Goal: Task Accomplishment & Management: Manage account settings

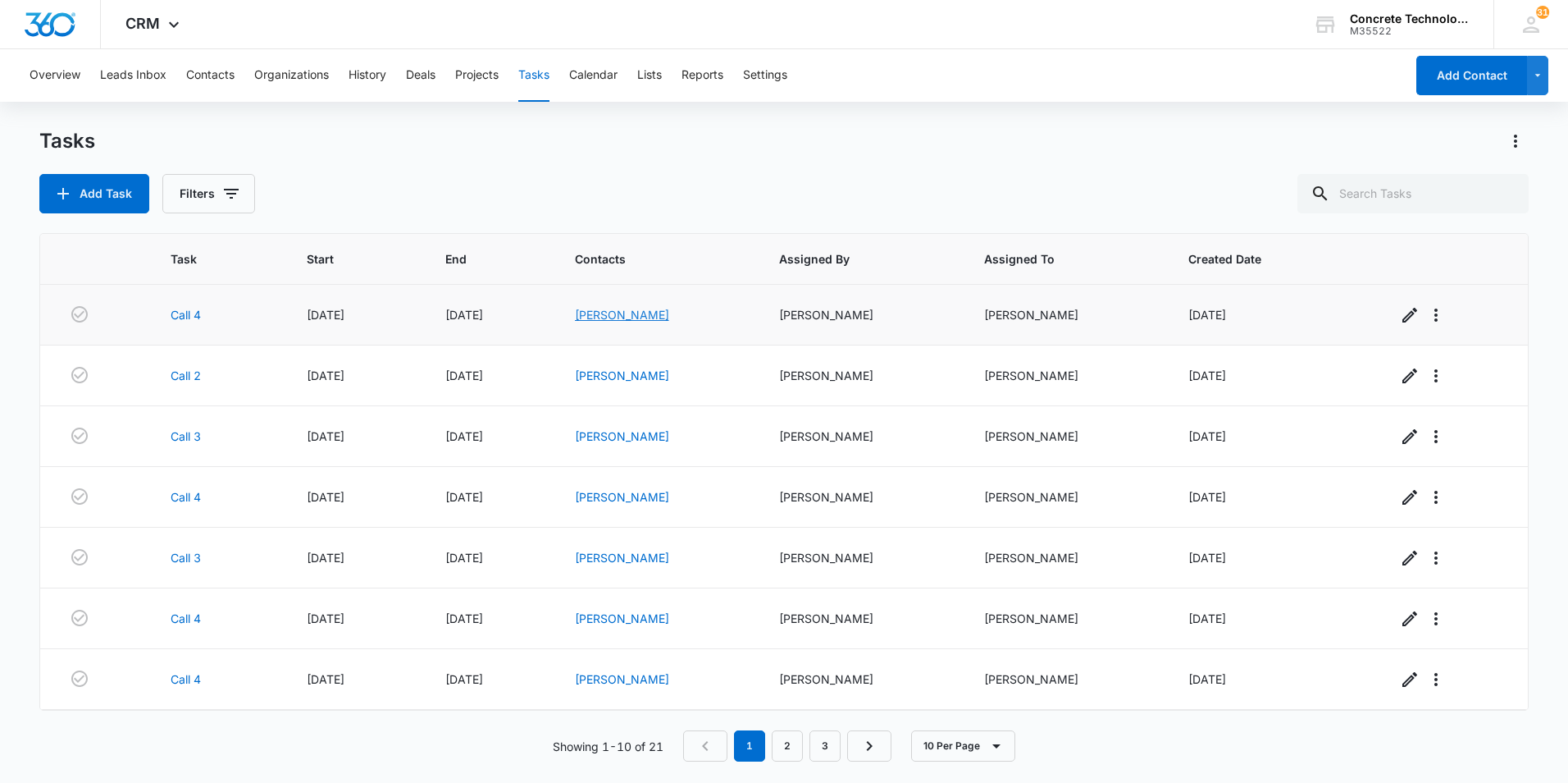
click at [661, 316] on link "[PERSON_NAME]" at bounding box center [621, 314] width 94 height 14
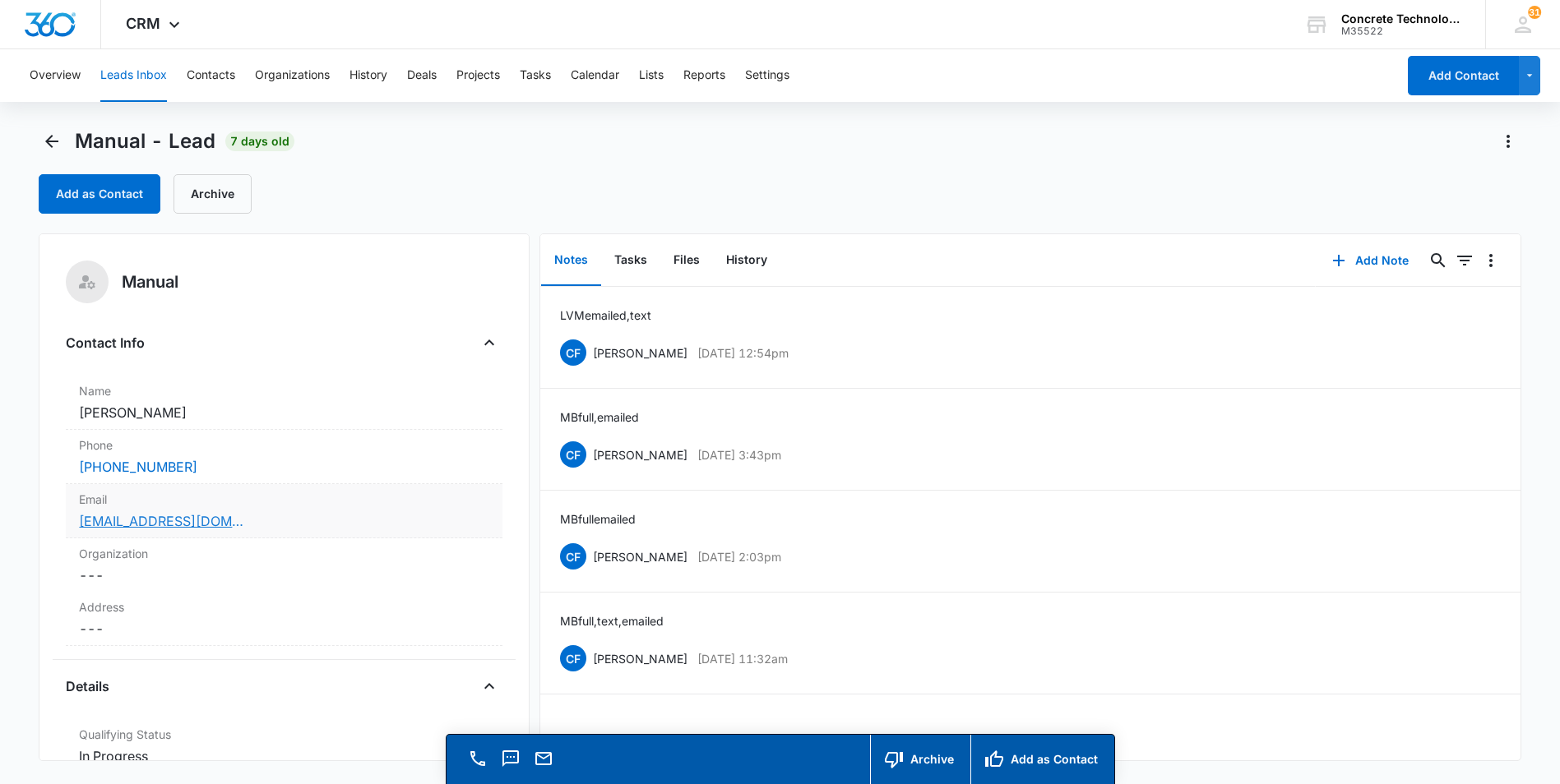
click at [133, 526] on link "[EMAIL_ADDRESS][DOMAIN_NAME]" at bounding box center [161, 521] width 164 height 20
click at [573, 258] on button "Notes" at bounding box center [571, 259] width 60 height 50
click at [1360, 260] on button "Add Note" at bounding box center [1370, 260] width 109 height 40
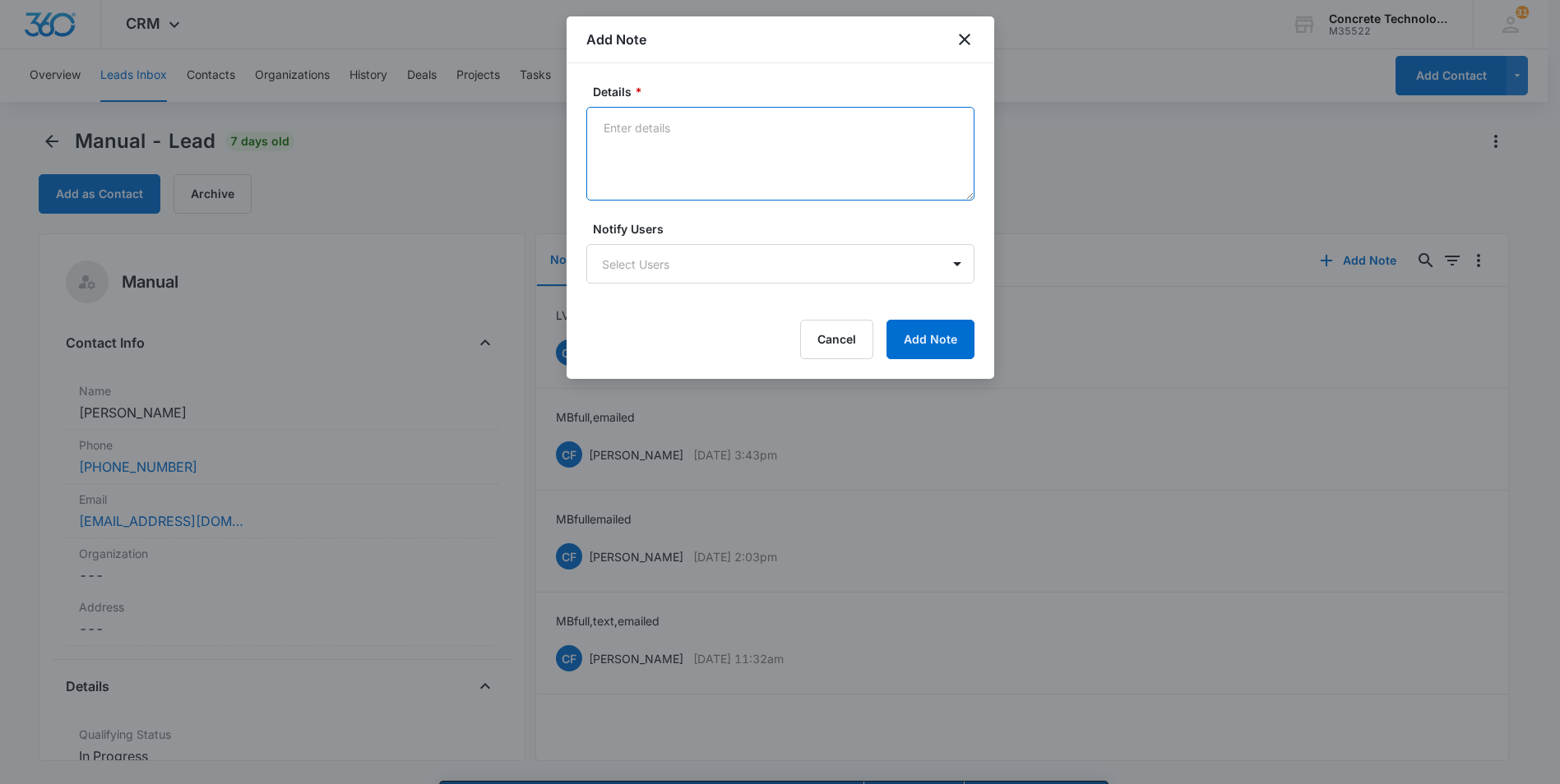
click at [606, 124] on textarea "Details *" at bounding box center [780, 153] width 388 height 94
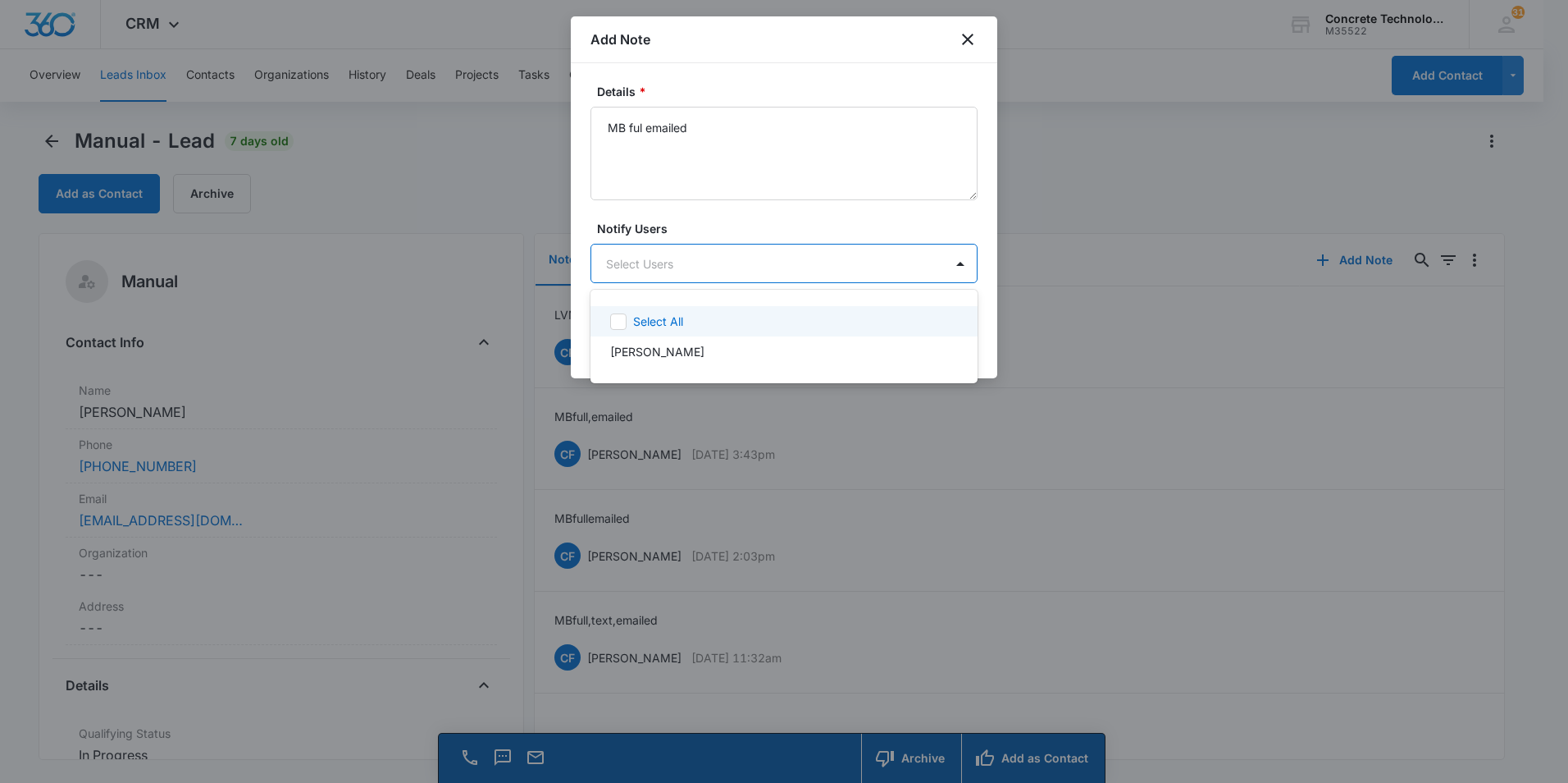
click at [616, 262] on body "CRM Apps Reputation Websites Forms CRM Email Social Content Ads Intelligence Fi…" at bounding box center [784, 392] width 1568 height 783
click at [650, 350] on p "[PERSON_NAME]" at bounding box center [657, 351] width 94 height 17
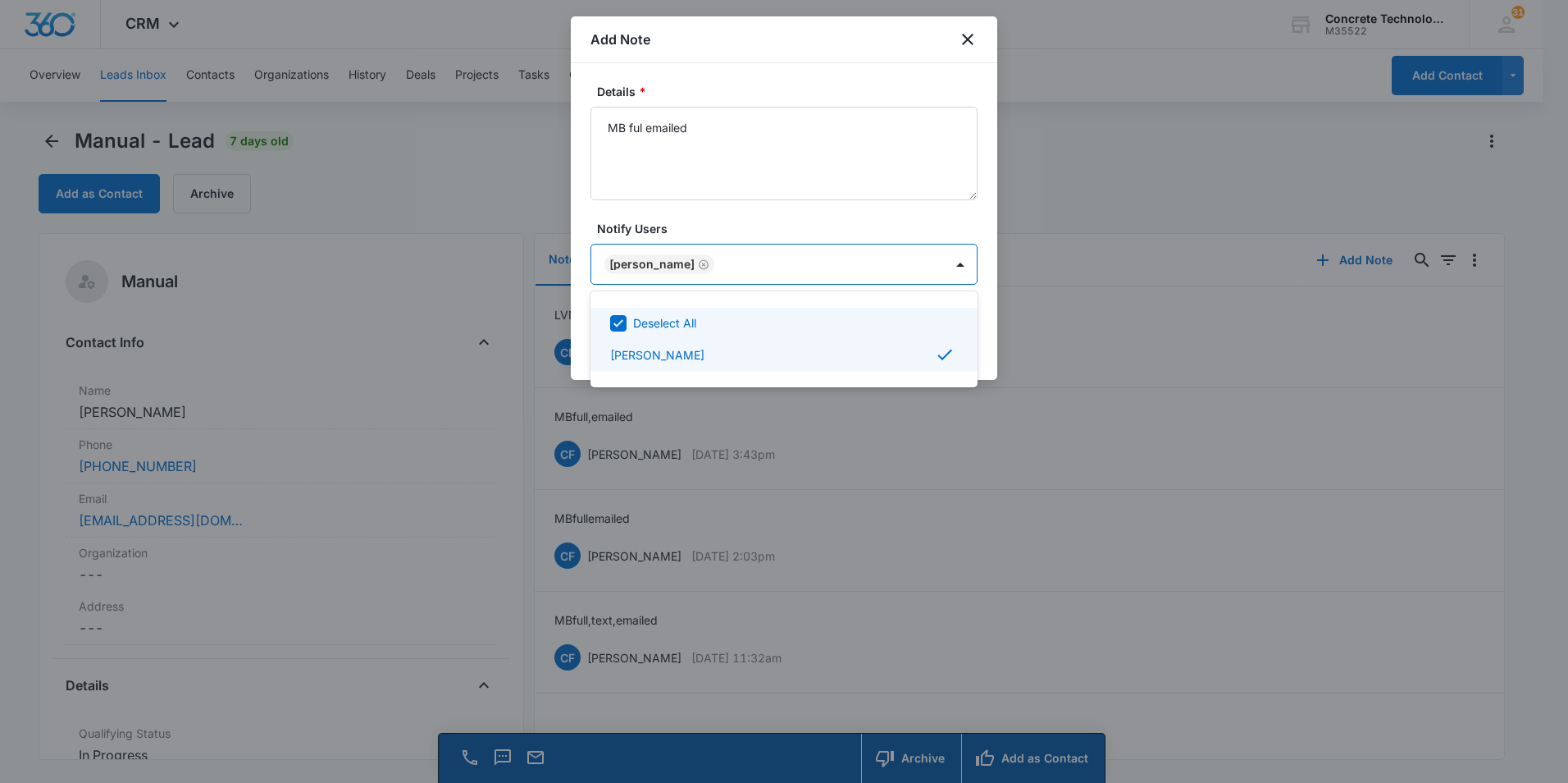
click at [883, 266] on div at bounding box center [784, 392] width 1568 height 783
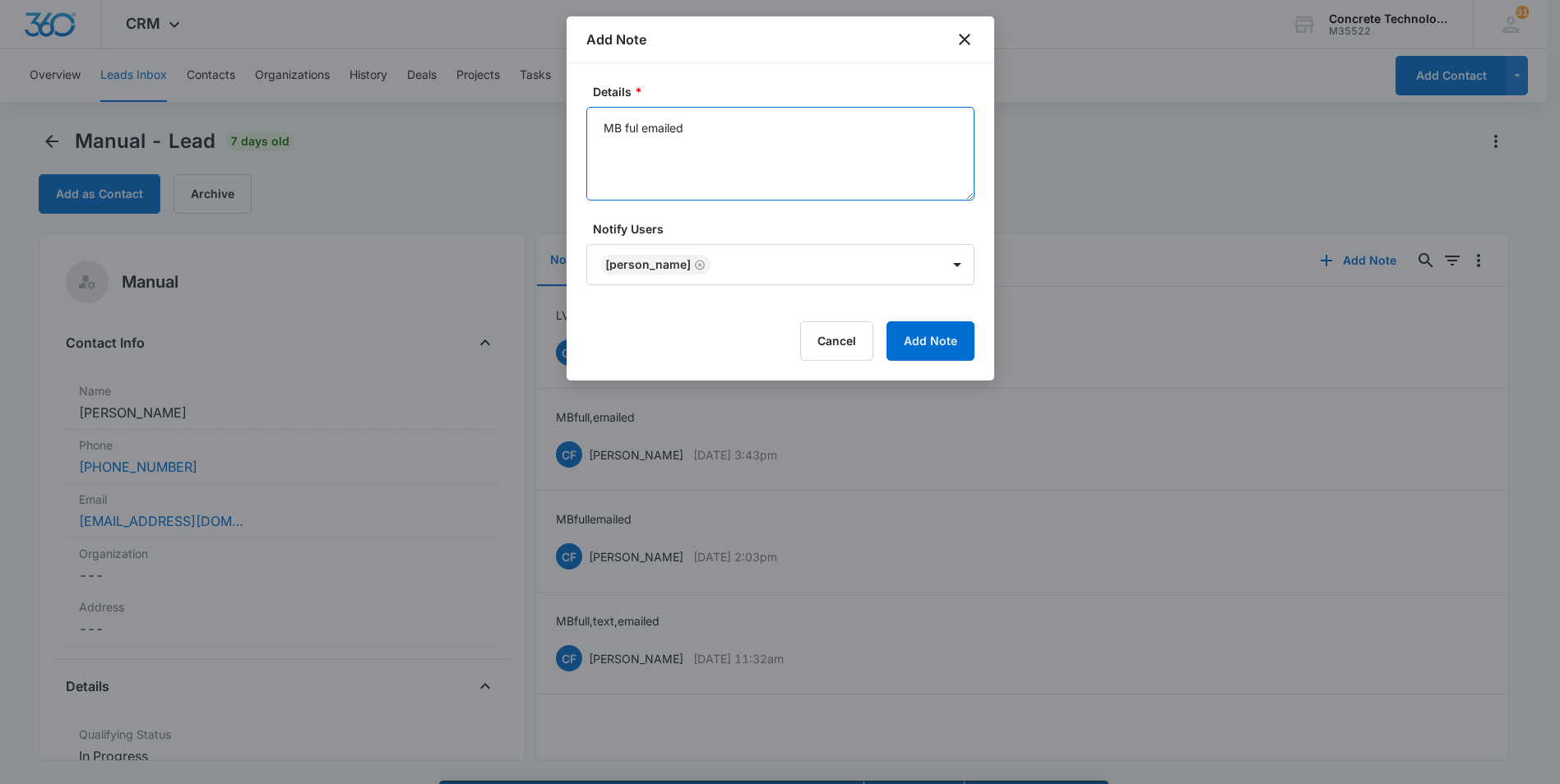
click at [720, 133] on textarea "MB ful emailed" at bounding box center [780, 153] width 388 height 94
type textarea "MB ful emailed not responding"
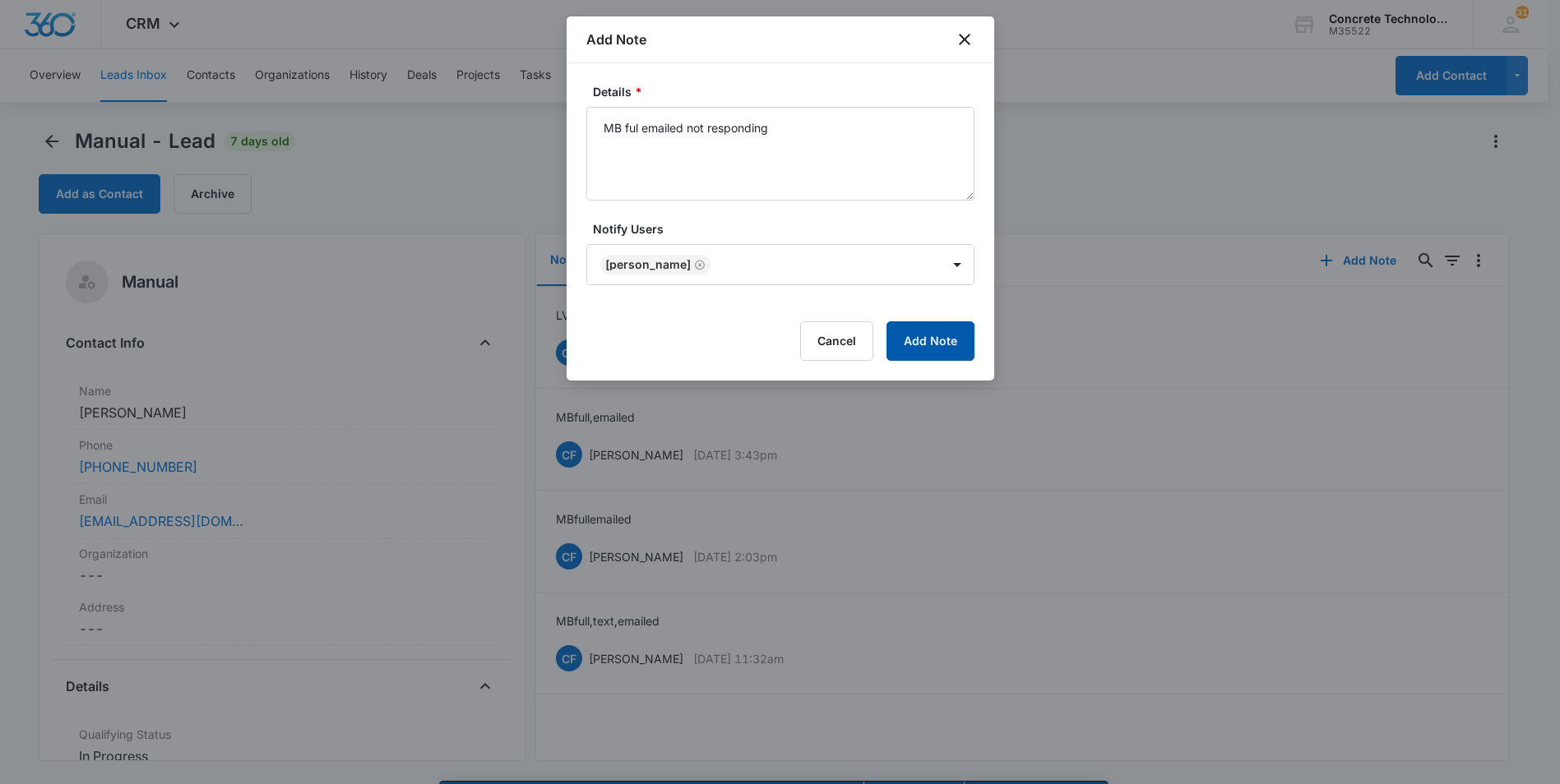
click at [920, 342] on button "Add Note" at bounding box center [930, 342] width 88 height 40
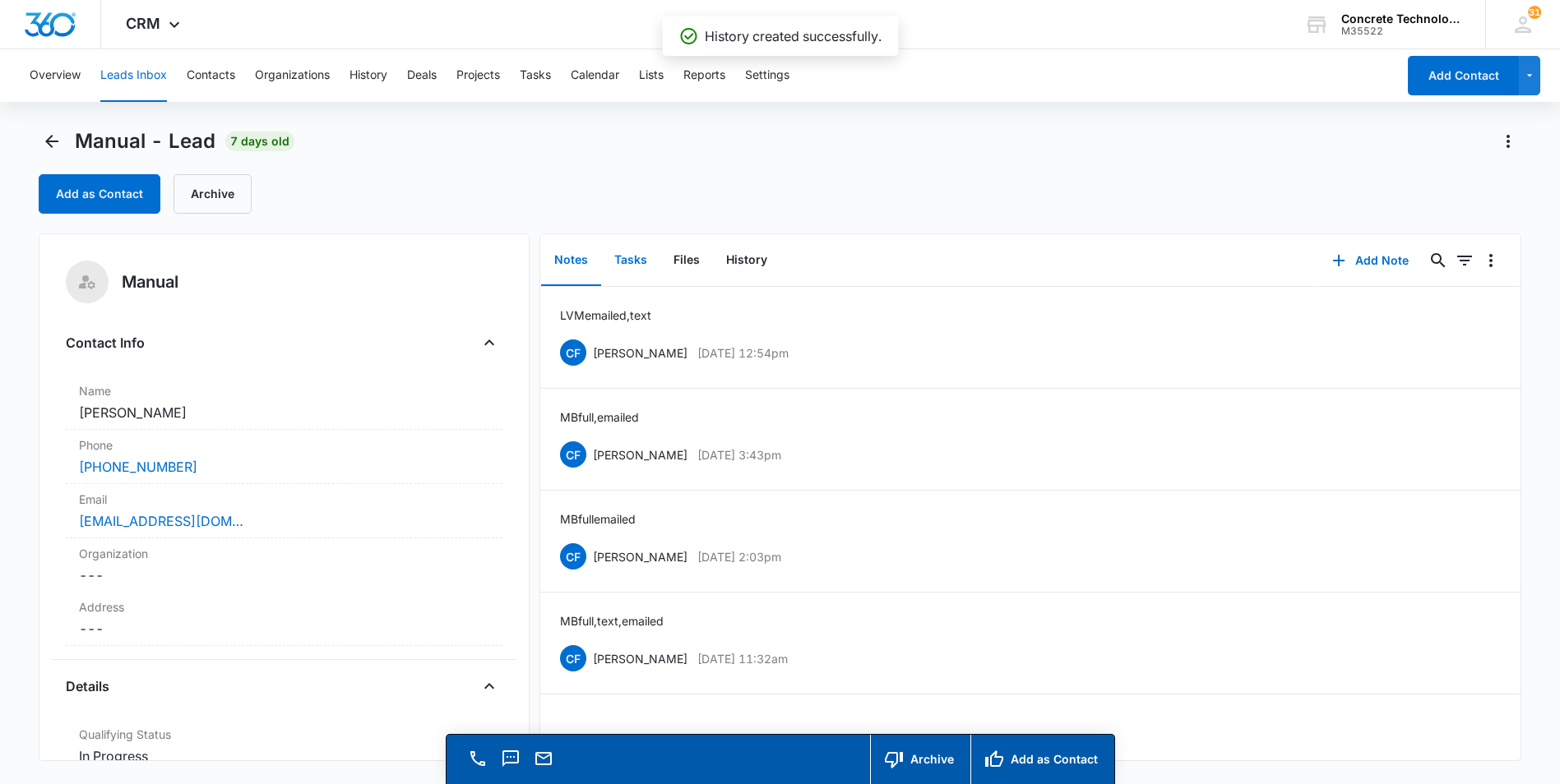
click at [627, 258] on button "Tasks" at bounding box center [631, 259] width 59 height 50
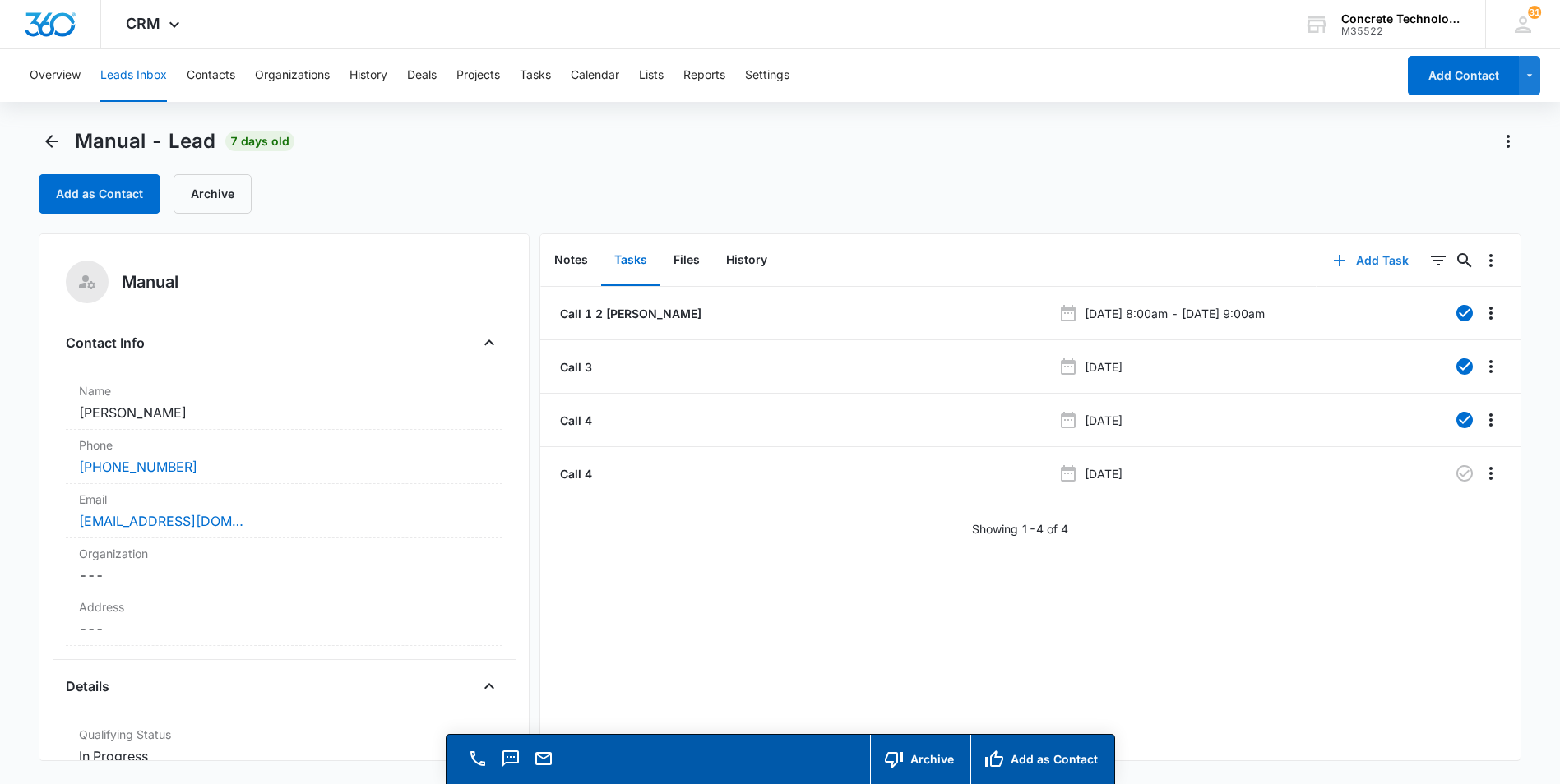
click at [1357, 258] on button "Add Task" at bounding box center [1371, 260] width 109 height 40
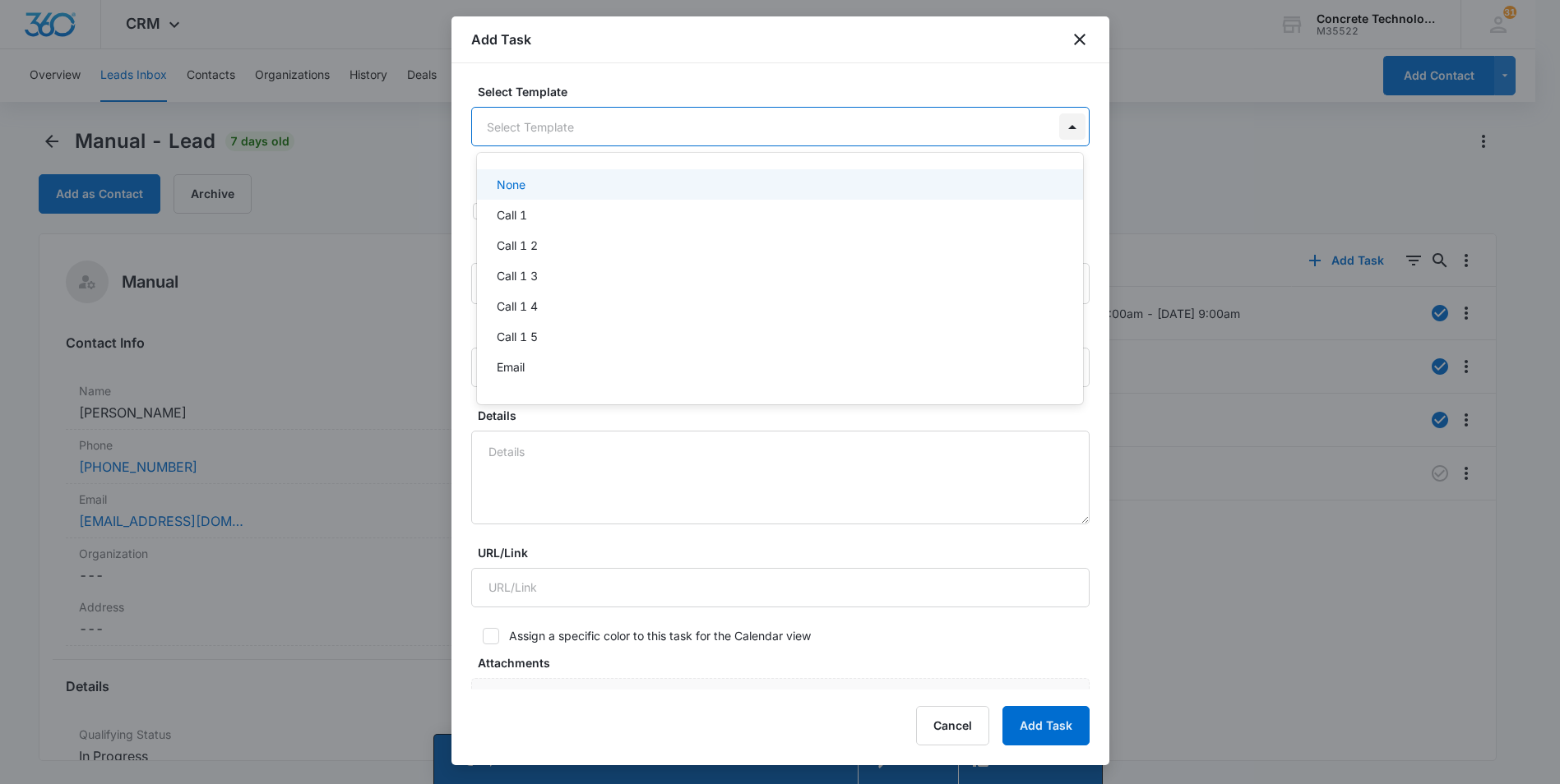
click at [1061, 129] on body "CRM Apps Reputation Websites Forms CRM Email Social Content Ads Intelligence Fi…" at bounding box center [780, 392] width 1560 height 784
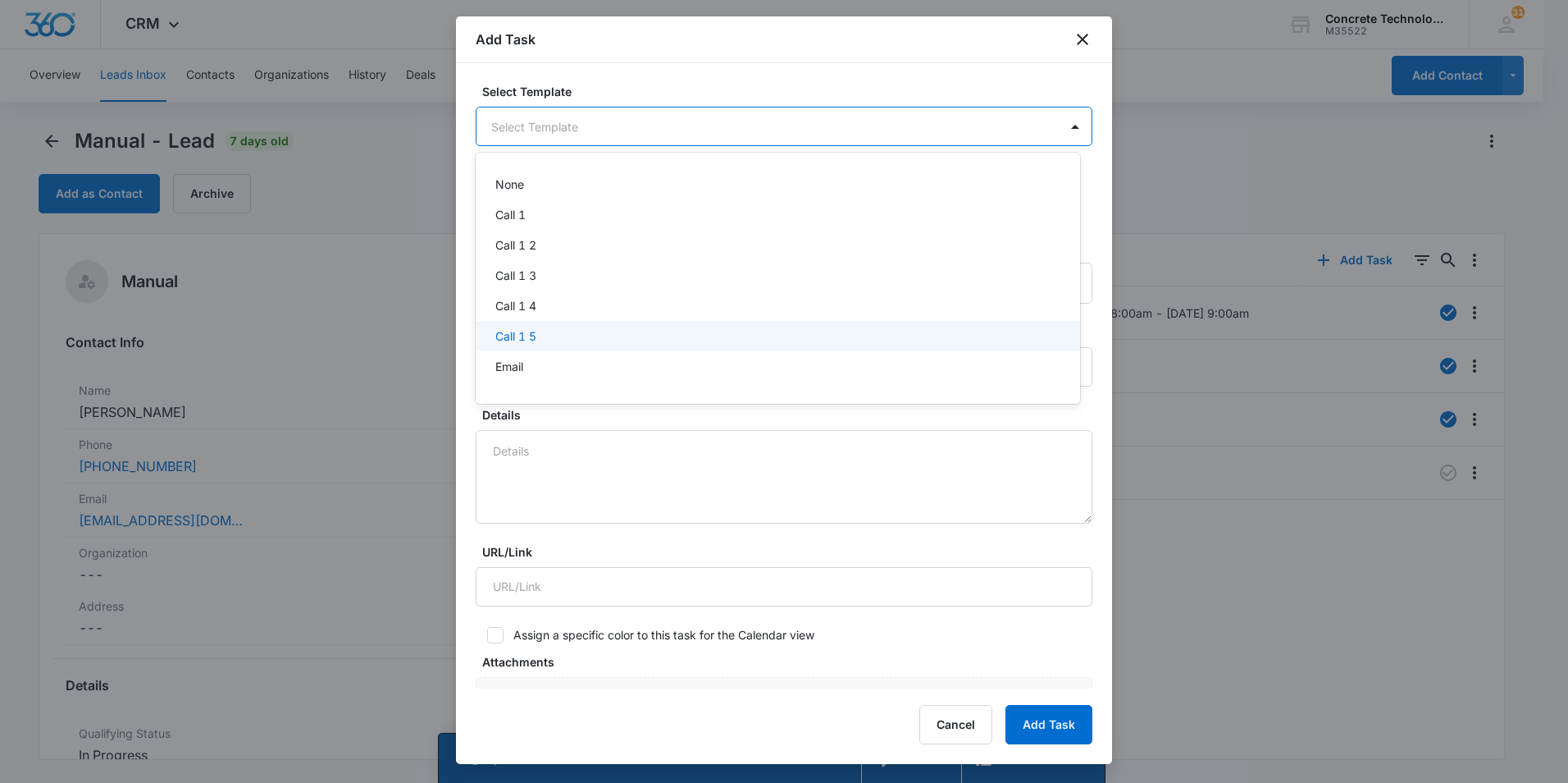
click at [500, 334] on p "Call 1 5" at bounding box center [516, 335] width 41 height 17
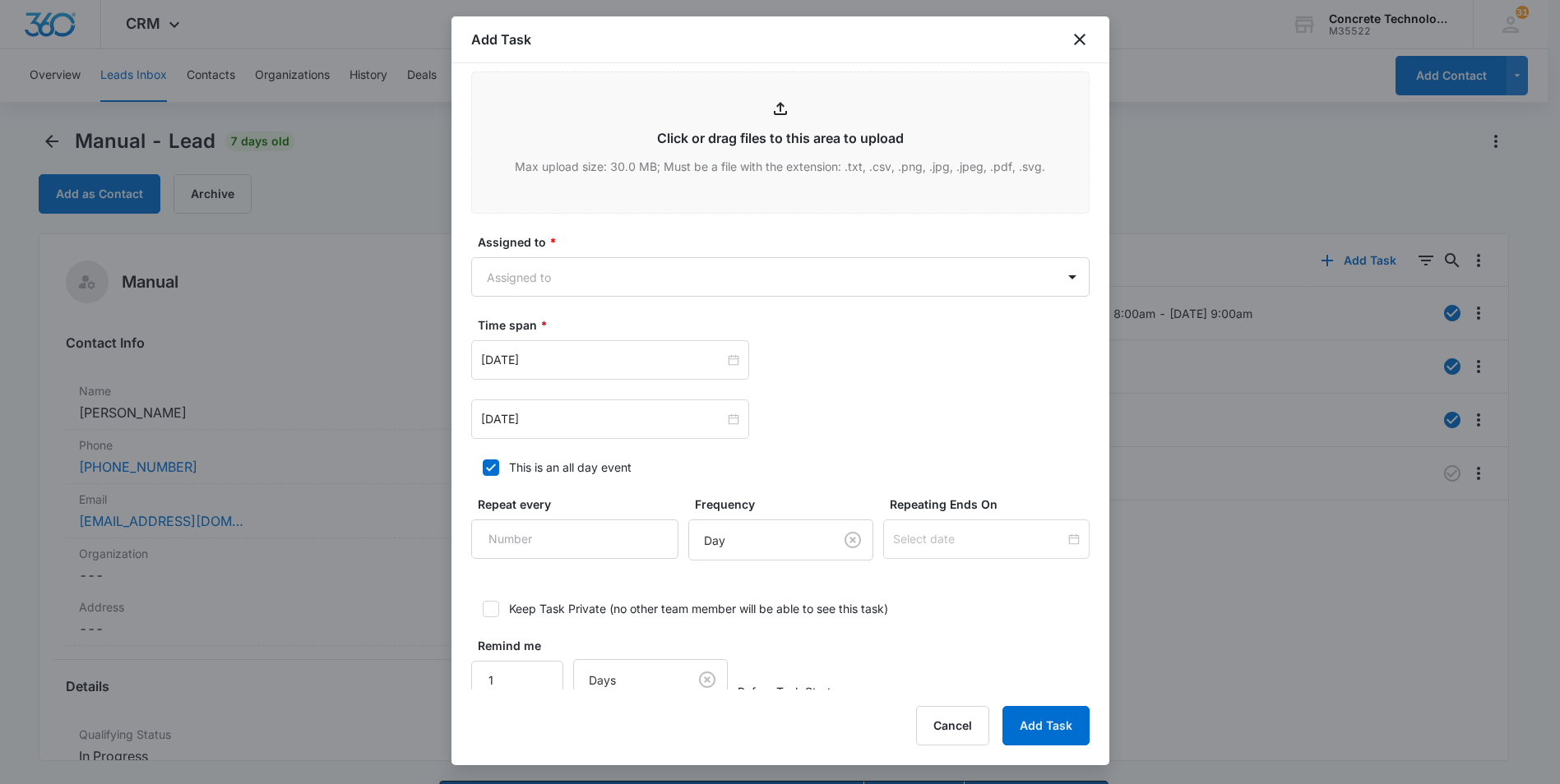
scroll to position [739, 0]
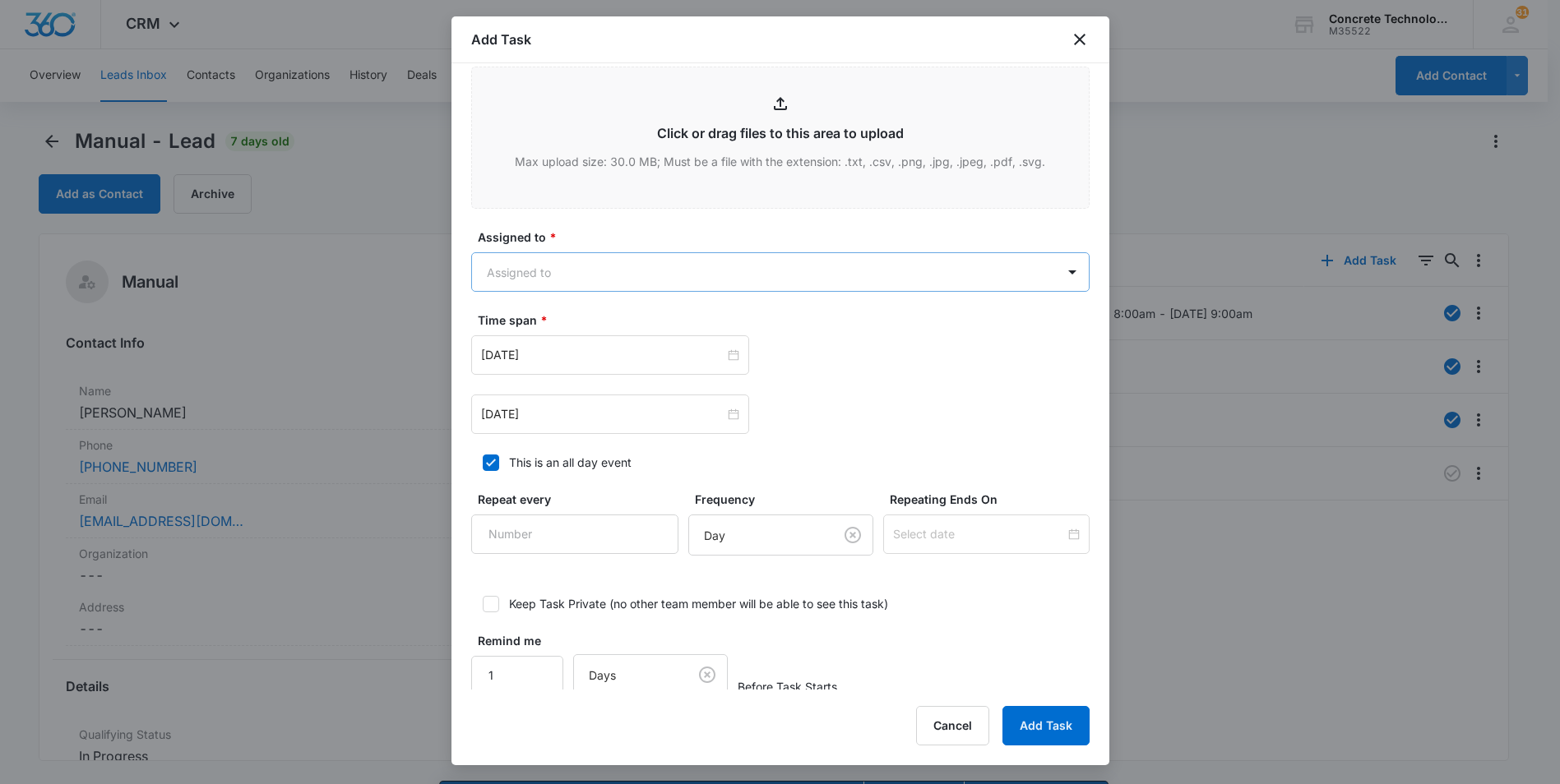
click at [848, 272] on body "CRM Apps Reputation Websites Forms CRM Email Social Content Ads Intelligence Fi…" at bounding box center [780, 415] width 1560 height 831
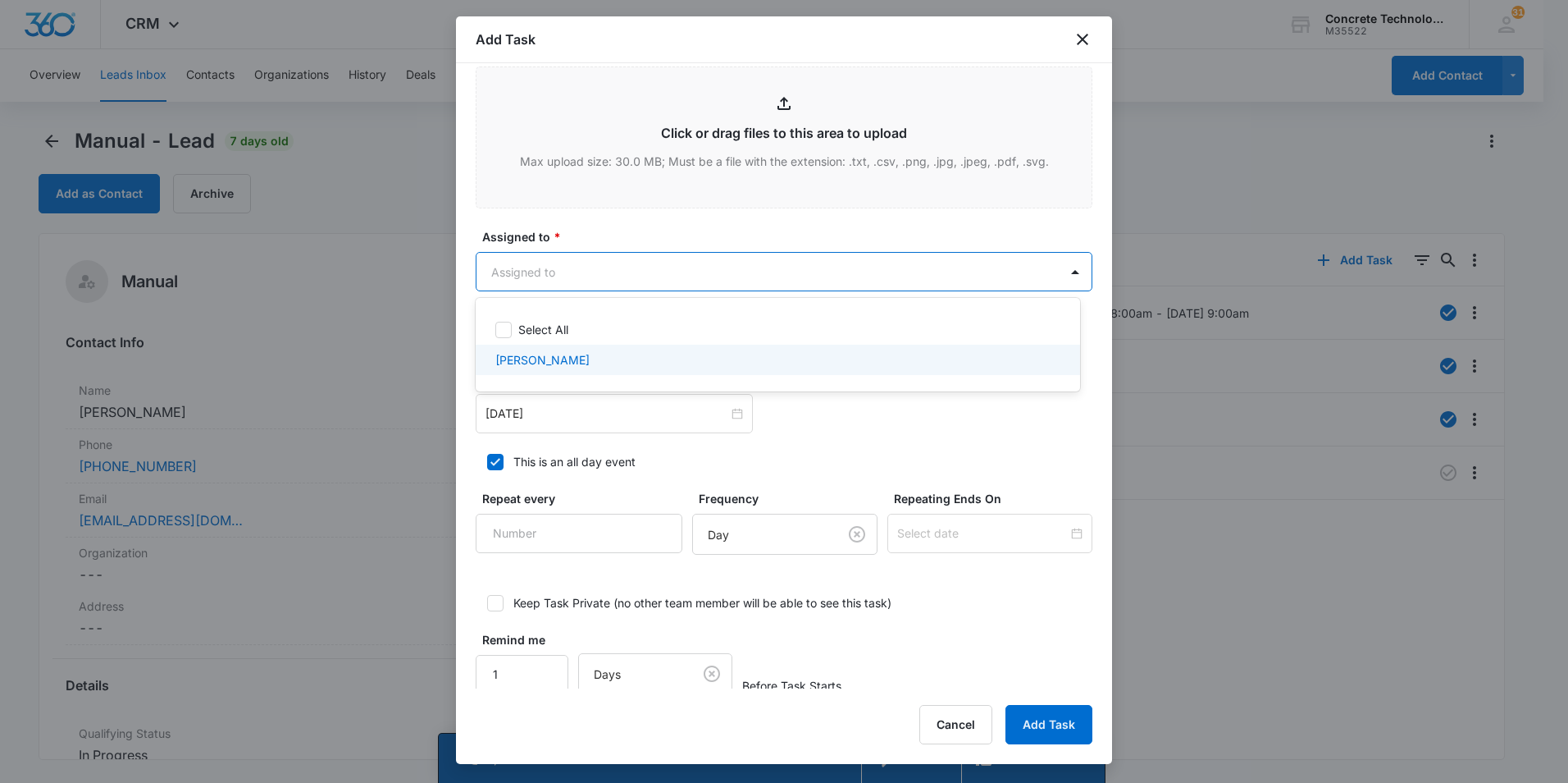
click at [537, 357] on p "[PERSON_NAME]" at bounding box center [541, 359] width 94 height 17
checkbox input "true"
click at [557, 419] on div at bounding box center [784, 392] width 1568 height 783
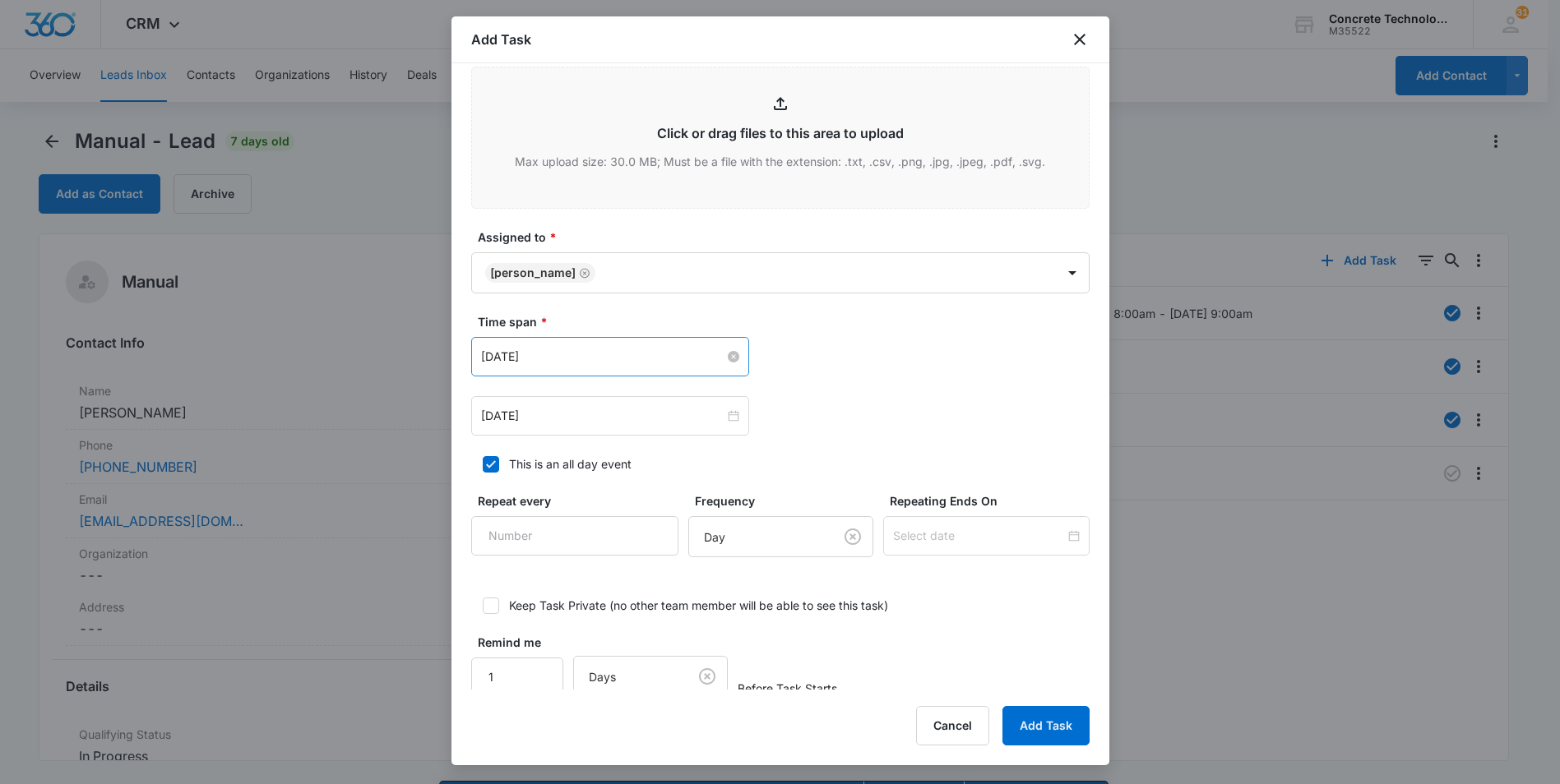
click at [636, 360] on input "[DATE]" at bounding box center [603, 356] width 244 height 18
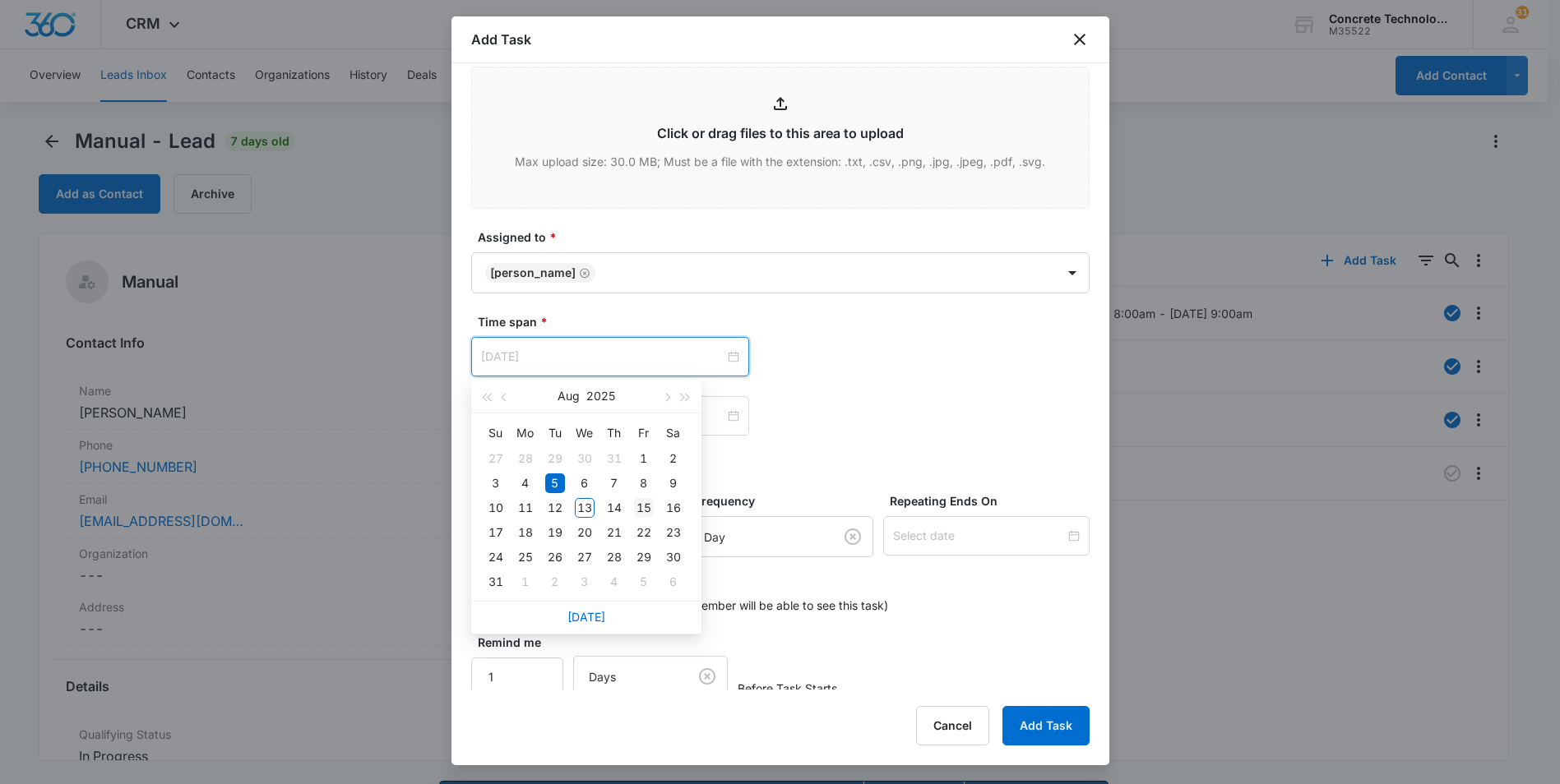
type input "[DATE]"
click at [644, 507] on div "15" at bounding box center [644, 508] width 20 height 20
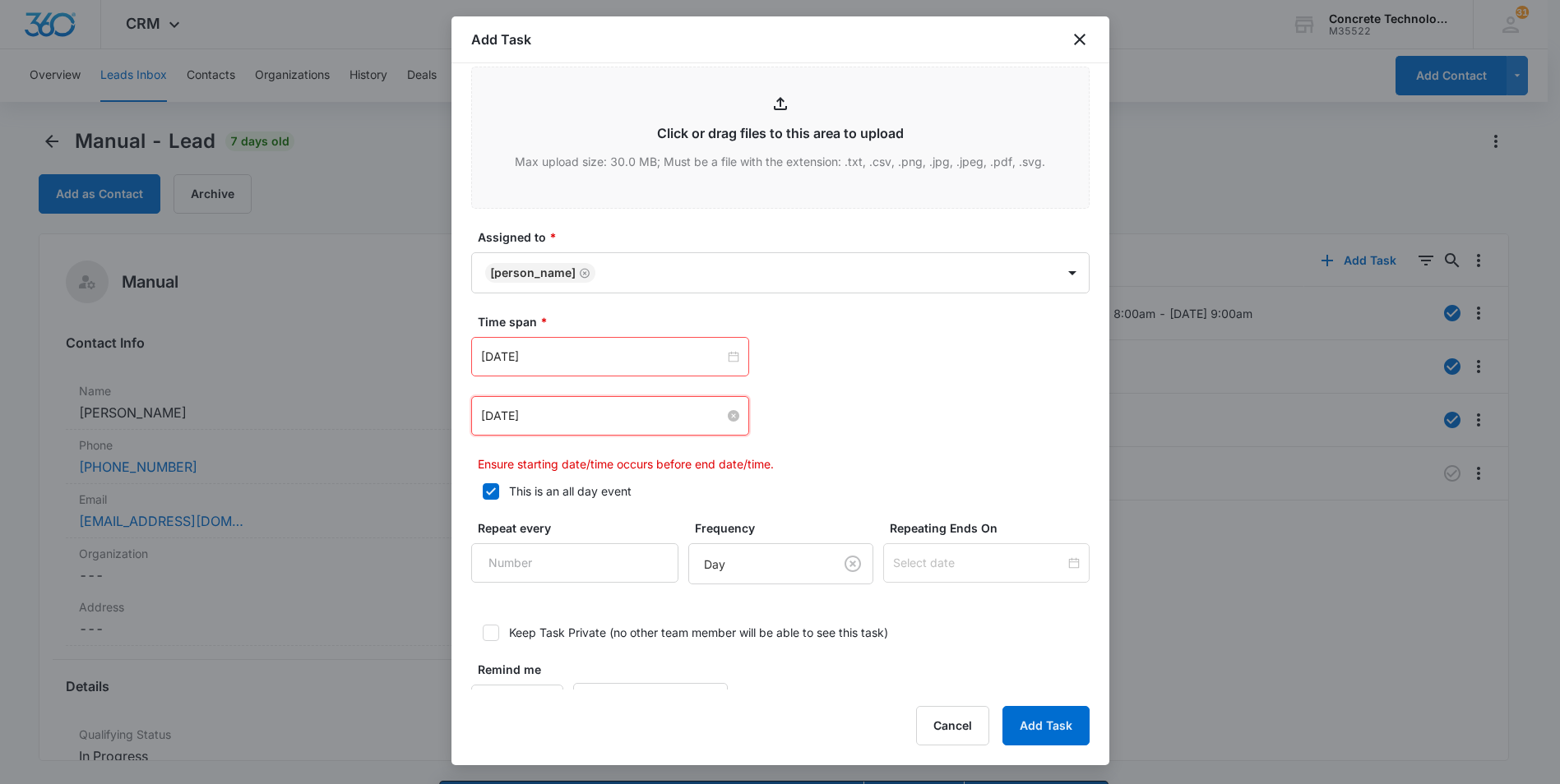
click at [609, 420] on input "[DATE]" at bounding box center [603, 416] width 244 height 18
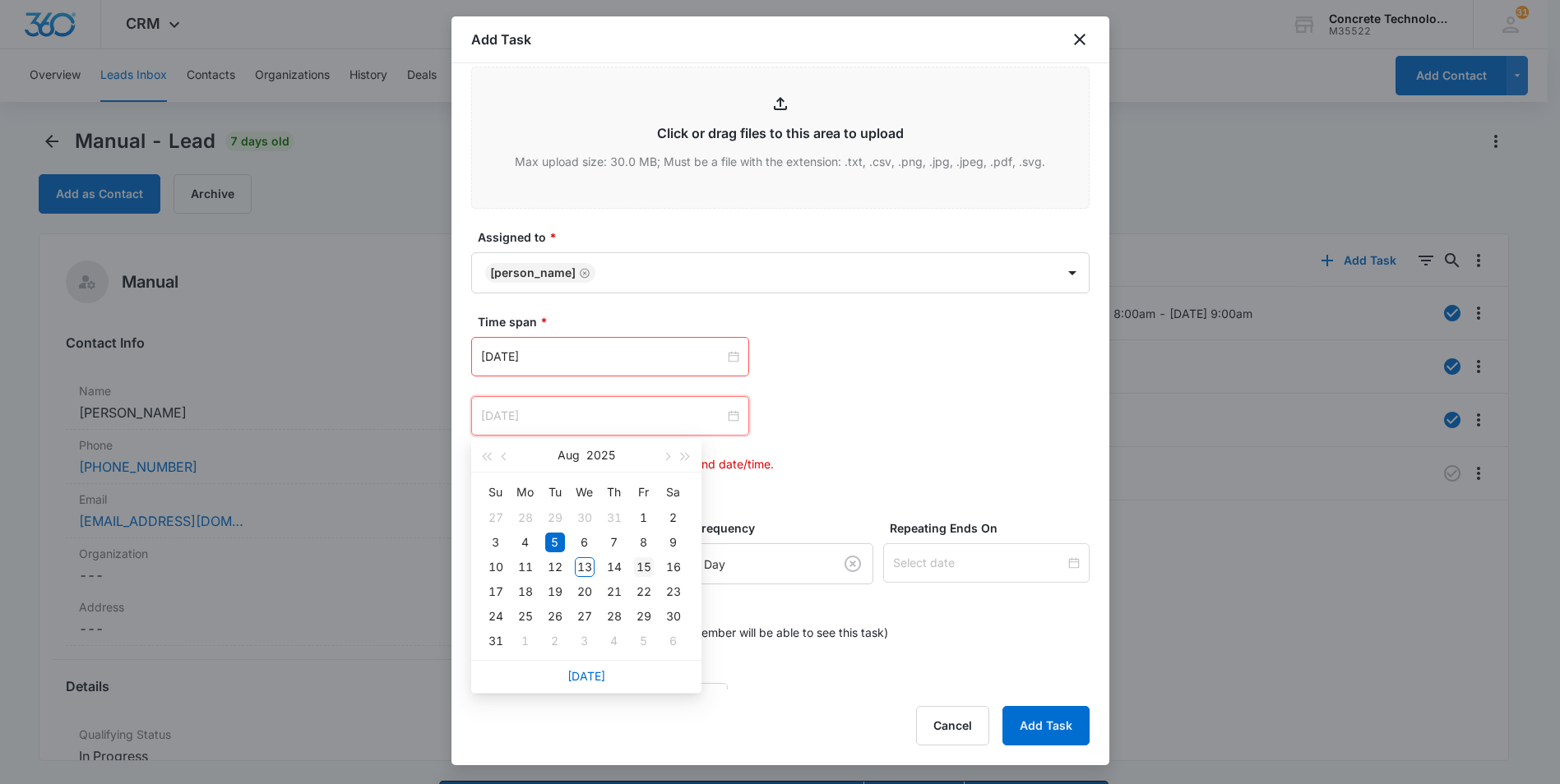
type input "[DATE]"
click at [644, 568] on div "15" at bounding box center [644, 567] width 20 height 20
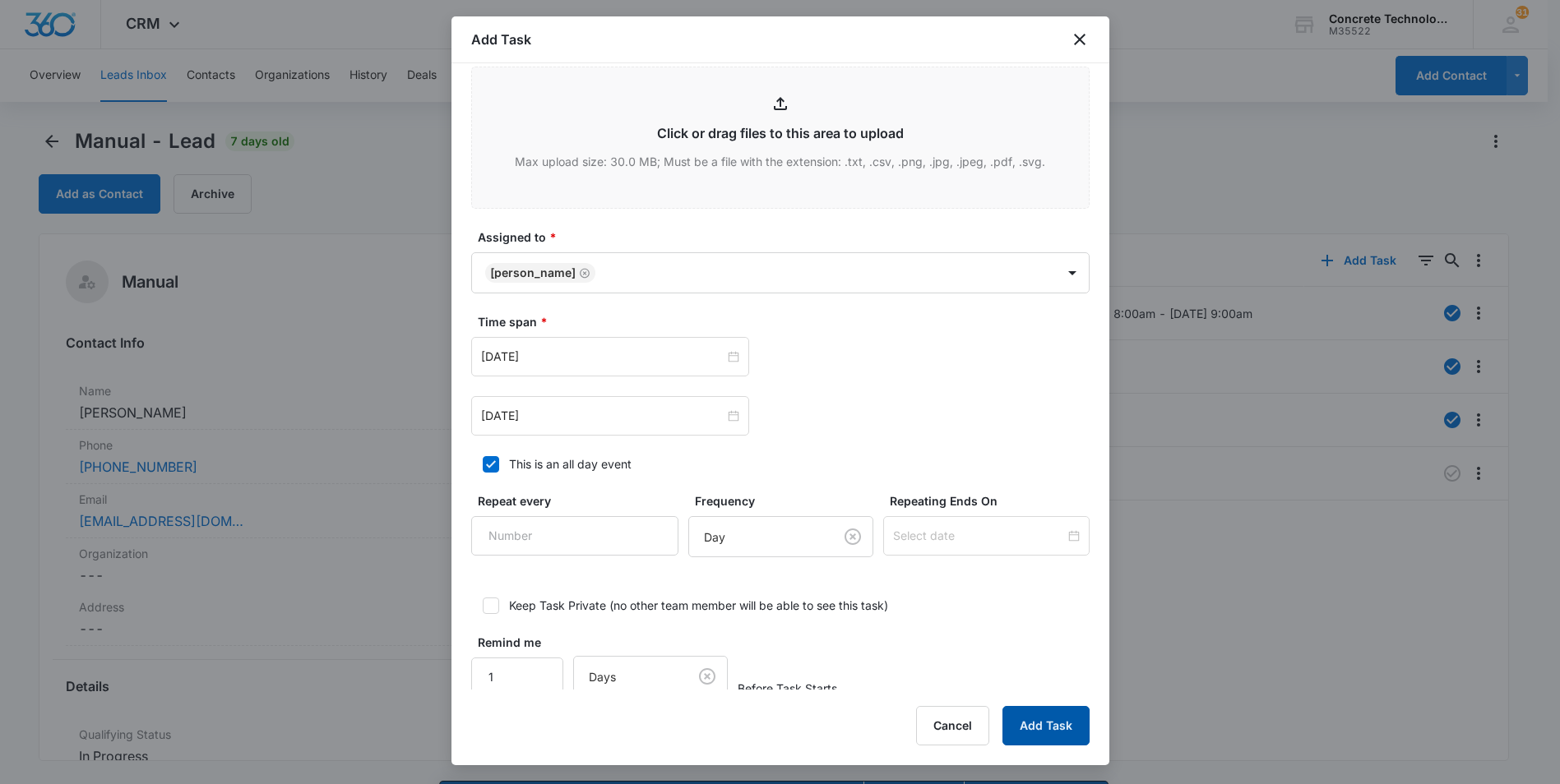
click at [1027, 720] on button "Add Task" at bounding box center [1046, 726] width 87 height 40
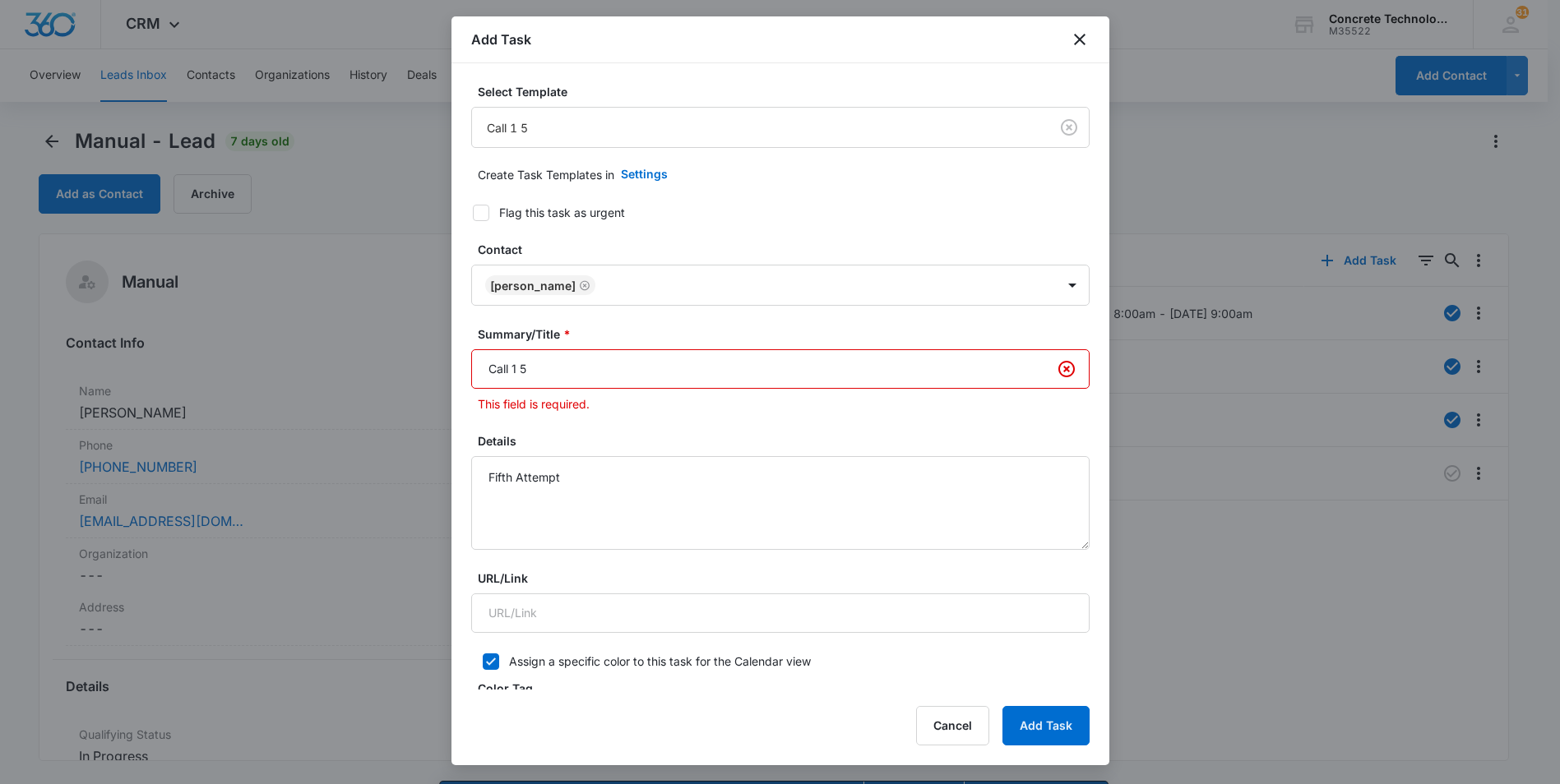
click at [517, 367] on input "Call 1 5" at bounding box center [780, 369] width 618 height 40
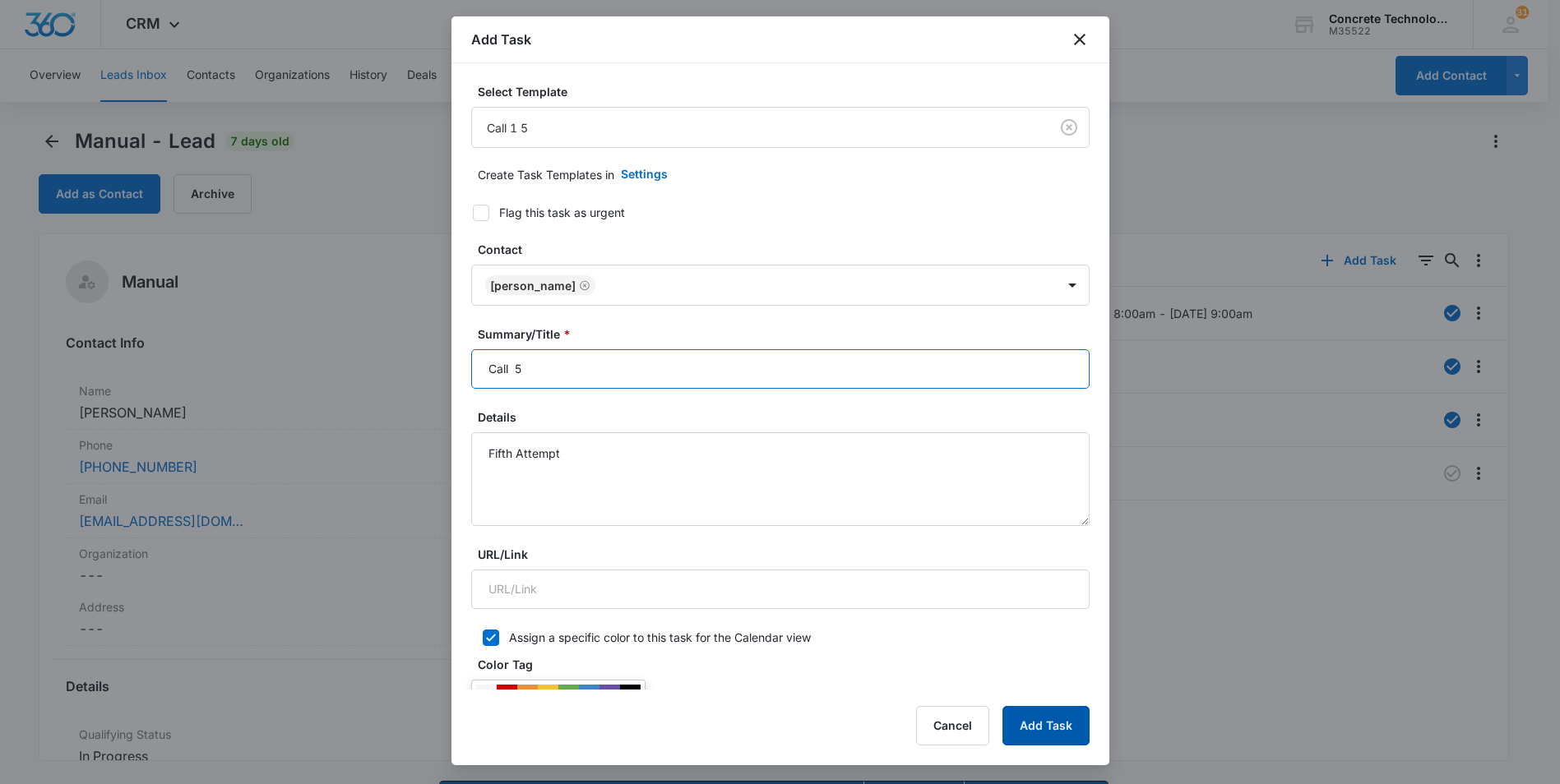
type input "Call 5"
click at [1030, 736] on button "Add Task" at bounding box center [1046, 726] width 87 height 40
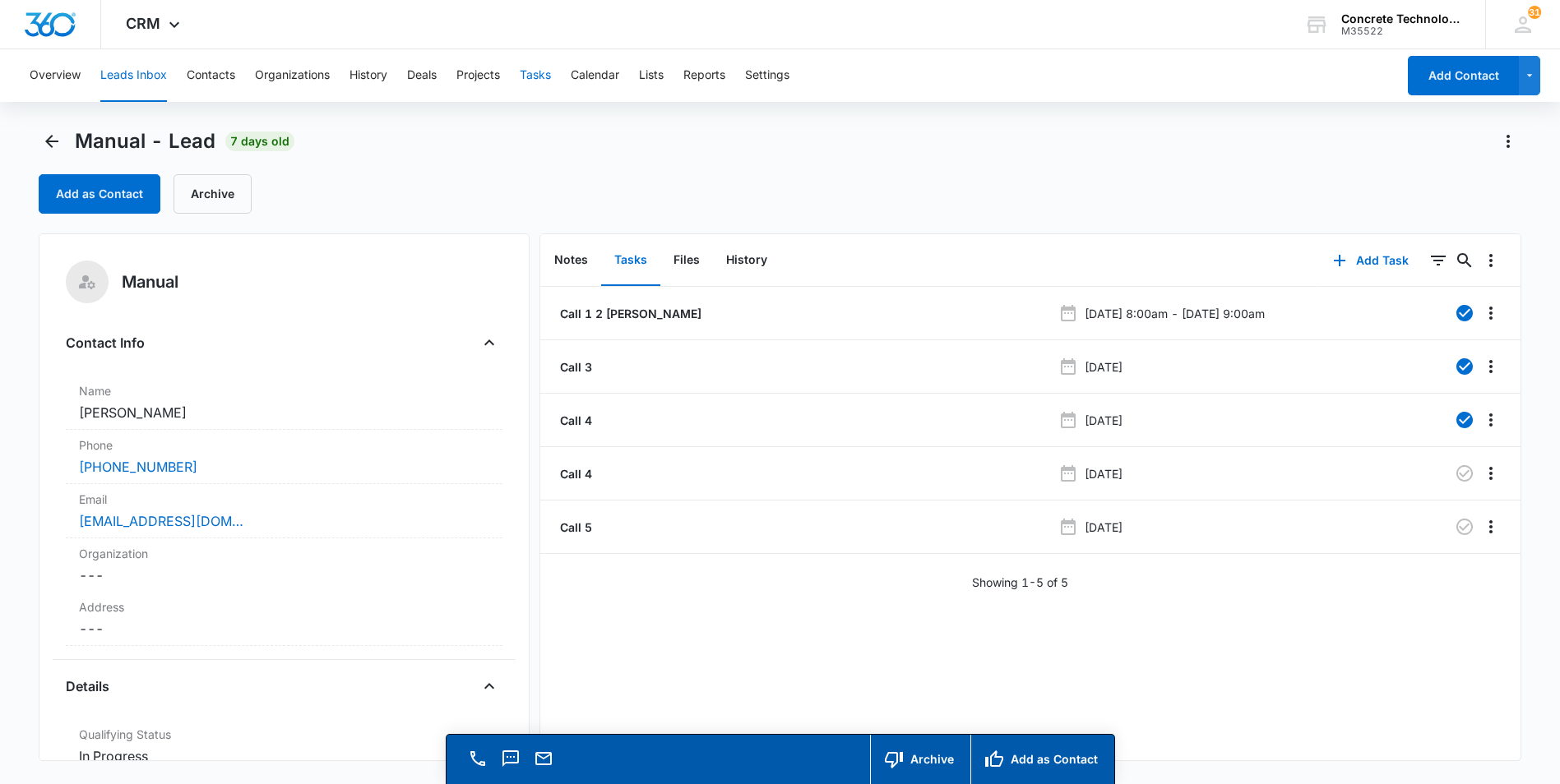
click at [543, 77] on button "Tasks" at bounding box center [536, 75] width 32 height 52
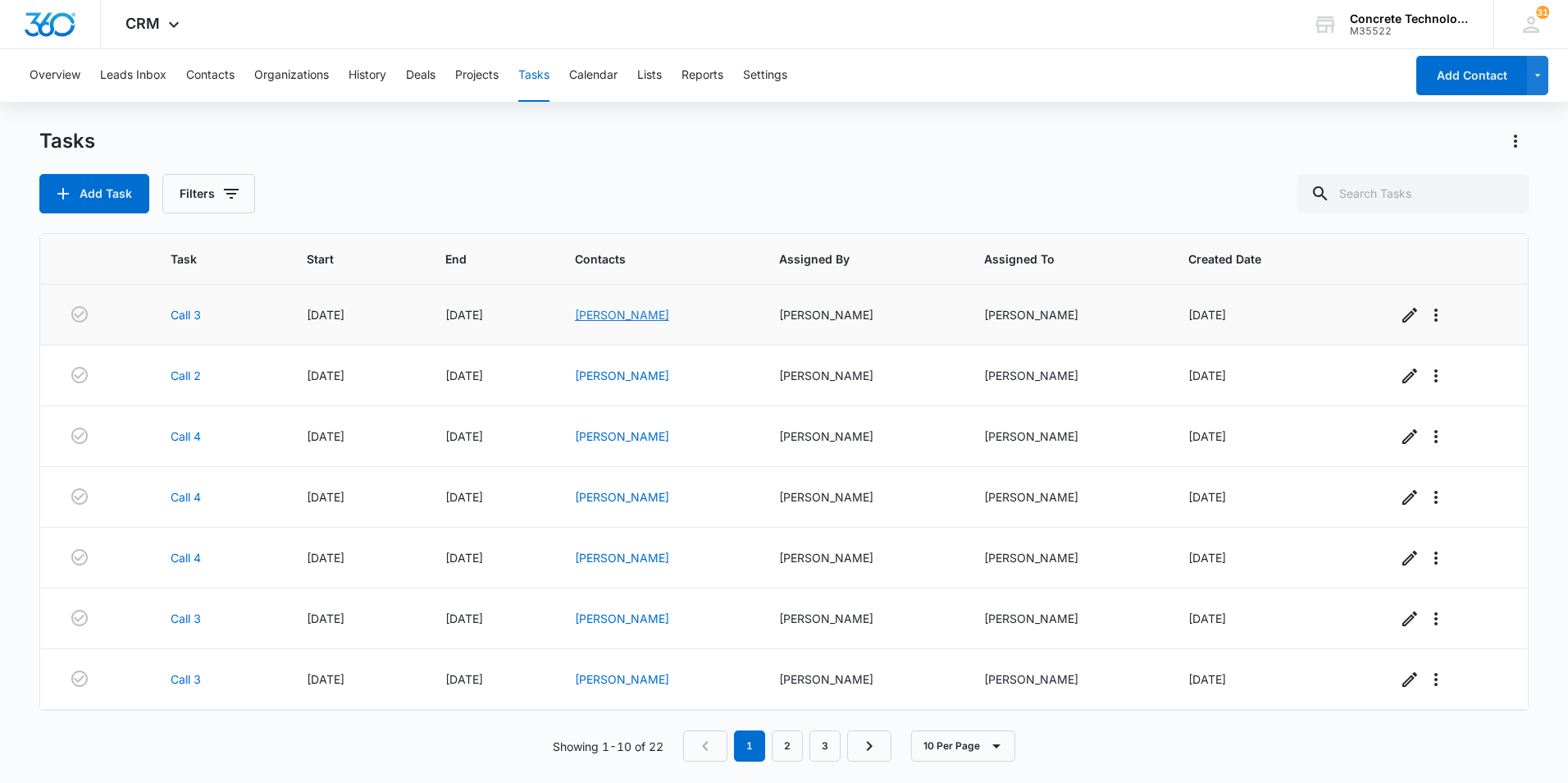
click at [608, 312] on link "[PERSON_NAME]" at bounding box center [621, 314] width 94 height 14
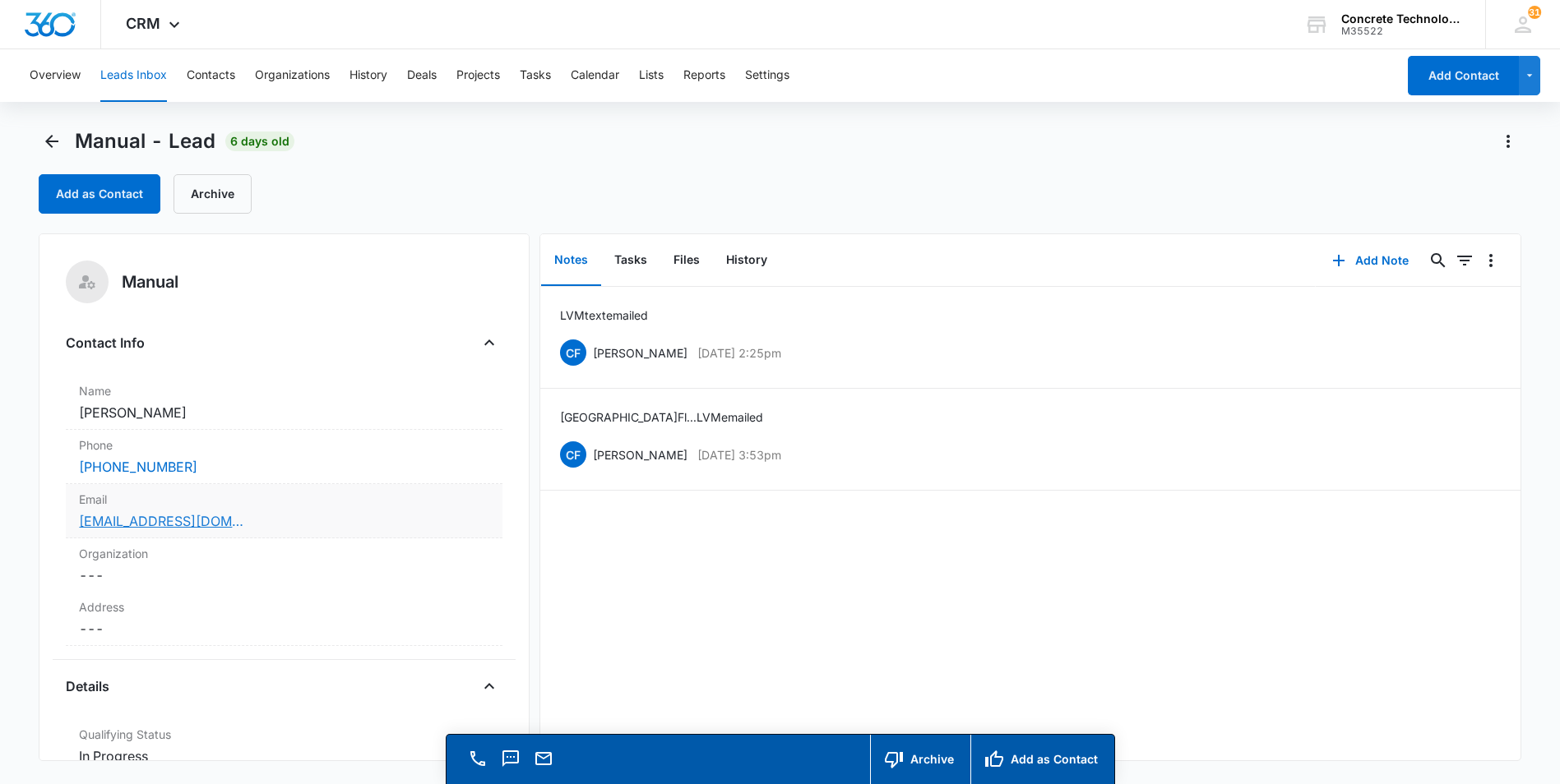
click at [116, 520] on link "[EMAIL_ADDRESS][DOMAIN_NAME]" at bounding box center [161, 521] width 164 height 20
click at [1357, 256] on button "Add Note" at bounding box center [1370, 260] width 109 height 40
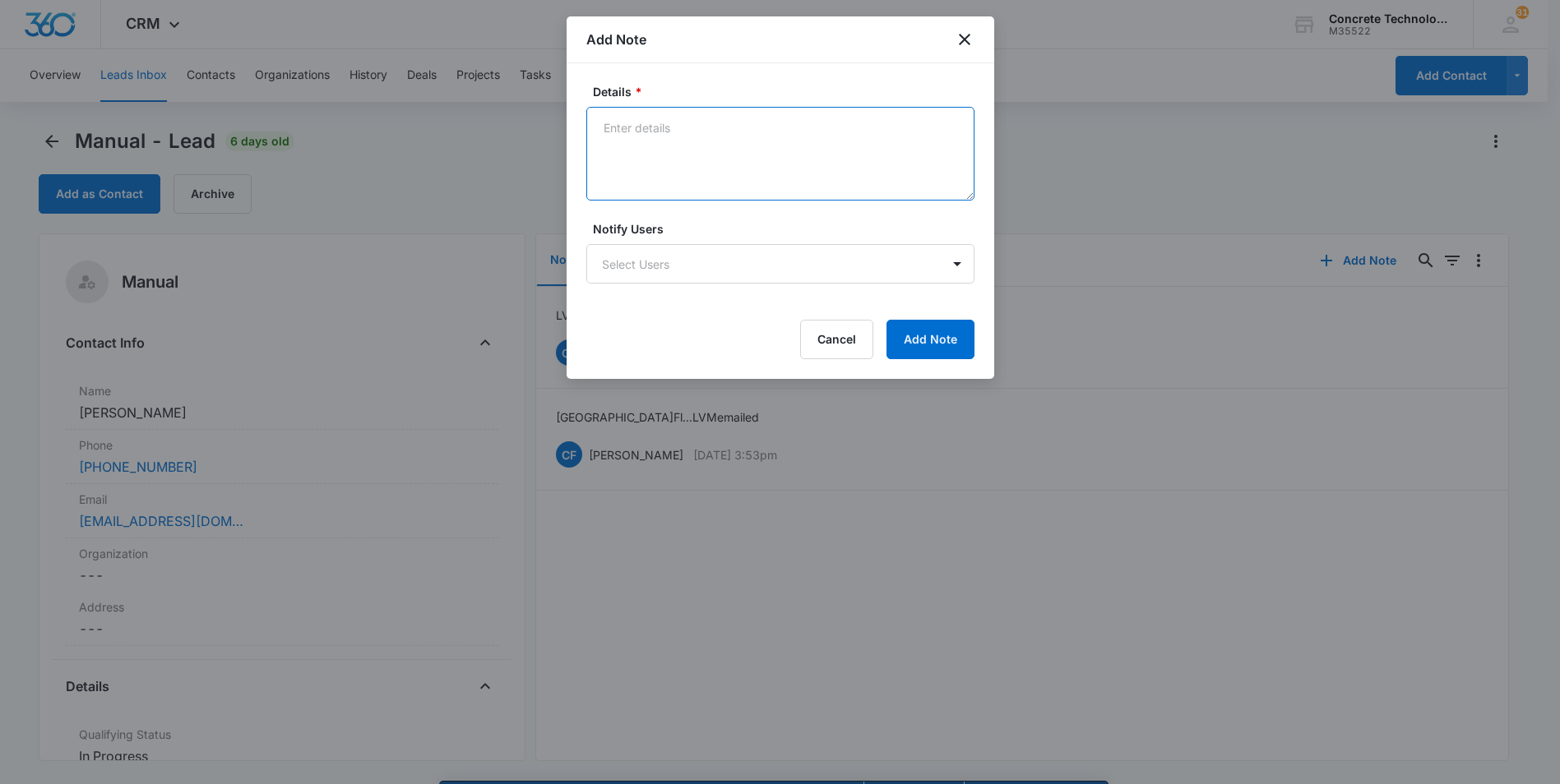
click at [604, 125] on textarea "Details *" at bounding box center [780, 153] width 388 height 94
type textarea "LVM emailed texted, not responding"
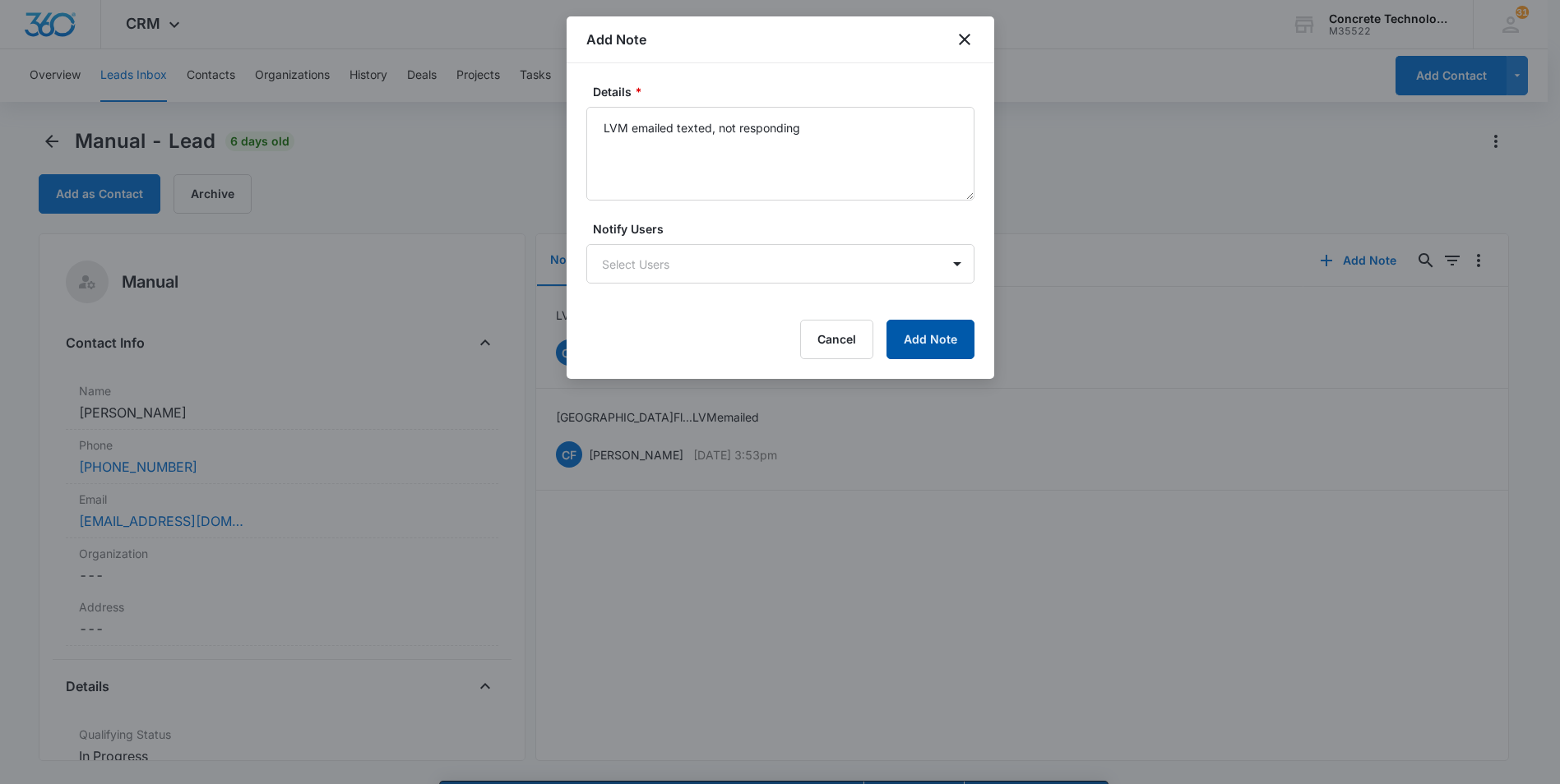
click at [951, 342] on button "Add Note" at bounding box center [930, 340] width 88 height 40
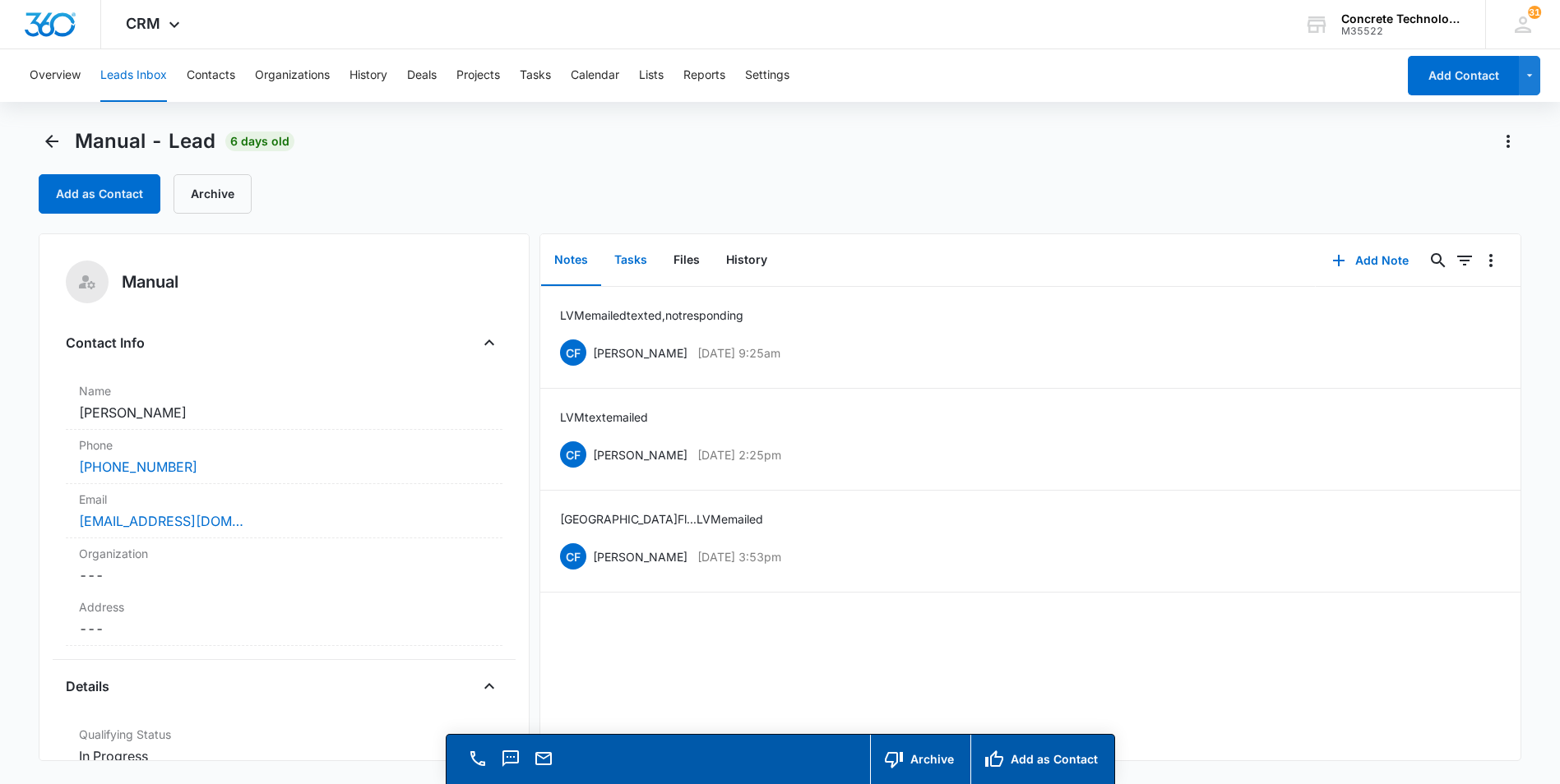
click at [630, 253] on button "Tasks" at bounding box center [631, 259] width 59 height 50
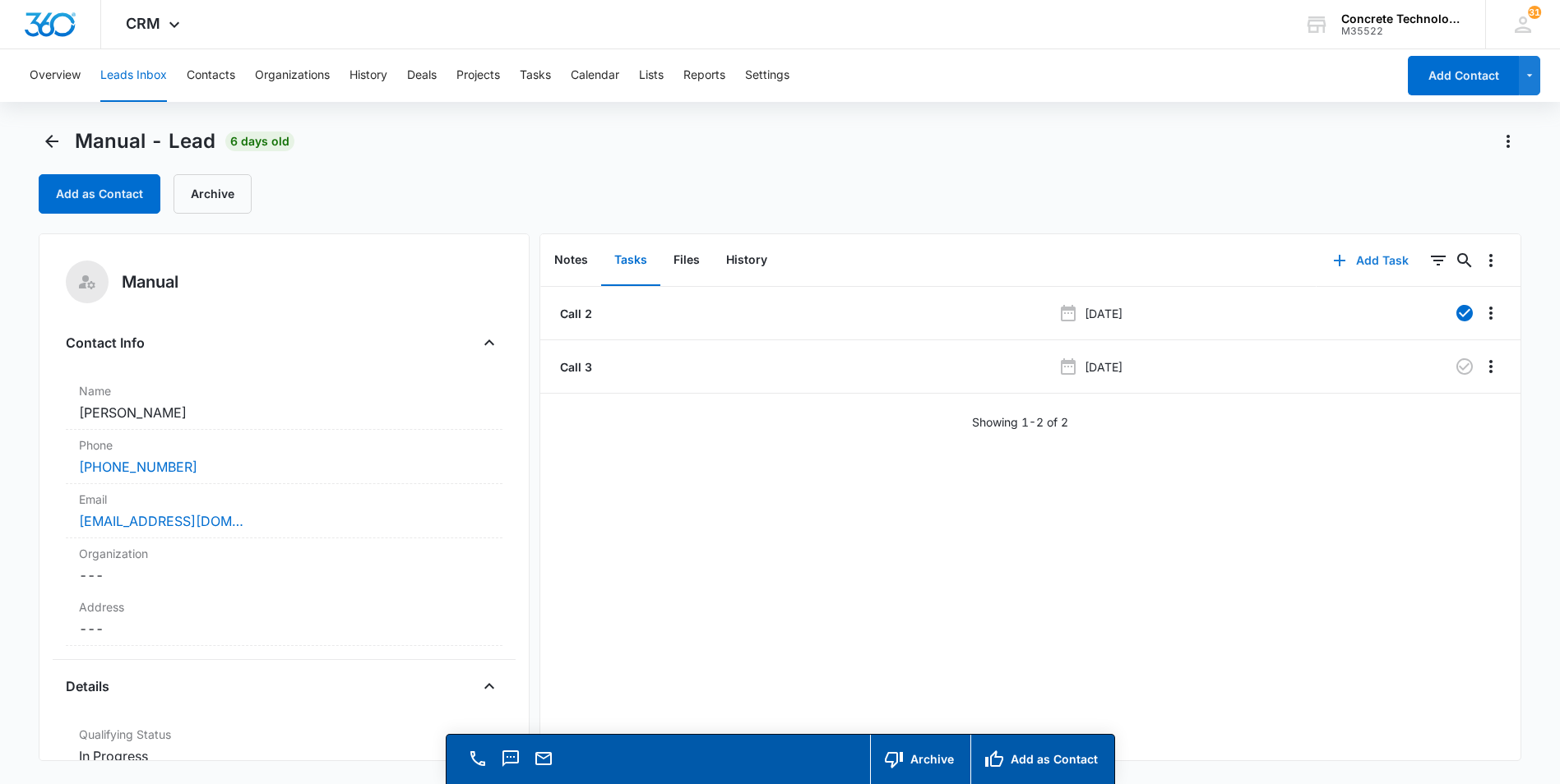
click at [1350, 261] on button "Add Task" at bounding box center [1371, 260] width 109 height 40
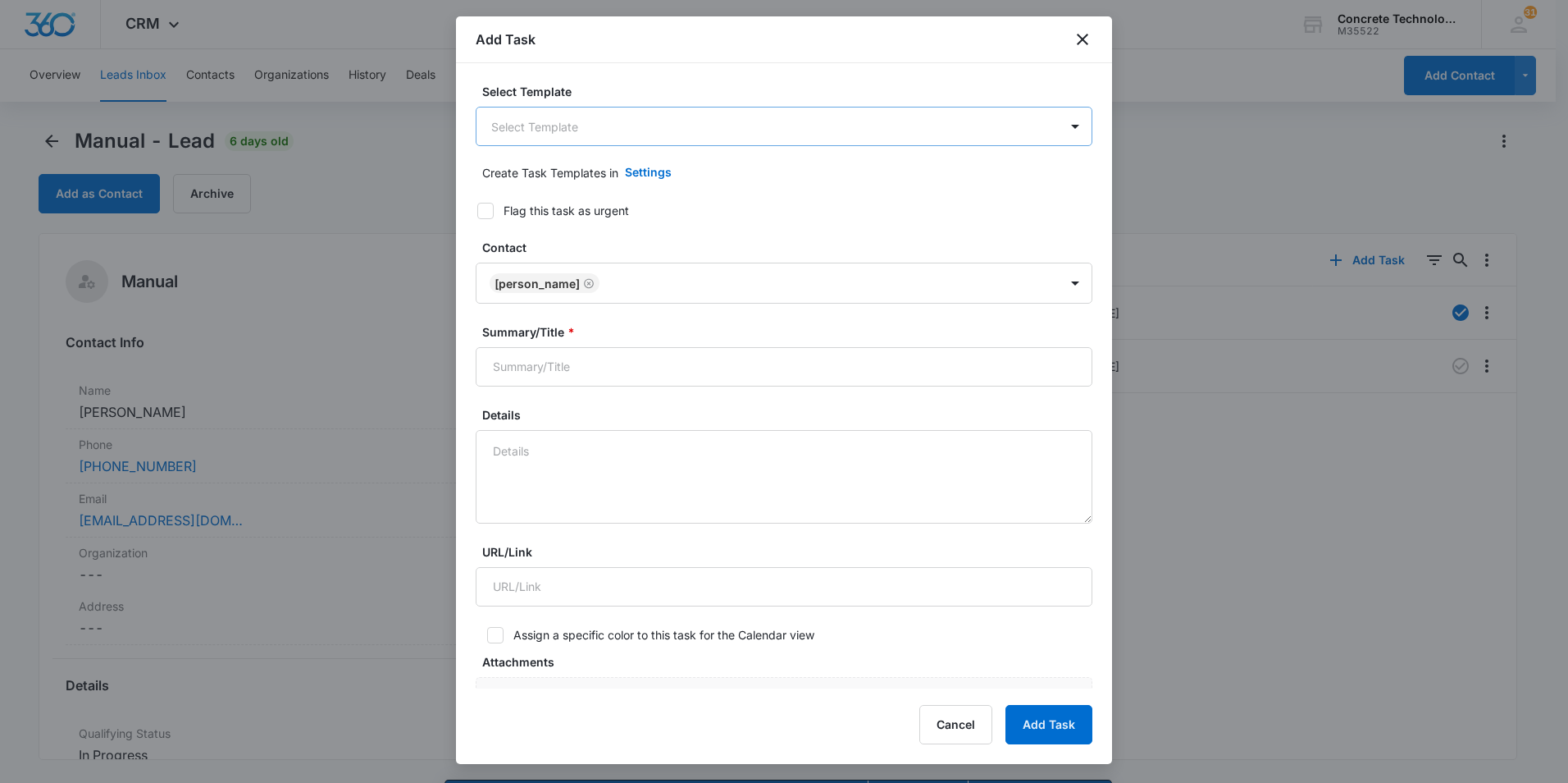
click at [612, 126] on body "CRM Apps Reputation Websites Forms CRM Email Social Content Ads Intelligence Fi…" at bounding box center [784, 414] width 1568 height 829
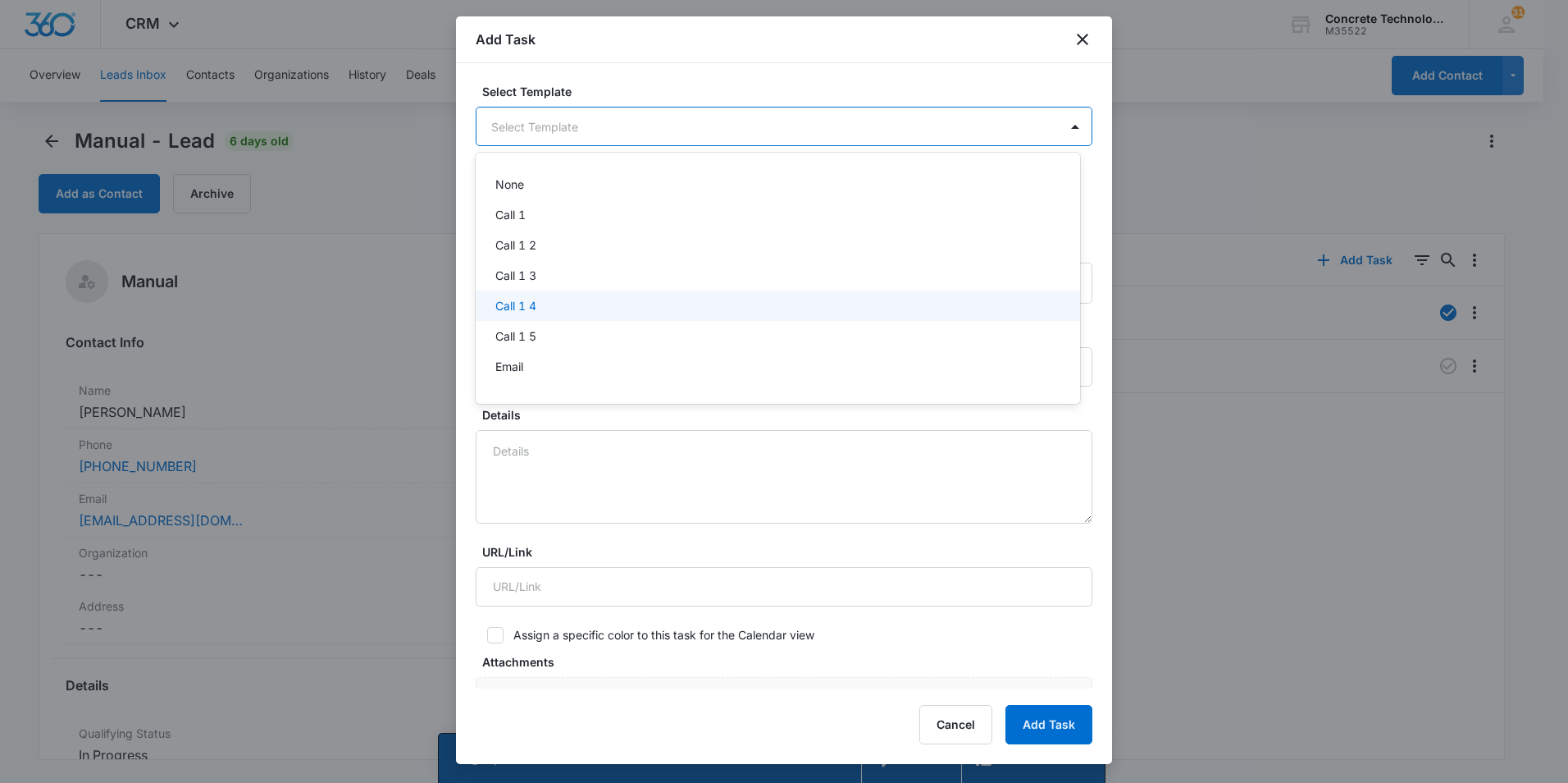
click at [507, 302] on p "Call 1 4" at bounding box center [516, 304] width 41 height 17
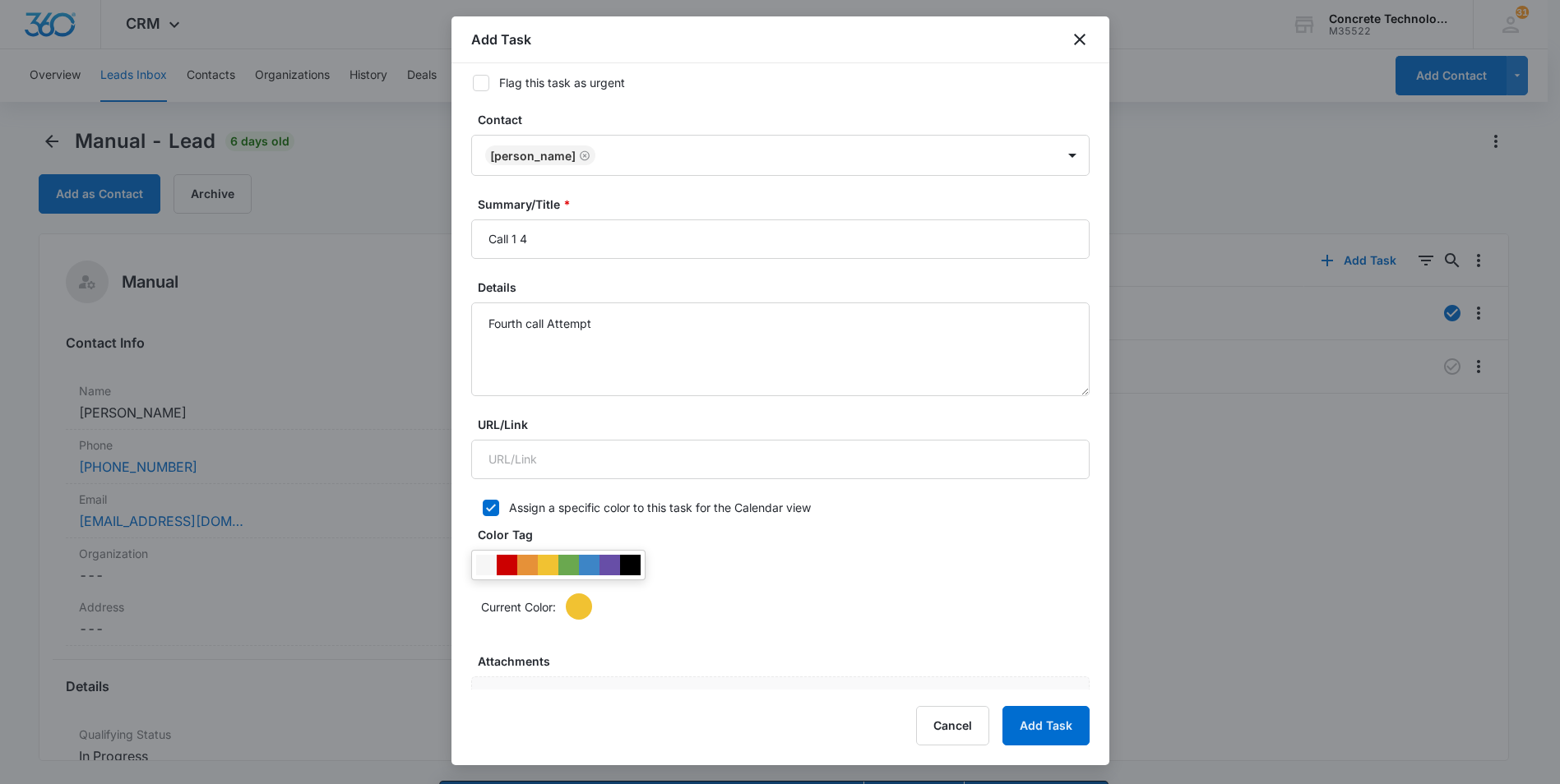
scroll to position [82, 0]
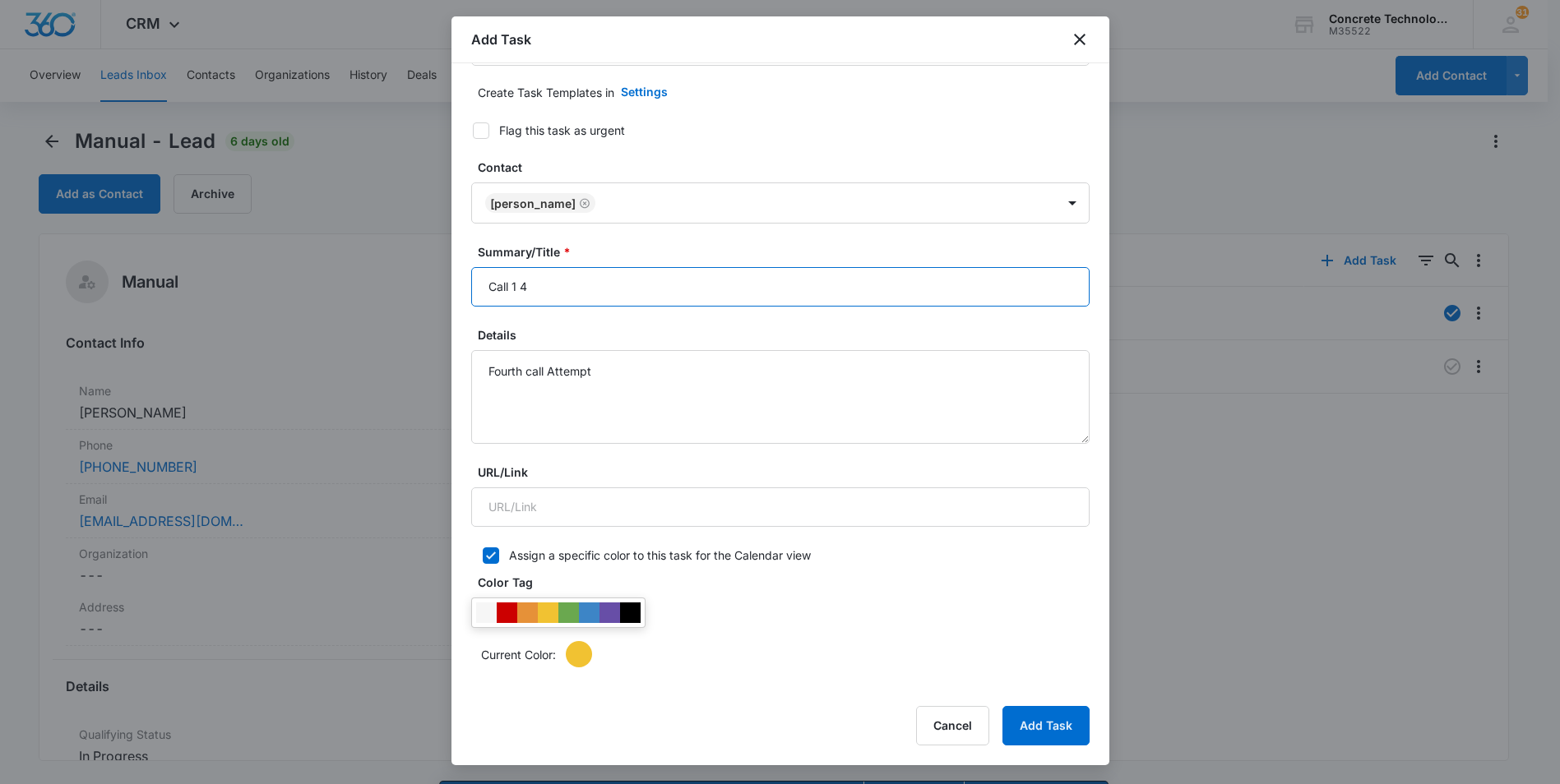
click at [516, 285] on input "Call 1 4" at bounding box center [780, 287] width 618 height 40
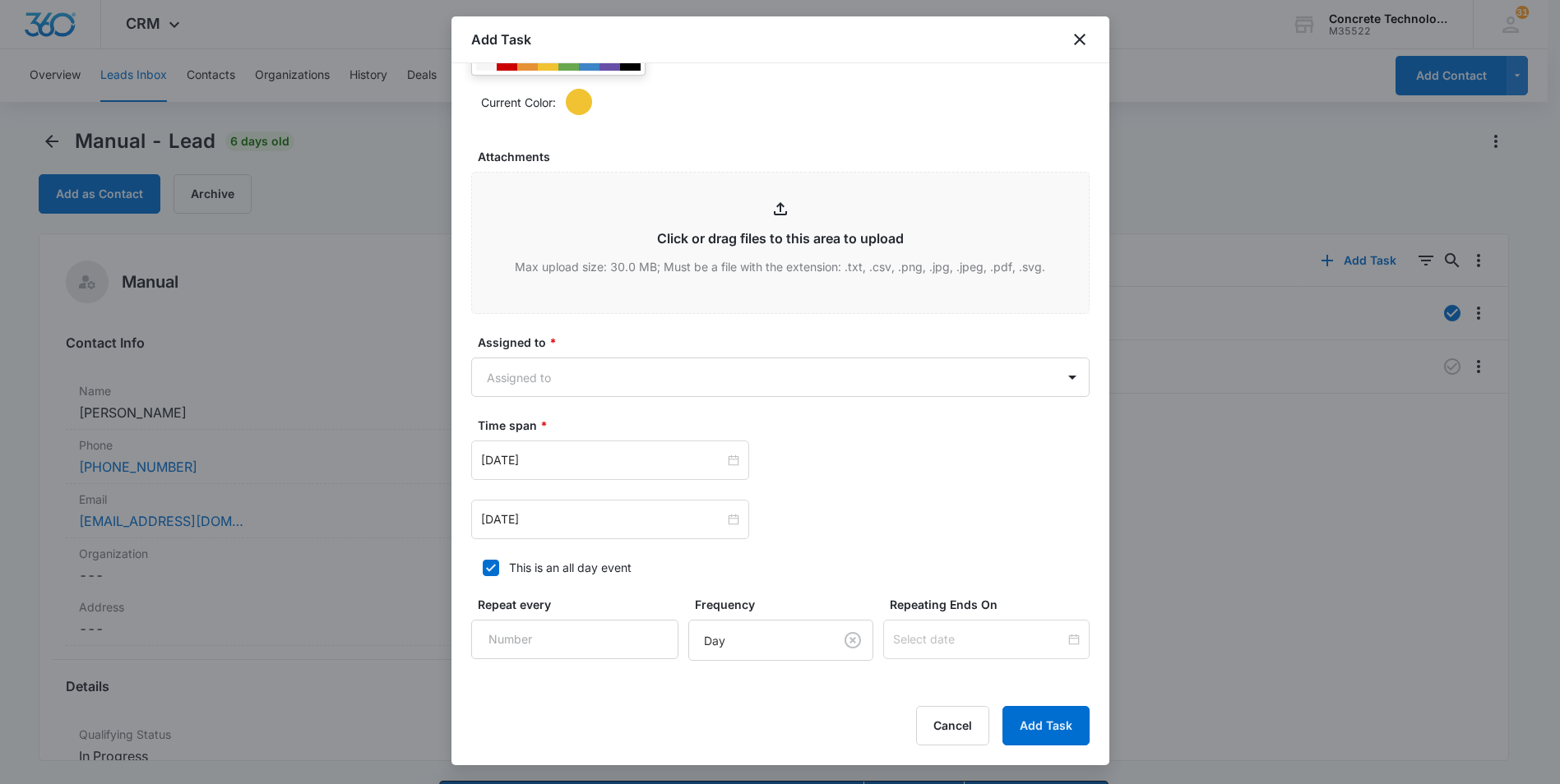
scroll to position [657, 0]
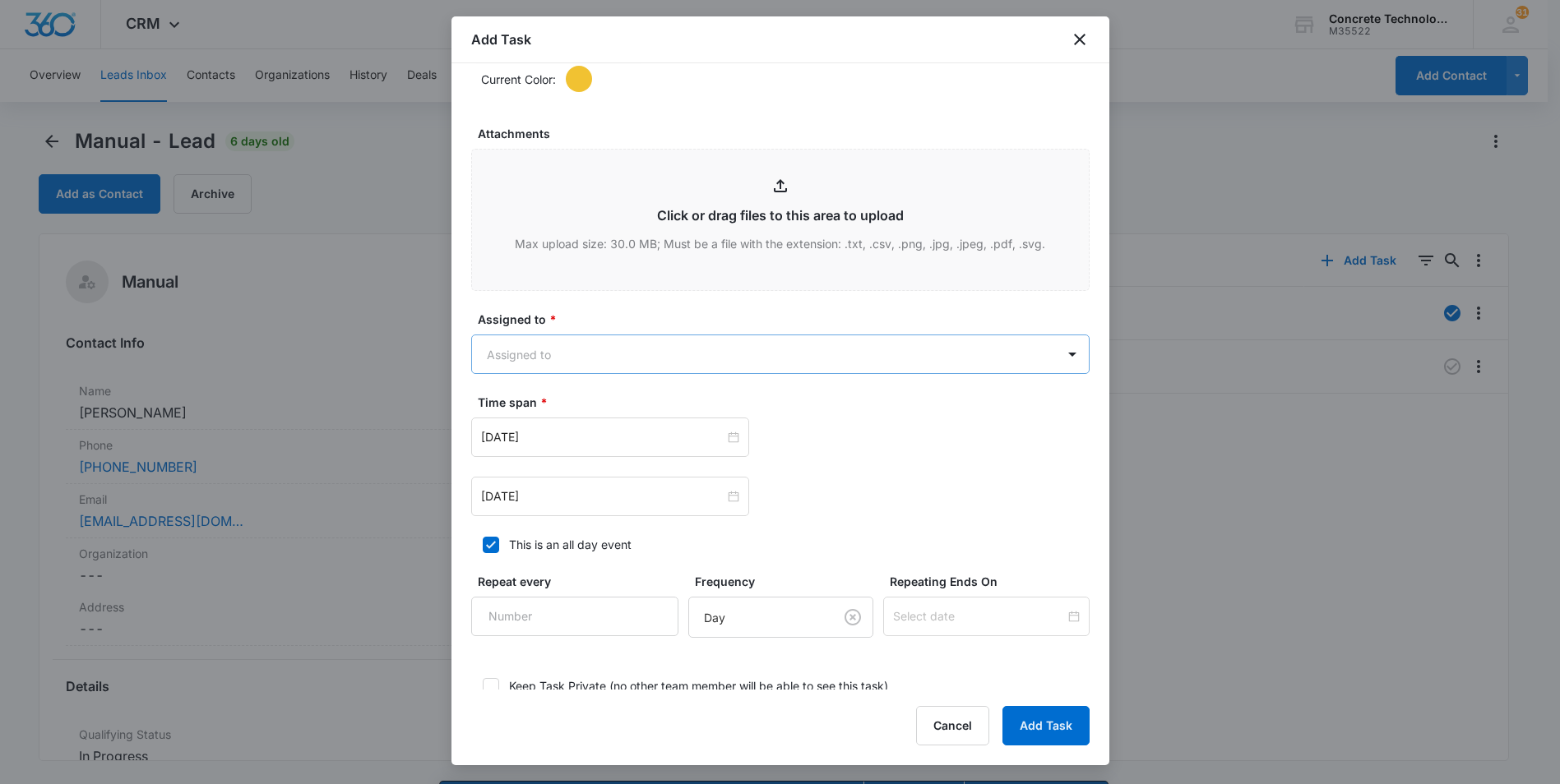
type input "Call 4"
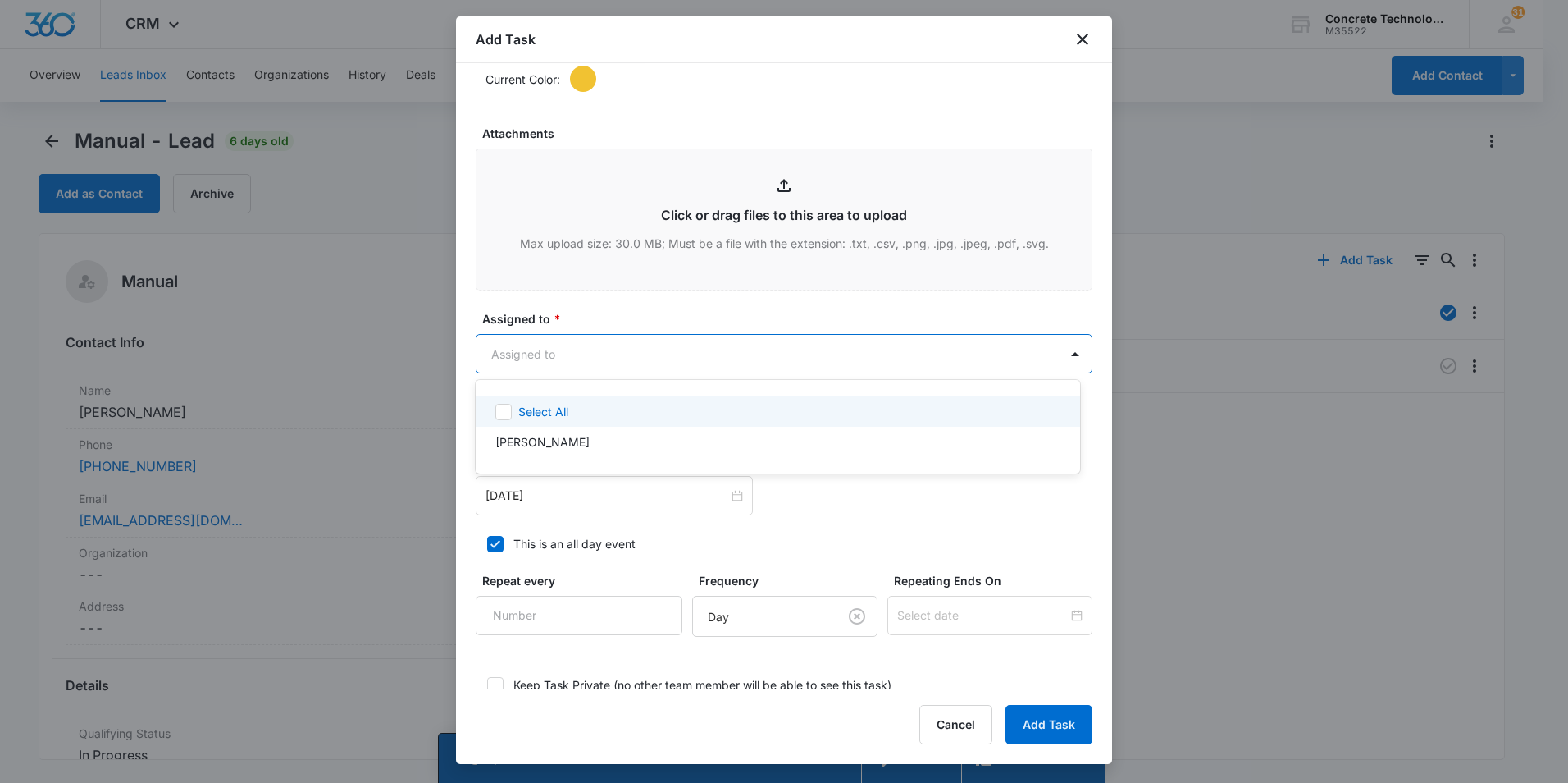
click at [752, 350] on body "CRM Apps Reputation Websites Forms CRM Email Social Content Ads Intelligence Fi…" at bounding box center [784, 392] width 1568 height 783
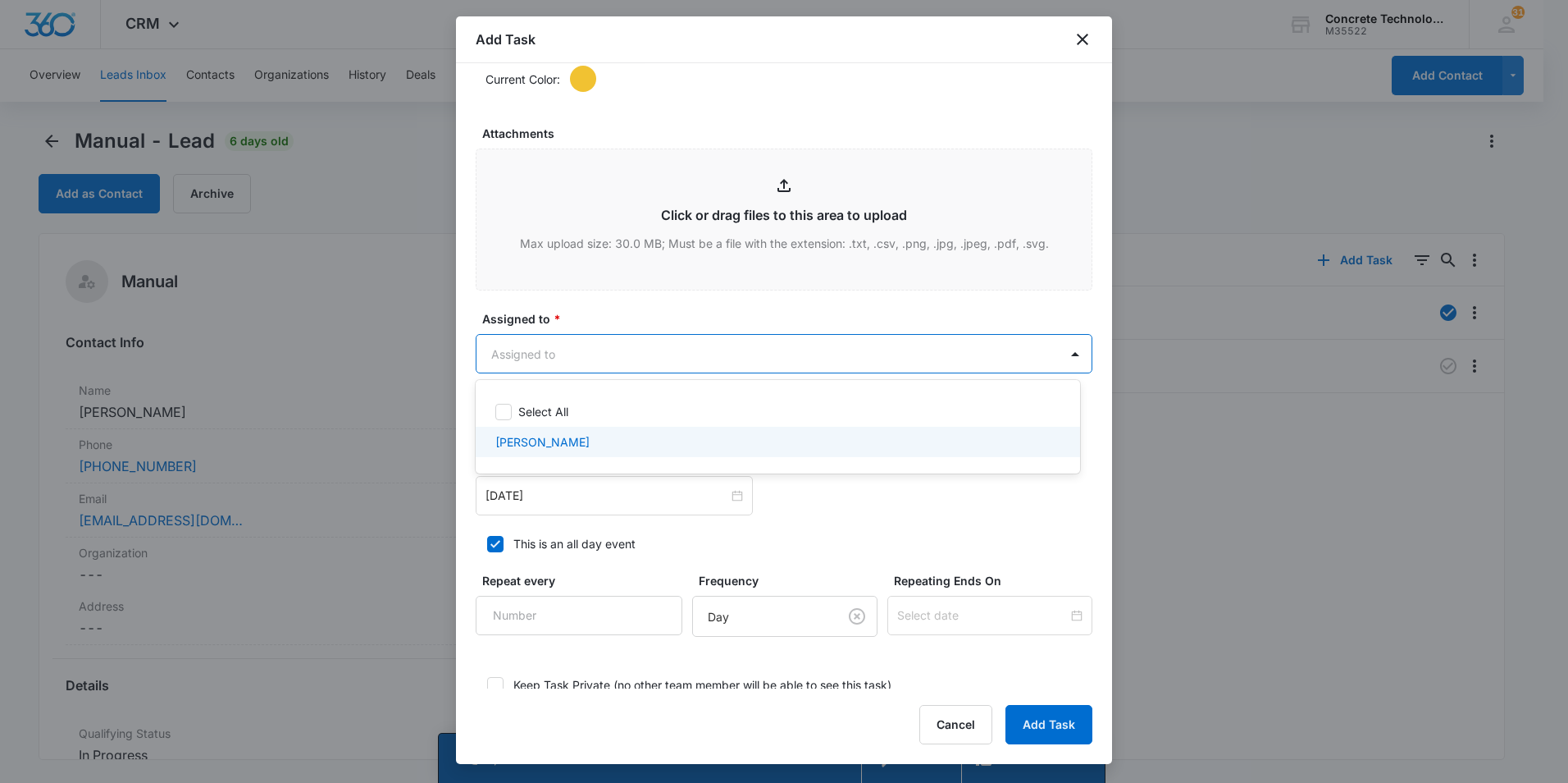
click at [529, 437] on p "[PERSON_NAME]" at bounding box center [541, 441] width 94 height 17
checkbox input "true"
click at [527, 500] on div at bounding box center [784, 392] width 1568 height 783
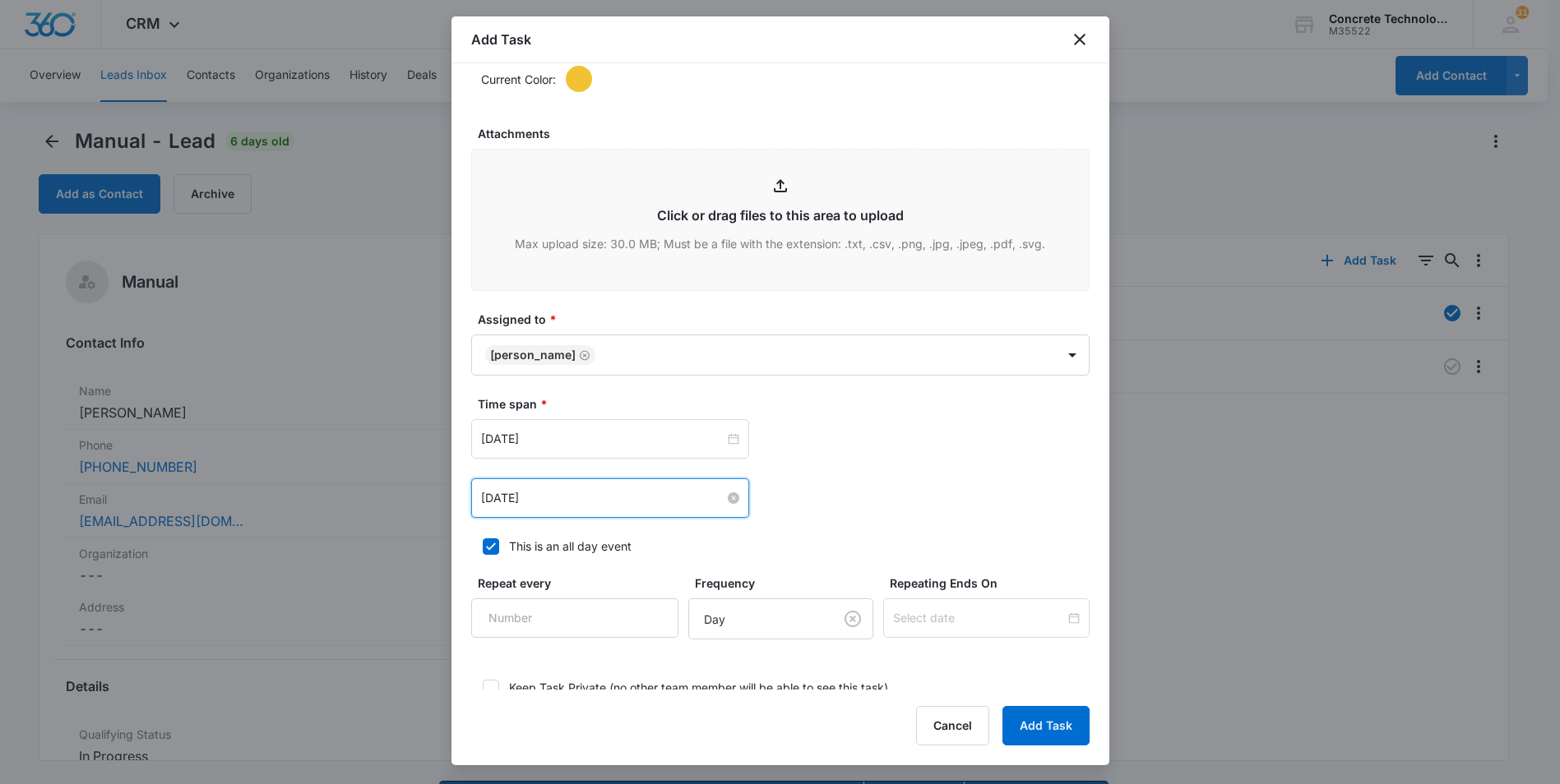
click at [675, 494] on input "[DATE]" at bounding box center [603, 498] width 244 height 18
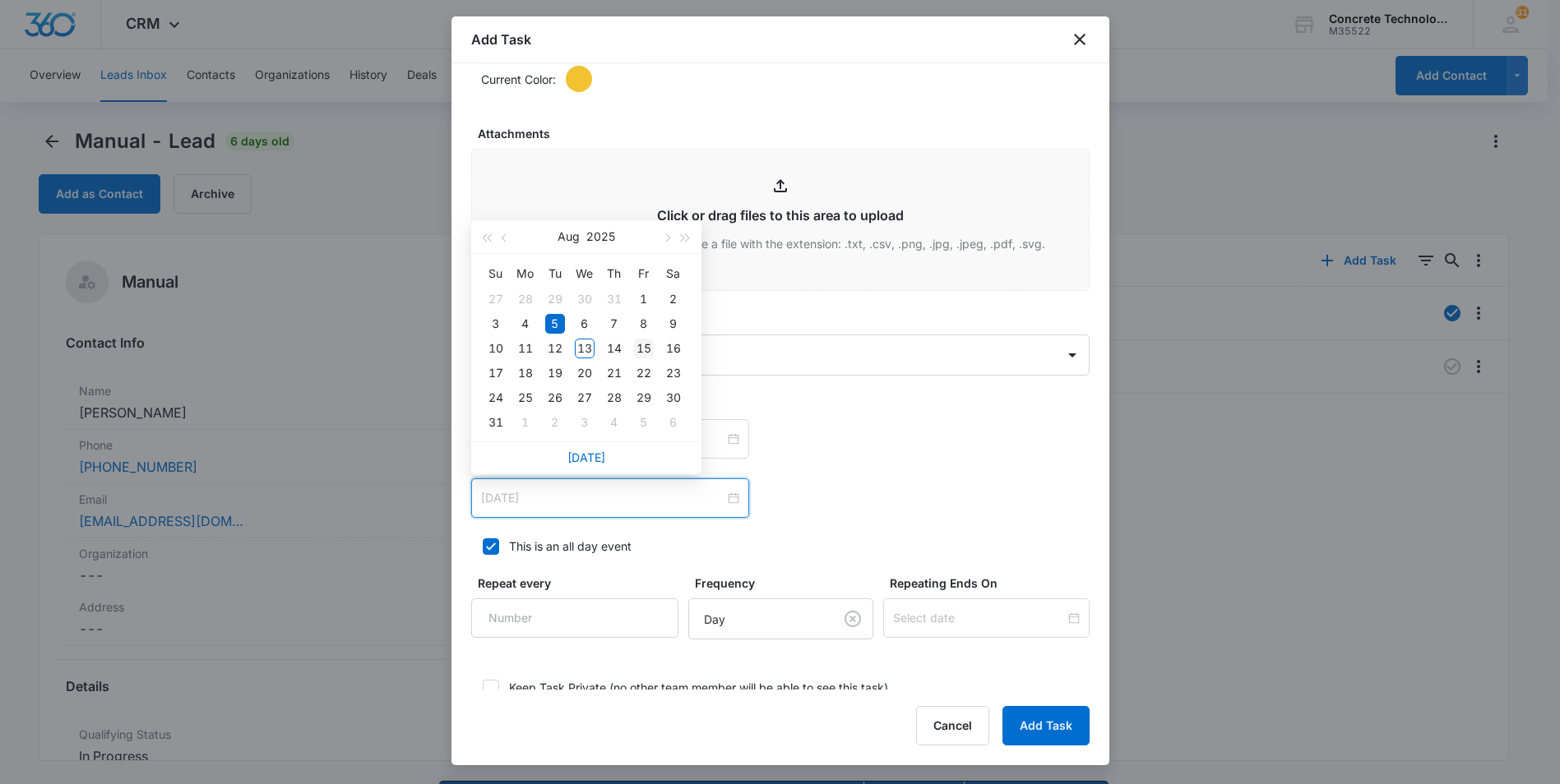
type input "[DATE]"
click at [646, 345] on div "15" at bounding box center [644, 348] width 20 height 20
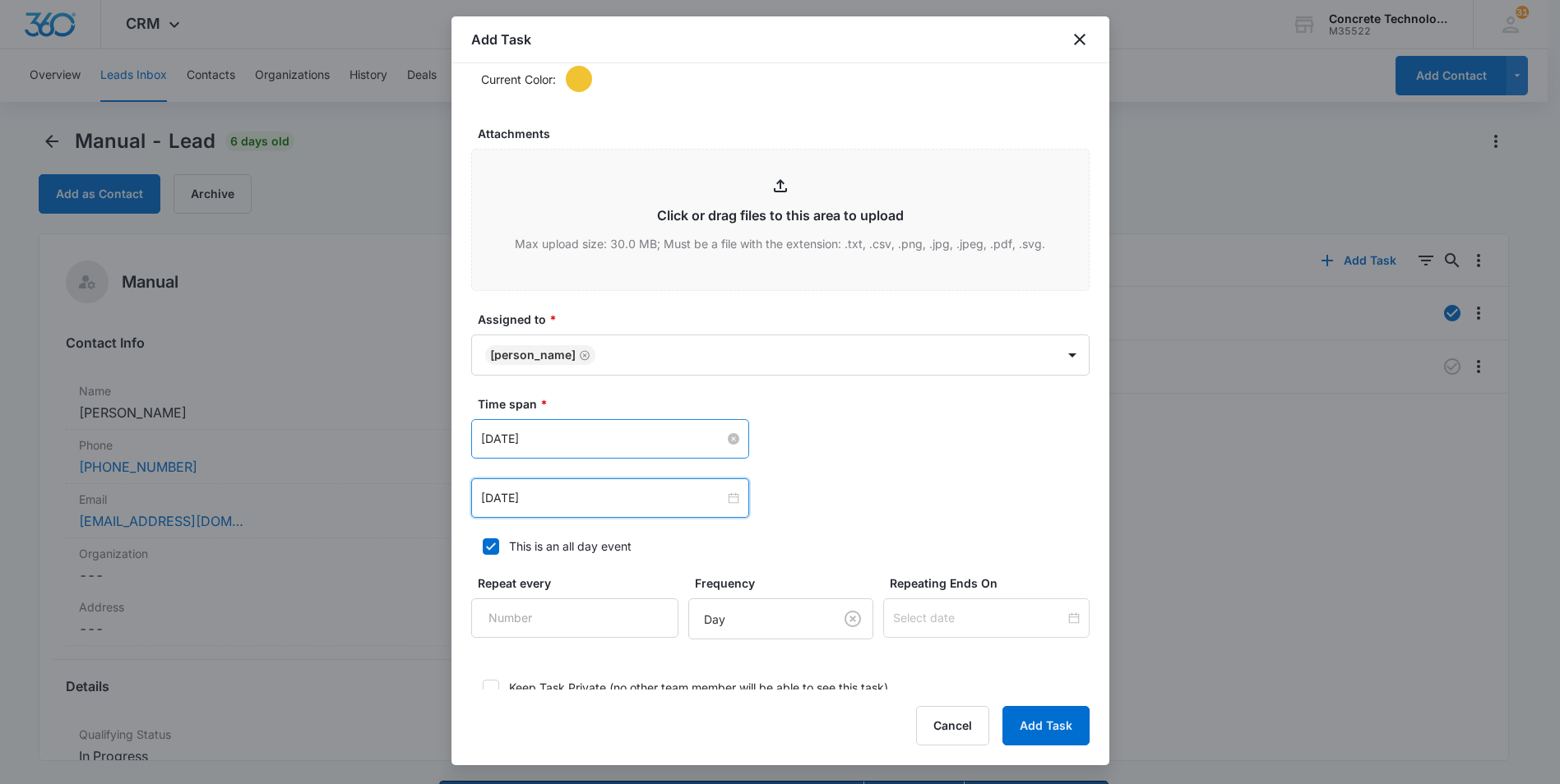
click at [572, 437] on input "[DATE]" at bounding box center [603, 439] width 244 height 18
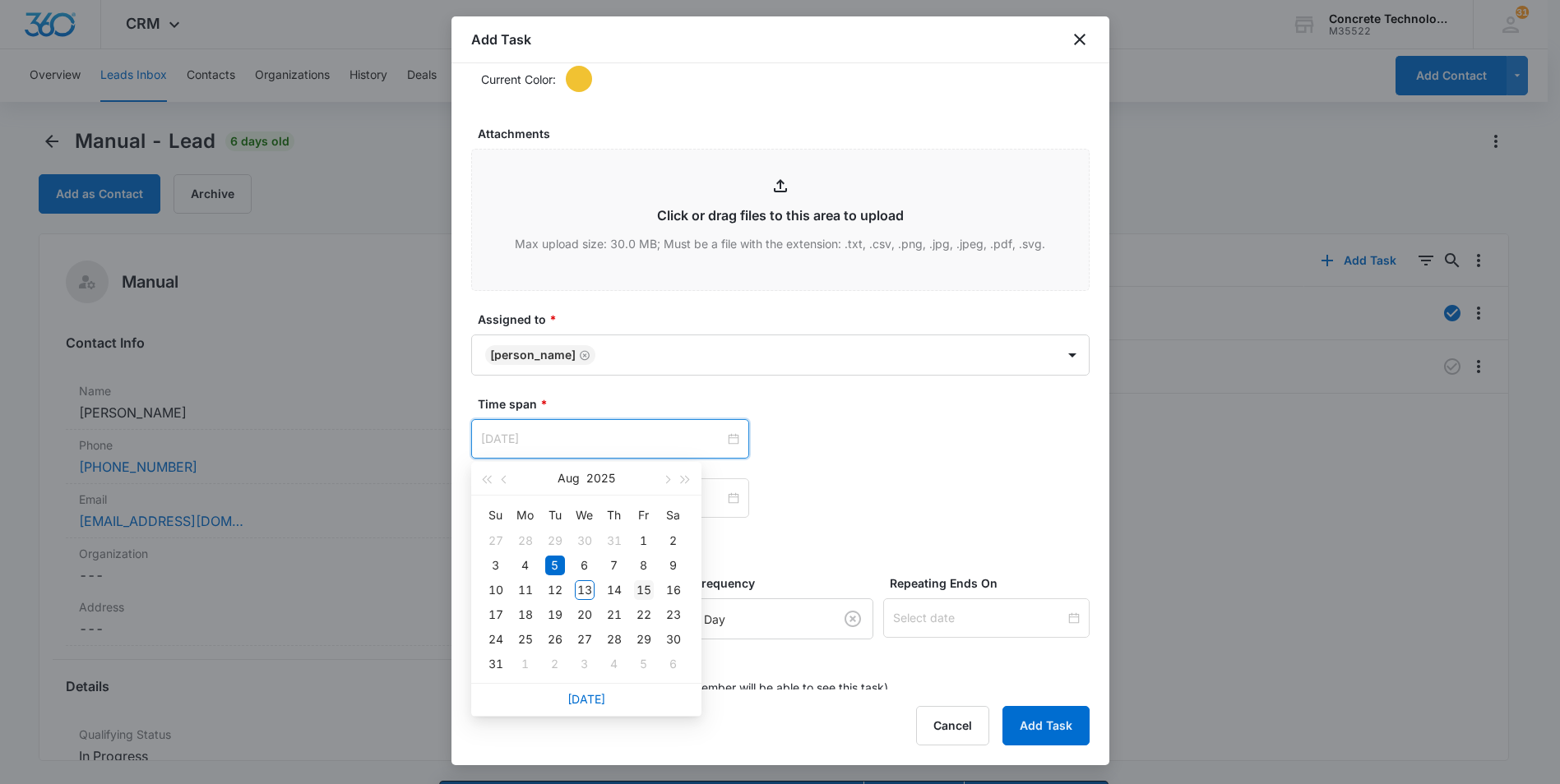
type input "[DATE]"
click at [643, 589] on div "15" at bounding box center [644, 590] width 20 height 20
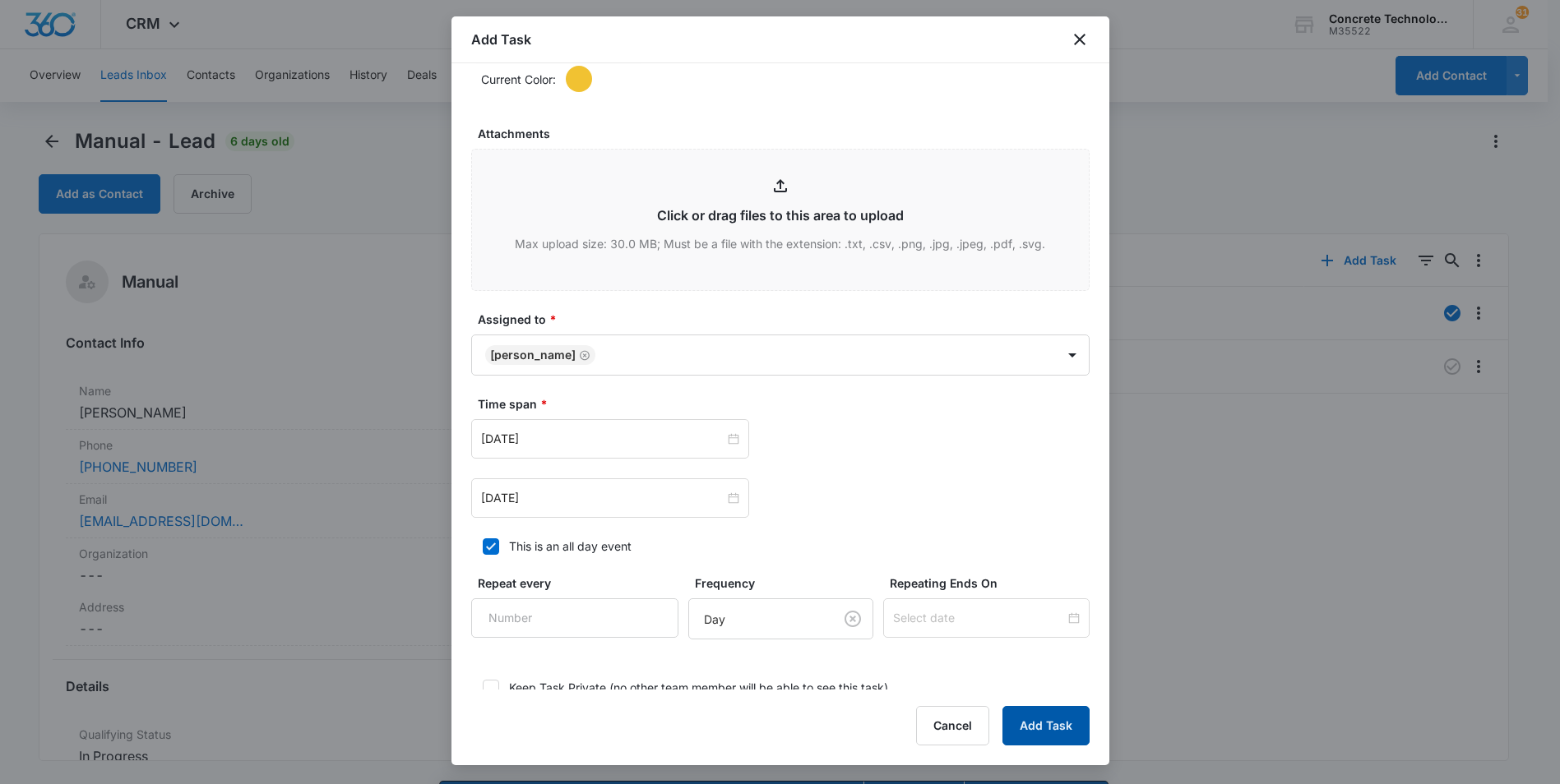
click at [1036, 726] on button "Add Task" at bounding box center [1046, 726] width 87 height 40
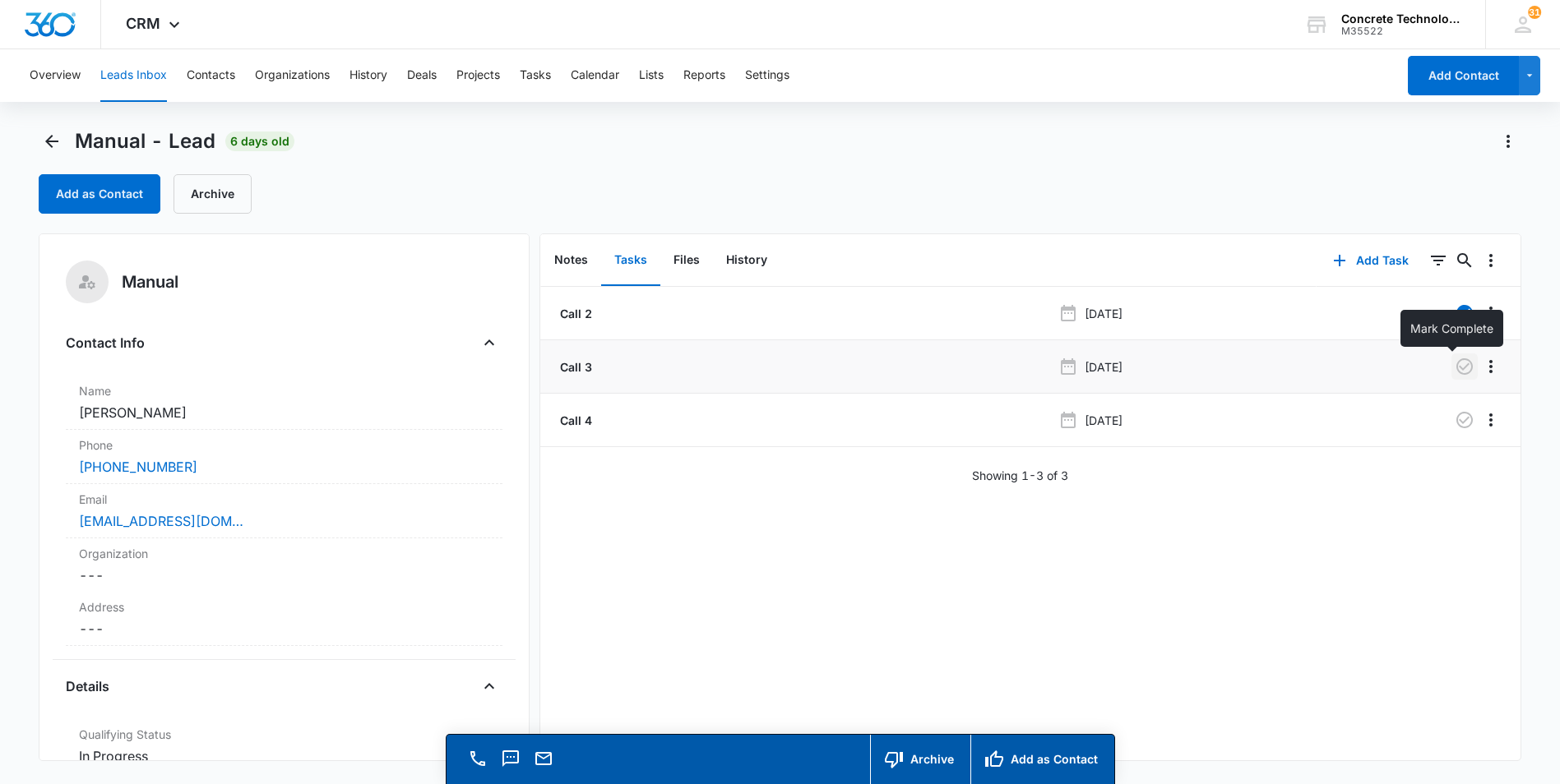
click at [1456, 367] on icon "button" at bounding box center [1464, 366] width 17 height 17
click at [538, 80] on button "Tasks" at bounding box center [536, 75] width 32 height 52
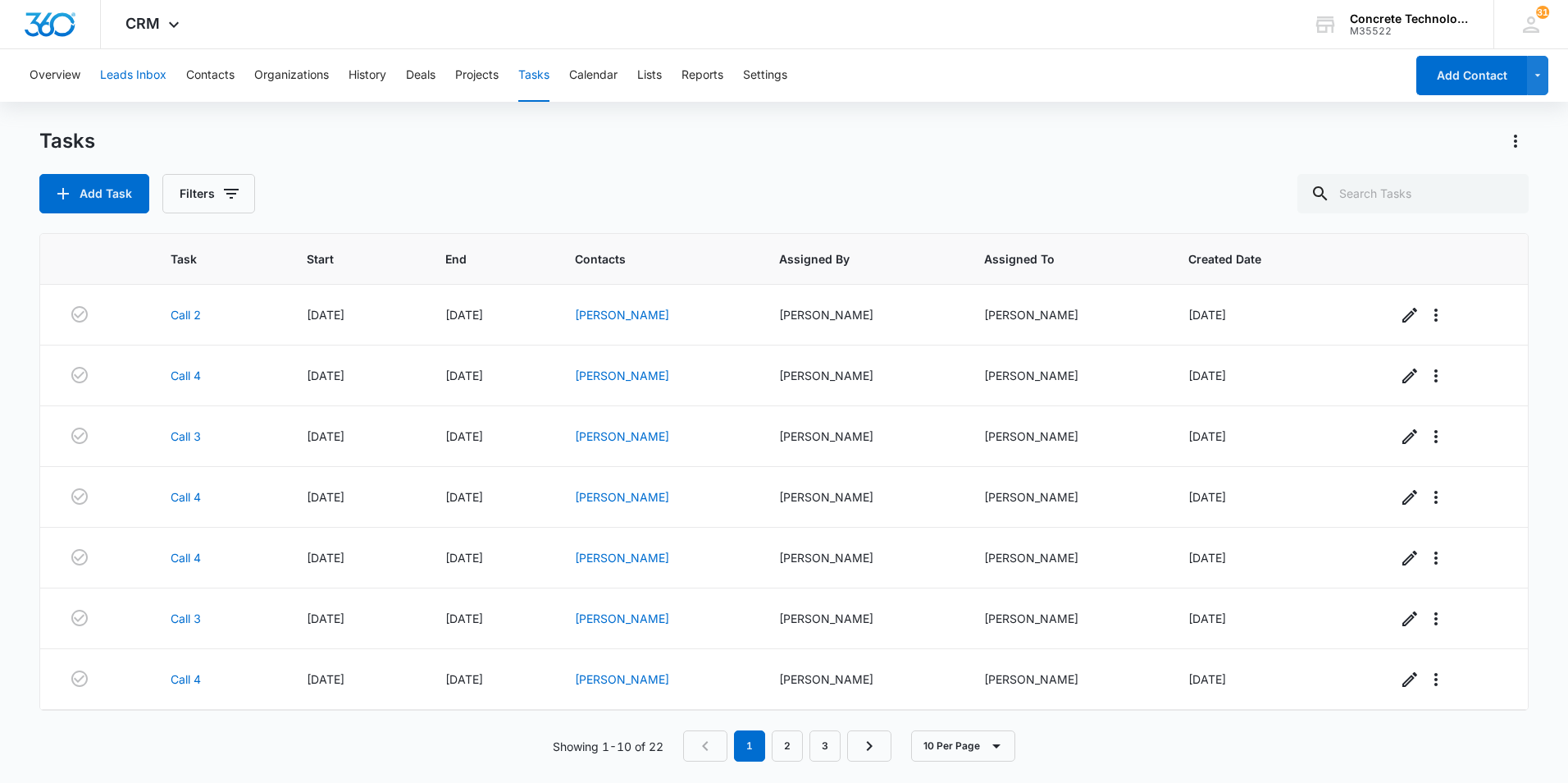
click at [140, 76] on button "Leads Inbox" at bounding box center [132, 75] width 66 height 52
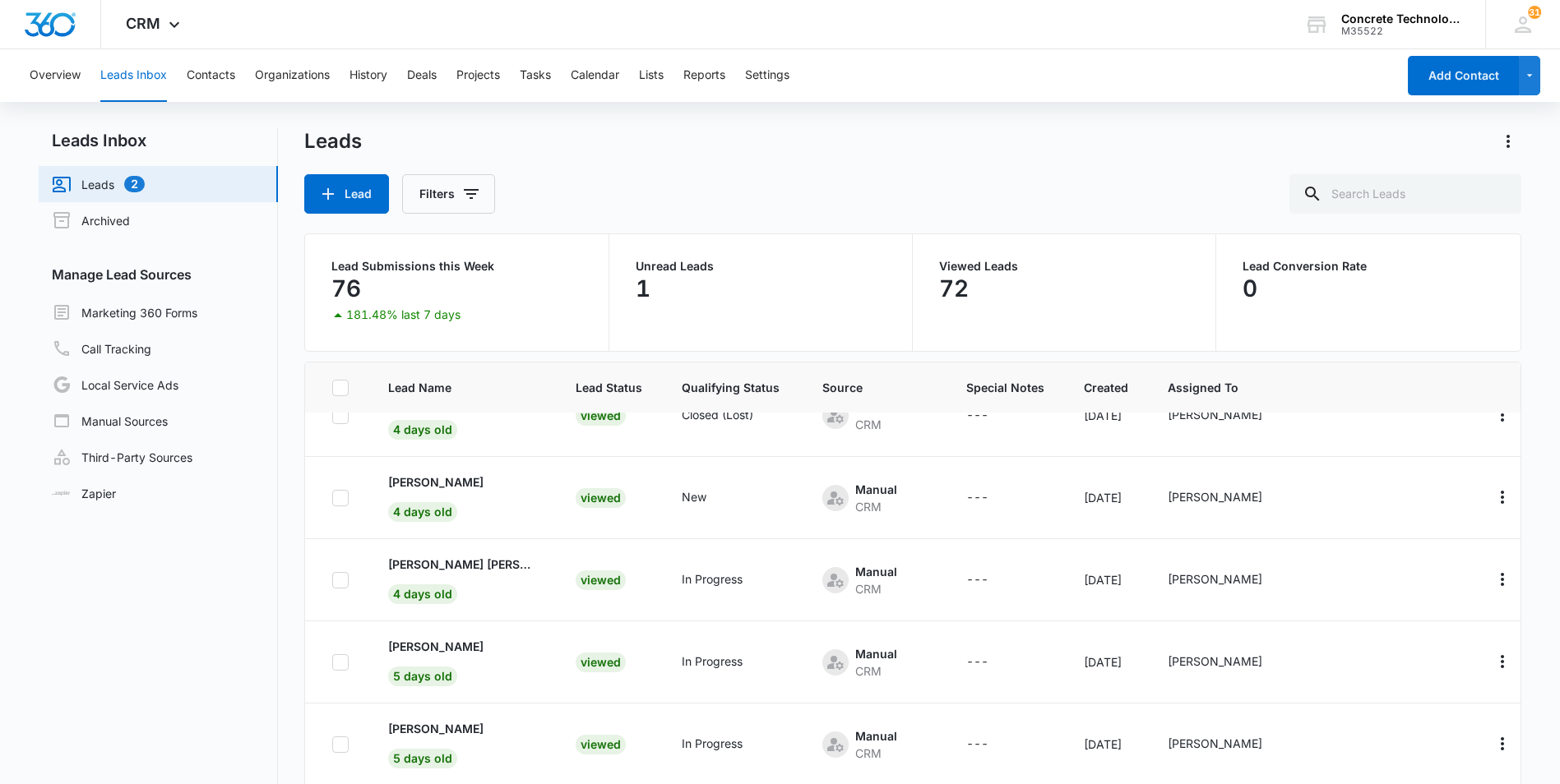
scroll to position [822, 0]
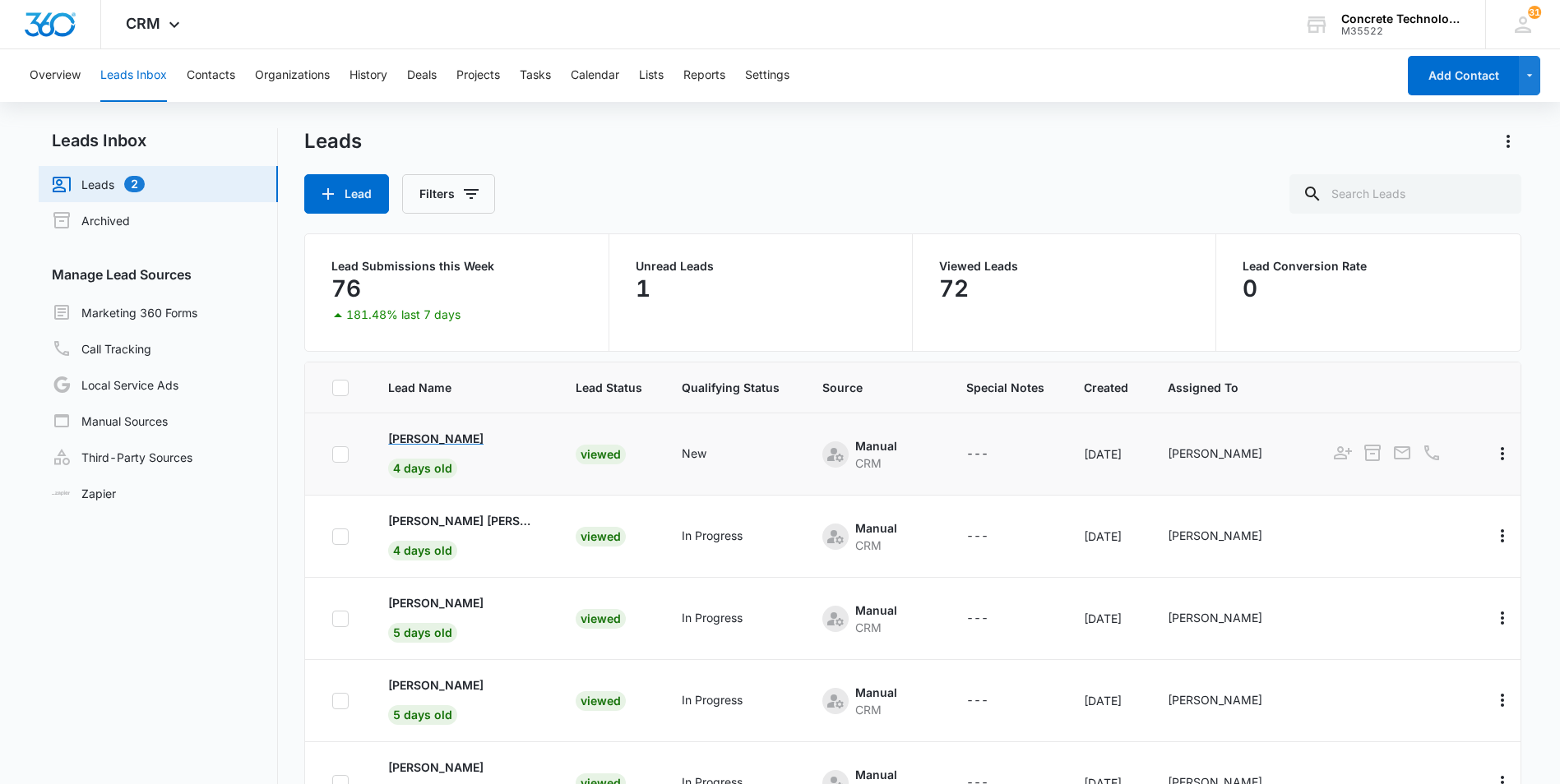
click at [419, 437] on p "[PERSON_NAME]" at bounding box center [436, 438] width 95 height 17
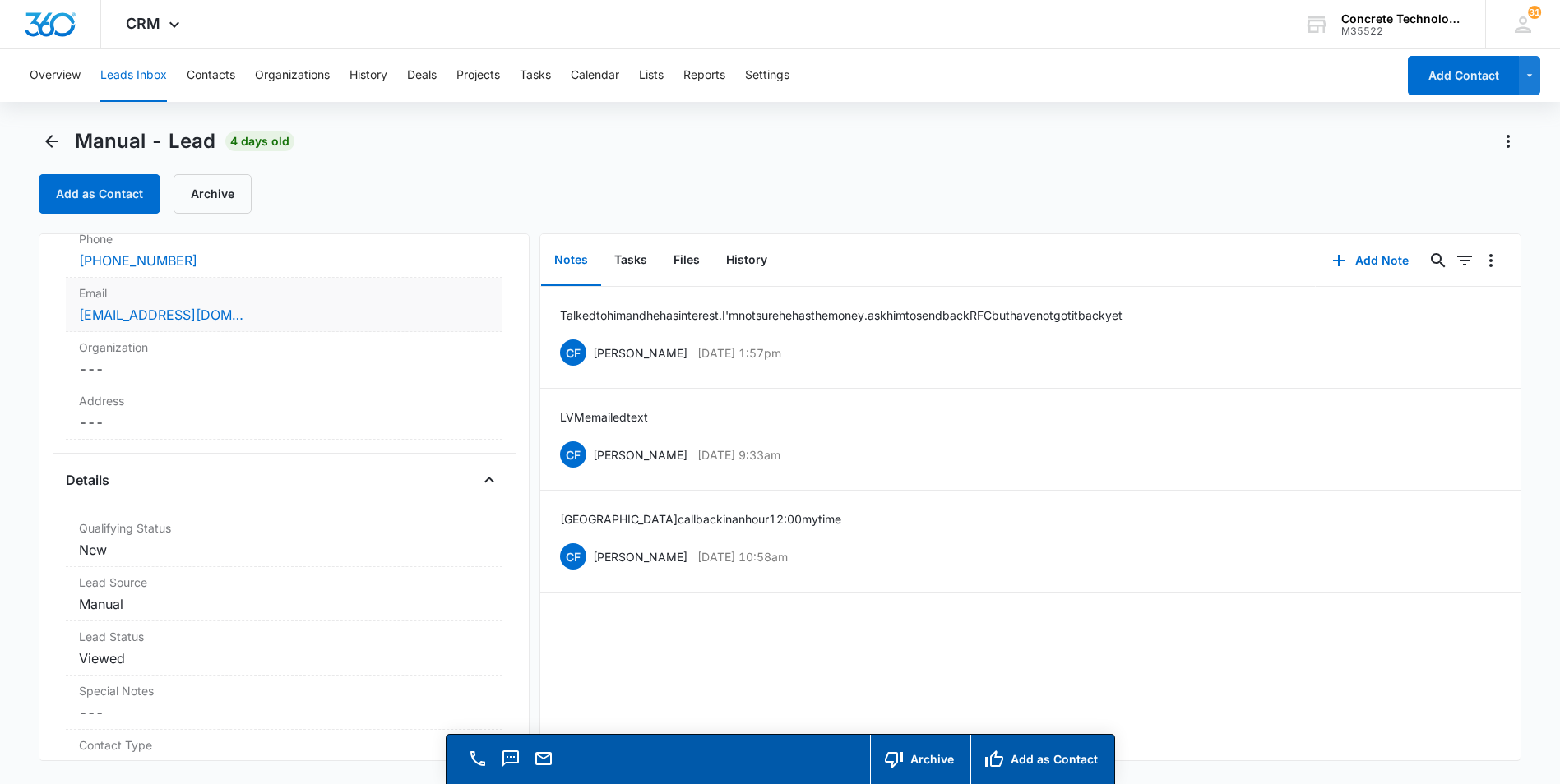
scroll to position [246, 0]
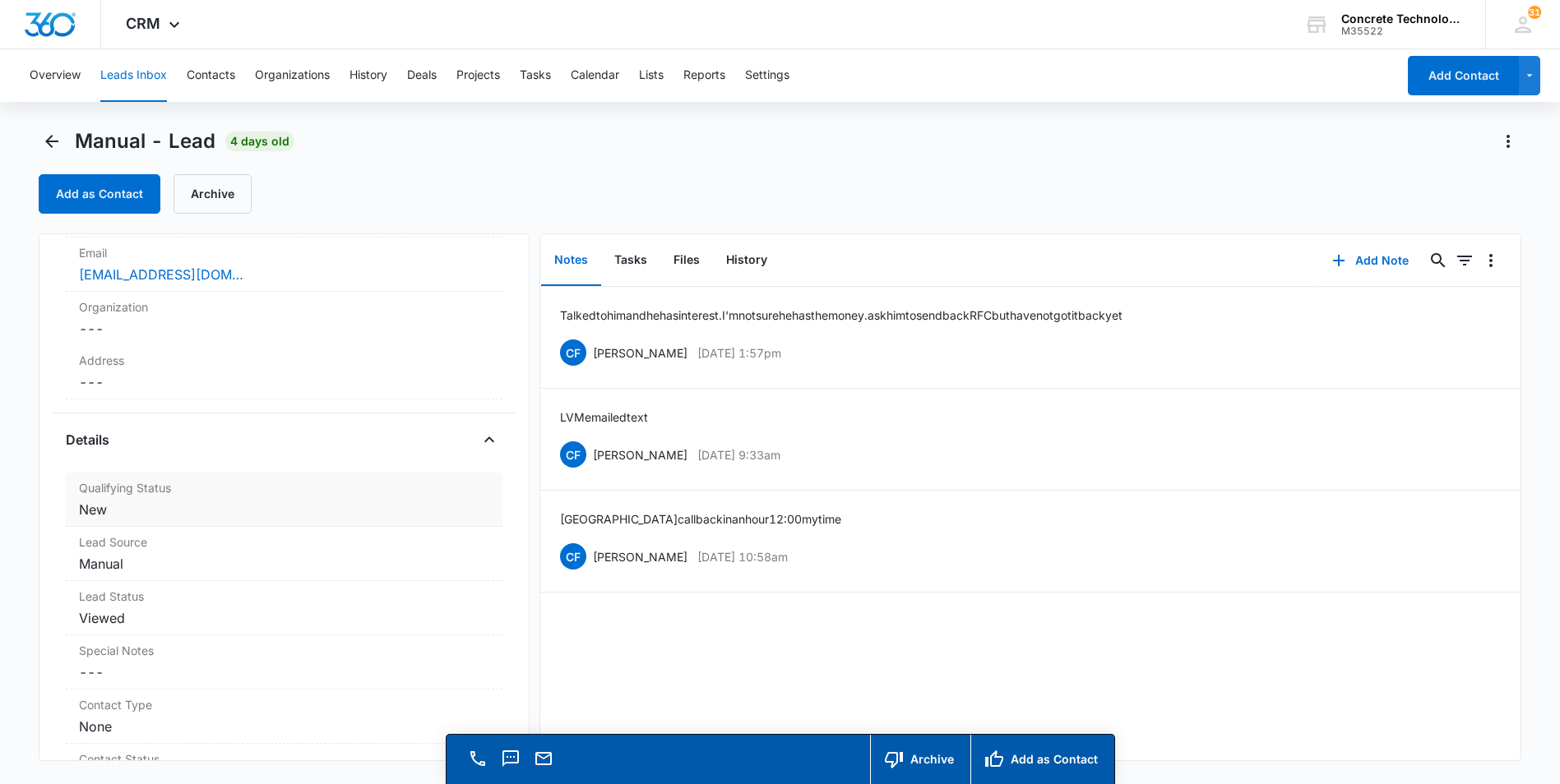
click at [85, 514] on dd "Cancel Save Changes New" at bounding box center [284, 510] width 410 height 20
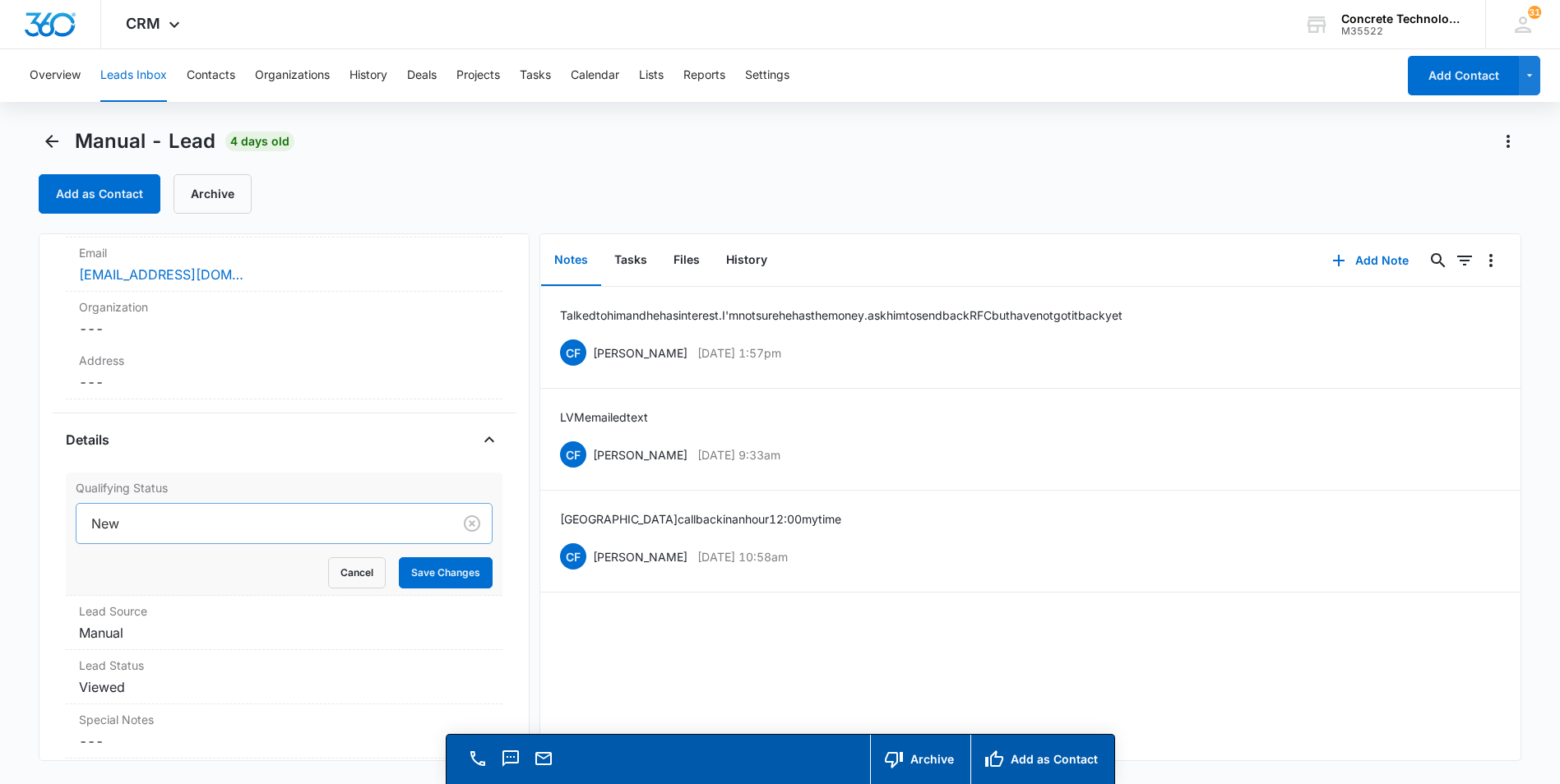
click at [144, 530] on div at bounding box center [260, 523] width 340 height 23
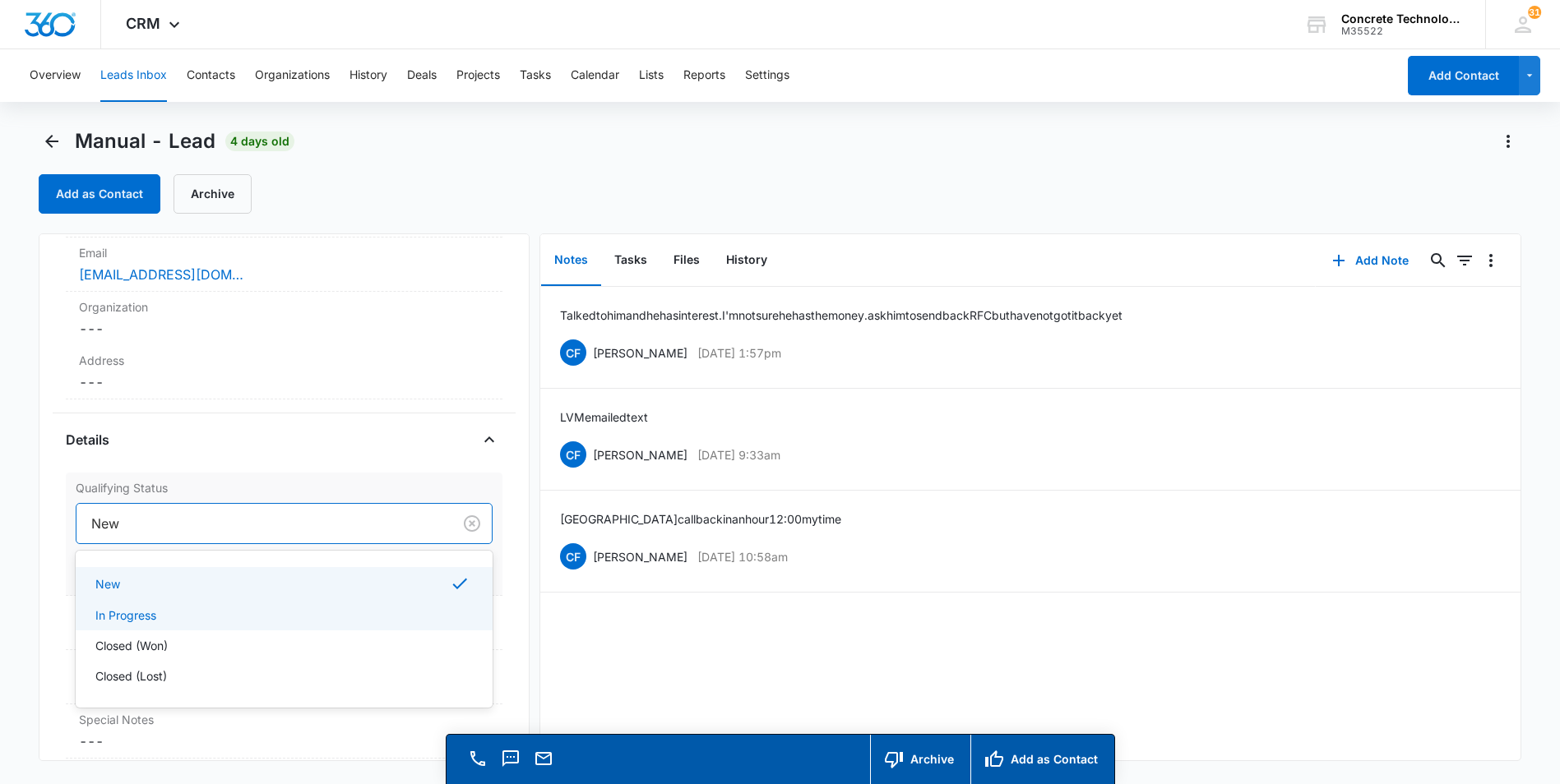
click at [137, 617] on p "In Progress" at bounding box center [125, 615] width 60 height 17
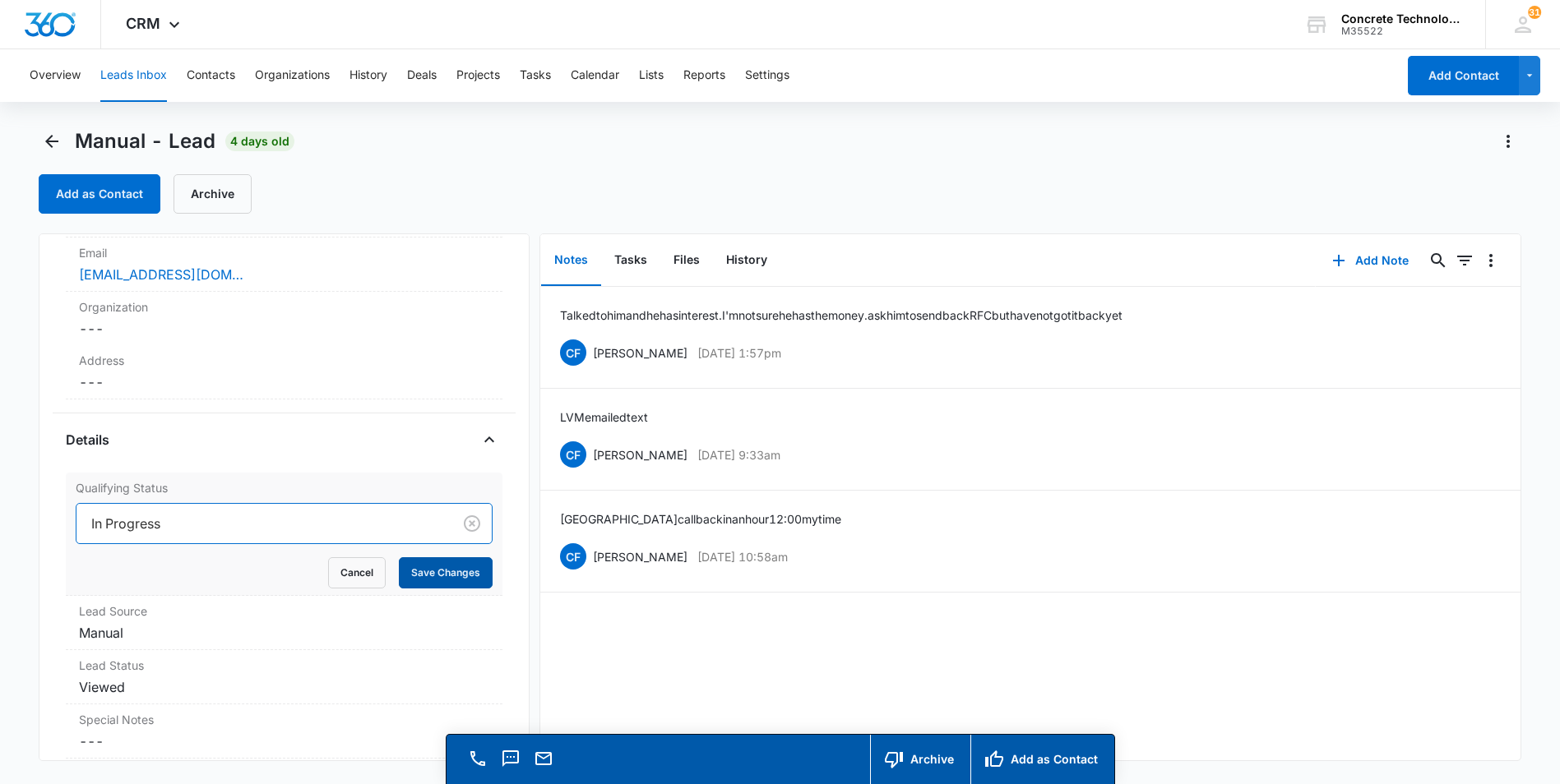
click at [427, 575] on button "Save Changes" at bounding box center [446, 573] width 94 height 32
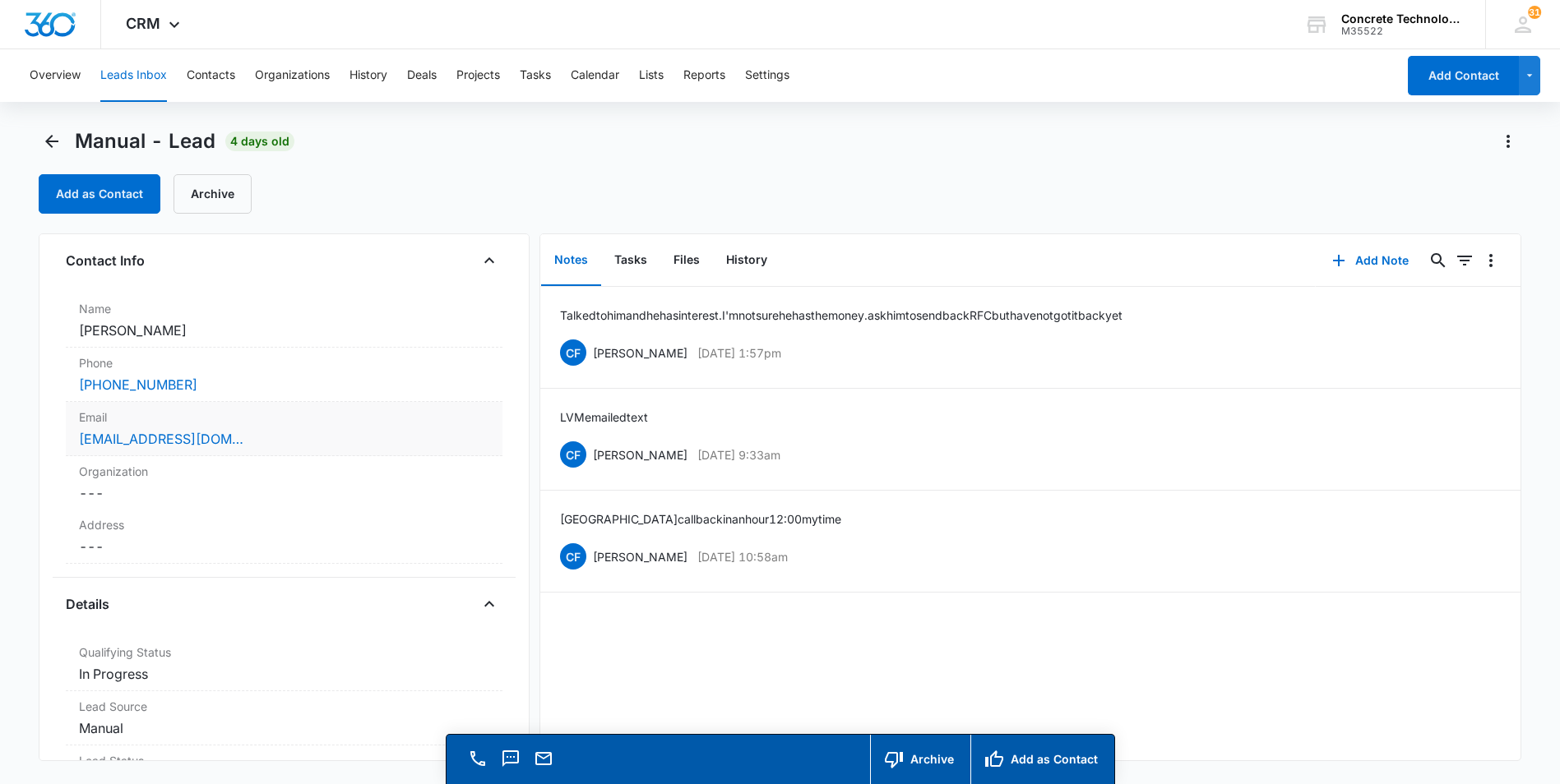
scroll to position [0, 0]
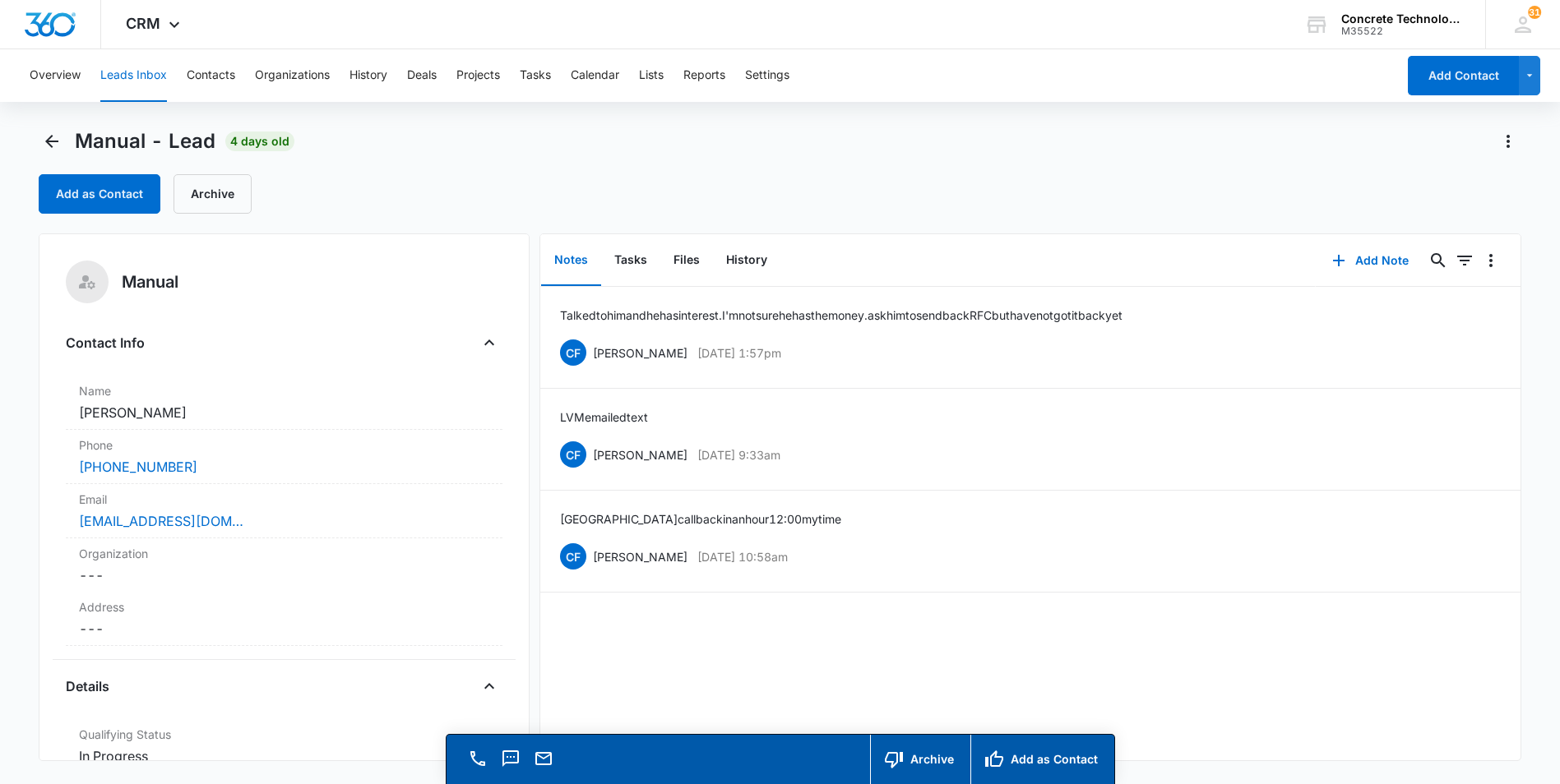
click at [138, 71] on button "Leads Inbox" at bounding box center [133, 75] width 66 height 52
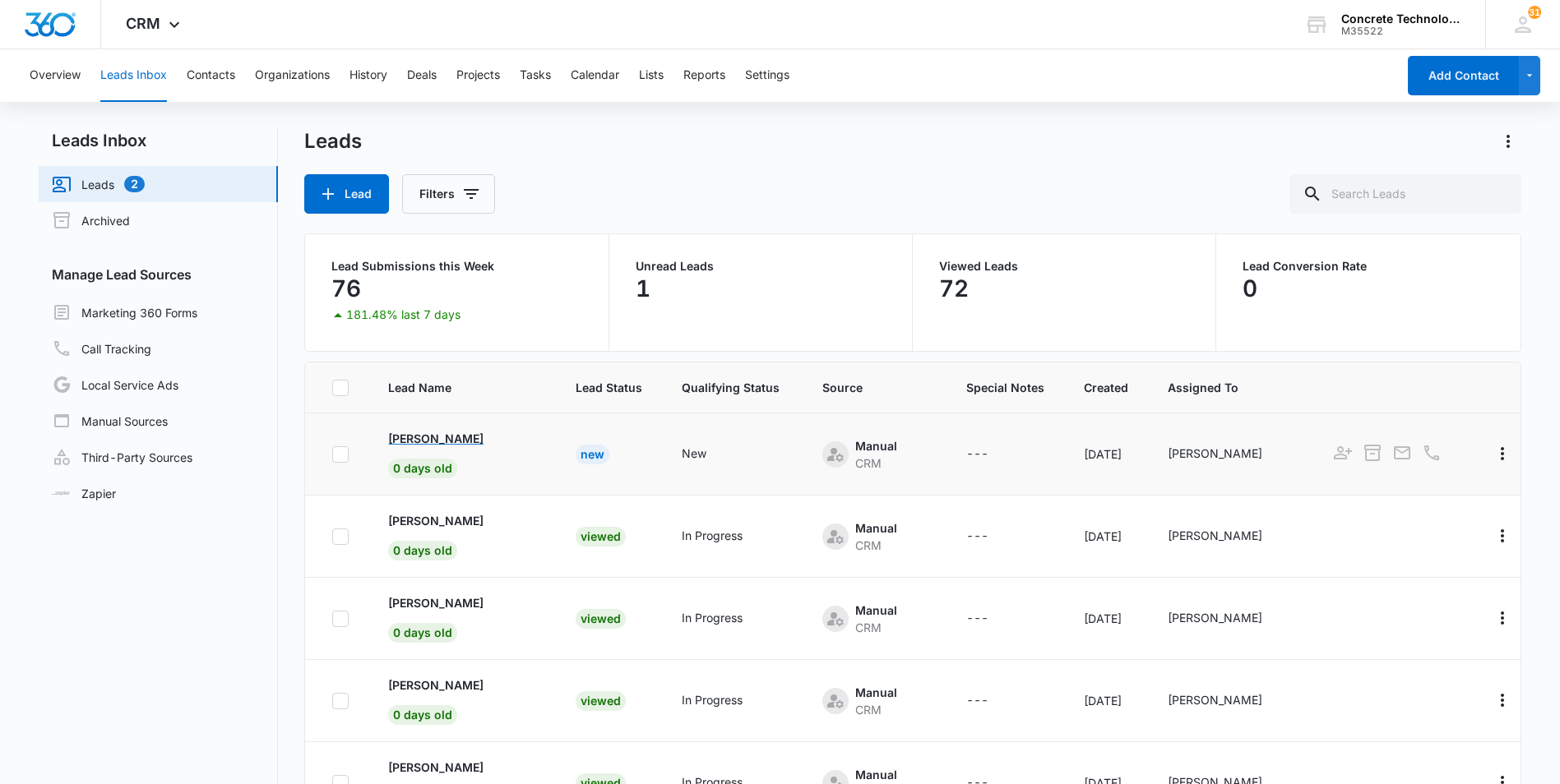
click at [439, 441] on p "[PERSON_NAME]" at bounding box center [436, 438] width 95 height 17
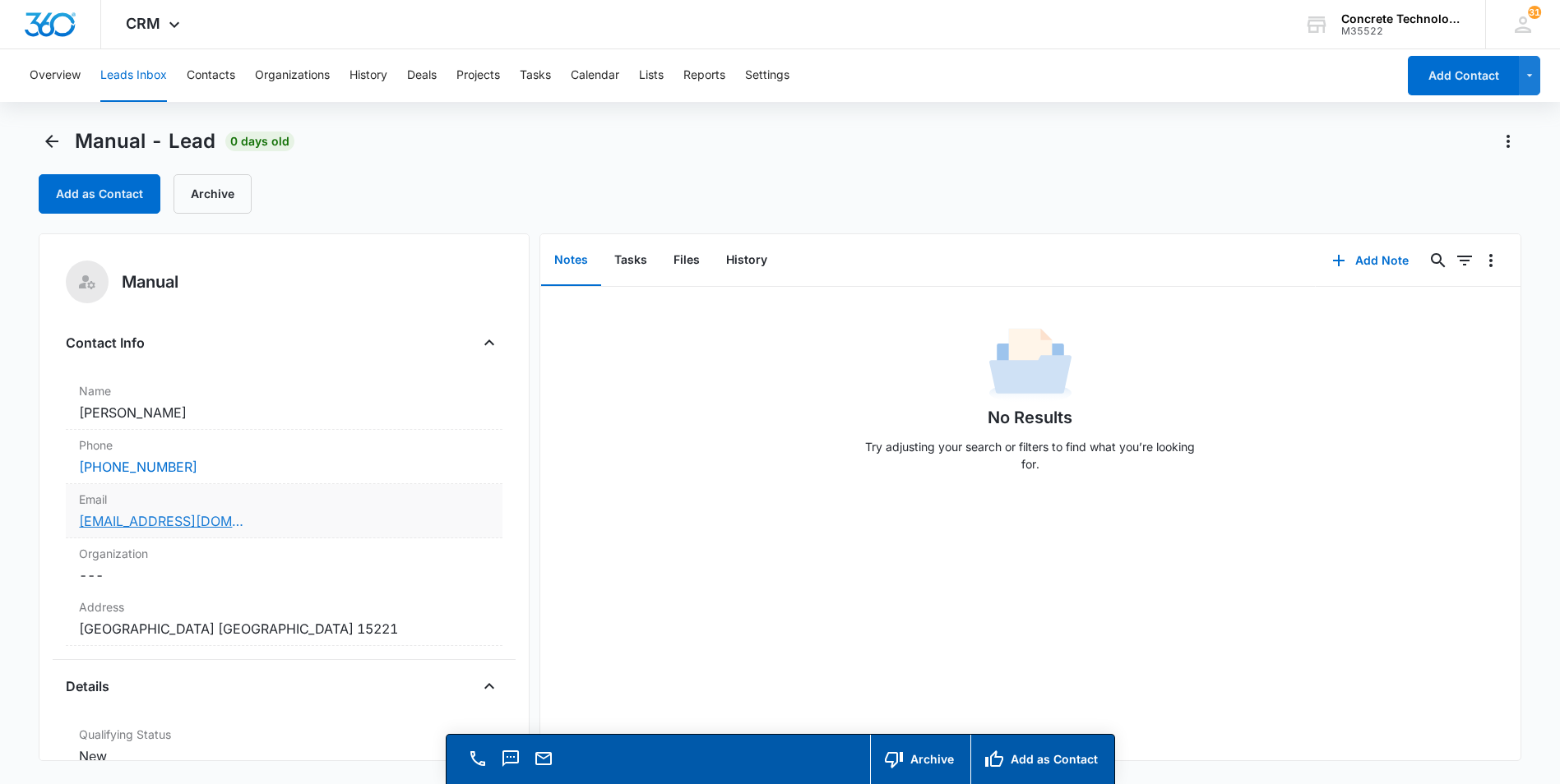
click at [134, 520] on link "[EMAIL_ADDRESS][DOMAIN_NAME]" at bounding box center [161, 521] width 164 height 20
click at [1366, 258] on button "Add Note" at bounding box center [1370, 260] width 109 height 40
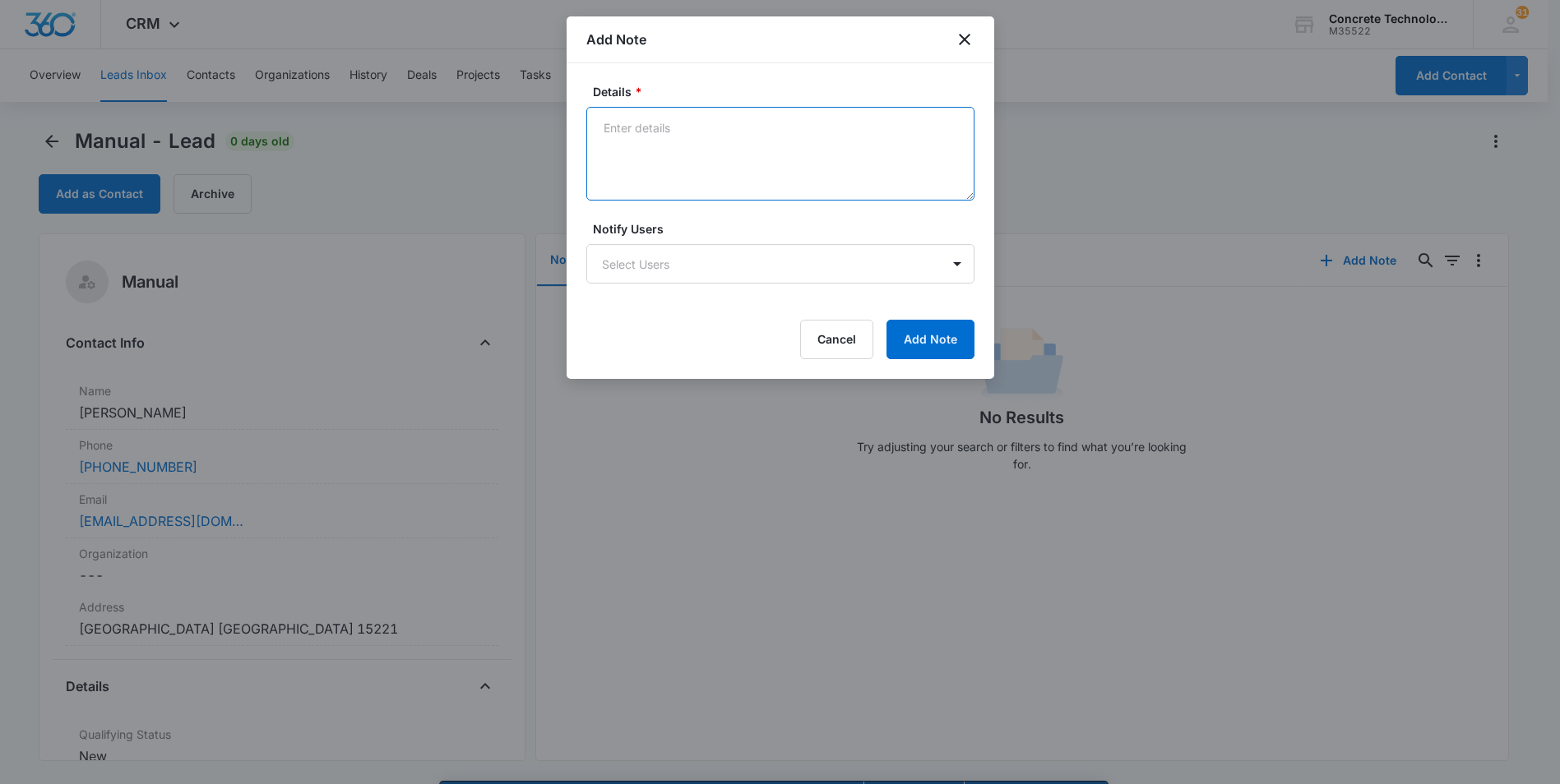
click at [607, 129] on textarea "Details *" at bounding box center [780, 153] width 388 height 94
type textarea "LVM emailed"
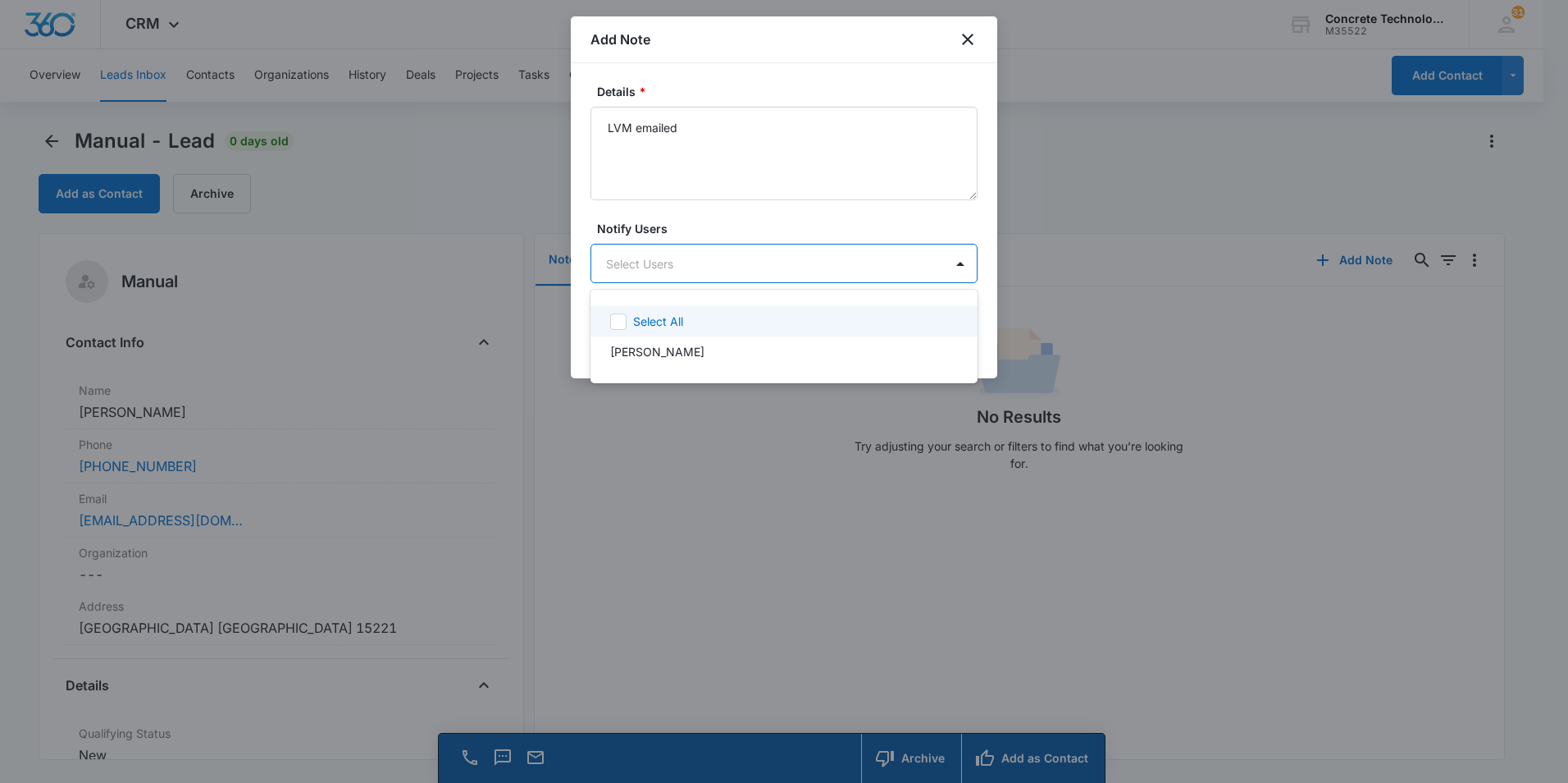
click at [686, 274] on body "CRM Apps Reputation Websites Forms CRM Email Social Content Ads Intelligence Fi…" at bounding box center [784, 392] width 1568 height 783
click at [627, 355] on p "[PERSON_NAME]" at bounding box center [657, 351] width 94 height 17
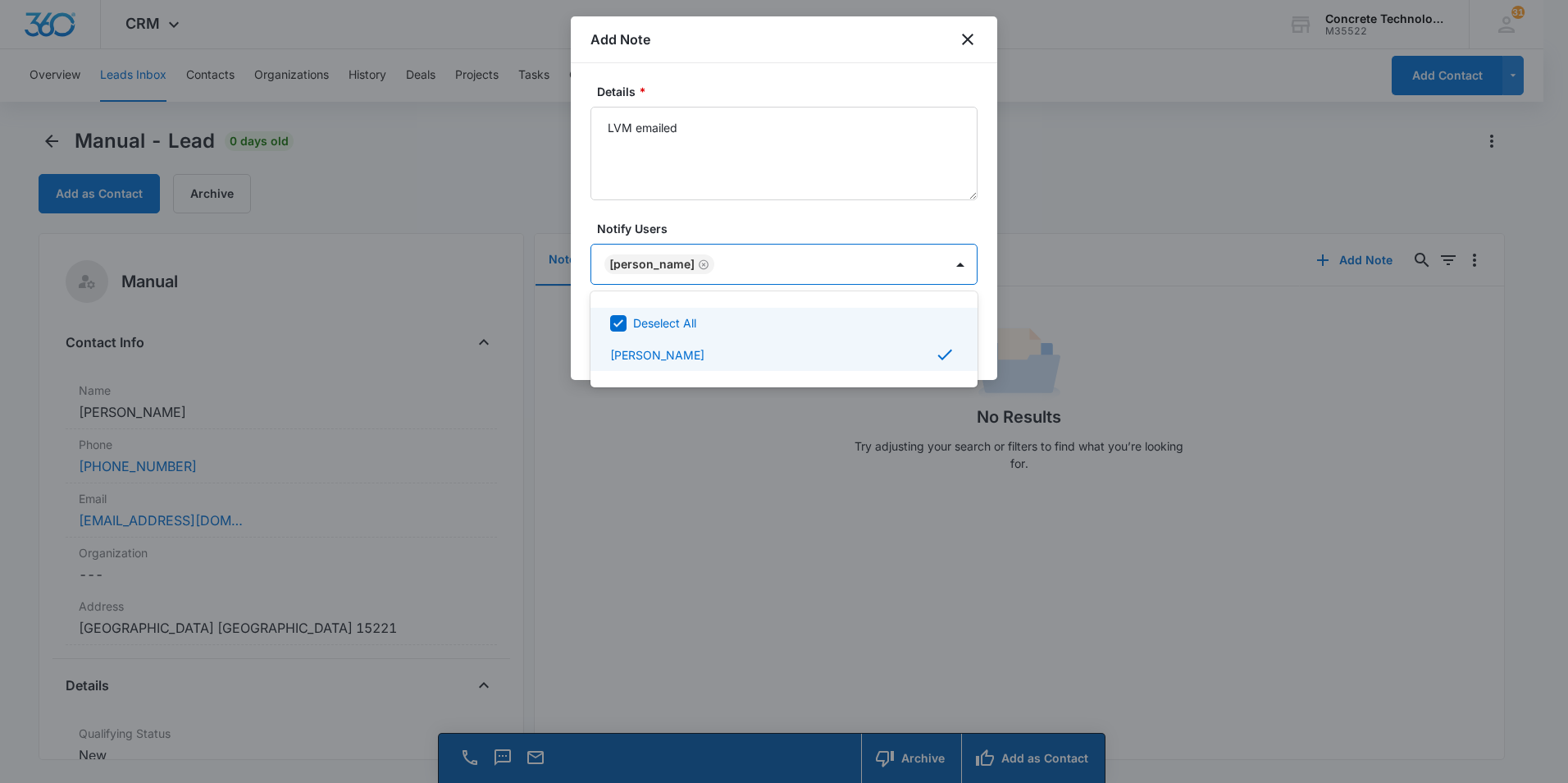
click at [944, 265] on div at bounding box center [784, 392] width 1568 height 783
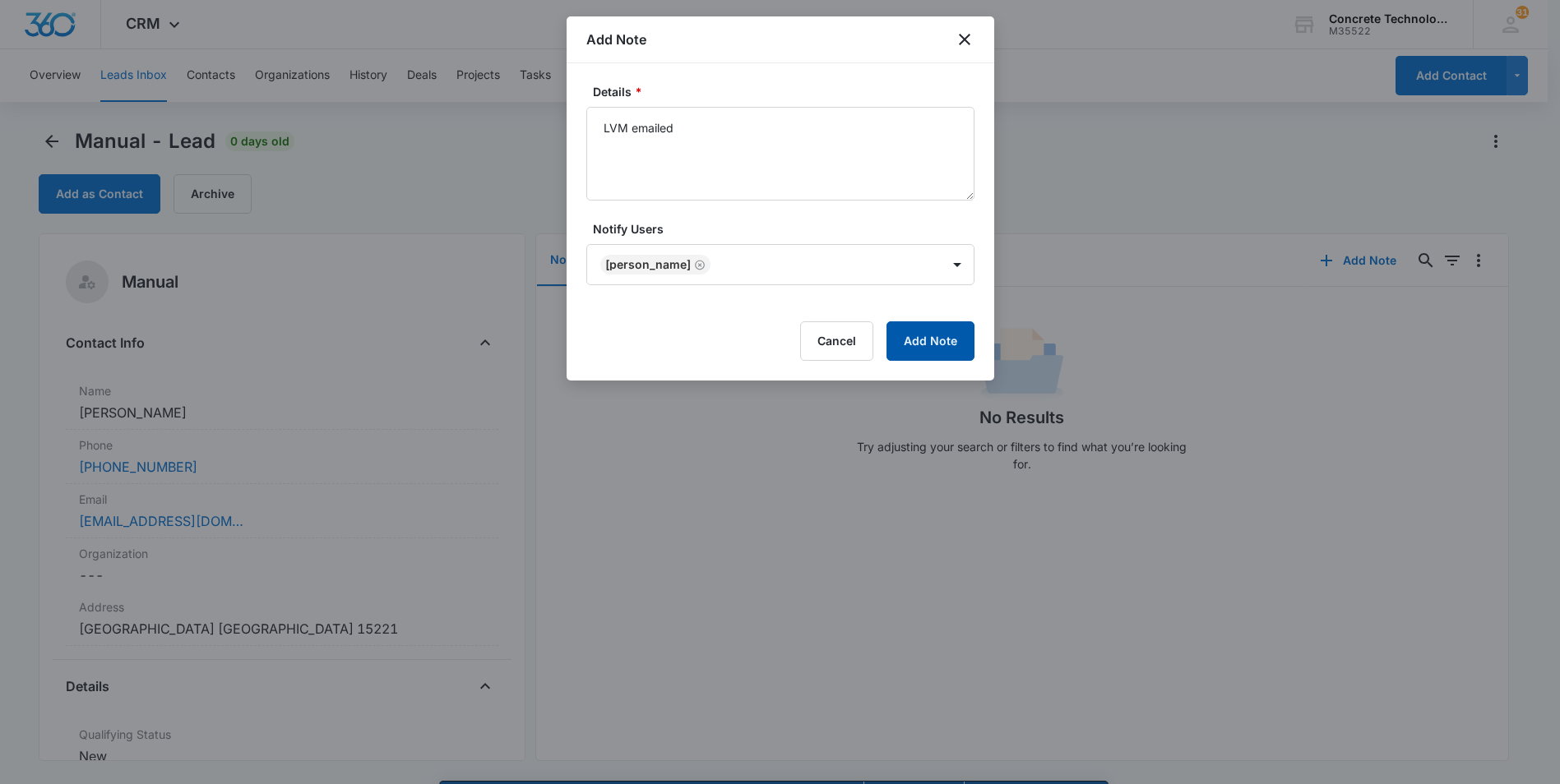
click at [944, 353] on button "Add Note" at bounding box center [930, 342] width 88 height 40
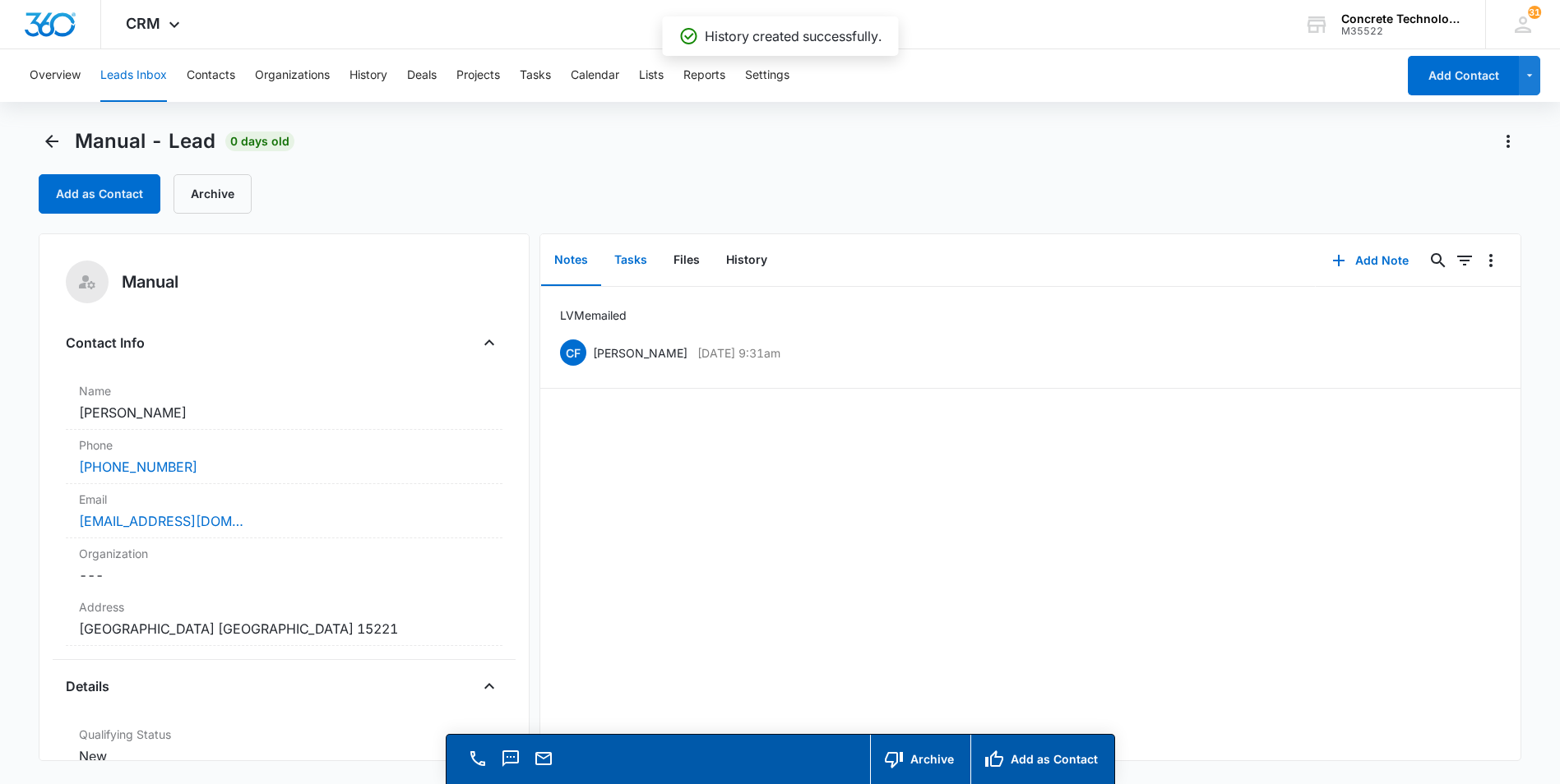
click at [629, 262] on button "Tasks" at bounding box center [631, 259] width 59 height 50
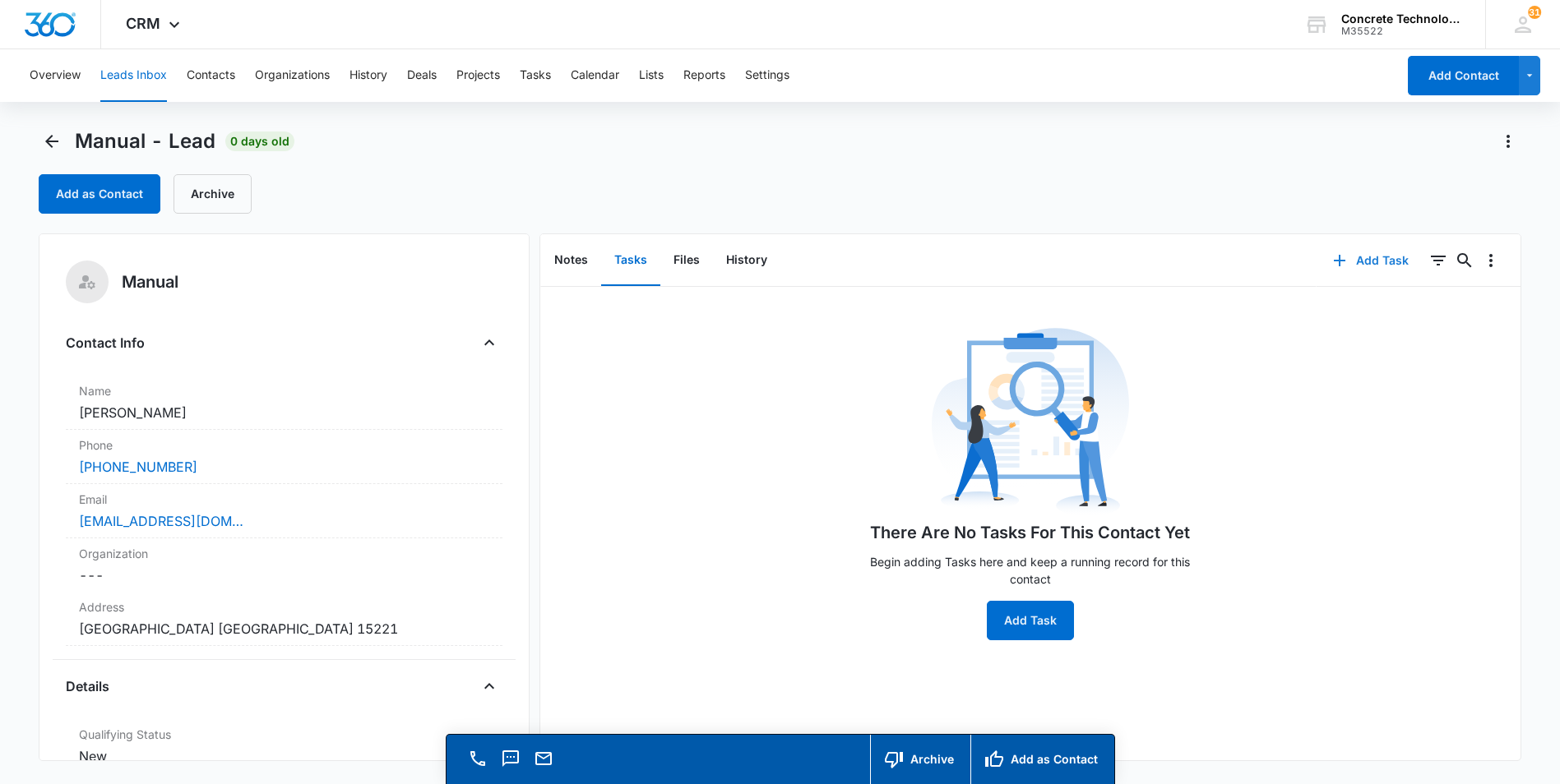
click at [1354, 258] on button "Add Task" at bounding box center [1371, 260] width 109 height 40
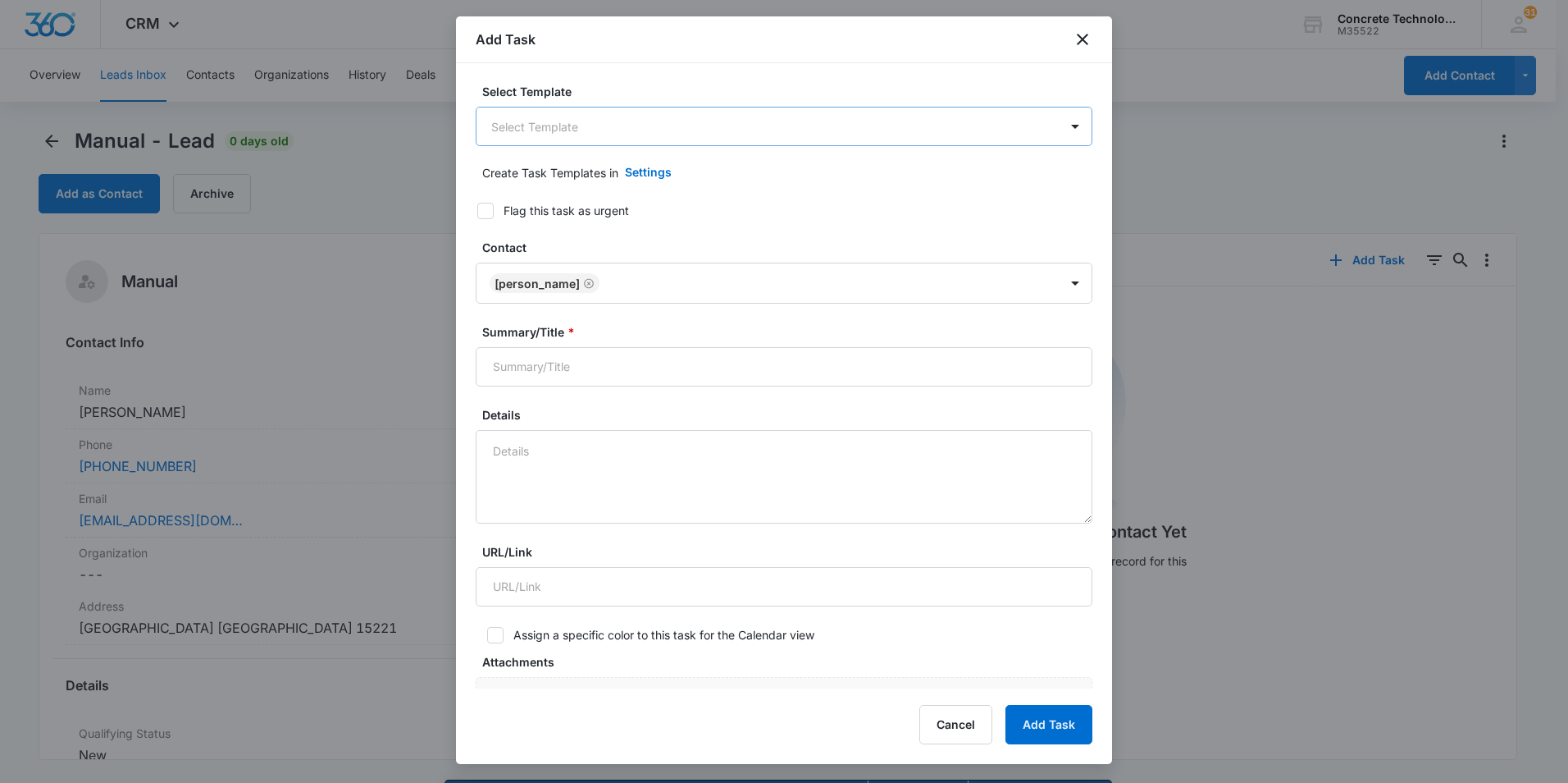
click at [722, 141] on body "CRM Apps Reputation Websites Forms CRM Email Social Content Ads Intelligence Fi…" at bounding box center [784, 414] width 1568 height 829
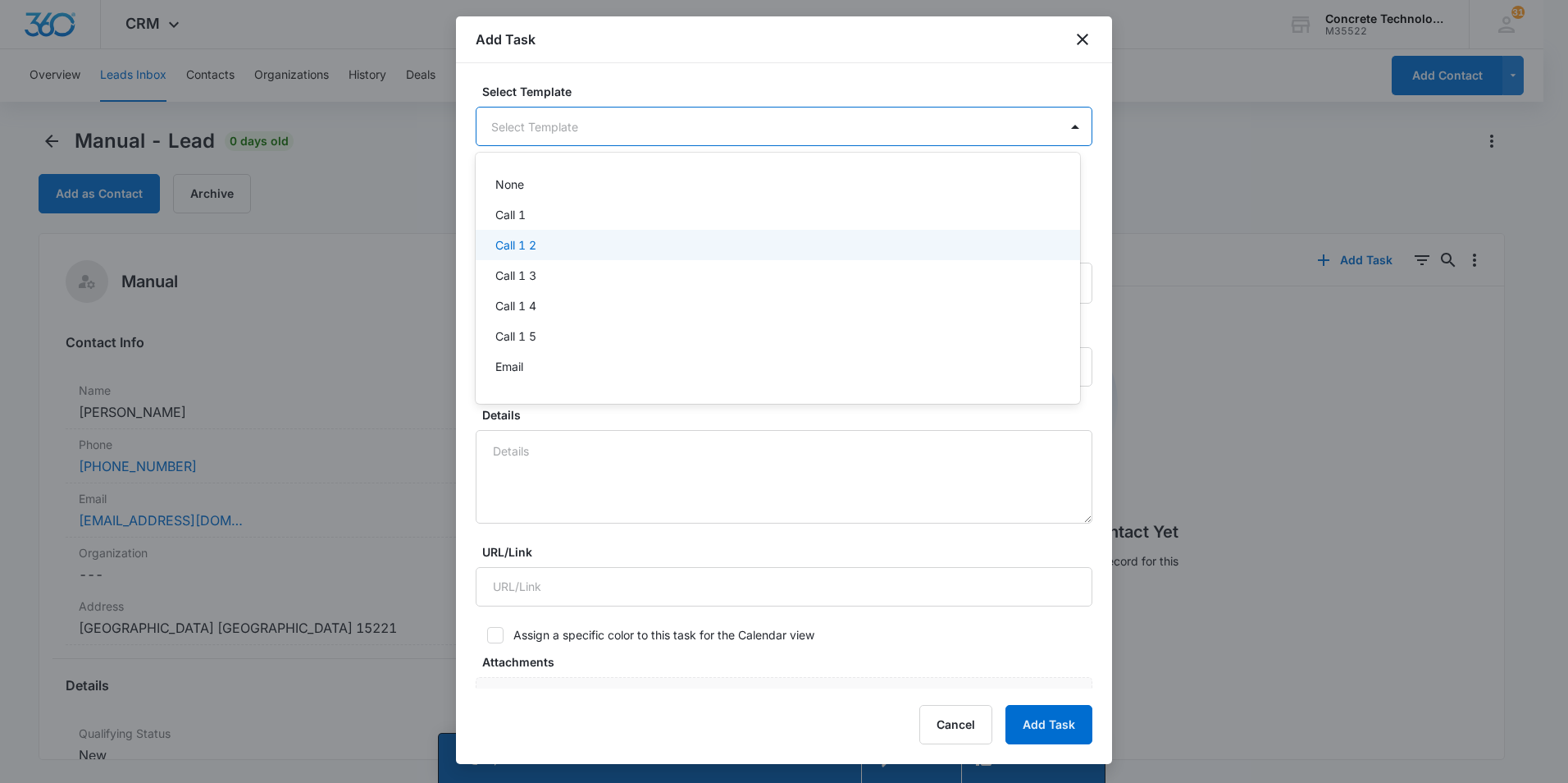
click at [505, 243] on p "Call 1 2" at bounding box center [516, 244] width 41 height 17
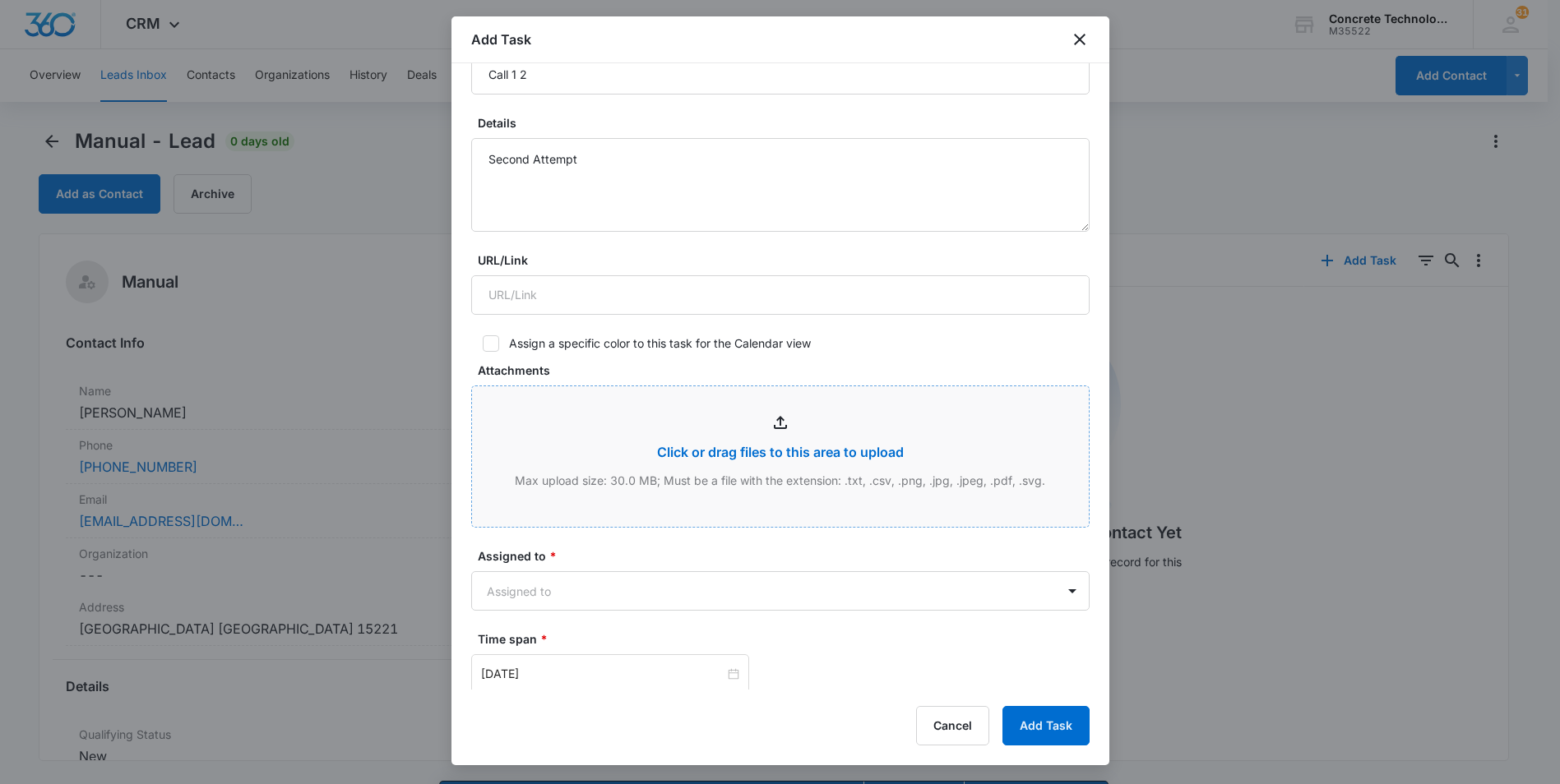
scroll to position [575, 0]
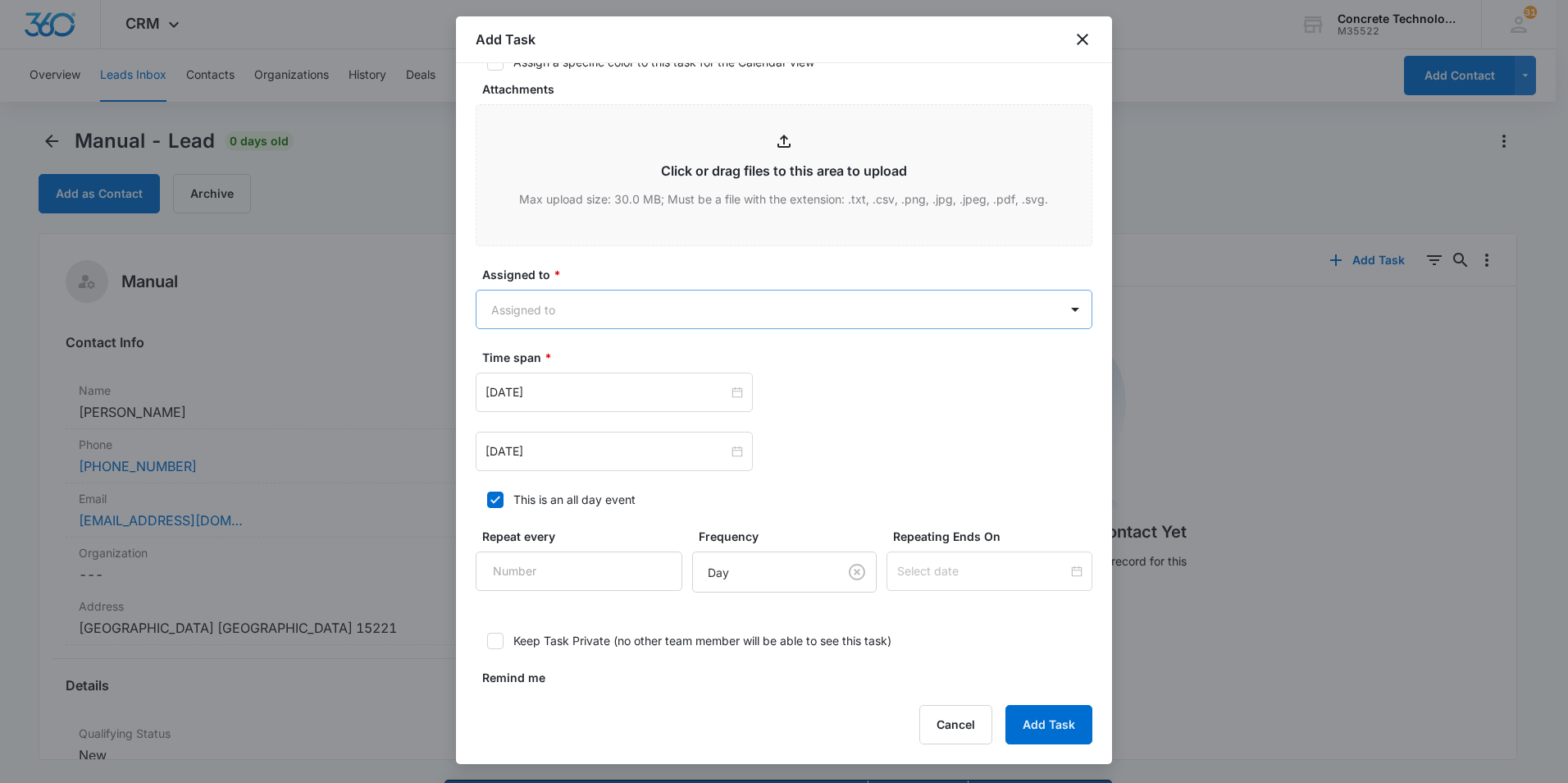
click at [610, 293] on body "CRM Apps Reputation Websites Forms CRM Email Social Content Ads Intelligence Fi…" at bounding box center [784, 414] width 1568 height 829
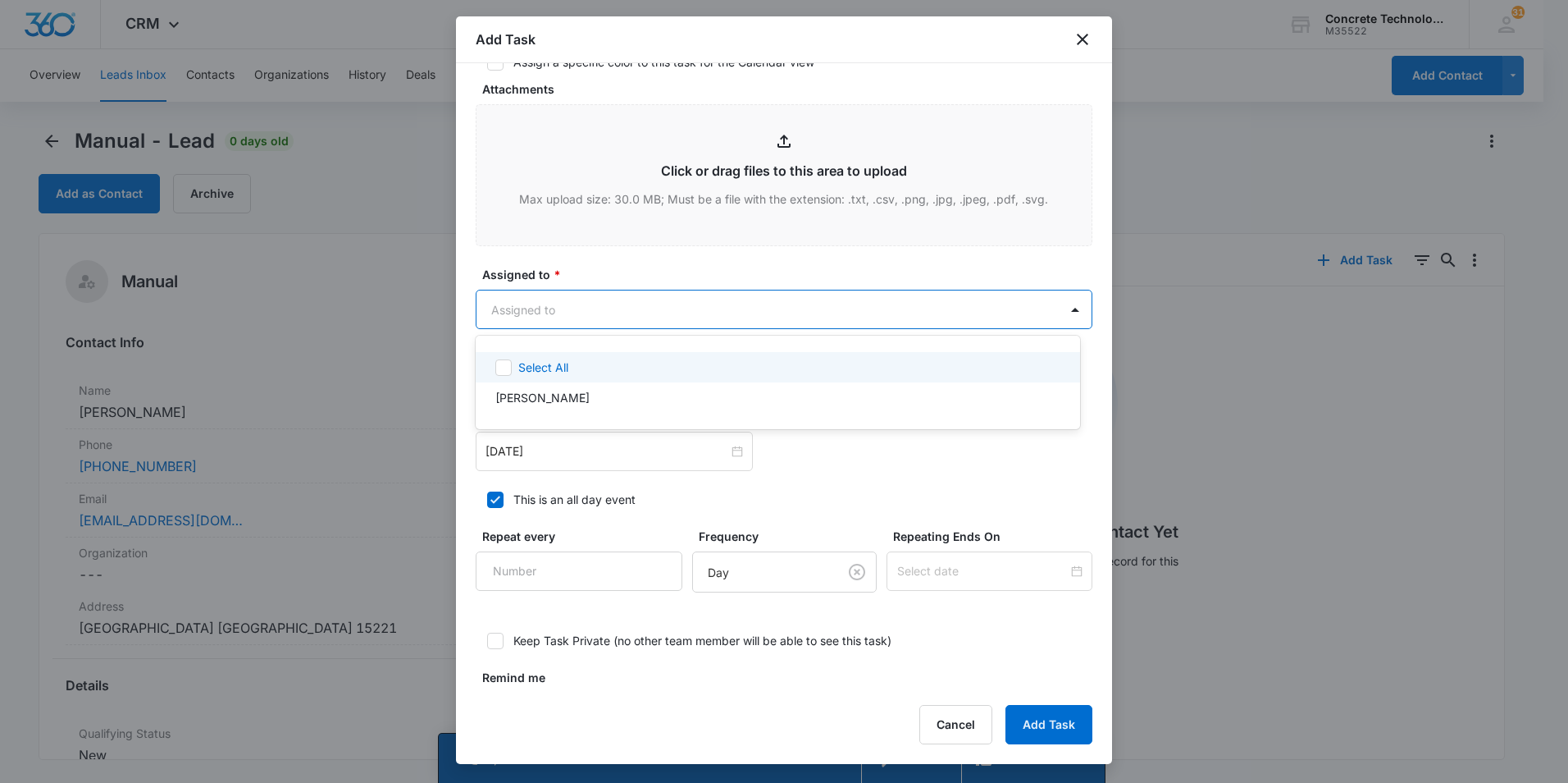
click at [621, 306] on div at bounding box center [784, 392] width 1568 height 783
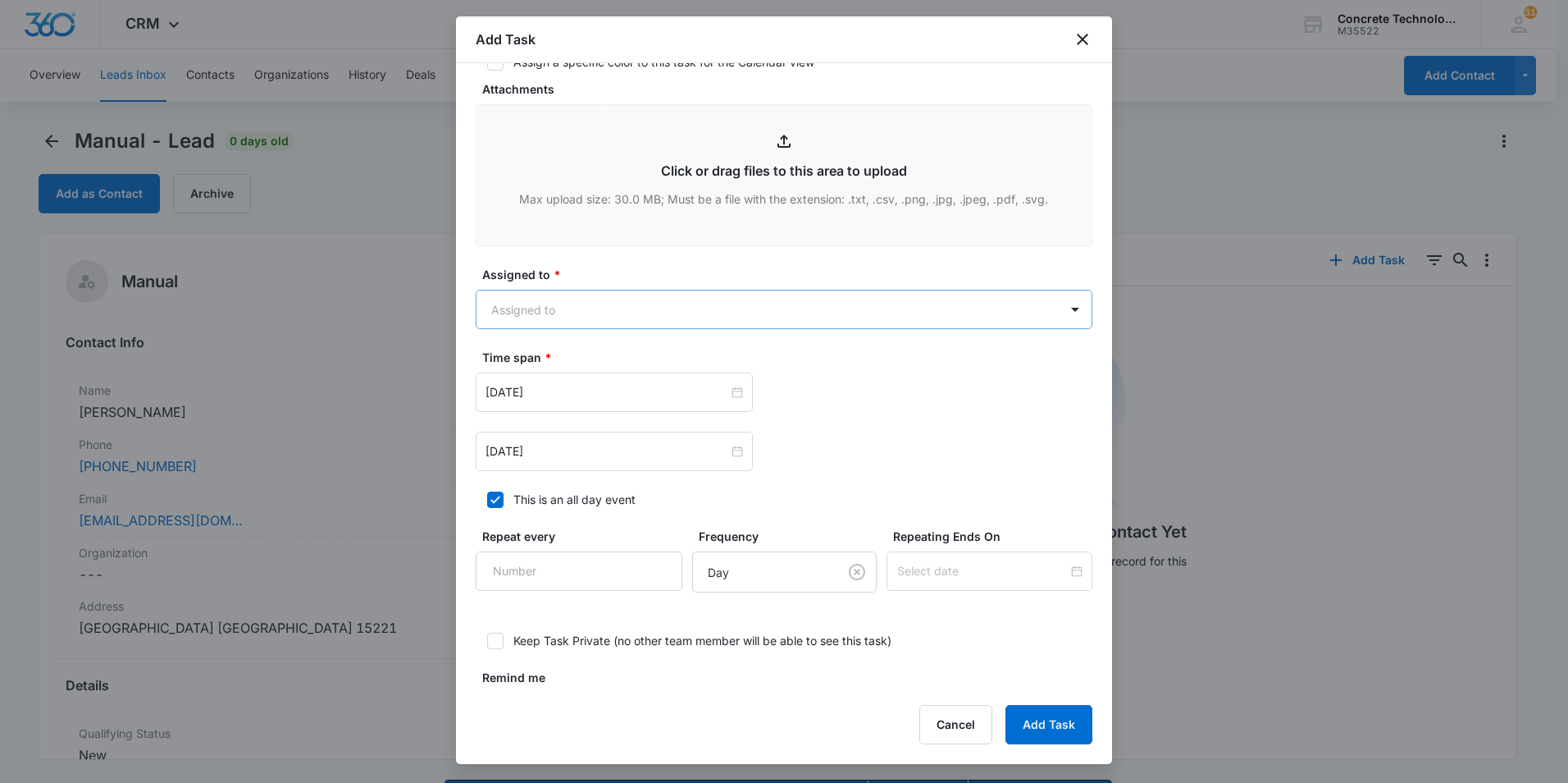
click at [950, 312] on body "CRM Apps Reputation Websites Forms CRM Email Social Content Ads Intelligence Fi…" at bounding box center [784, 414] width 1568 height 829
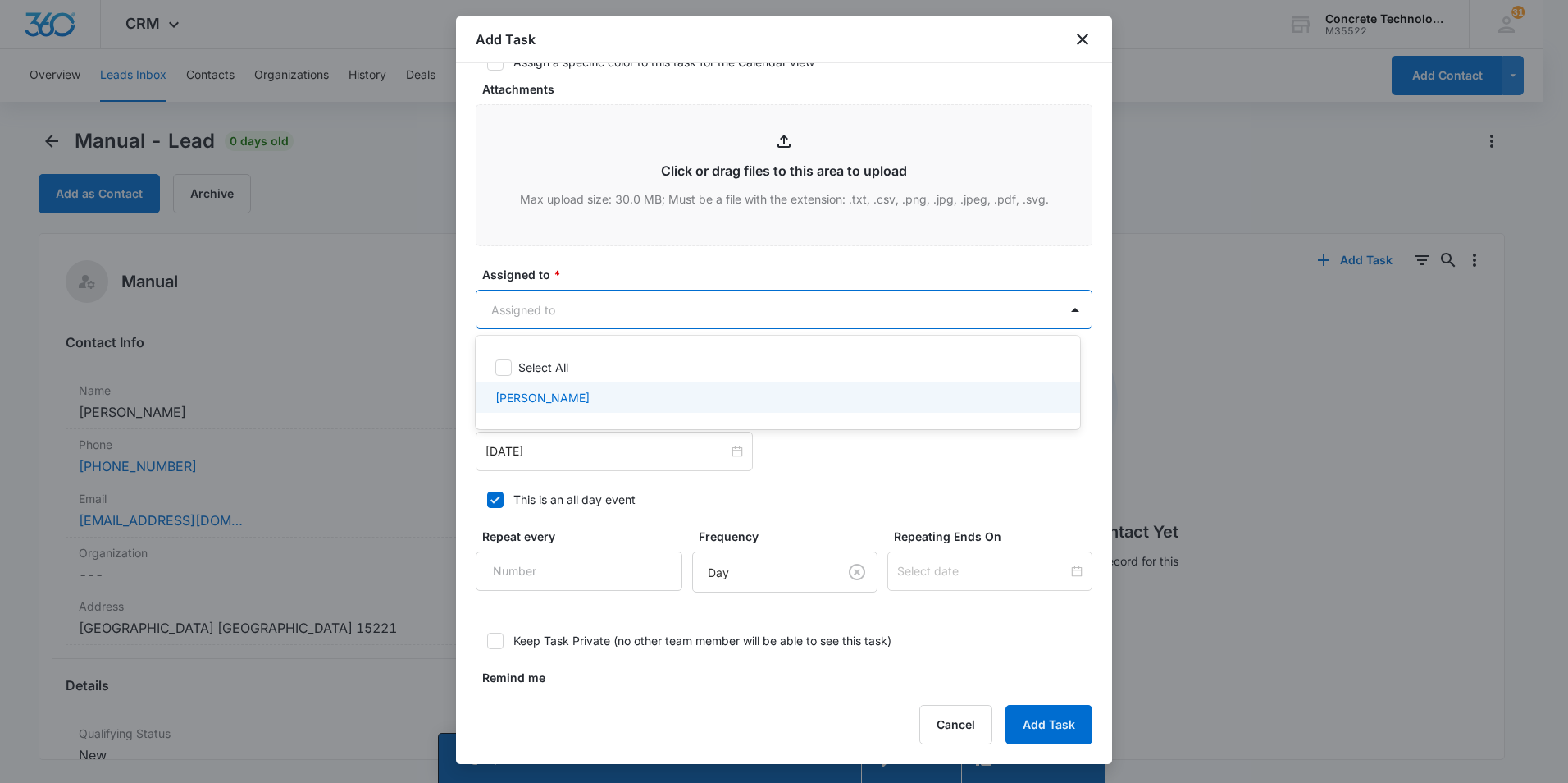
click at [509, 398] on p "[PERSON_NAME]" at bounding box center [541, 396] width 94 height 17
checkbox input "true"
click at [541, 458] on div at bounding box center [784, 392] width 1568 height 783
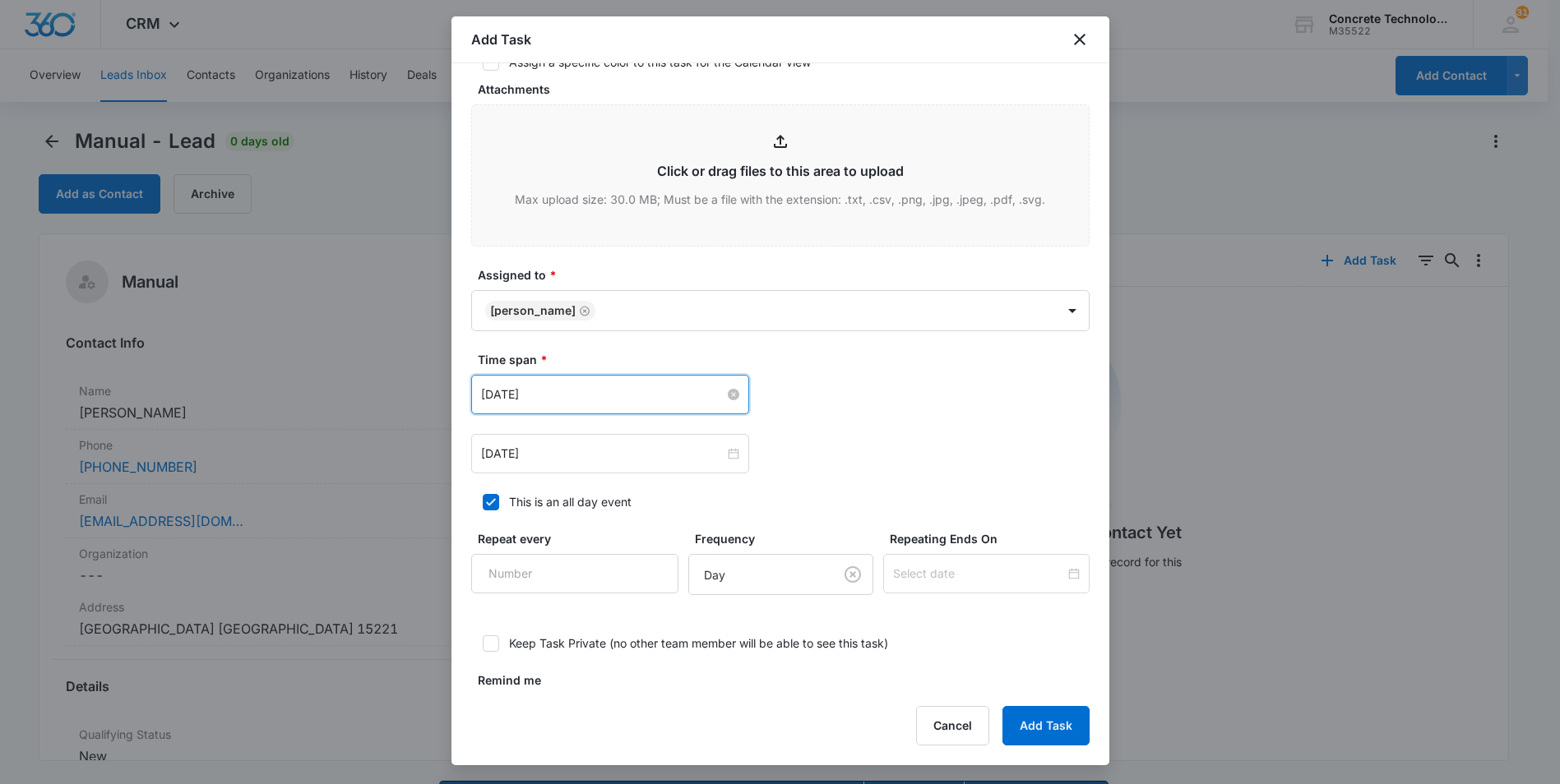
click at [595, 391] on input "[DATE]" at bounding box center [603, 394] width 244 height 18
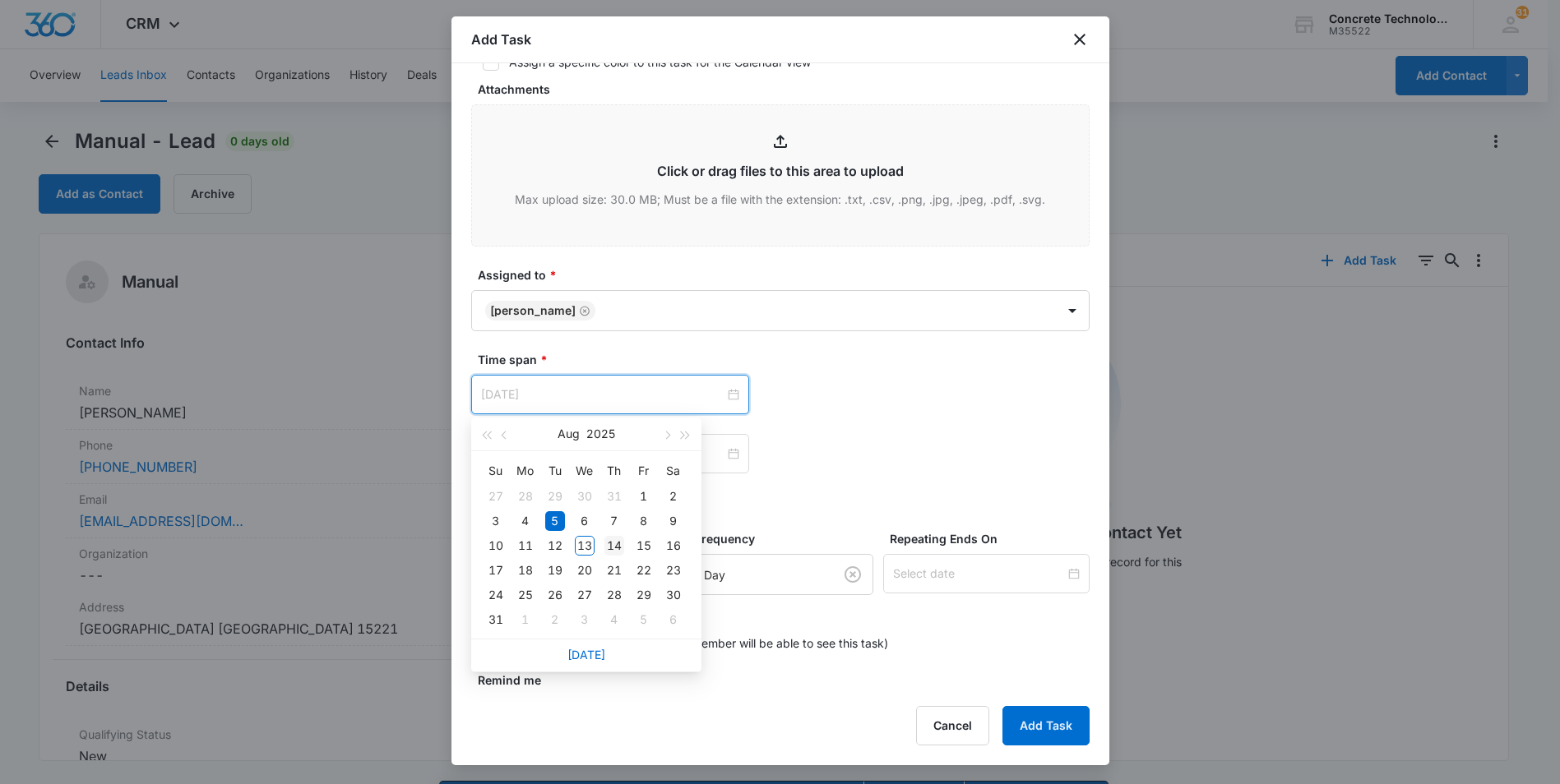
type input "[DATE]"
click at [616, 544] on div "14" at bounding box center [614, 545] width 20 height 20
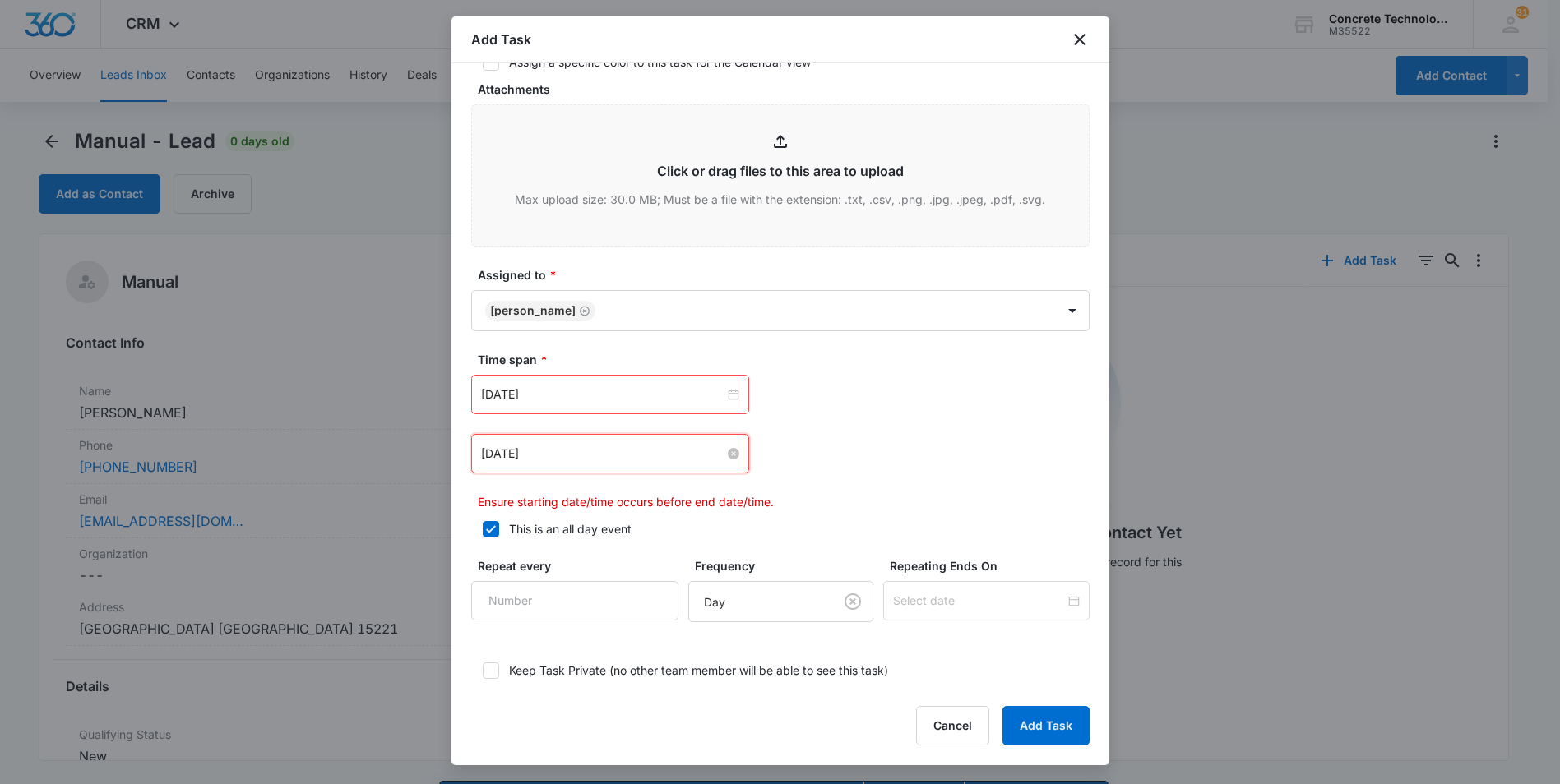
click at [579, 452] on input "[DATE]" at bounding box center [603, 453] width 244 height 18
click at [592, 392] on input "[DATE]" at bounding box center [603, 394] width 244 height 18
click at [831, 428] on div "[DATE] [DATE] Su Mo Tu We Th Fr Sa 27 28 29 30 31 1 2 3 4 5 6 7 8 9 10 11 12 13…" at bounding box center [780, 442] width 618 height 136
click at [675, 453] on input "[DATE]" at bounding box center [603, 453] width 244 height 18
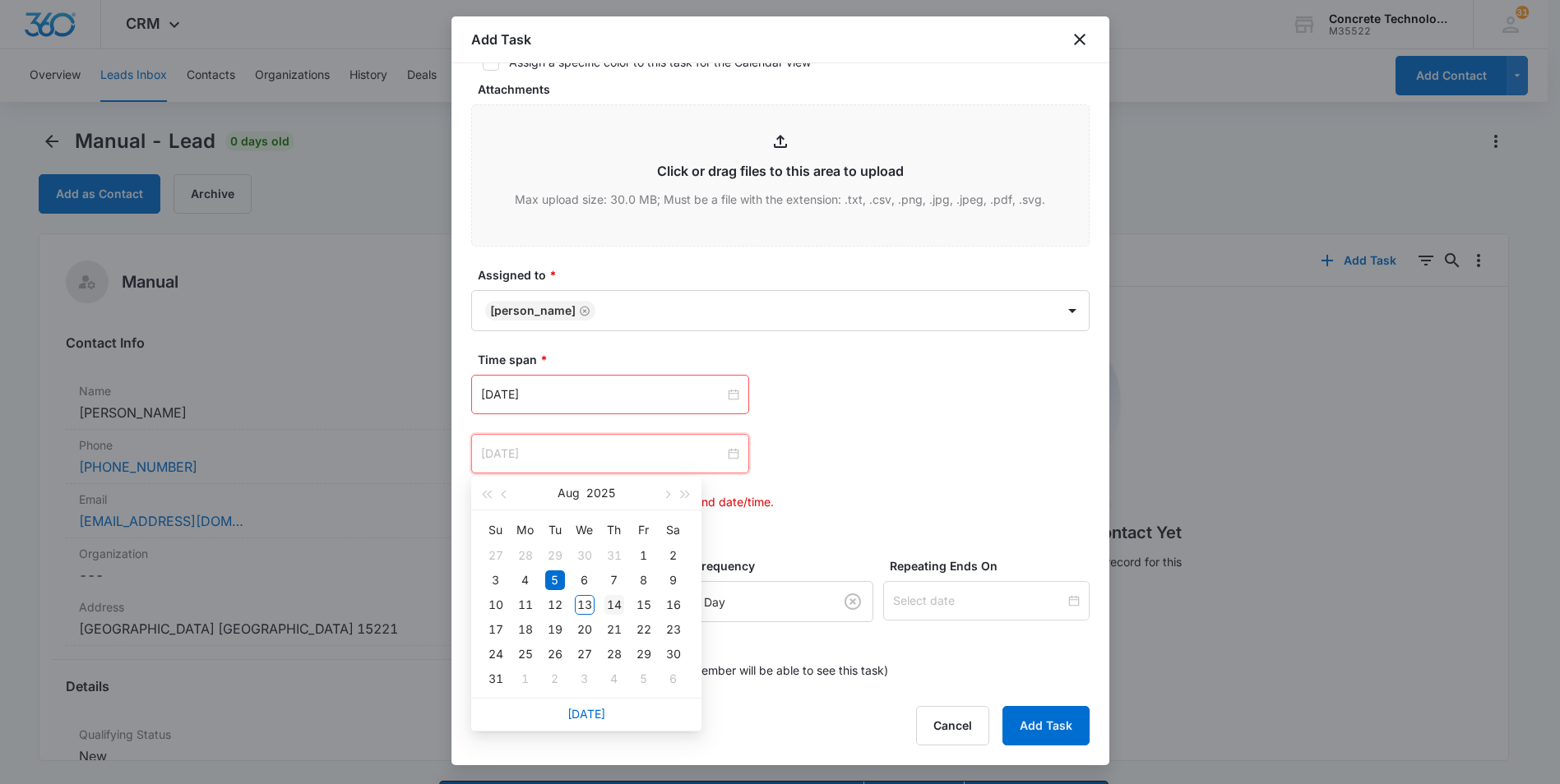
type input "[DATE]"
click at [616, 601] on div "14" at bounding box center [614, 605] width 20 height 20
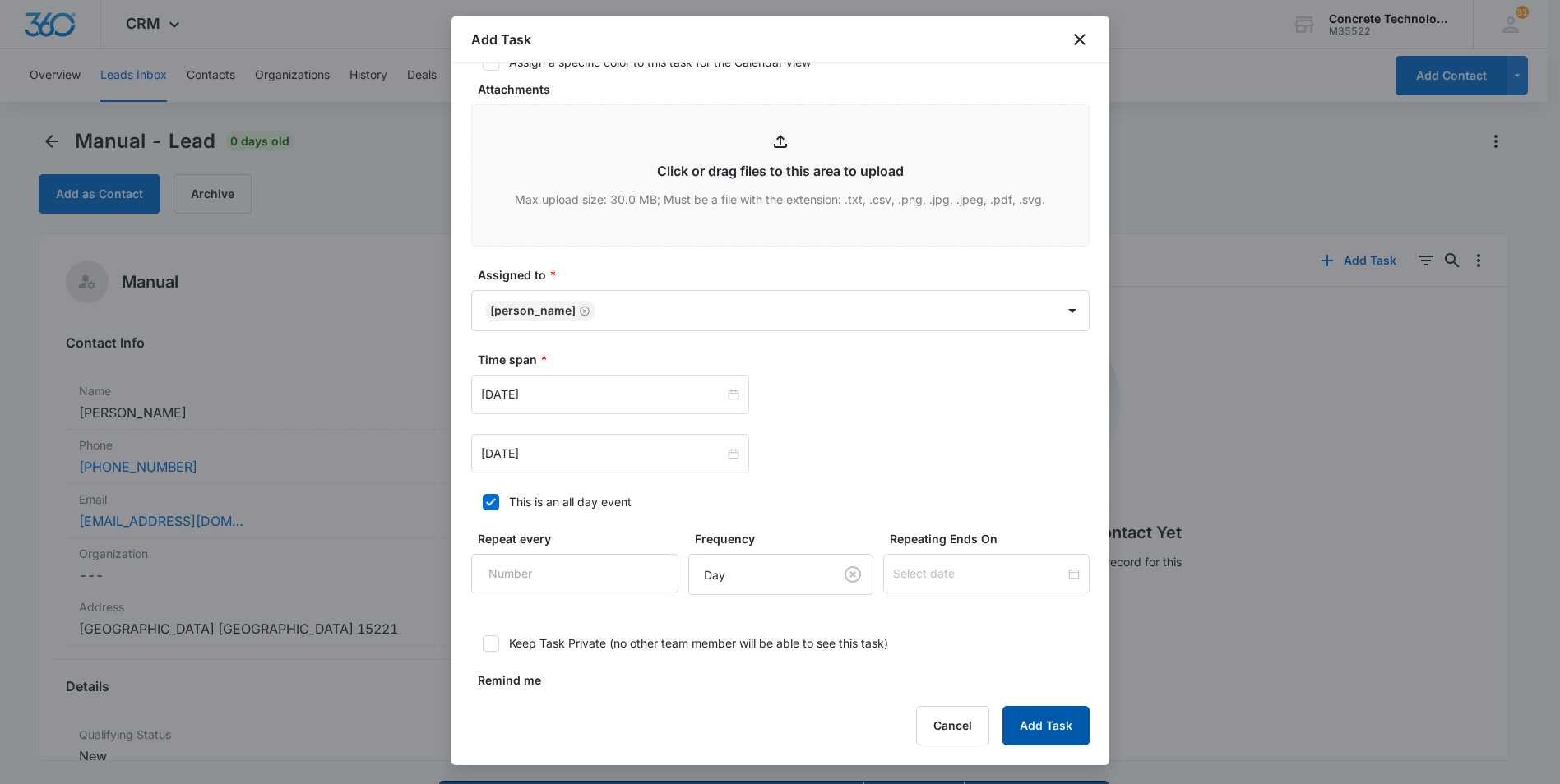
click at [1022, 714] on button "Add Task" at bounding box center [1046, 726] width 87 height 40
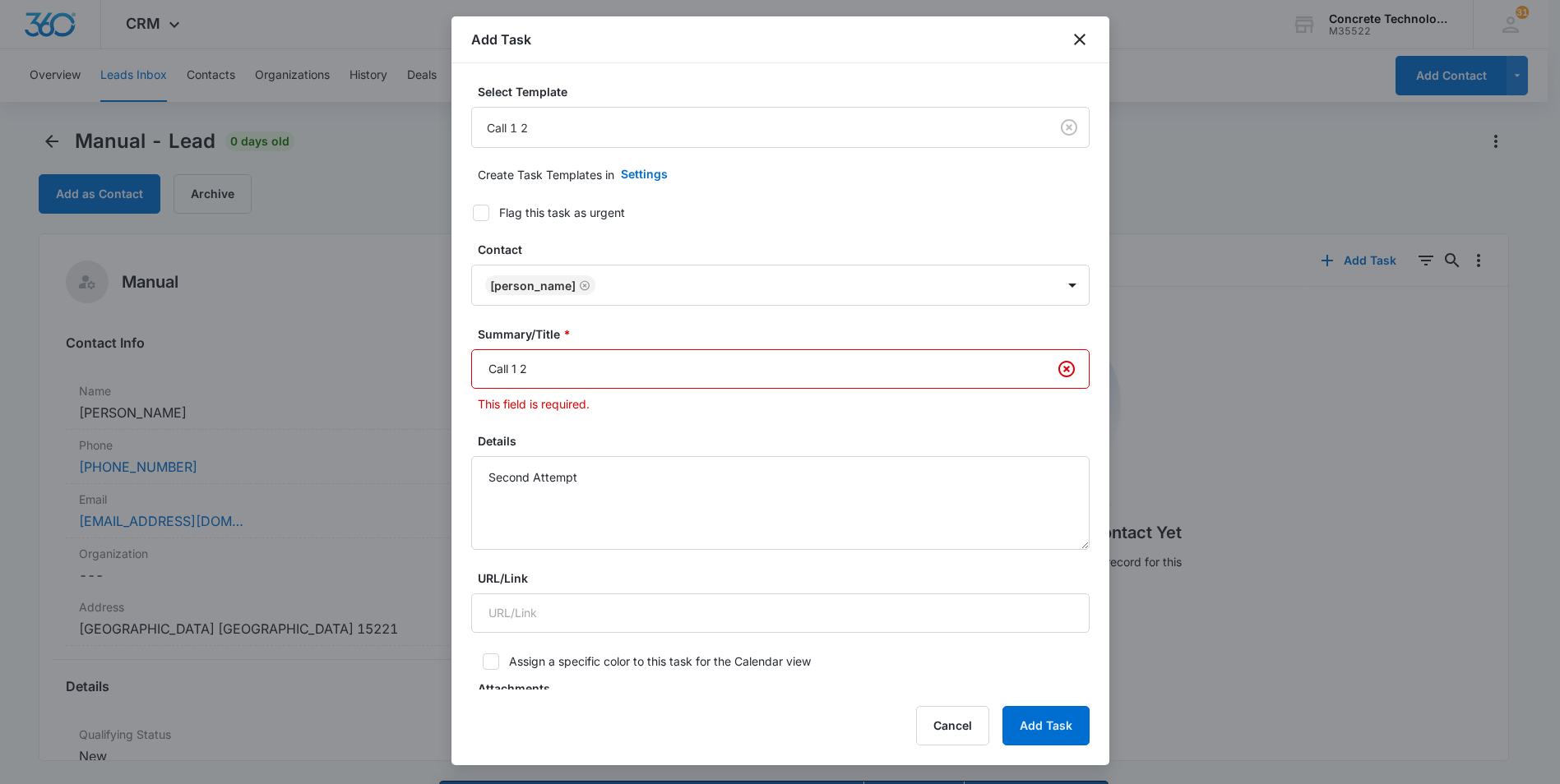
click at [516, 370] on input "Call 1 2" at bounding box center [780, 369] width 618 height 40
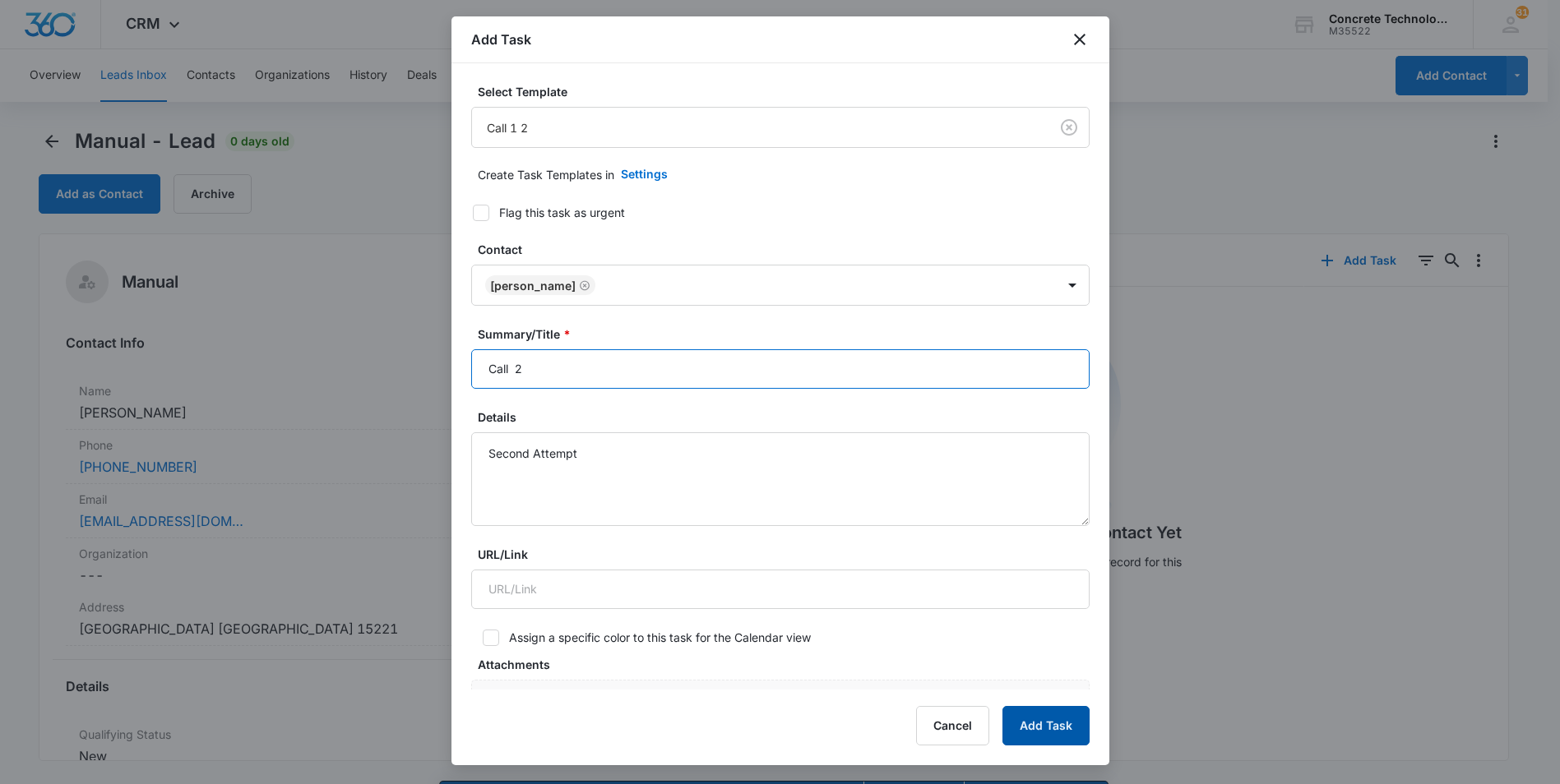
type input "Call 2"
click at [1028, 720] on button "Add Task" at bounding box center [1046, 726] width 87 height 40
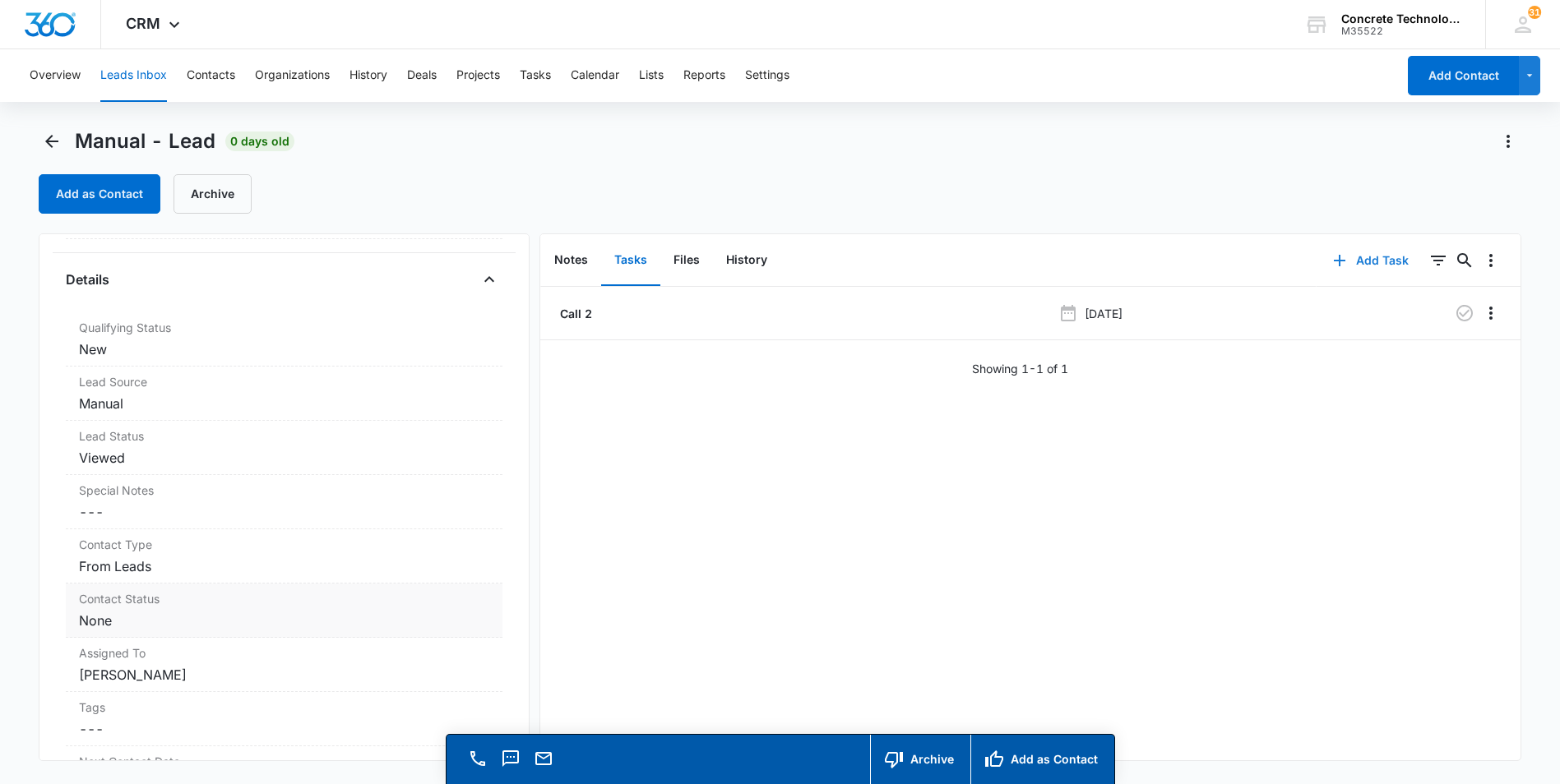
scroll to position [411, 0]
click at [90, 350] on dd "Cancel Save Changes New" at bounding box center [284, 345] width 410 height 20
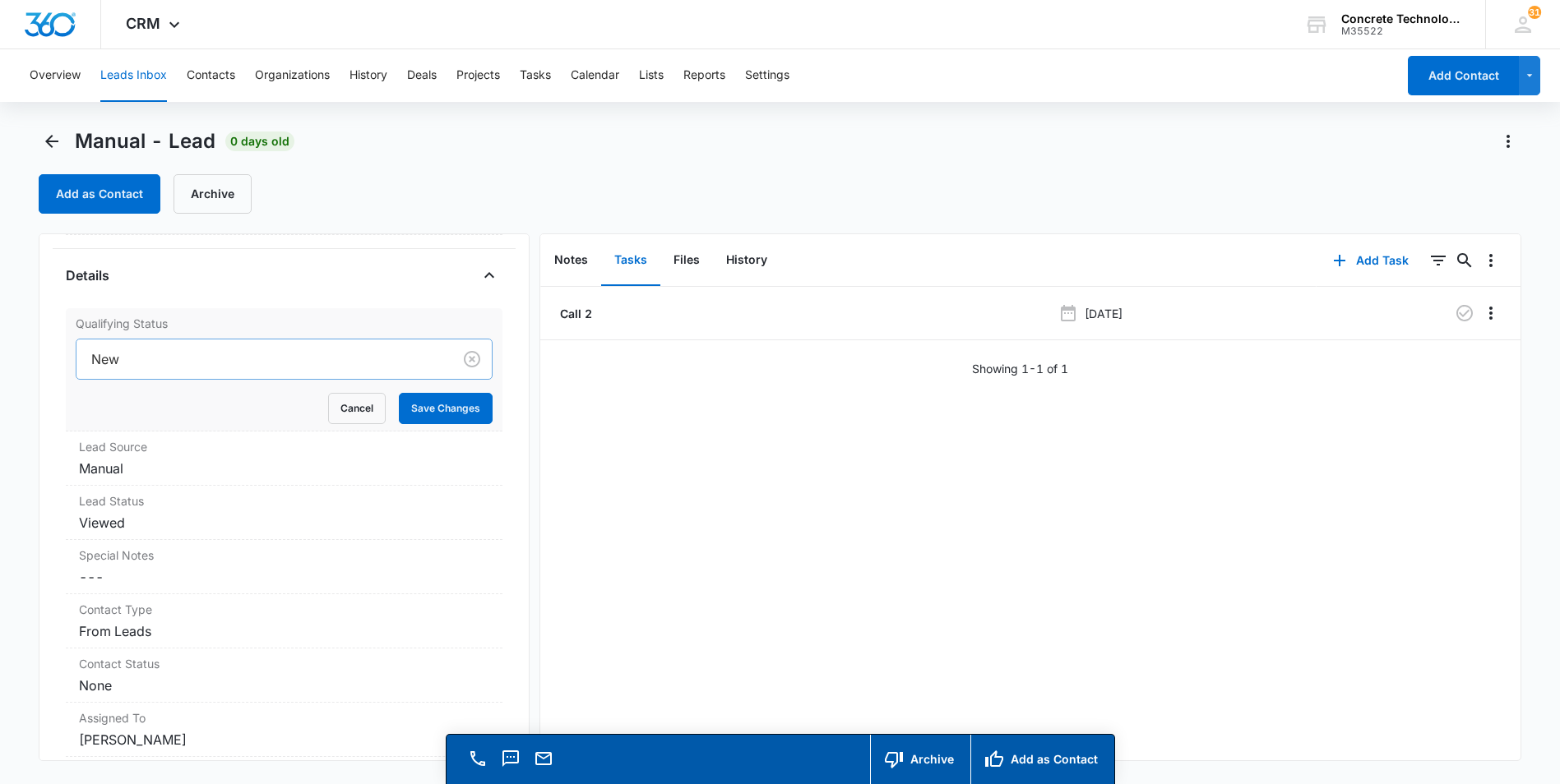
click at [143, 357] on div at bounding box center [260, 358] width 340 height 23
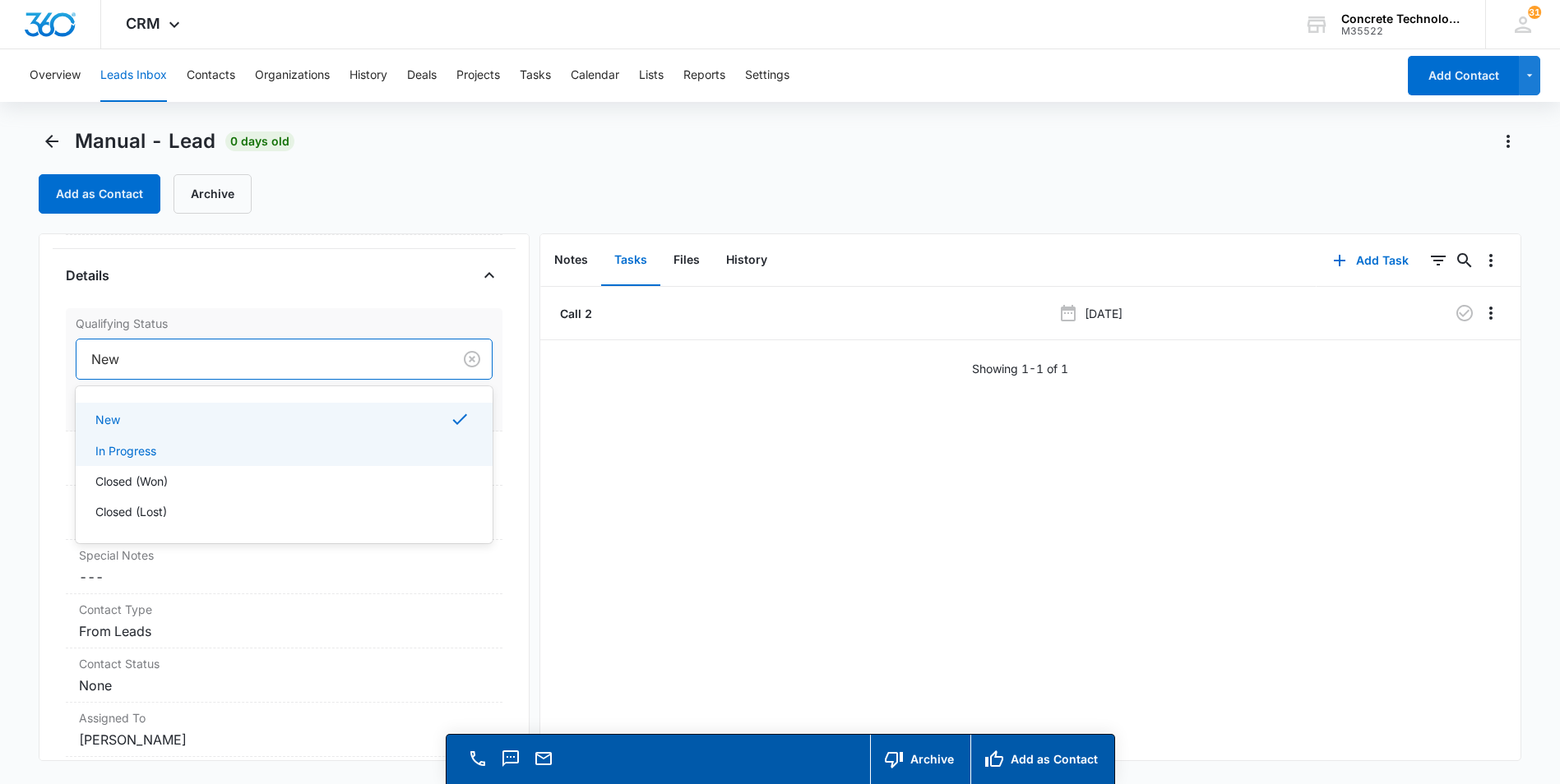
click at [129, 450] on p "In Progress" at bounding box center [125, 450] width 60 height 17
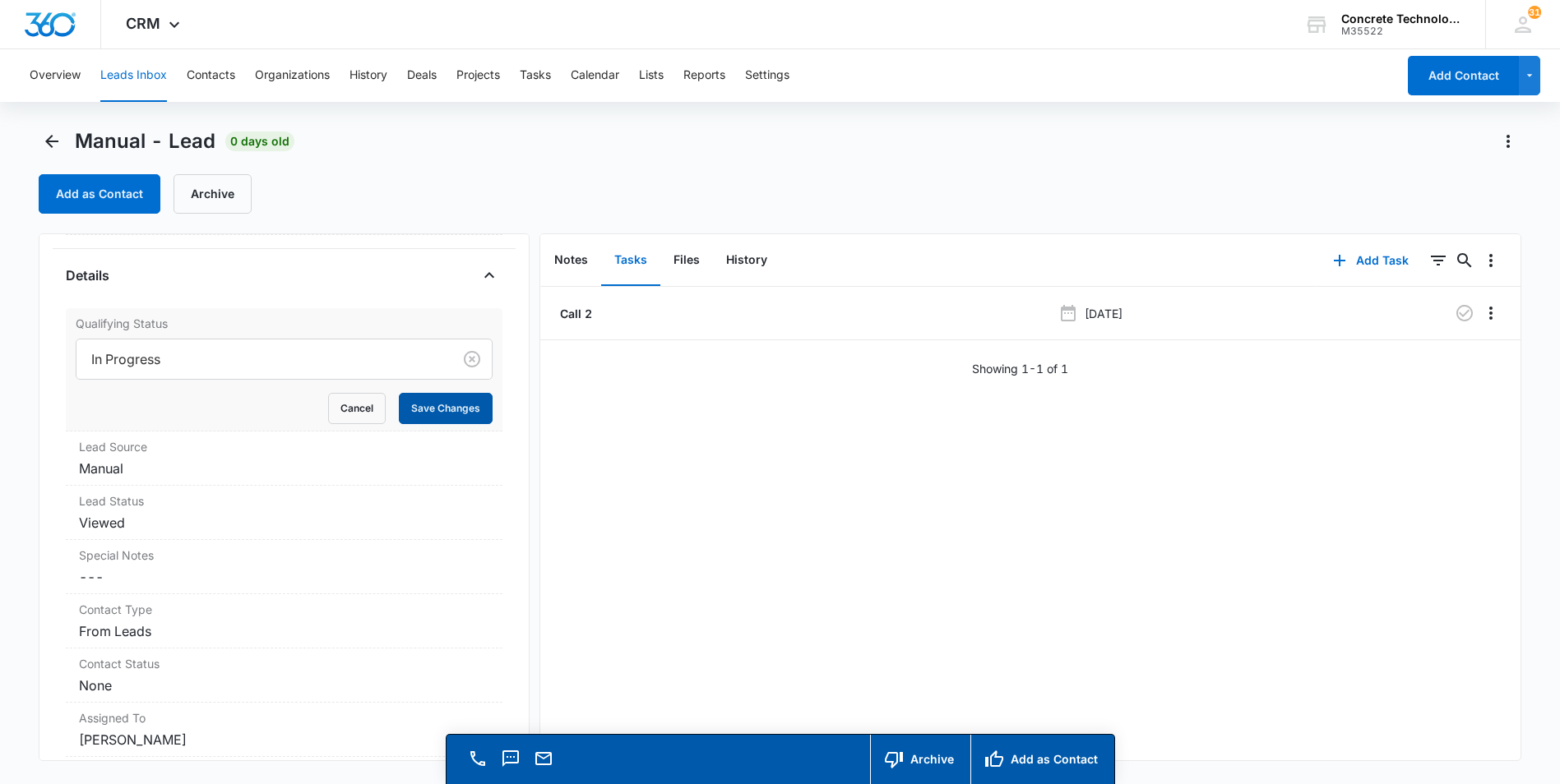
click at [412, 407] on button "Save Changes" at bounding box center [446, 409] width 94 height 32
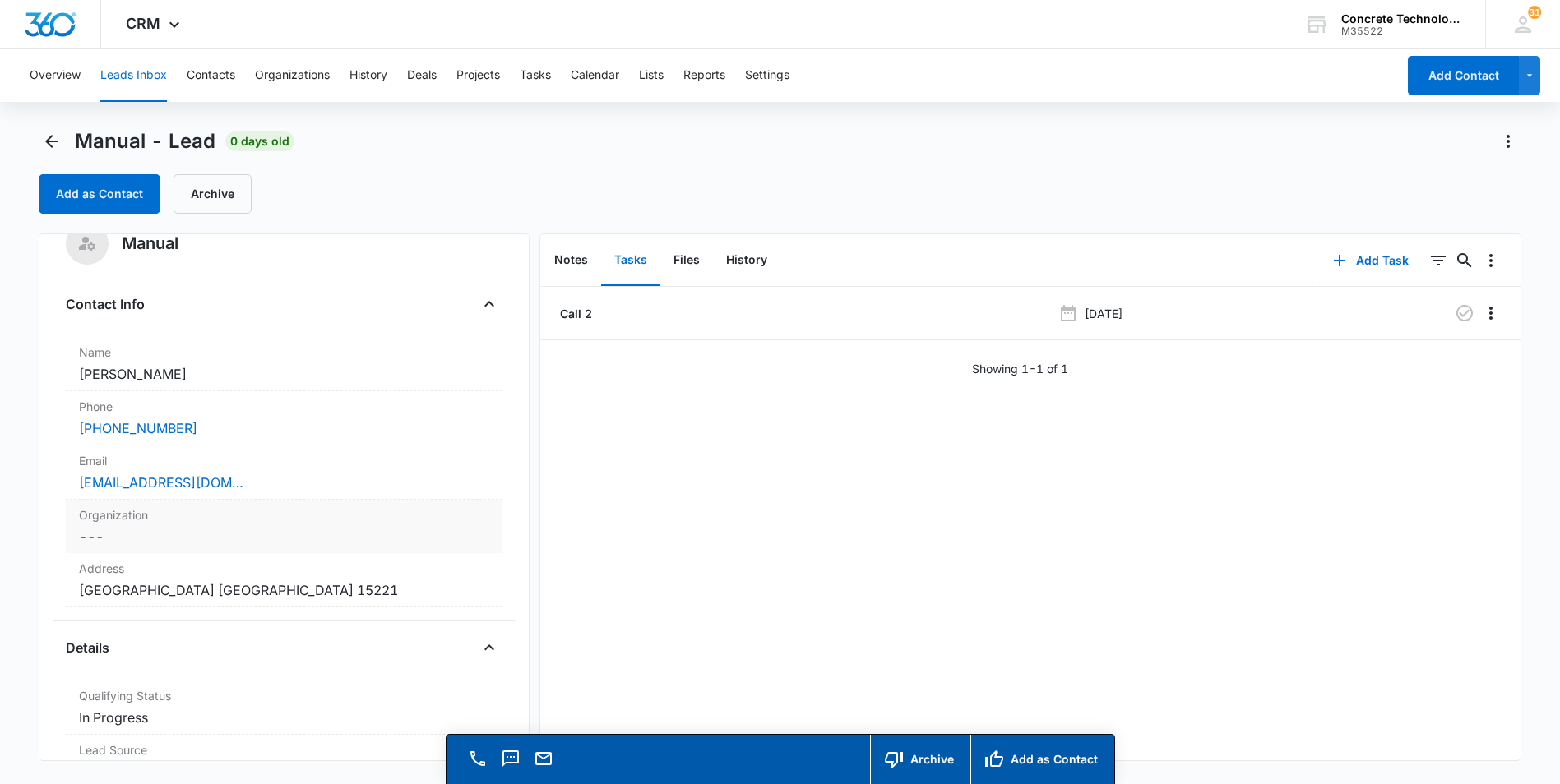
scroll to position [0, 0]
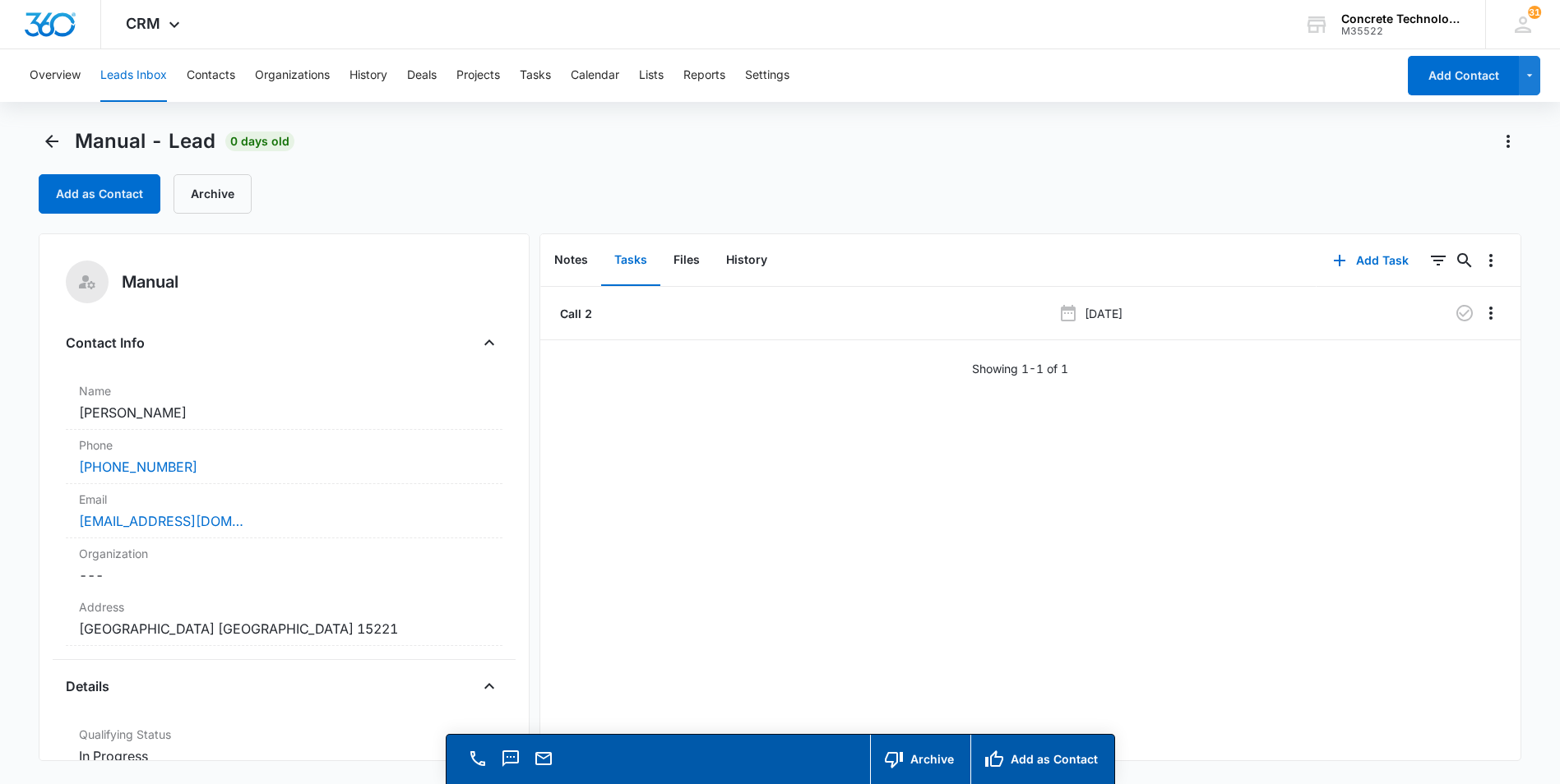
click at [138, 75] on button "Leads Inbox" at bounding box center [133, 75] width 66 height 52
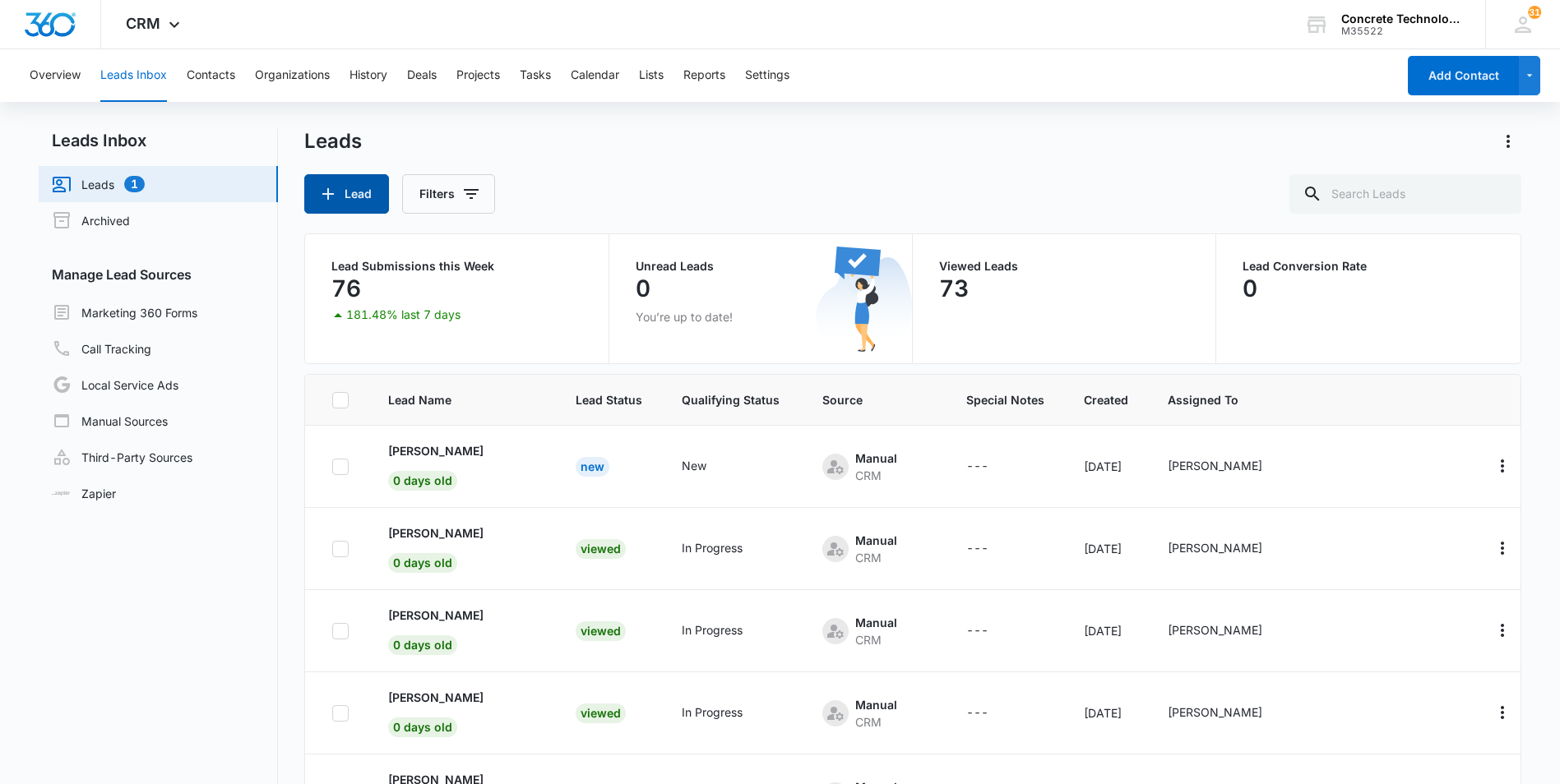
click at [351, 191] on button "Lead" at bounding box center [346, 194] width 84 height 40
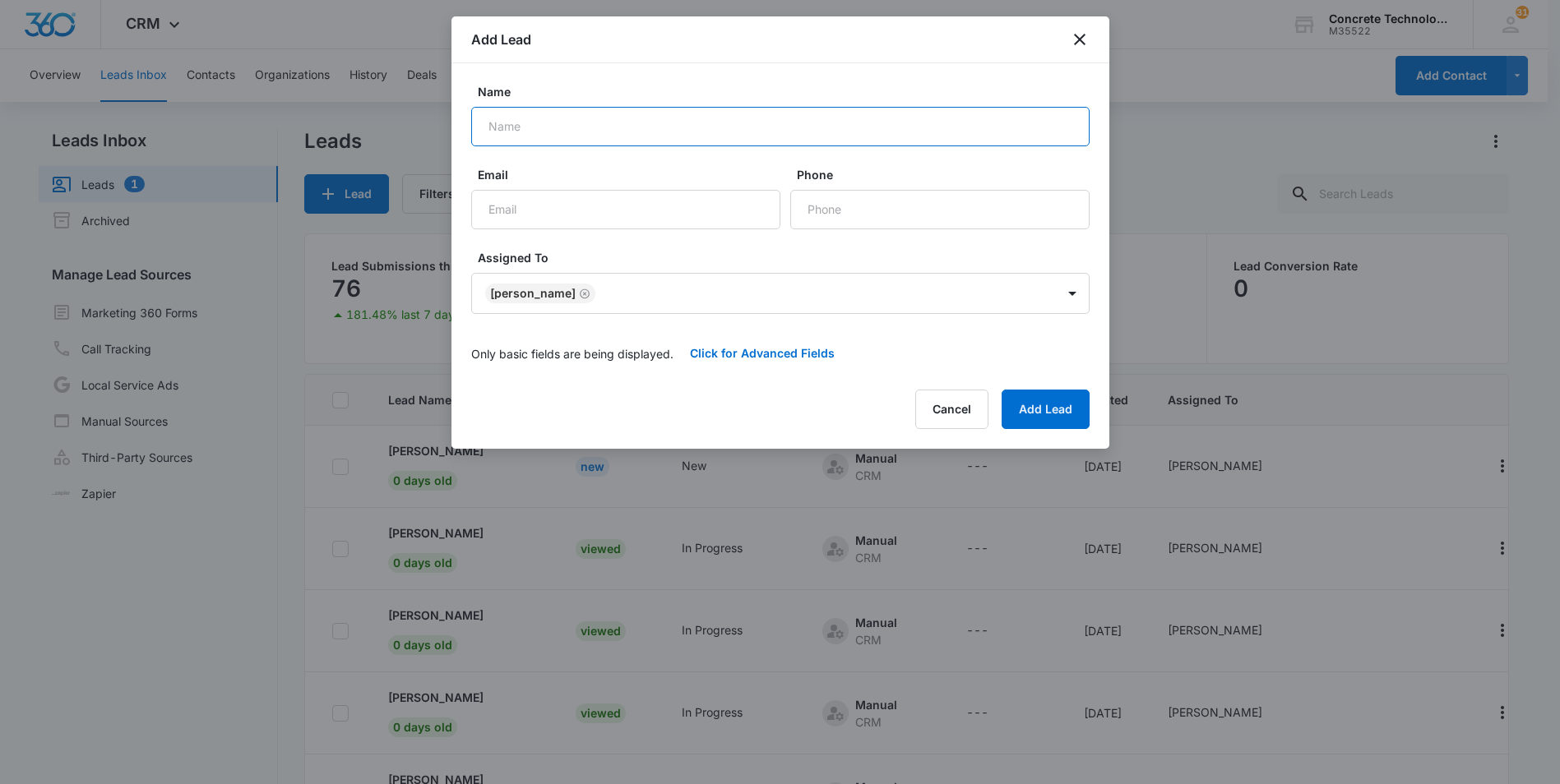
click at [518, 124] on input "Name" at bounding box center [780, 127] width 618 height 40
type input "[PERSON_NAME]"
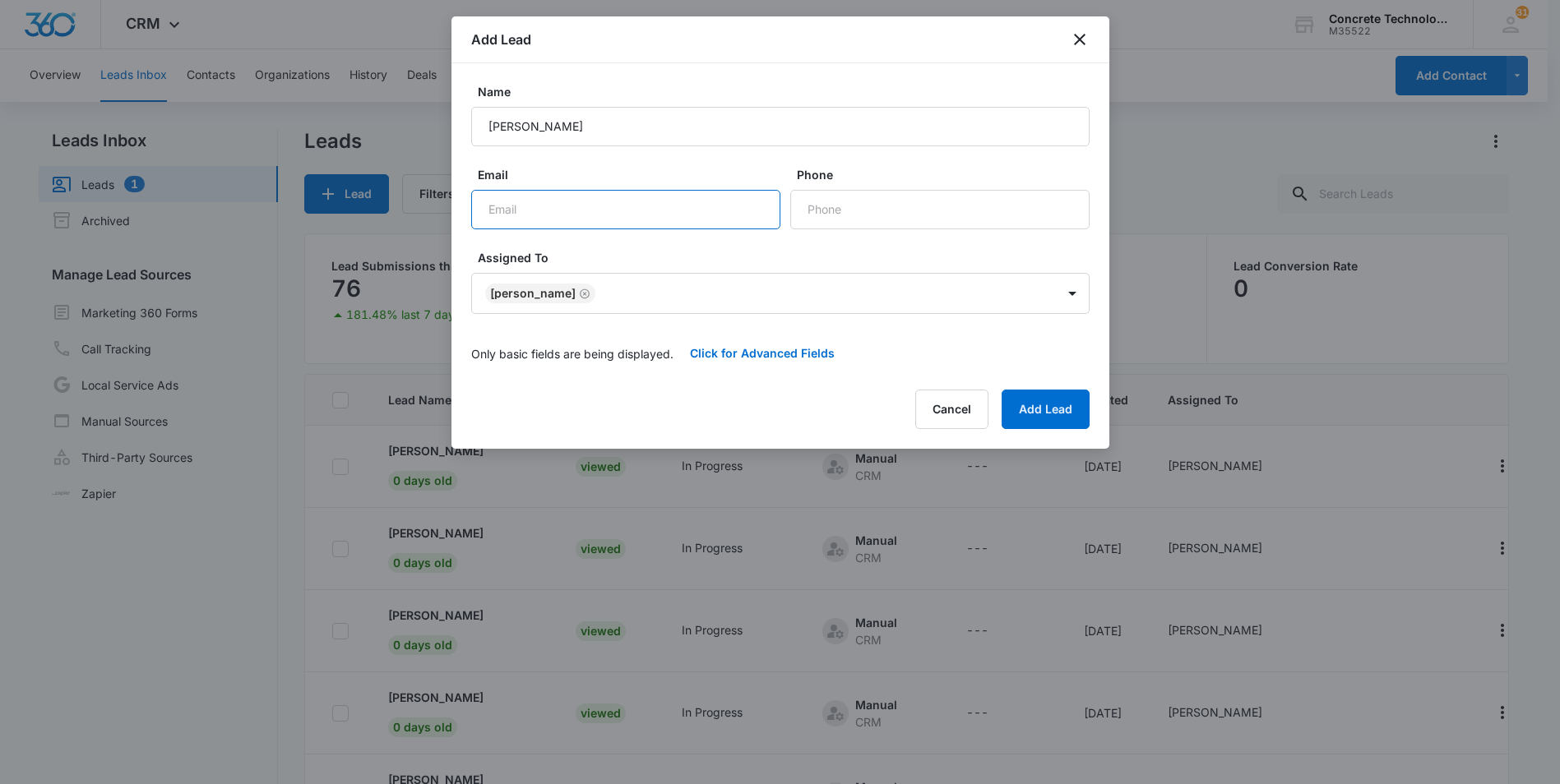
click at [494, 209] on input "Email" at bounding box center [626, 210] width 309 height 40
type input "[EMAIL_ADDRESS][DOMAIN_NAME]"
click at [831, 221] on input "Phone" at bounding box center [940, 210] width 299 height 40
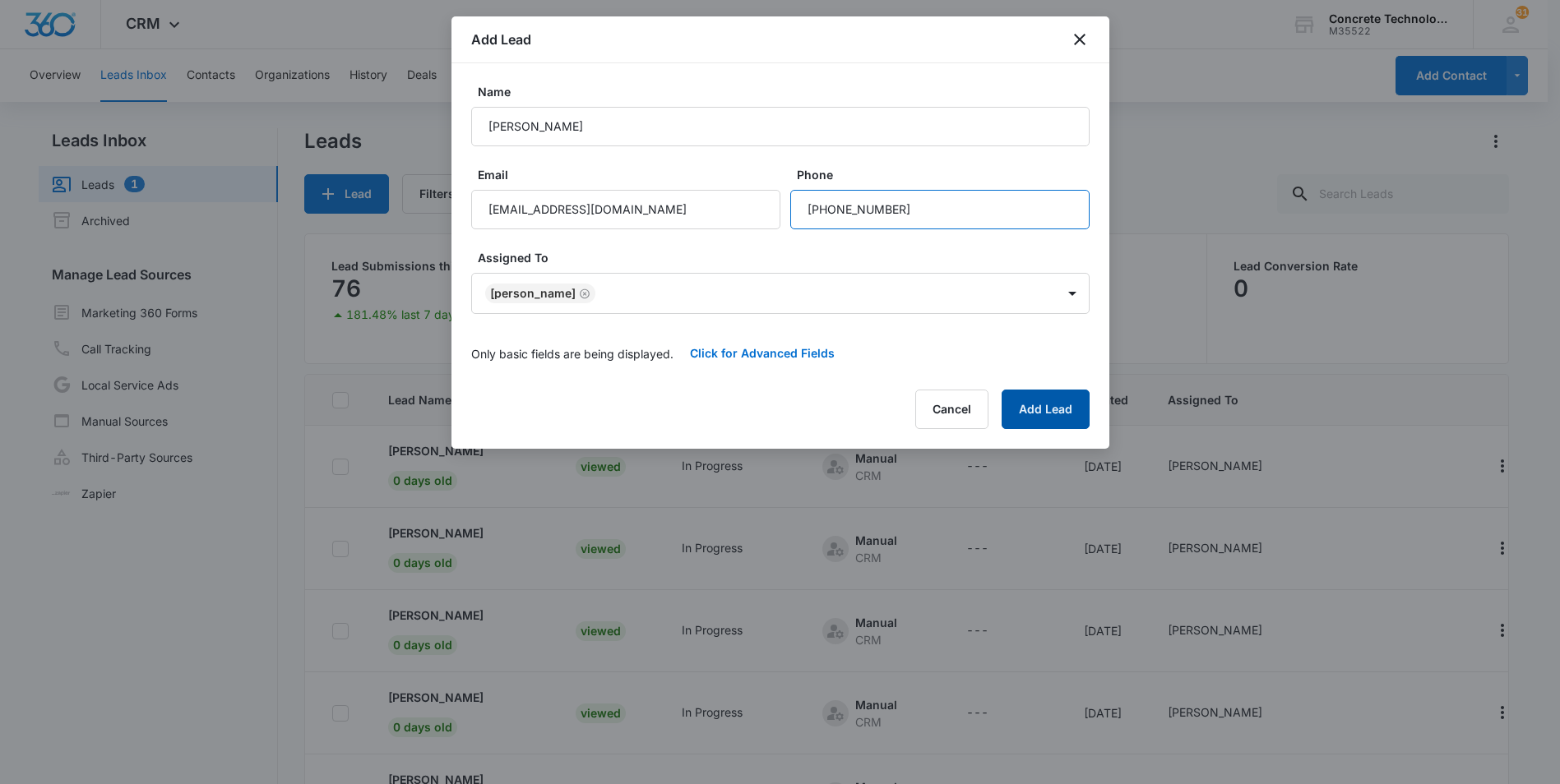
type input "[PHONE_NUMBER]"
click at [1020, 404] on button "Add Lead" at bounding box center [1045, 409] width 88 height 40
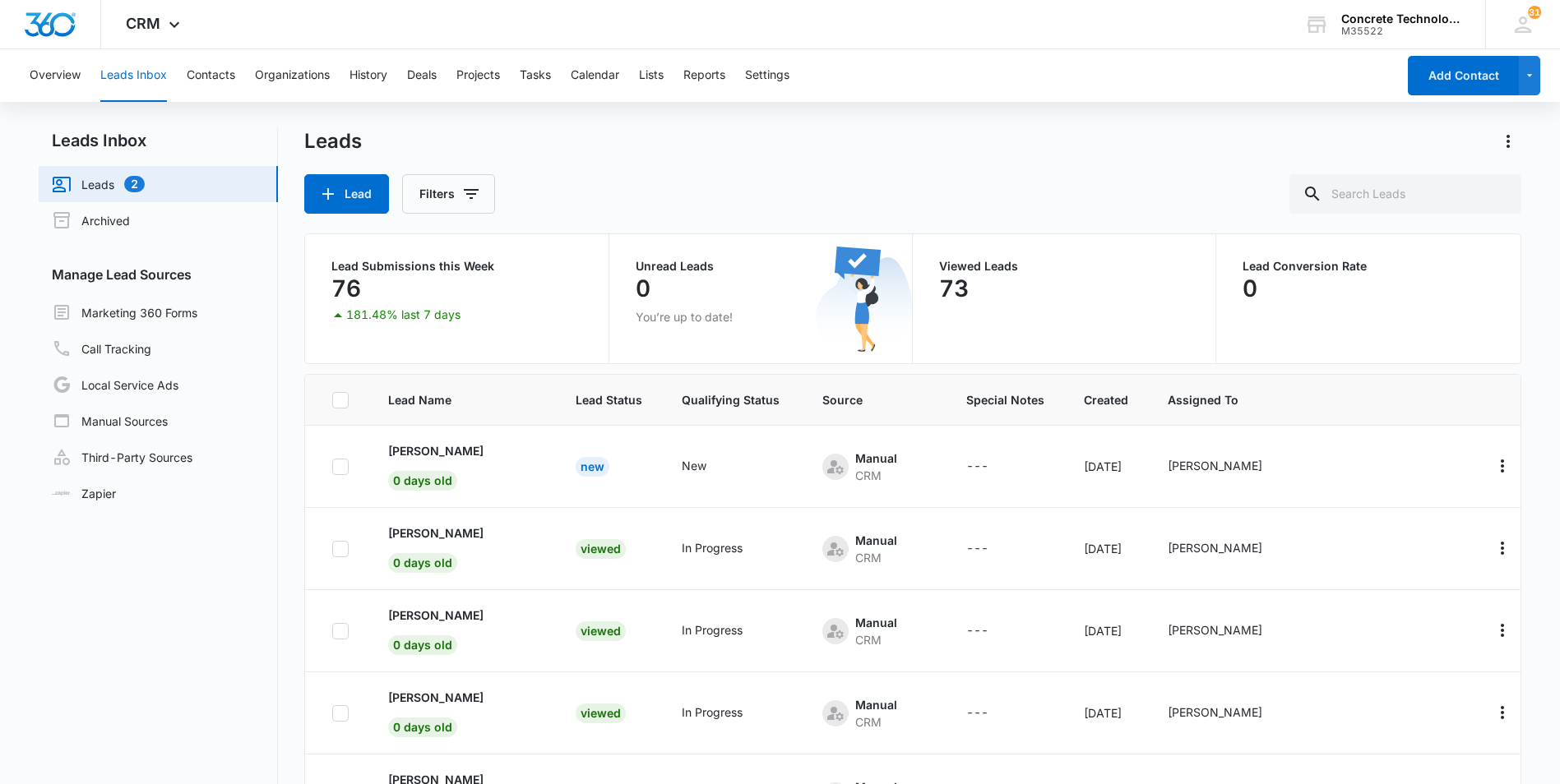
click at [89, 186] on link "Leads 2" at bounding box center [98, 184] width 93 height 20
click at [404, 456] on p "[PERSON_NAME]" at bounding box center [436, 450] width 95 height 17
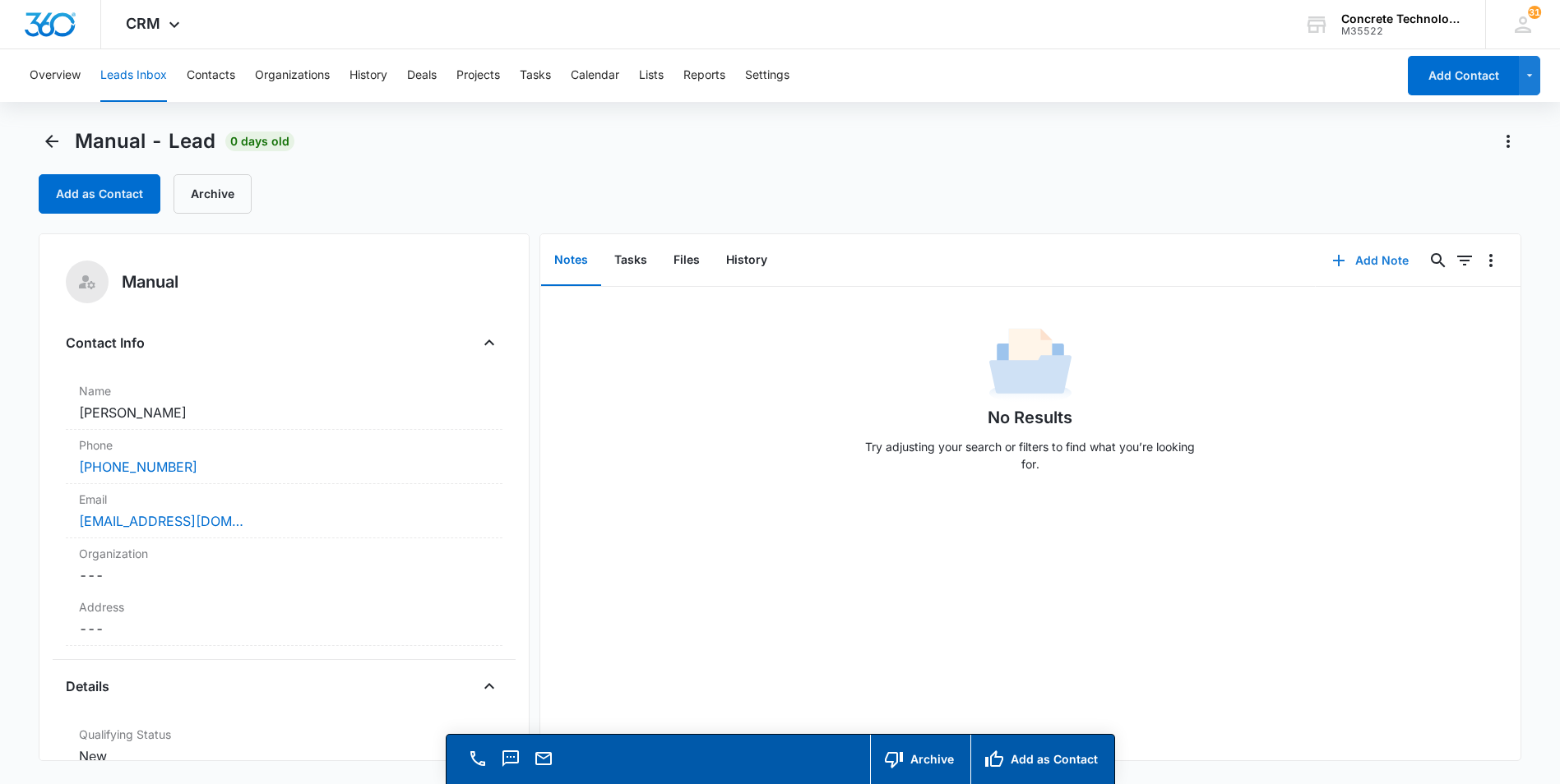
click at [1352, 260] on button "Add Note" at bounding box center [1370, 260] width 109 height 40
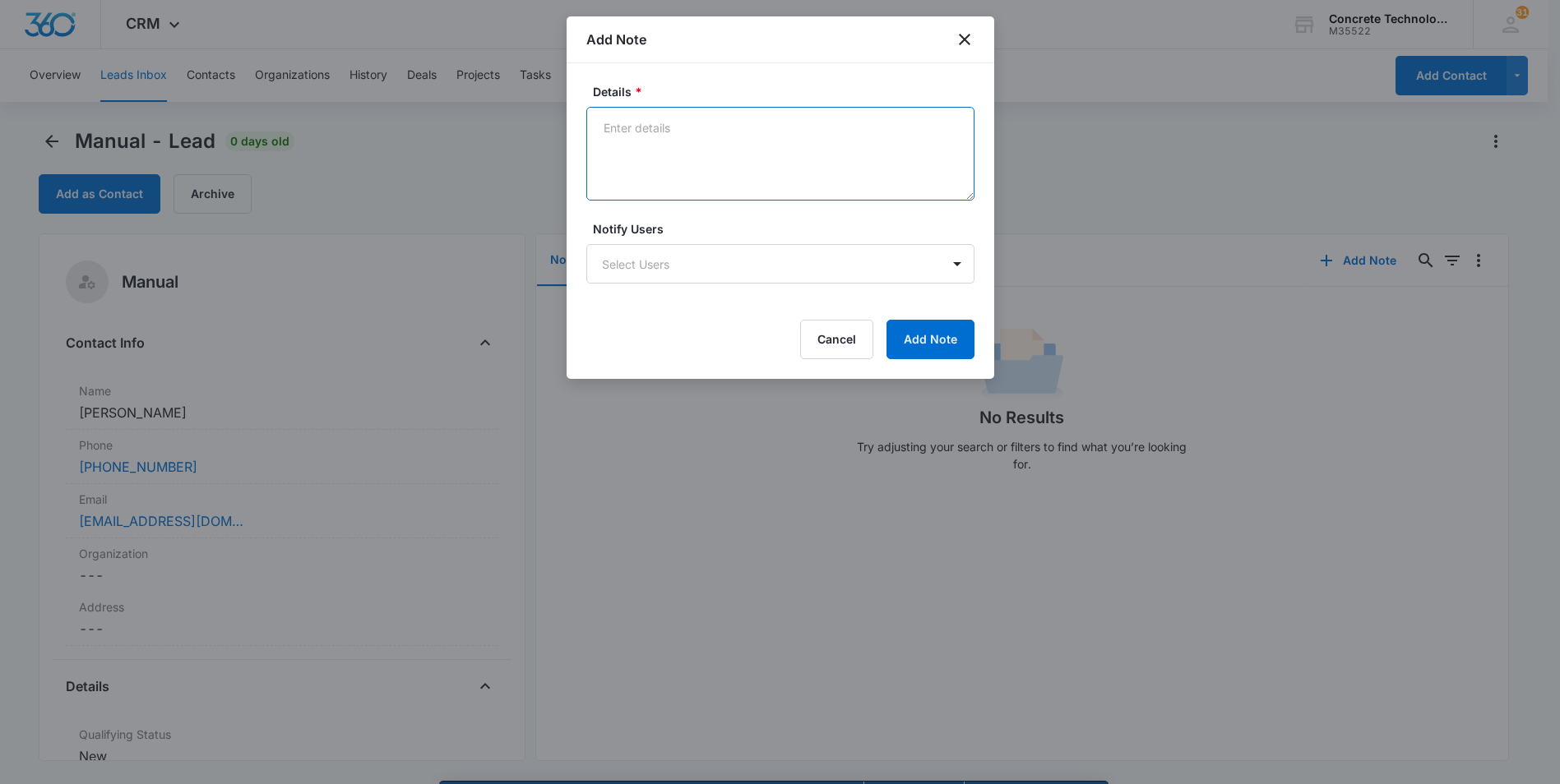
click at [603, 132] on textarea "Details *" at bounding box center [780, 153] width 388 height 94
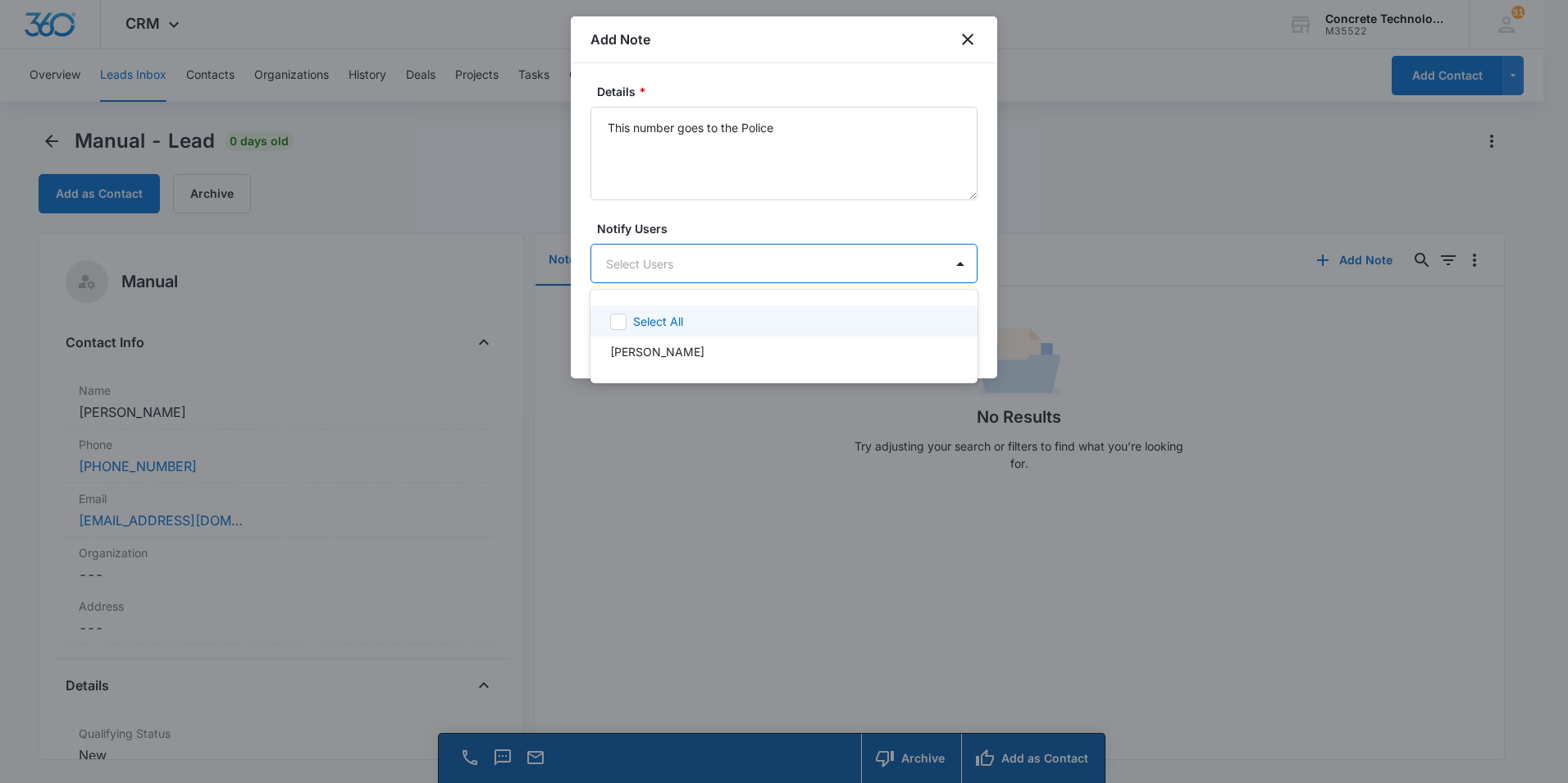
click at [662, 265] on body "CRM Apps Reputation Websites Forms CRM Email Social Content Ads Intelligence Fi…" at bounding box center [784, 392] width 1568 height 783
click at [663, 355] on p "[PERSON_NAME]" at bounding box center [657, 351] width 94 height 17
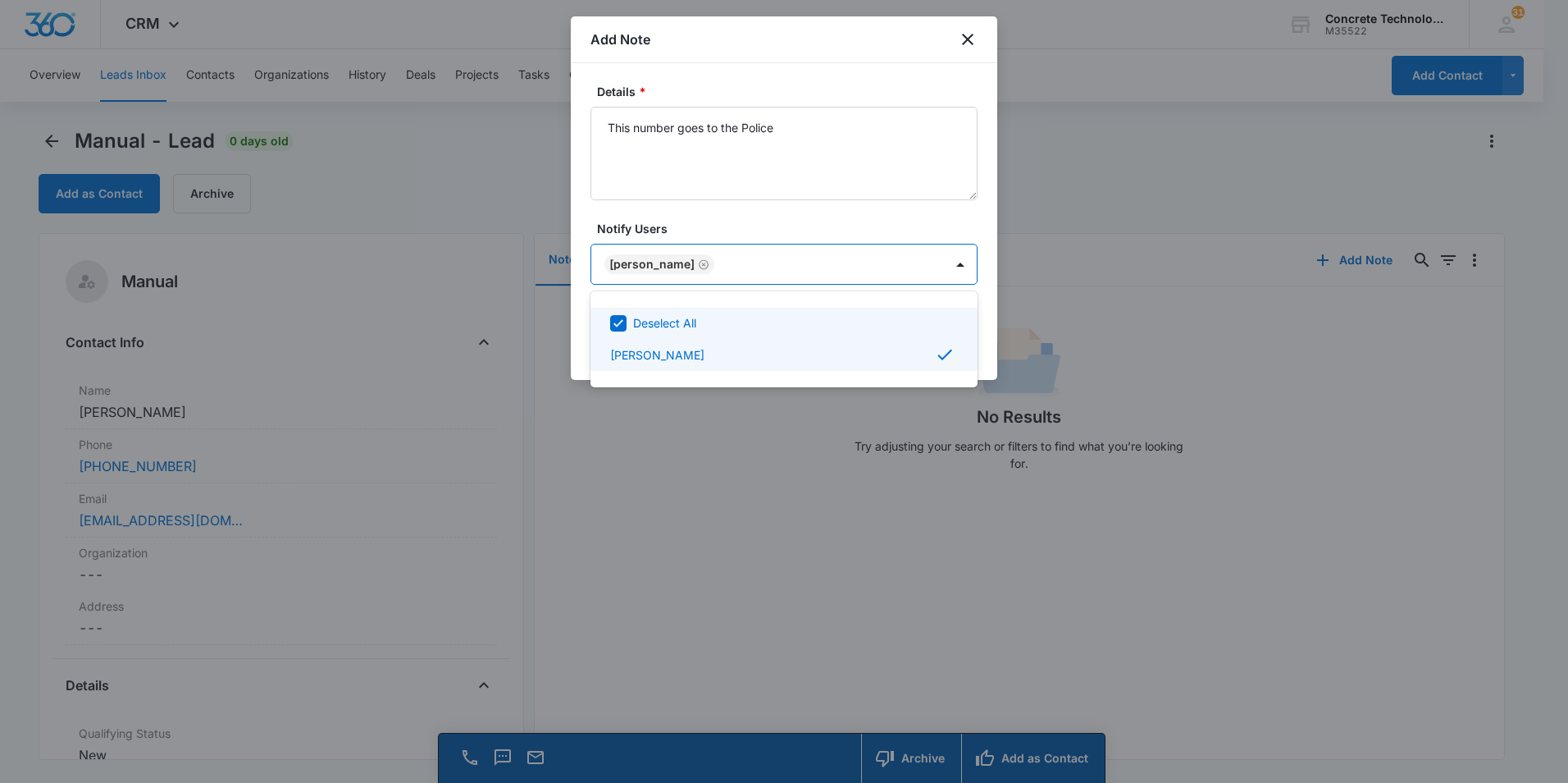
click at [797, 123] on div at bounding box center [784, 392] width 1568 height 783
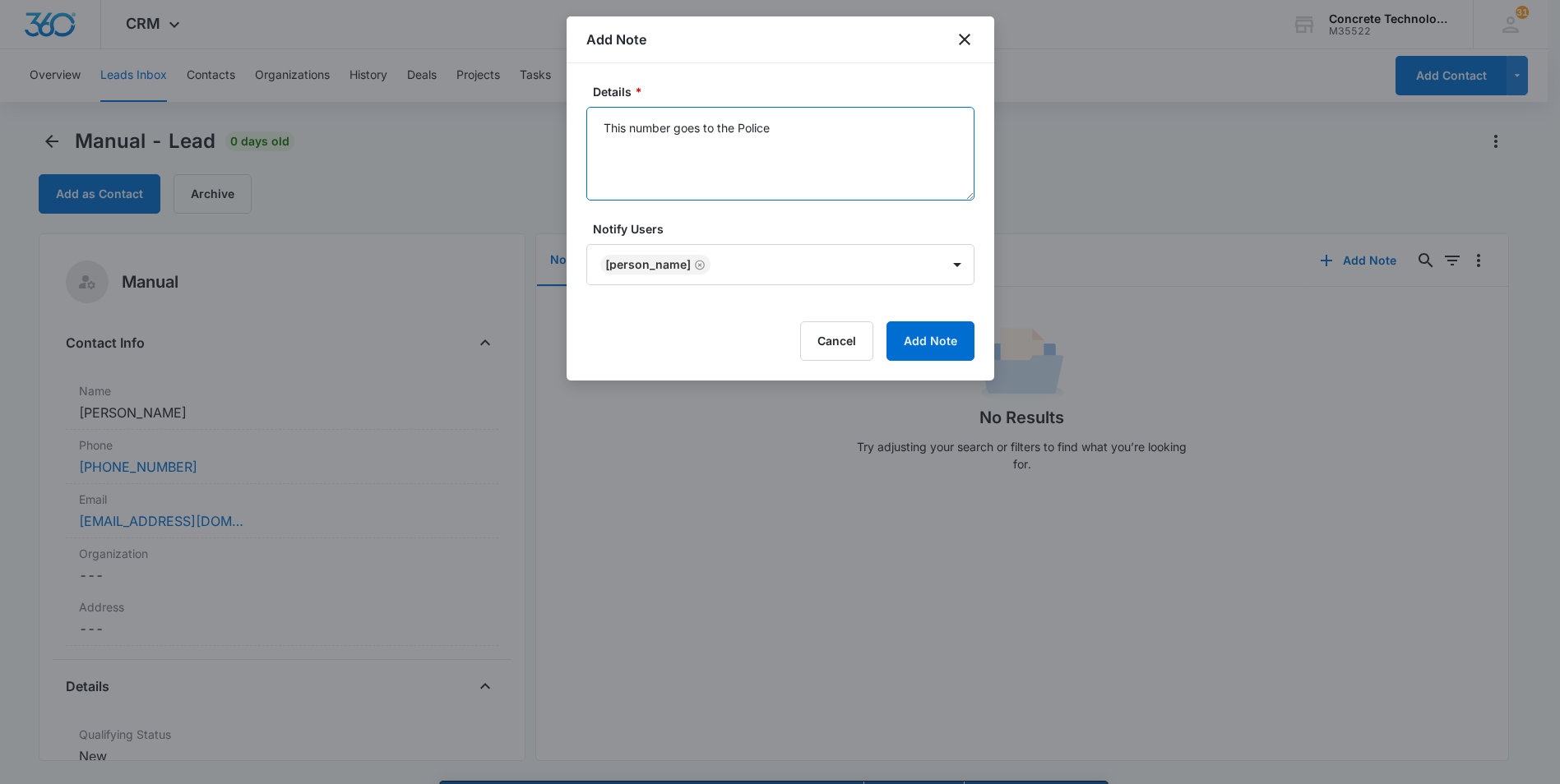
click at [775, 126] on textarea "This number goes to the Police" at bounding box center [780, 153] width 388 height 94
type textarea "This number goes to the Police, emailed"
click at [917, 339] on button "Add Note" at bounding box center [930, 342] width 88 height 40
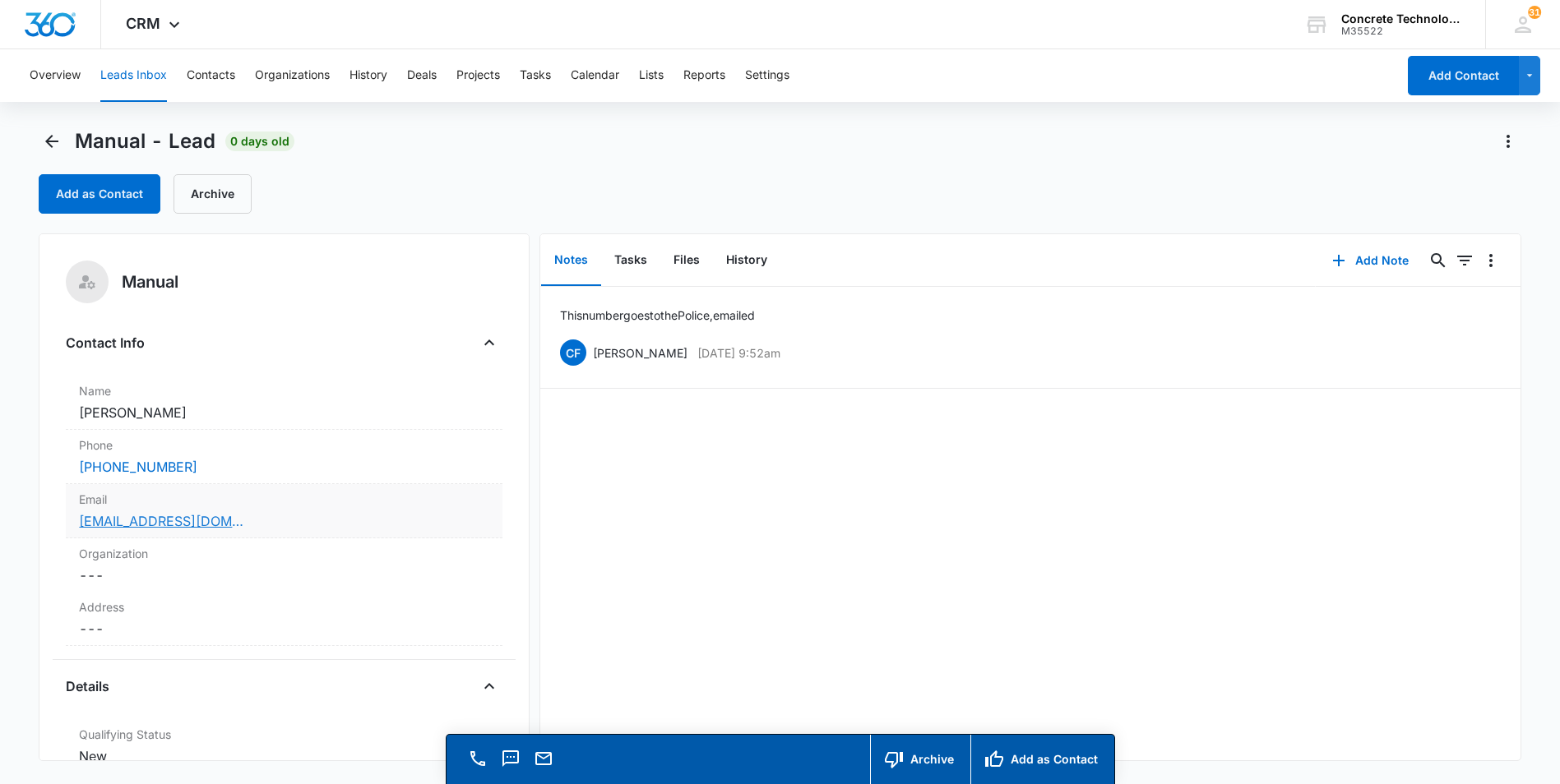
click at [116, 520] on link "[EMAIL_ADDRESS][DOMAIN_NAME]" at bounding box center [161, 521] width 164 height 20
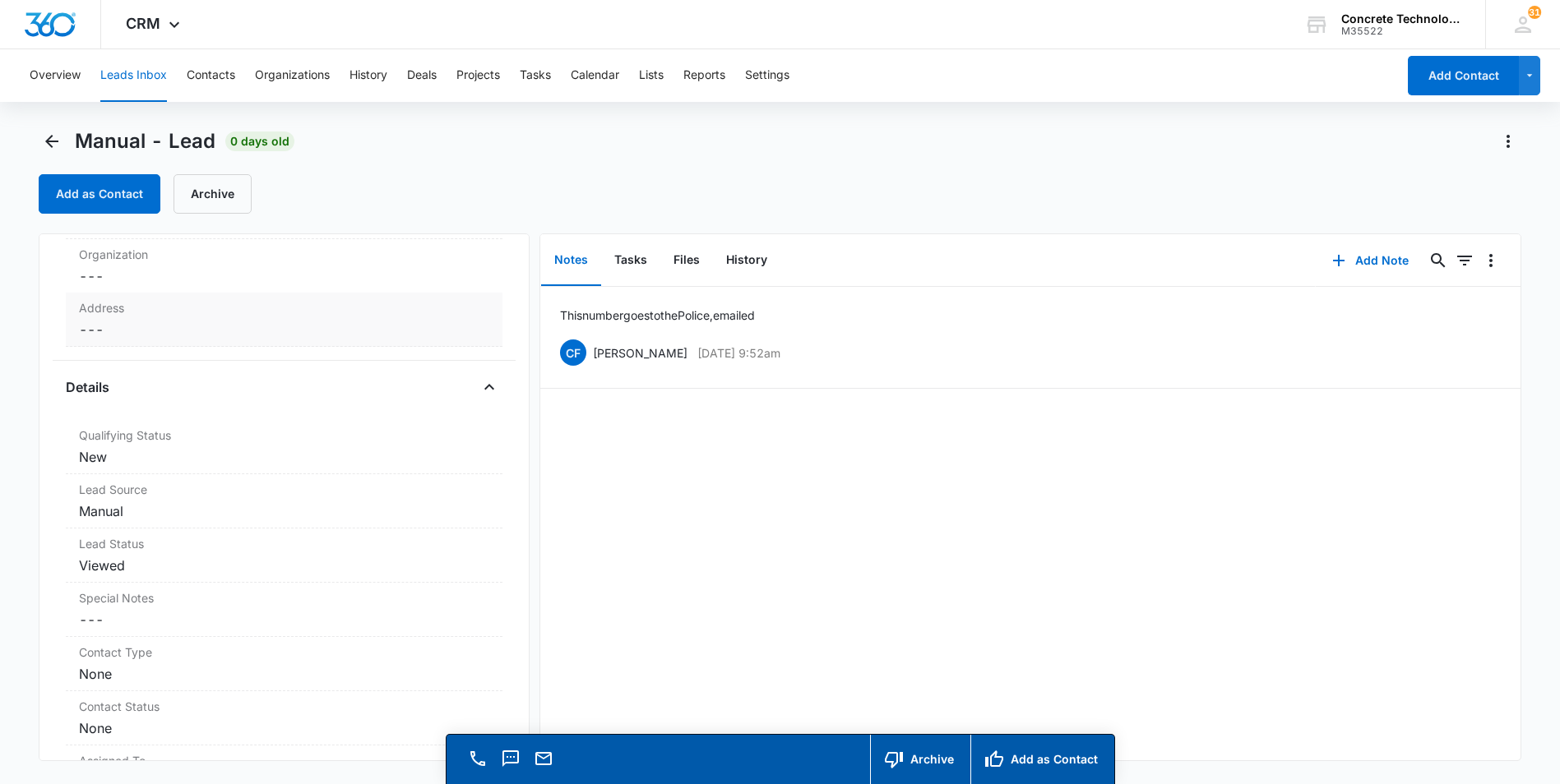
scroll to position [329, 0]
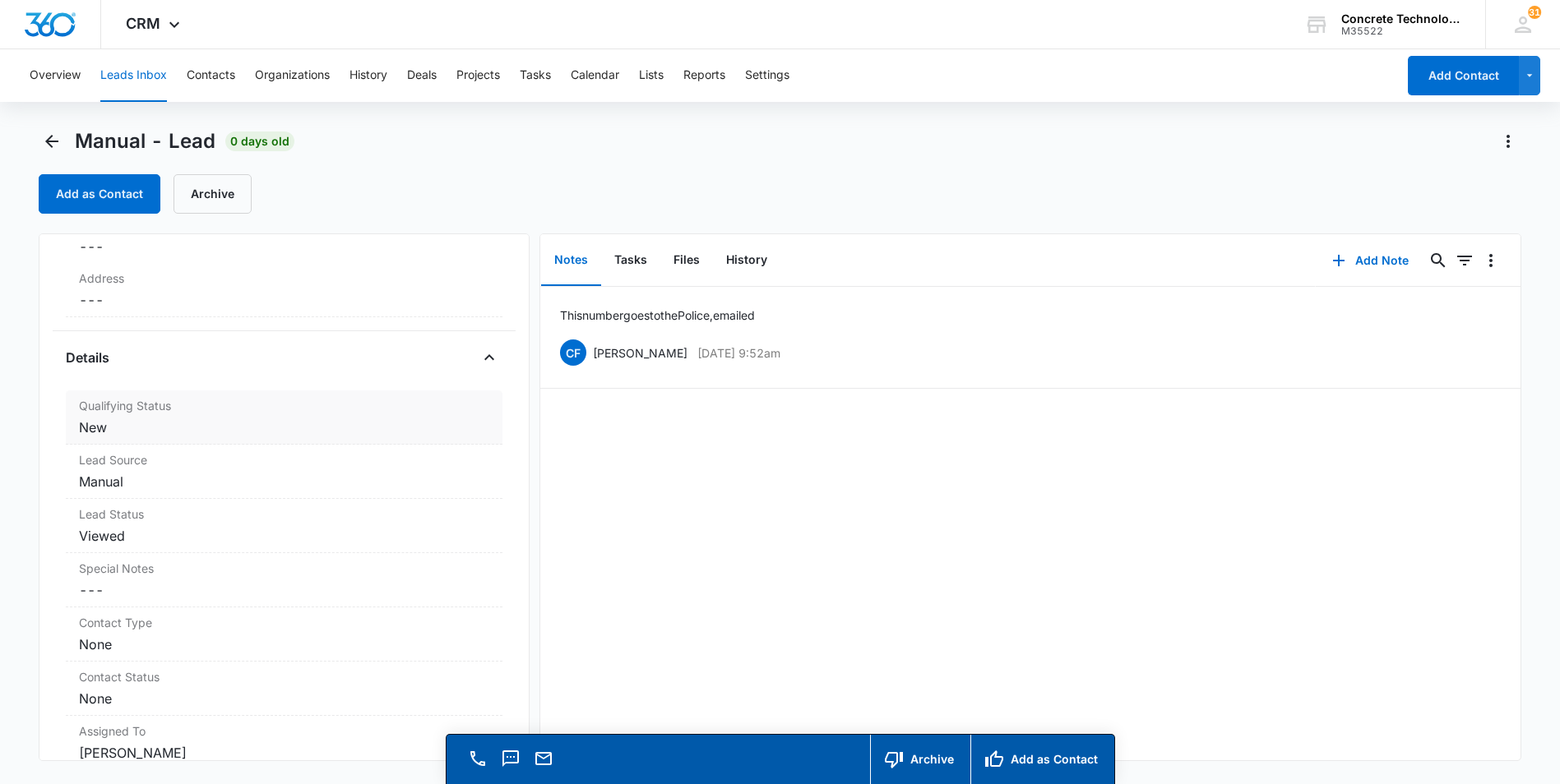
click at [92, 432] on dd "Cancel Save Changes New" at bounding box center [284, 428] width 410 height 20
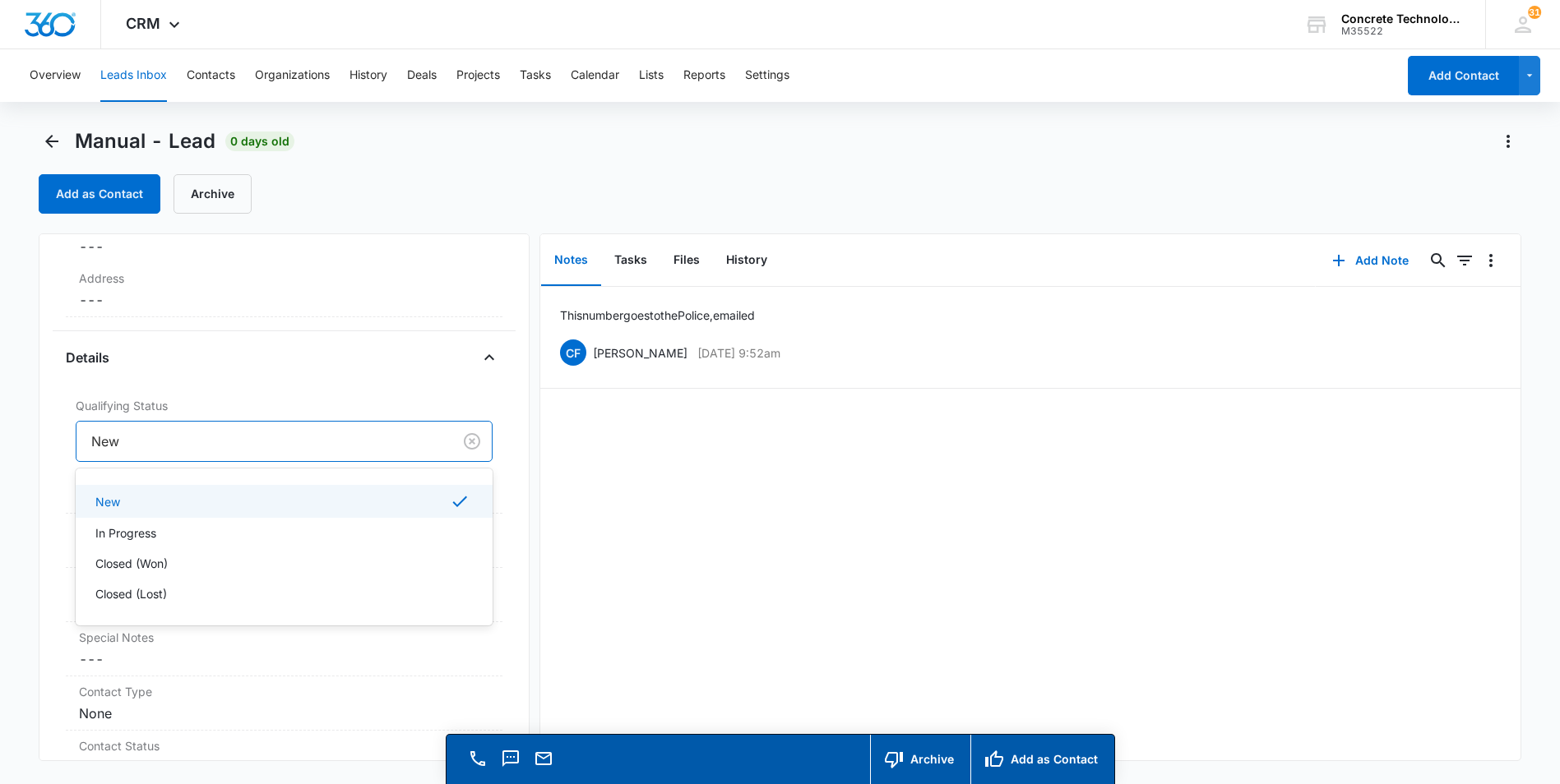
click at [210, 438] on div at bounding box center [260, 441] width 340 height 23
click at [115, 594] on p "Closed (Lost)" at bounding box center [131, 593] width 71 height 17
click at [422, 489] on button "Save Changes" at bounding box center [446, 491] width 94 height 32
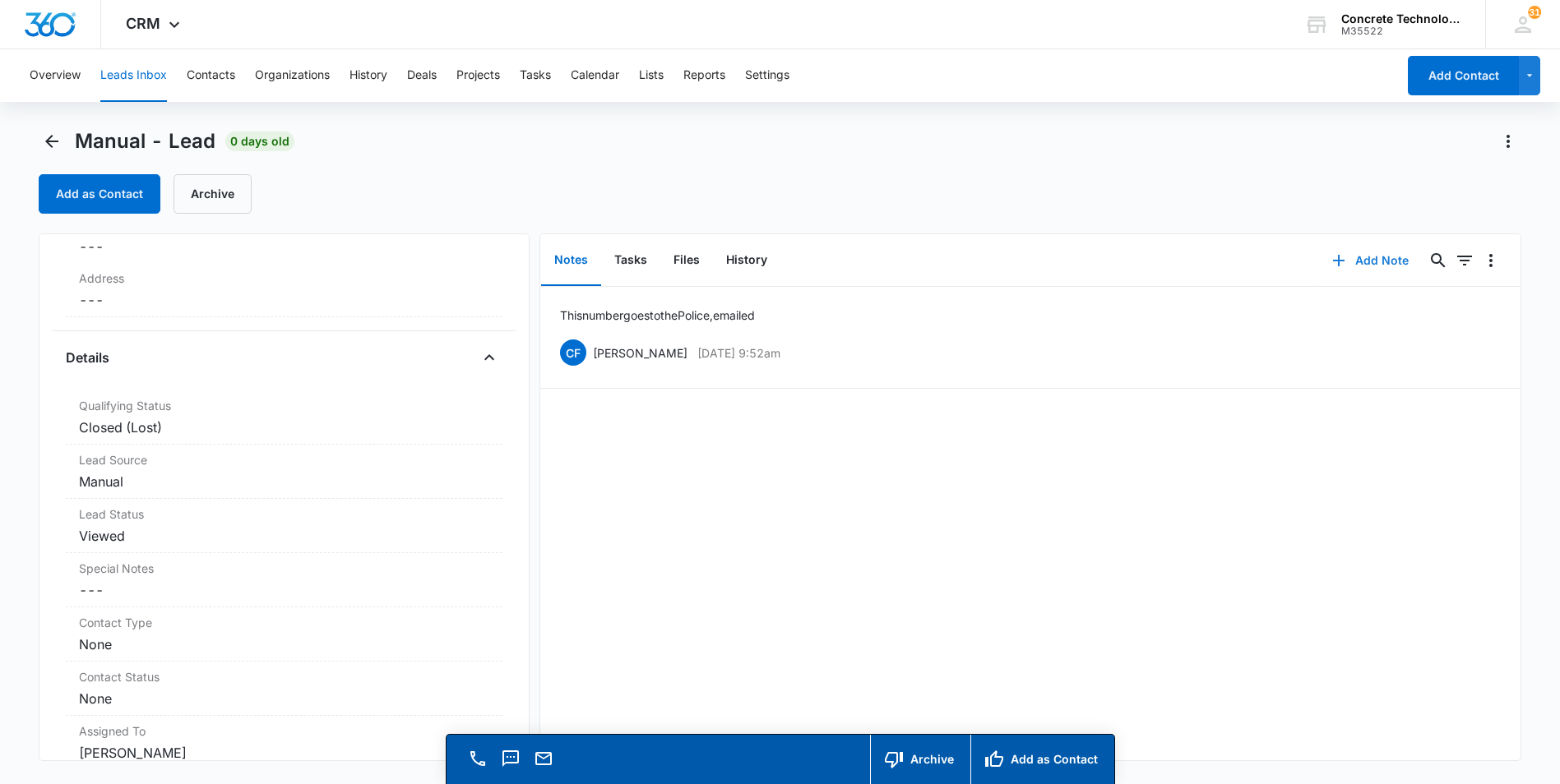
click at [1362, 258] on button "Add Note" at bounding box center [1370, 260] width 109 height 40
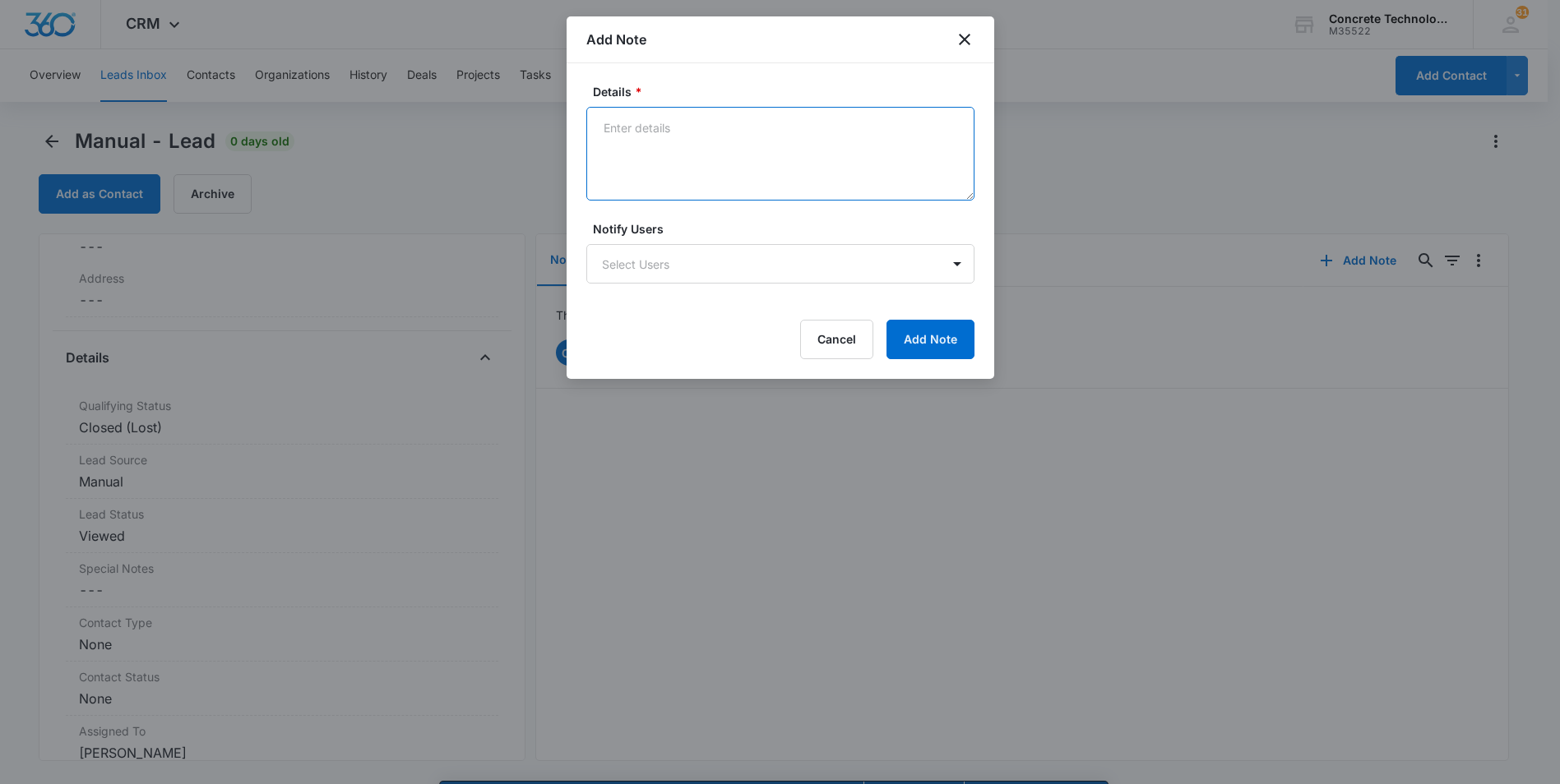
click at [616, 130] on textarea "Details *" at bounding box center [780, 153] width 388 height 94
type textarea "emai no good"
click at [918, 345] on button "Add Note" at bounding box center [930, 340] width 88 height 40
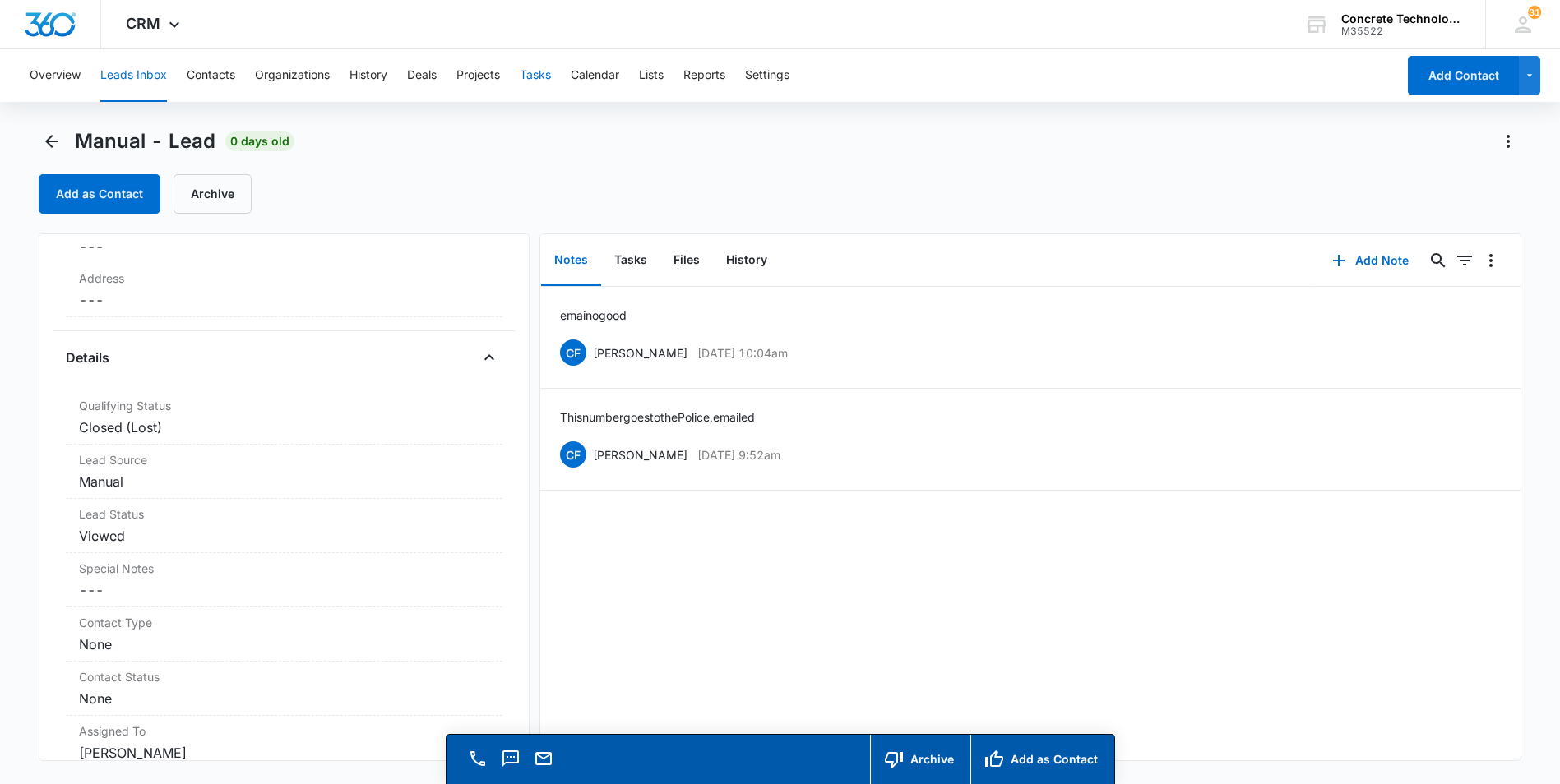
click at [541, 71] on button "Tasks" at bounding box center [536, 75] width 32 height 52
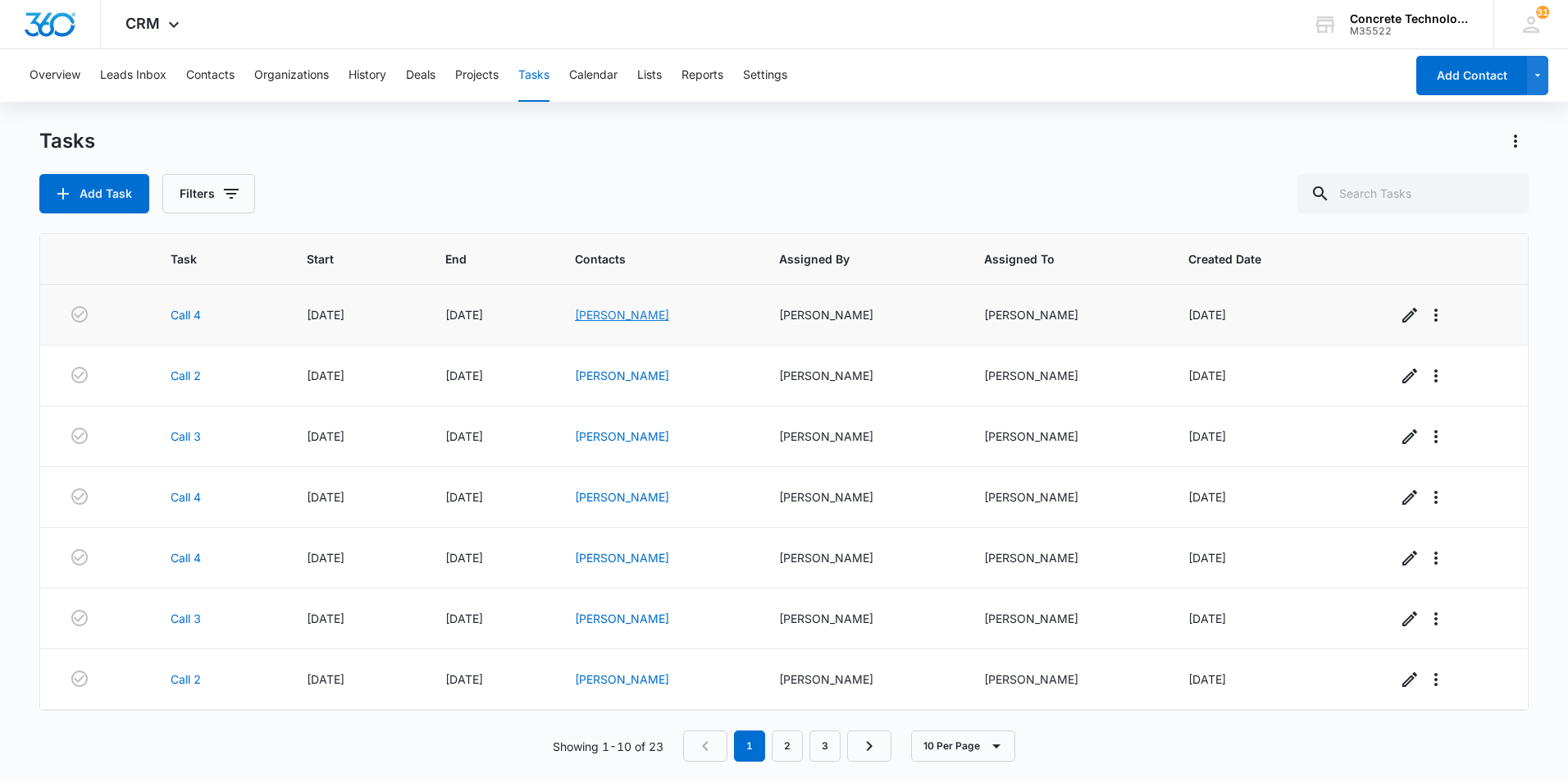
click at [599, 316] on link "[PERSON_NAME]" at bounding box center [621, 314] width 94 height 14
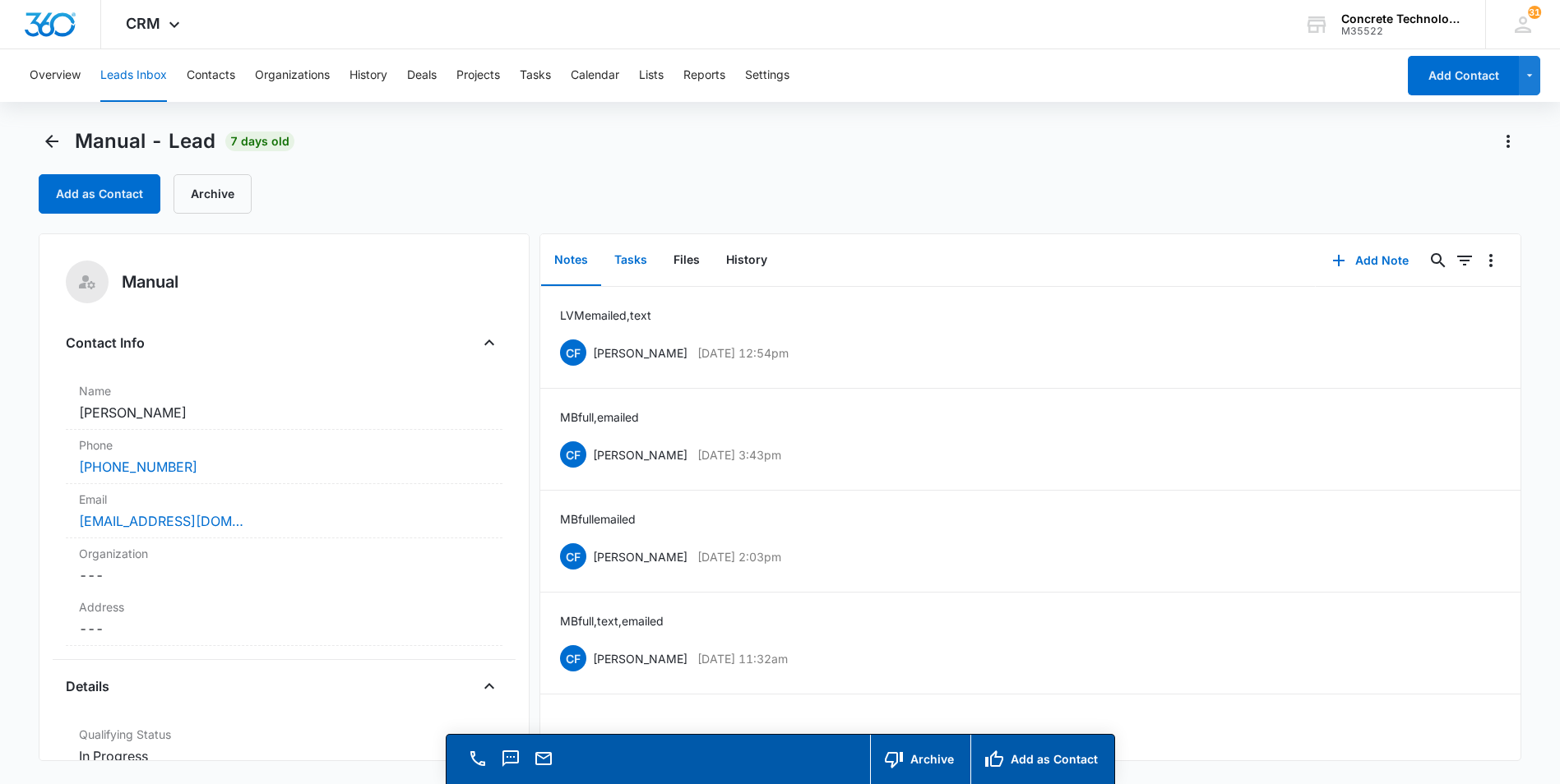
click at [619, 256] on button "Tasks" at bounding box center [631, 259] width 59 height 50
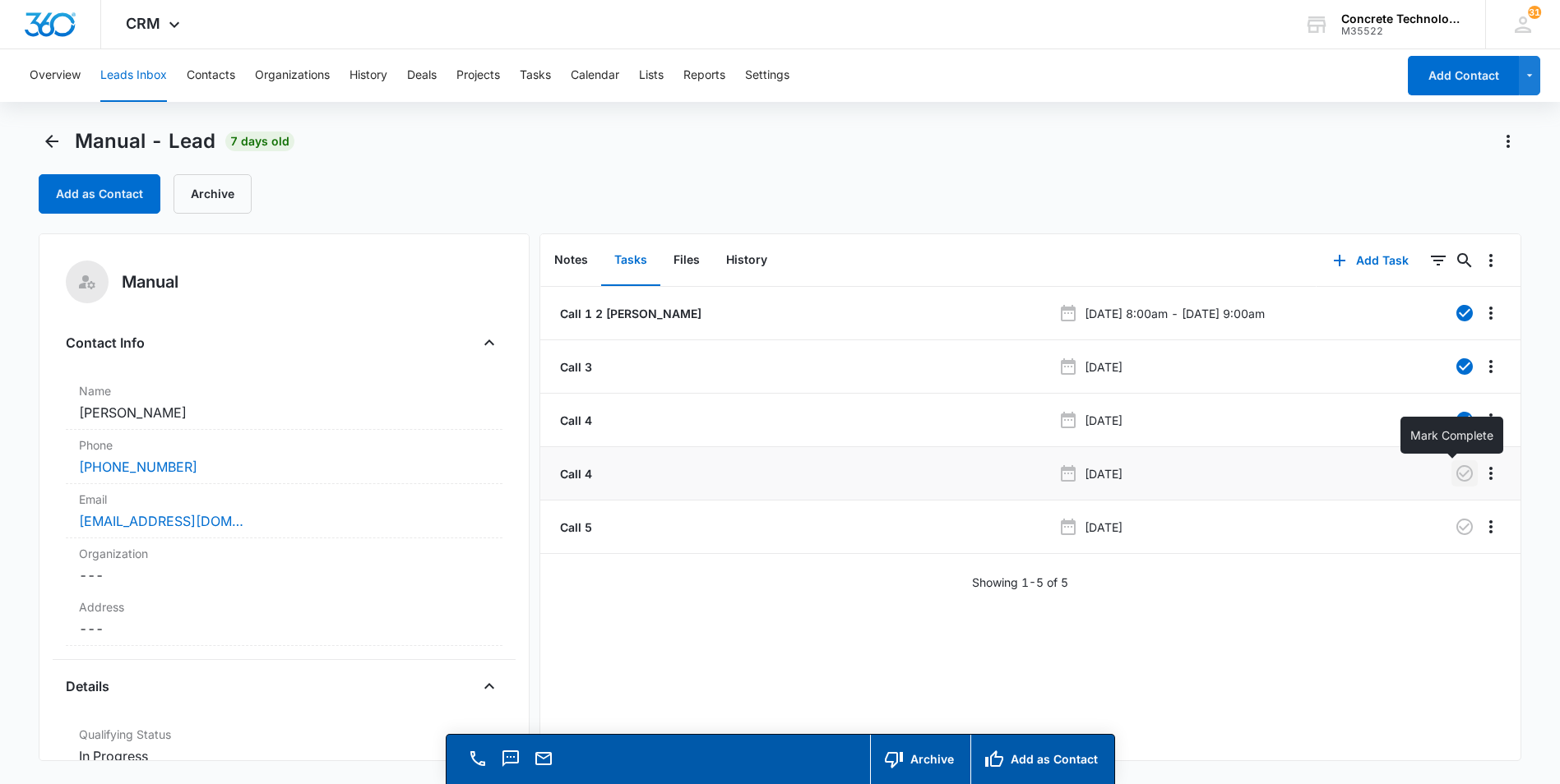
click at [1454, 471] on icon "button" at bounding box center [1464, 473] width 20 height 20
click at [539, 78] on button "Tasks" at bounding box center [536, 75] width 32 height 52
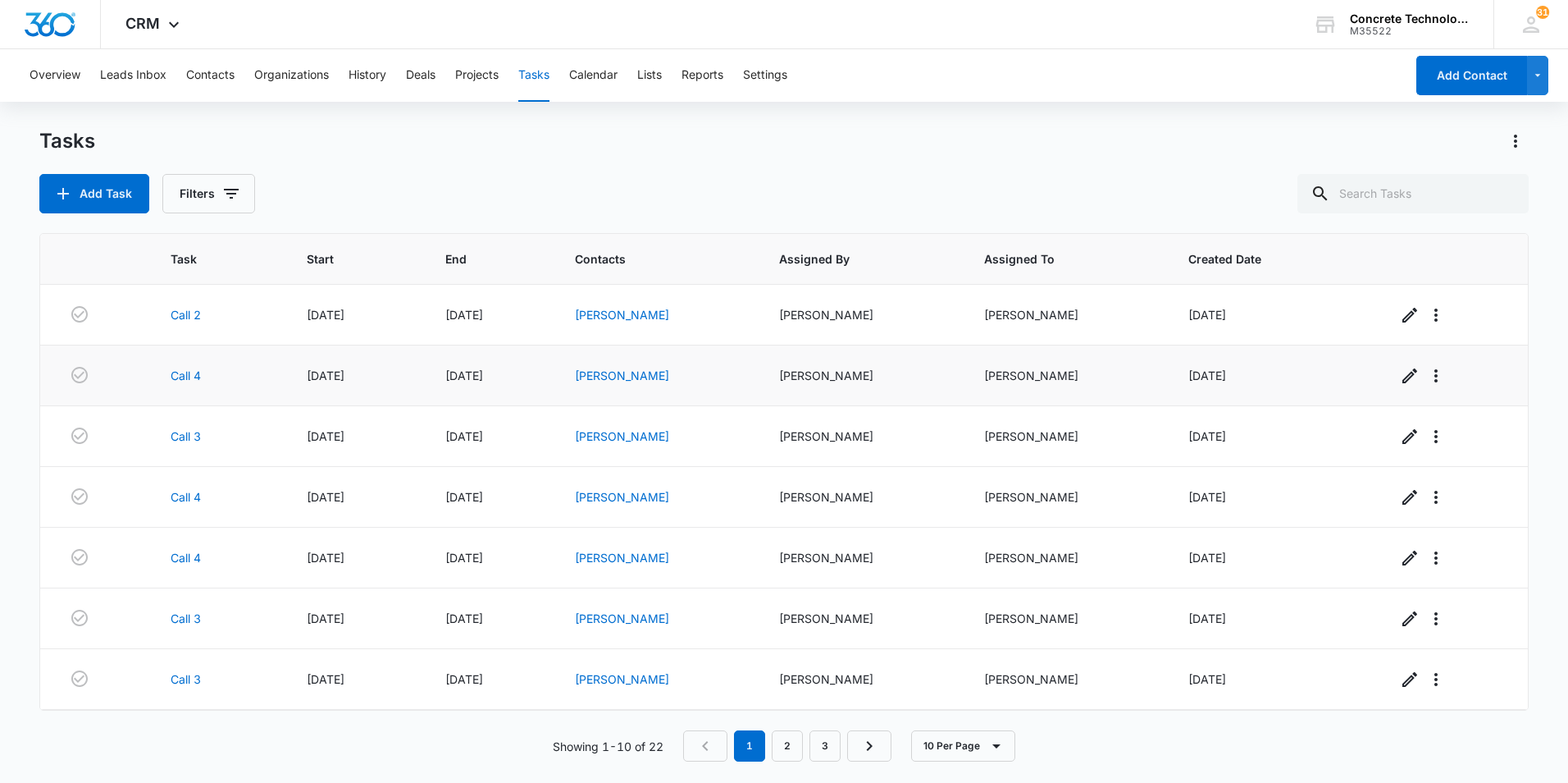
drag, startPoint x: 606, startPoint y: 316, endPoint x: 536, endPoint y: 396, distance: 106.3
click at [536, 396] on td "[DATE]" at bounding box center [490, 375] width 129 height 60
click at [611, 311] on link "[PERSON_NAME]" at bounding box center [621, 314] width 94 height 14
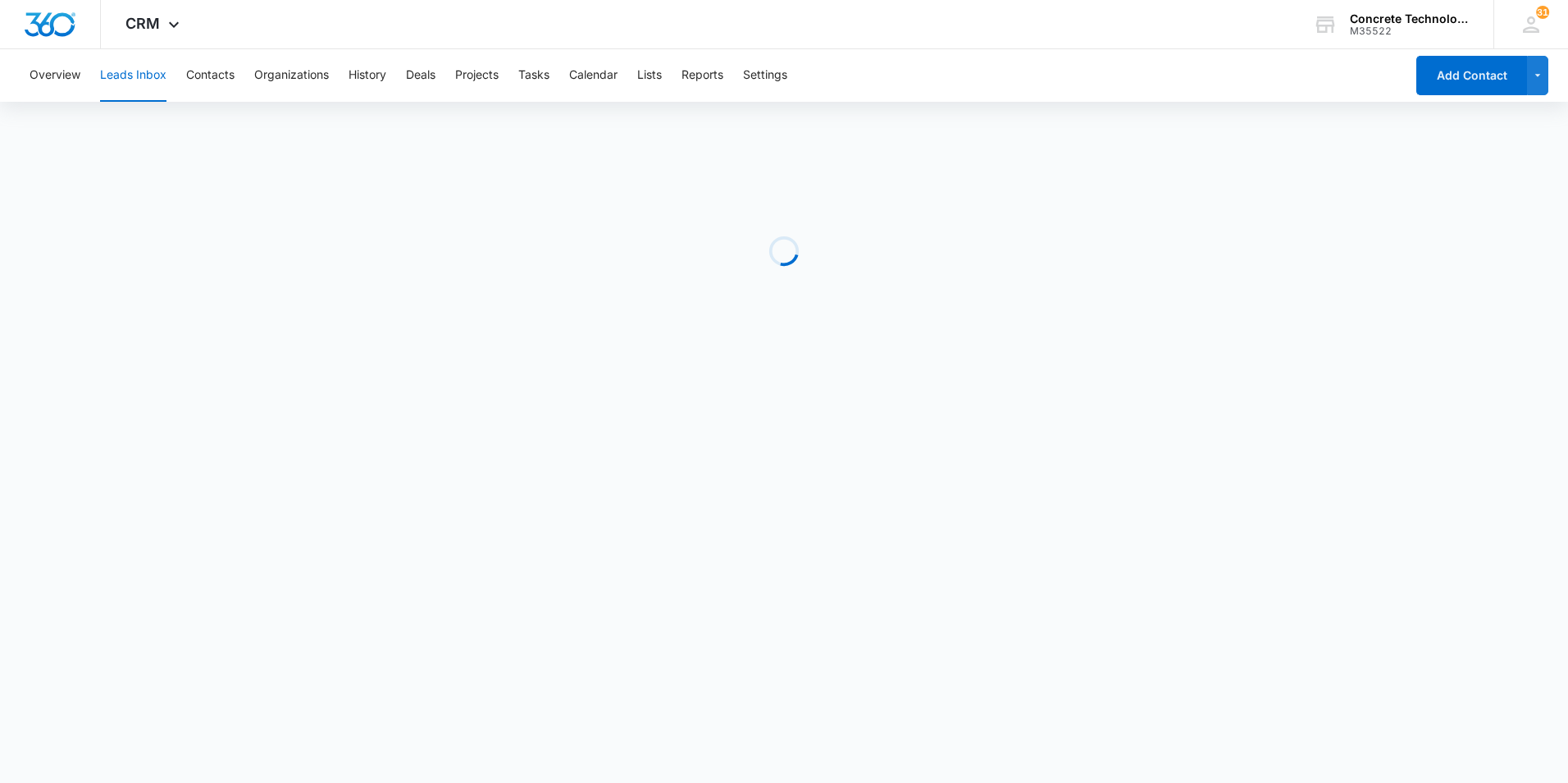
click at [611, 311] on div "Loading" at bounding box center [784, 250] width 1489 height 246
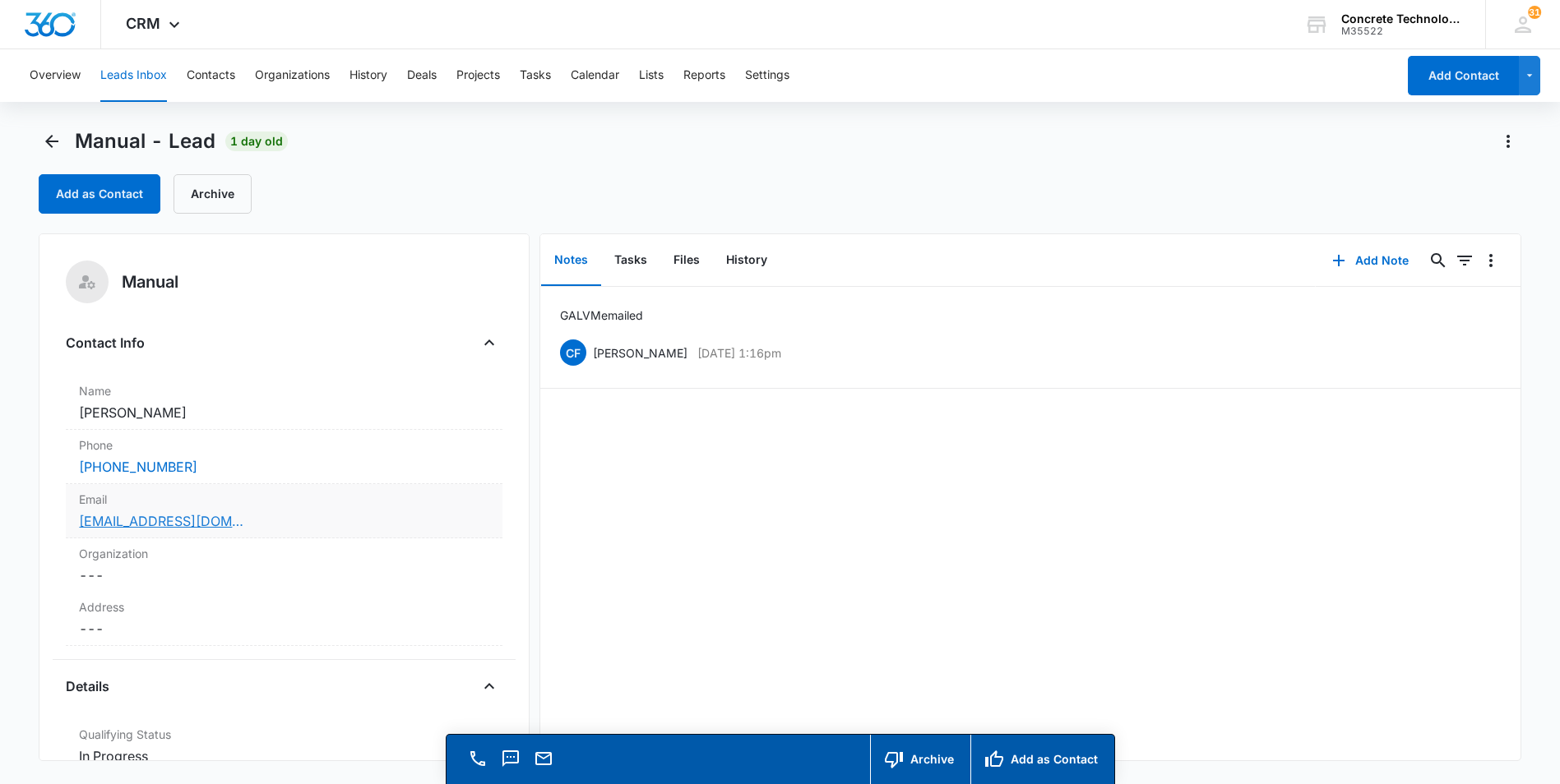
click at [119, 518] on link "[EMAIL_ADDRESS][DOMAIN_NAME]" at bounding box center [161, 521] width 164 height 20
click at [450, 418] on dd "Cancel Save Changes [PERSON_NAME]" at bounding box center [284, 413] width 410 height 20
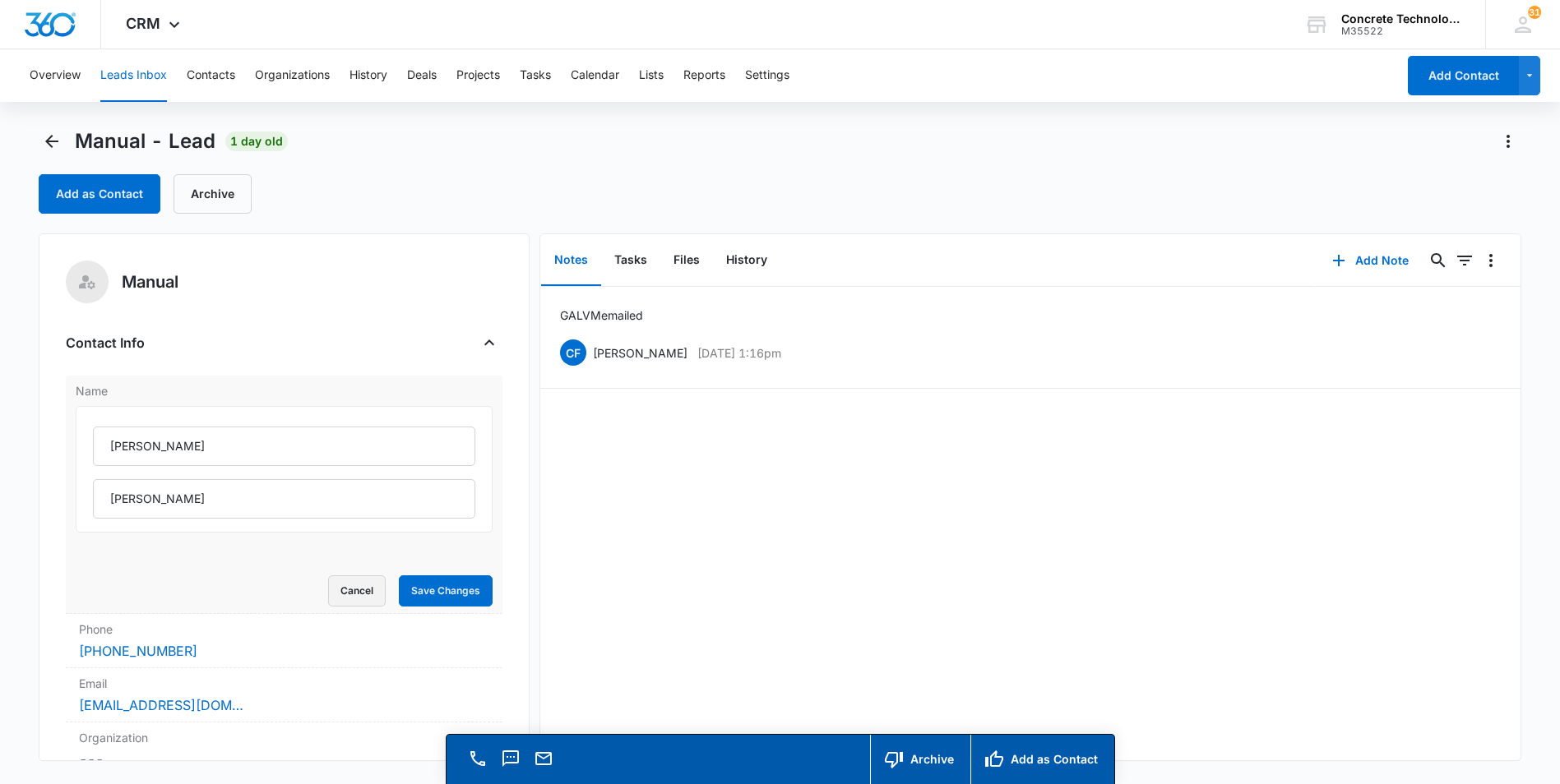
click at [338, 593] on button "Cancel" at bounding box center [357, 591] width 57 height 32
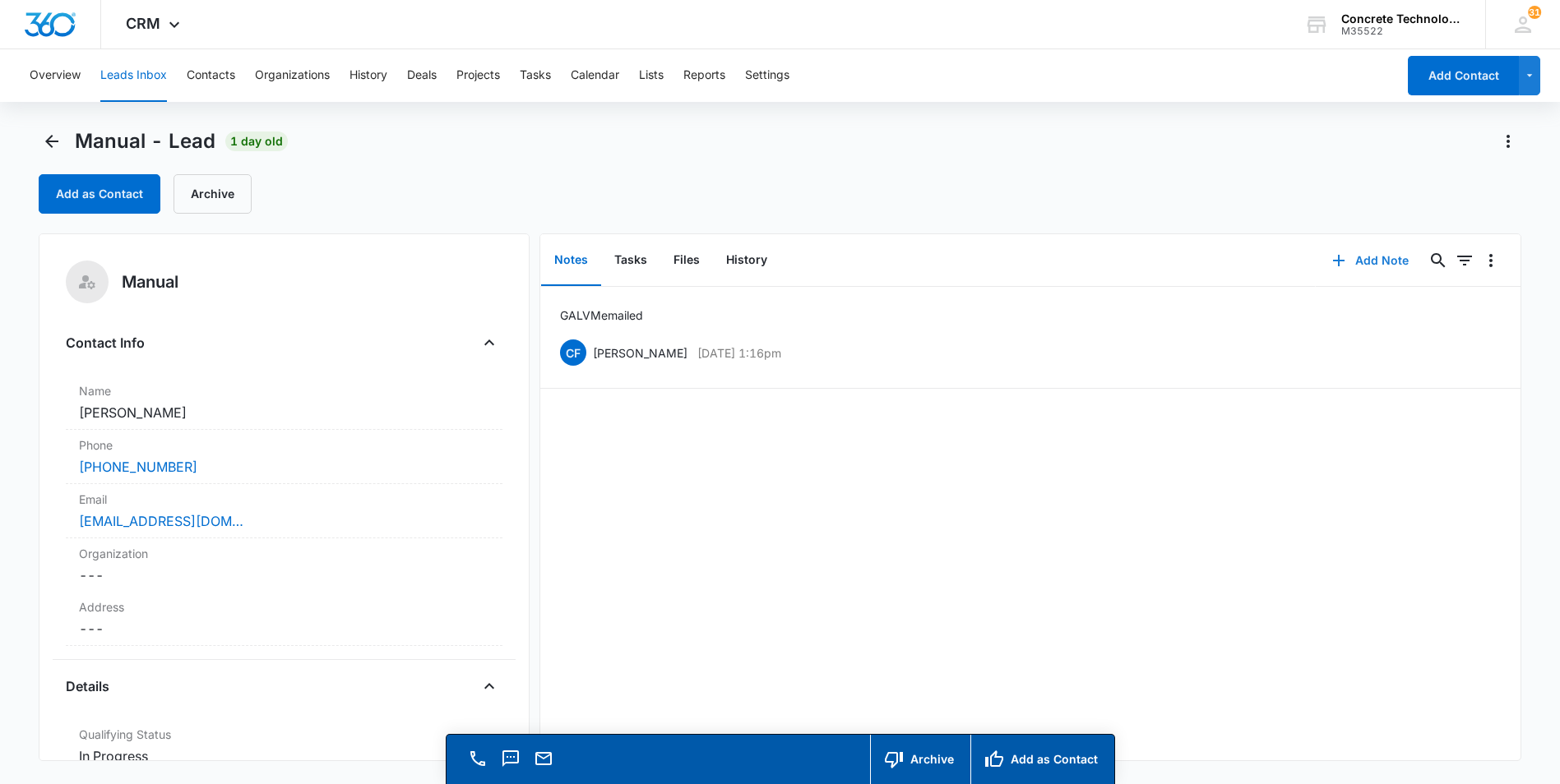
click at [1359, 263] on button "Add Note" at bounding box center [1370, 260] width 109 height 40
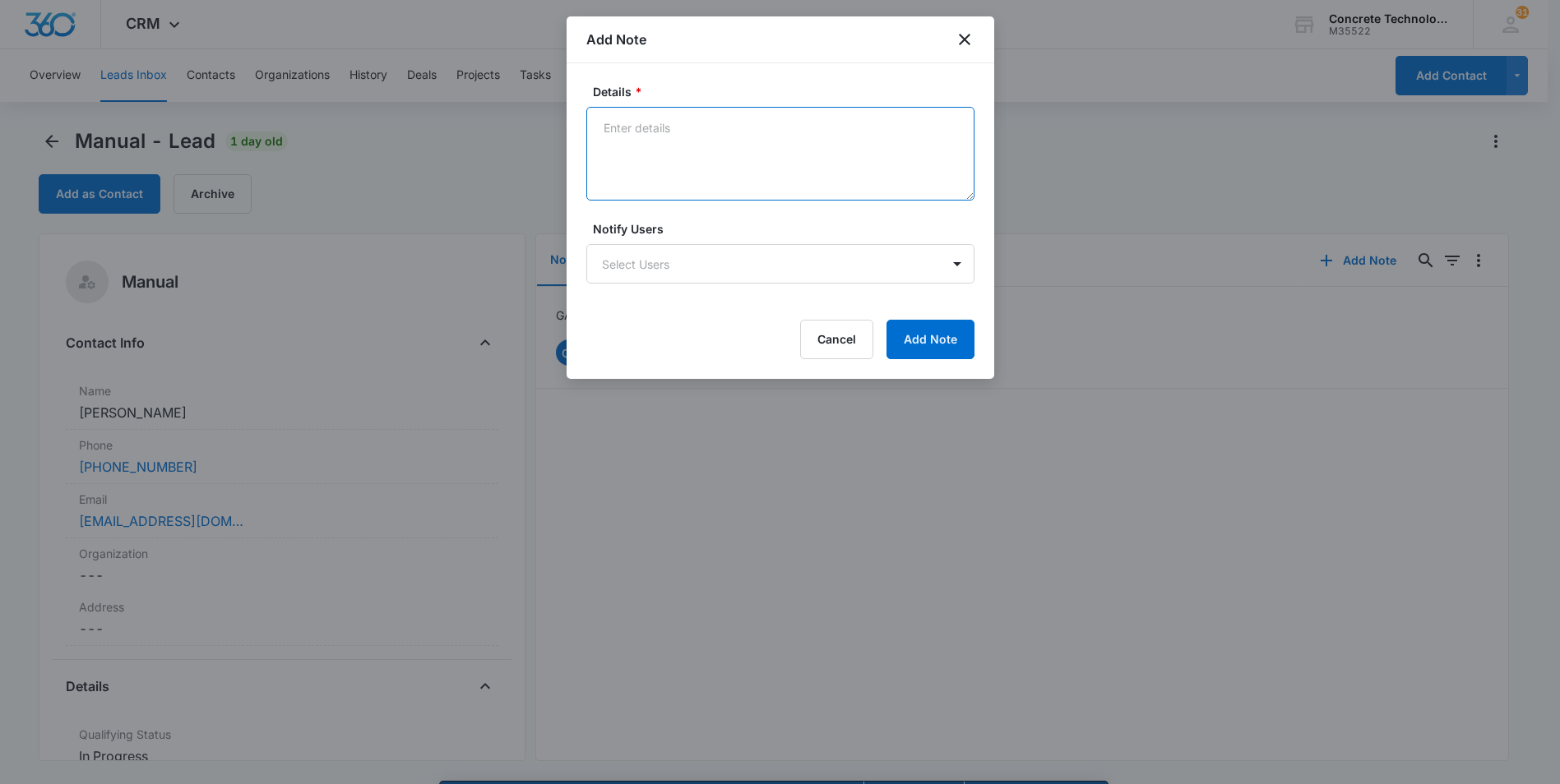
click at [613, 127] on textarea "Details *" at bounding box center [780, 153] width 388 height 94
type textarea "LVM text emailed"
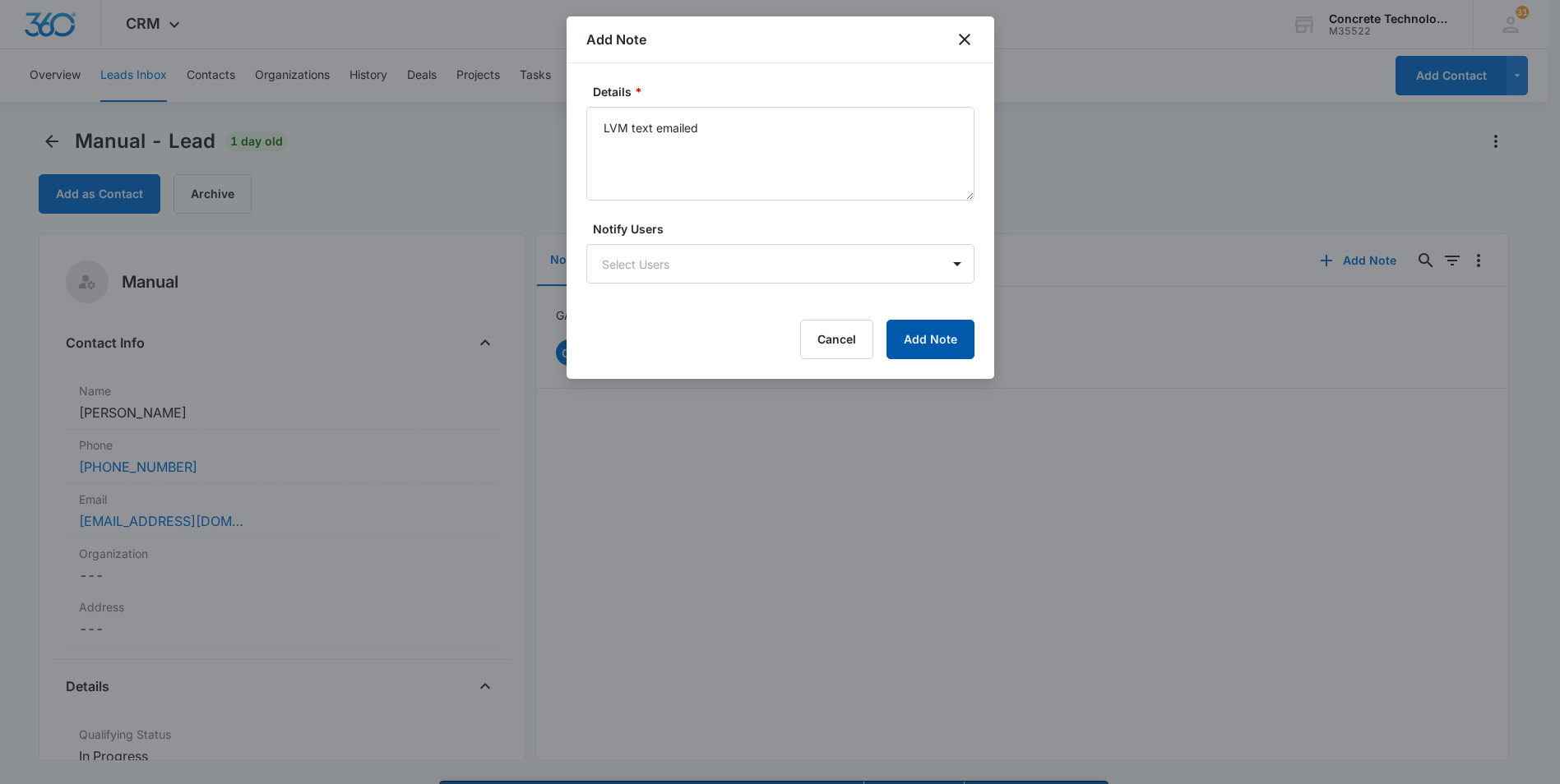
click at [909, 332] on button "Add Note" at bounding box center [930, 340] width 88 height 40
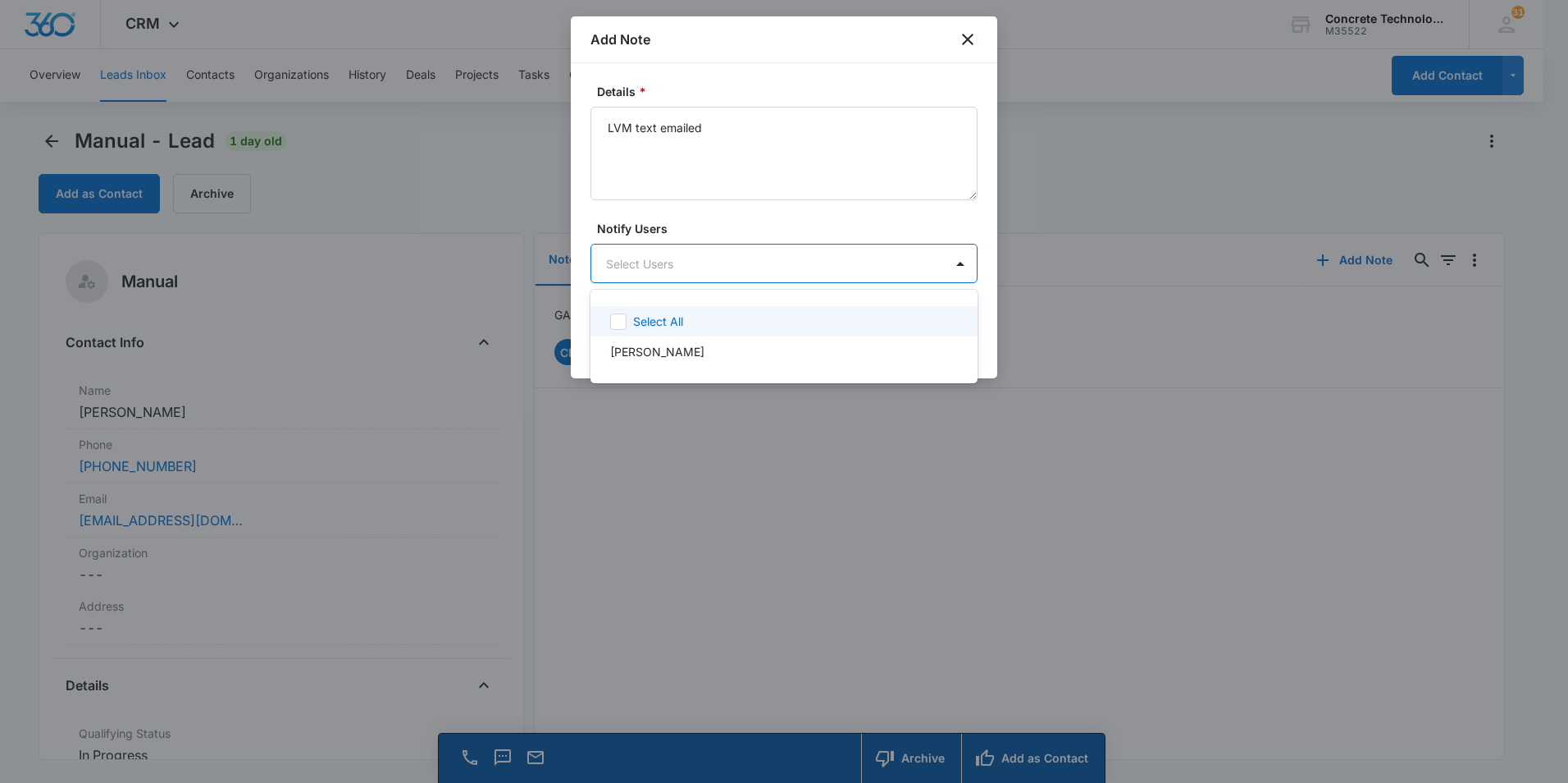
click at [806, 259] on body "CRM Apps Reputation Websites Forms CRM Email Social Content Ads Intelligence Fi…" at bounding box center [784, 392] width 1568 height 783
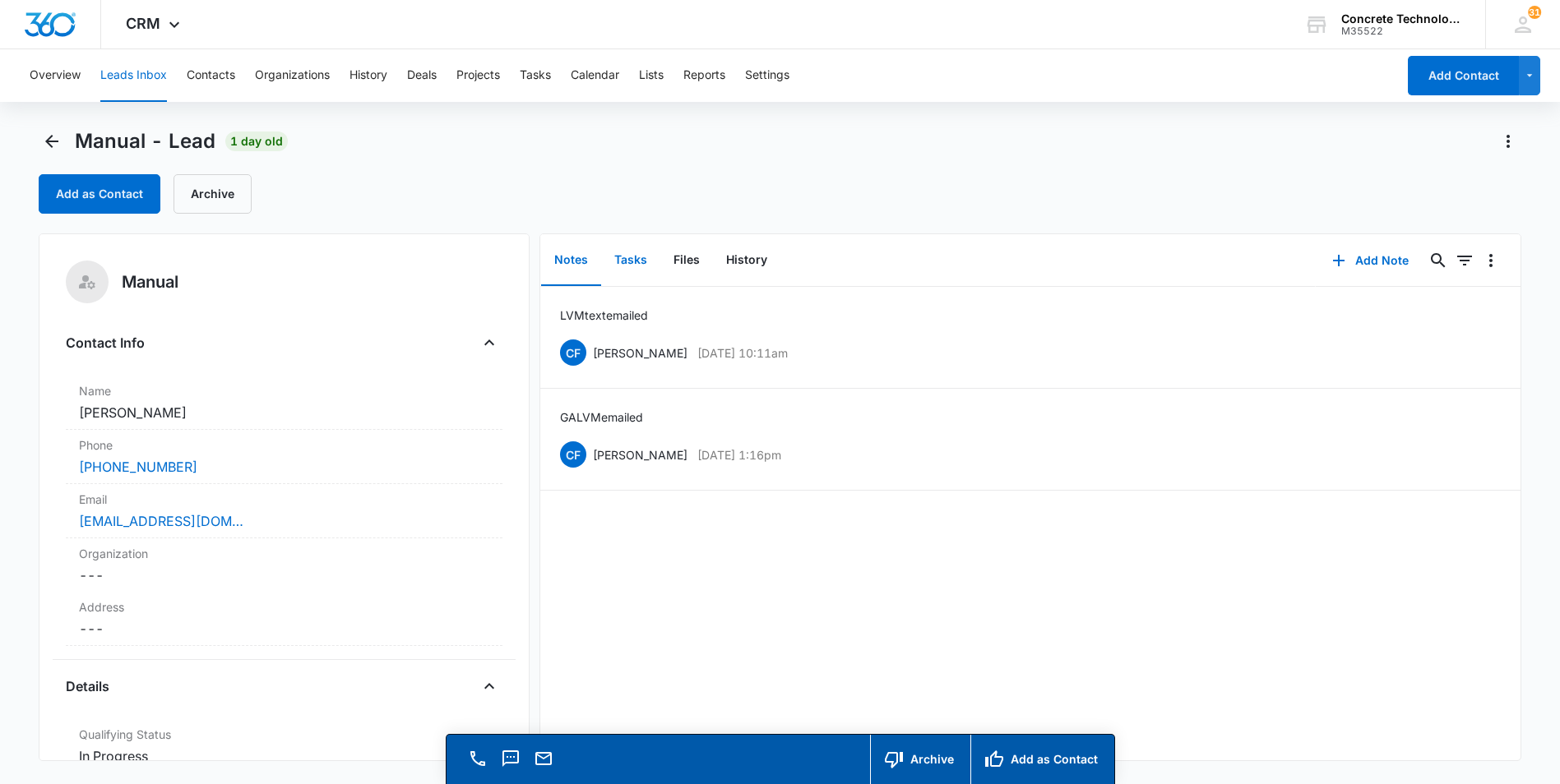
click at [631, 265] on button "Tasks" at bounding box center [631, 259] width 59 height 50
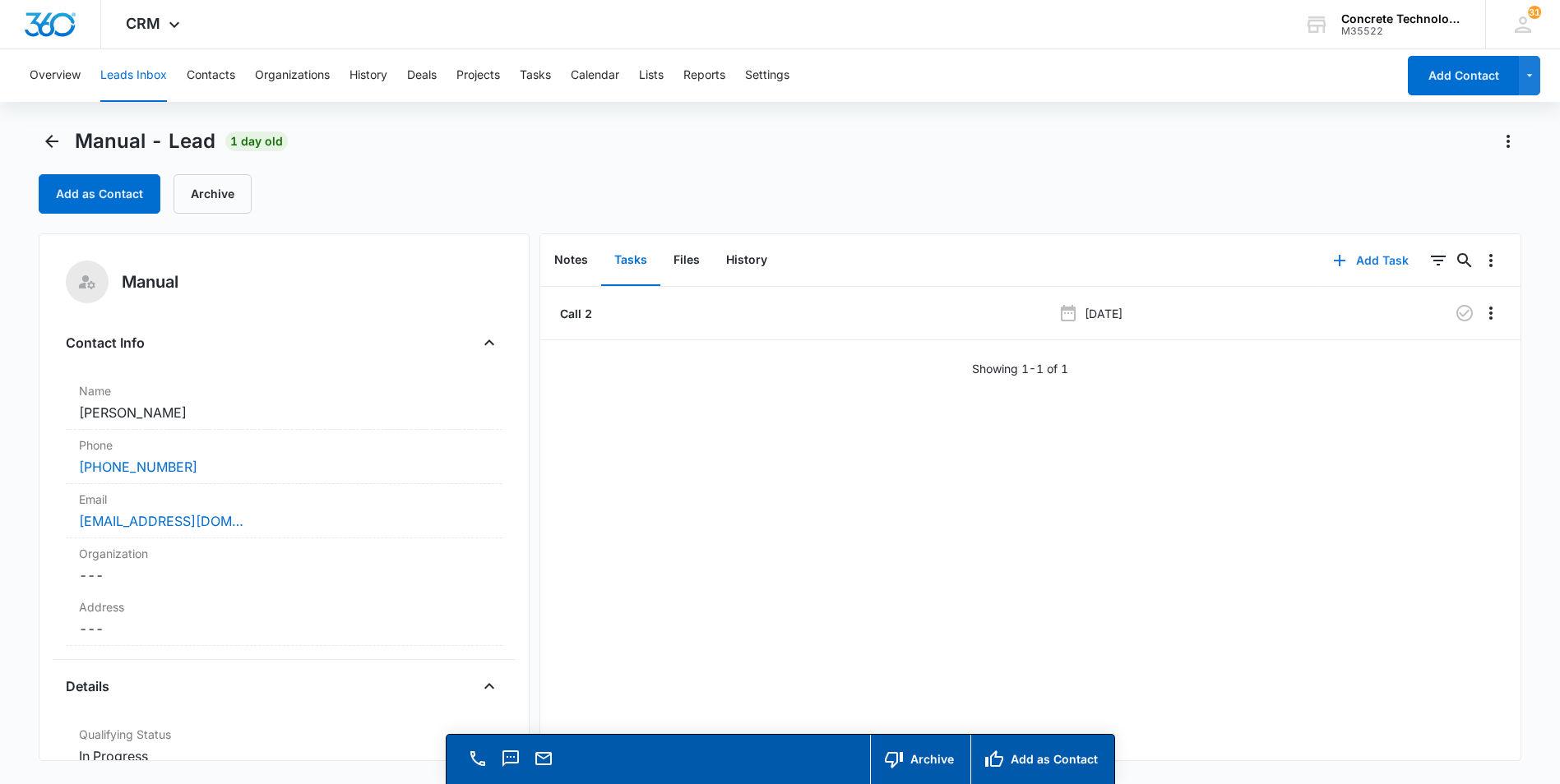
click at [1356, 255] on button "Add Task" at bounding box center [1371, 260] width 109 height 40
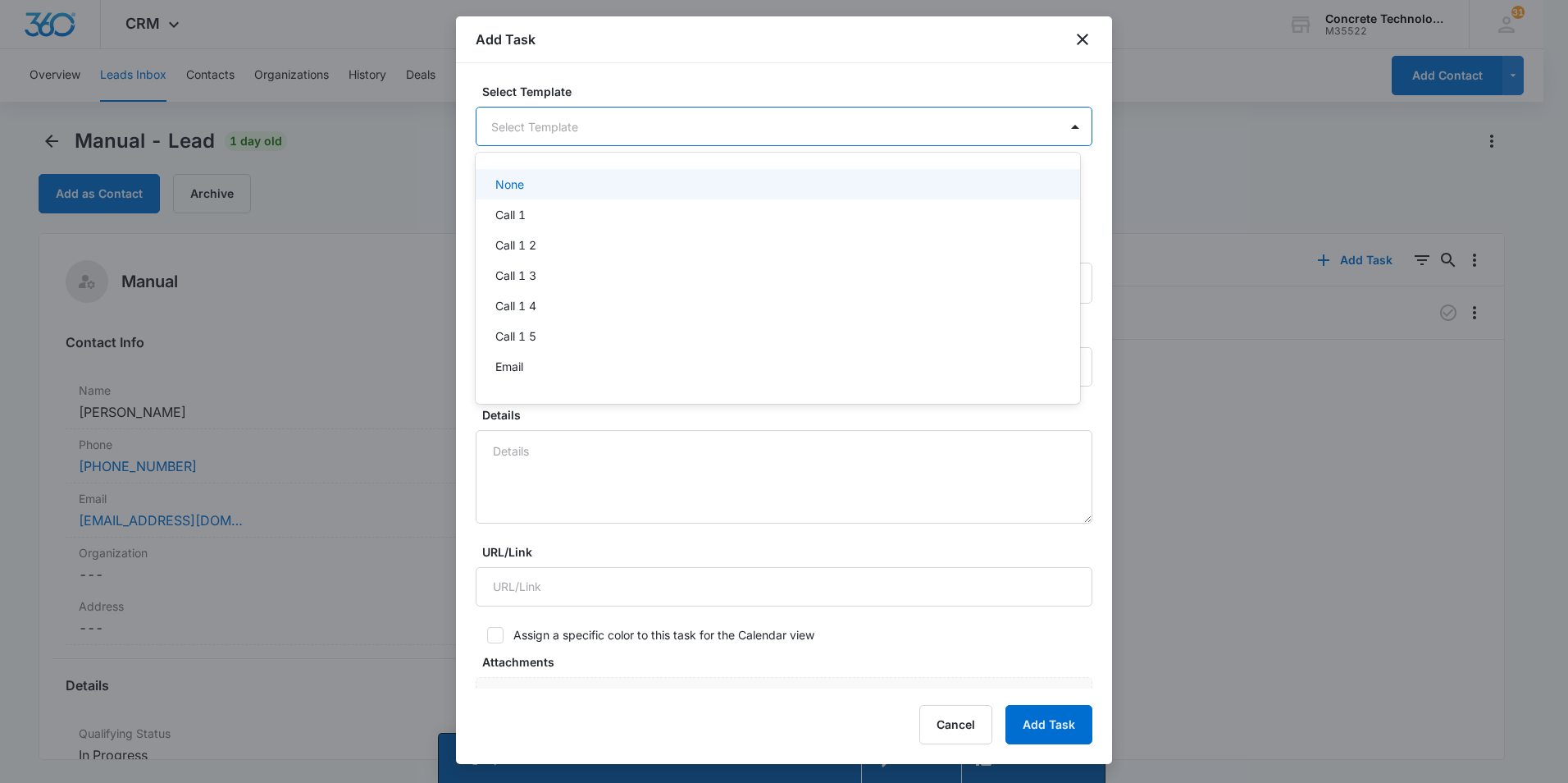
click at [835, 121] on body "CRM Apps Reputation Websites Forms CRM Email Social Content Ads Intelligence Fi…" at bounding box center [784, 392] width 1568 height 783
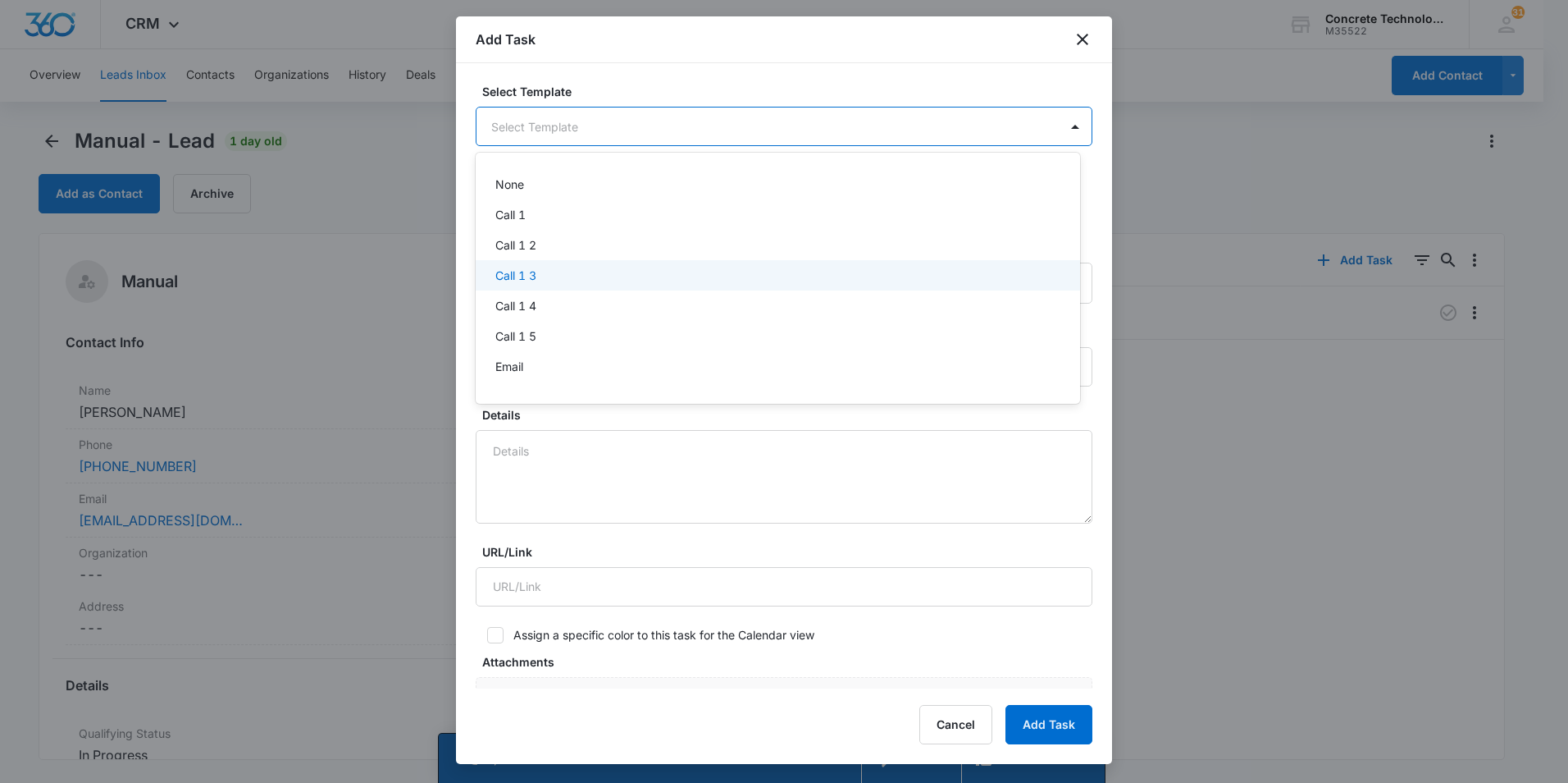
click at [504, 275] on p "Call 1 3" at bounding box center [516, 275] width 41 height 17
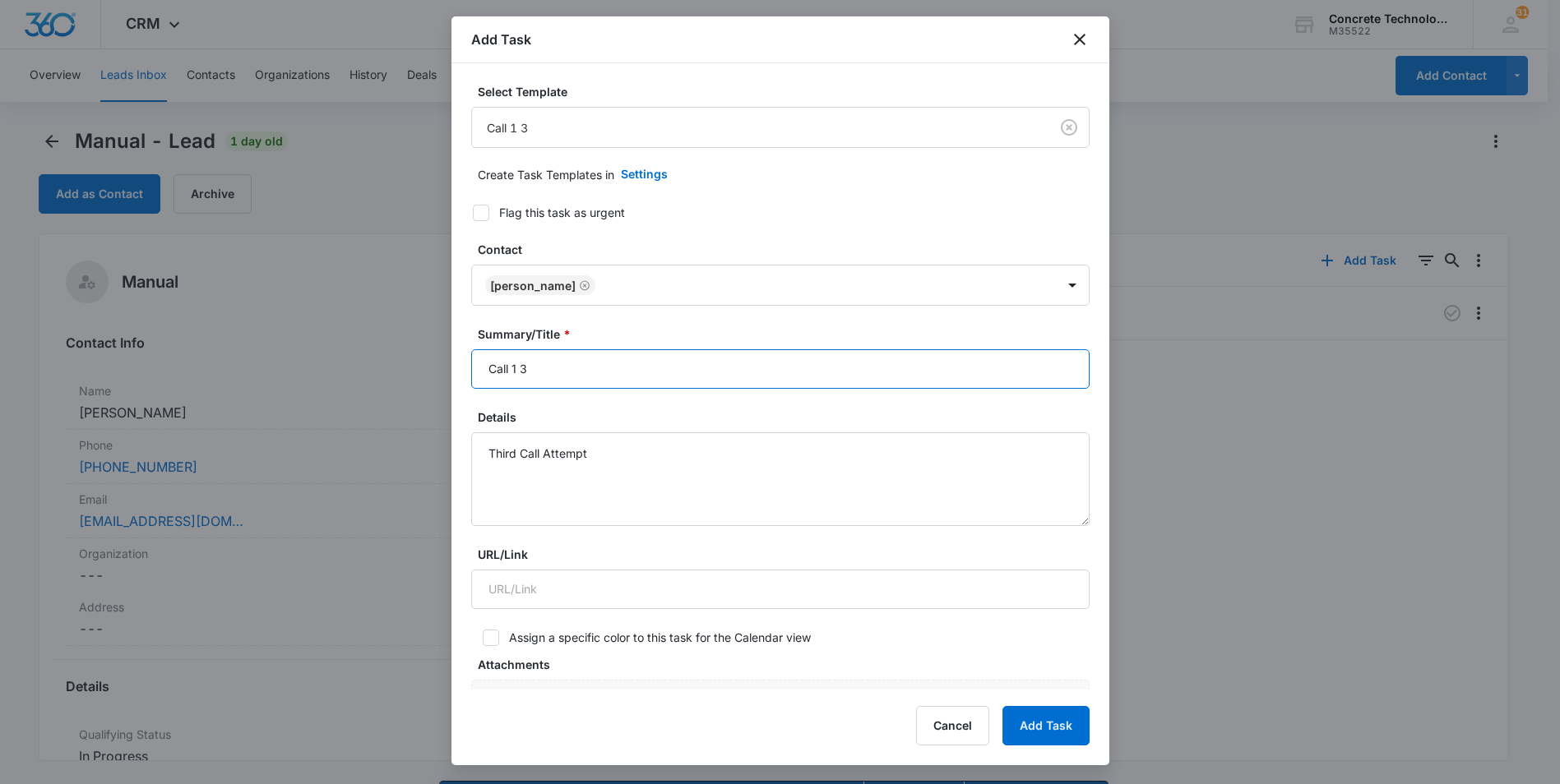
click at [515, 366] on input "Call 1 3" at bounding box center [780, 369] width 618 height 40
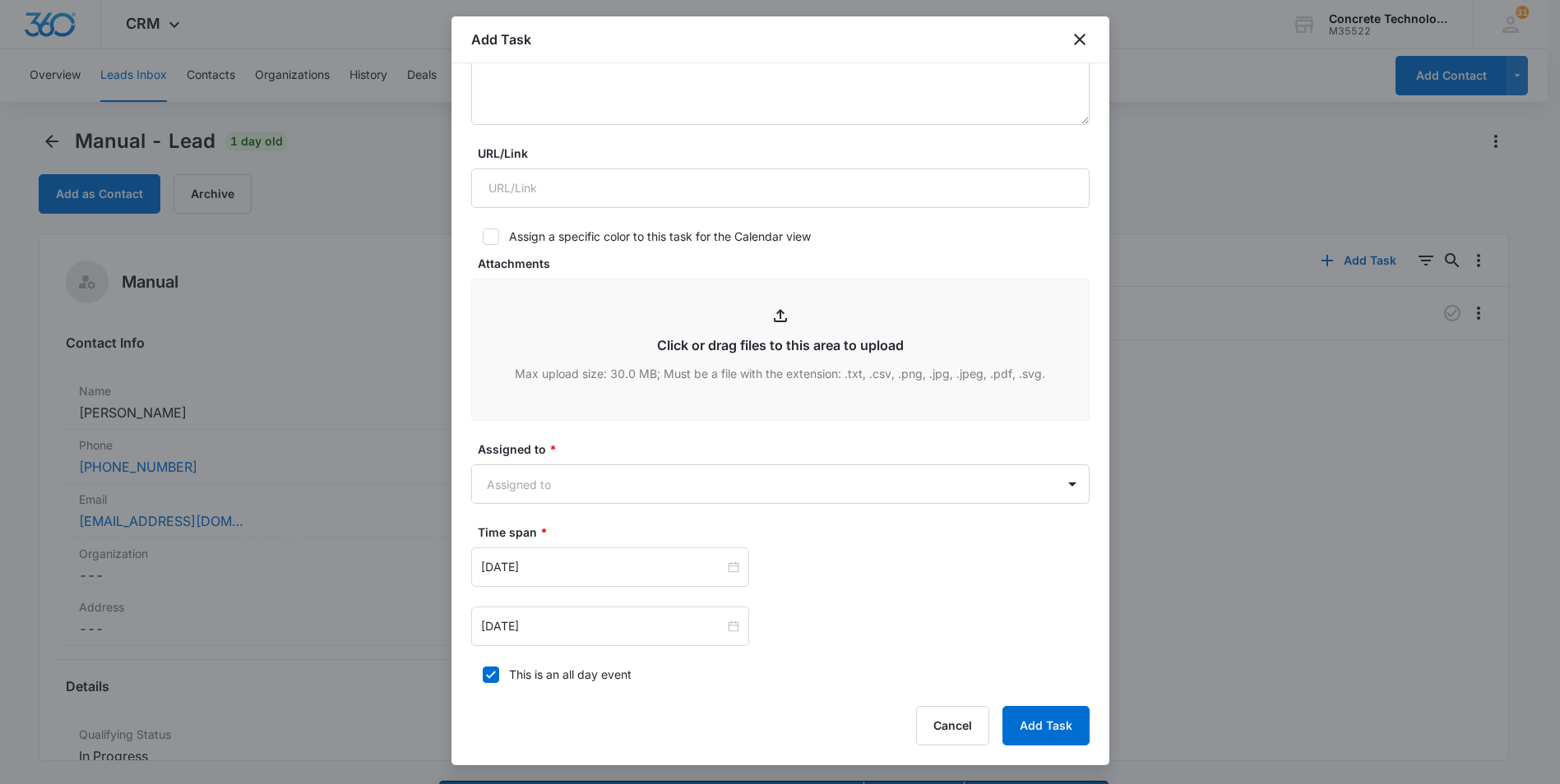
scroll to position [411, 0]
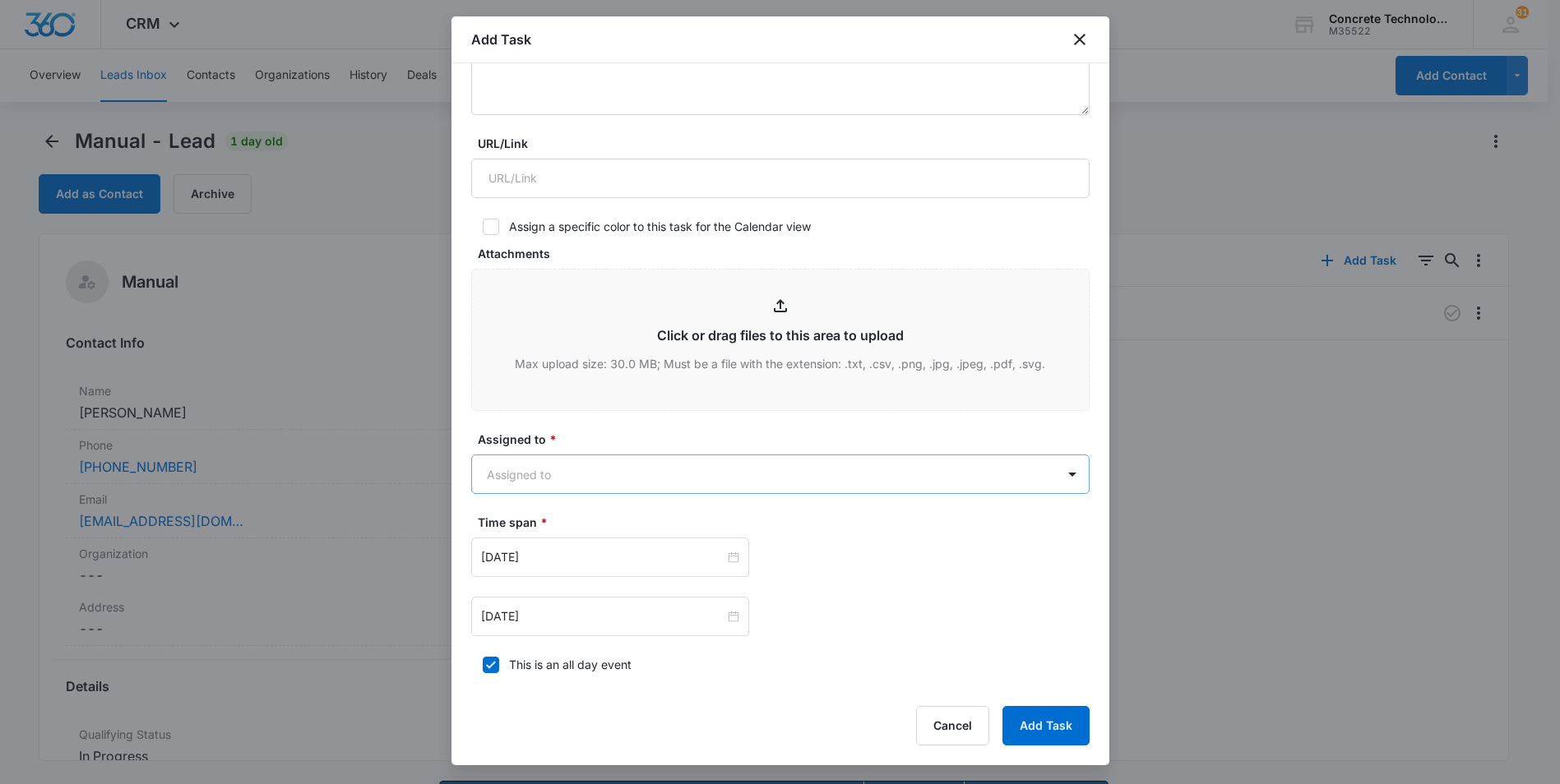
type input "Call 3"
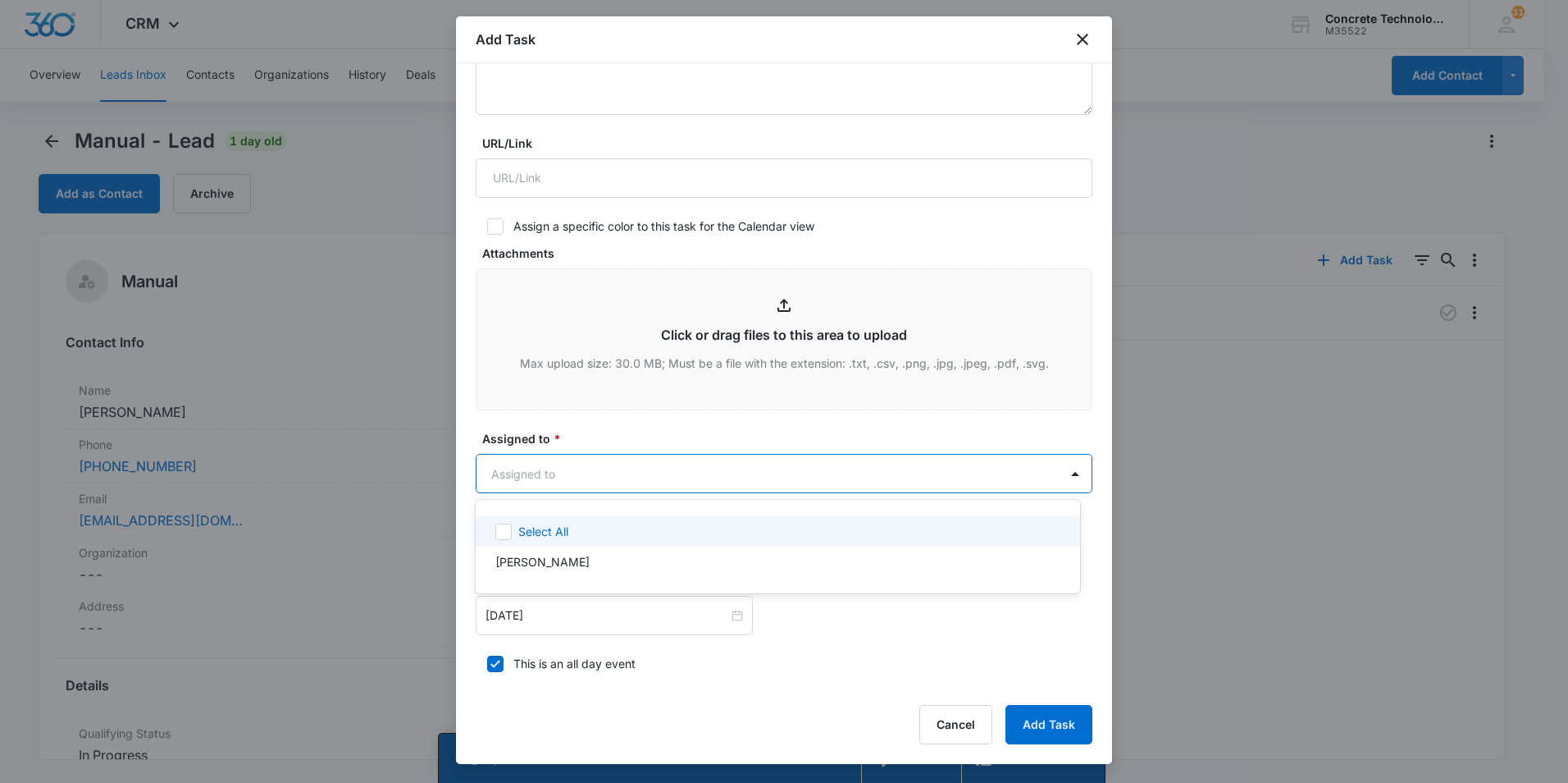
click at [620, 480] on body "CRM Apps Reputation Websites Forms CRM Email Social Content Ads Intelligence Fi…" at bounding box center [784, 392] width 1568 height 783
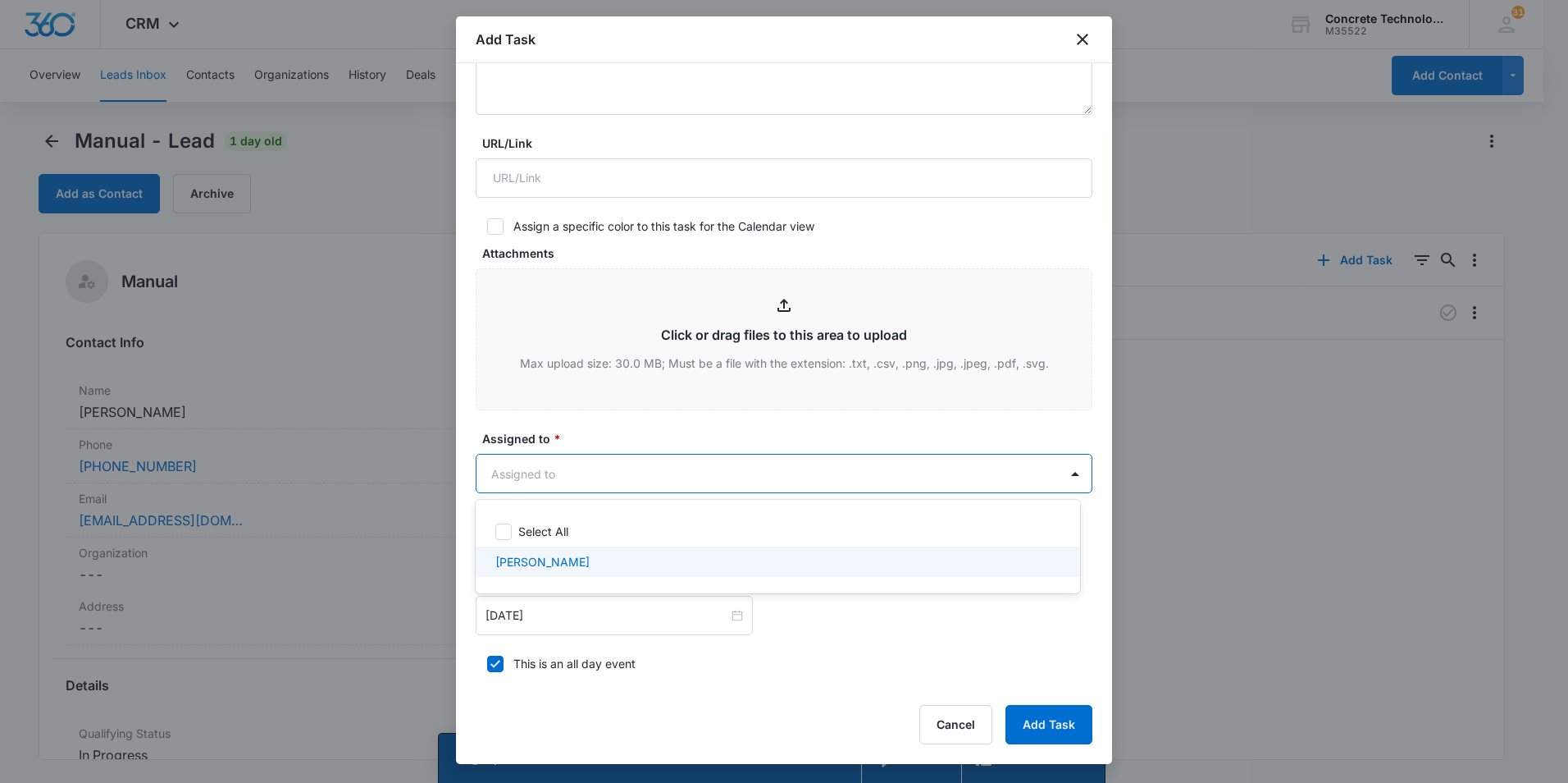
click at [496, 558] on p "[PERSON_NAME]" at bounding box center [541, 561] width 94 height 17
checkbox input "true"
click at [538, 615] on div at bounding box center [784, 392] width 1568 height 783
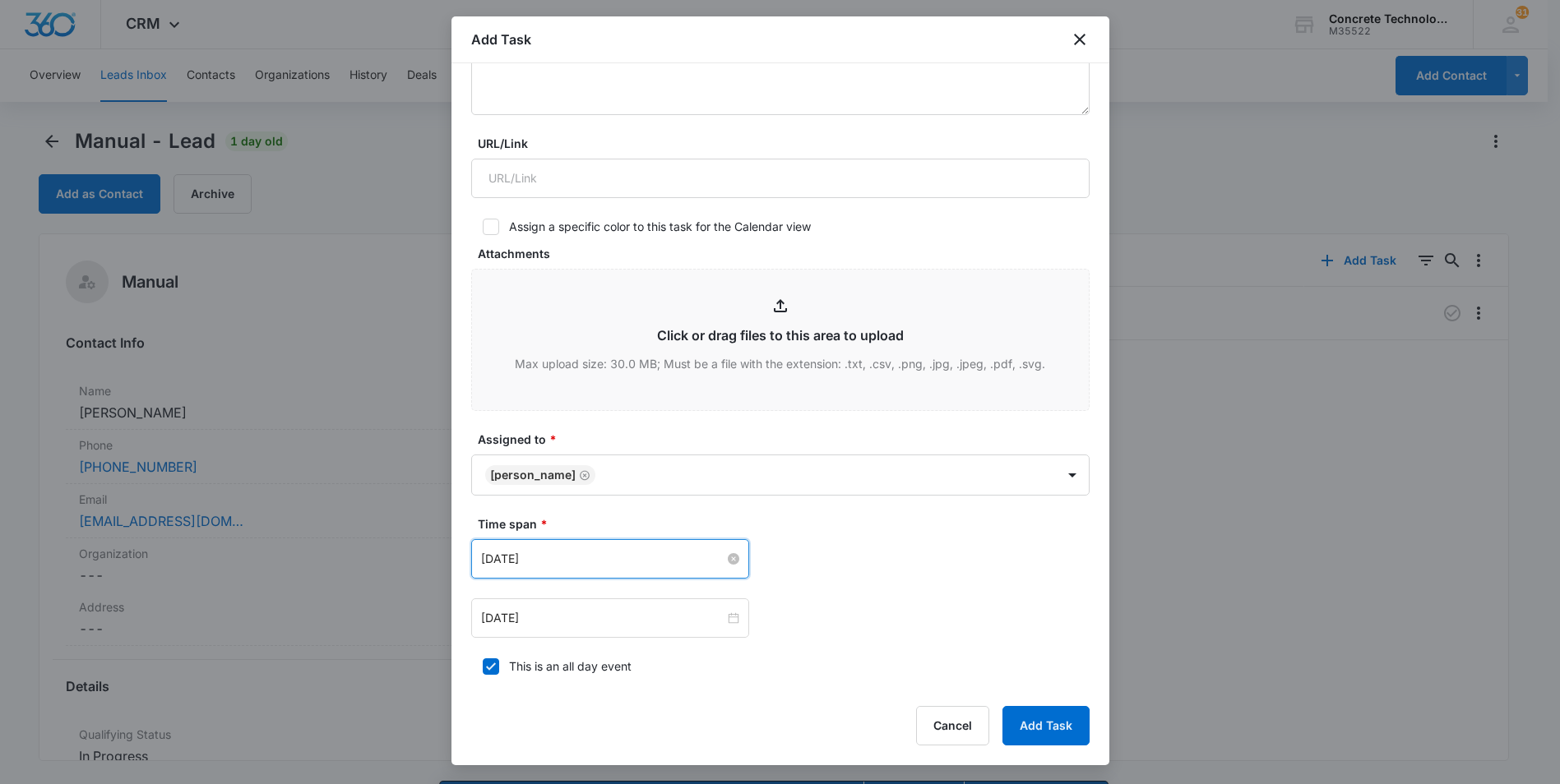
click at [581, 561] on input "[DATE]" at bounding box center [603, 558] width 244 height 18
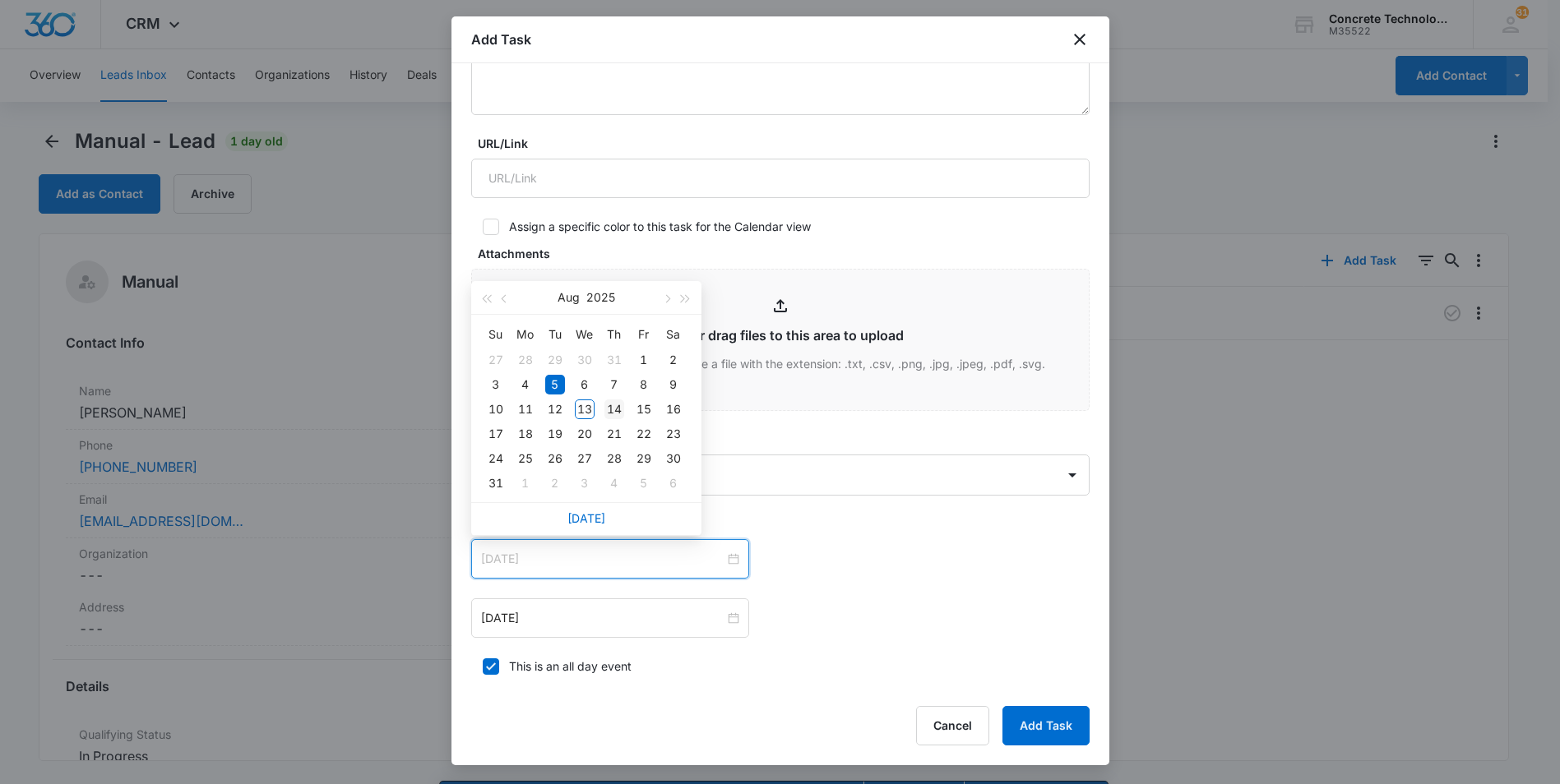
type input "[DATE]"
click at [616, 406] on div "14" at bounding box center [614, 409] width 20 height 20
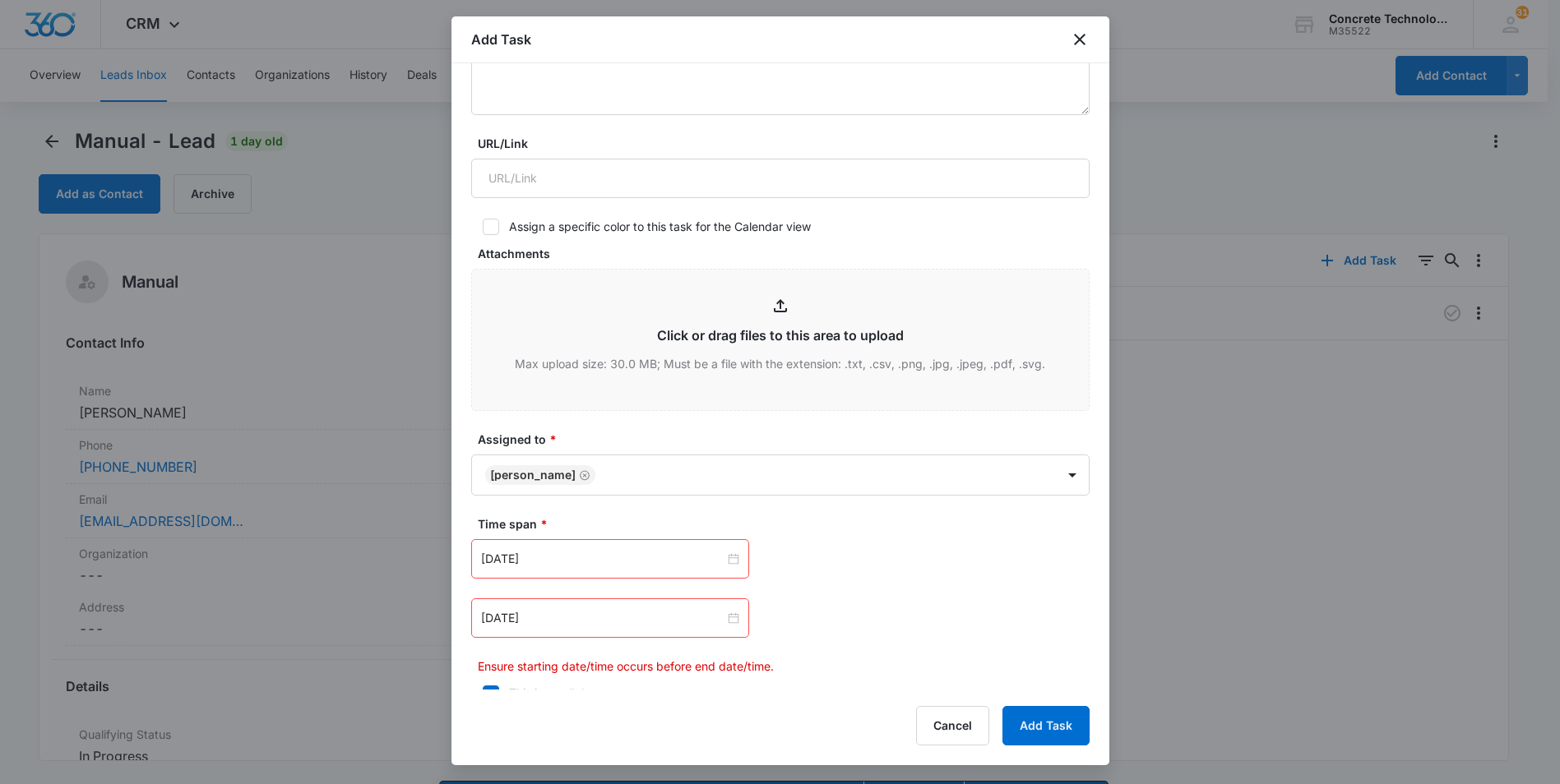
click at [622, 633] on div "[DATE]" at bounding box center [610, 618] width 278 height 40
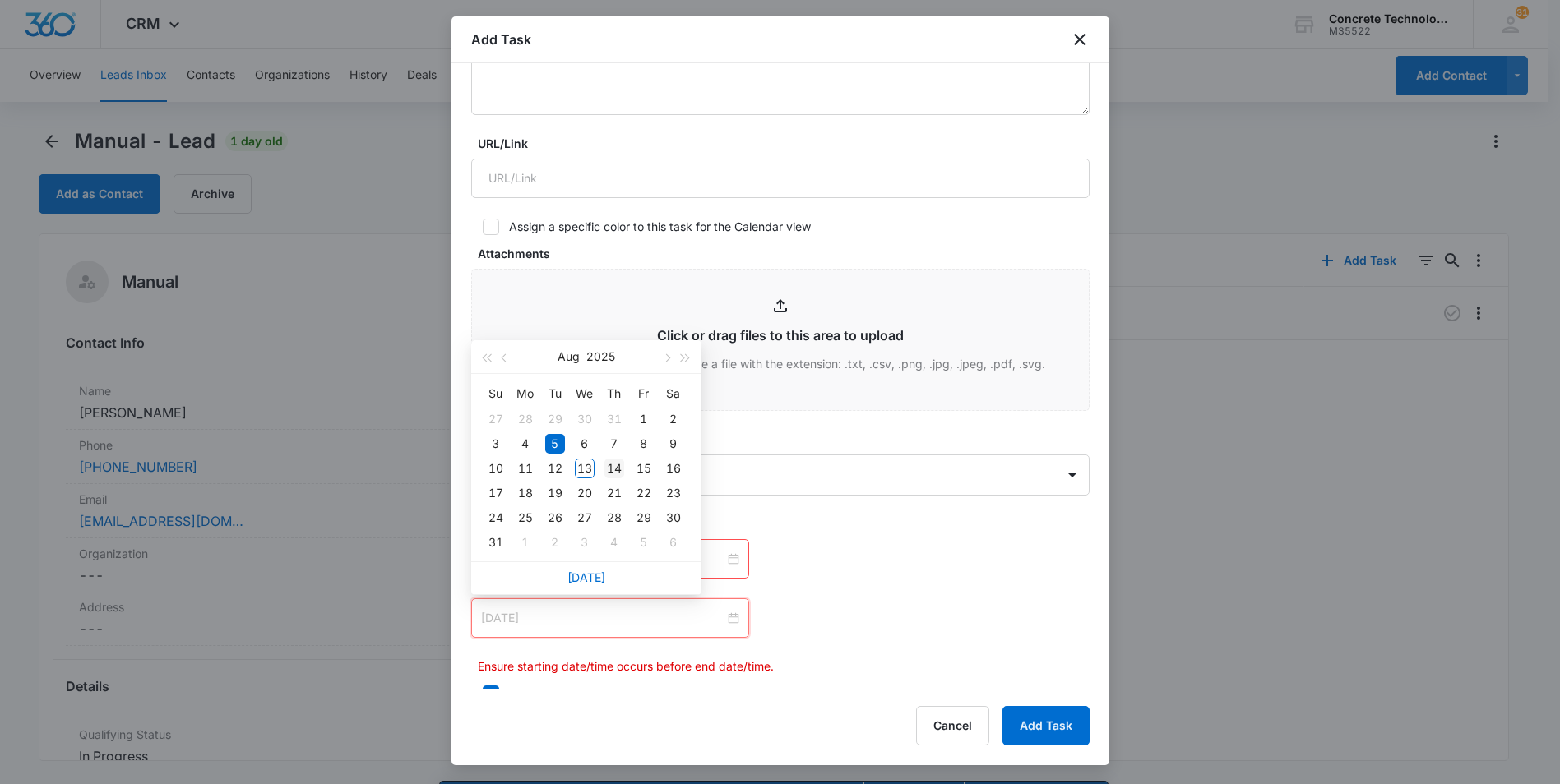
type input "[DATE]"
click at [620, 466] on div "14" at bounding box center [614, 468] width 20 height 20
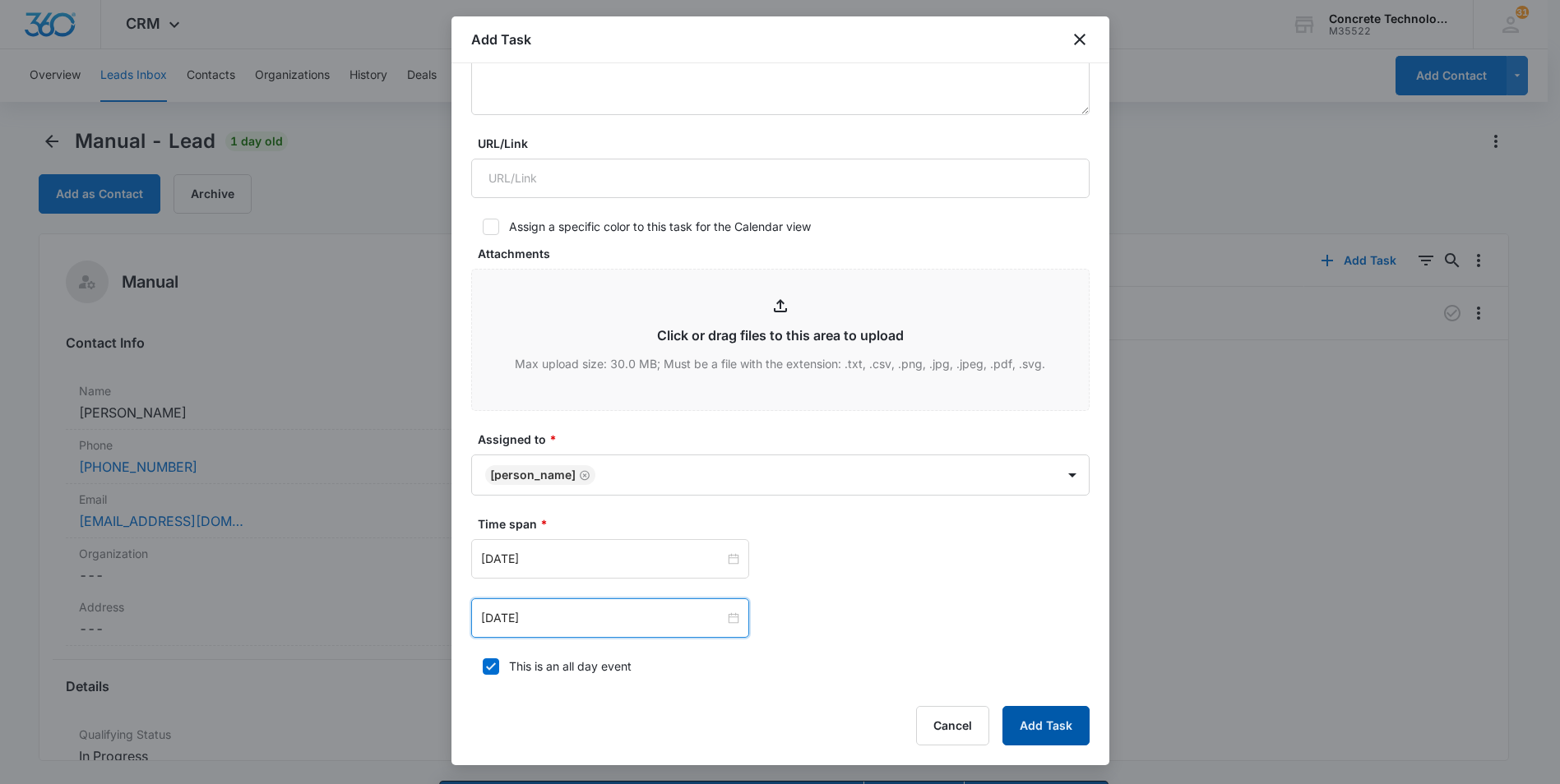
click at [1032, 719] on button "Add Task" at bounding box center [1046, 726] width 87 height 40
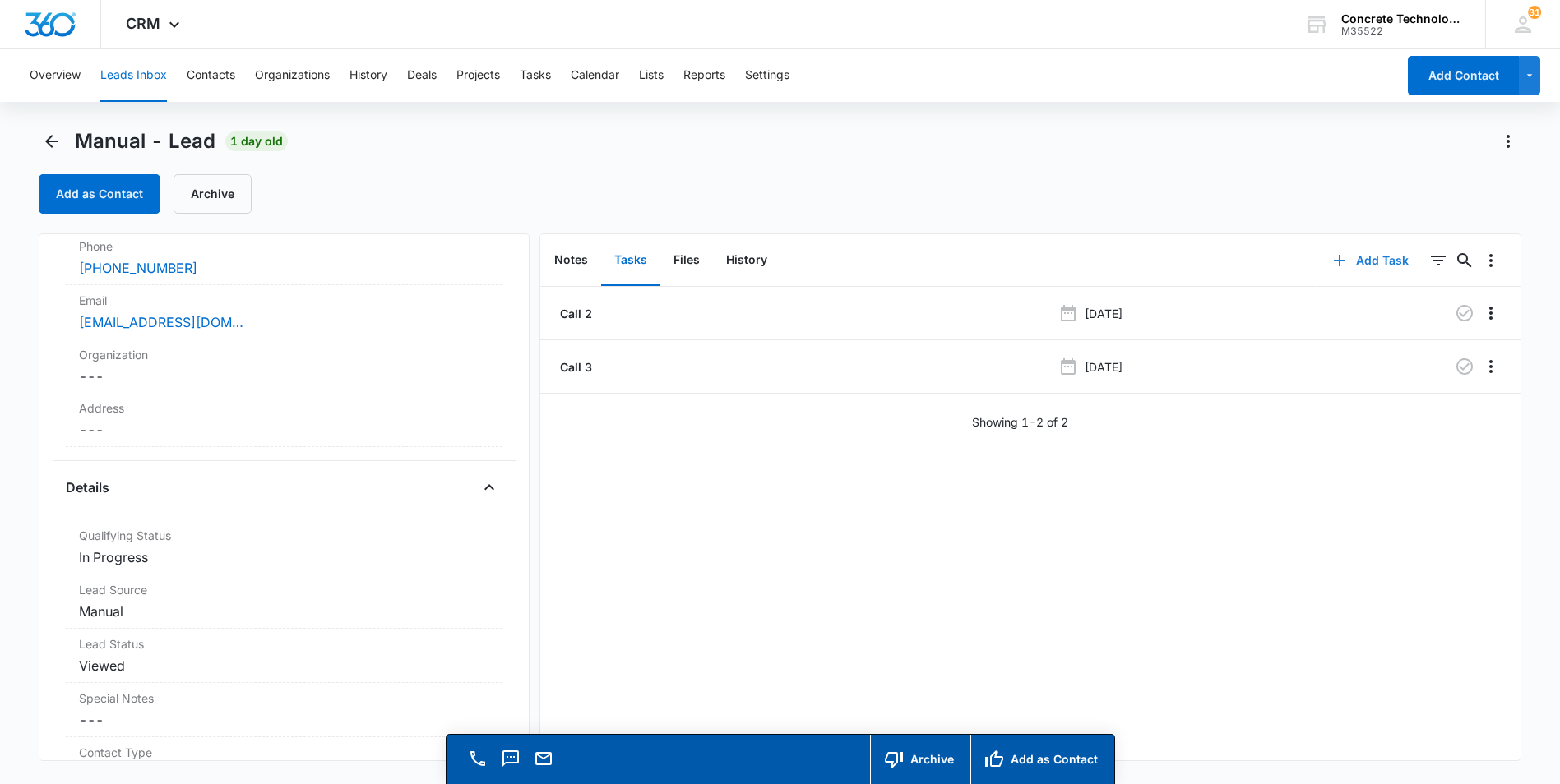
scroll to position [0, 0]
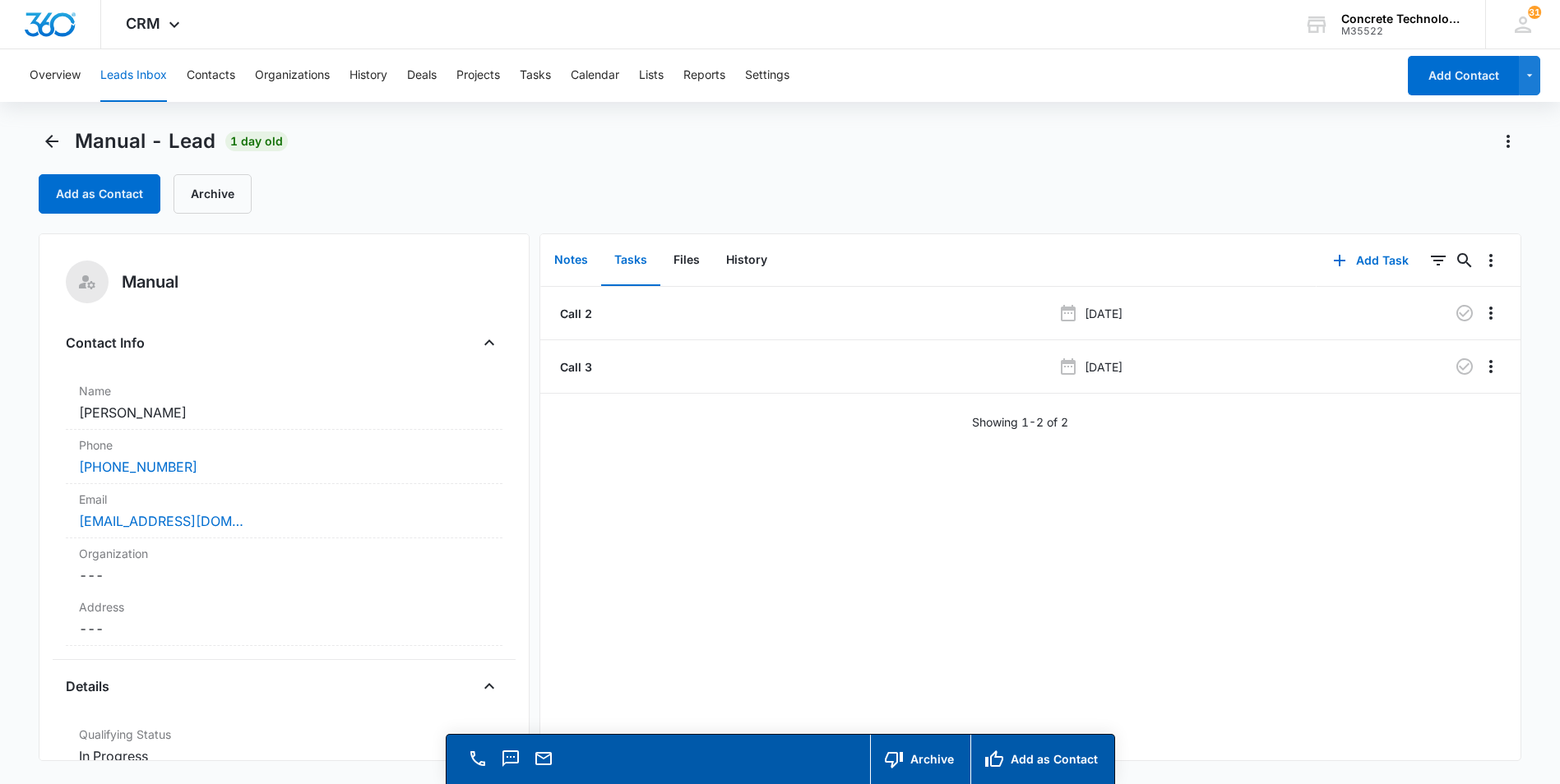
click at [568, 257] on button "Notes" at bounding box center [571, 259] width 60 height 50
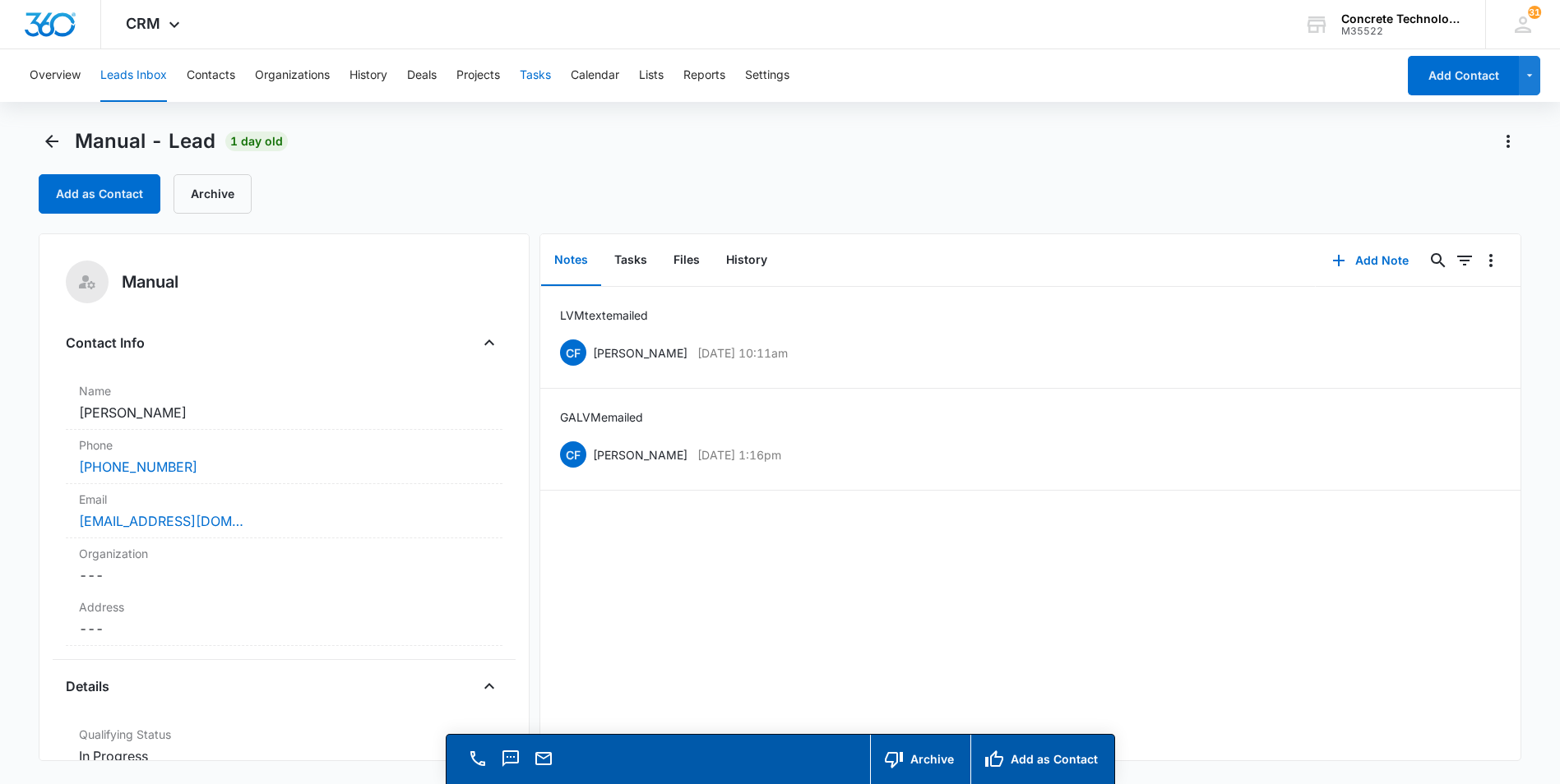
click at [530, 76] on button "Tasks" at bounding box center [536, 75] width 32 height 52
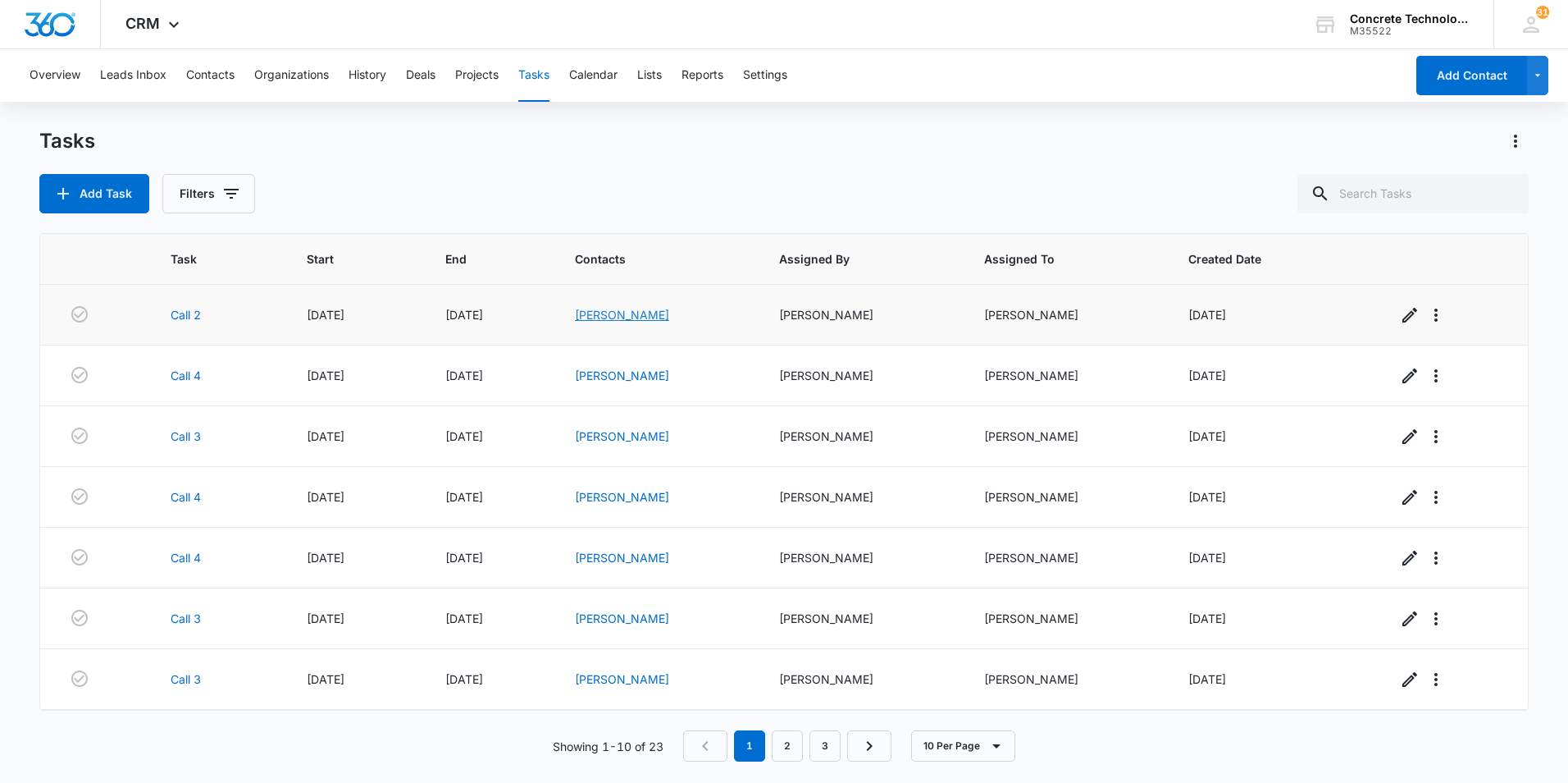
click at [598, 313] on link "[PERSON_NAME]" at bounding box center [621, 314] width 94 height 14
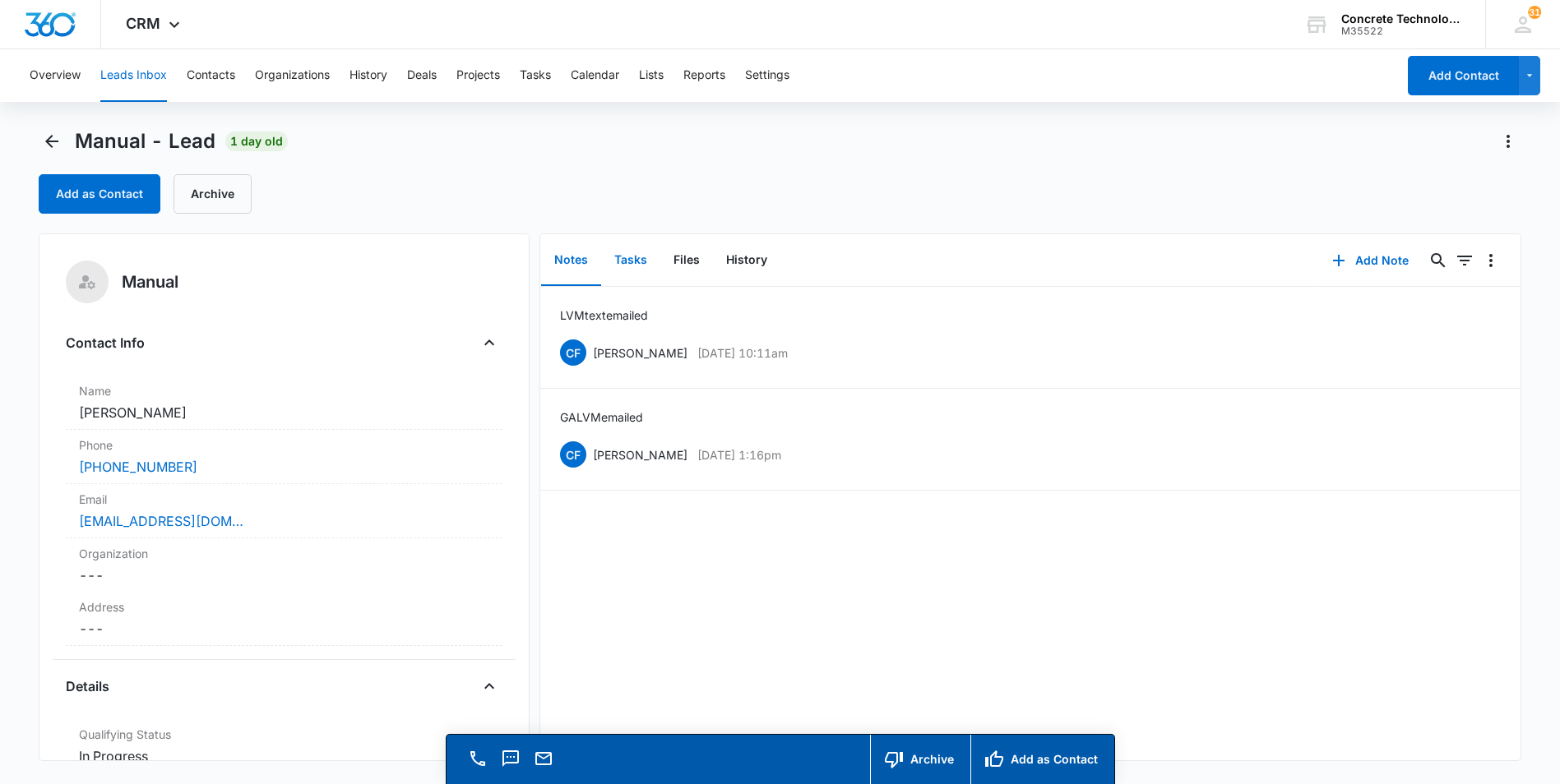
click at [630, 255] on button "Tasks" at bounding box center [631, 259] width 59 height 50
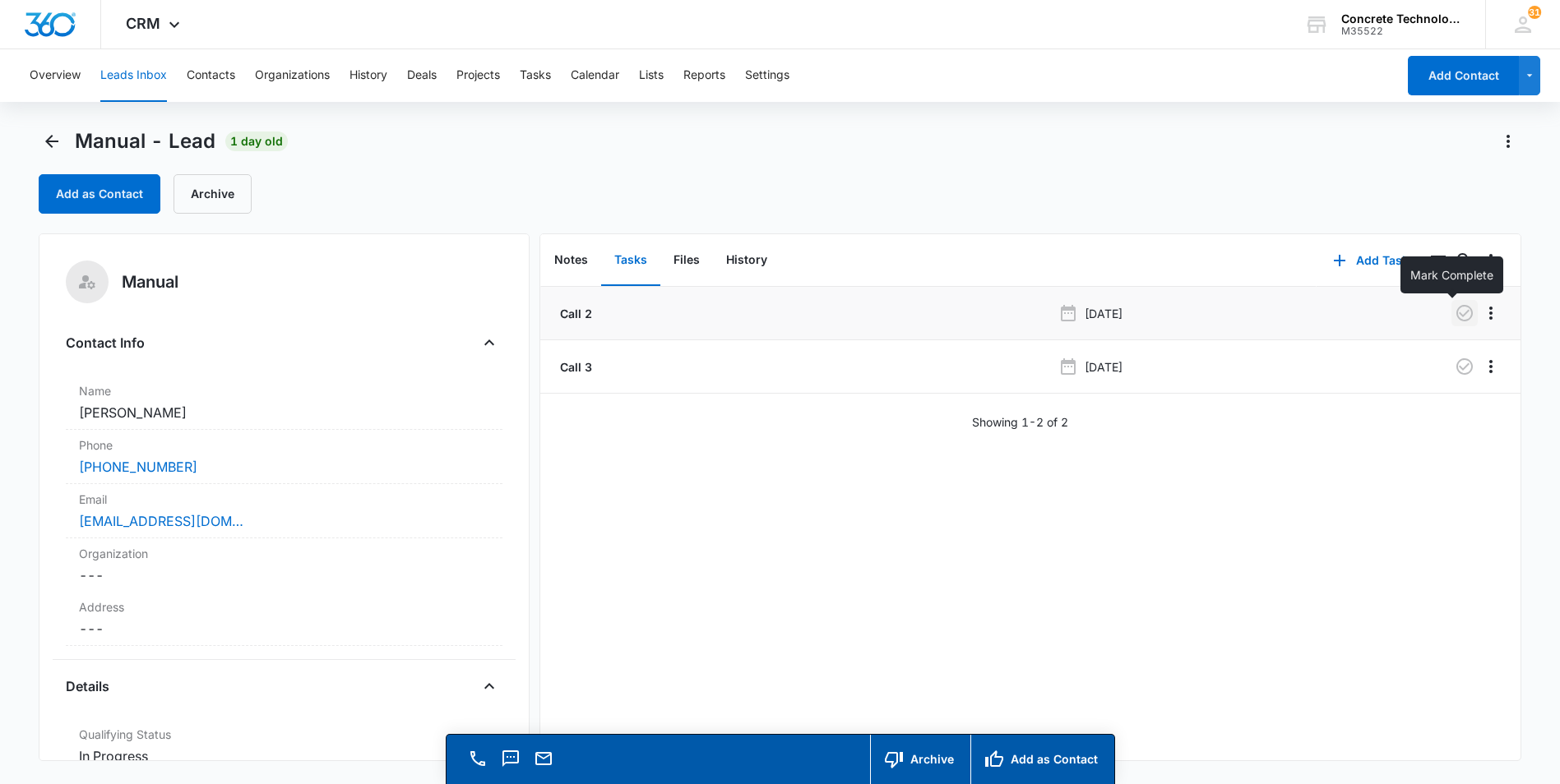
click at [1454, 309] on icon "button" at bounding box center [1464, 313] width 20 height 20
click at [540, 75] on button "Tasks" at bounding box center [536, 75] width 32 height 52
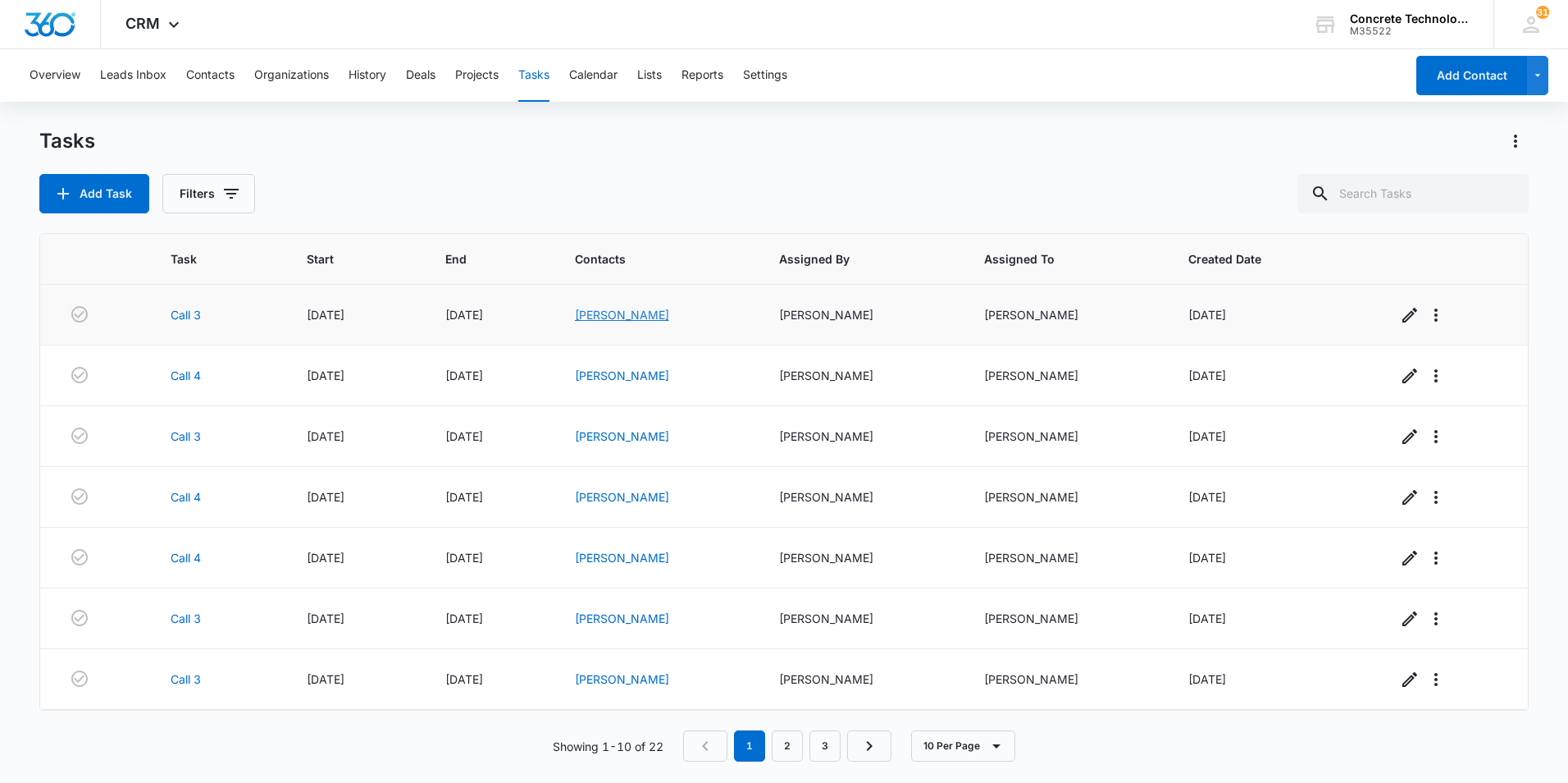
click at [597, 317] on link "[PERSON_NAME]" at bounding box center [621, 314] width 94 height 14
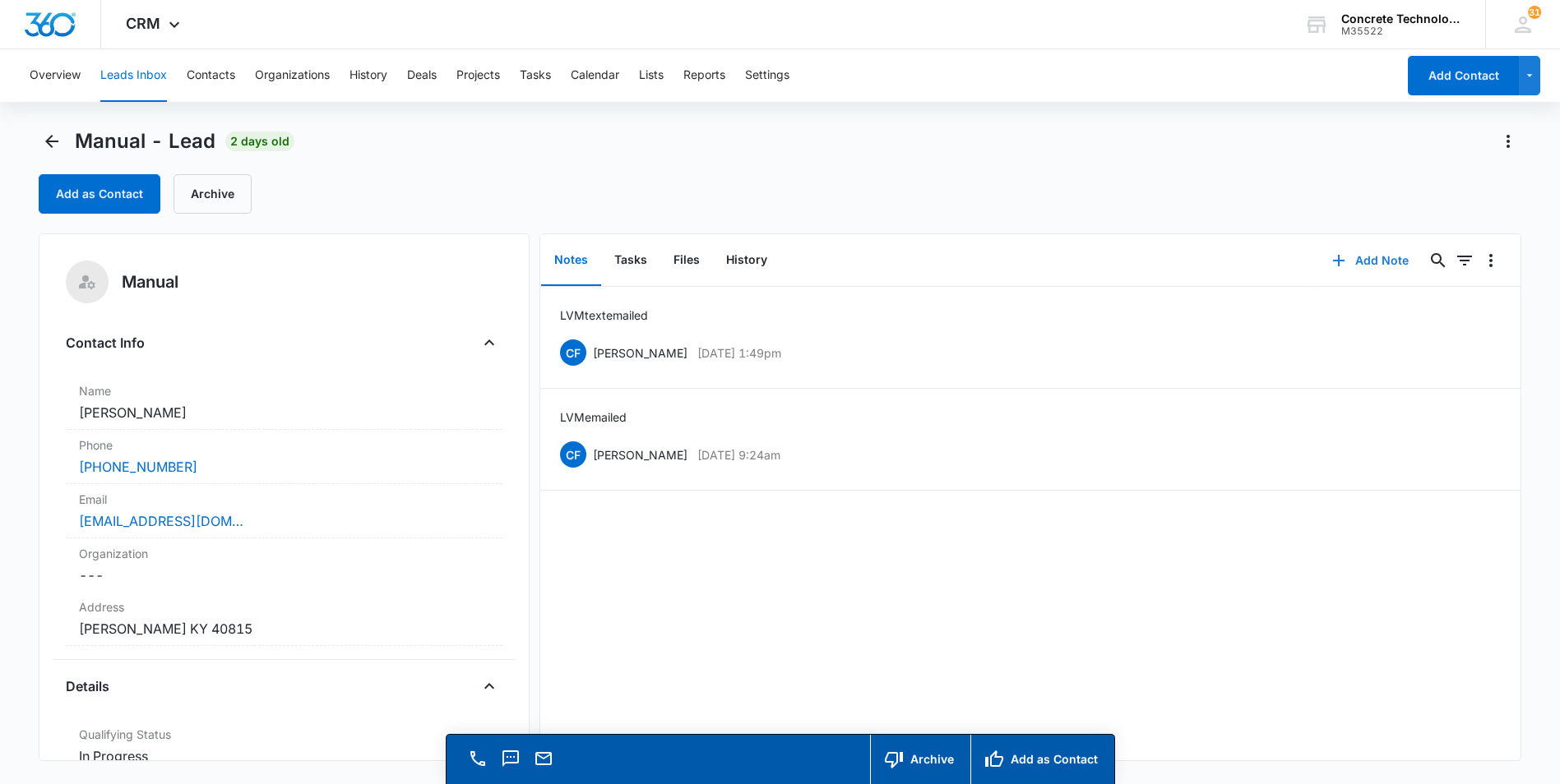
click at [1352, 258] on button "Add Note" at bounding box center [1370, 260] width 109 height 40
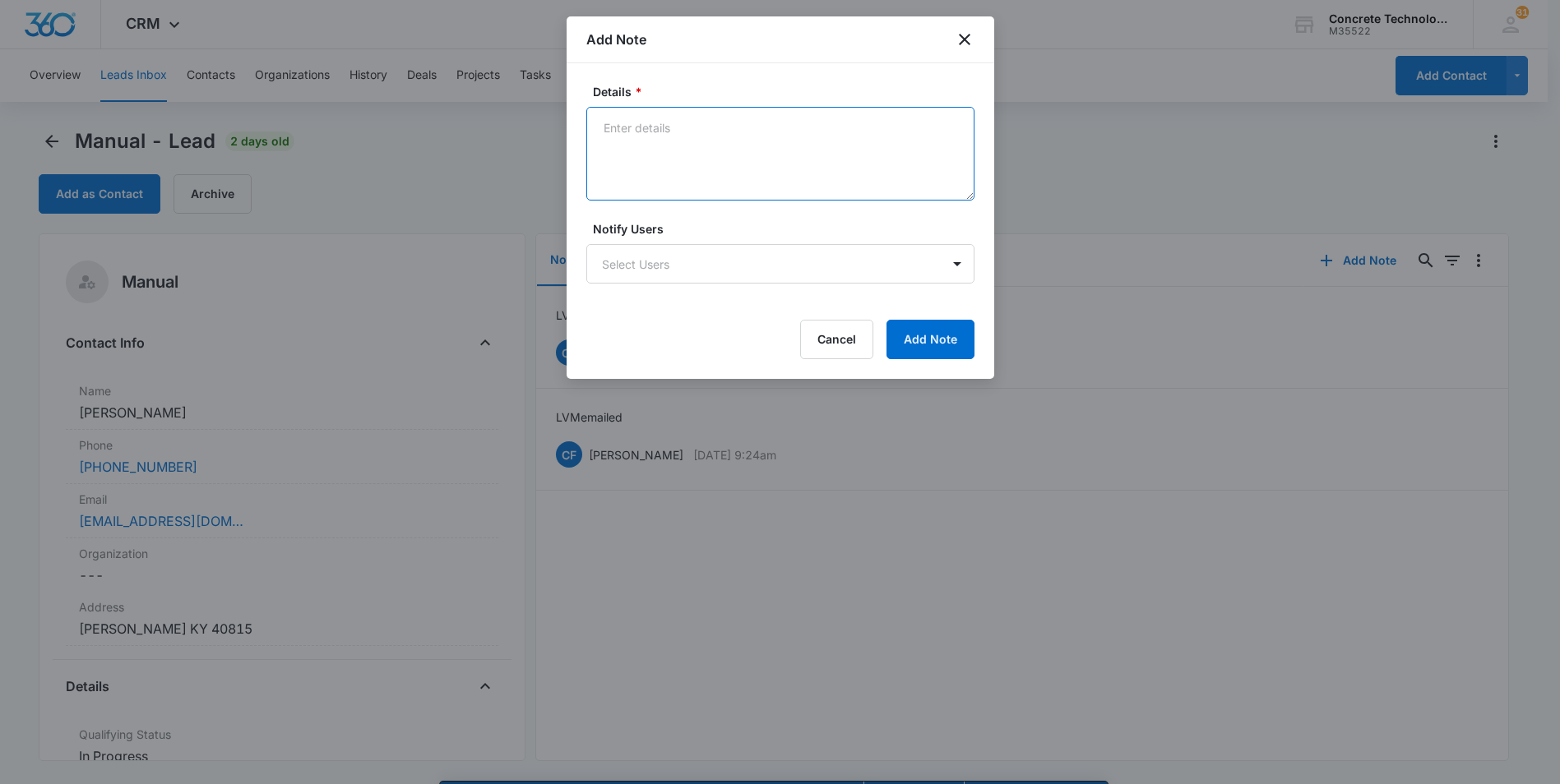
click at [613, 129] on textarea "Details *" at bounding box center [780, 153] width 388 height 94
type textarea "No interest and stop calling me."
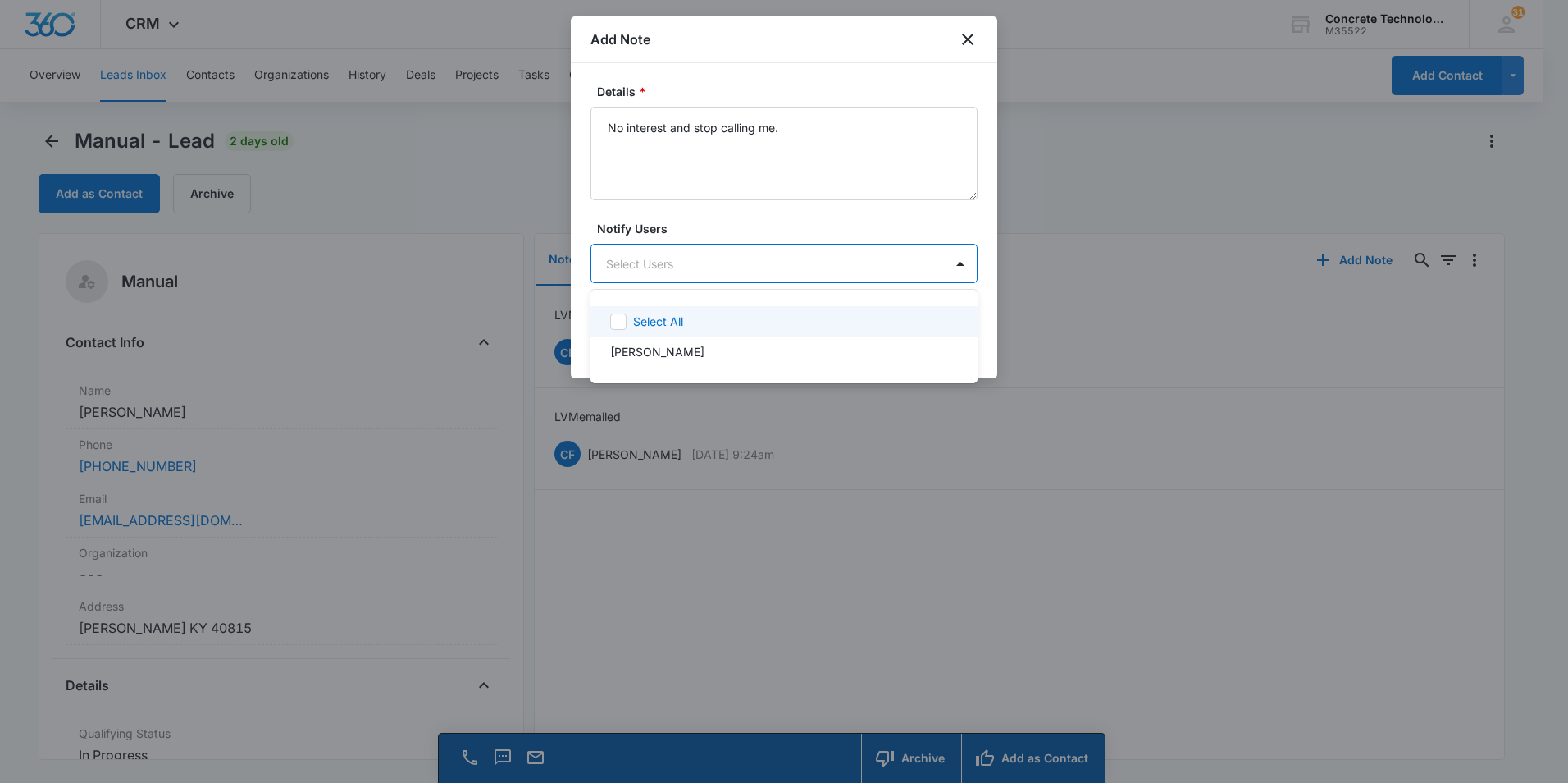
click at [776, 265] on body "CRM Apps Reputation Websites Forms CRM Email Social Content Ads Intelligence Fi…" at bounding box center [784, 392] width 1568 height 783
click at [648, 351] on p "[PERSON_NAME]" at bounding box center [657, 351] width 94 height 17
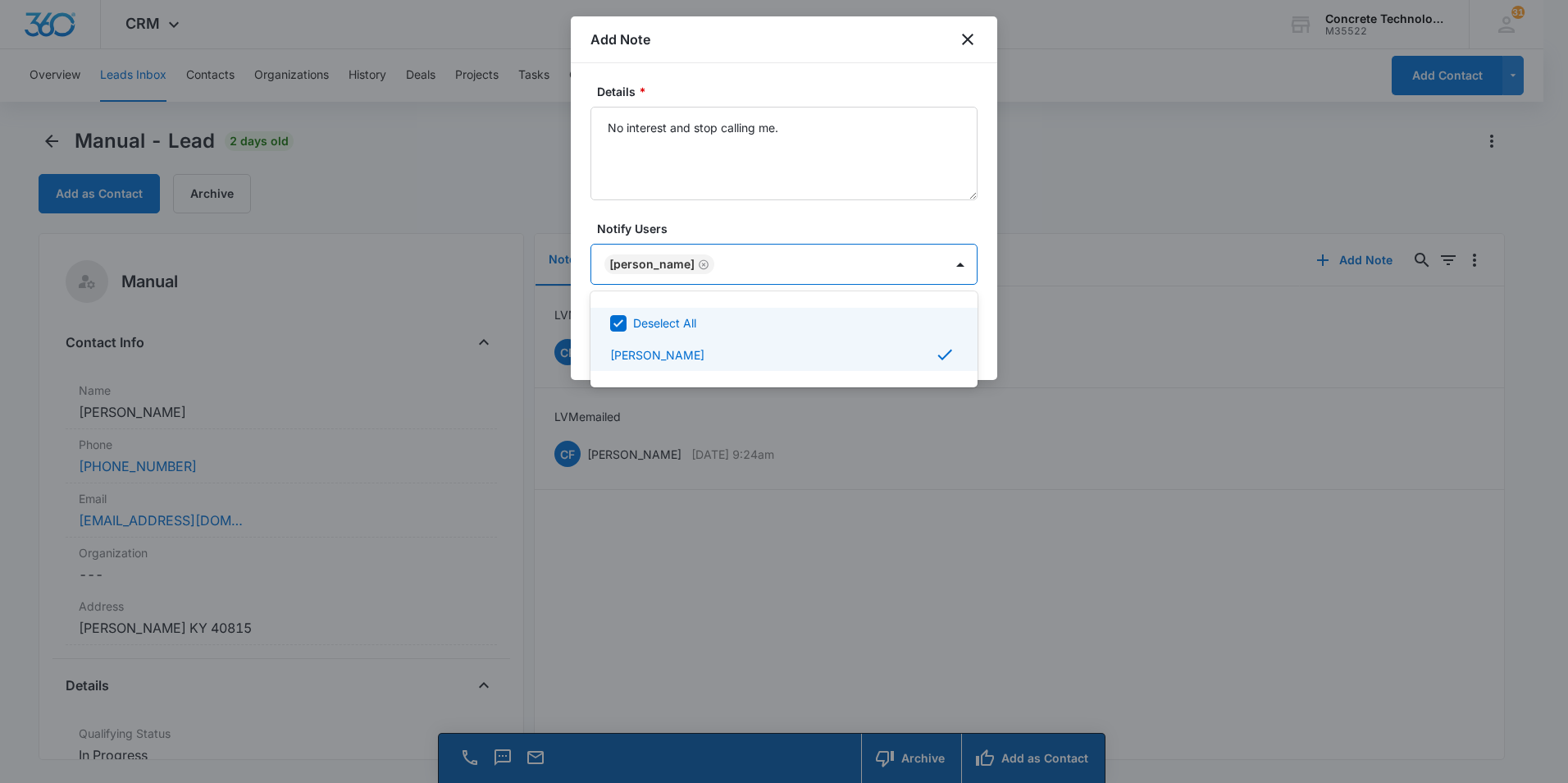
click at [895, 261] on div at bounding box center [784, 392] width 1568 height 783
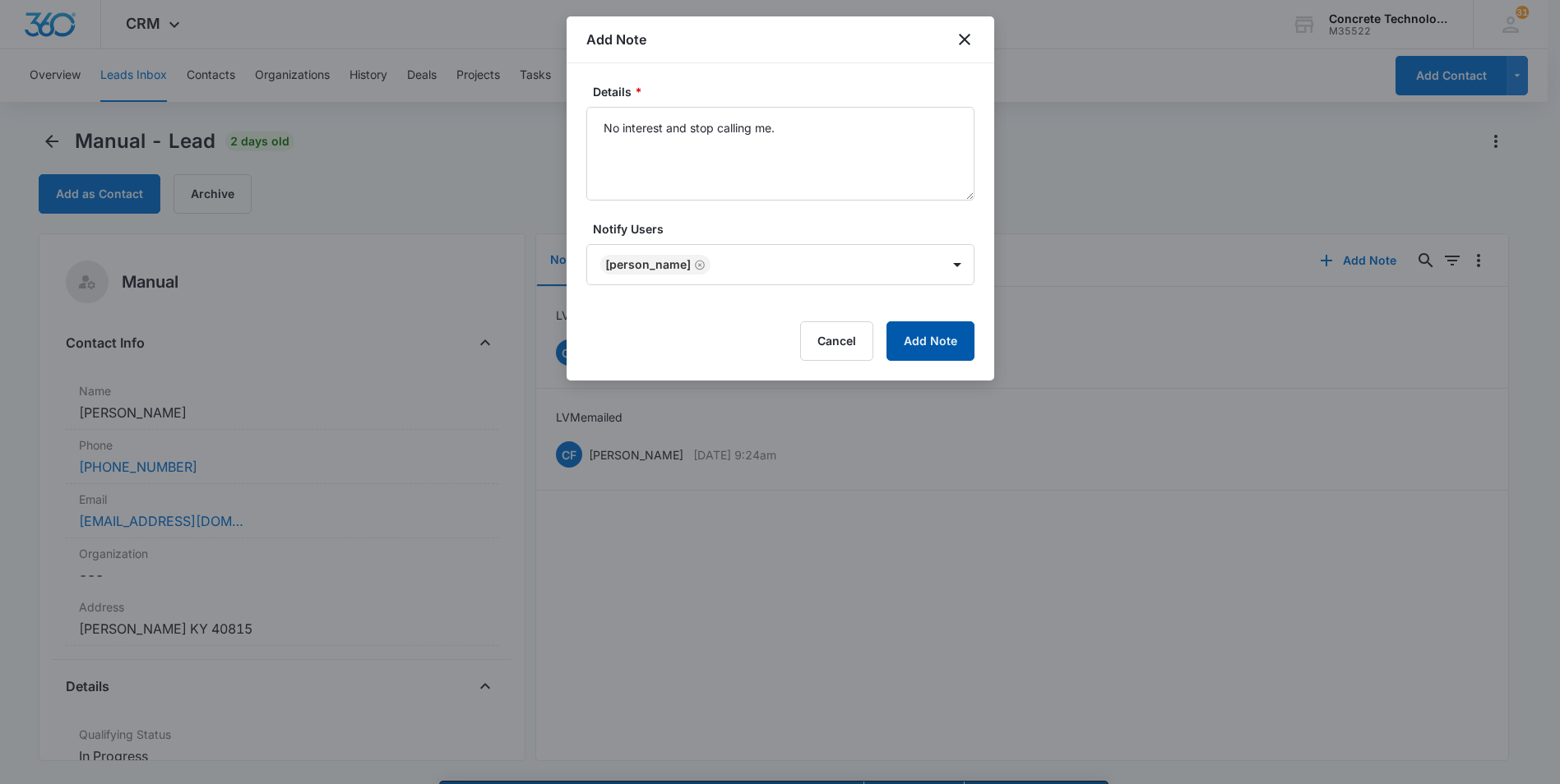
click at [929, 336] on button "Add Note" at bounding box center [930, 342] width 88 height 40
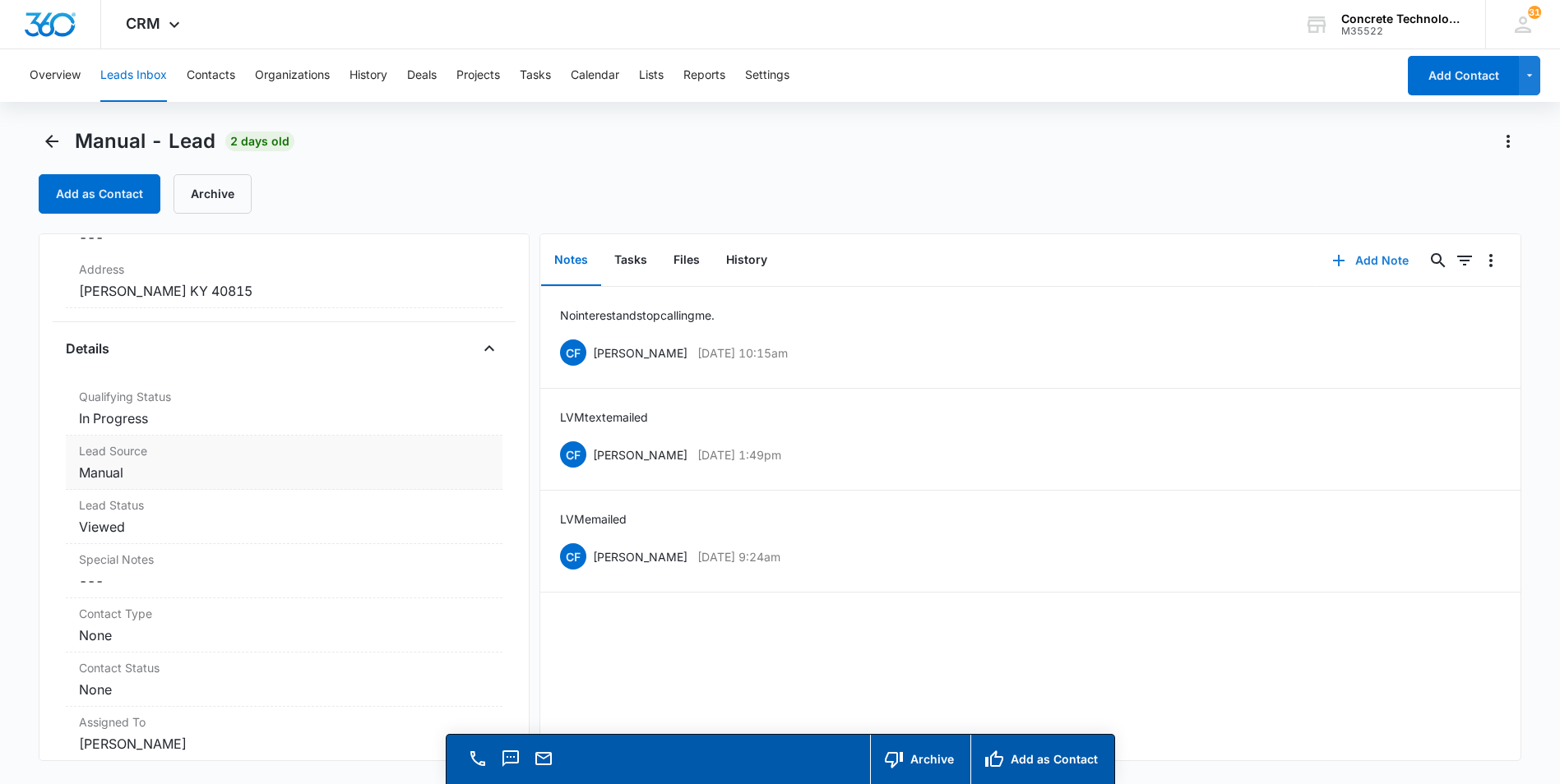
scroll to position [329, 0]
click at [121, 431] on dd "Cancel Save Changes In Progress" at bounding box center [284, 428] width 410 height 20
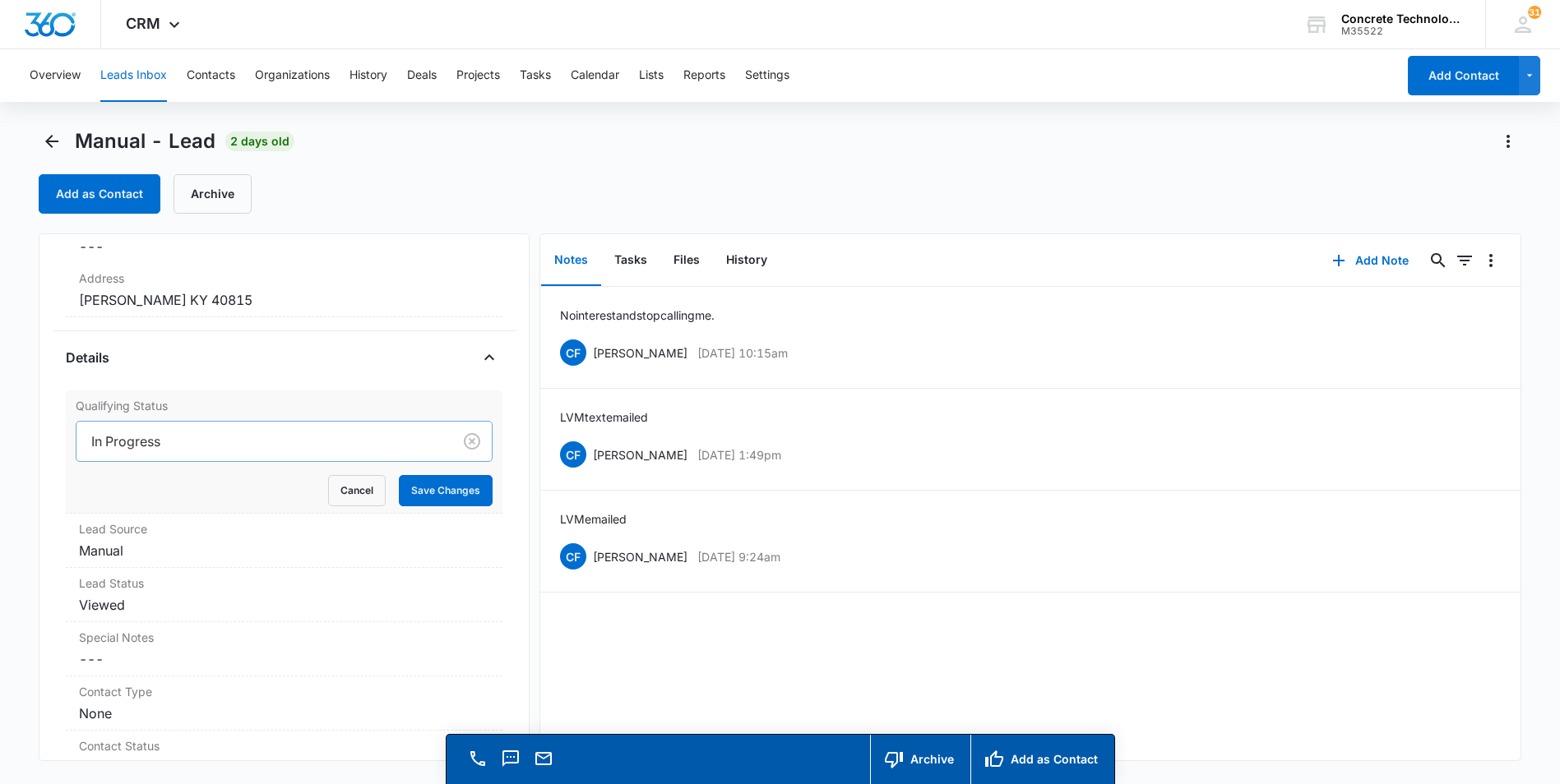
click at [176, 439] on div at bounding box center [260, 441] width 340 height 23
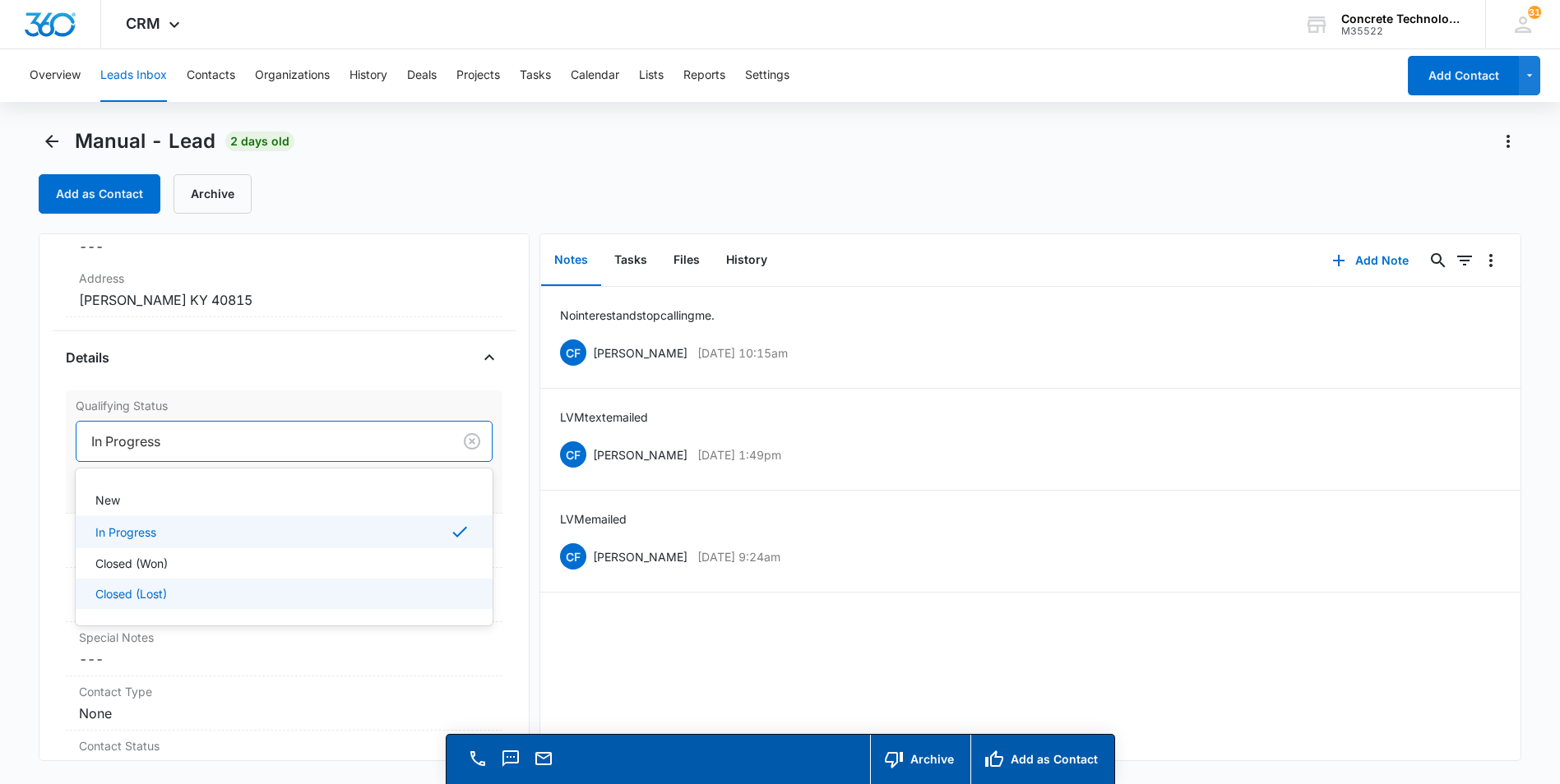
click at [109, 587] on p "Closed (Lost)" at bounding box center [131, 593] width 71 height 17
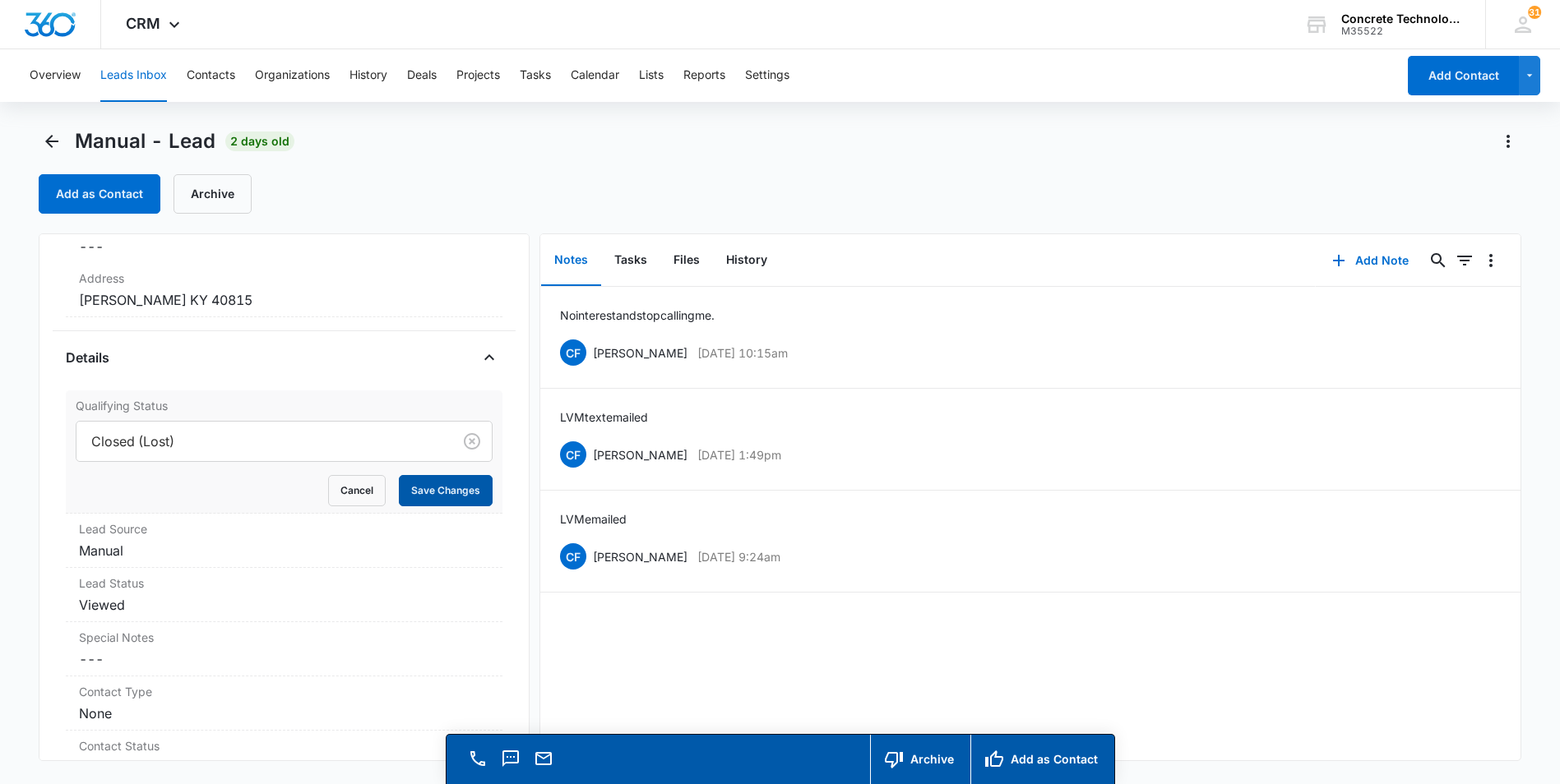
click at [424, 491] on button "Save Changes" at bounding box center [446, 491] width 94 height 32
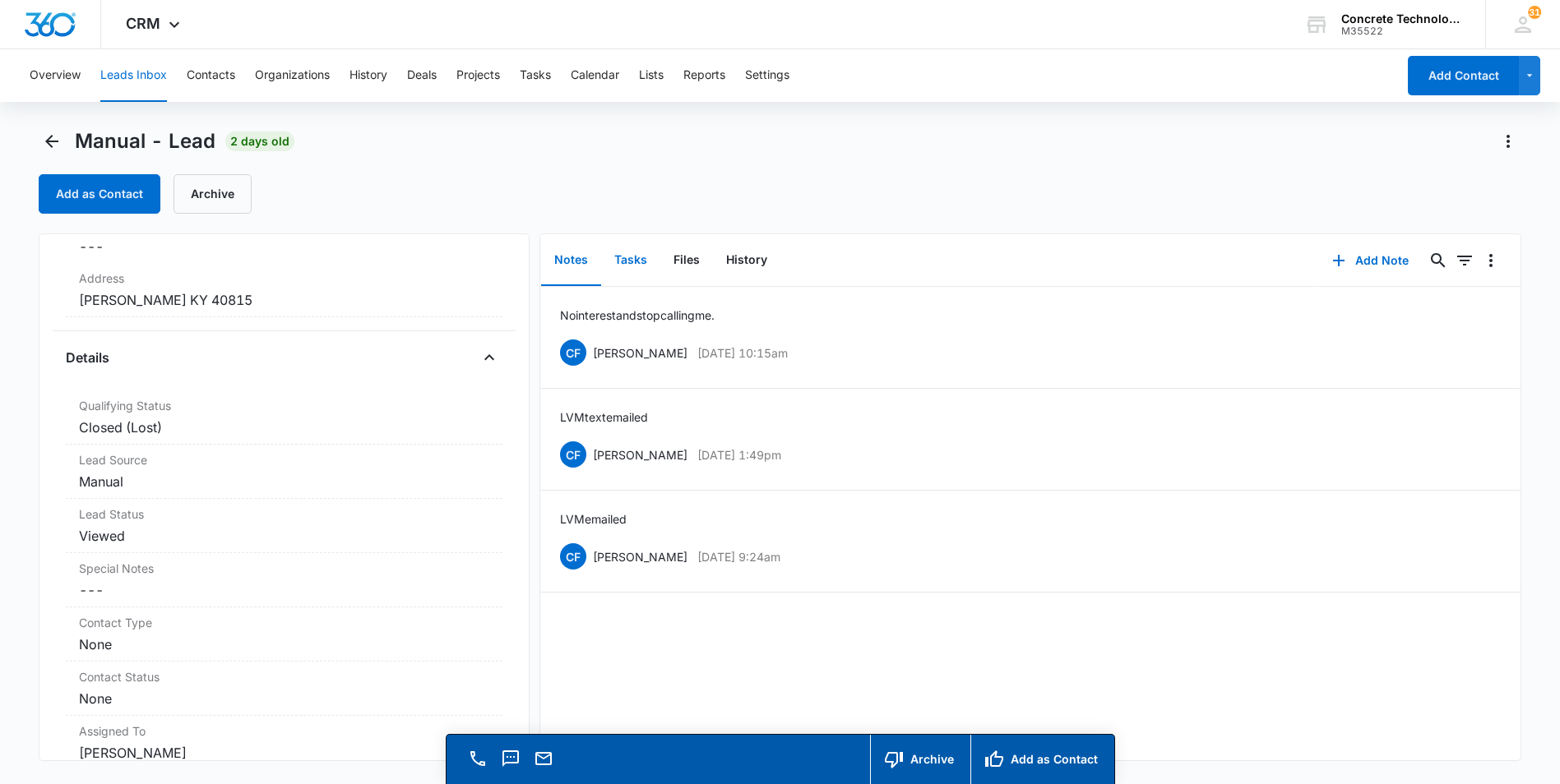
click at [622, 258] on button "Tasks" at bounding box center [631, 259] width 59 height 50
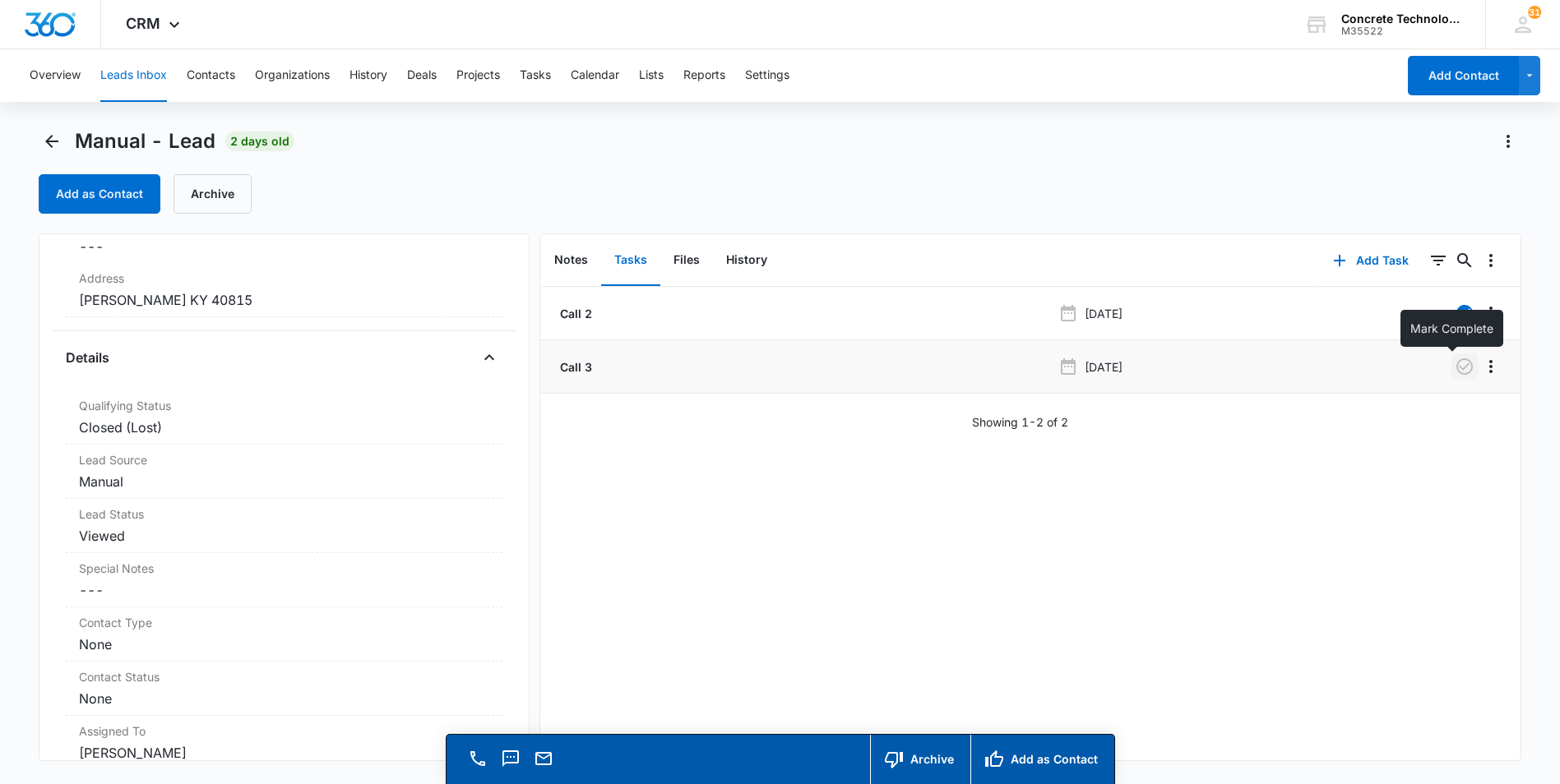
click at [1456, 368] on icon "button" at bounding box center [1464, 366] width 17 height 17
click at [530, 78] on button "Tasks" at bounding box center [536, 75] width 32 height 52
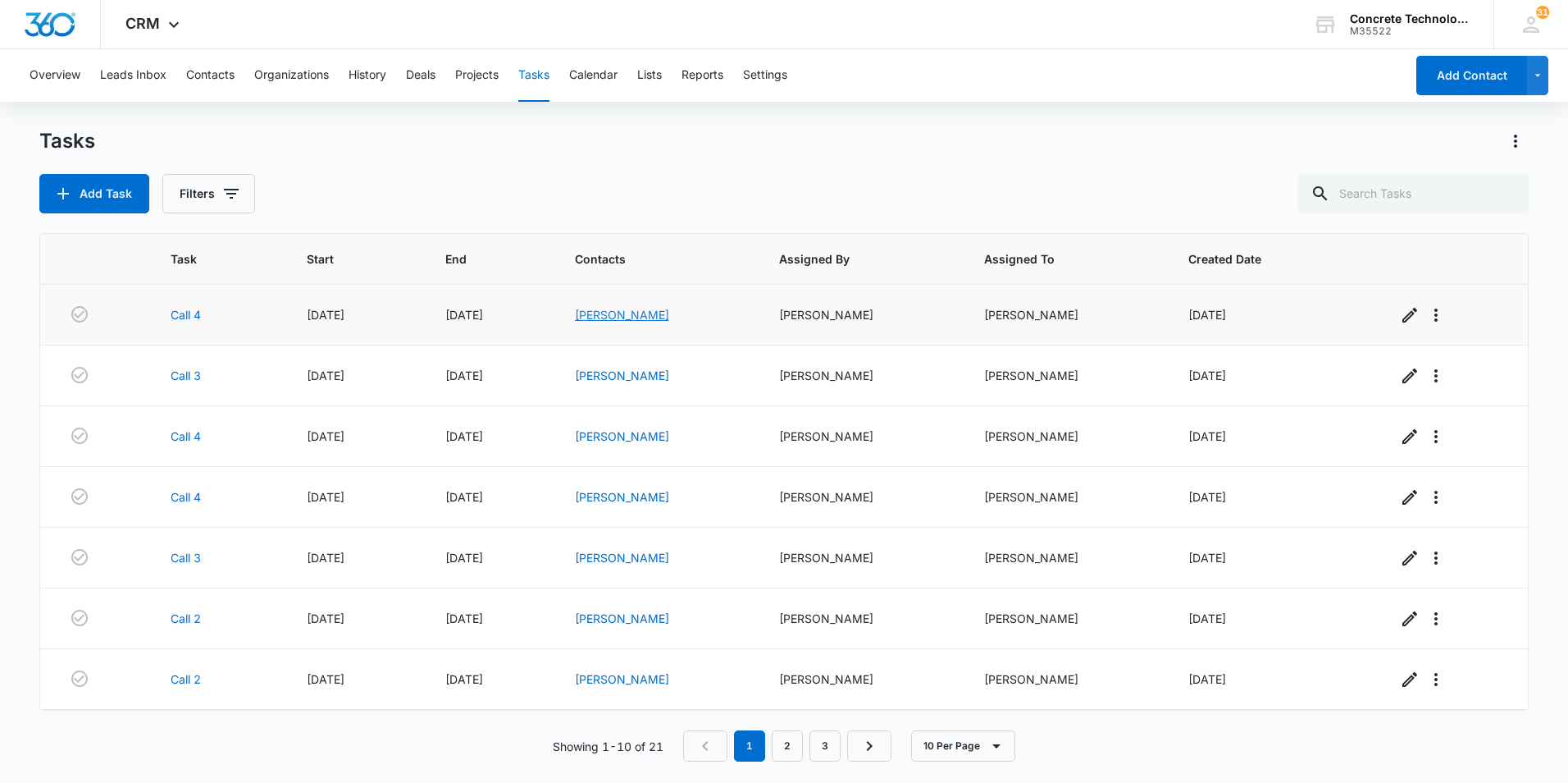
click at [633, 316] on link "[PERSON_NAME]" at bounding box center [621, 314] width 94 height 14
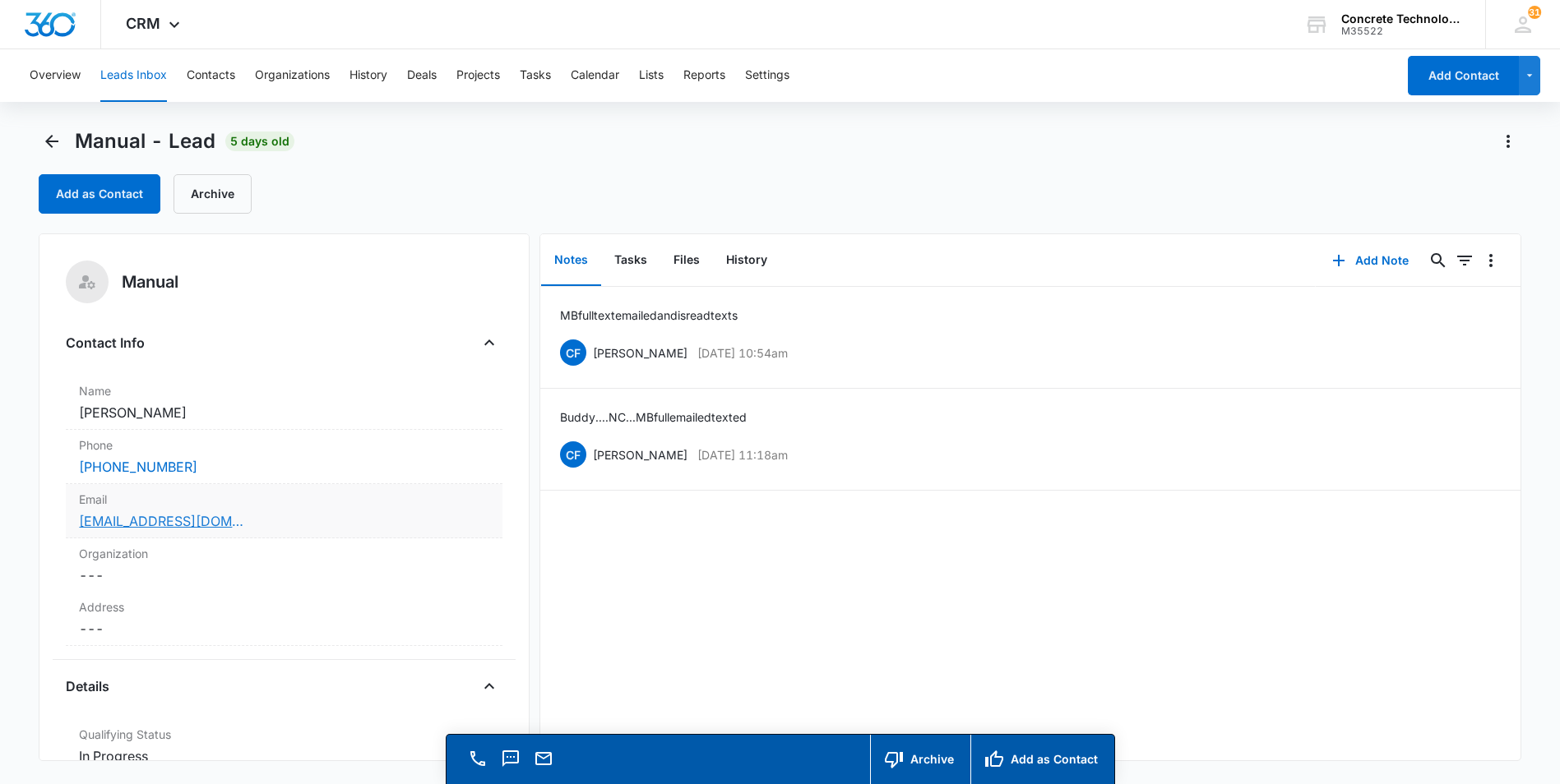
click at [112, 525] on link "[EMAIL_ADDRESS][DOMAIN_NAME]" at bounding box center [161, 521] width 164 height 20
click at [1369, 253] on button "Add Note" at bounding box center [1370, 260] width 109 height 40
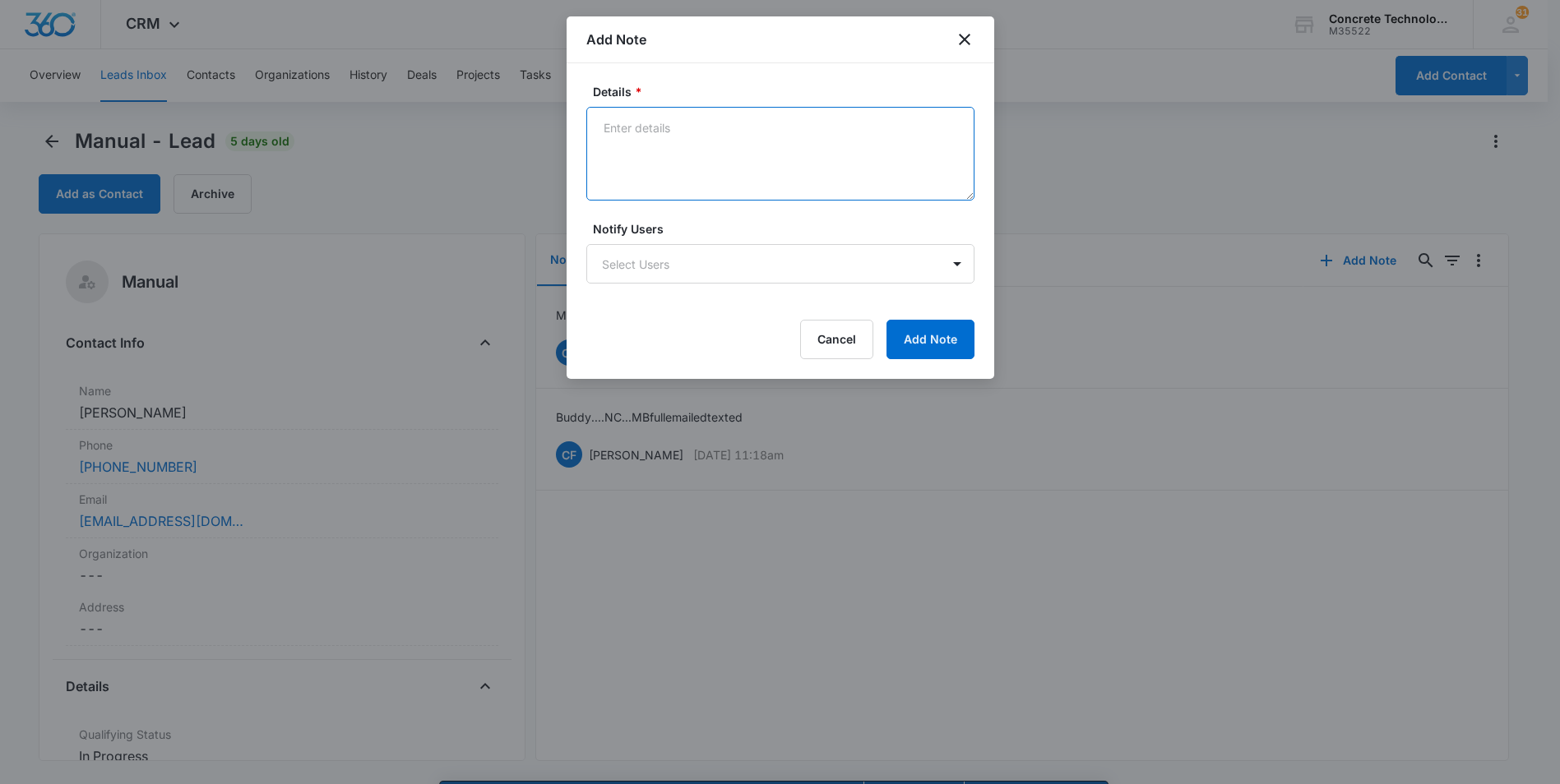
click at [600, 124] on textarea "Details *" at bounding box center [780, 153] width 388 height 94
type textarea "reading my text but not responding. MB full , emailed"
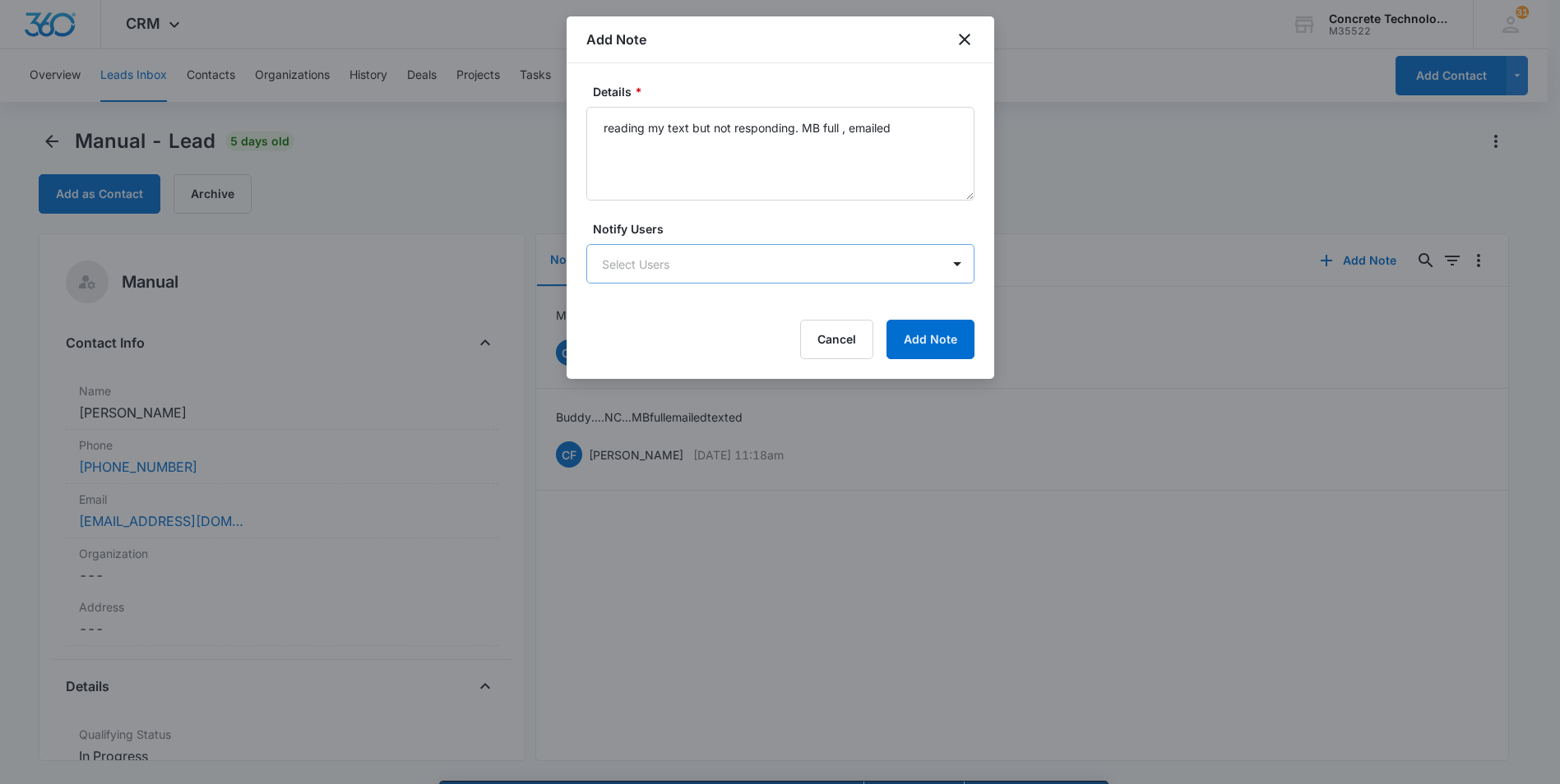
click at [757, 254] on body "CRM Apps Reputation Websites Forms CRM Email Social Content Ads Intelligence Fi…" at bounding box center [780, 415] width 1560 height 831
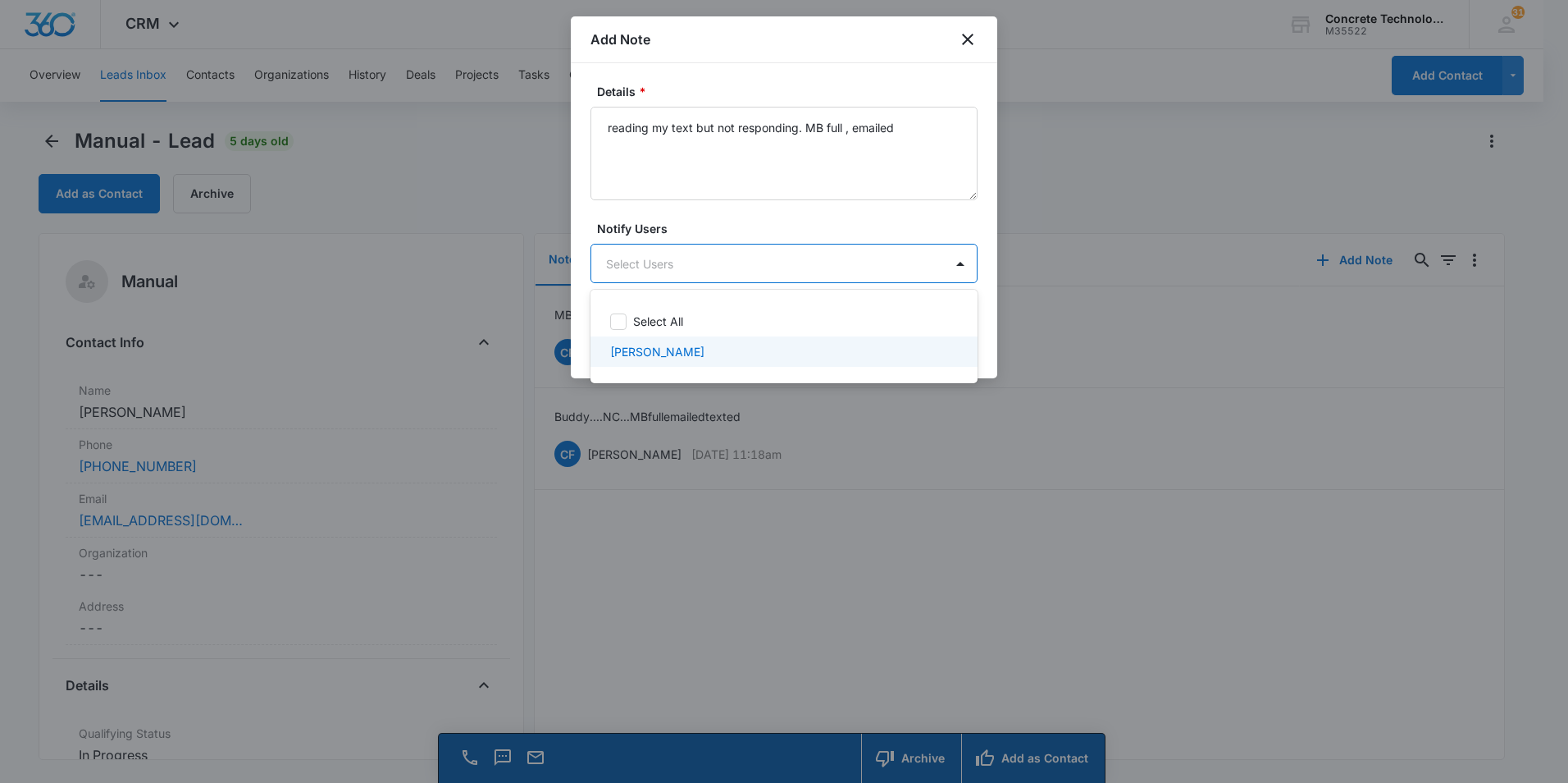
click at [633, 352] on p "[PERSON_NAME]" at bounding box center [657, 351] width 94 height 17
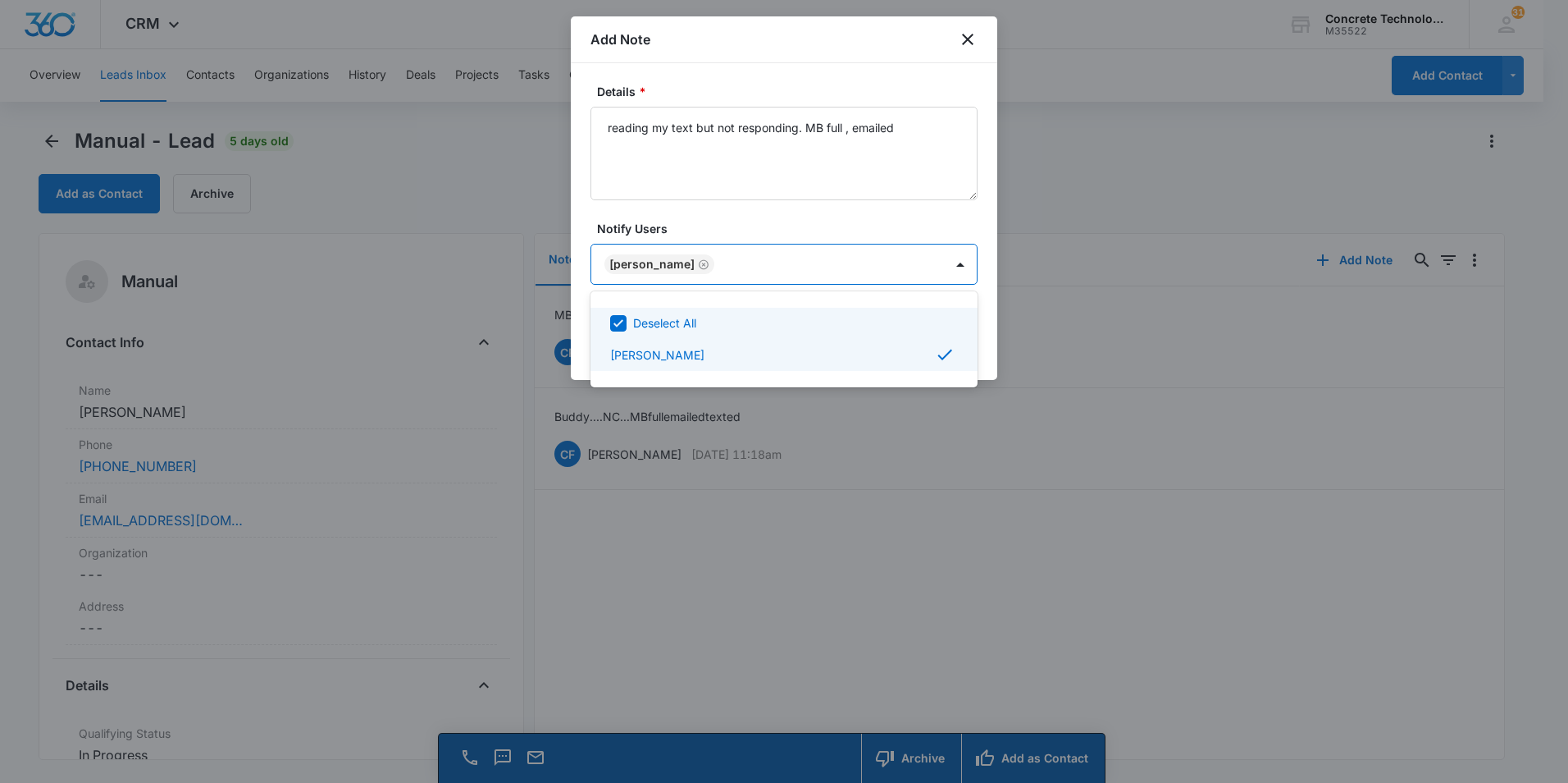
click at [926, 267] on div at bounding box center [784, 392] width 1568 height 783
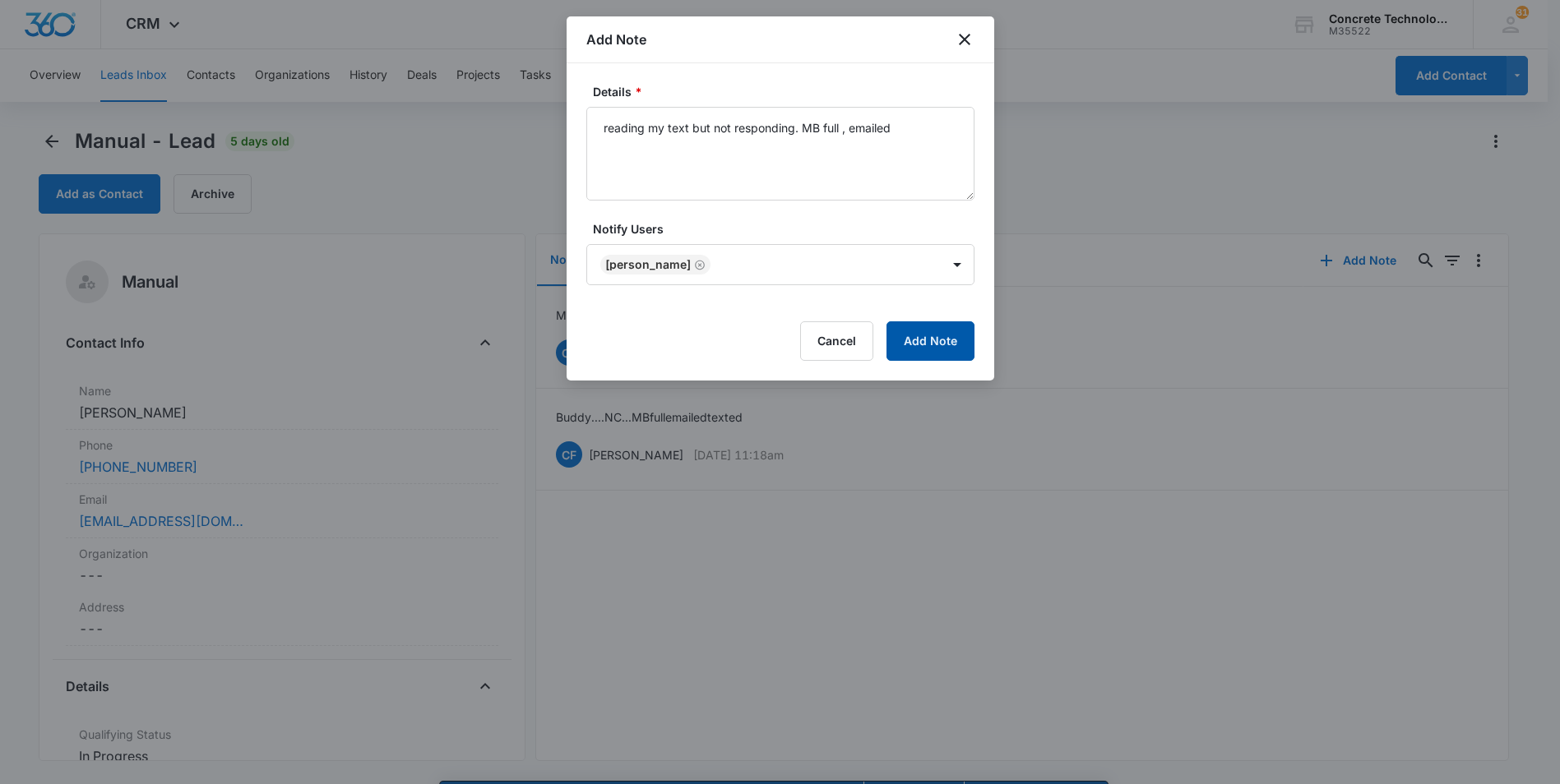
click at [919, 333] on button "Add Note" at bounding box center [930, 342] width 88 height 40
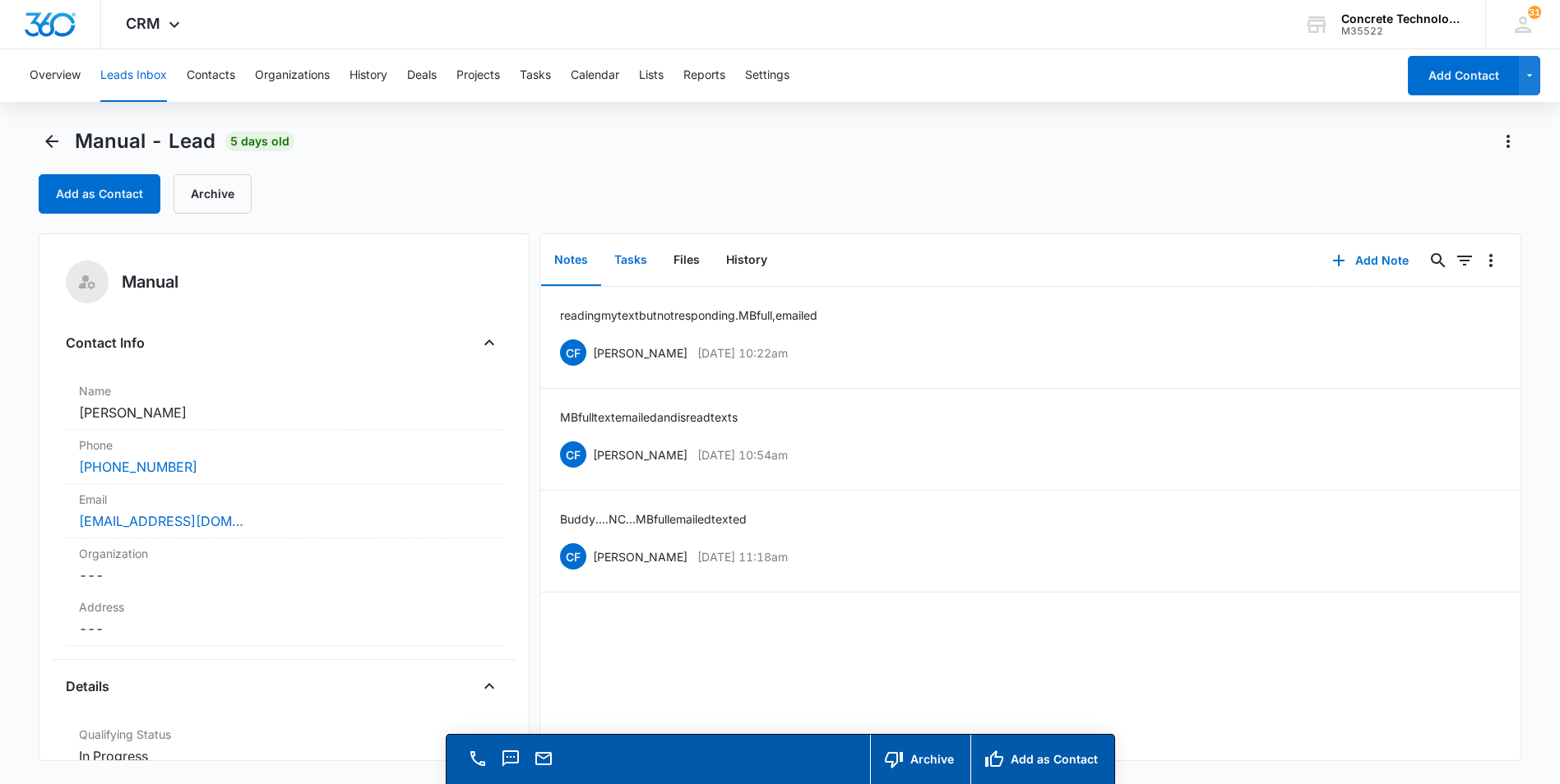
click at [627, 264] on button "Tasks" at bounding box center [631, 259] width 59 height 50
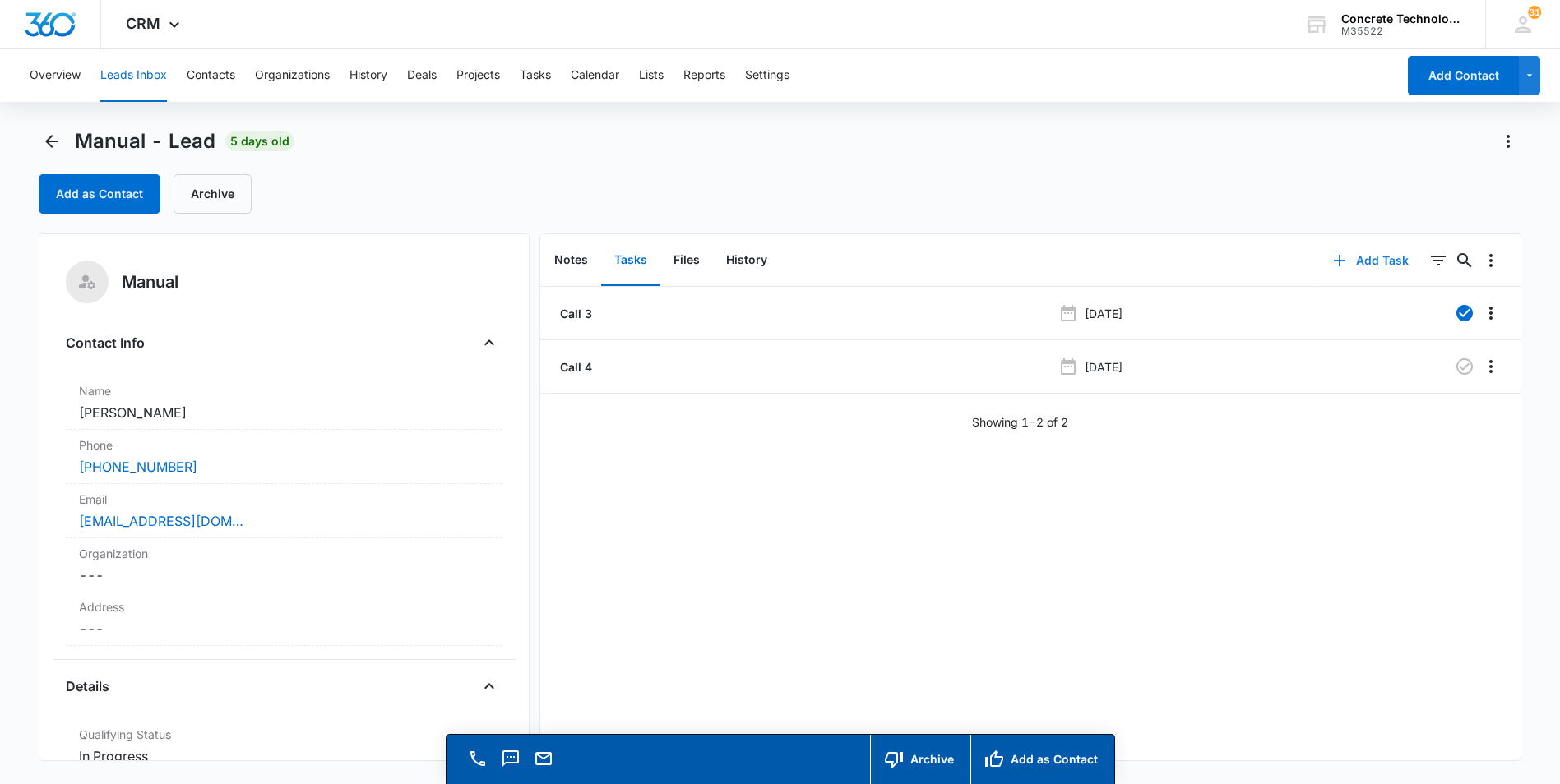
click at [1364, 255] on button "Add Task" at bounding box center [1371, 260] width 109 height 40
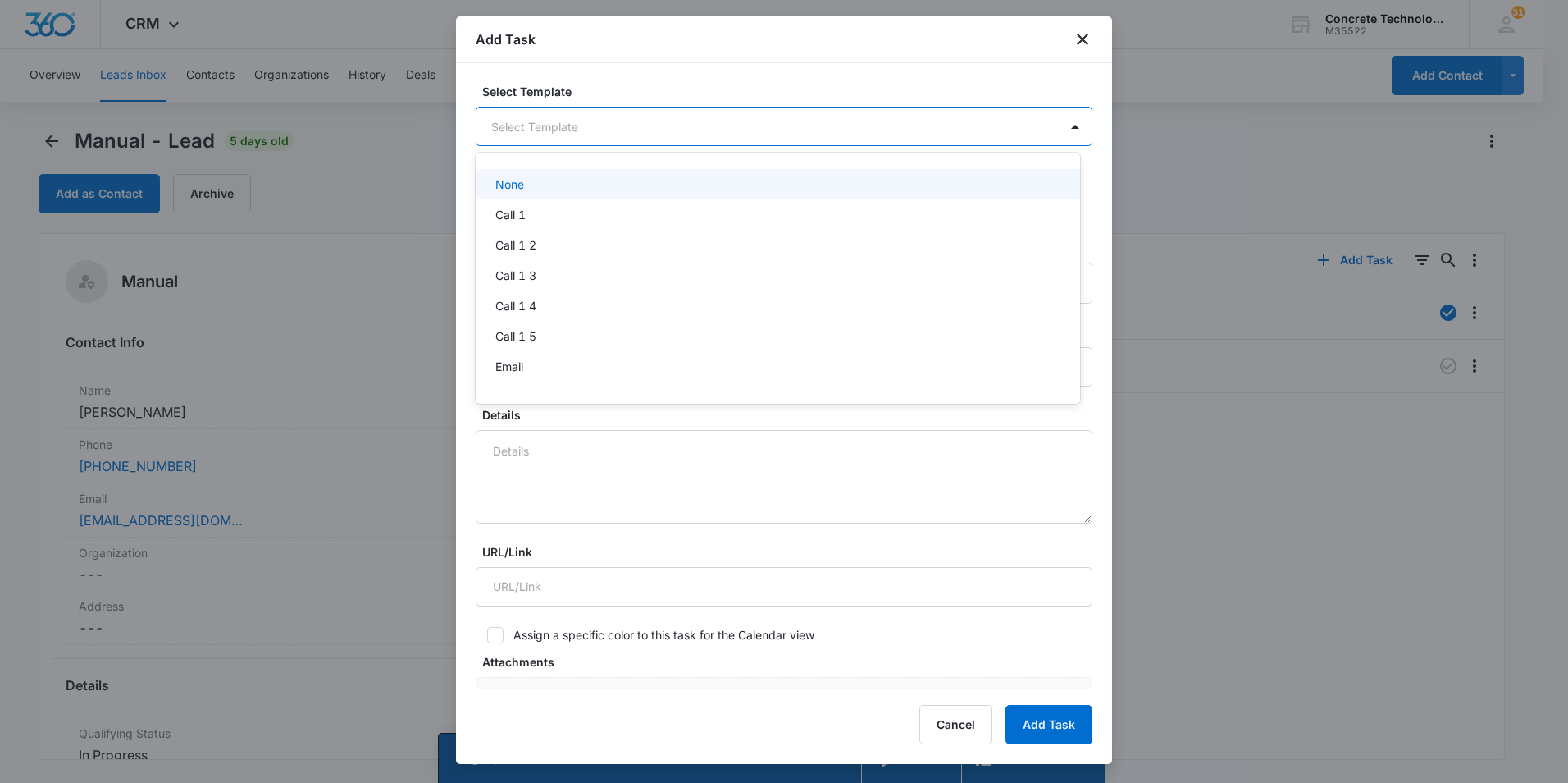
click at [622, 125] on body "CRM Apps Reputation Websites Forms CRM Email Social Content Ads Intelligence Fi…" at bounding box center [784, 392] width 1568 height 783
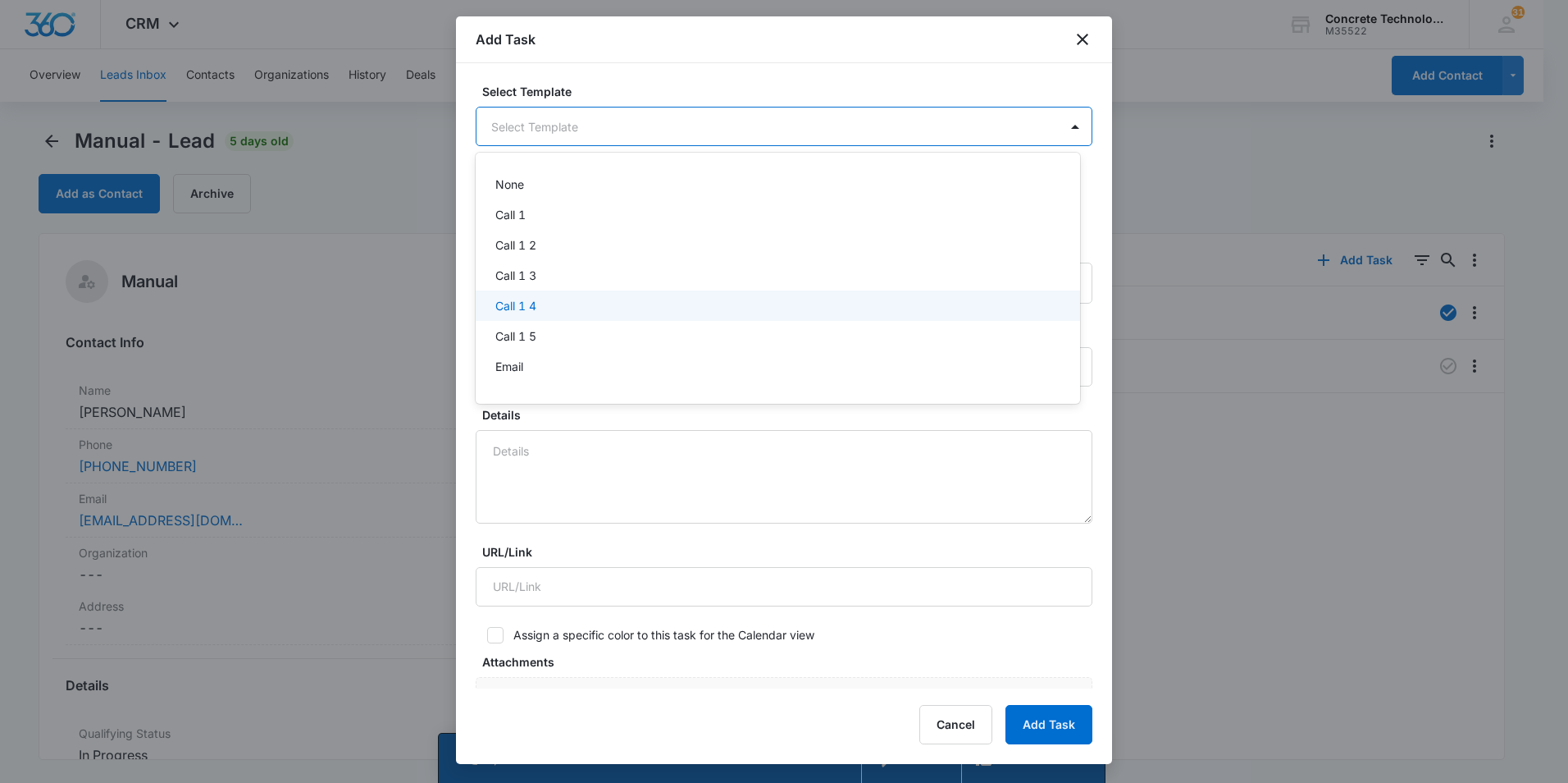
click at [535, 301] on p "Call 1 4" at bounding box center [516, 304] width 41 height 17
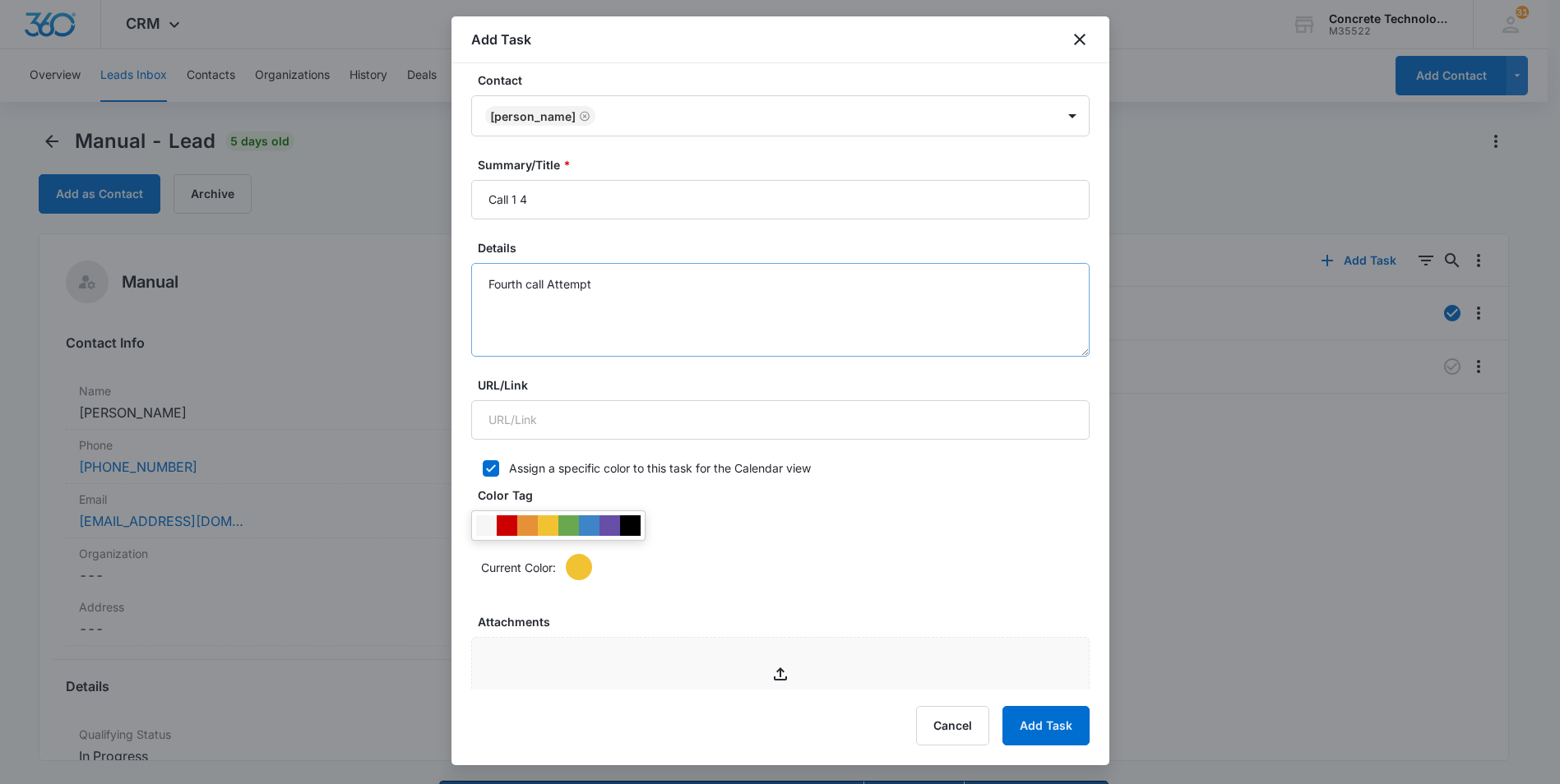
scroll to position [493, 0]
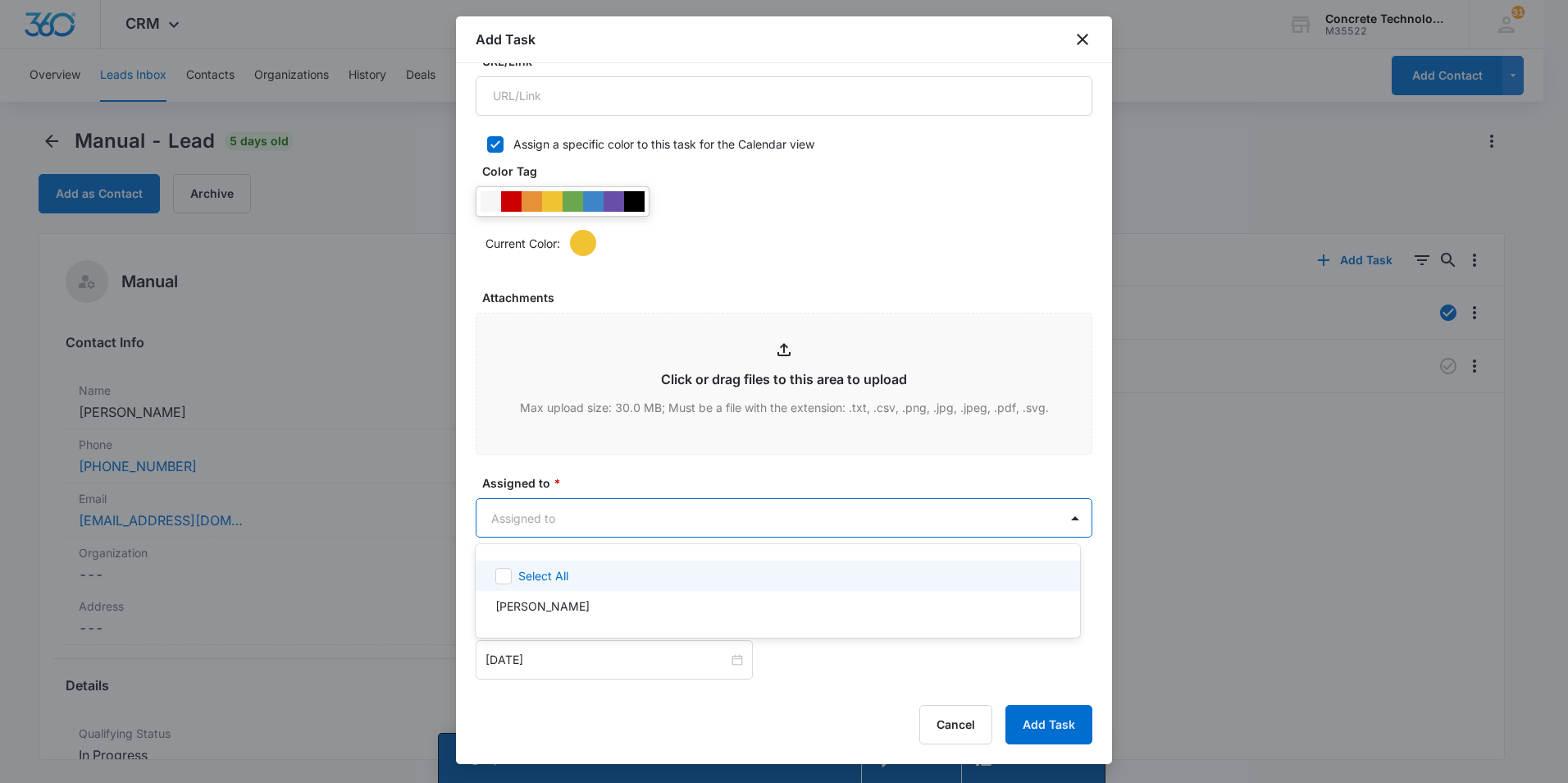
click at [657, 525] on body "CRM Apps Reputation Websites Forms CRM Email Social Content Ads Intelligence Fi…" at bounding box center [784, 392] width 1568 height 783
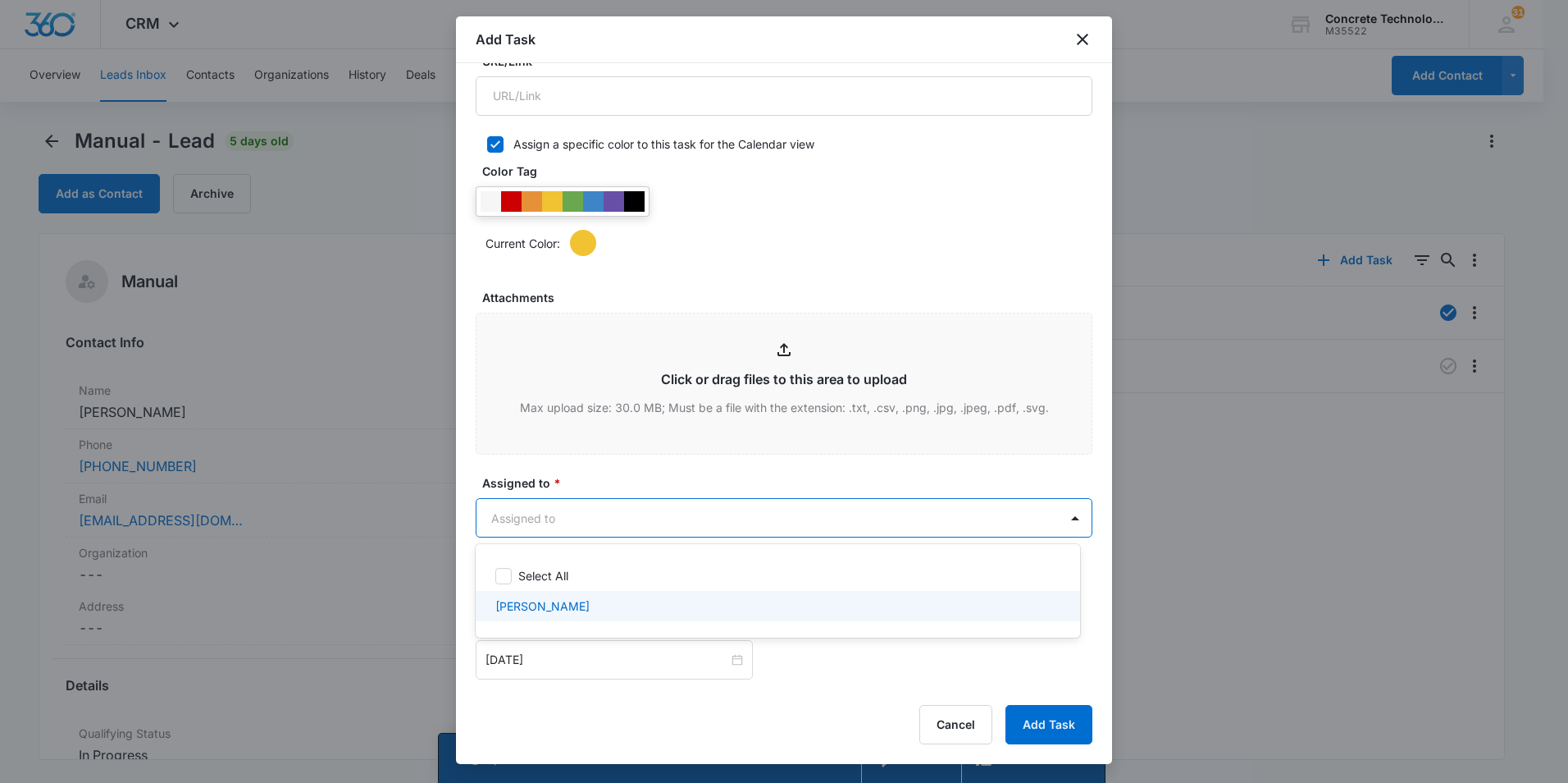
click at [546, 607] on p "[PERSON_NAME]" at bounding box center [541, 605] width 94 height 17
checkbox input "true"
click at [528, 661] on div at bounding box center [784, 392] width 1568 height 783
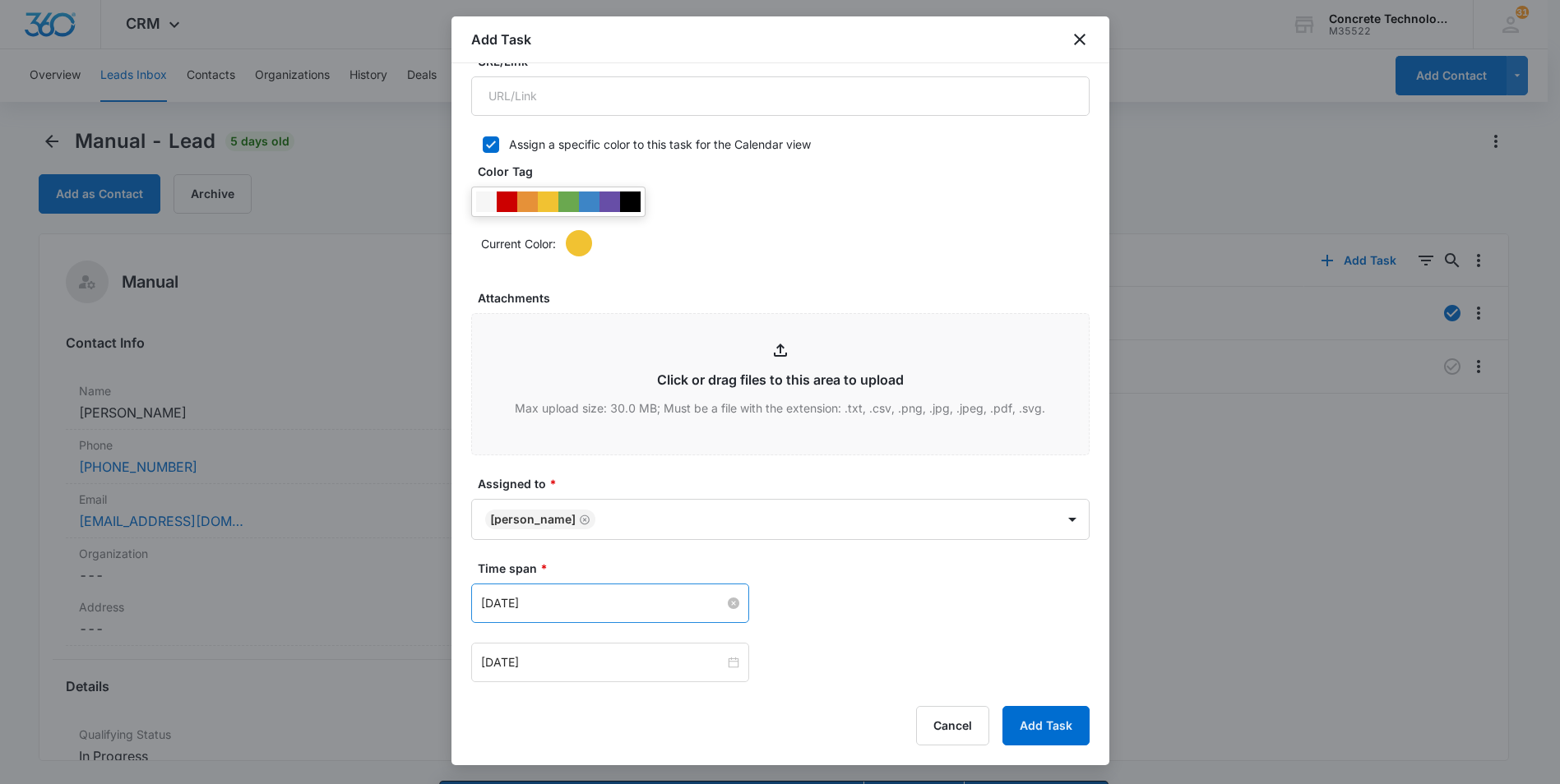
click at [610, 607] on input "[DATE]" at bounding box center [603, 603] width 244 height 18
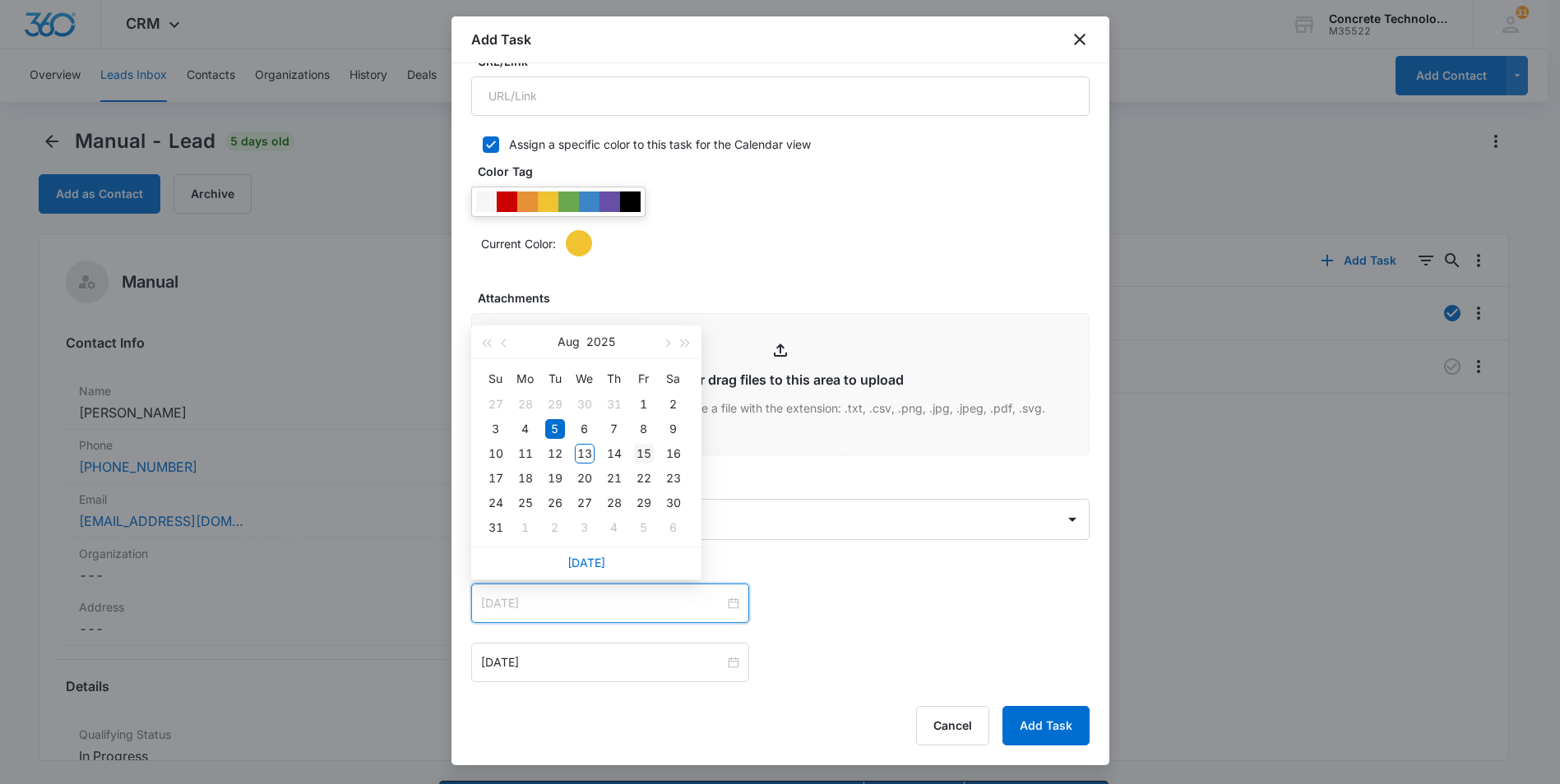
type input "[DATE]"
click at [646, 451] on div "15" at bounding box center [644, 453] width 20 height 20
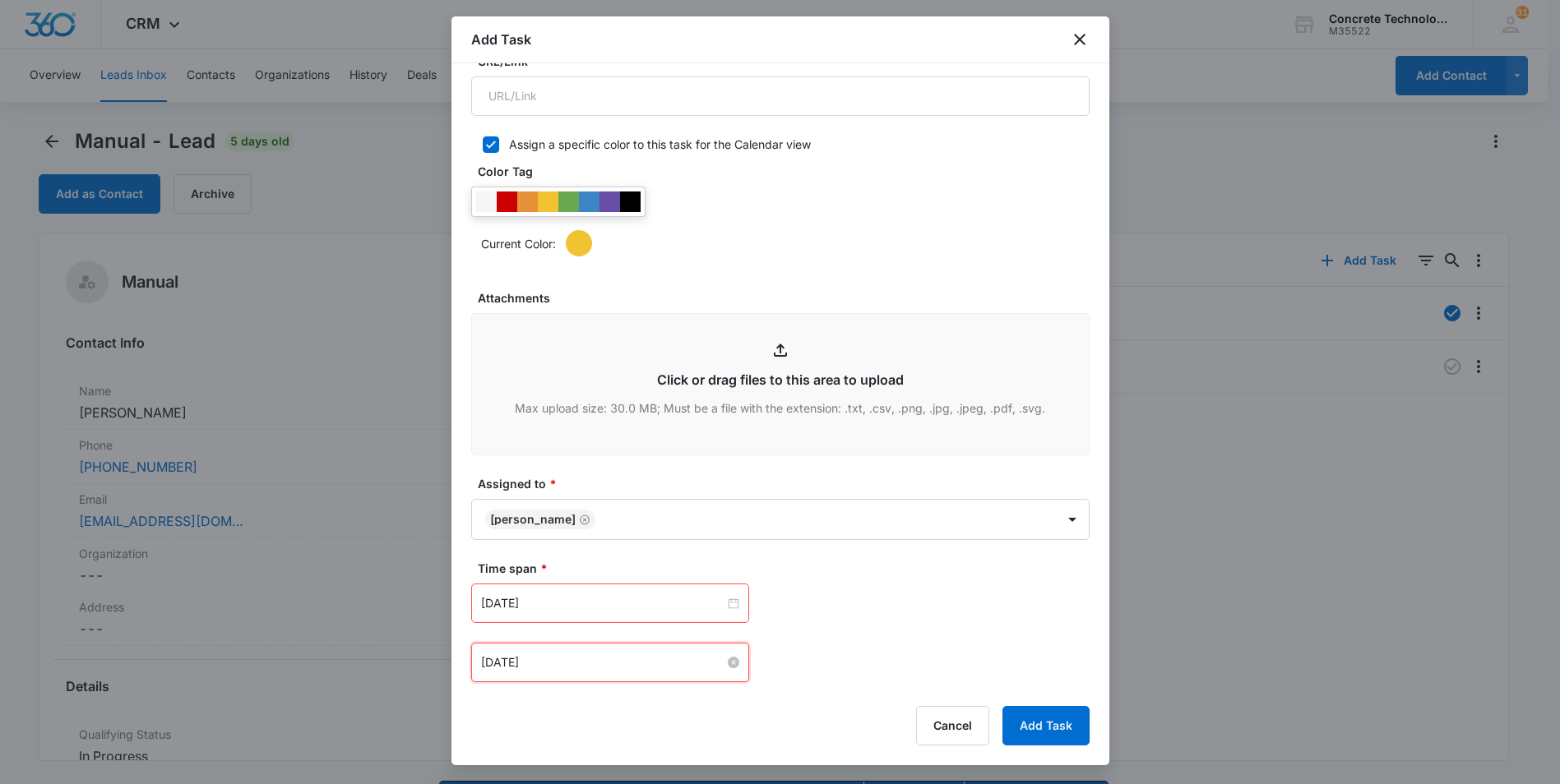
click at [641, 666] on input "[DATE]" at bounding box center [603, 662] width 244 height 18
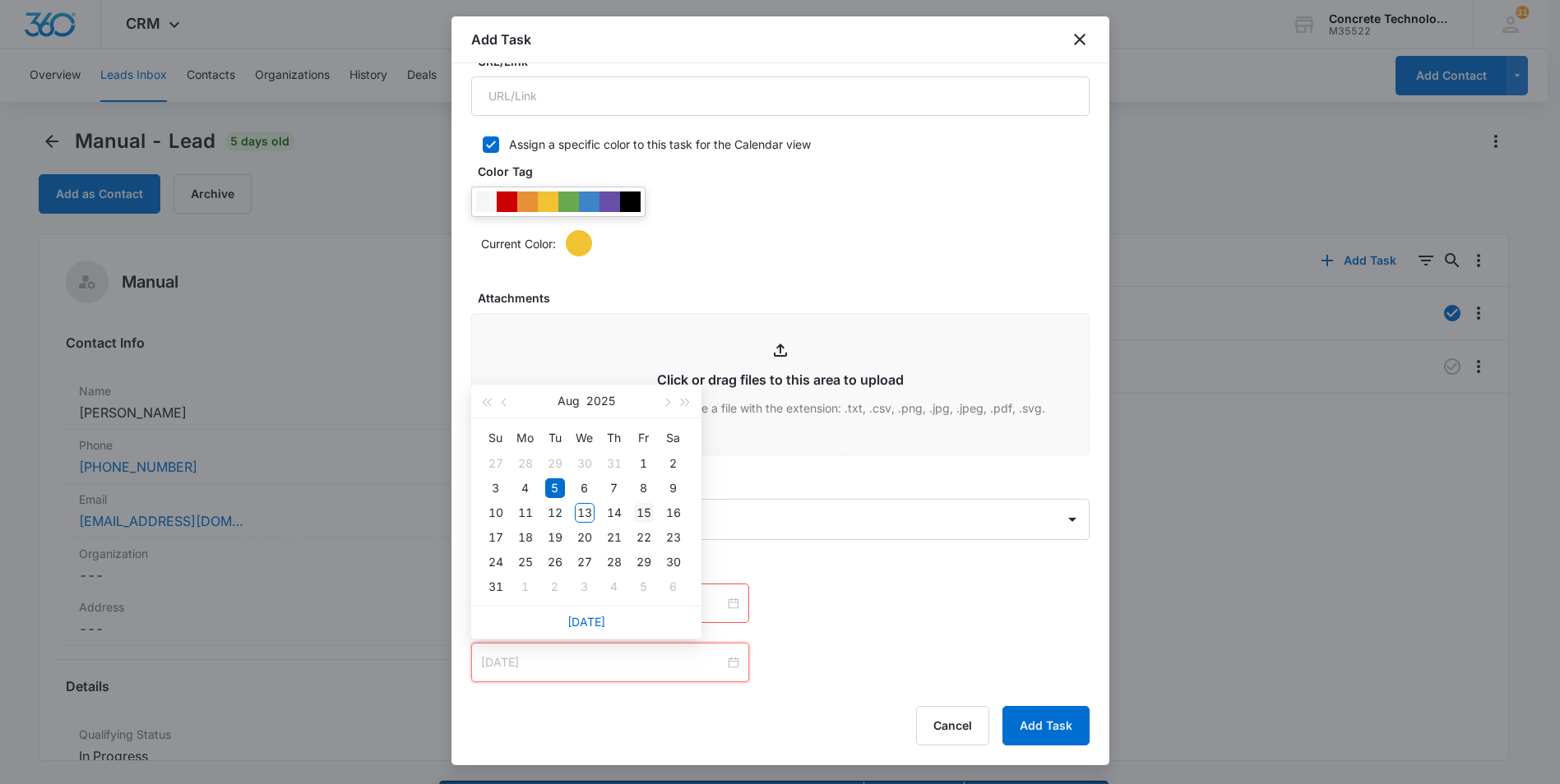
type input "[DATE]"
click at [642, 514] on div "15" at bounding box center [644, 513] width 20 height 20
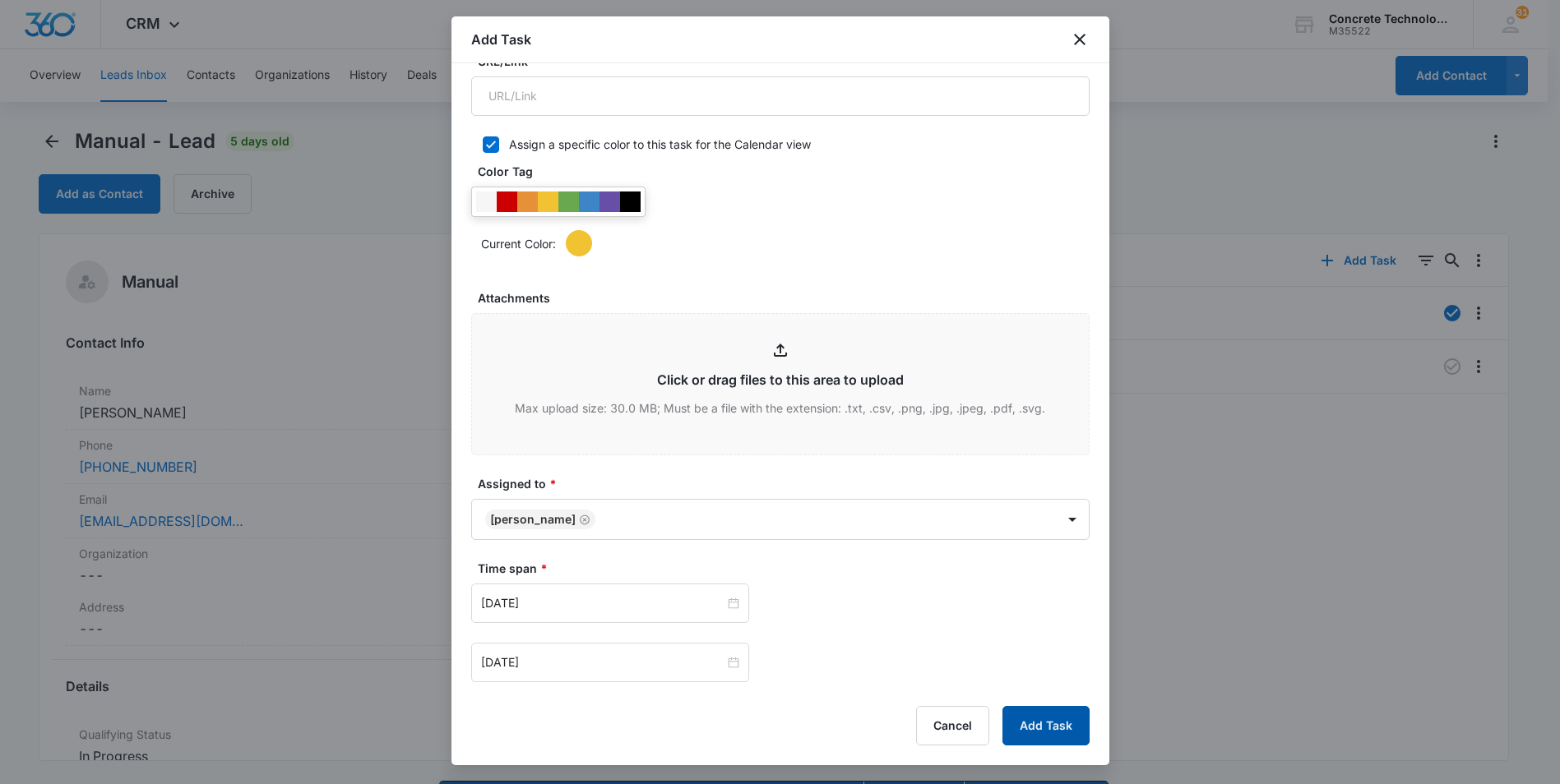
click at [1032, 723] on button "Add Task" at bounding box center [1046, 726] width 87 height 40
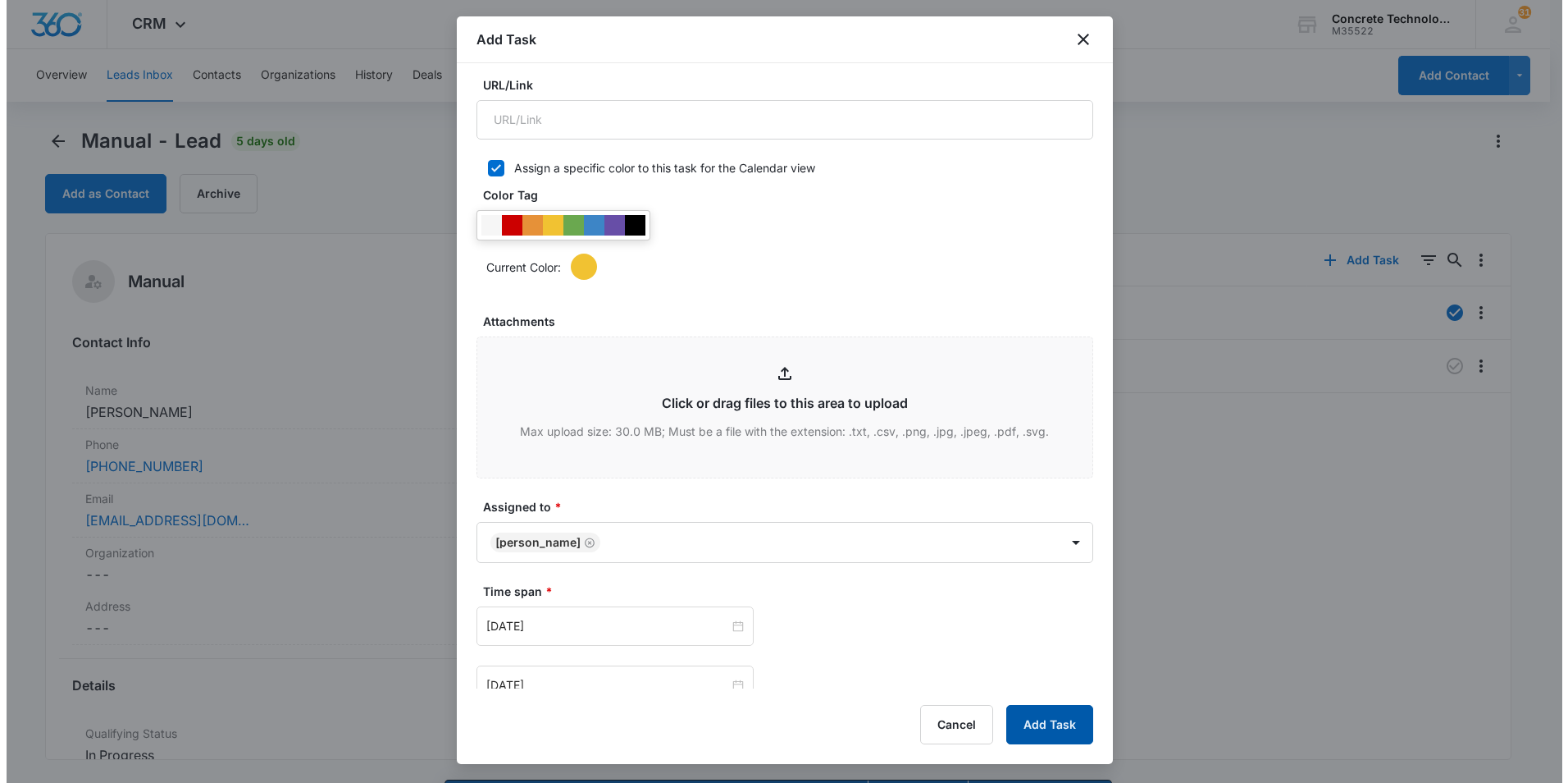
scroll to position [0, 0]
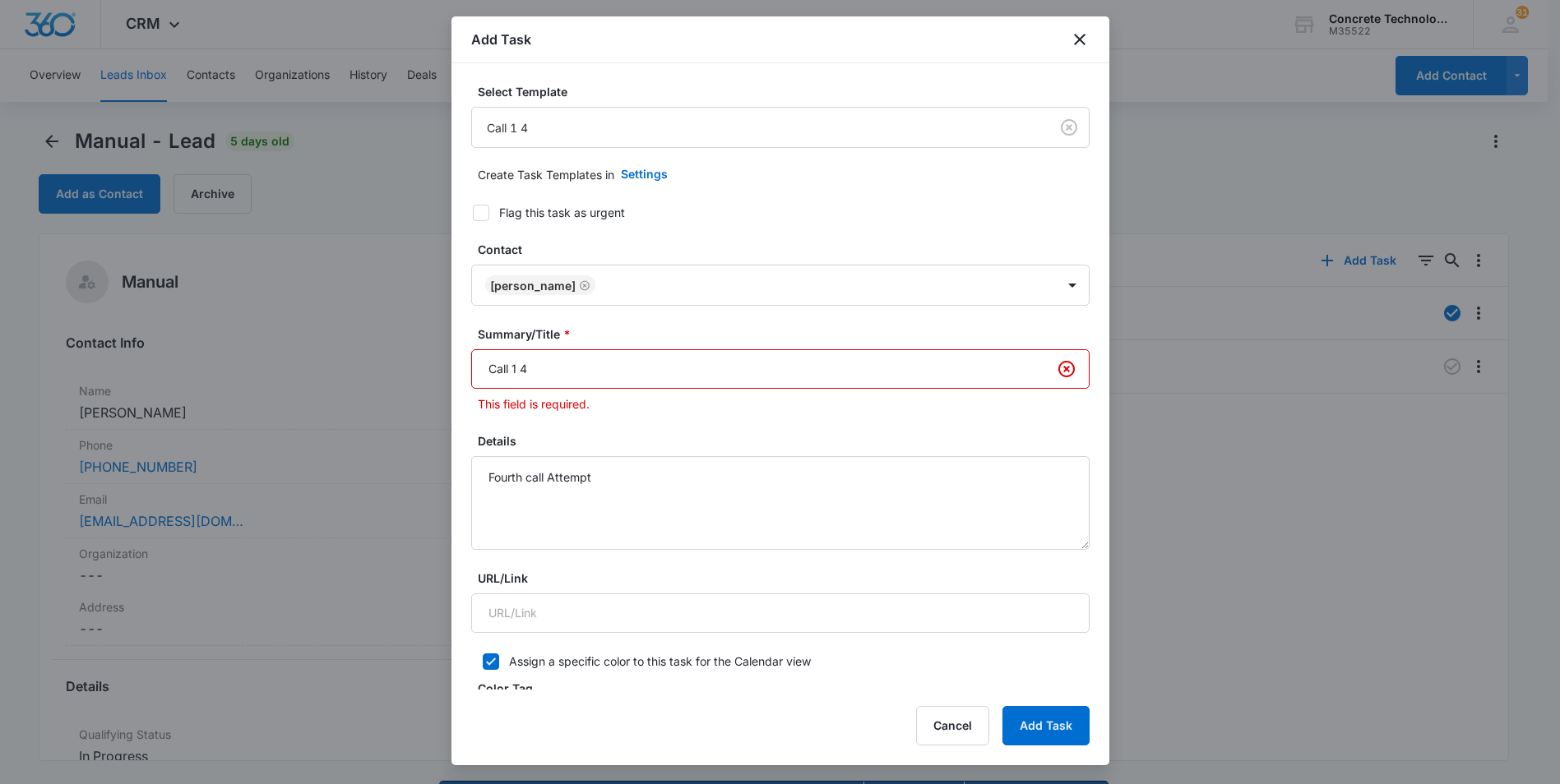
click at [519, 368] on input "Call 1 4" at bounding box center [780, 369] width 618 height 40
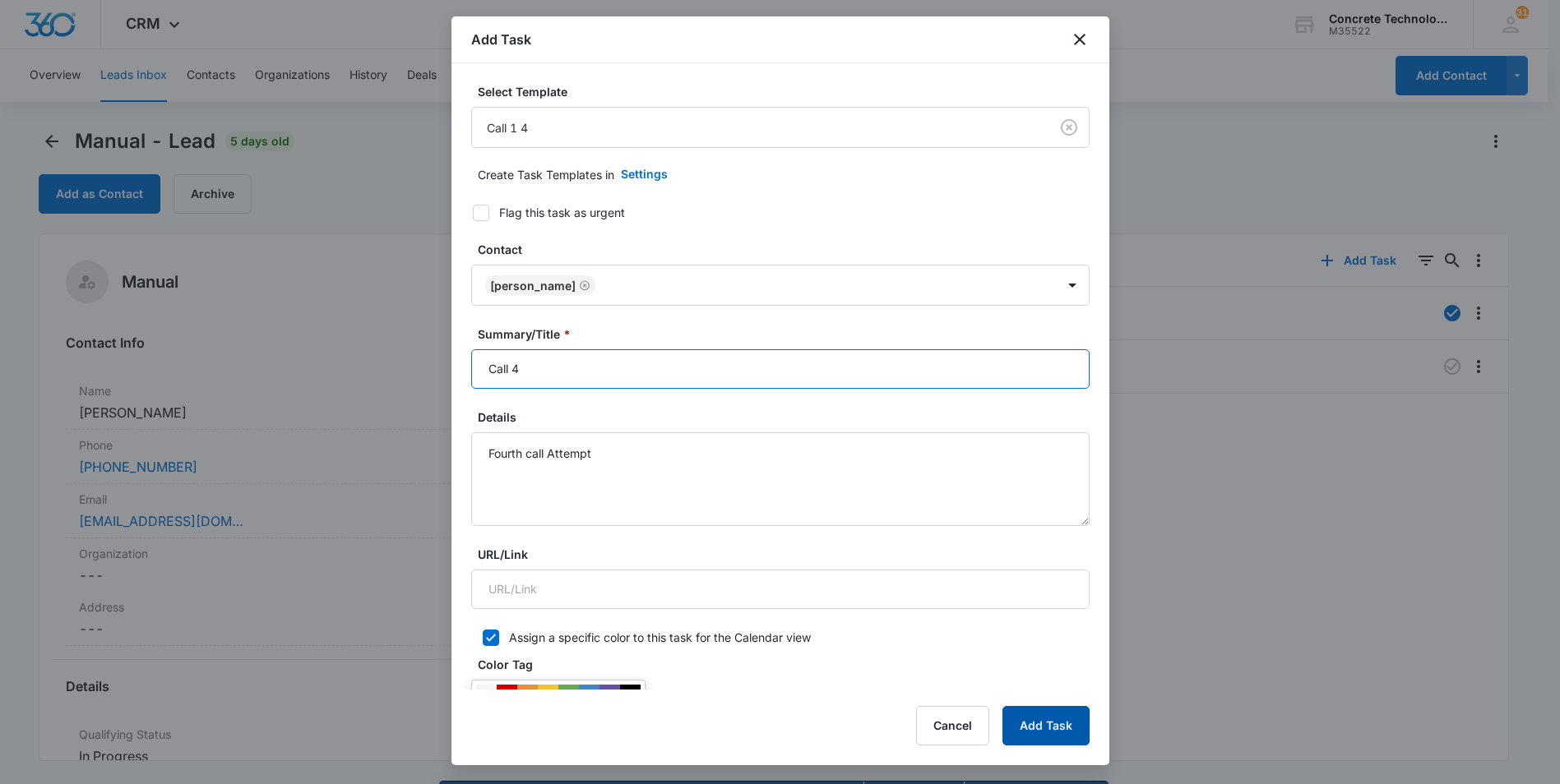
type input "Call 4"
click at [1049, 719] on button "Add Task" at bounding box center [1046, 726] width 87 height 40
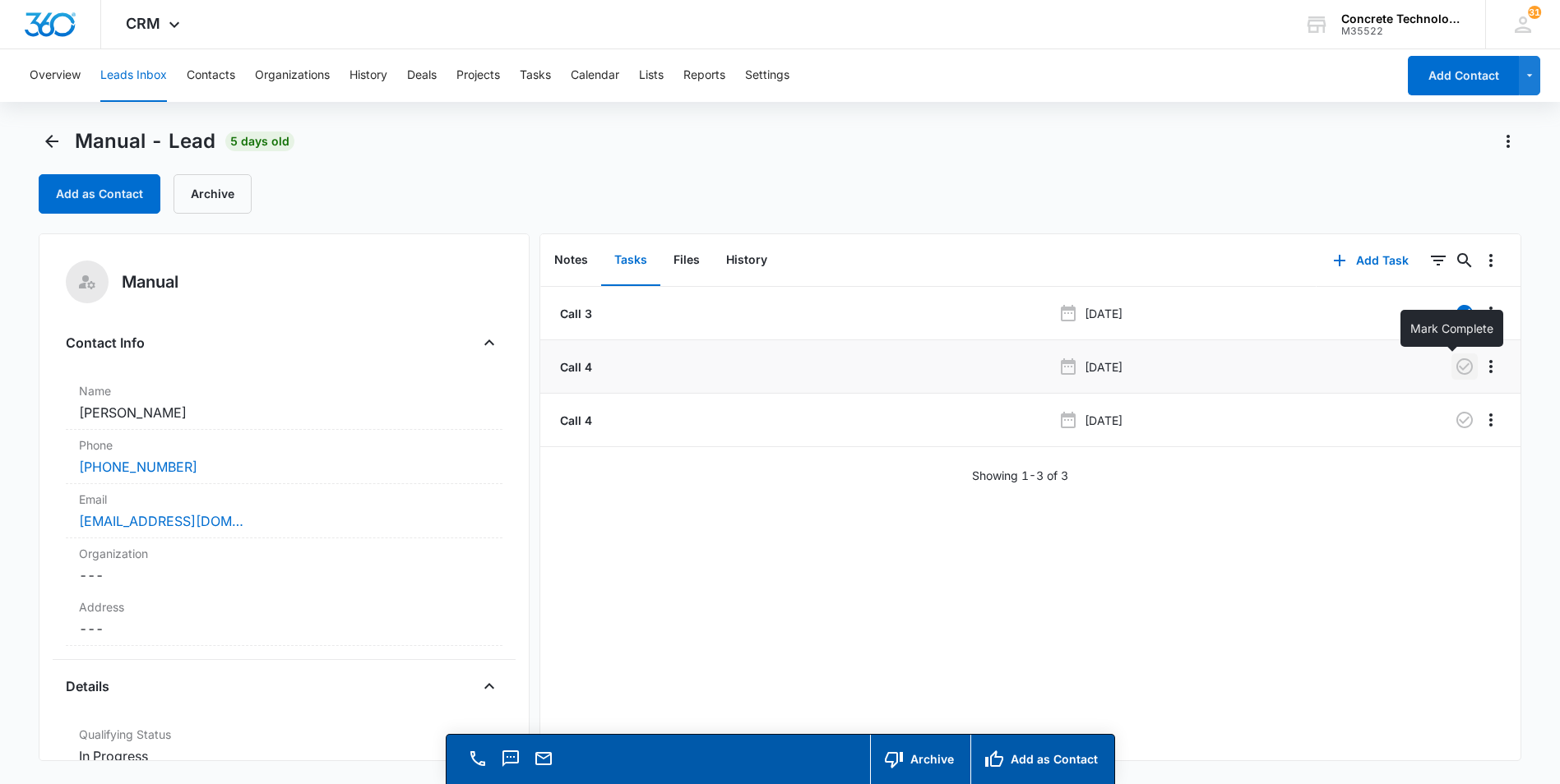
click at [1456, 365] on icon "button" at bounding box center [1464, 366] width 17 height 17
click at [539, 74] on button "Tasks" at bounding box center [536, 75] width 32 height 52
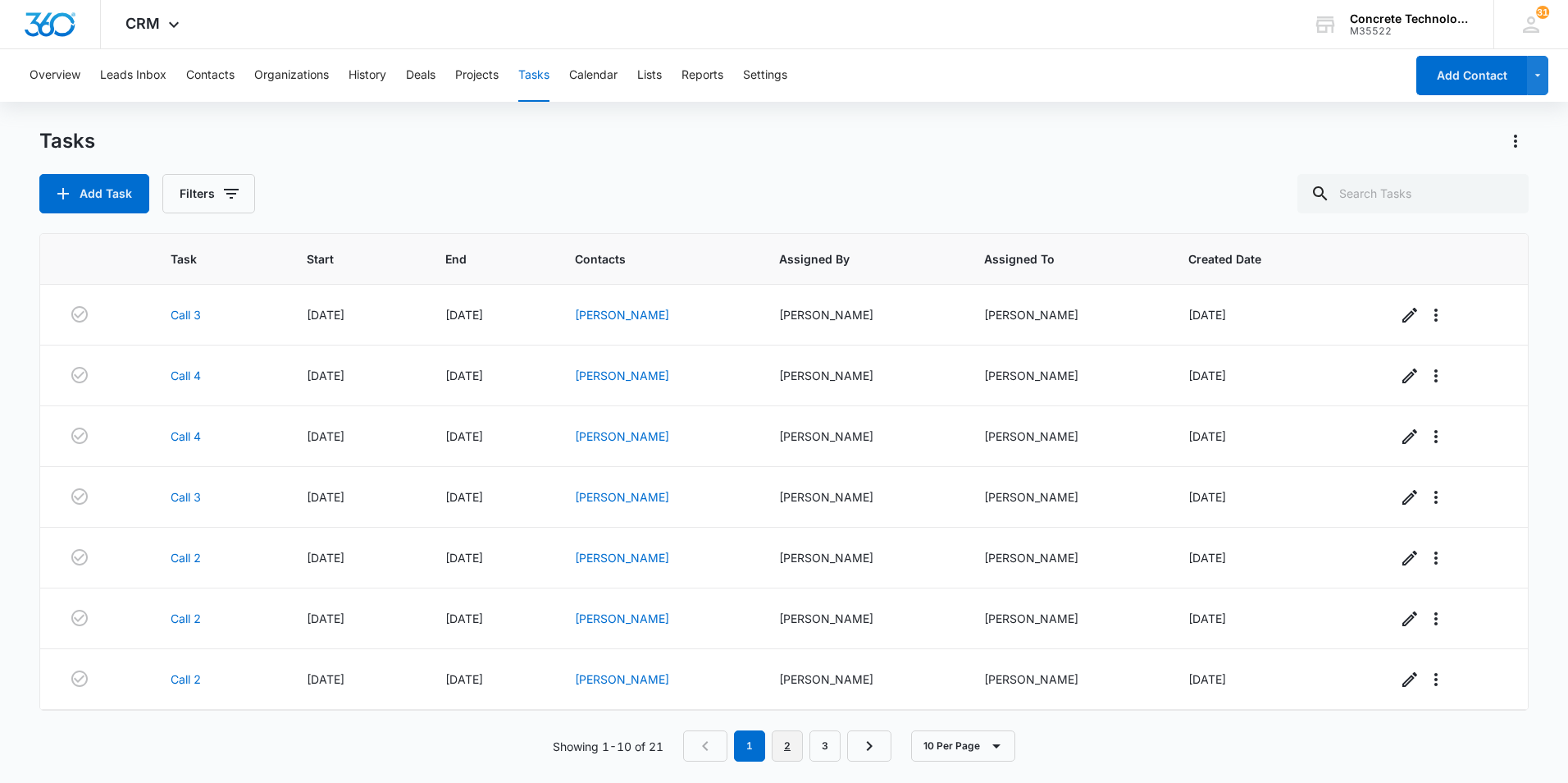
click at [789, 743] on link "2" at bounding box center [787, 746] width 32 height 32
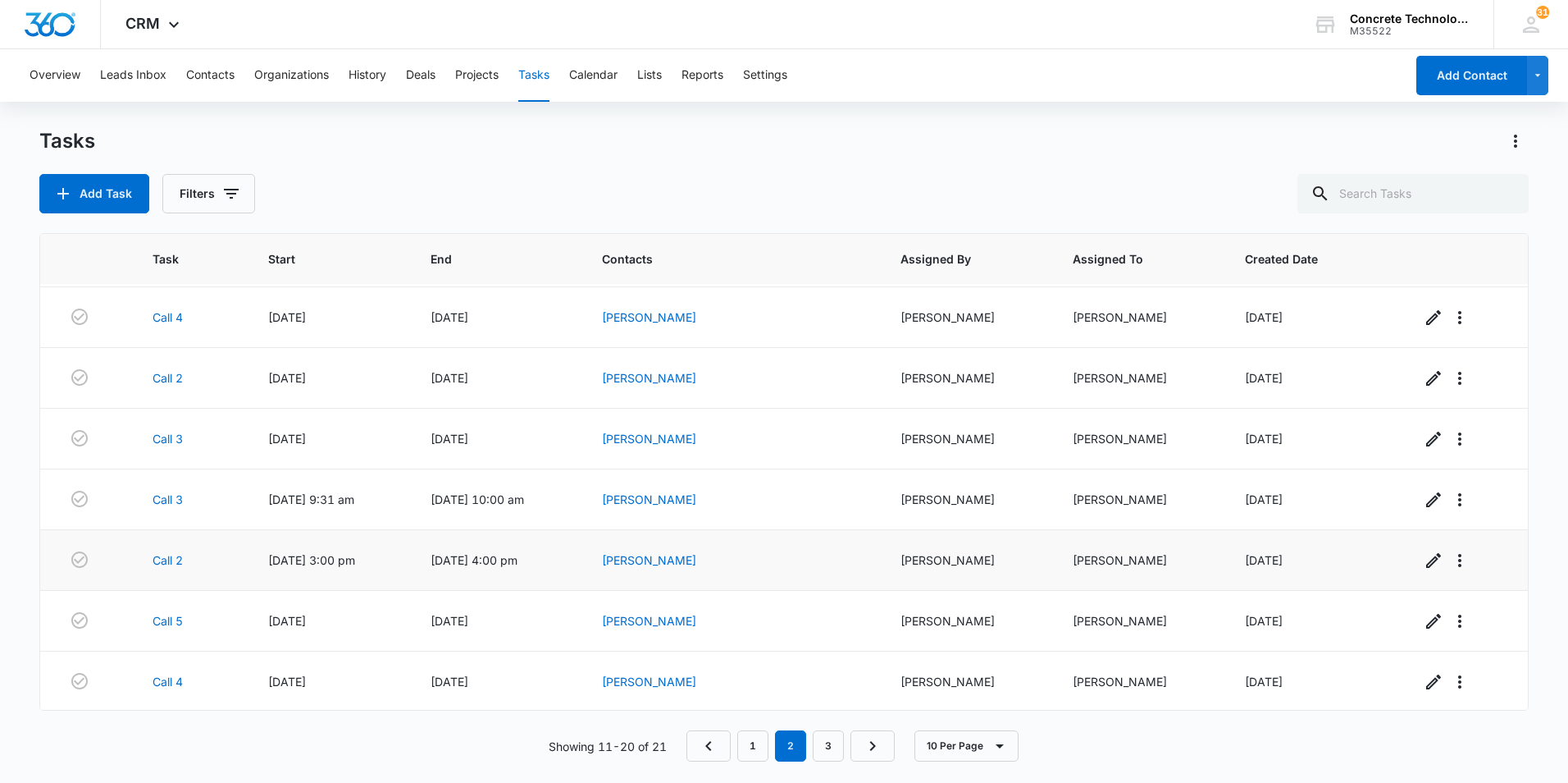
scroll to position [181, 0]
click at [835, 746] on link "3" at bounding box center [829, 746] width 32 height 32
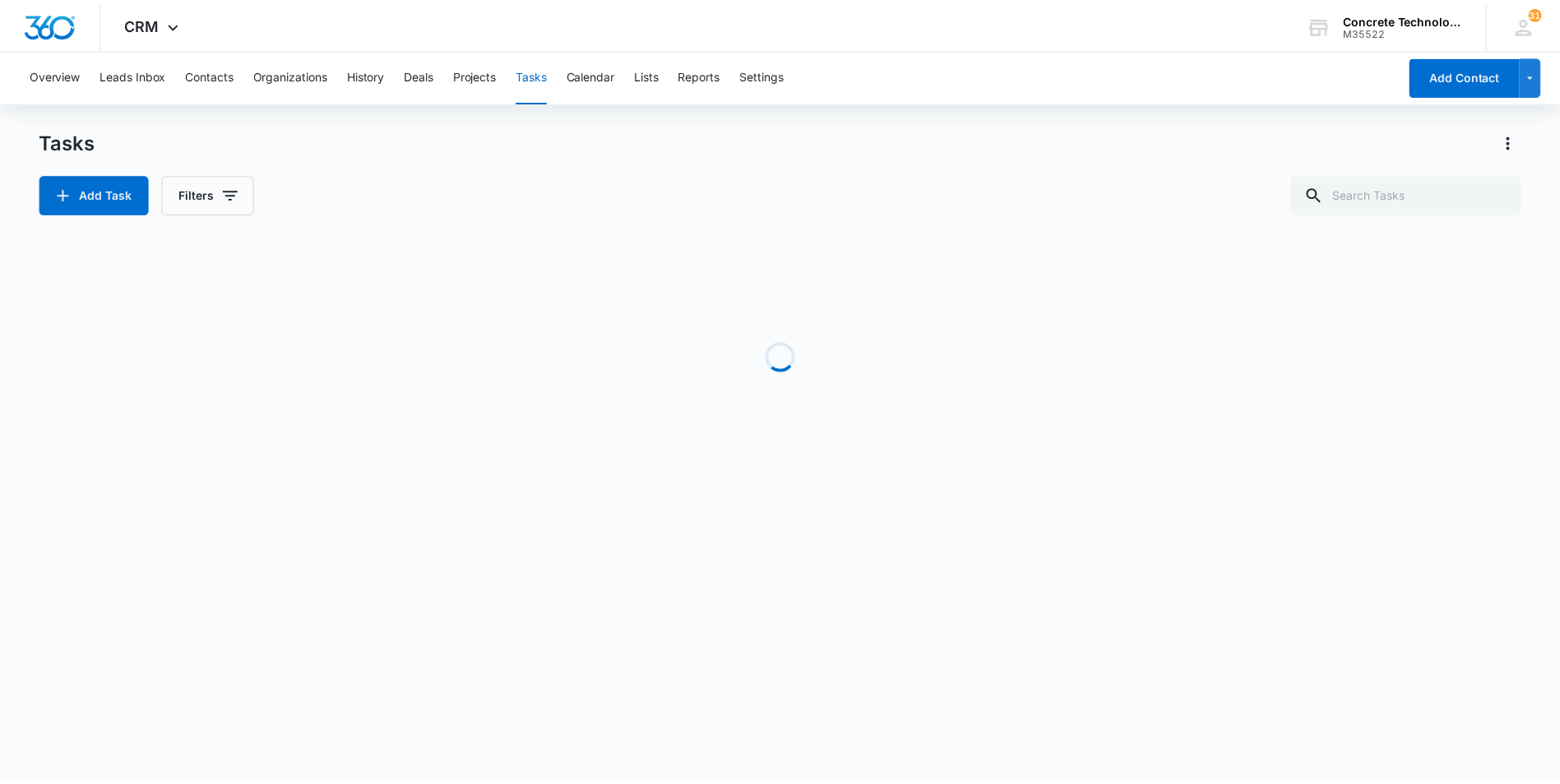
scroll to position [0, 0]
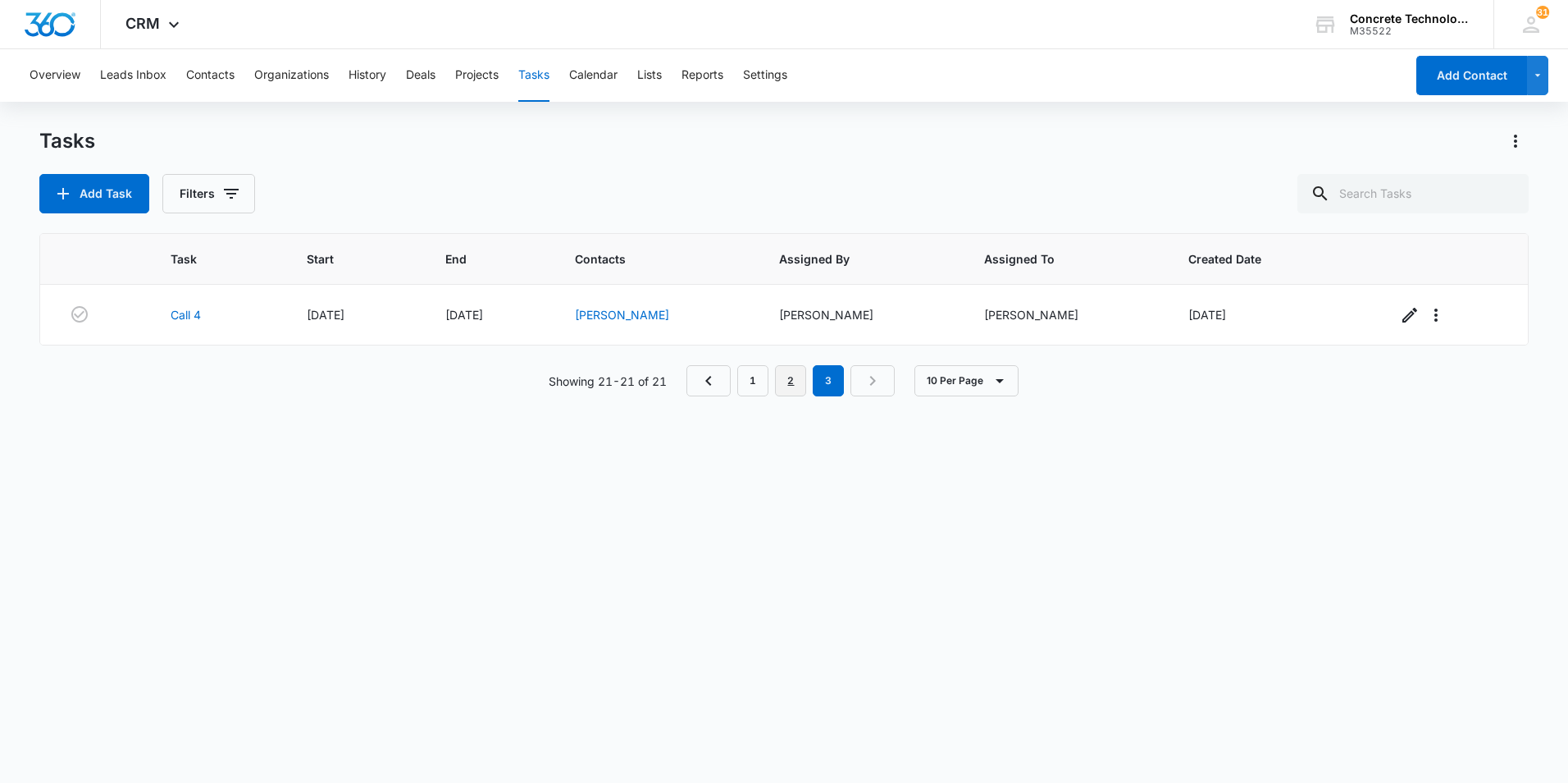
click at [788, 375] on link "2" at bounding box center [790, 381] width 32 height 32
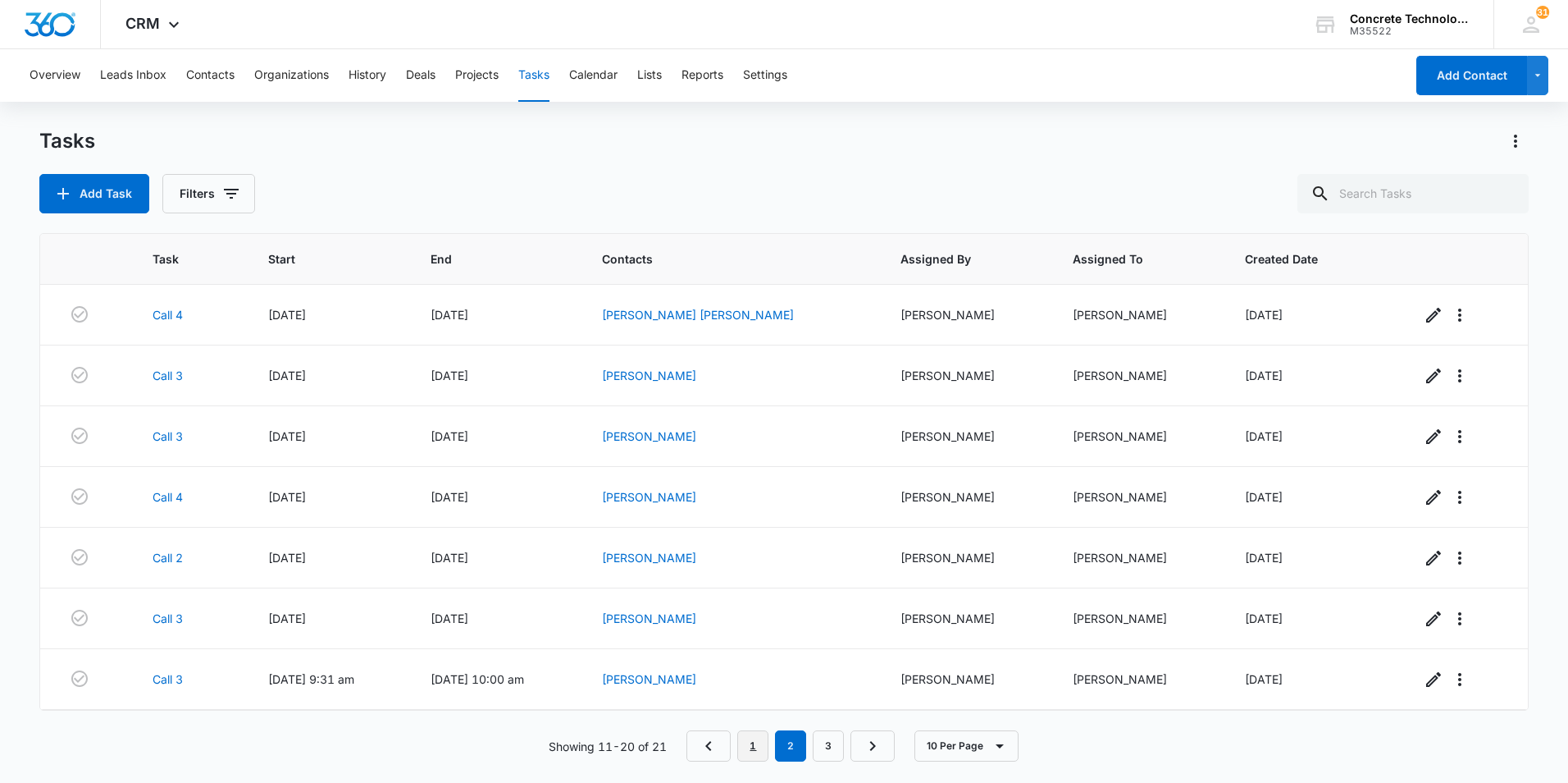
click at [757, 744] on link "1" at bounding box center [753, 746] width 32 height 32
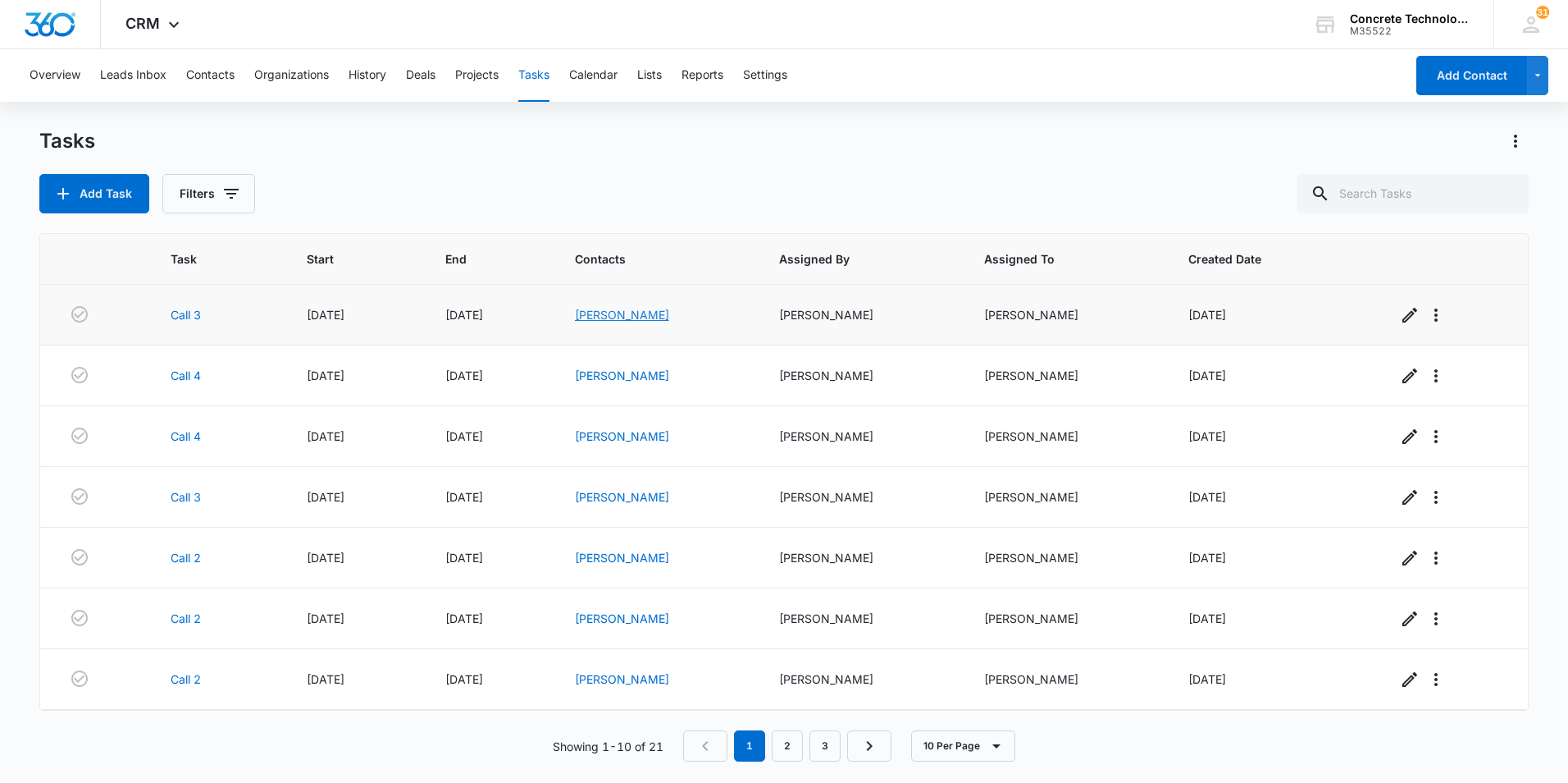
click at [637, 311] on link "[PERSON_NAME]" at bounding box center [621, 314] width 94 height 14
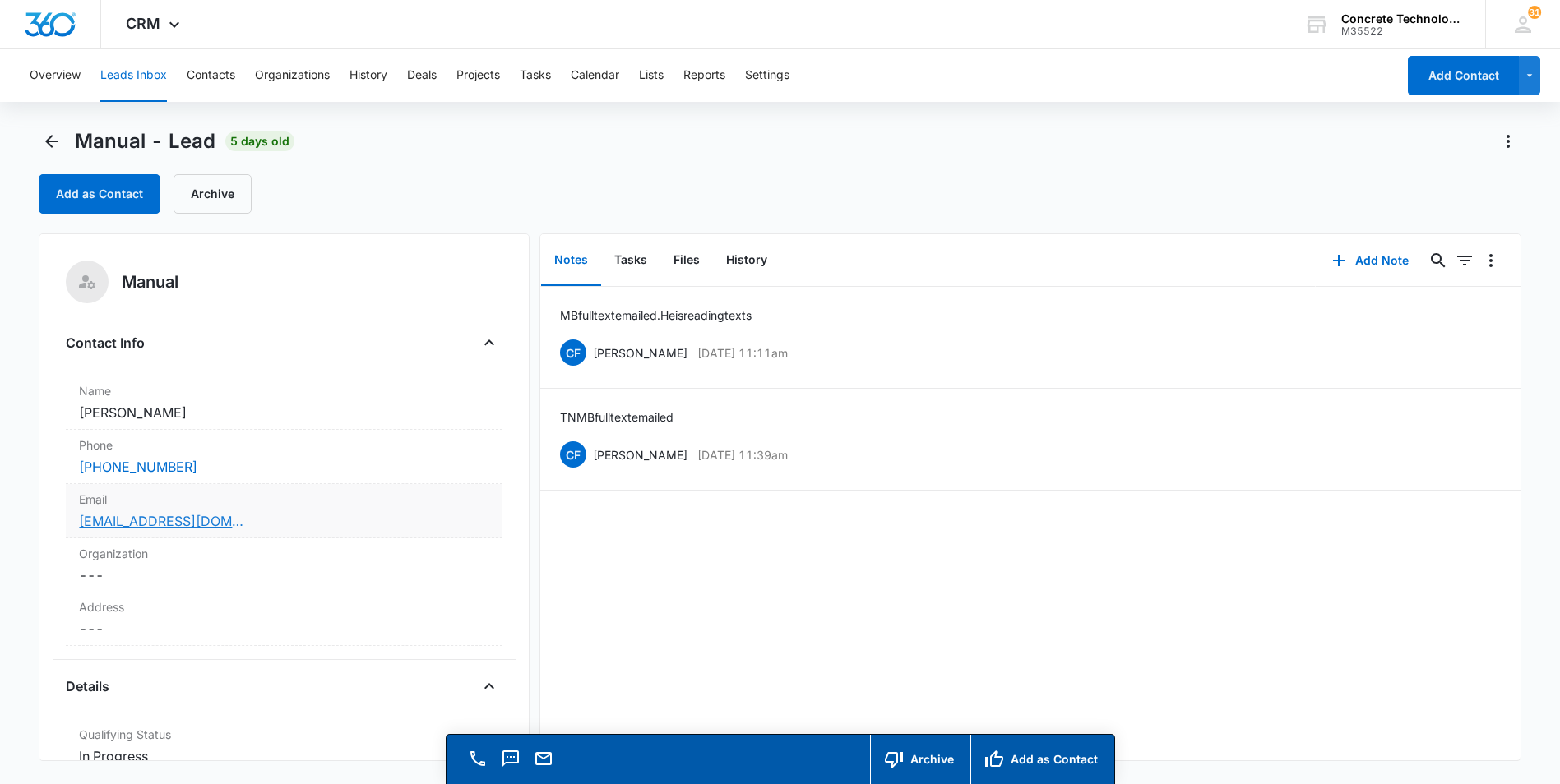
click at [135, 523] on link "[EMAIL_ADDRESS][DOMAIN_NAME]" at bounding box center [161, 521] width 164 height 20
click at [1355, 258] on button "Add Note" at bounding box center [1370, 260] width 109 height 40
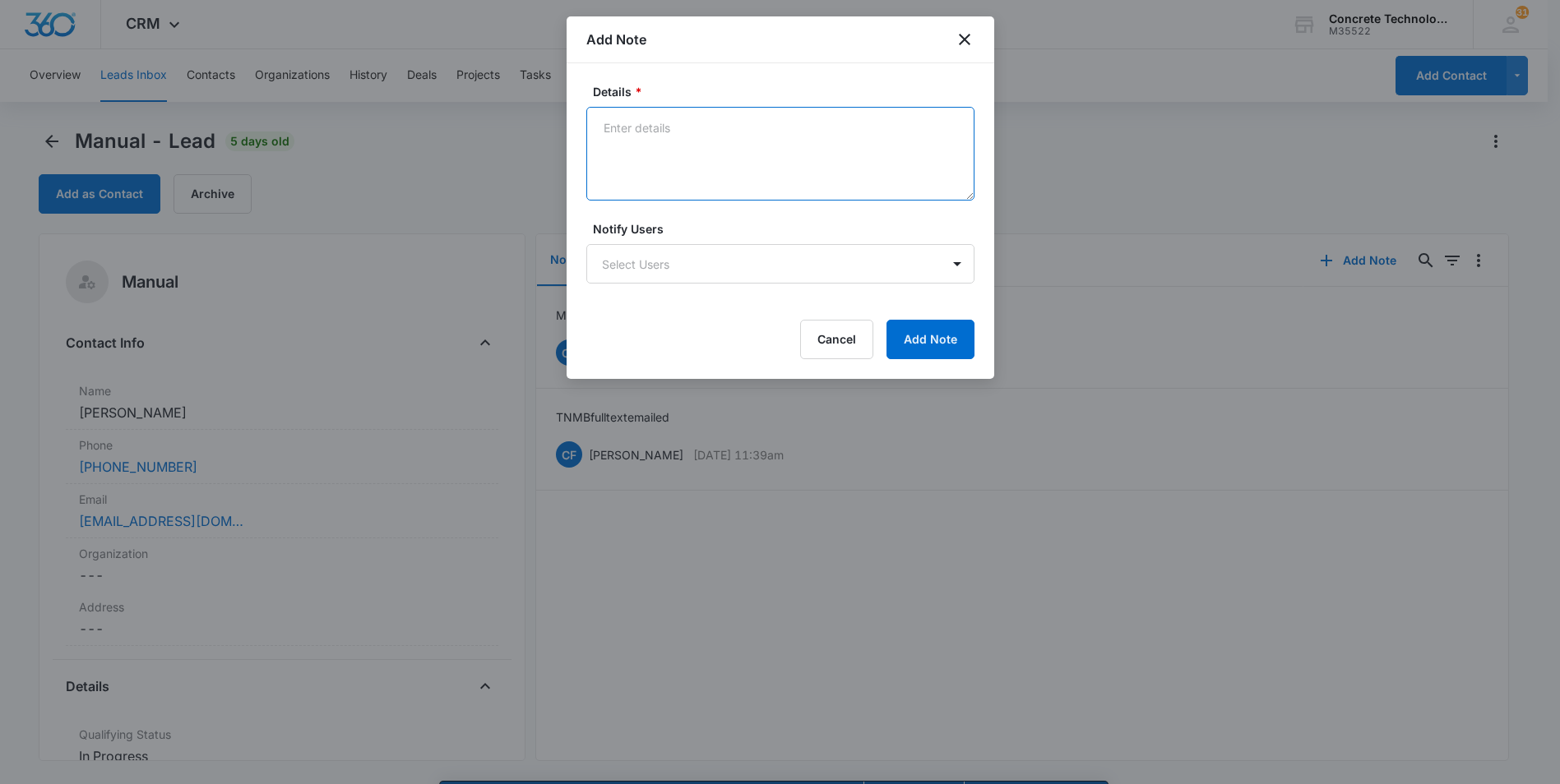
click at [609, 129] on textarea "Details *" at bounding box center [780, 153] width 388 height 94
type textarea "S"
type textarea "MB full, emailed text but not responding"
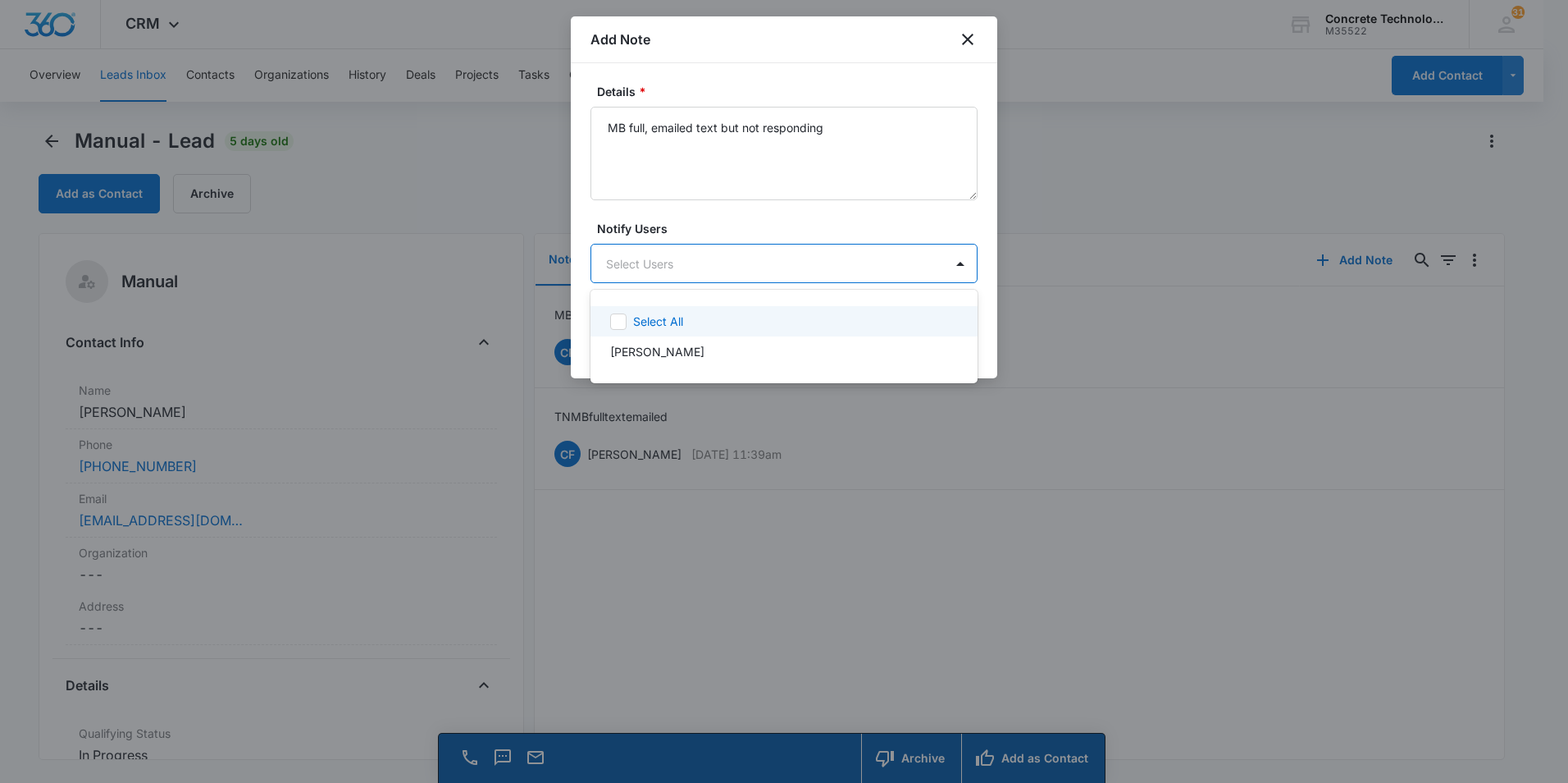
click at [649, 266] on body "CRM Apps Reputation Websites Forms CRM Email Social Content Ads Intelligence Fi…" at bounding box center [784, 392] width 1568 height 783
click at [656, 350] on p "[PERSON_NAME]" at bounding box center [657, 351] width 94 height 17
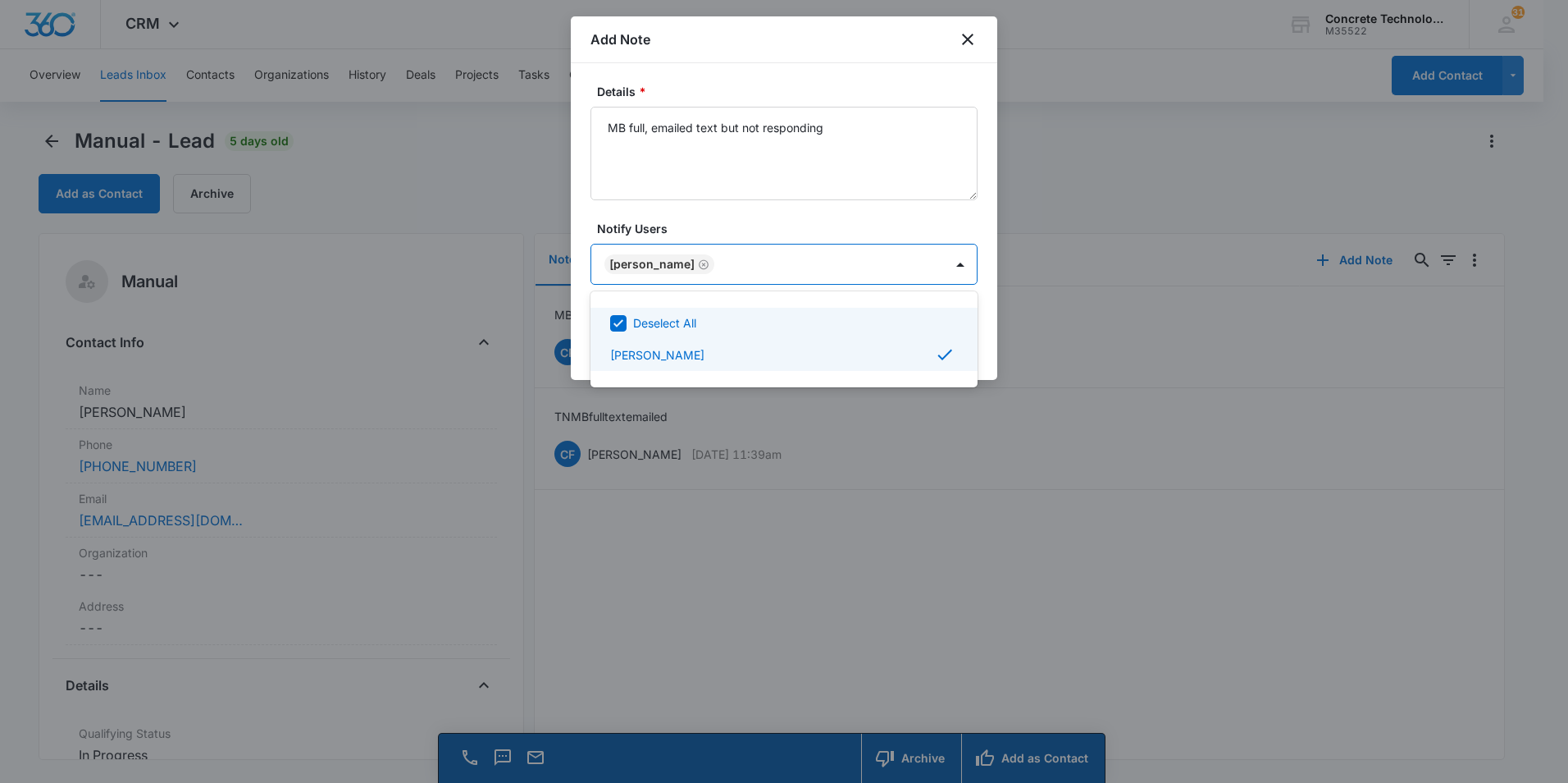
click at [881, 262] on div at bounding box center [784, 392] width 1568 height 783
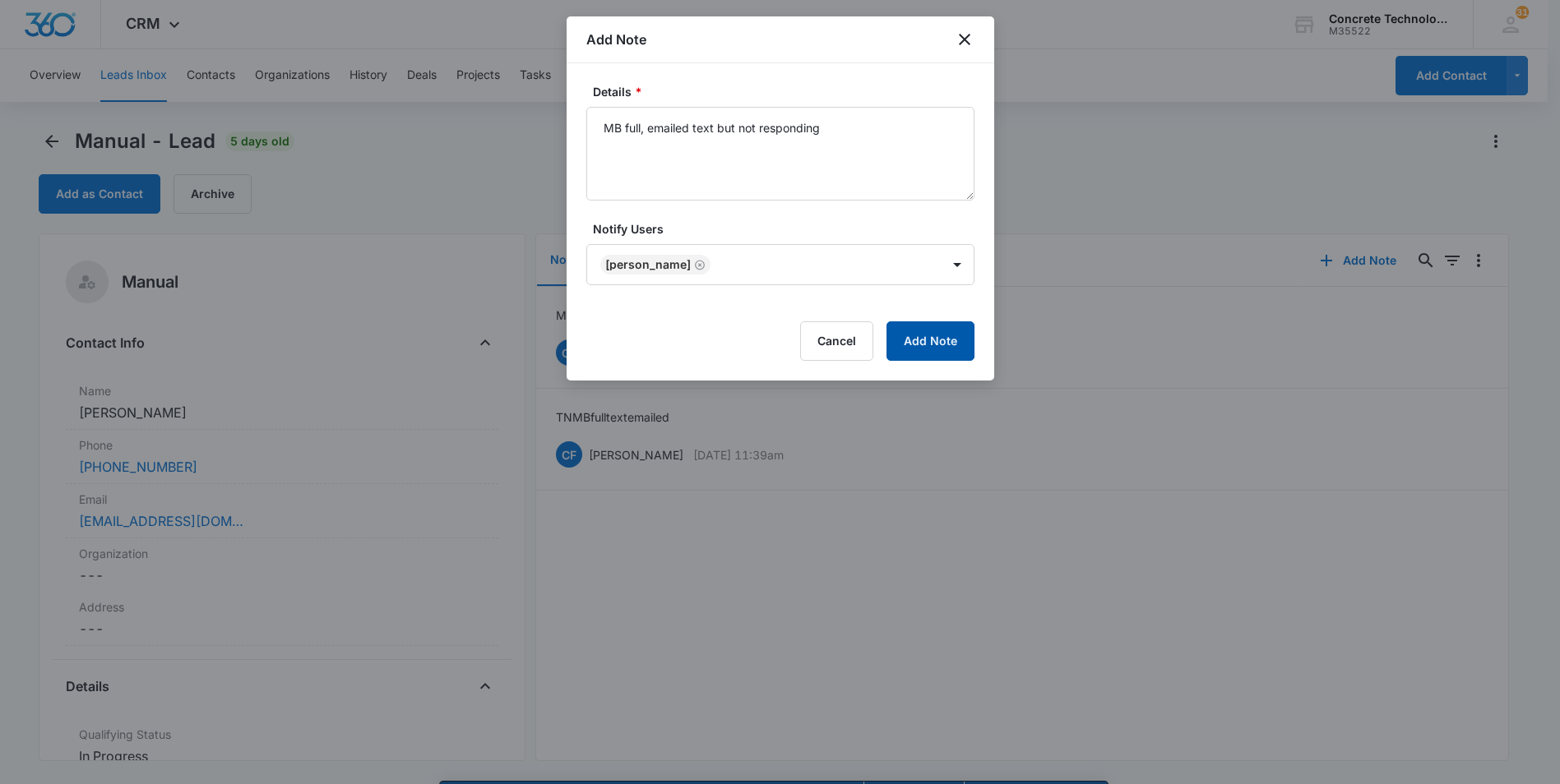
click at [941, 338] on button "Add Note" at bounding box center [930, 342] width 88 height 40
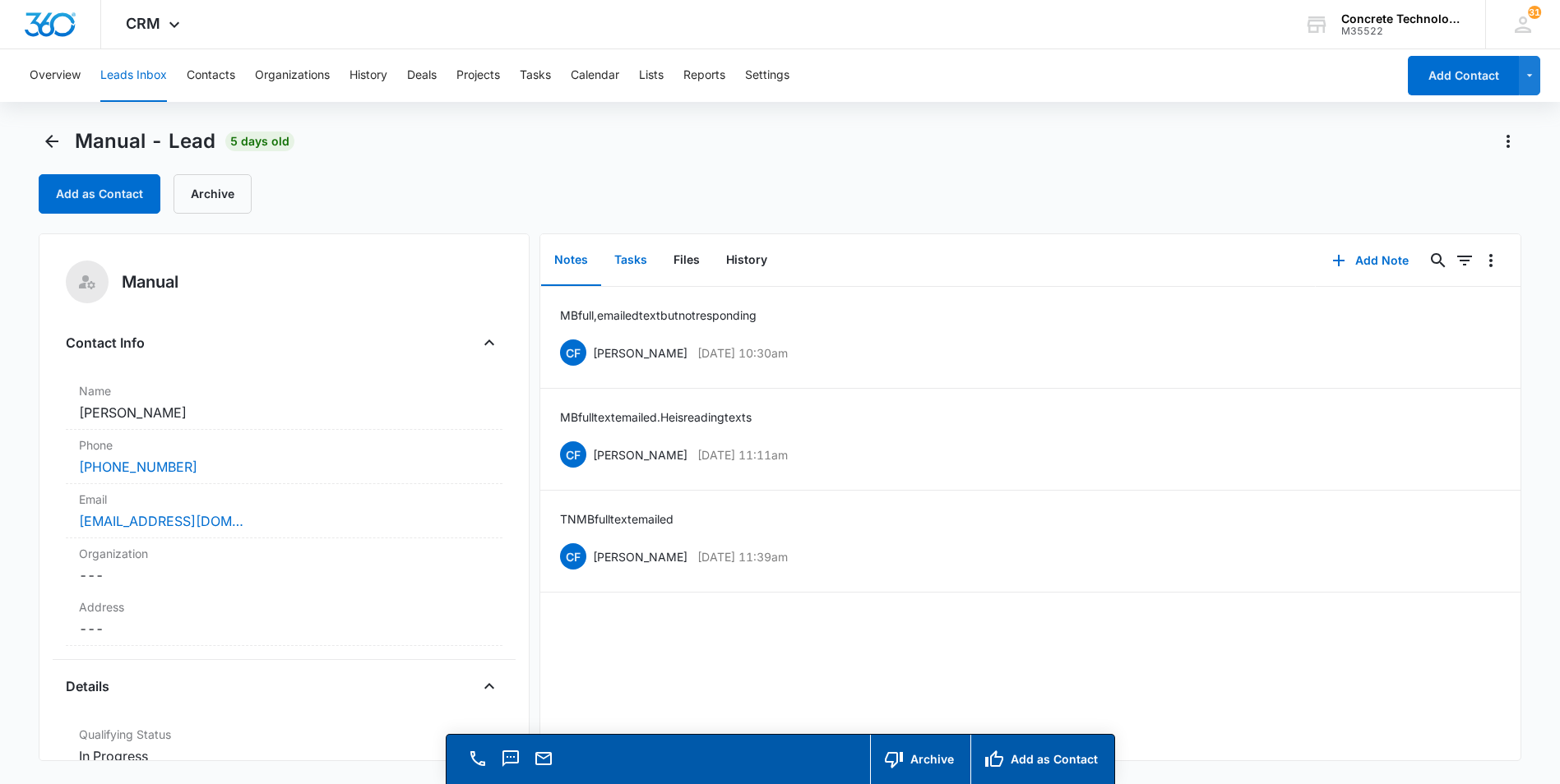
click at [631, 256] on button "Tasks" at bounding box center [631, 259] width 59 height 50
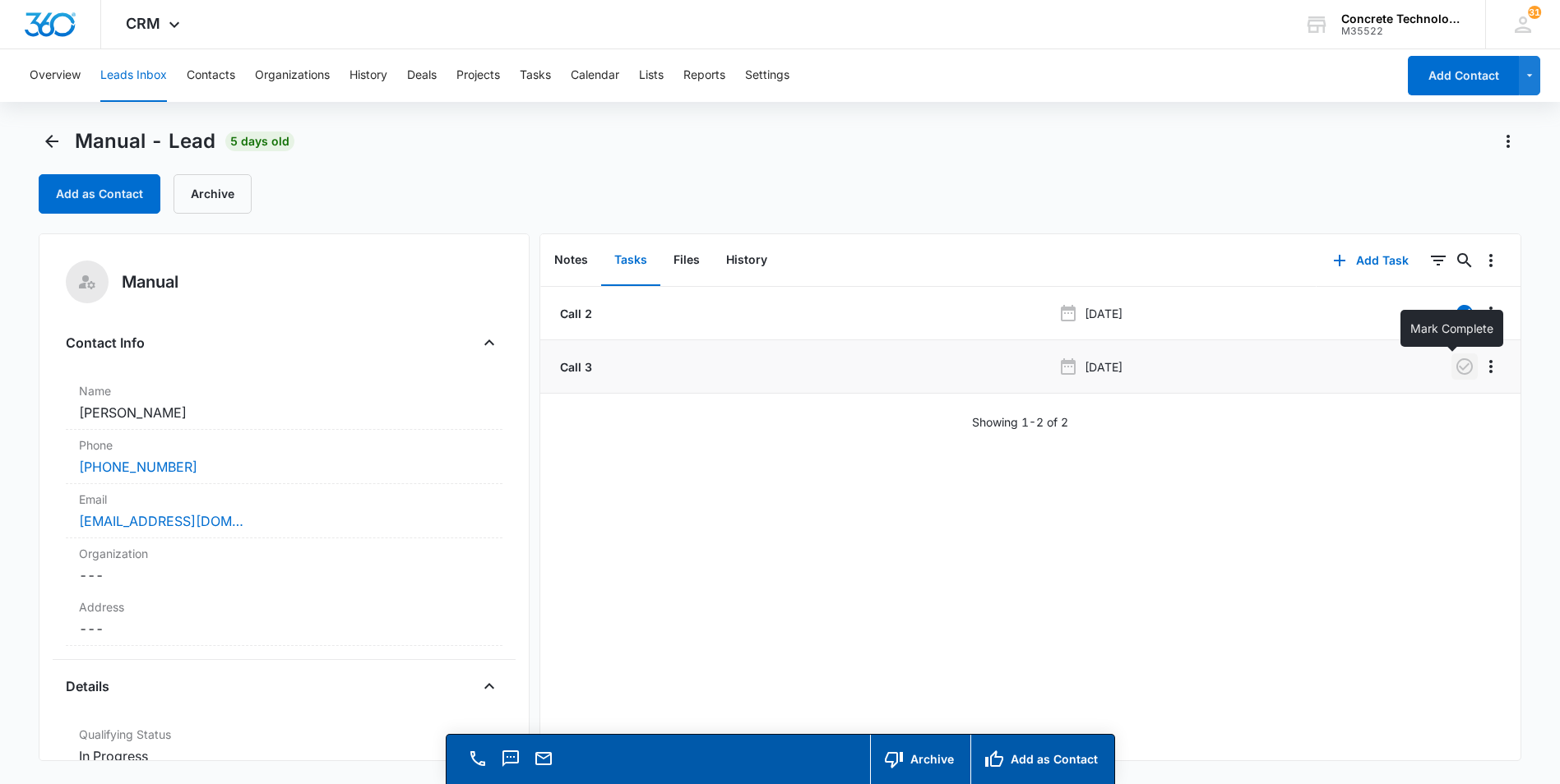
click at [1454, 364] on icon "button" at bounding box center [1464, 366] width 20 height 20
click at [1357, 261] on button "Add Task" at bounding box center [1371, 260] width 109 height 40
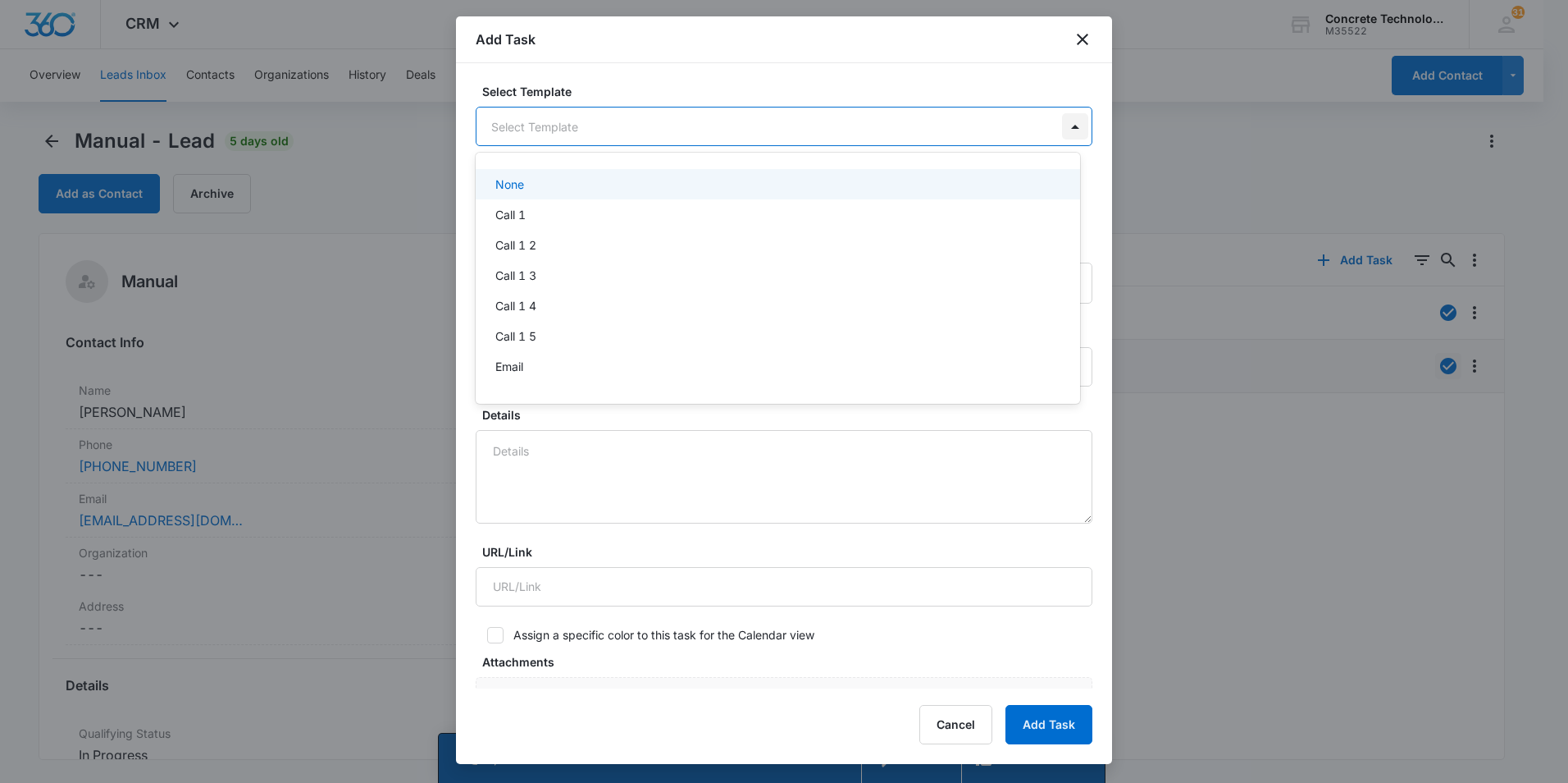
click at [1053, 126] on body "CRM Apps Reputation Websites Forms CRM Email Social Content Ads Intelligence Fi…" at bounding box center [784, 392] width 1568 height 783
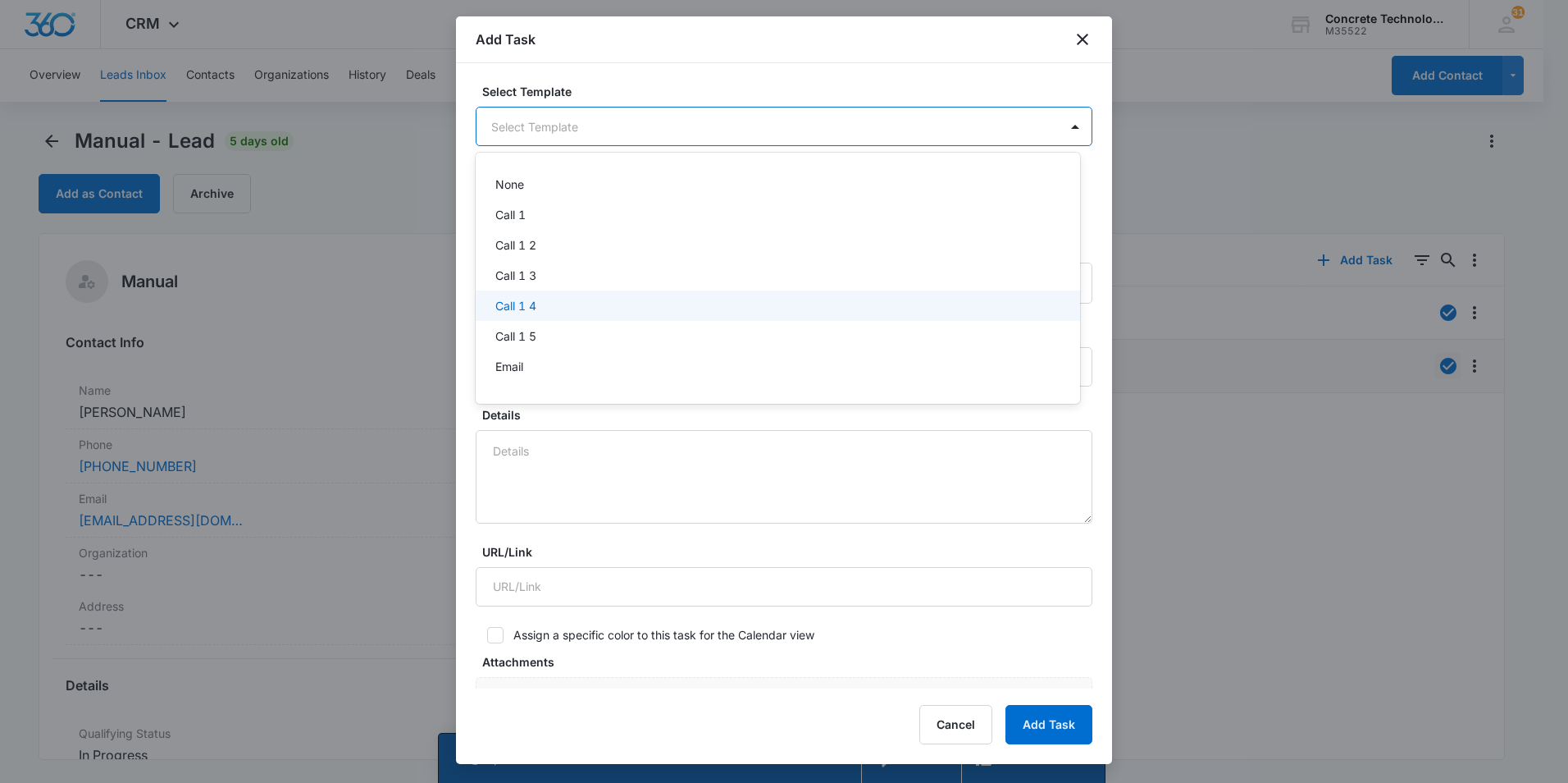
click at [507, 304] on p "Call 1 4" at bounding box center [516, 304] width 41 height 17
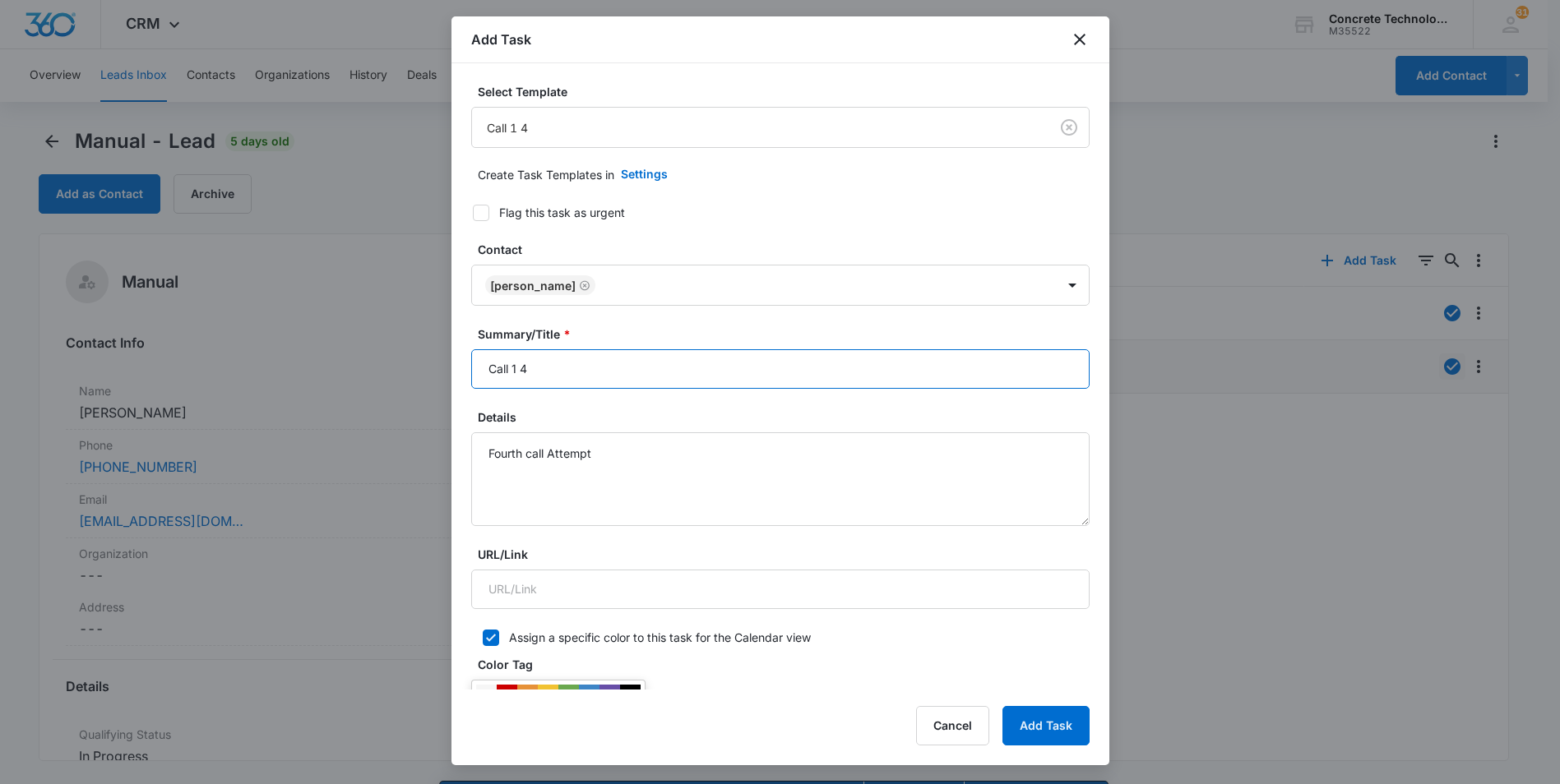
click at [520, 371] on input "Call 1 4" at bounding box center [780, 369] width 618 height 40
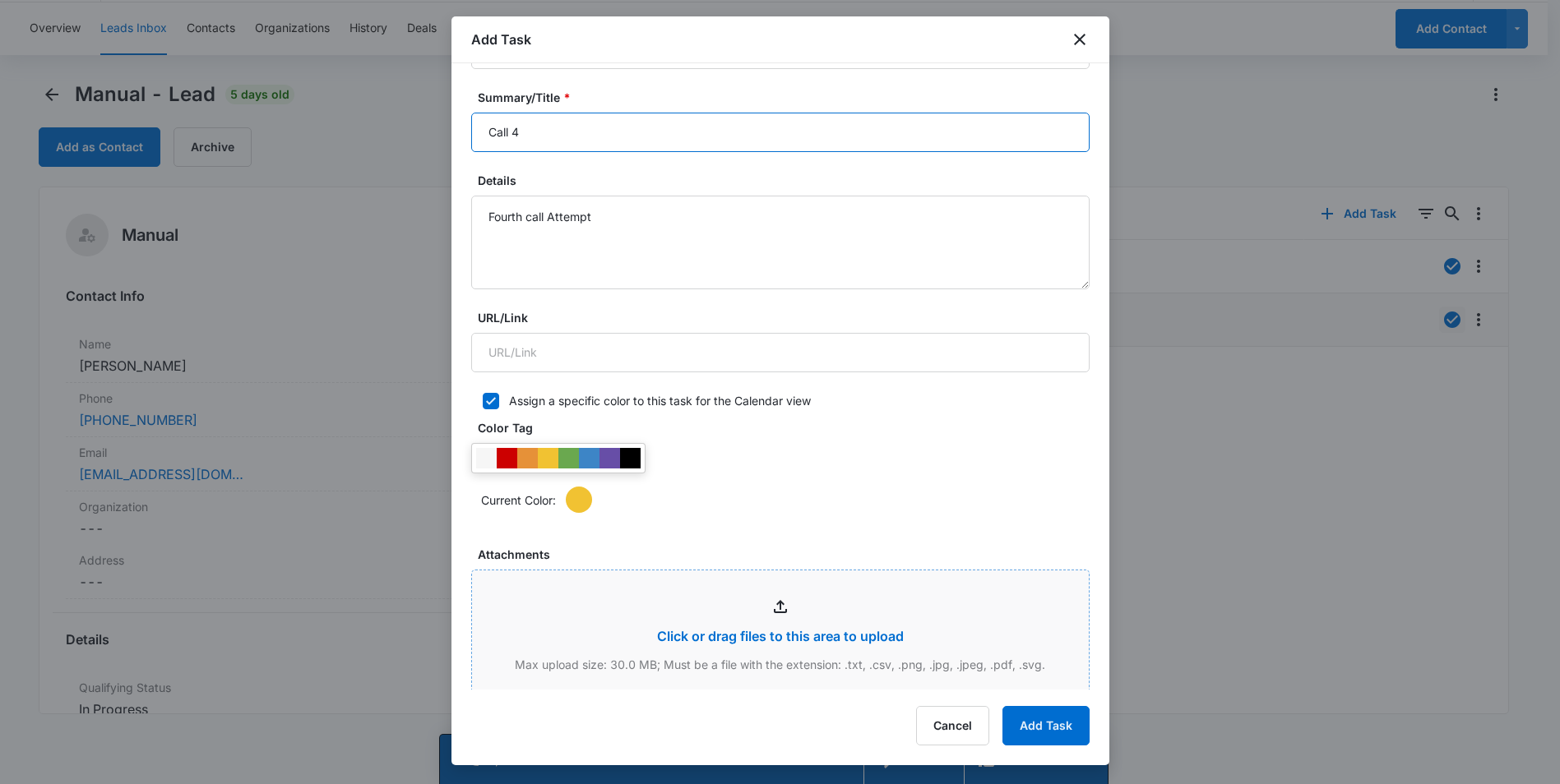
scroll to position [575, 0]
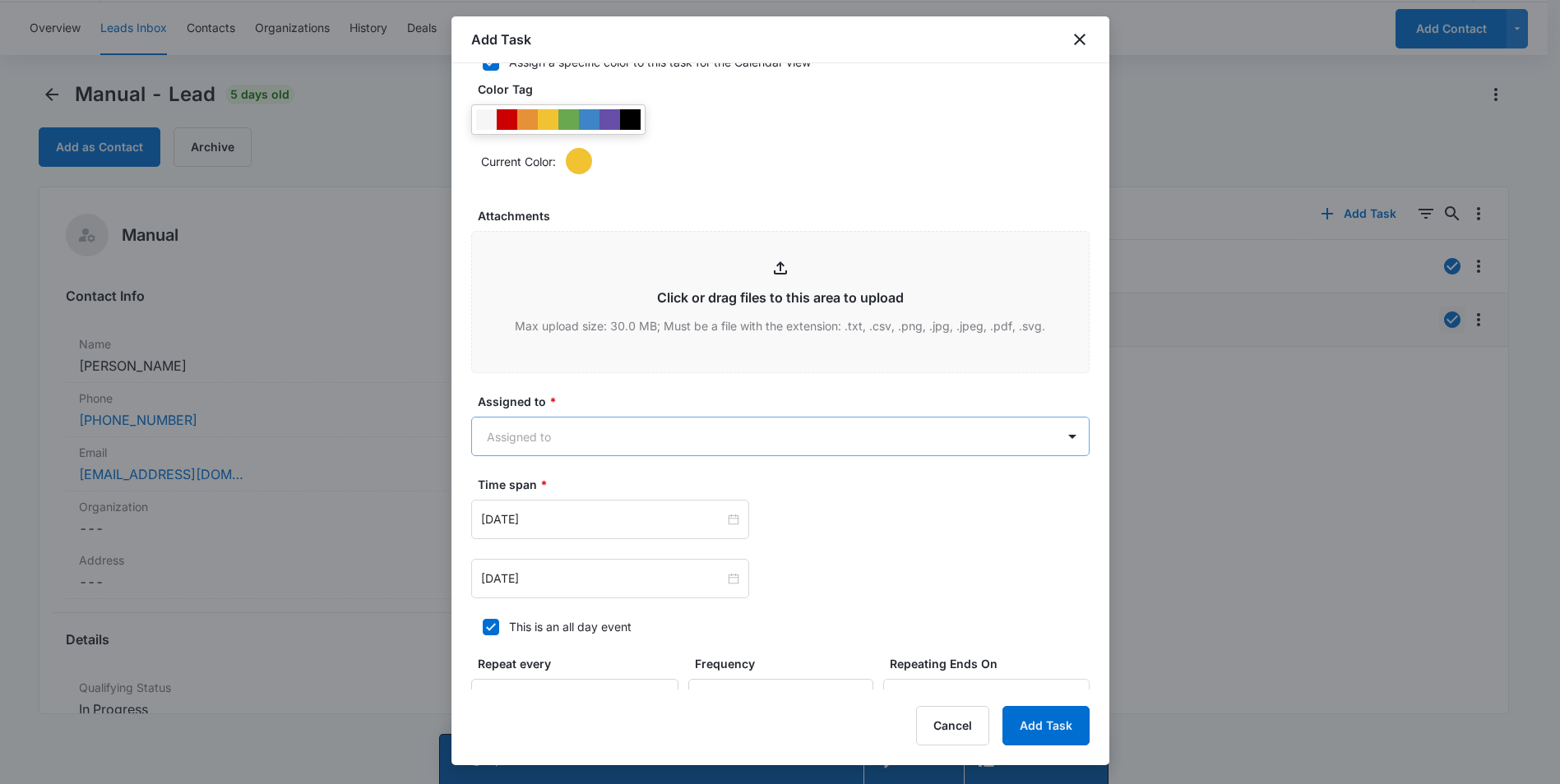
type input "Call 4"
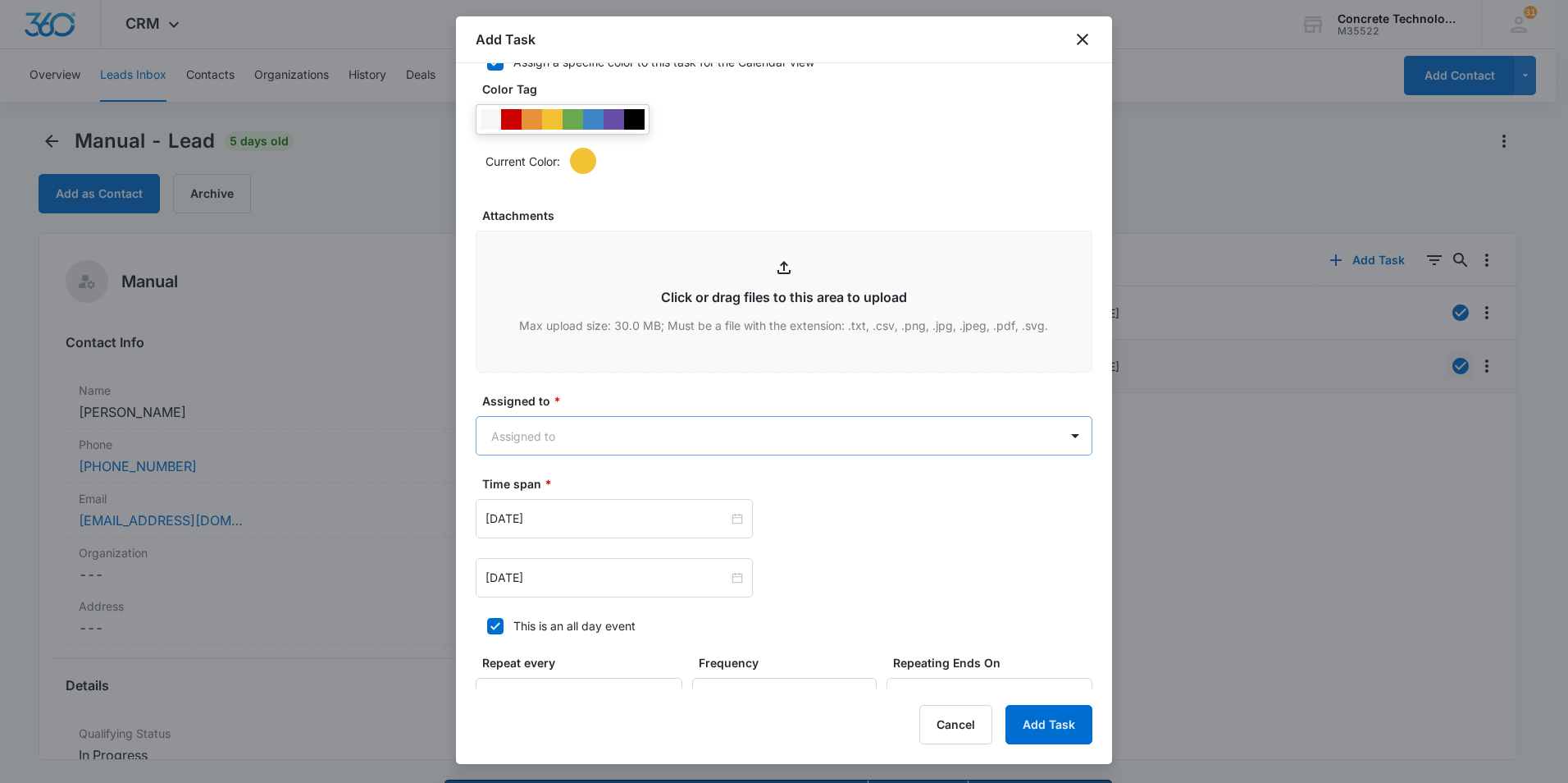
click at [751, 440] on body "CRM Apps Reputation Websites Forms CRM Email Social Content Ads Intelligence Fi…" at bounding box center [784, 414] width 1568 height 829
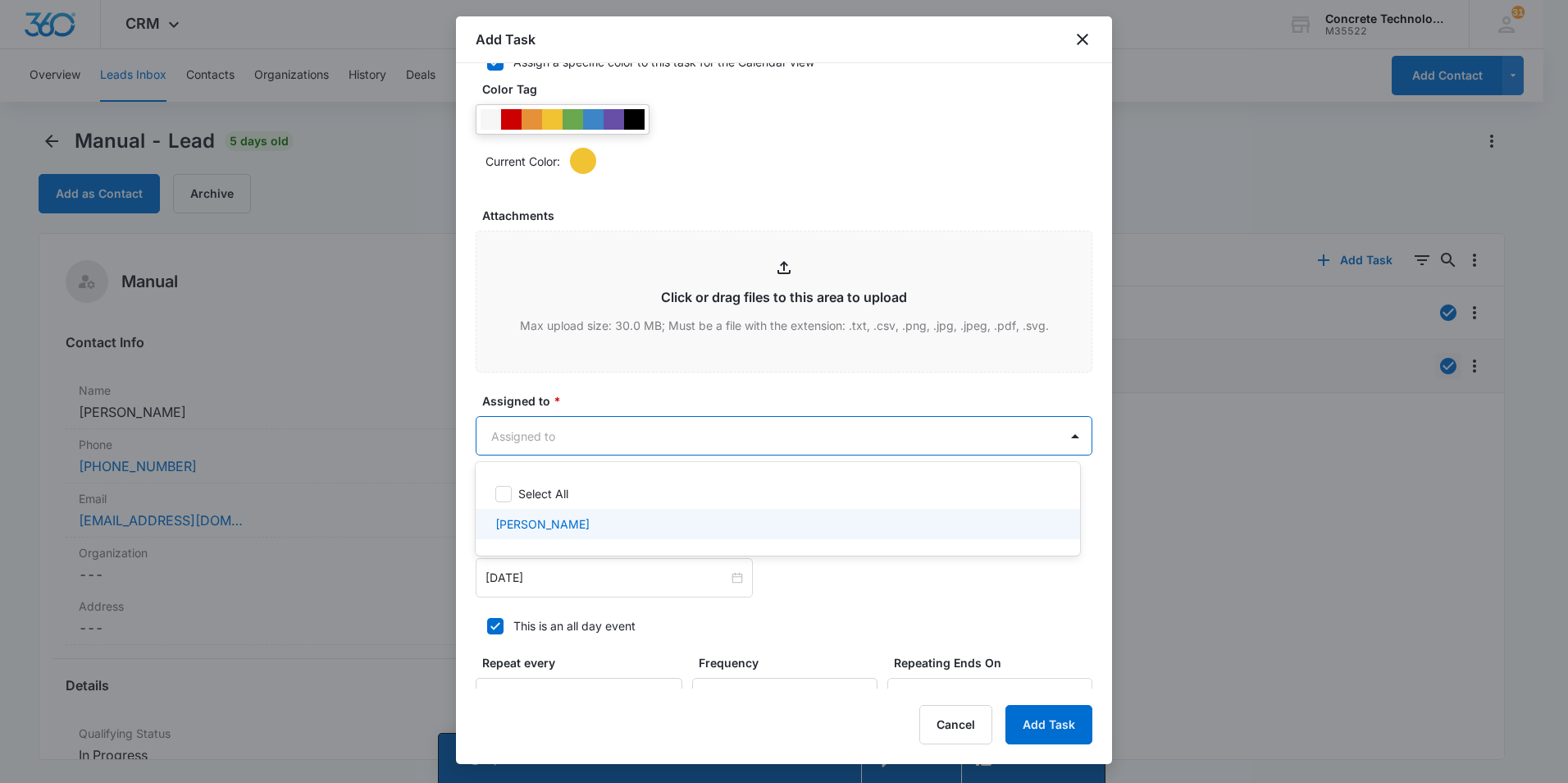
click at [536, 529] on p "[PERSON_NAME]" at bounding box center [541, 523] width 94 height 17
checkbox input "true"
click at [581, 583] on div at bounding box center [784, 392] width 1568 height 783
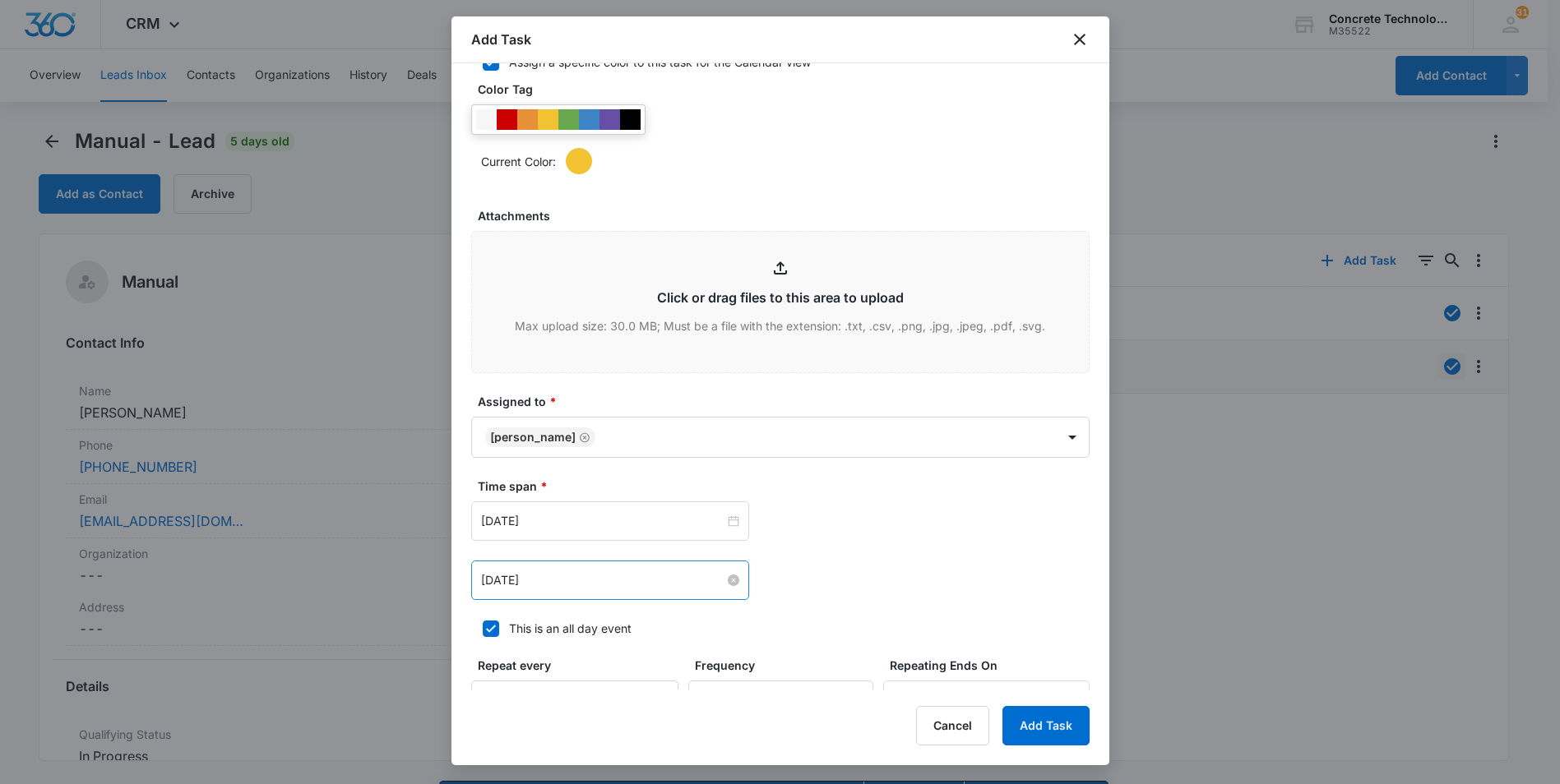
click at [588, 579] on input "[DATE]" at bounding box center [603, 580] width 244 height 18
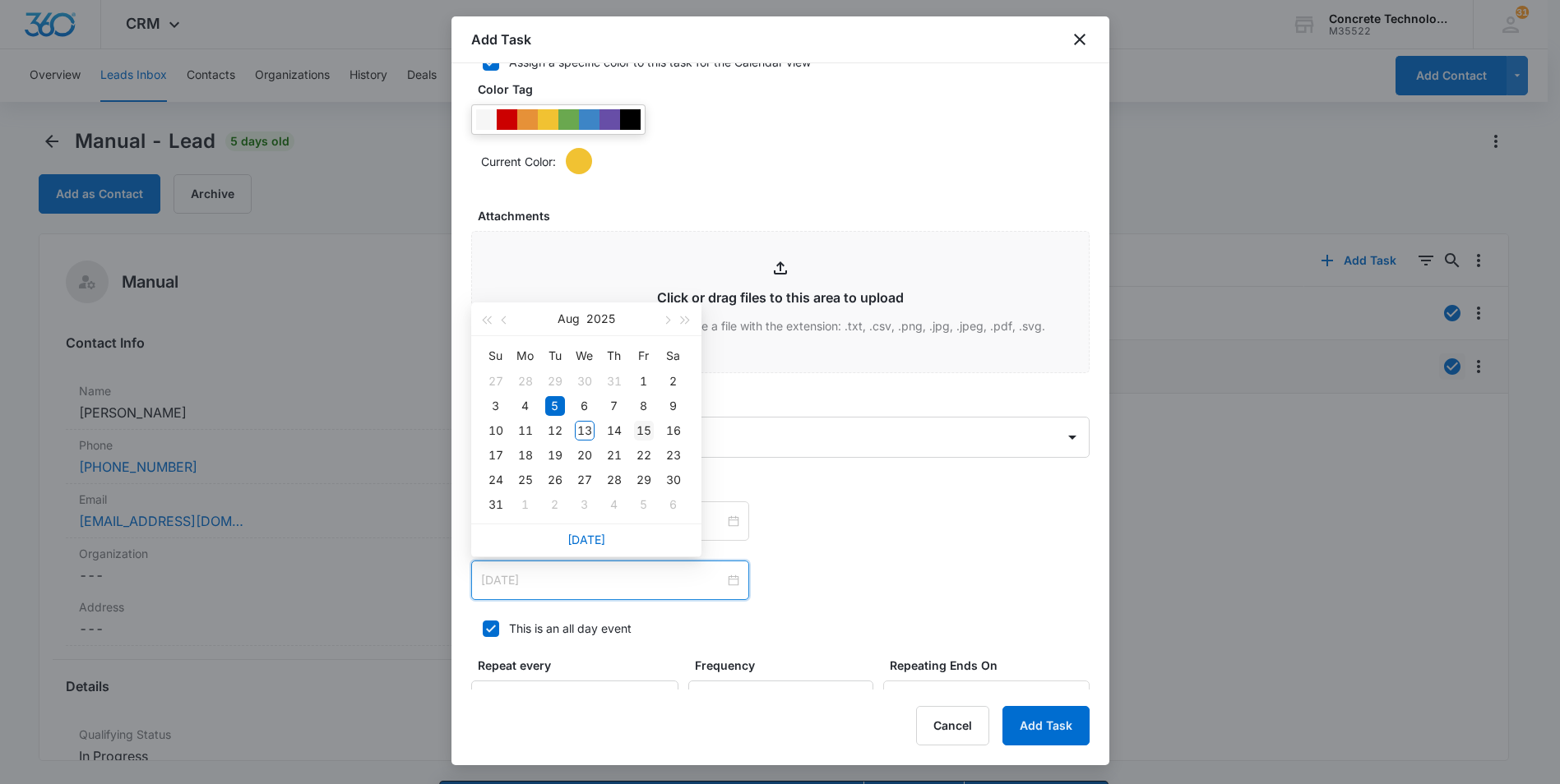
type input "[DATE]"
click at [644, 428] on div "15" at bounding box center [644, 431] width 20 height 20
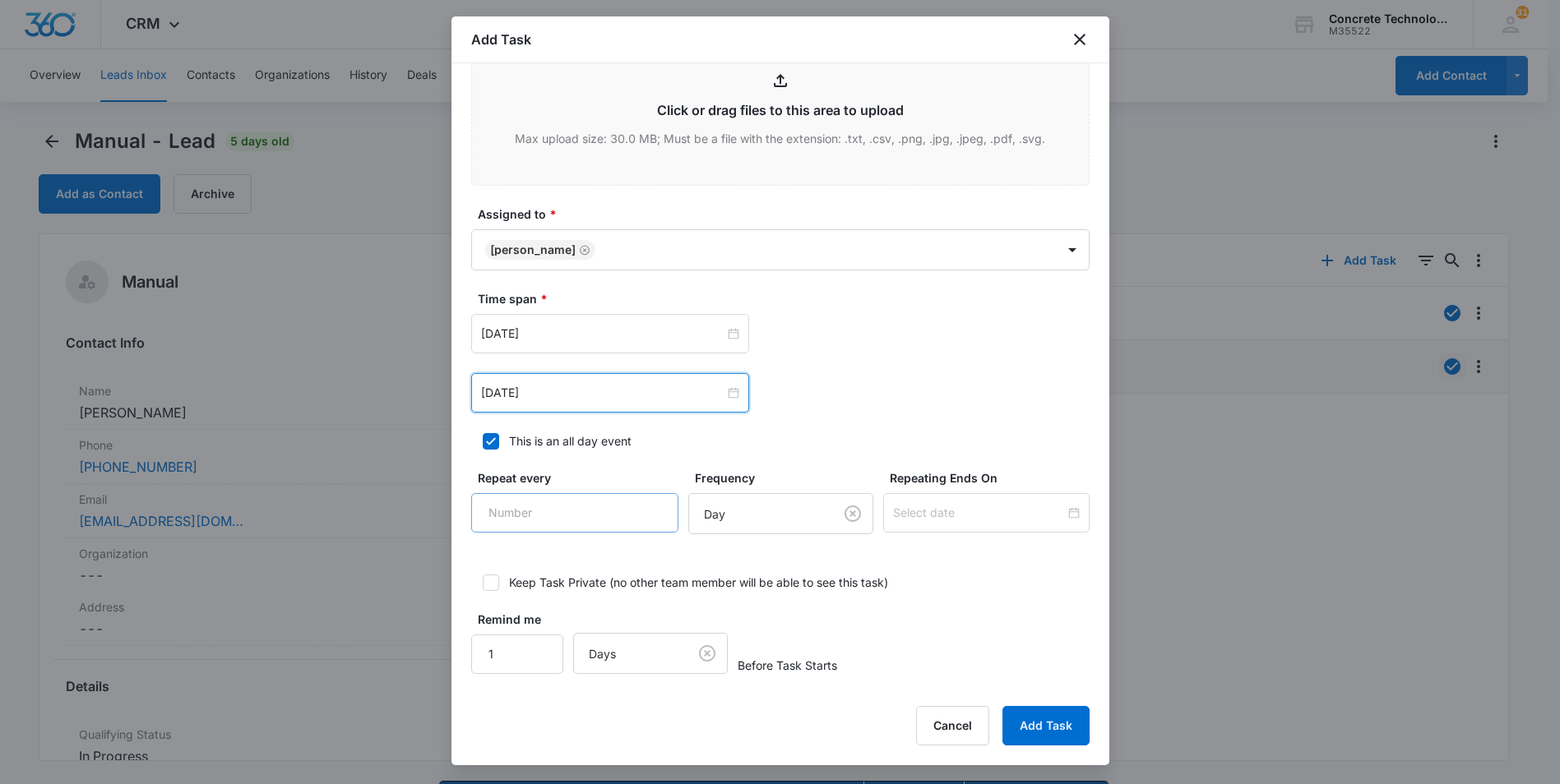
scroll to position [766, 0]
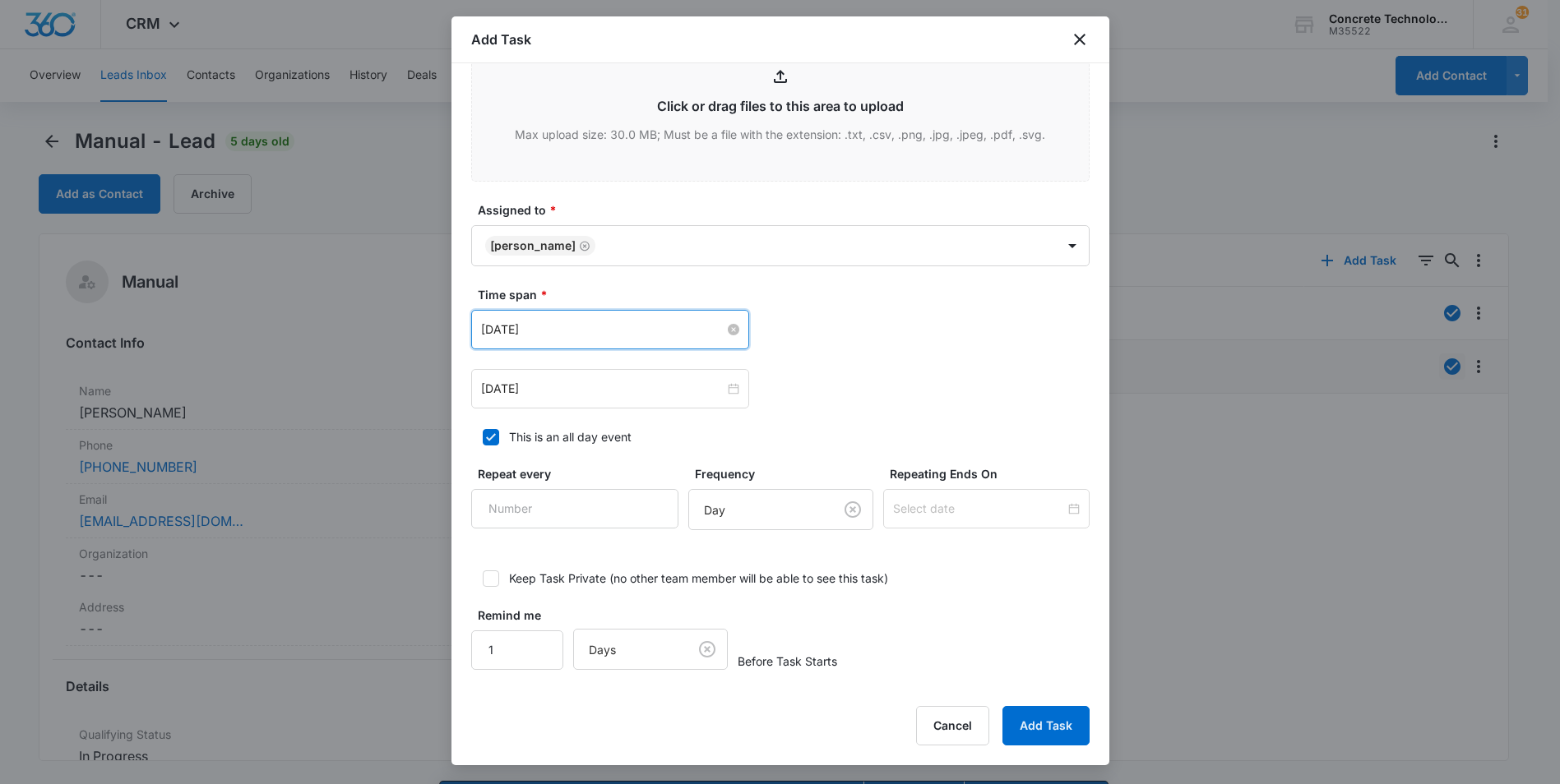
click at [586, 327] on input "[DATE]" at bounding box center [603, 330] width 244 height 18
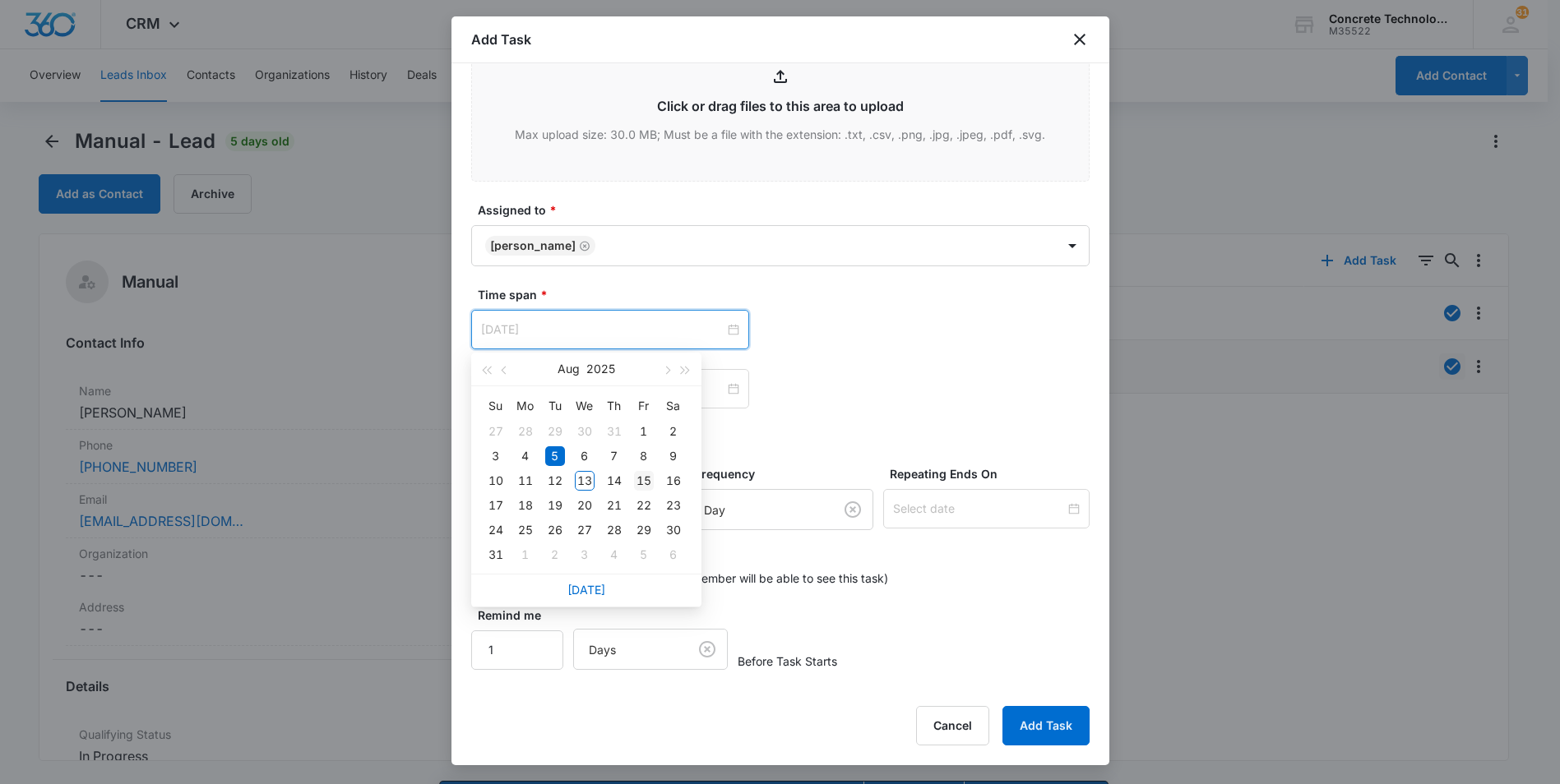
type input "[DATE]"
click at [641, 480] on div "15" at bounding box center [644, 481] width 20 height 20
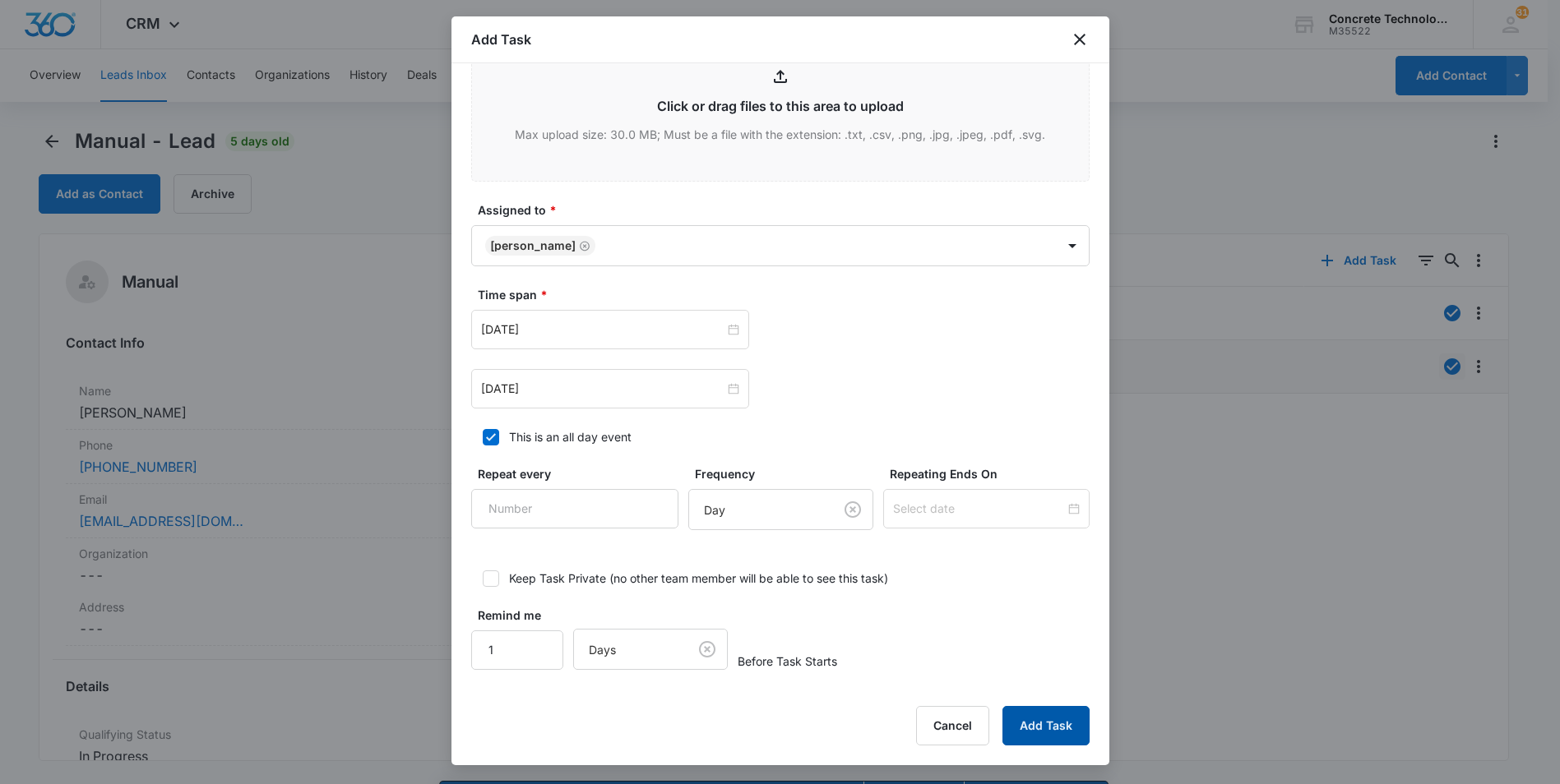
click at [1024, 723] on button "Add Task" at bounding box center [1046, 726] width 87 height 40
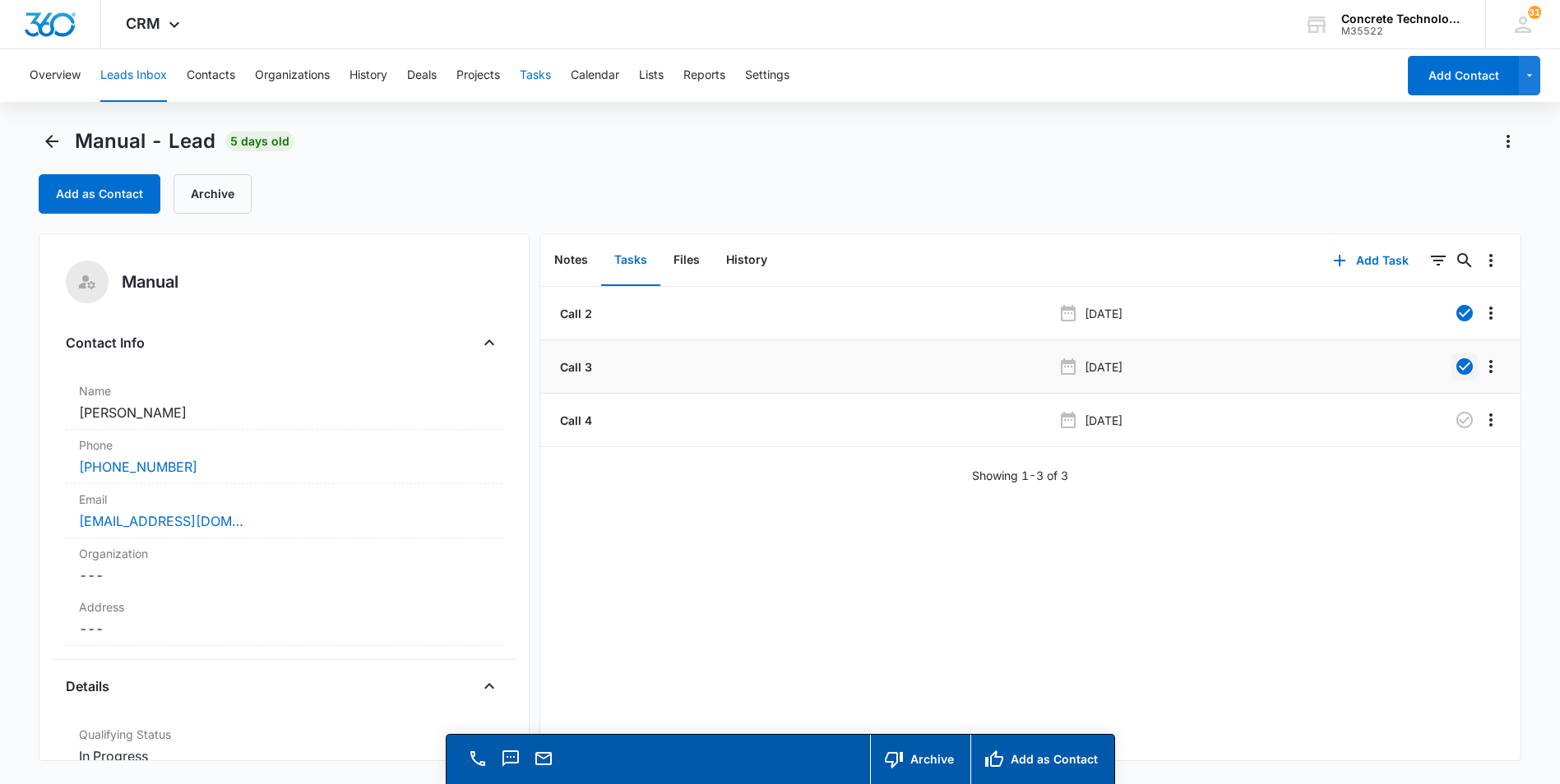
click at [541, 74] on button "Tasks" at bounding box center [536, 75] width 32 height 52
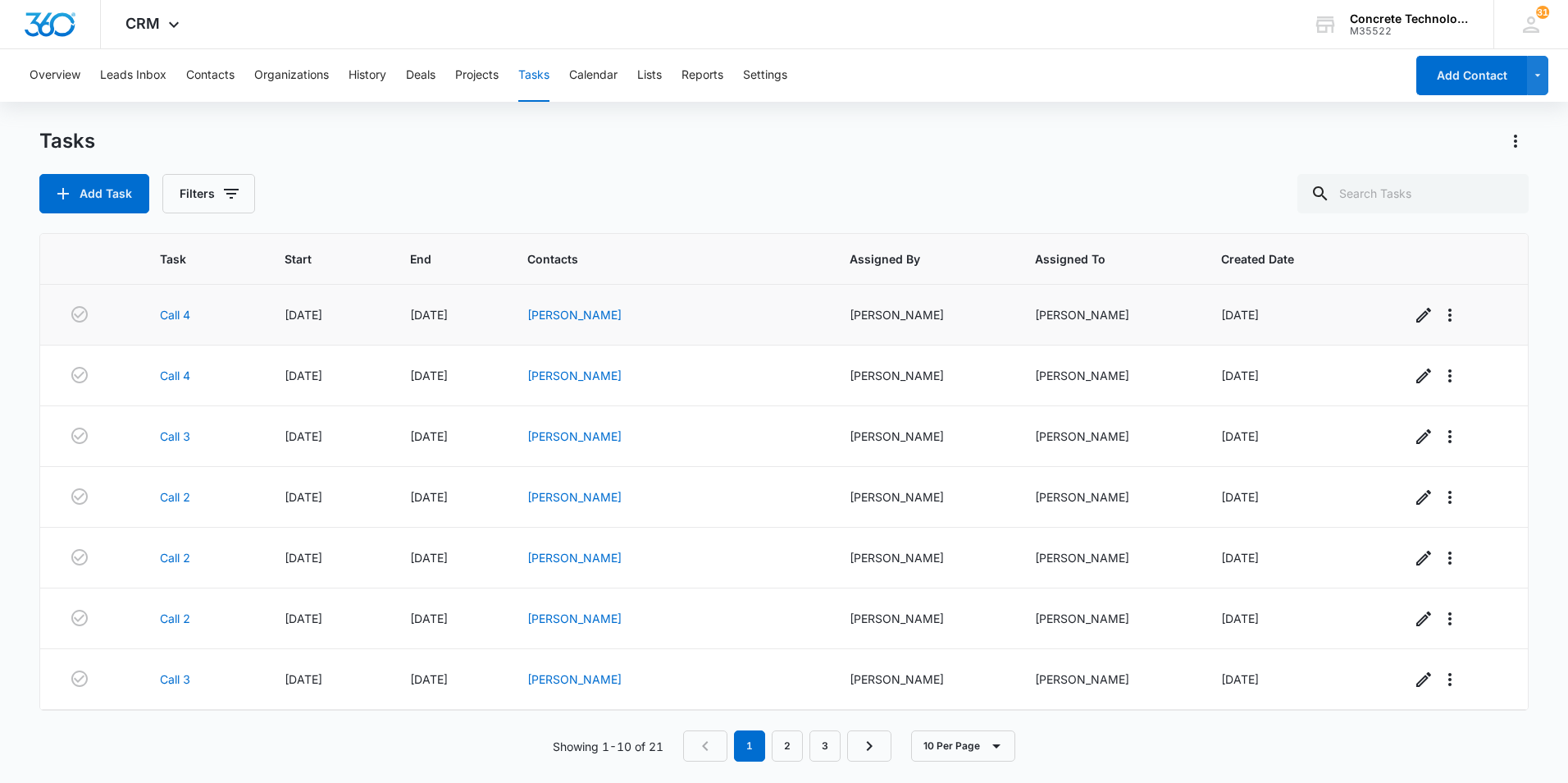
drag, startPoint x: 629, startPoint y: 317, endPoint x: 547, endPoint y: 344, distance: 86.3
click at [508, 344] on td "[DATE]" at bounding box center [449, 314] width 118 height 60
click at [592, 313] on link "[PERSON_NAME]" at bounding box center [574, 314] width 94 height 14
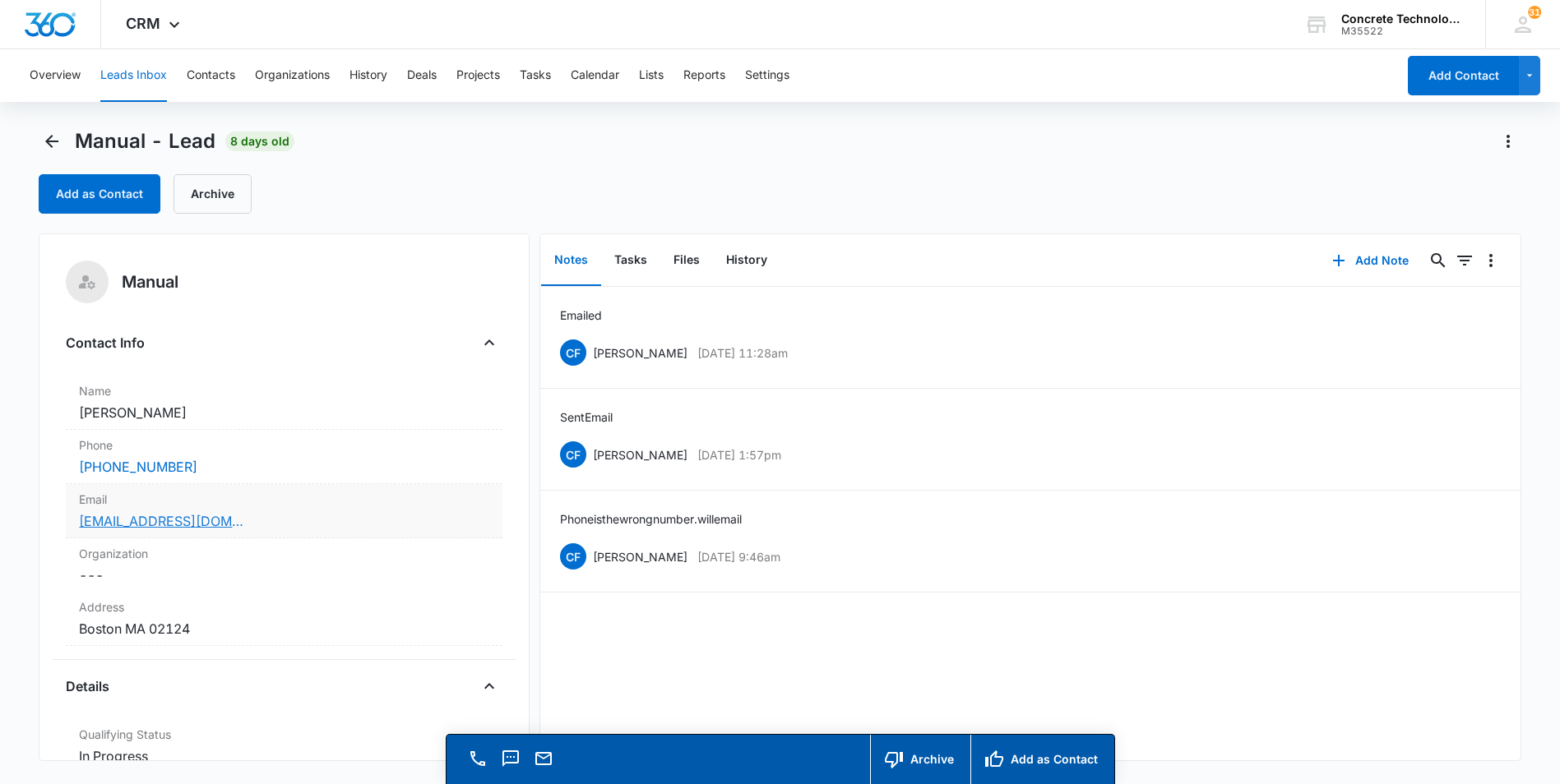
click at [148, 521] on link "[EMAIL_ADDRESS][DOMAIN_NAME]" at bounding box center [161, 521] width 164 height 20
click at [1359, 255] on button "Add Note" at bounding box center [1370, 260] width 109 height 40
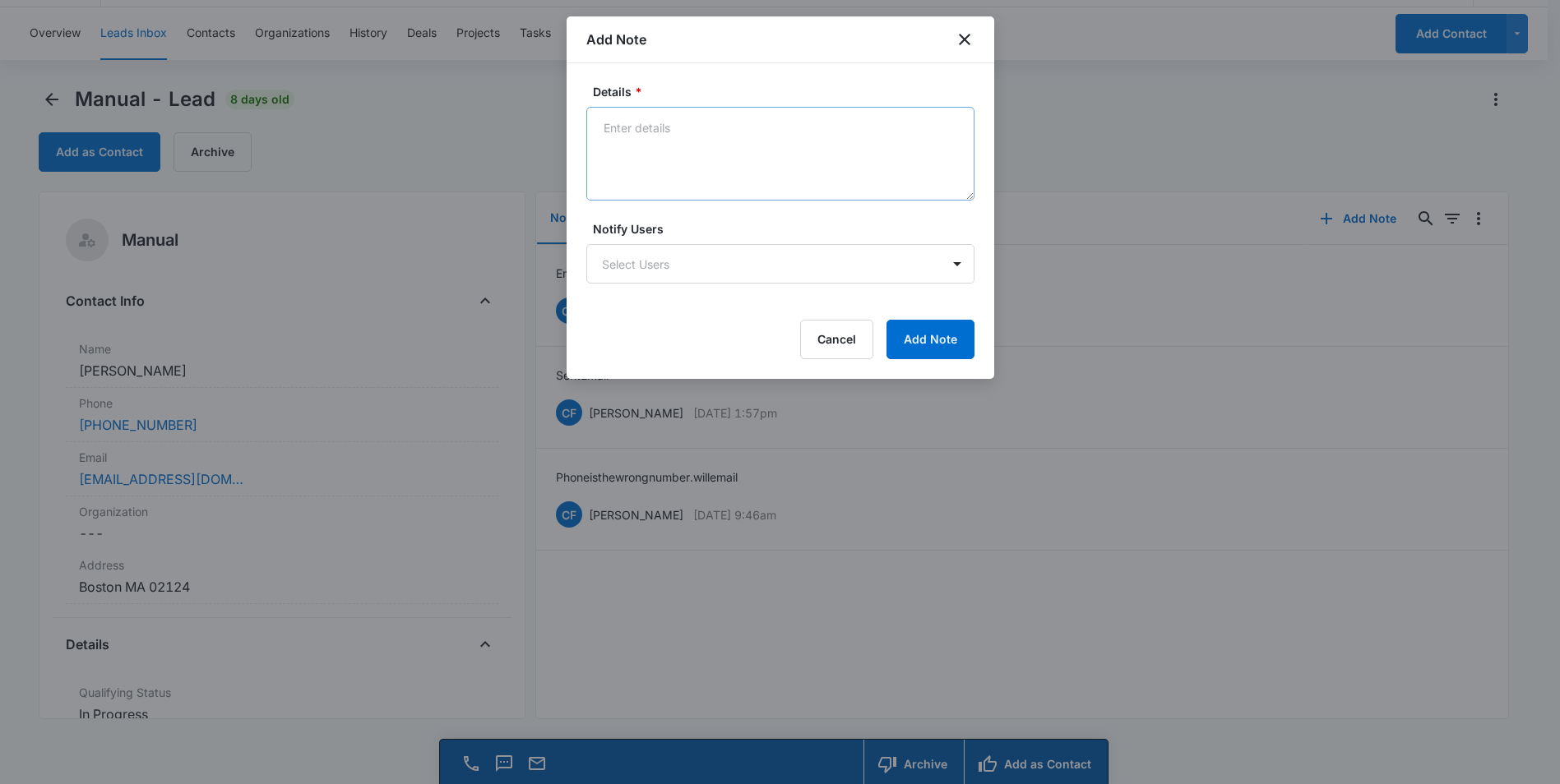
scroll to position [47, 0]
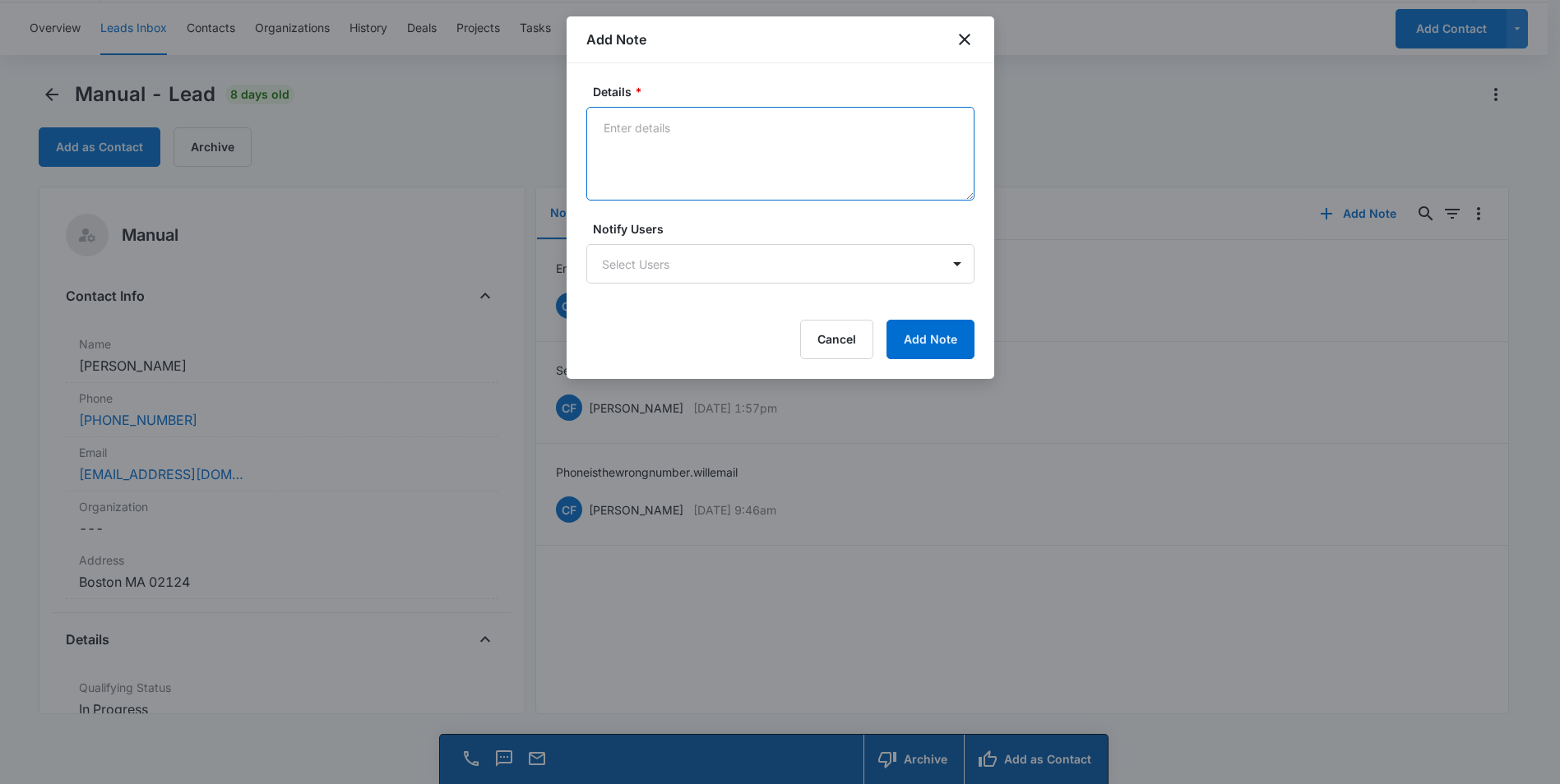
click at [652, 128] on textarea "Details *" at bounding box center [780, 153] width 388 height 94
type textarea "email 4"
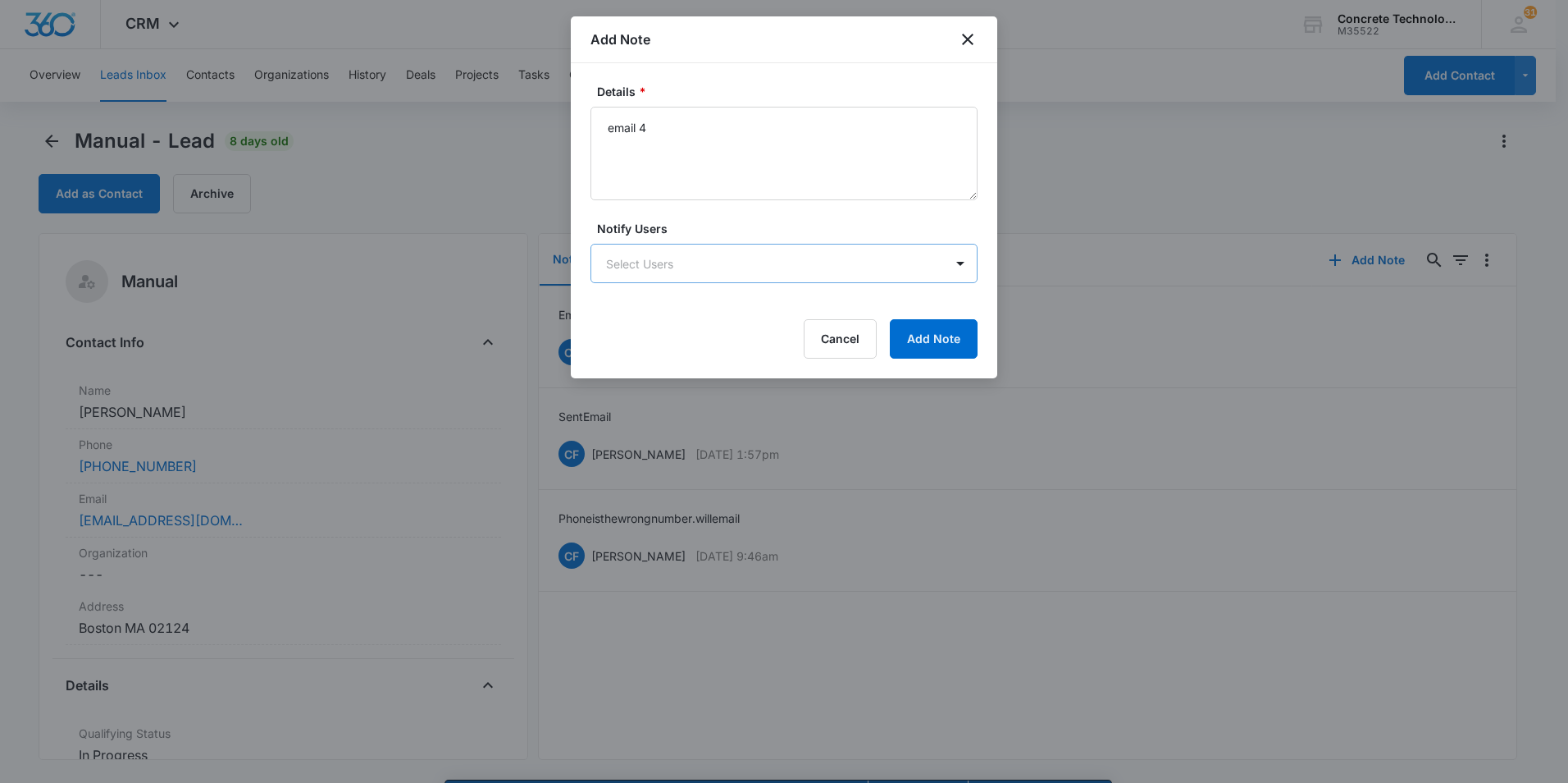
click at [729, 268] on body "CRM Apps Reputation Websites Forms CRM Email Social Content Ads Intelligence Fi…" at bounding box center [784, 414] width 1568 height 829
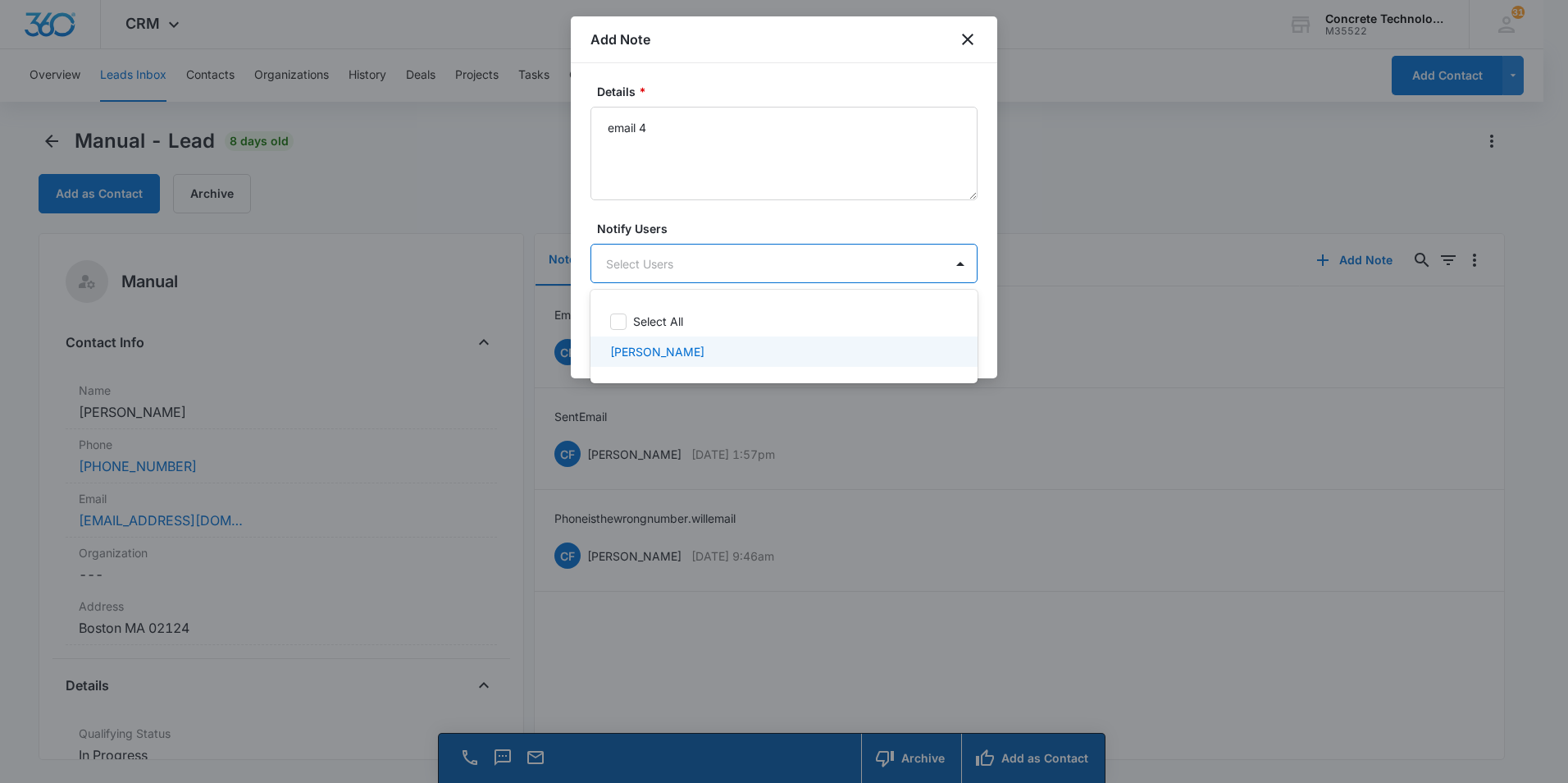
click at [645, 354] on p "[PERSON_NAME]" at bounding box center [657, 351] width 94 height 17
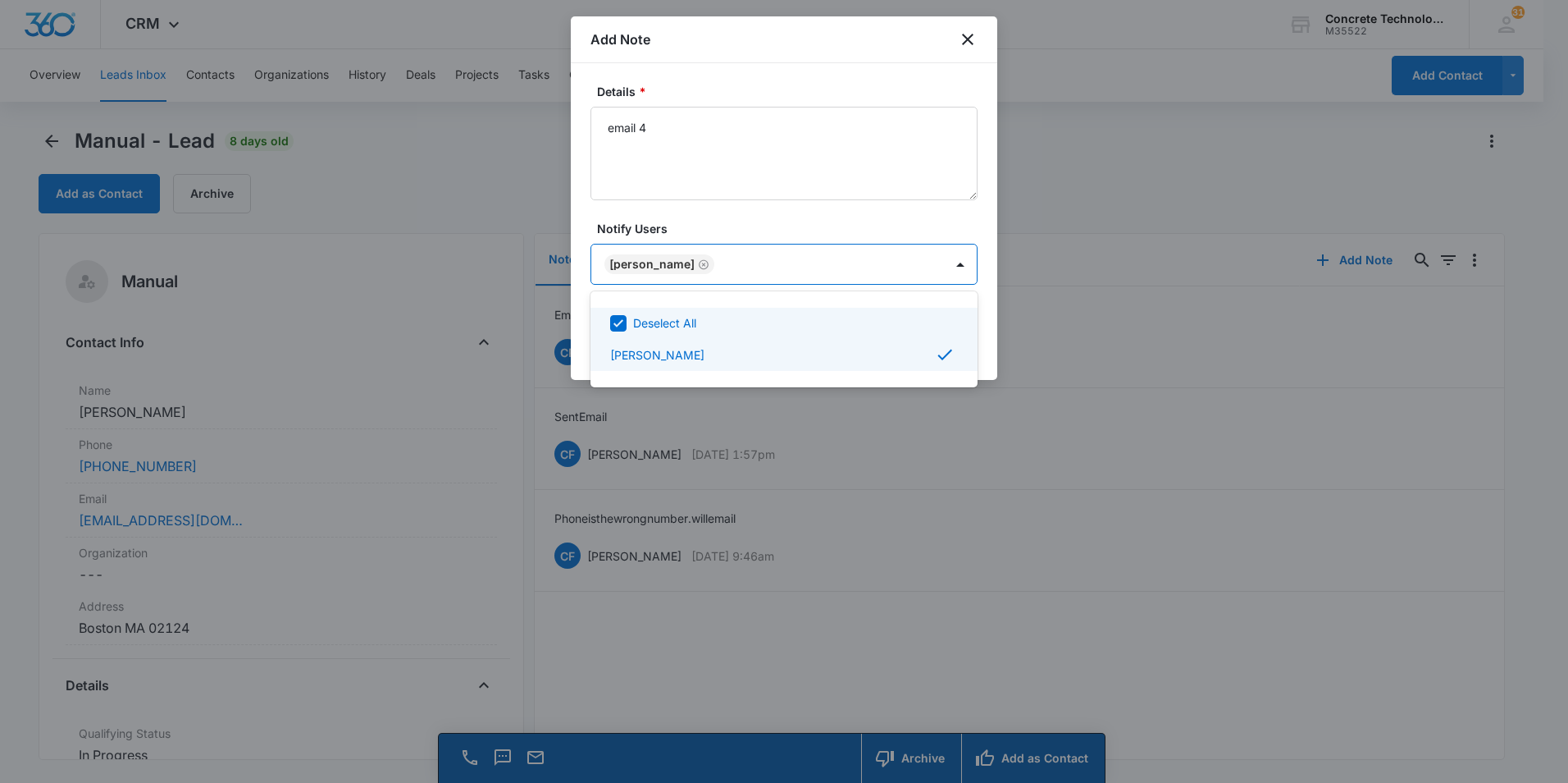
click at [819, 265] on div at bounding box center [784, 392] width 1568 height 783
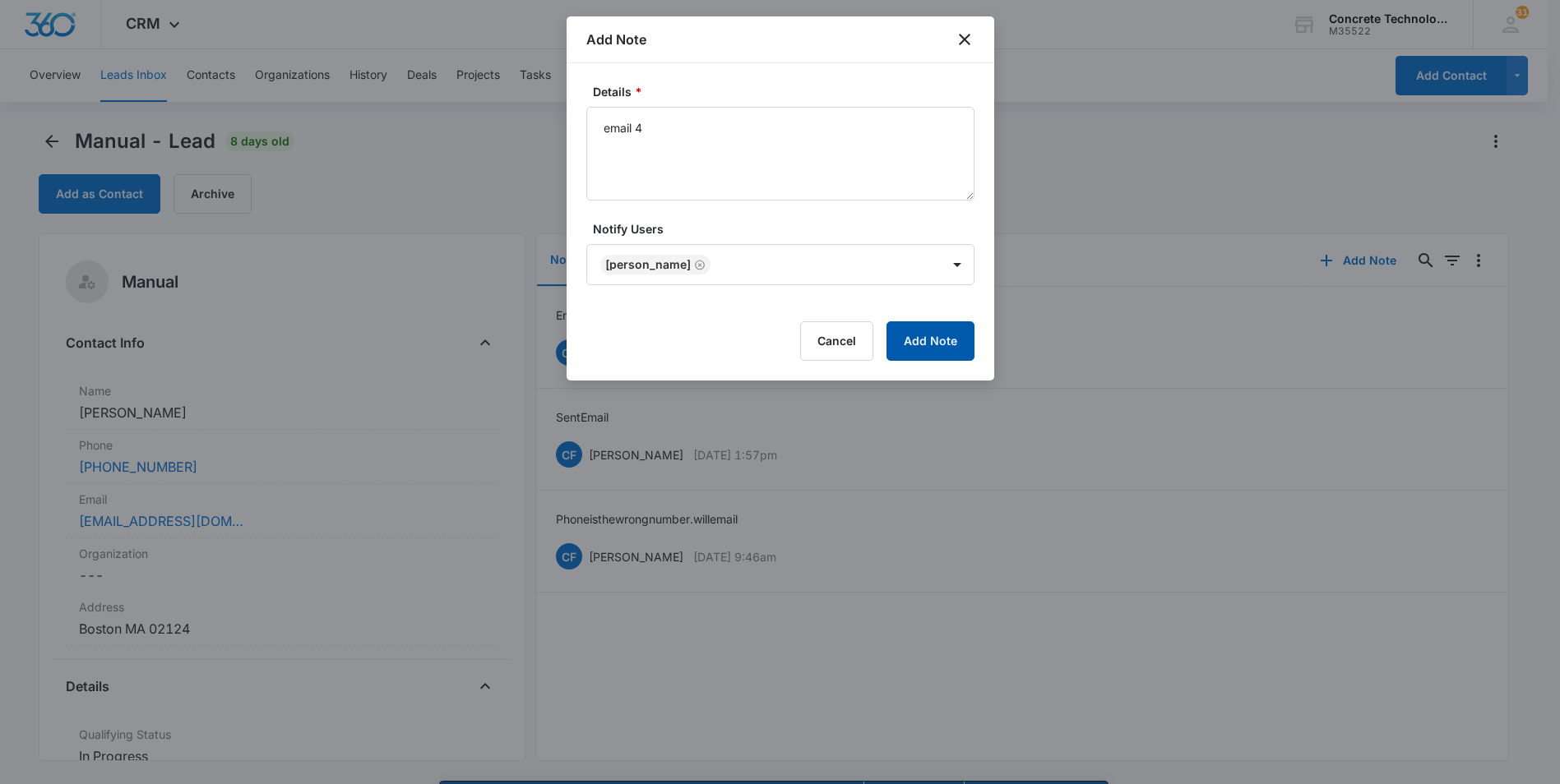
click at [921, 338] on button "Add Note" at bounding box center [930, 342] width 88 height 40
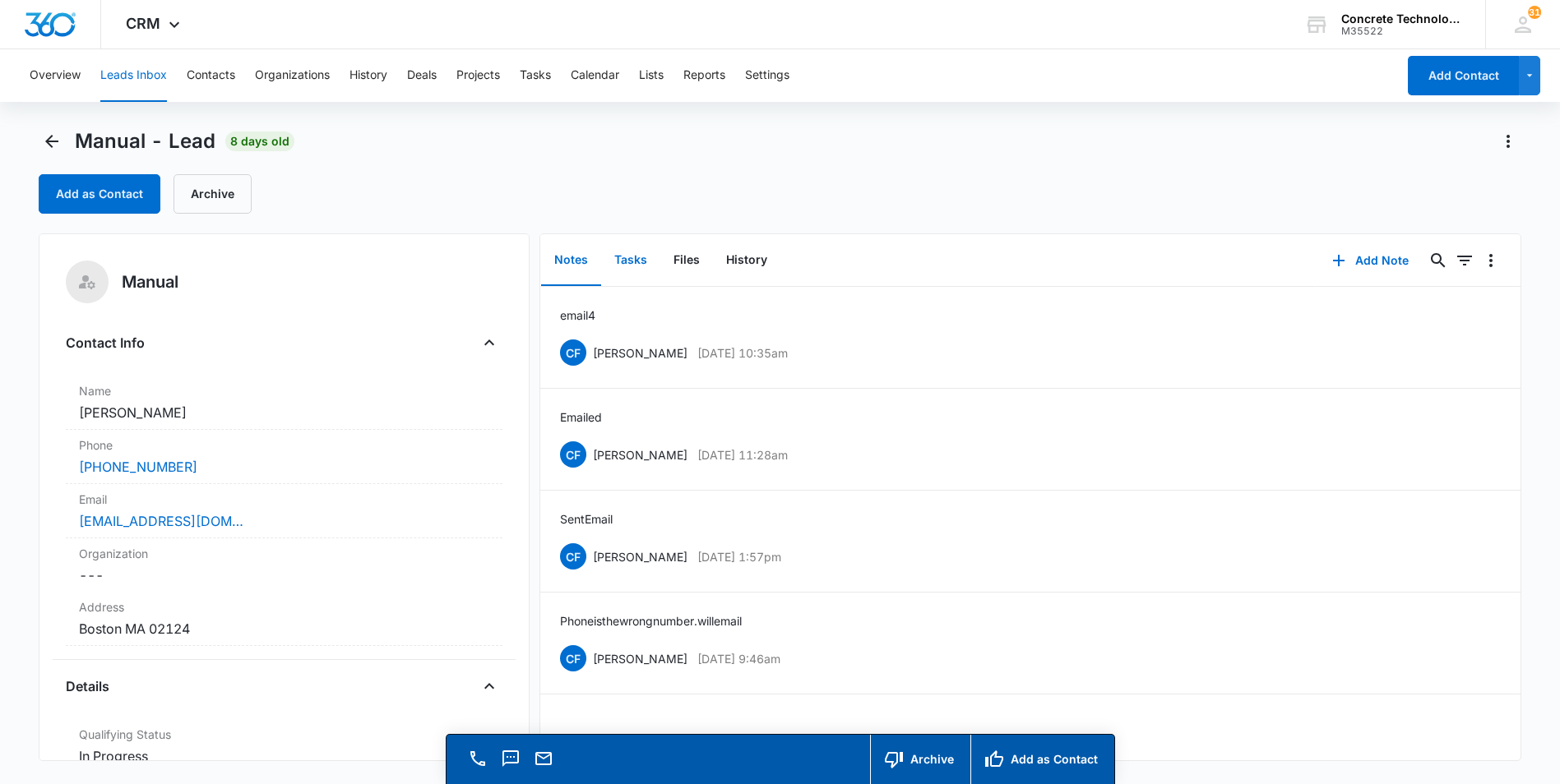
click at [622, 260] on button "Tasks" at bounding box center [631, 259] width 59 height 50
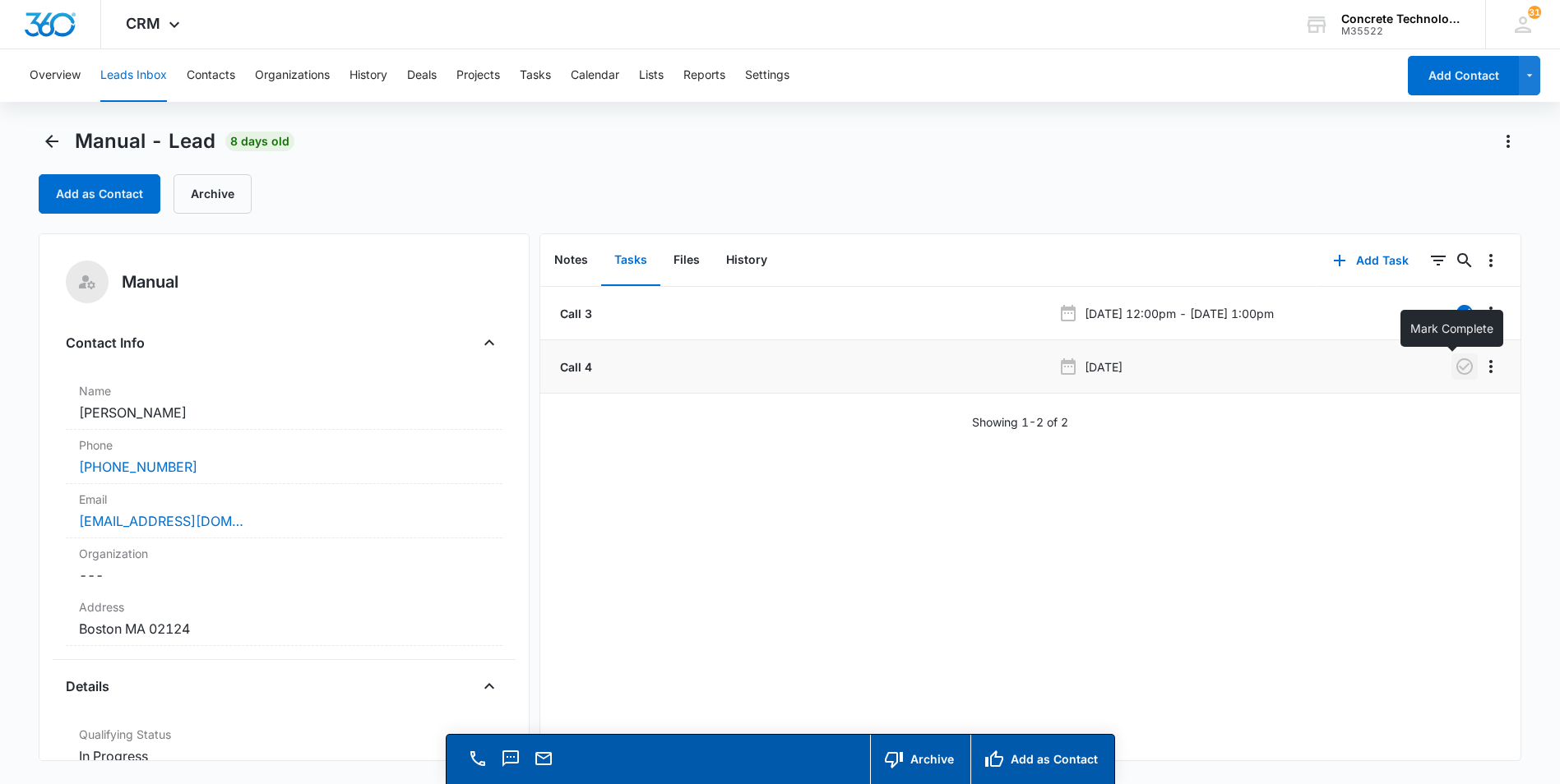
click at [1454, 364] on icon "button" at bounding box center [1464, 366] width 20 height 20
click at [1361, 254] on button "Add Task" at bounding box center [1371, 260] width 109 height 40
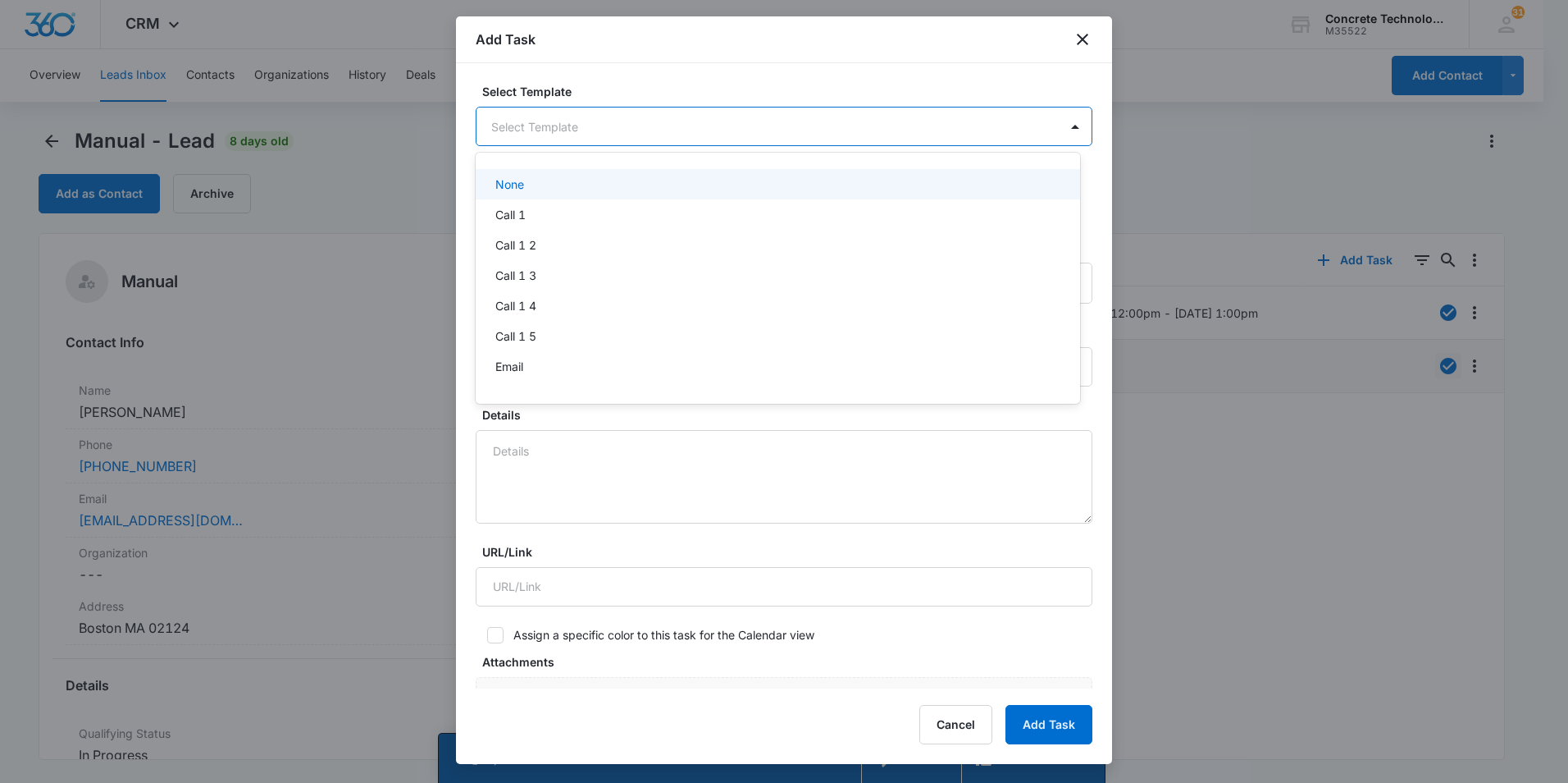
click at [576, 120] on body "CRM Apps Reputation Websites Forms CRM Email Social Content Ads Intelligence Fi…" at bounding box center [784, 392] width 1568 height 783
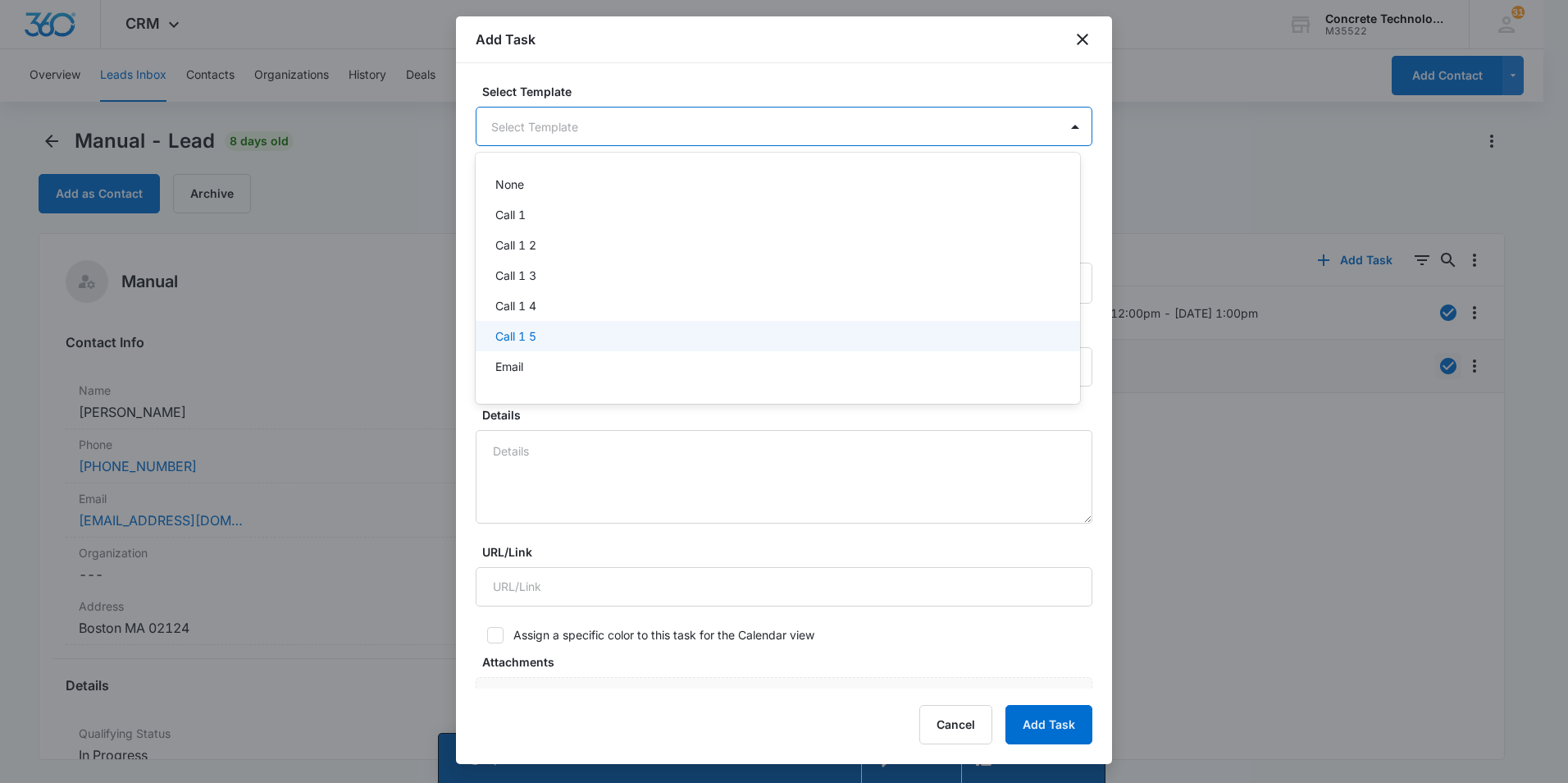
click at [504, 335] on p "Call 1 5" at bounding box center [516, 335] width 41 height 17
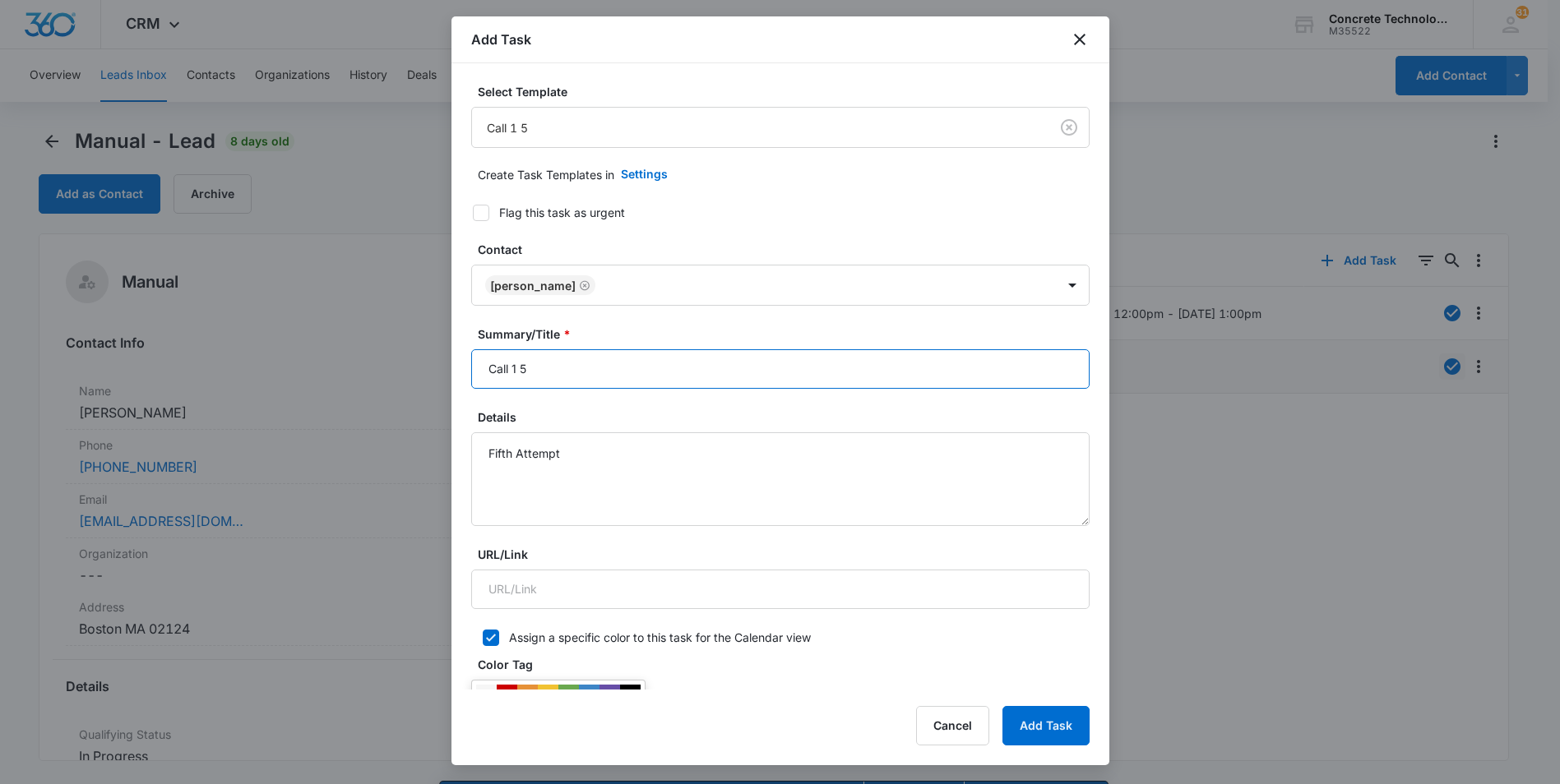
click at [517, 363] on input "Call 1 5" at bounding box center [780, 369] width 618 height 40
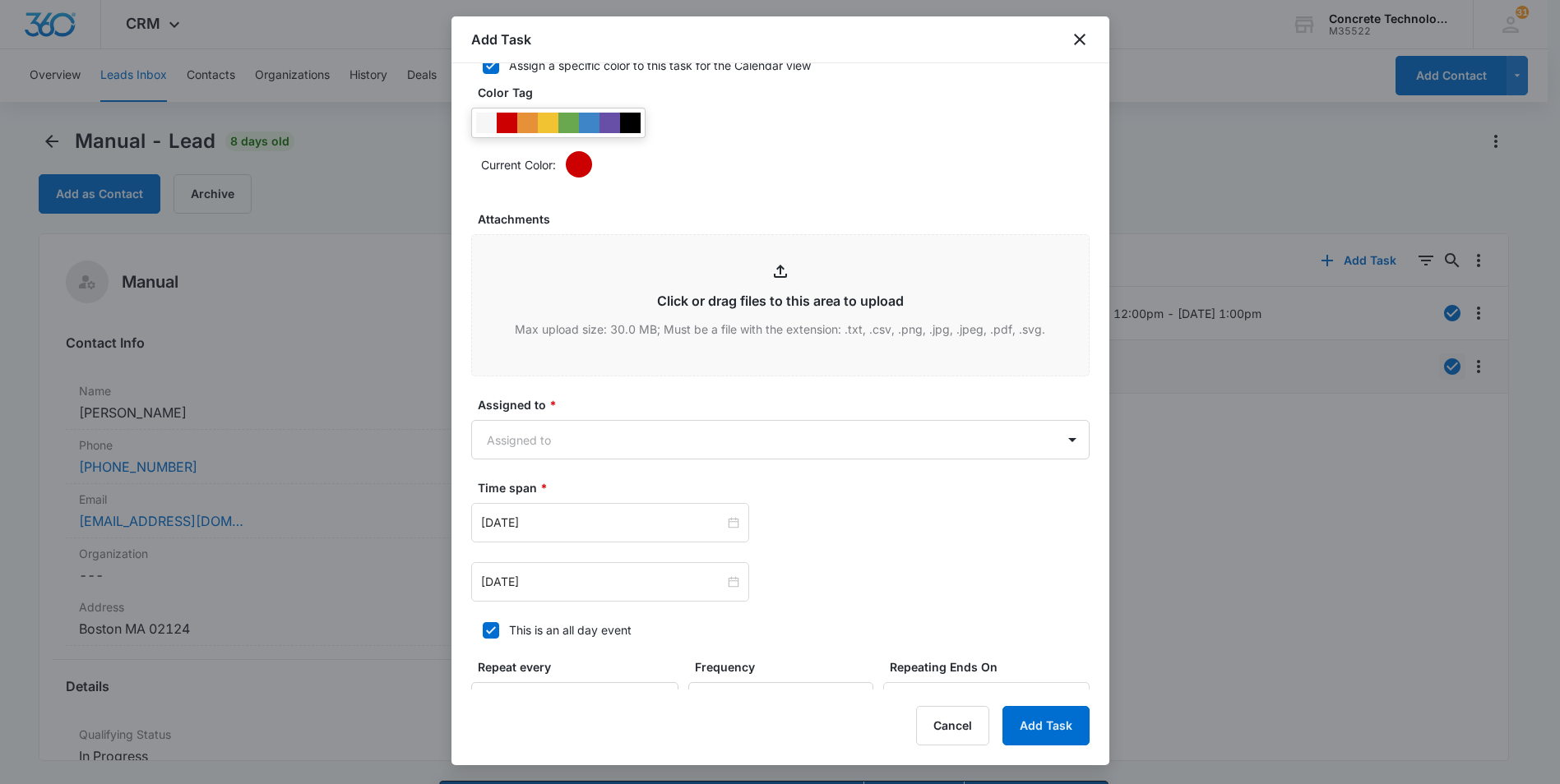
scroll to position [575, 0]
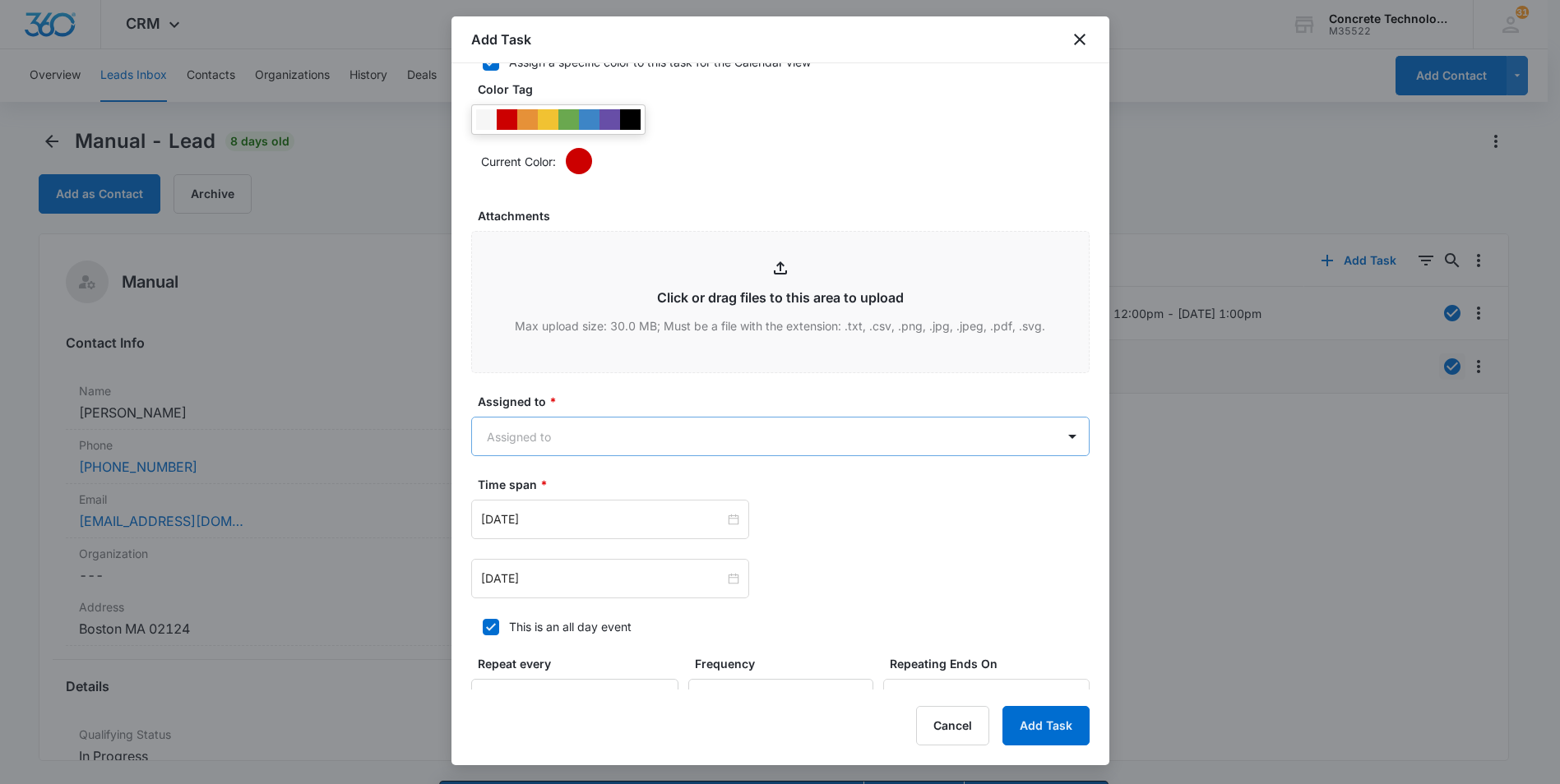
type input "Call 5"
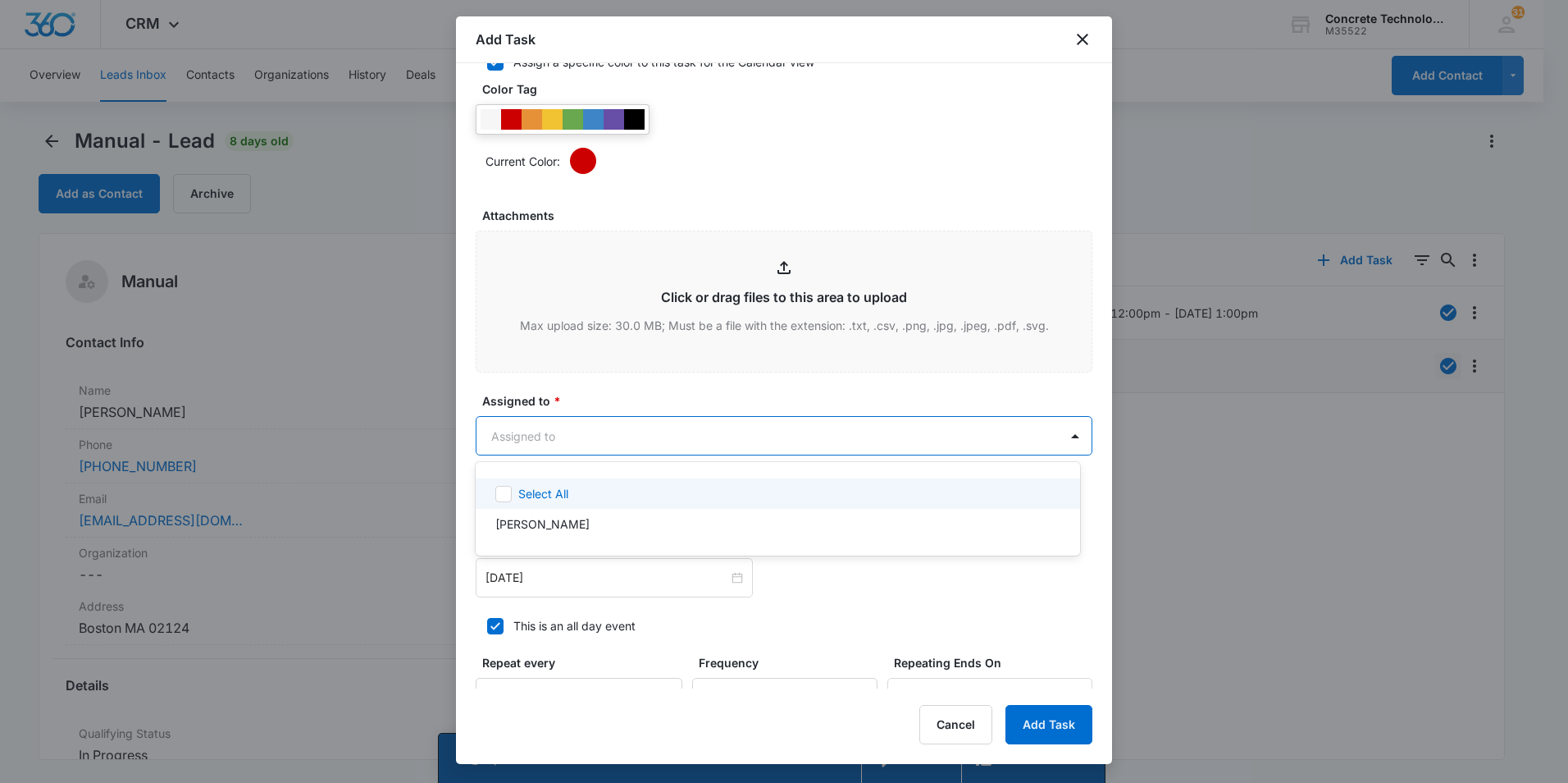
click at [922, 432] on body "CRM Apps Reputation Websites Forms CRM Email Social Content Ads Intelligence Fi…" at bounding box center [784, 392] width 1568 height 783
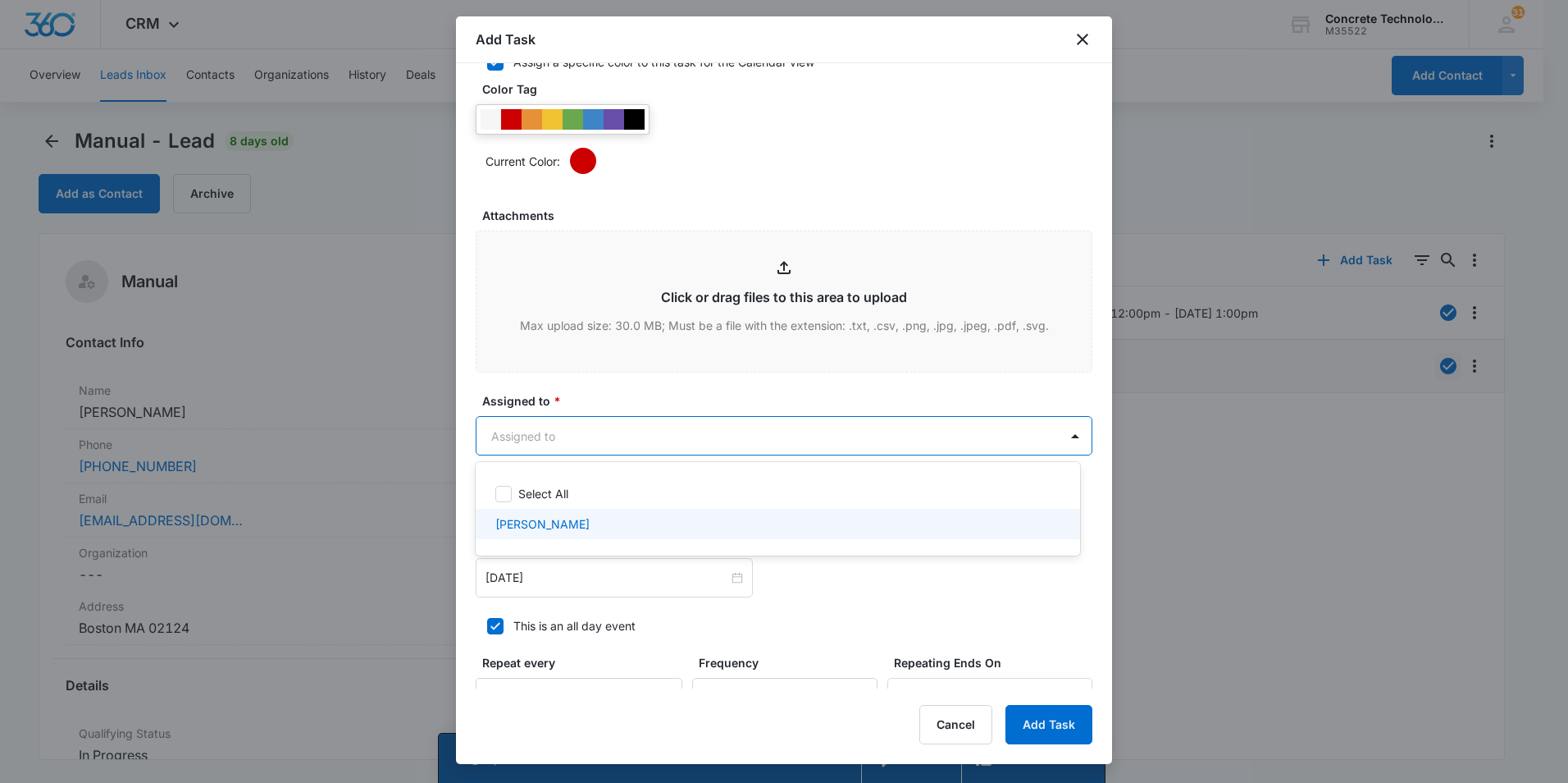
click at [528, 524] on p "[PERSON_NAME]" at bounding box center [541, 523] width 94 height 17
checkbox input "true"
click at [549, 583] on div at bounding box center [784, 392] width 1568 height 783
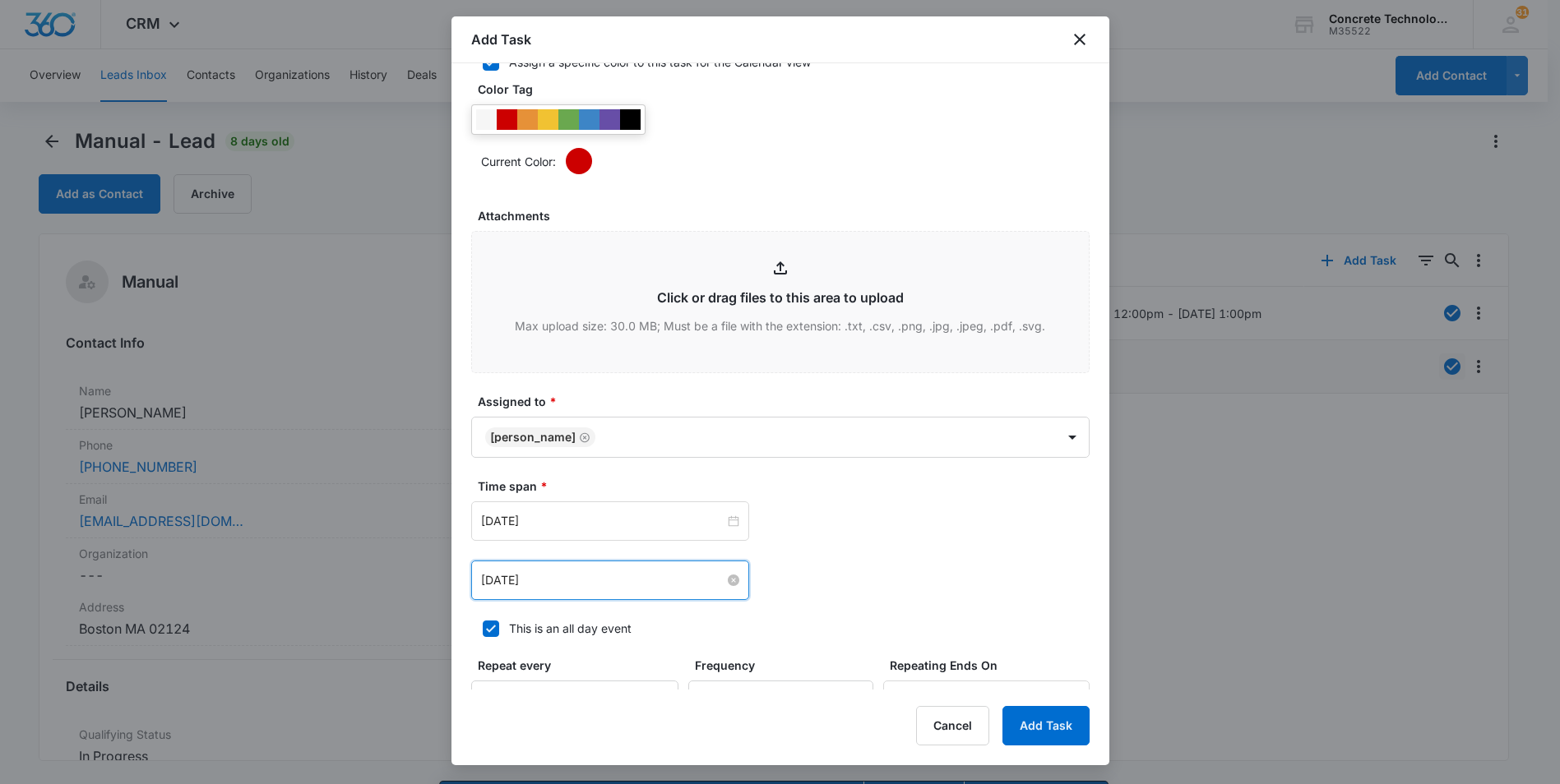
click at [554, 574] on input "[DATE]" at bounding box center [603, 580] width 244 height 18
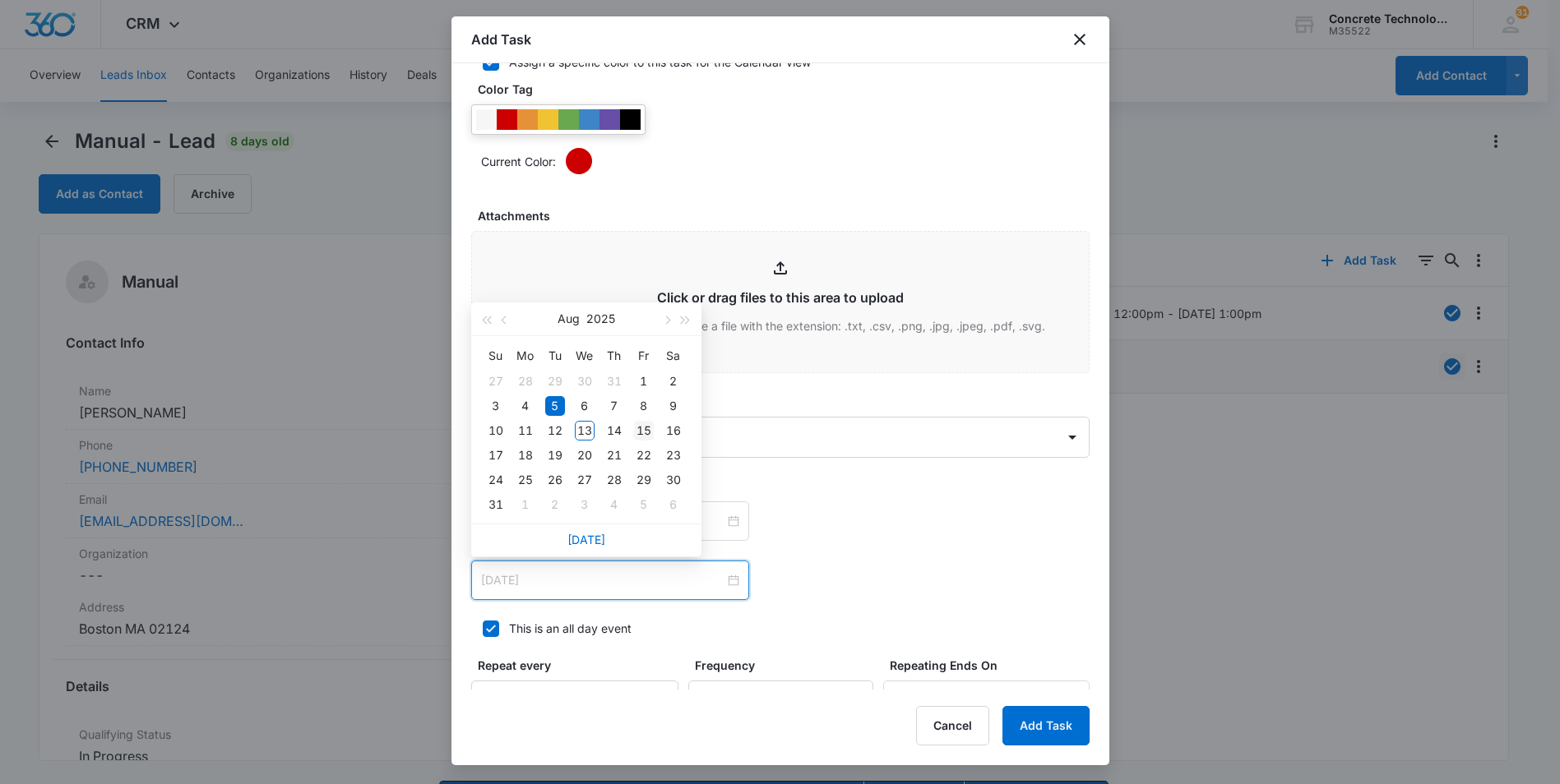
type input "[DATE]"
click at [645, 425] on div "15" at bounding box center [644, 431] width 20 height 20
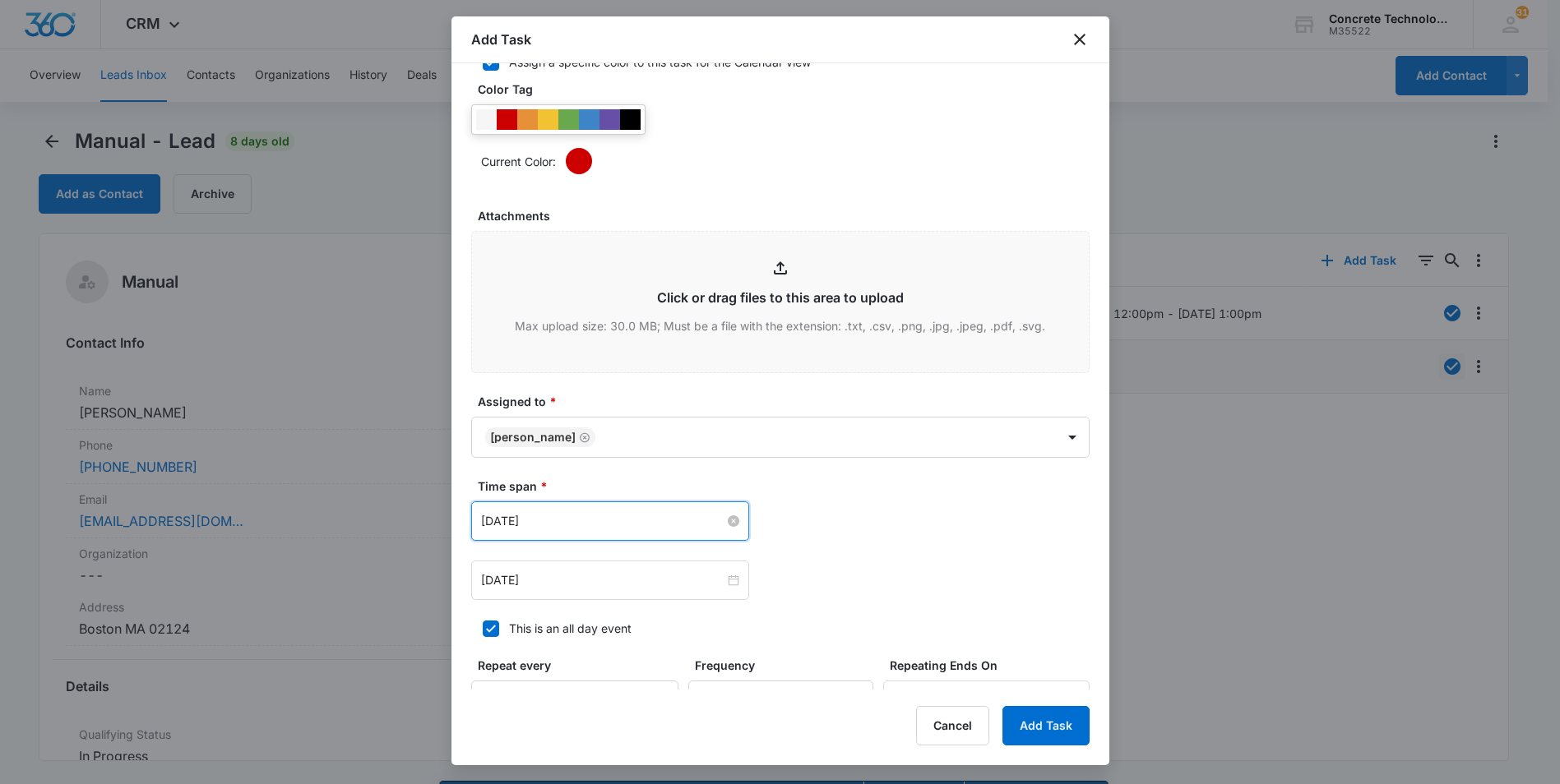
click at [591, 528] on input "[DATE]" at bounding box center [603, 521] width 244 height 18
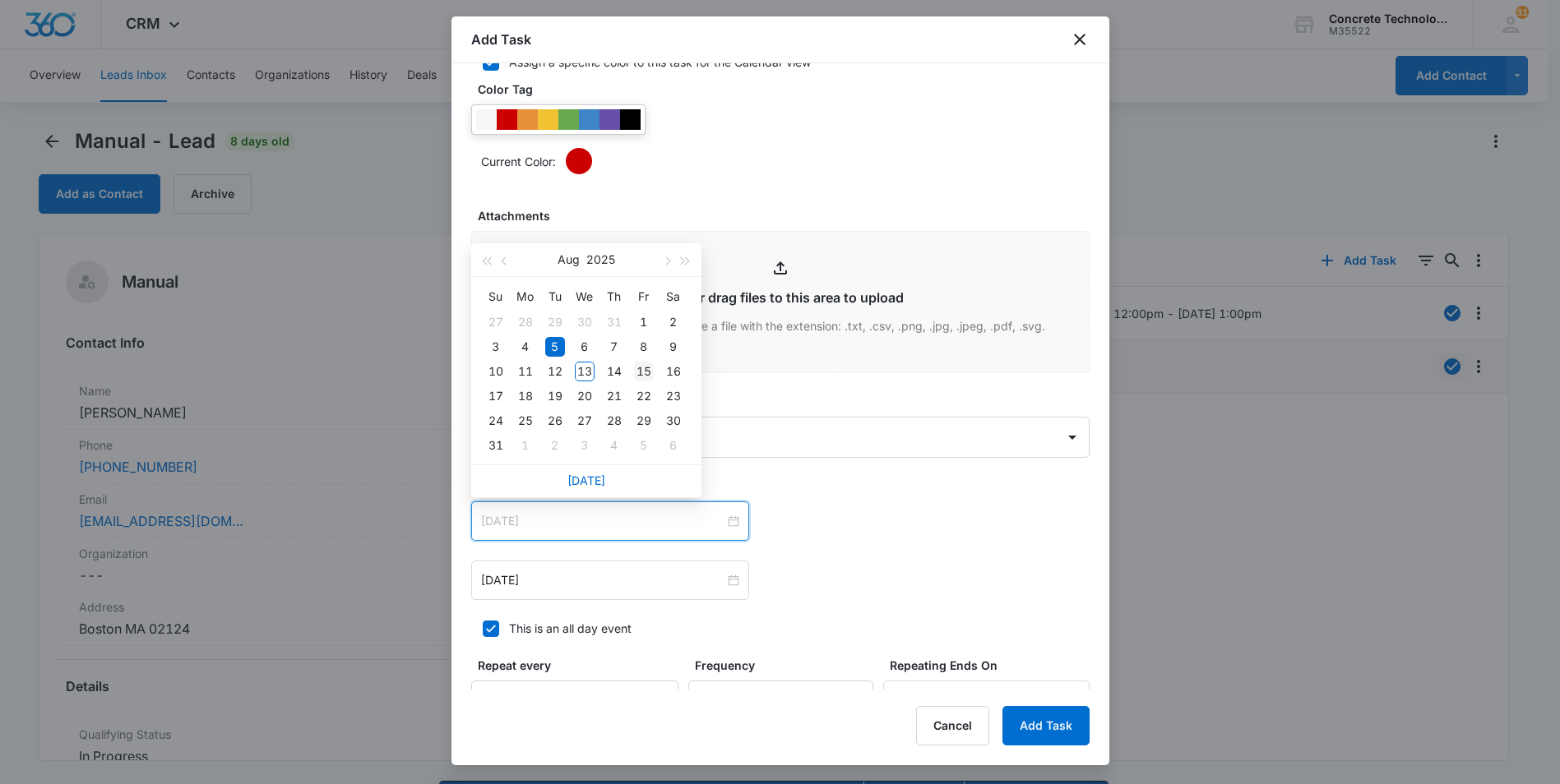
type input "[DATE]"
click at [640, 370] on div "15" at bounding box center [644, 371] width 20 height 20
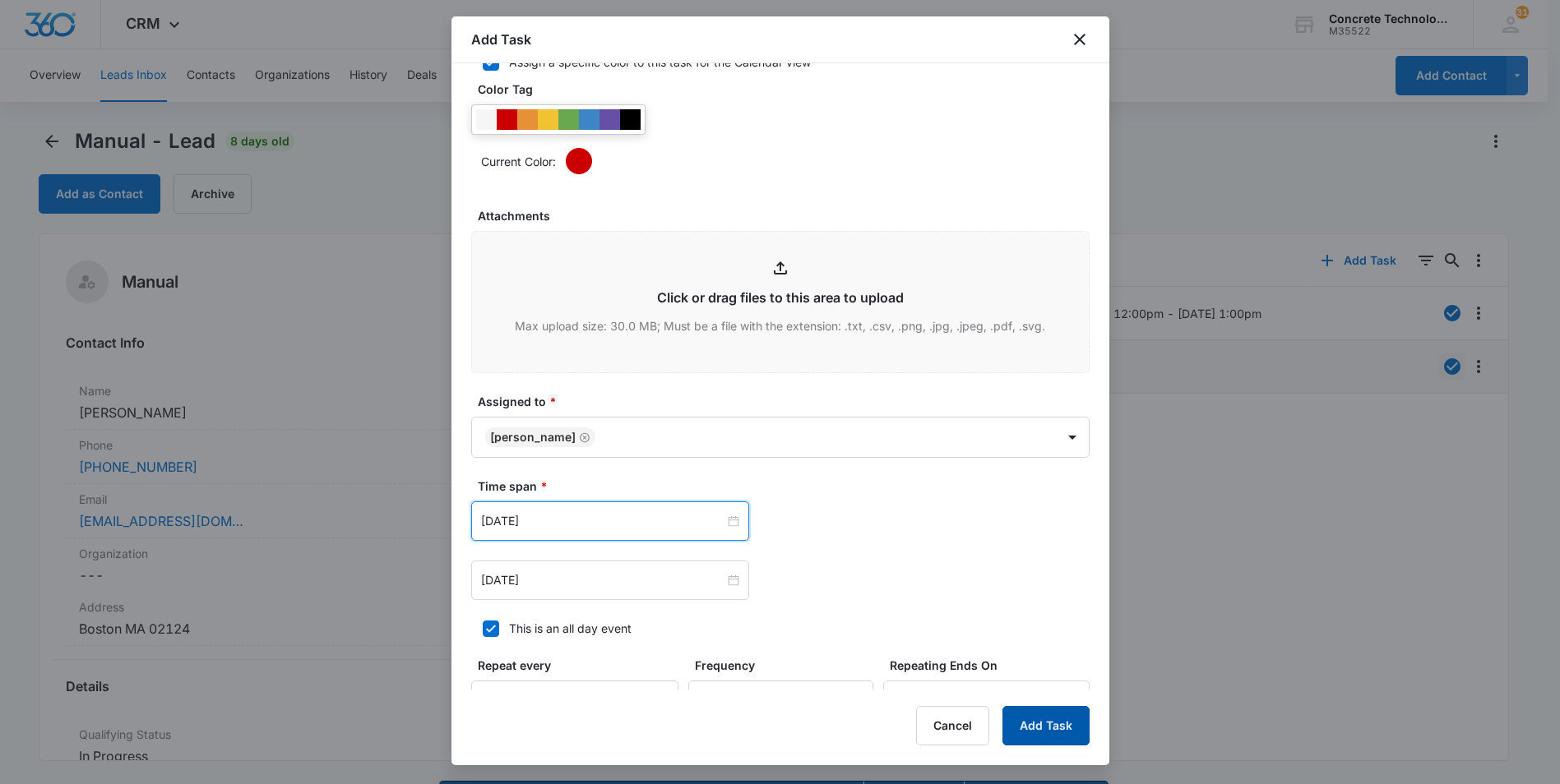
click at [1021, 710] on button "Add Task" at bounding box center [1046, 726] width 87 height 40
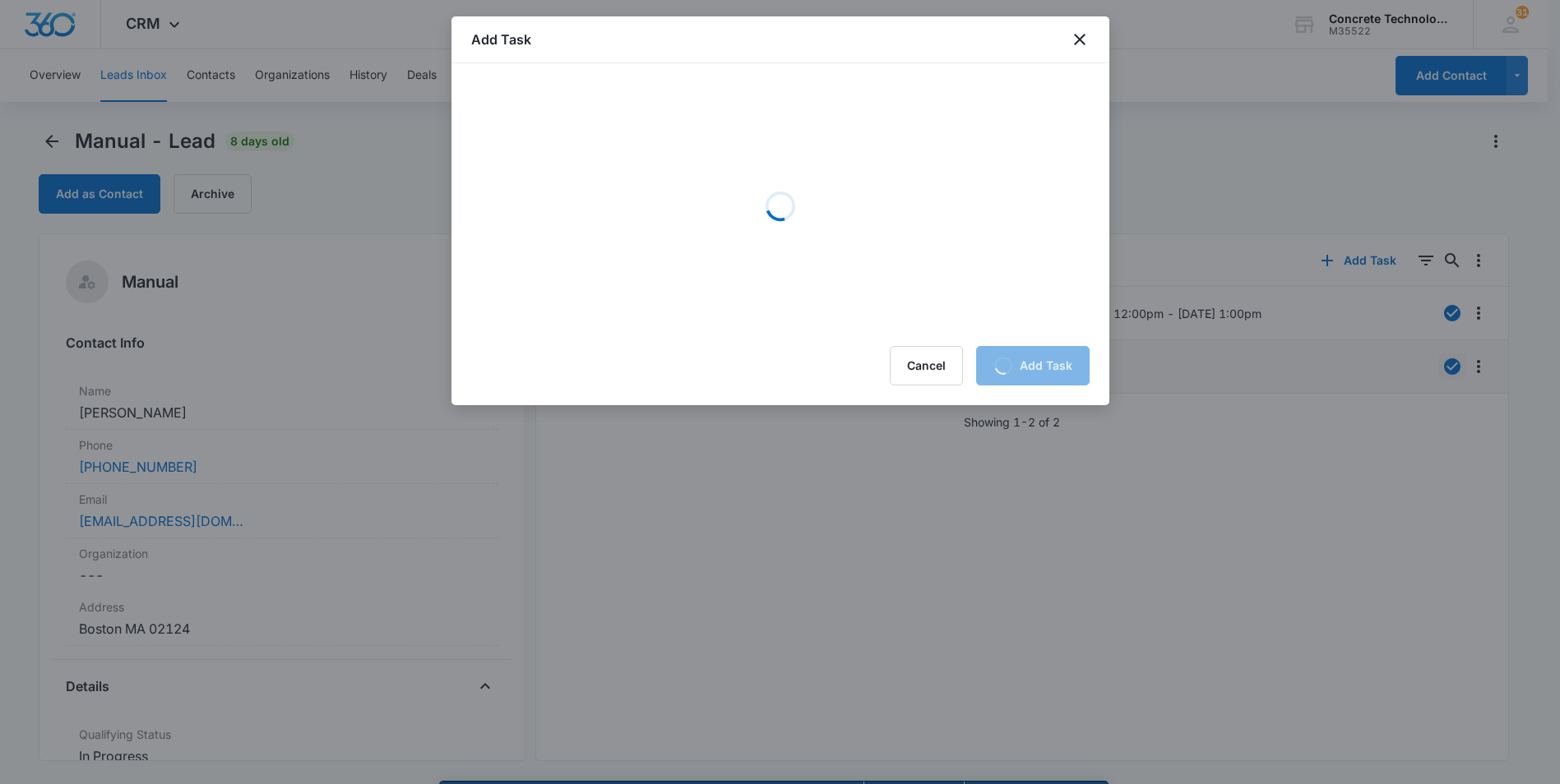
scroll to position [0, 0]
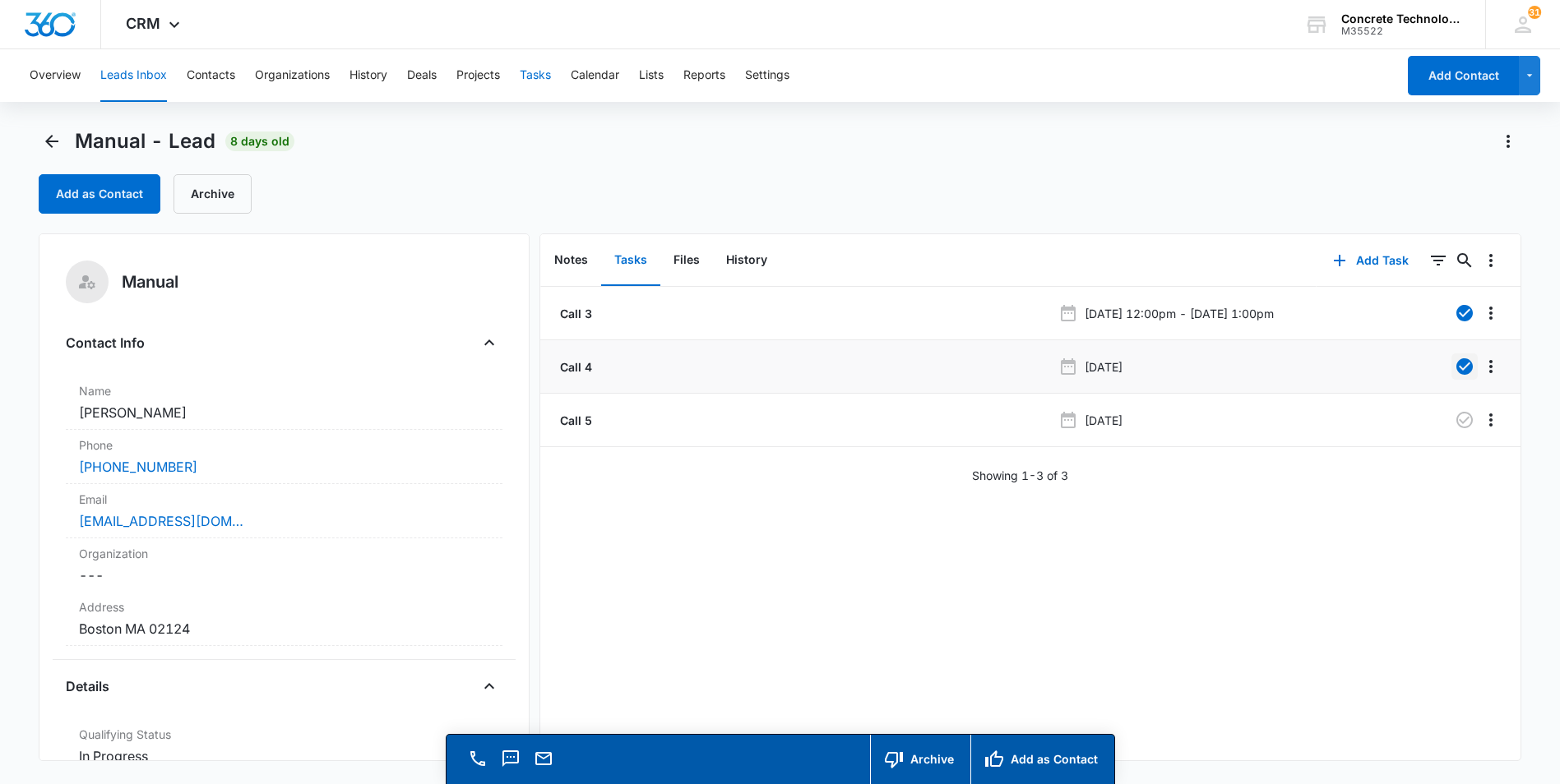
click at [537, 75] on button "Tasks" at bounding box center [536, 75] width 32 height 52
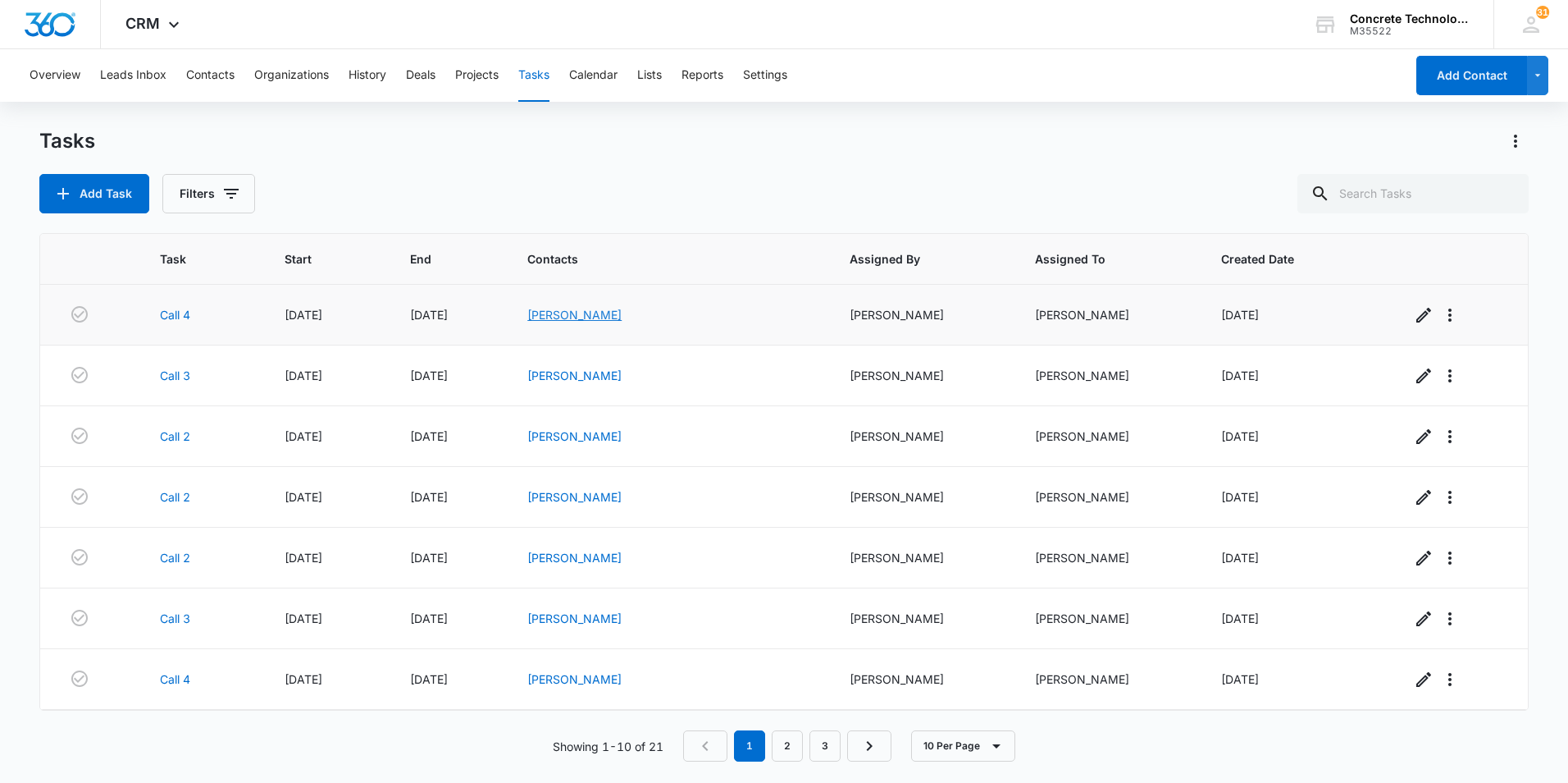
click at [621, 313] on link "[PERSON_NAME]" at bounding box center [574, 314] width 94 height 14
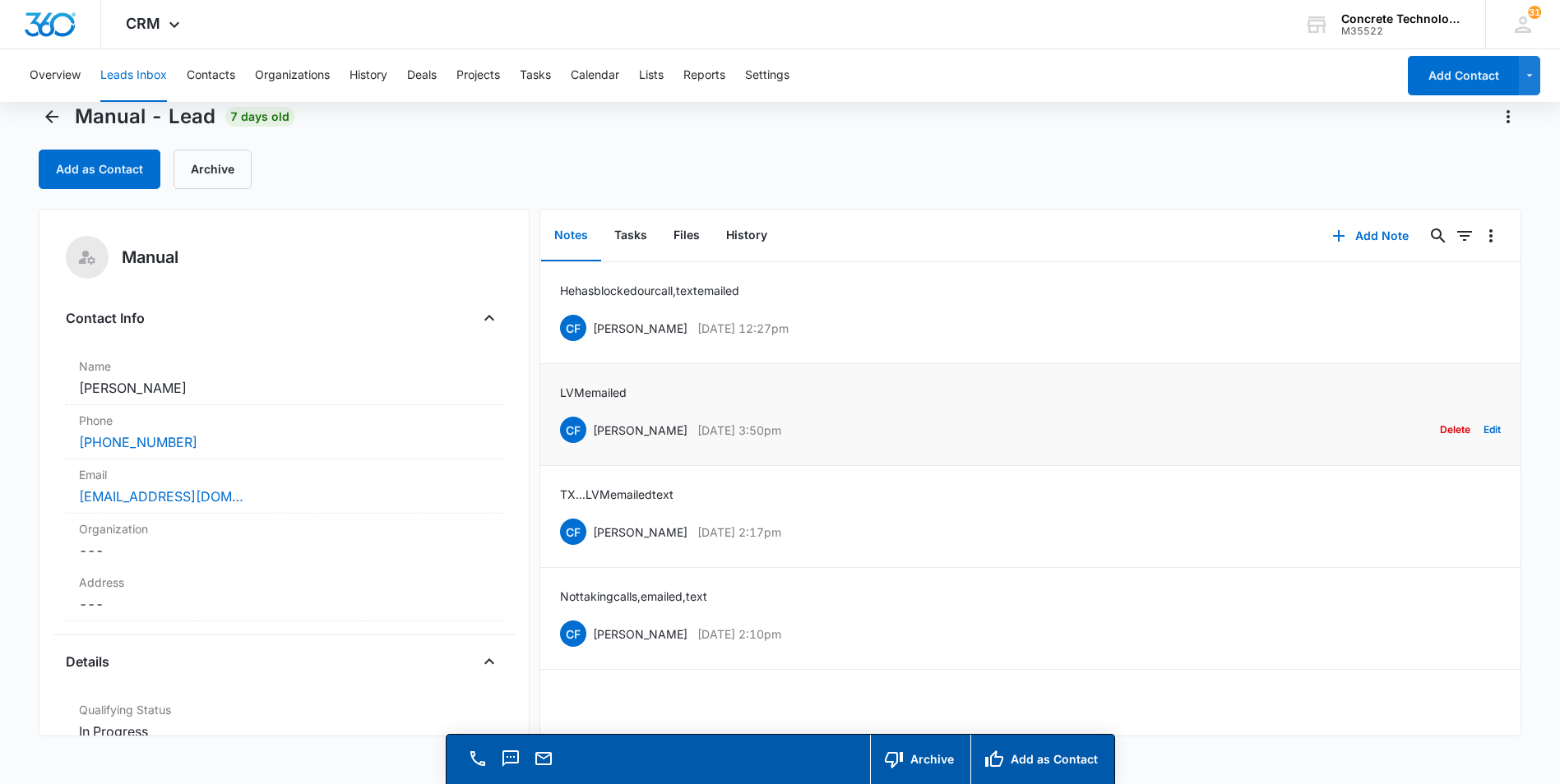
scroll to position [47, 0]
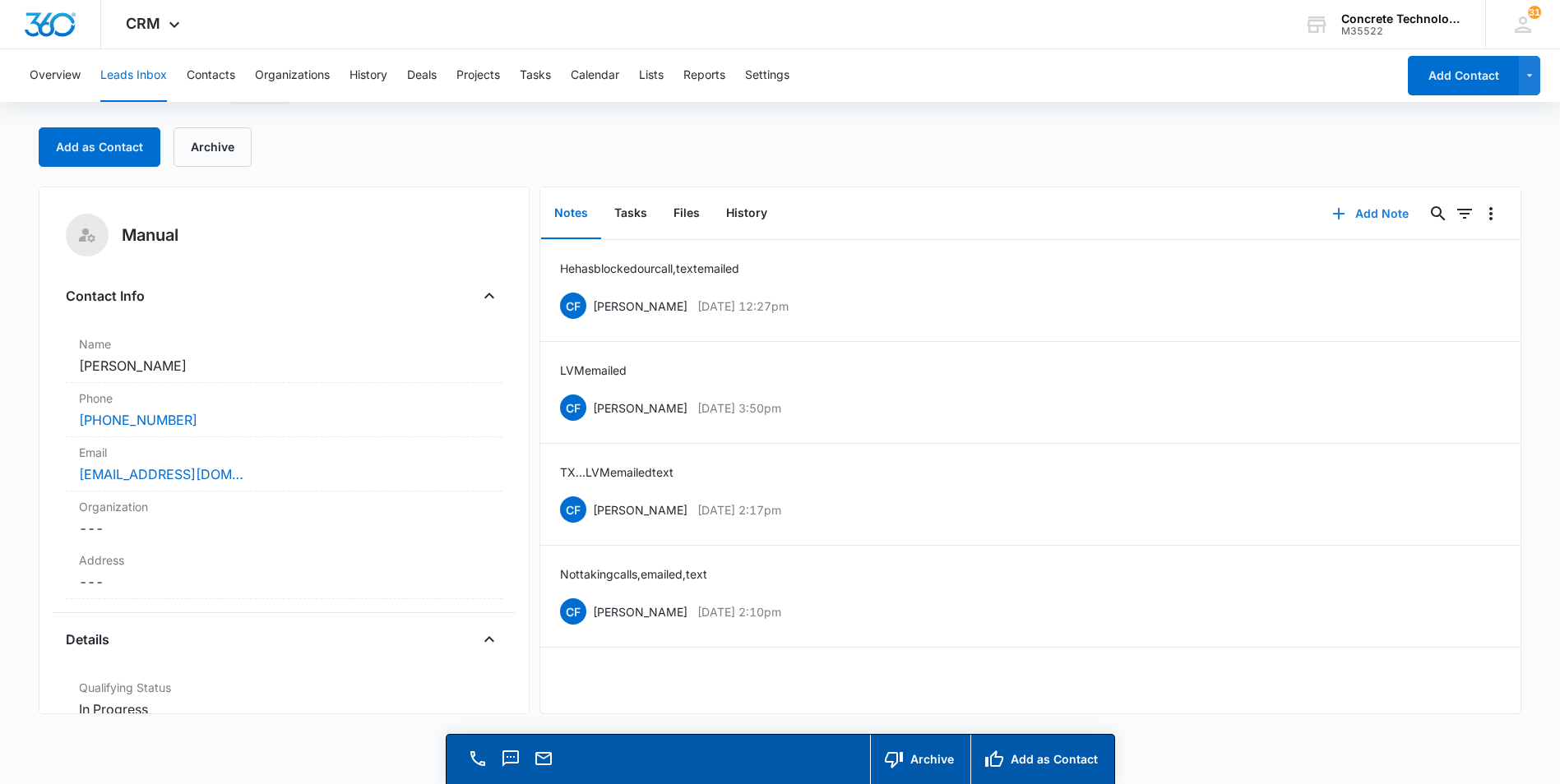
click at [1367, 210] on button "Add Note" at bounding box center [1370, 214] width 109 height 40
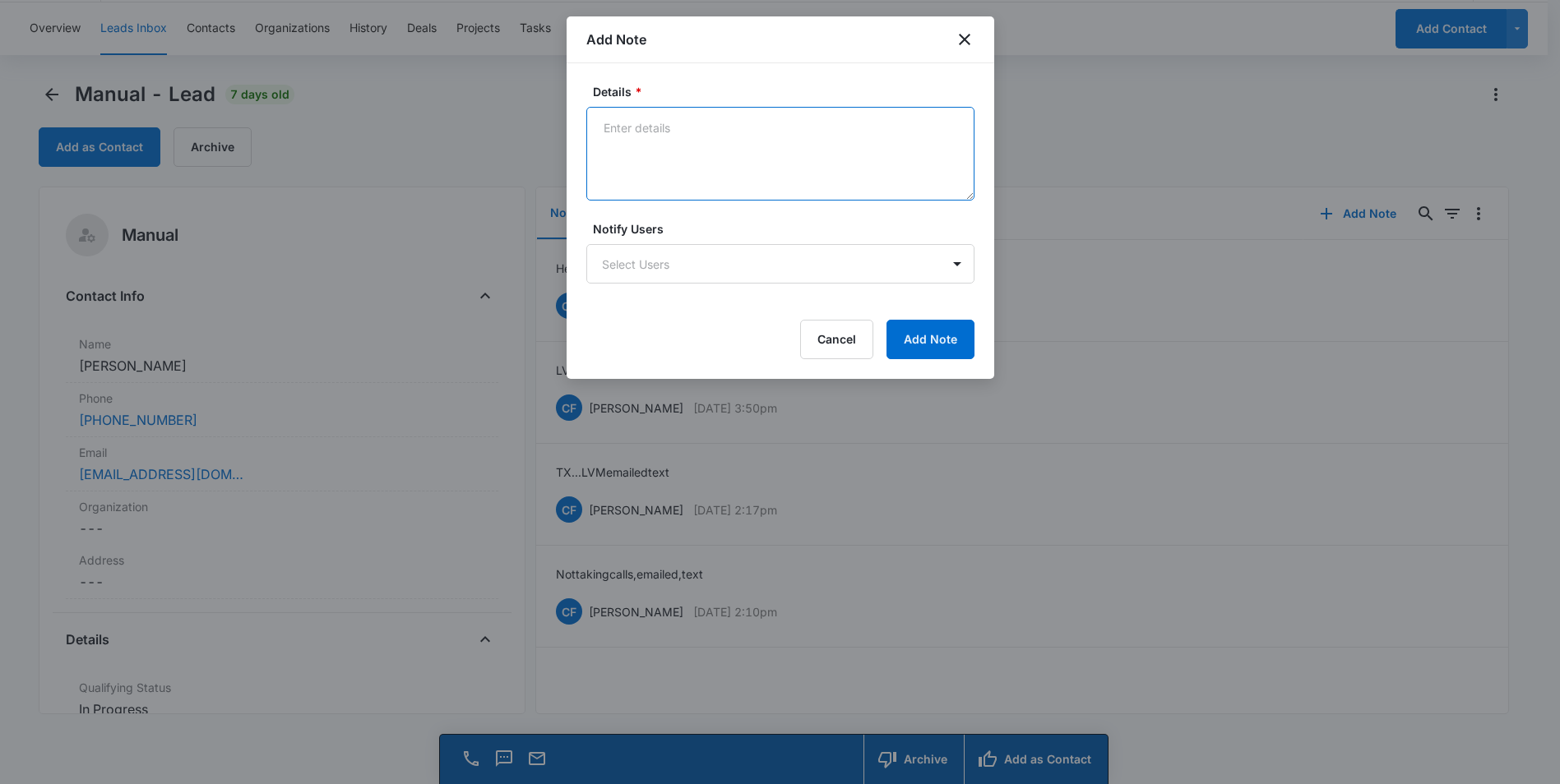
click at [606, 126] on textarea "Details *" at bounding box center [780, 153] width 388 height 94
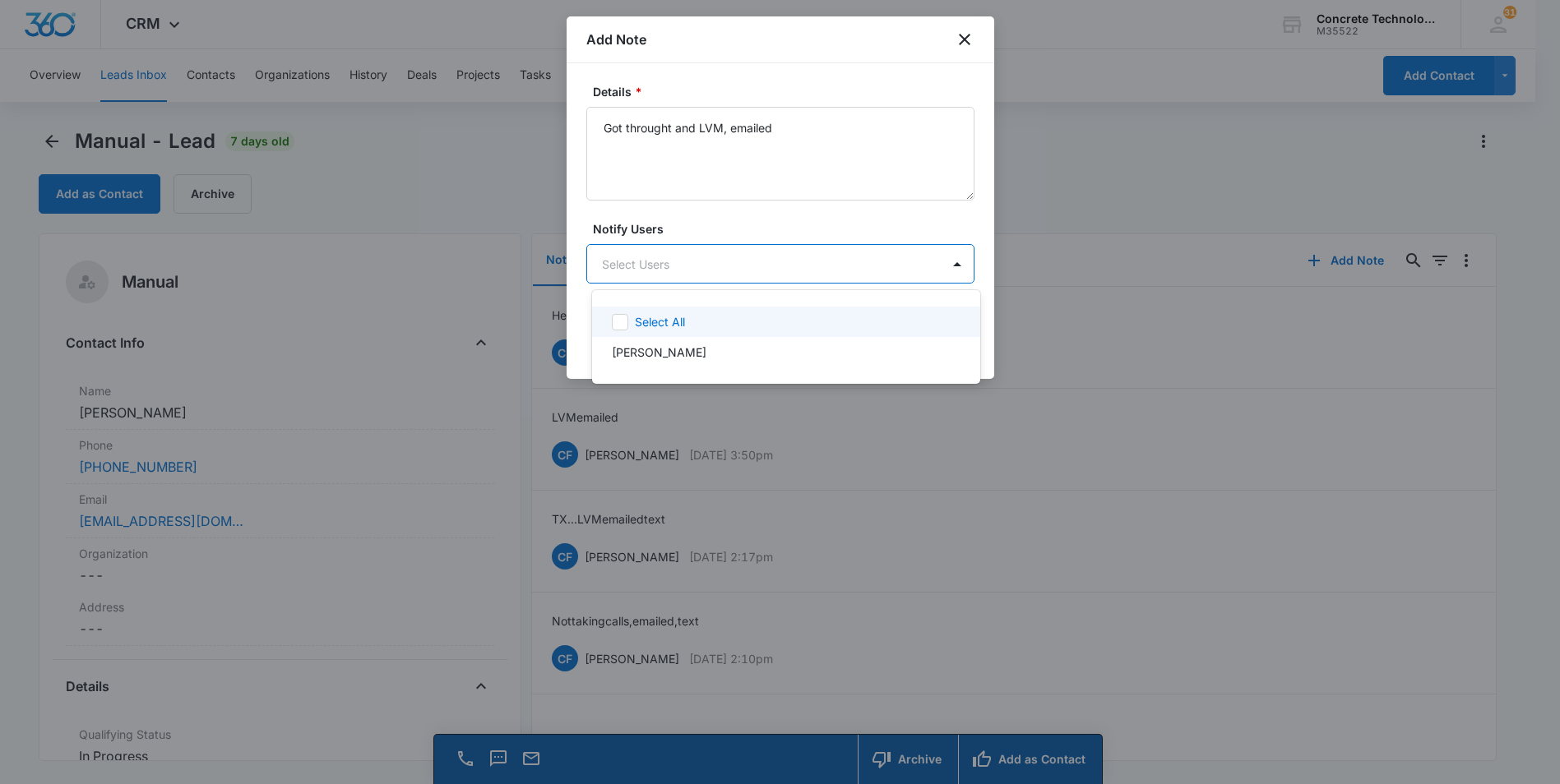
scroll to position [0, 0]
click at [799, 258] on body "CRM Apps Reputation Websites Forms CRM Email Social Content Ads Intelligence Fi…" at bounding box center [785, 392] width 1572 height 784
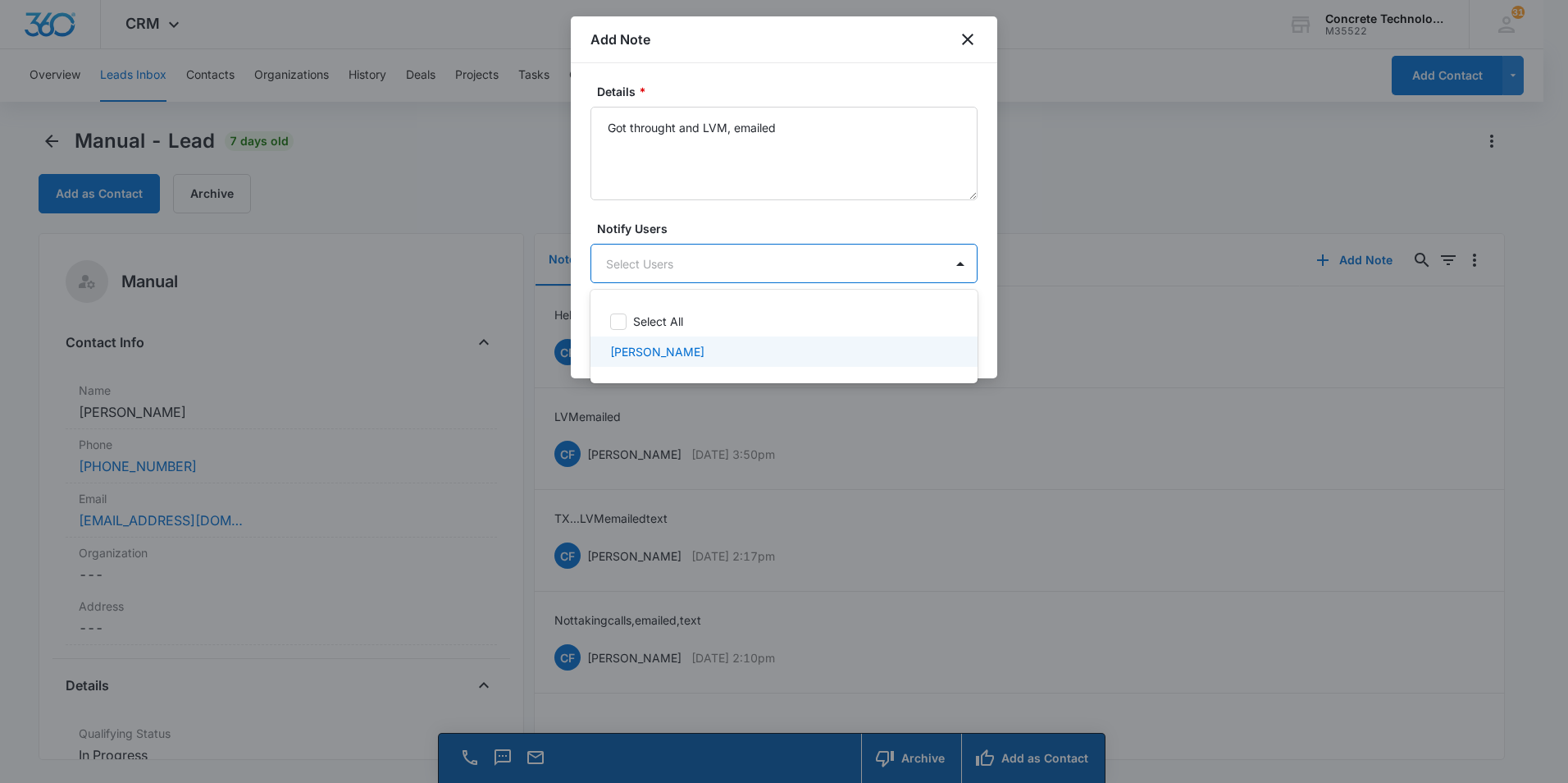
click at [670, 352] on p "[PERSON_NAME]" at bounding box center [657, 351] width 94 height 17
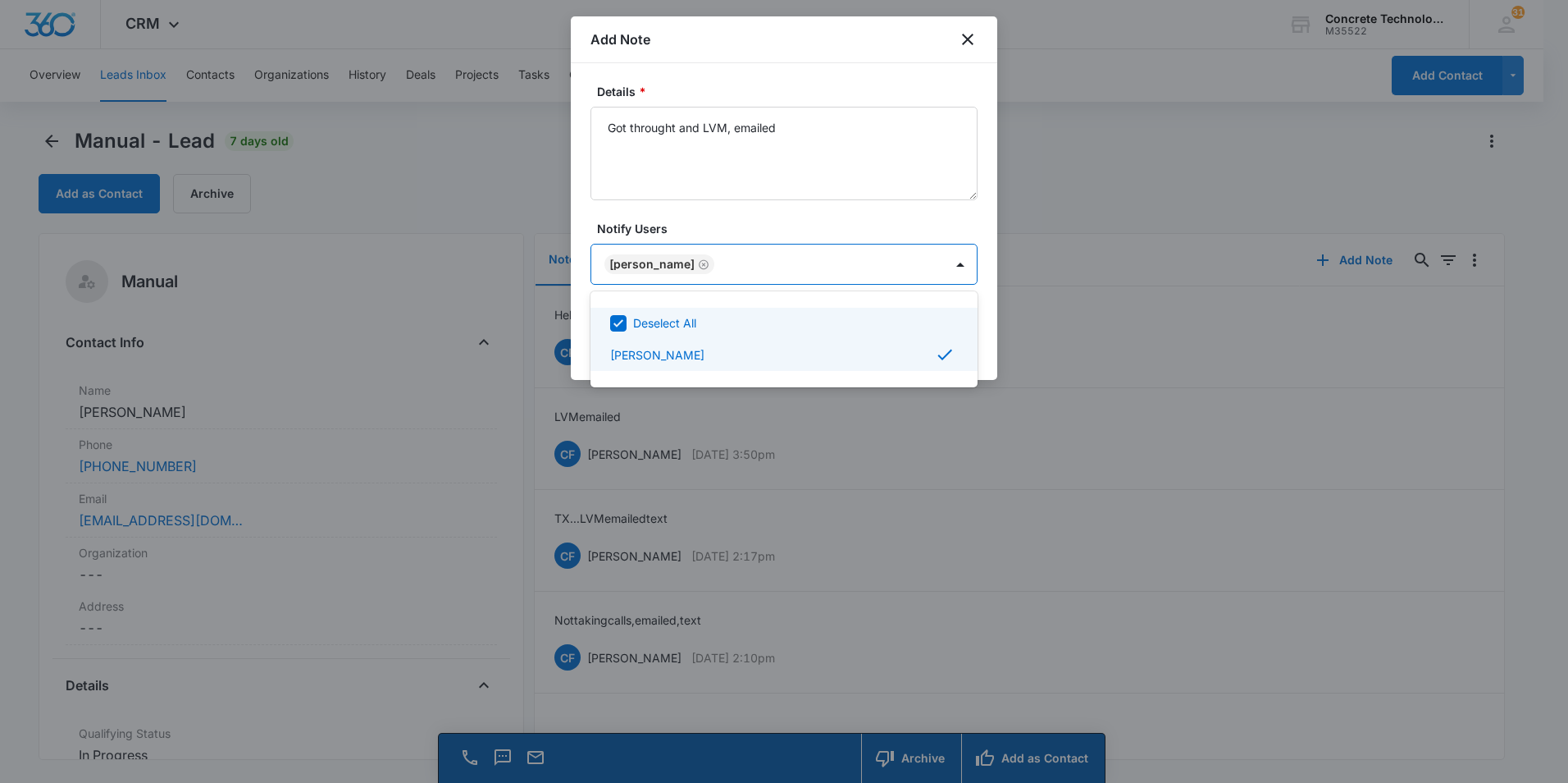
click at [673, 131] on div at bounding box center [784, 392] width 1568 height 783
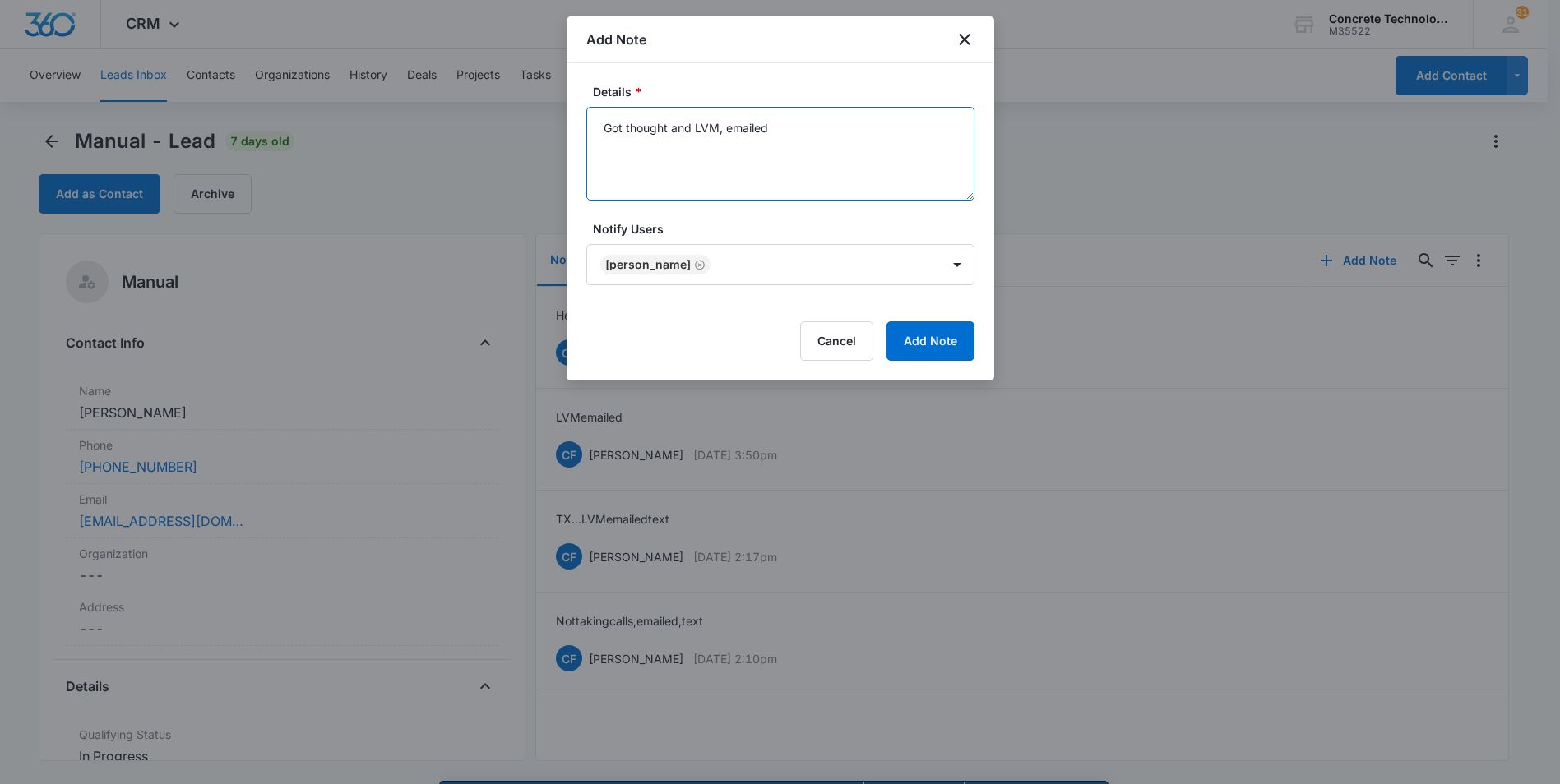
click at [689, 125] on textarea "Got thought and LVM, emailed" at bounding box center [780, 153] width 388 height 94
type textarea "not blocked LVM, emailed"
click at [947, 342] on button "Add Note" at bounding box center [930, 342] width 88 height 40
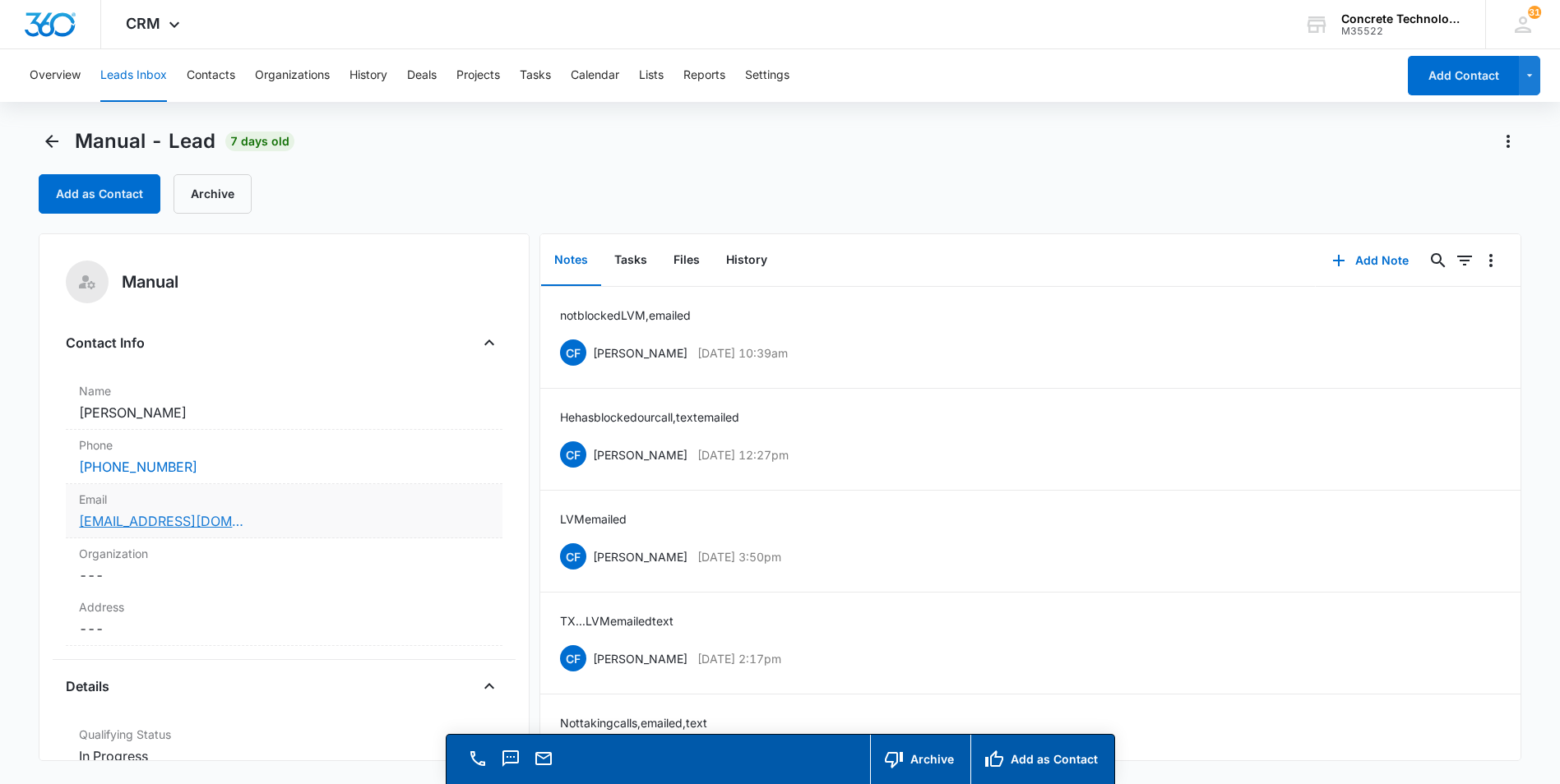
click at [112, 524] on link "[EMAIL_ADDRESS][DOMAIN_NAME]" at bounding box center [161, 521] width 164 height 20
click at [625, 258] on button "Tasks" at bounding box center [631, 259] width 59 height 50
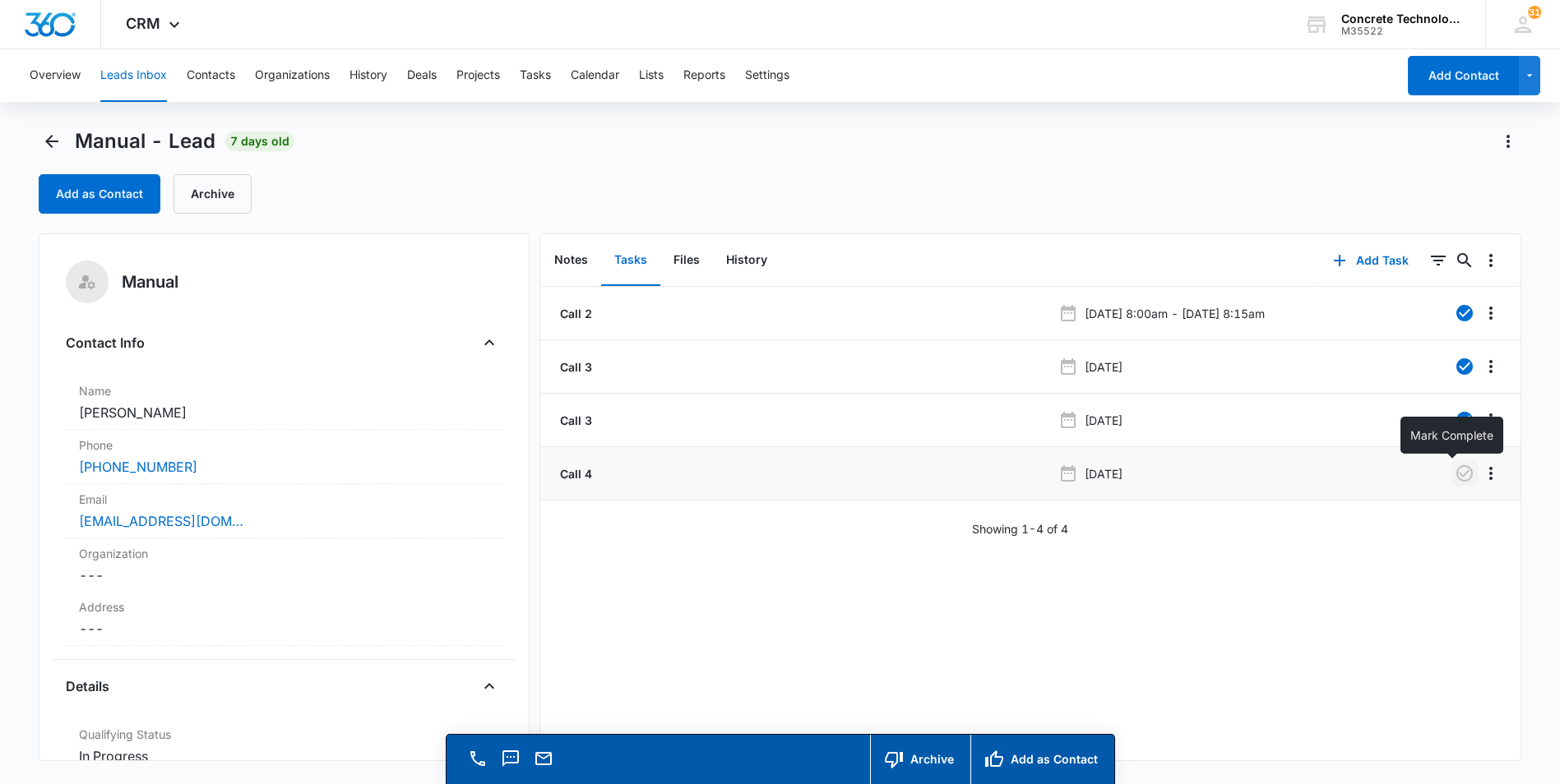
click at [1454, 470] on icon "button" at bounding box center [1464, 473] width 20 height 20
click at [1372, 256] on button "Add Task" at bounding box center [1371, 260] width 109 height 40
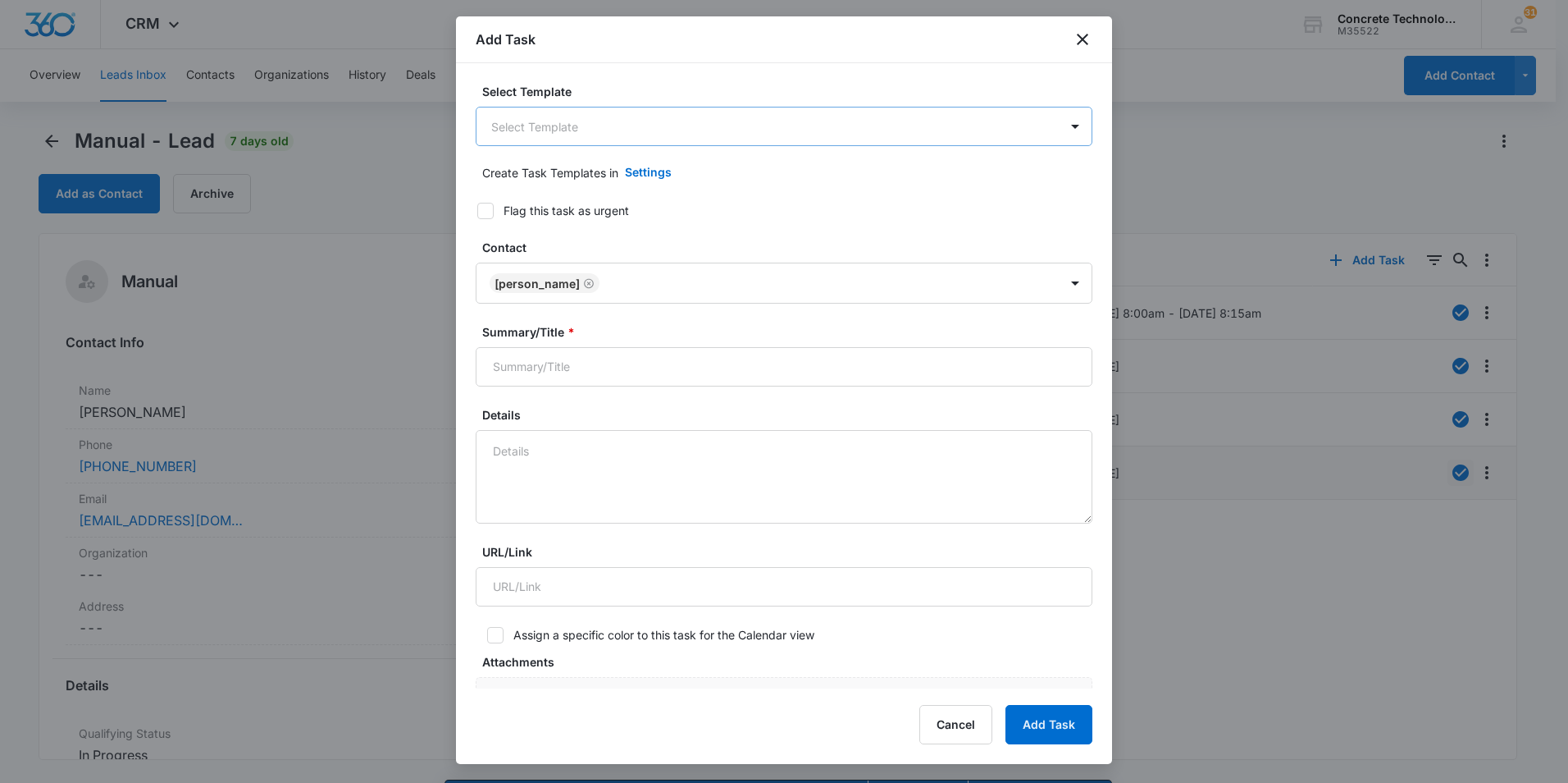
click at [573, 124] on body "CRM Apps Reputation Websites Forms CRM Email Social Content Ads Intelligence Fi…" at bounding box center [784, 414] width 1568 height 829
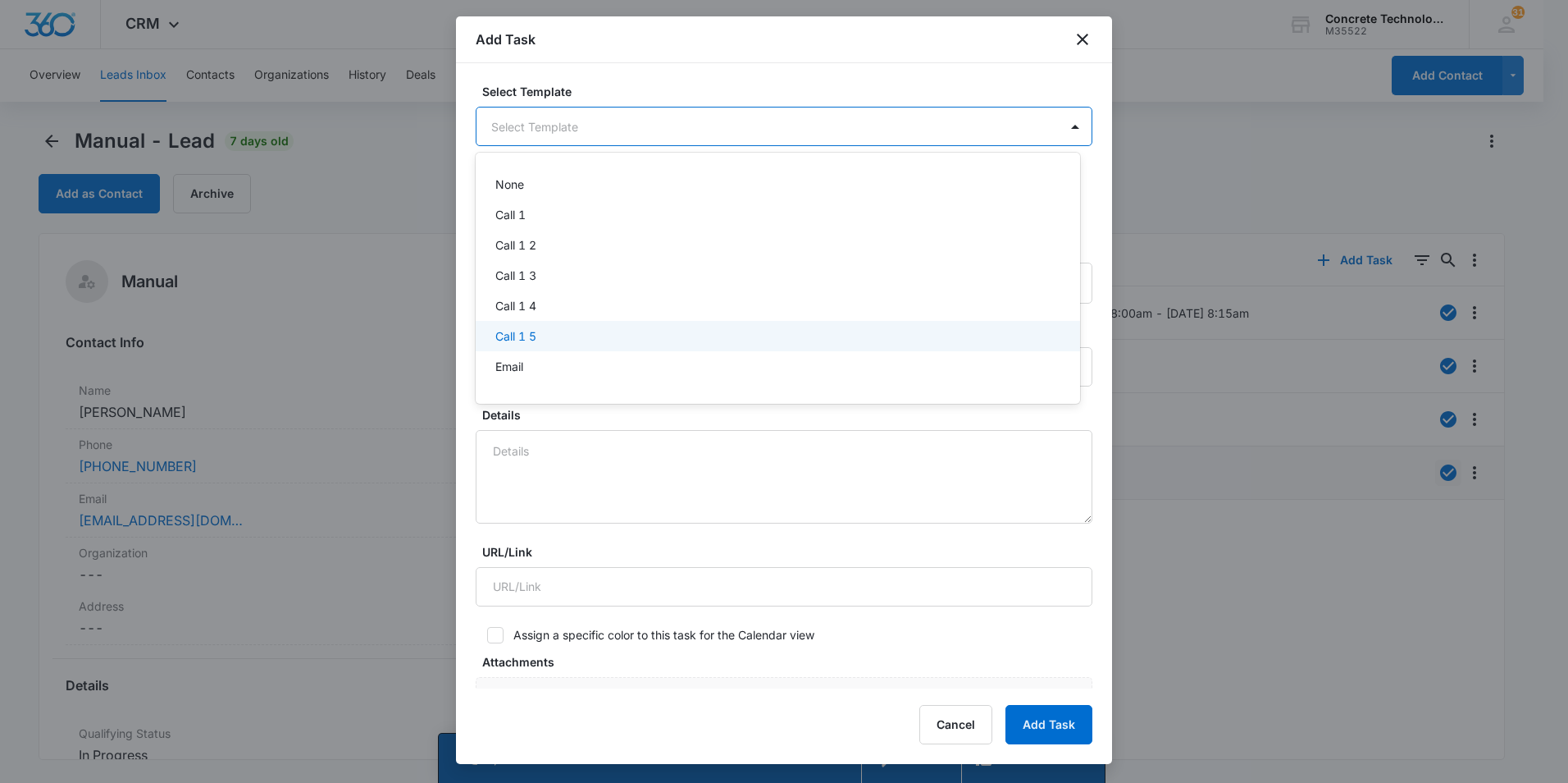
click at [534, 335] on p "Call 1 5" at bounding box center [516, 335] width 41 height 17
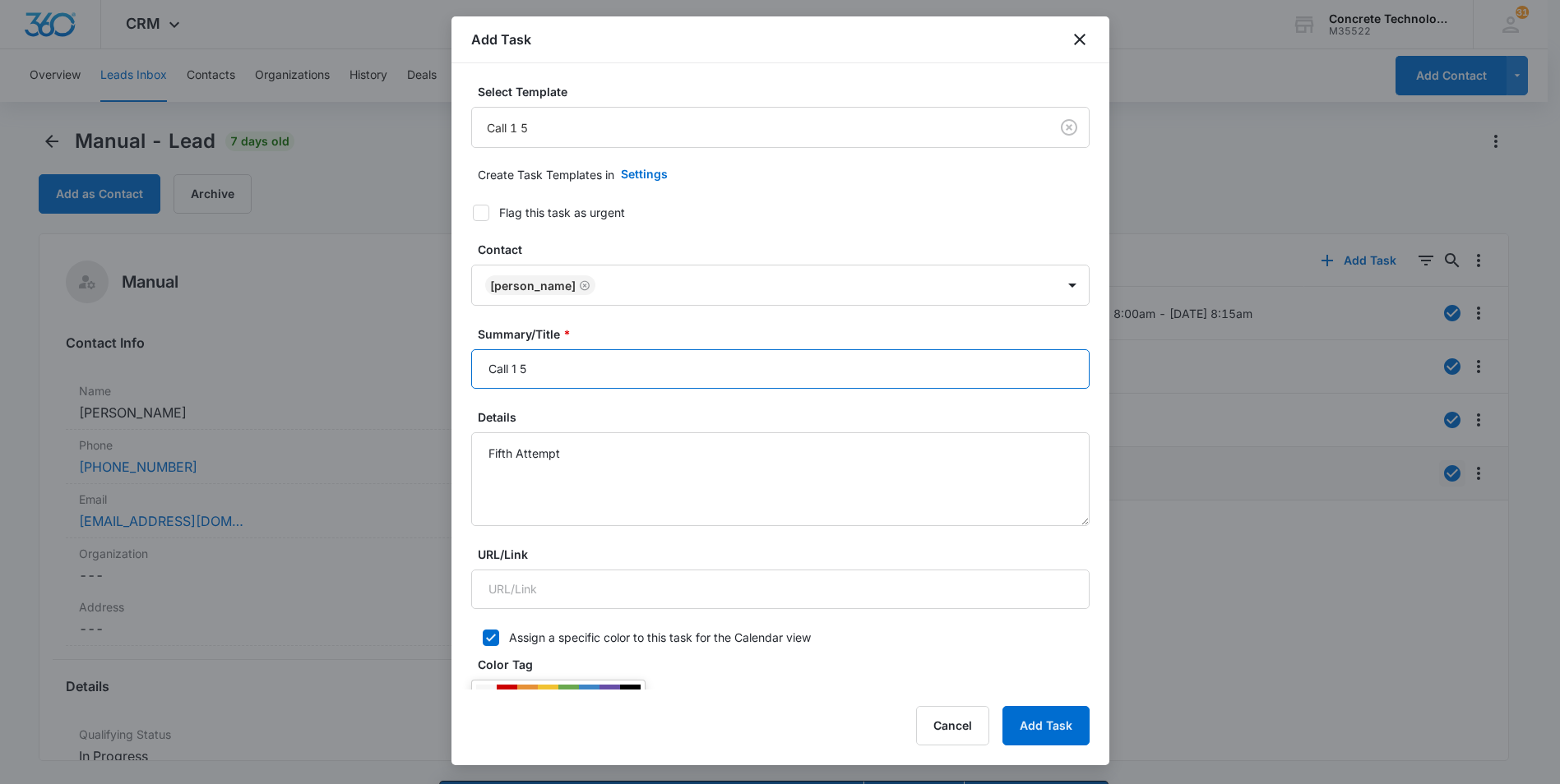
click at [517, 365] on input "Call 1 5" at bounding box center [780, 369] width 618 height 40
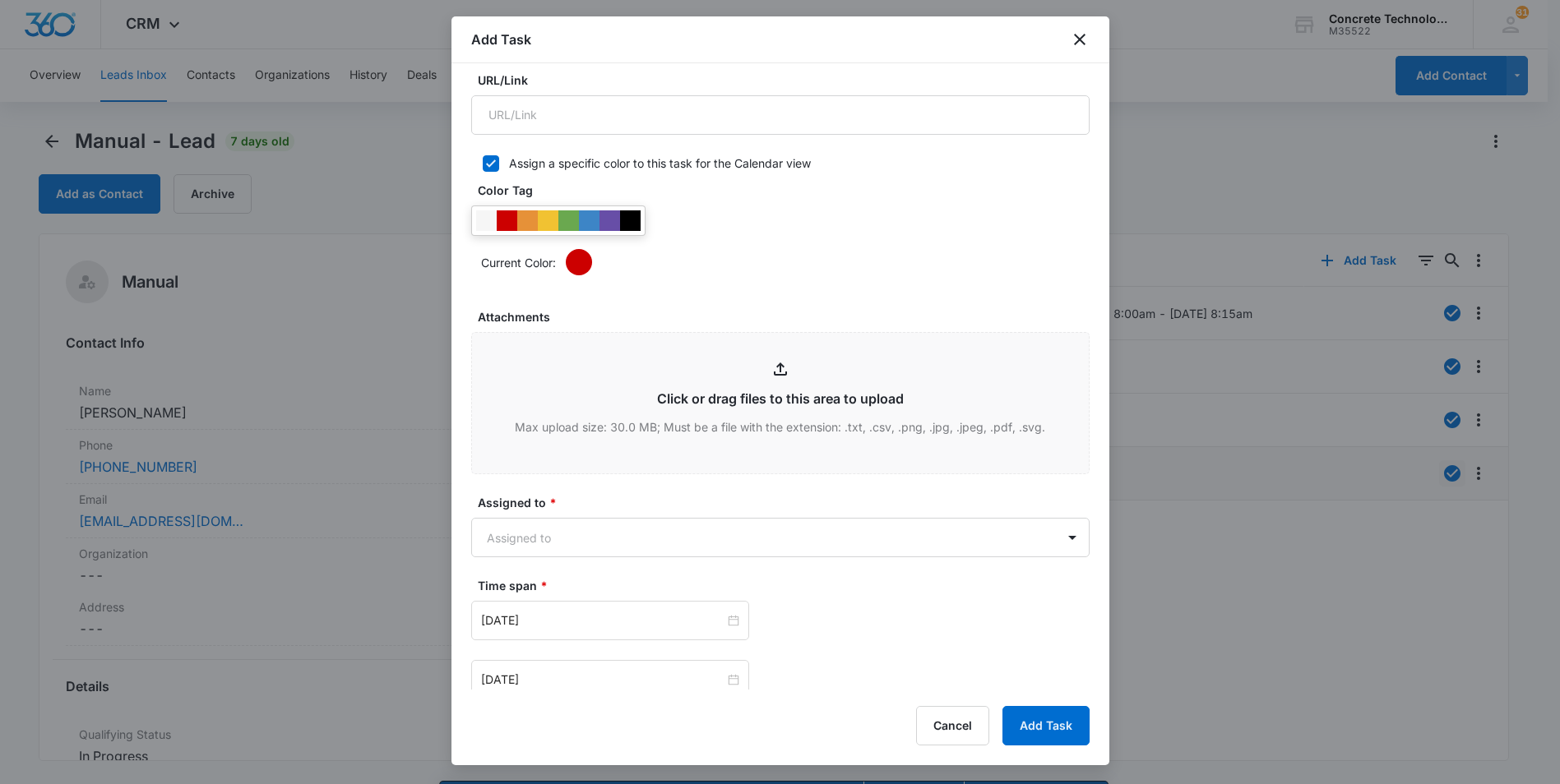
scroll to position [657, 0]
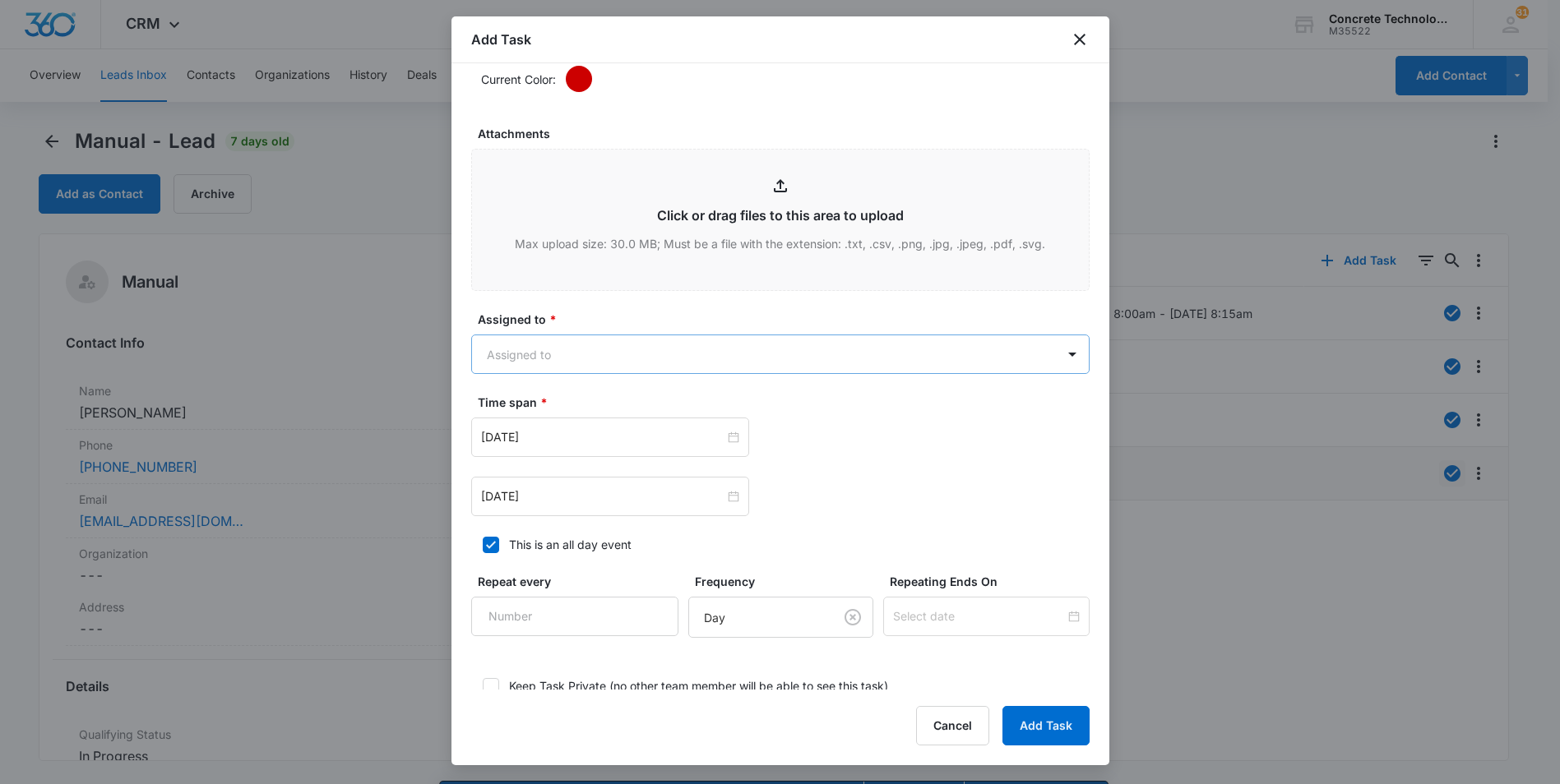
type input "Call 5"
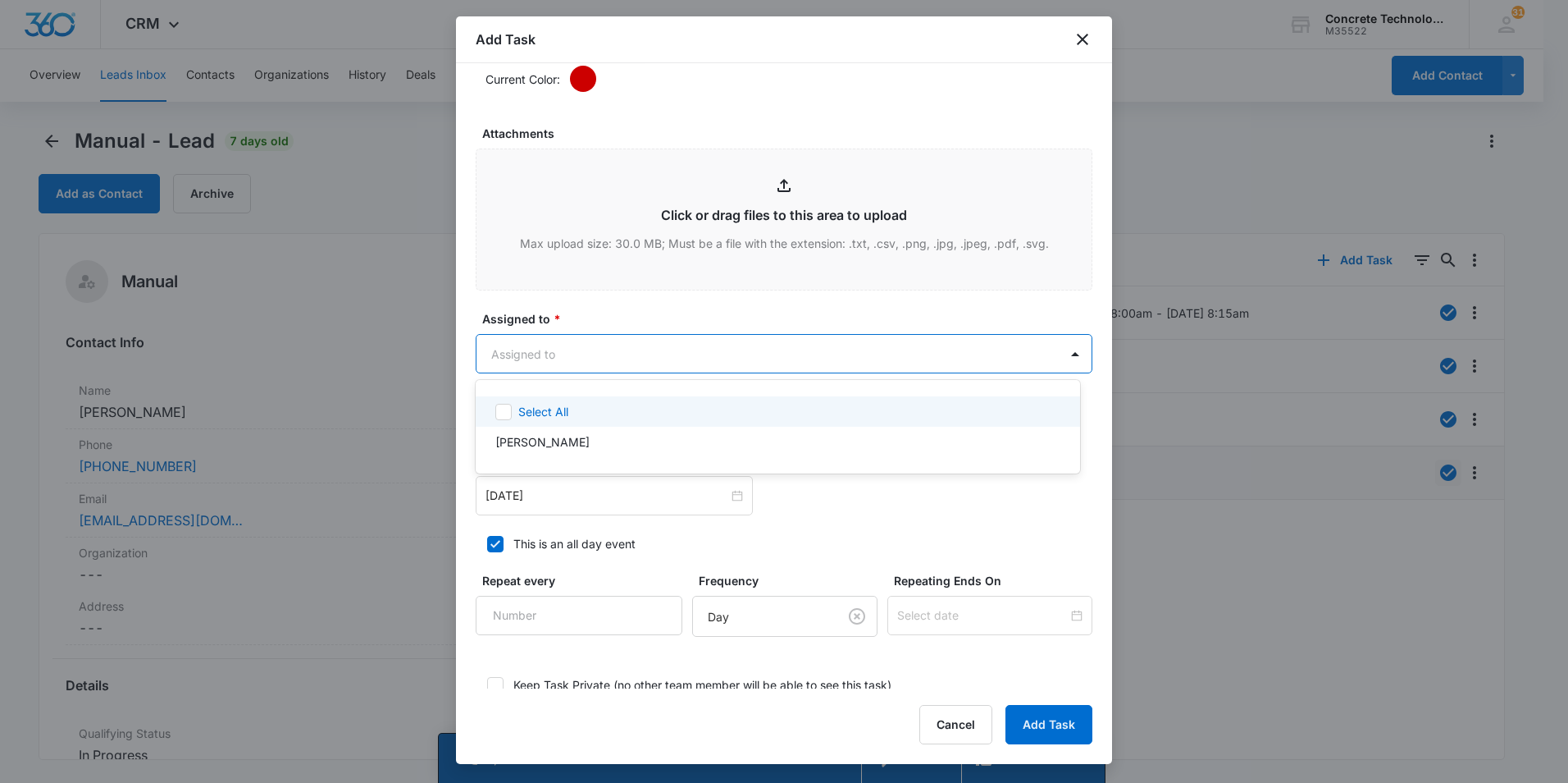
click at [639, 355] on body "CRM Apps Reputation Websites Forms CRM Email Social Content Ads Intelligence Fi…" at bounding box center [784, 392] width 1568 height 783
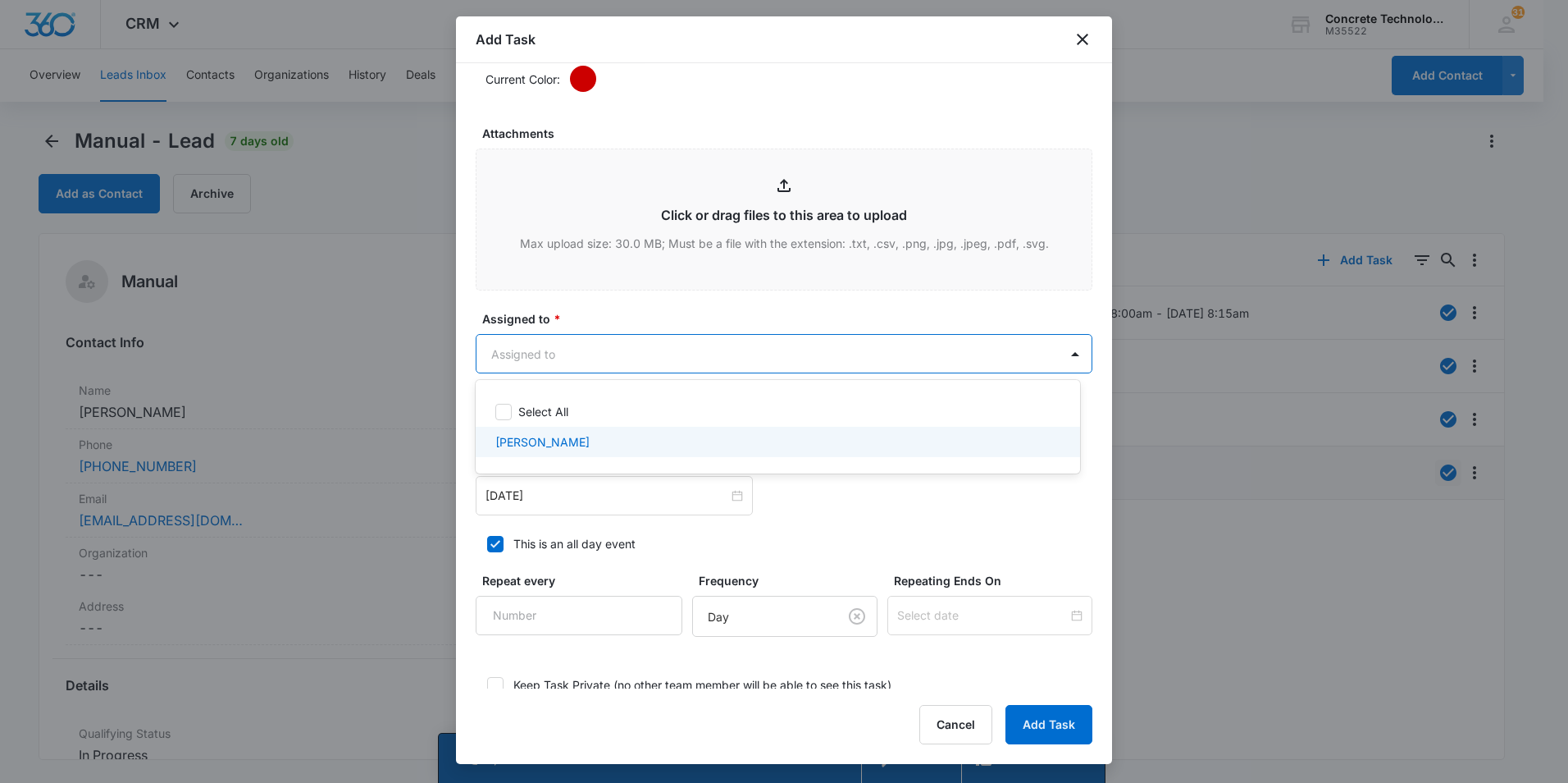
click at [529, 444] on p "[PERSON_NAME]" at bounding box center [541, 441] width 94 height 17
checkbox input "true"
click at [532, 493] on div at bounding box center [784, 392] width 1568 height 783
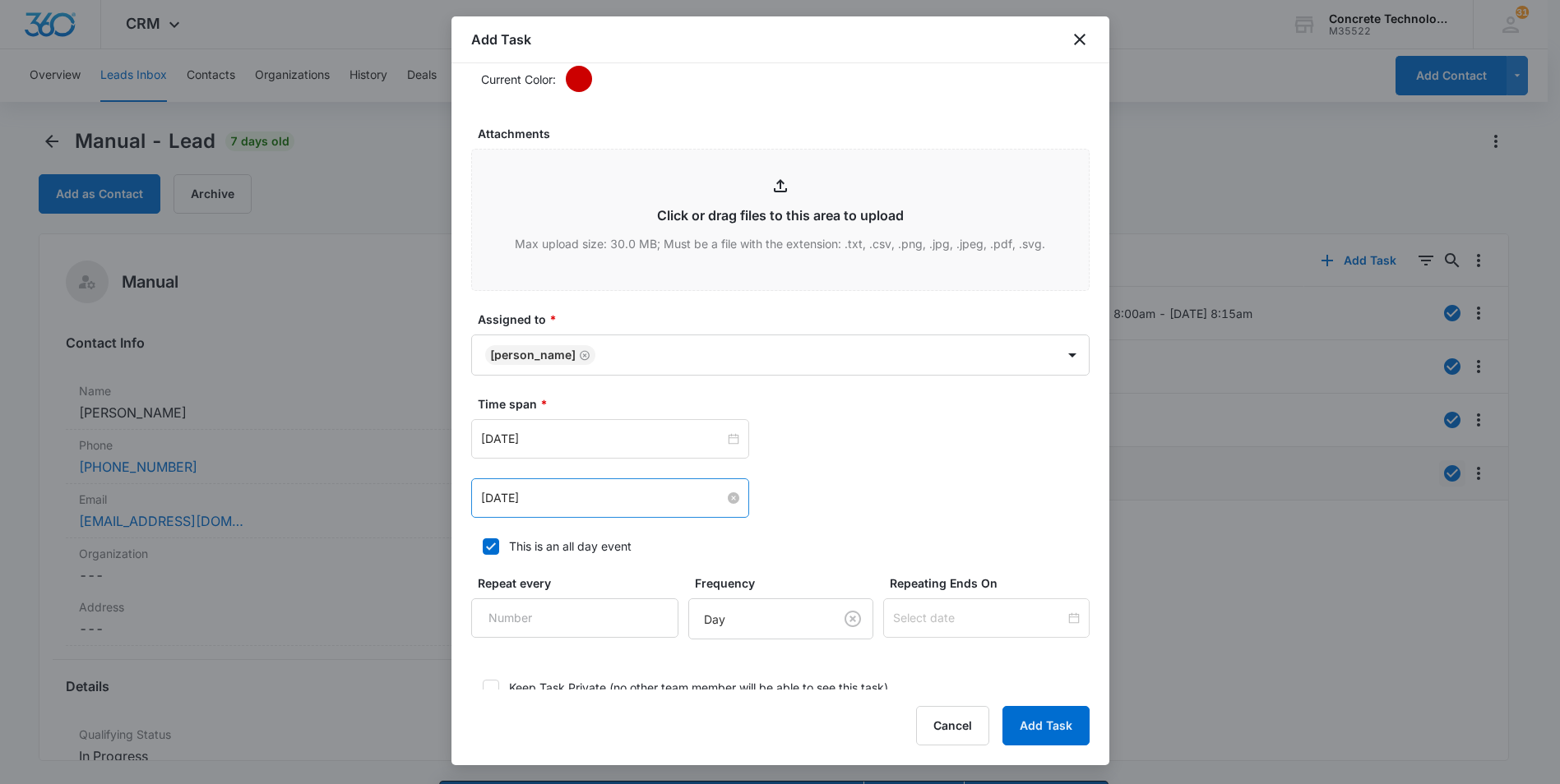
click at [613, 496] on input "[DATE]" at bounding box center [603, 498] width 244 height 18
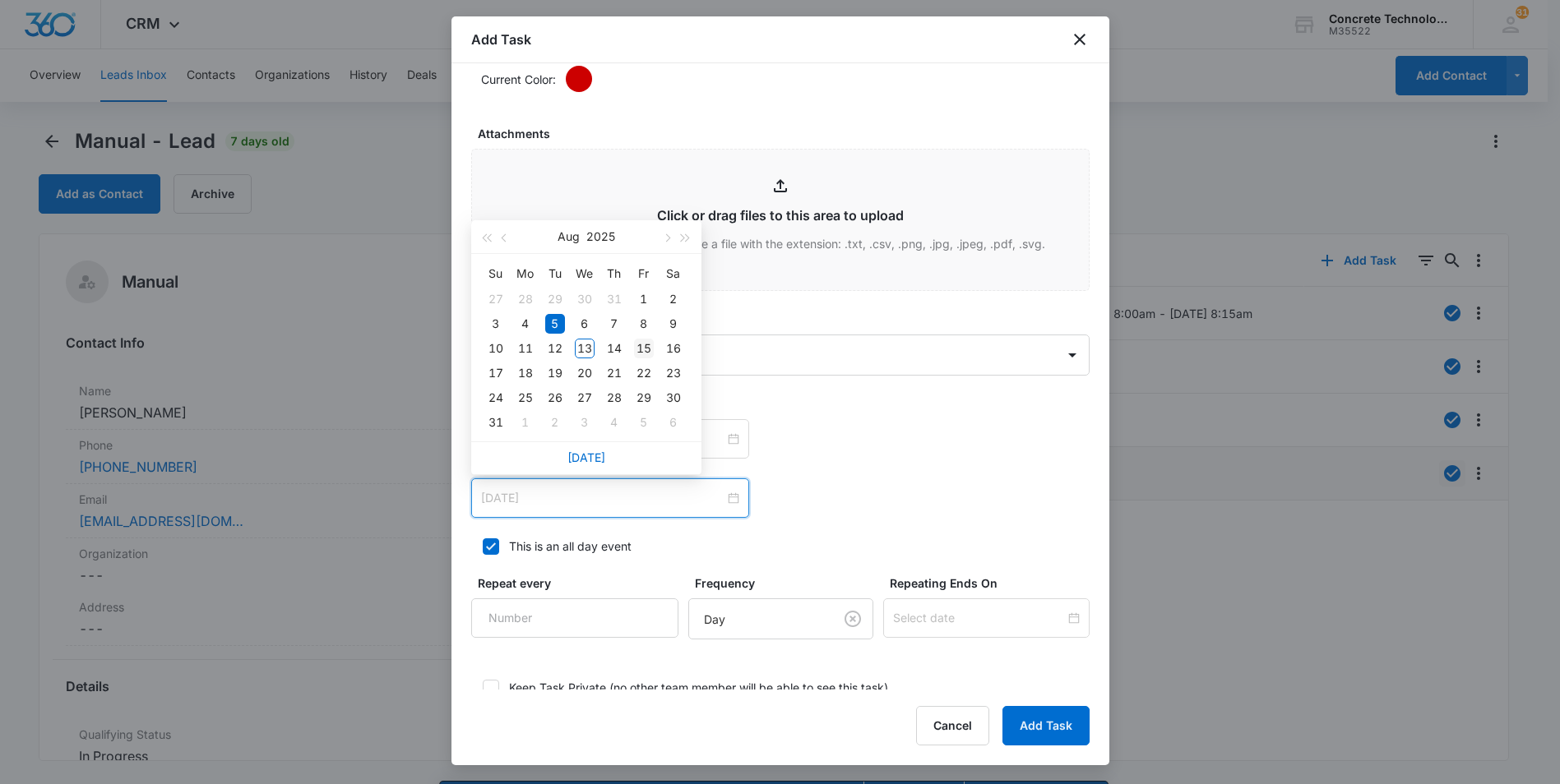
type input "[DATE]"
click at [646, 348] on div "15" at bounding box center [644, 348] width 20 height 20
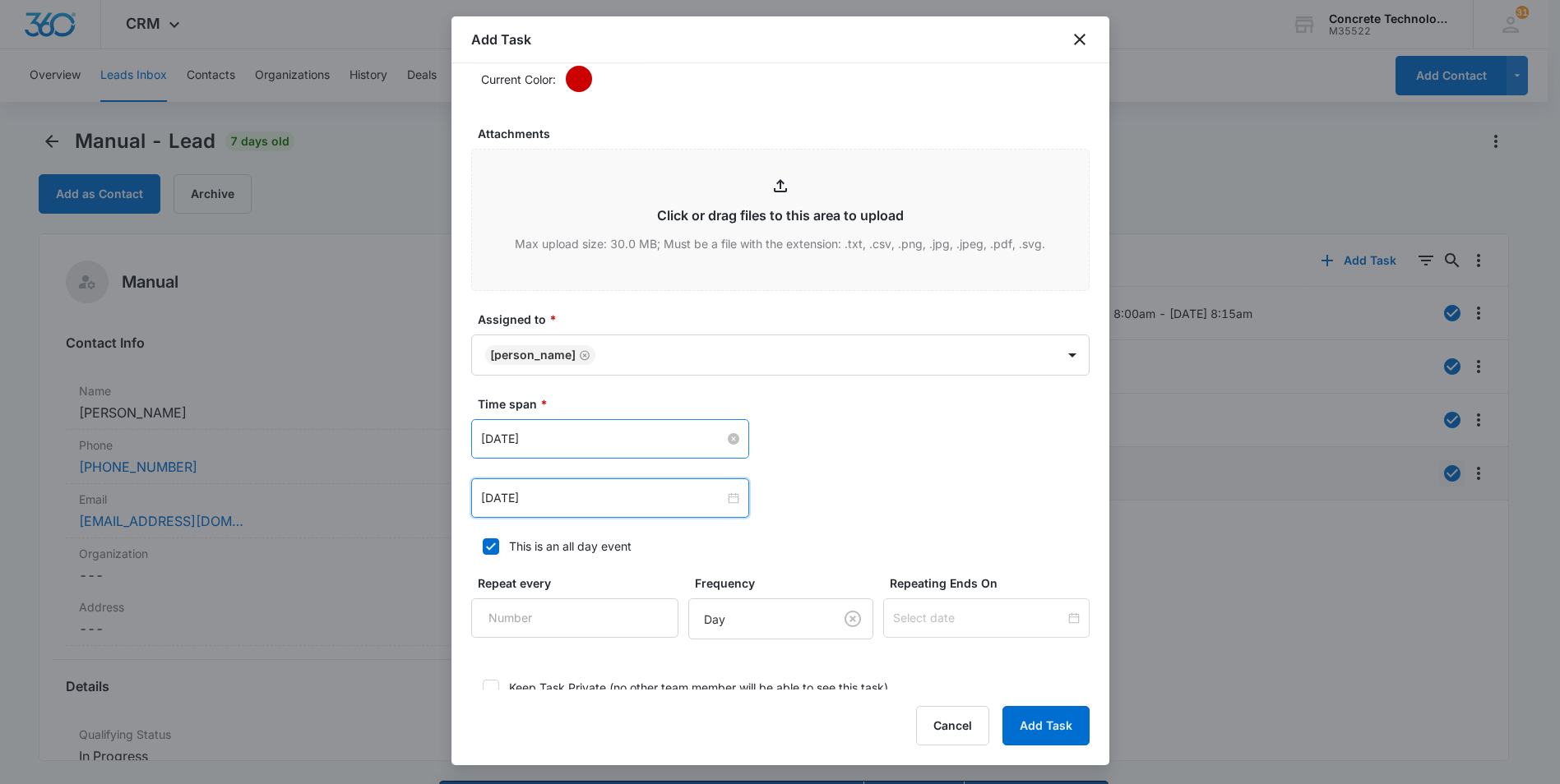
click at [662, 438] on input "[DATE]" at bounding box center [603, 439] width 244 height 18
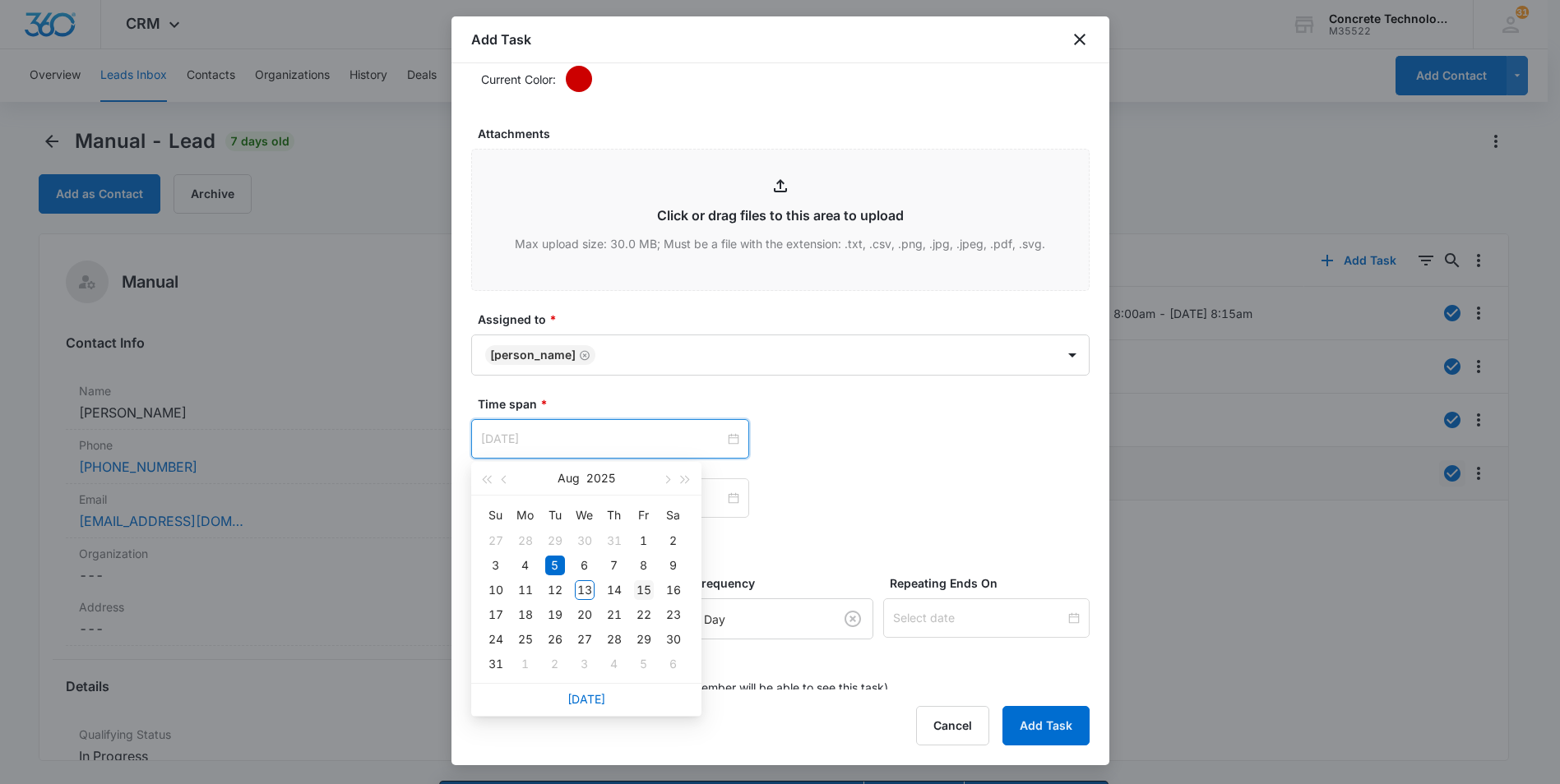
type input "[DATE]"
click at [646, 585] on div "15" at bounding box center [644, 590] width 20 height 20
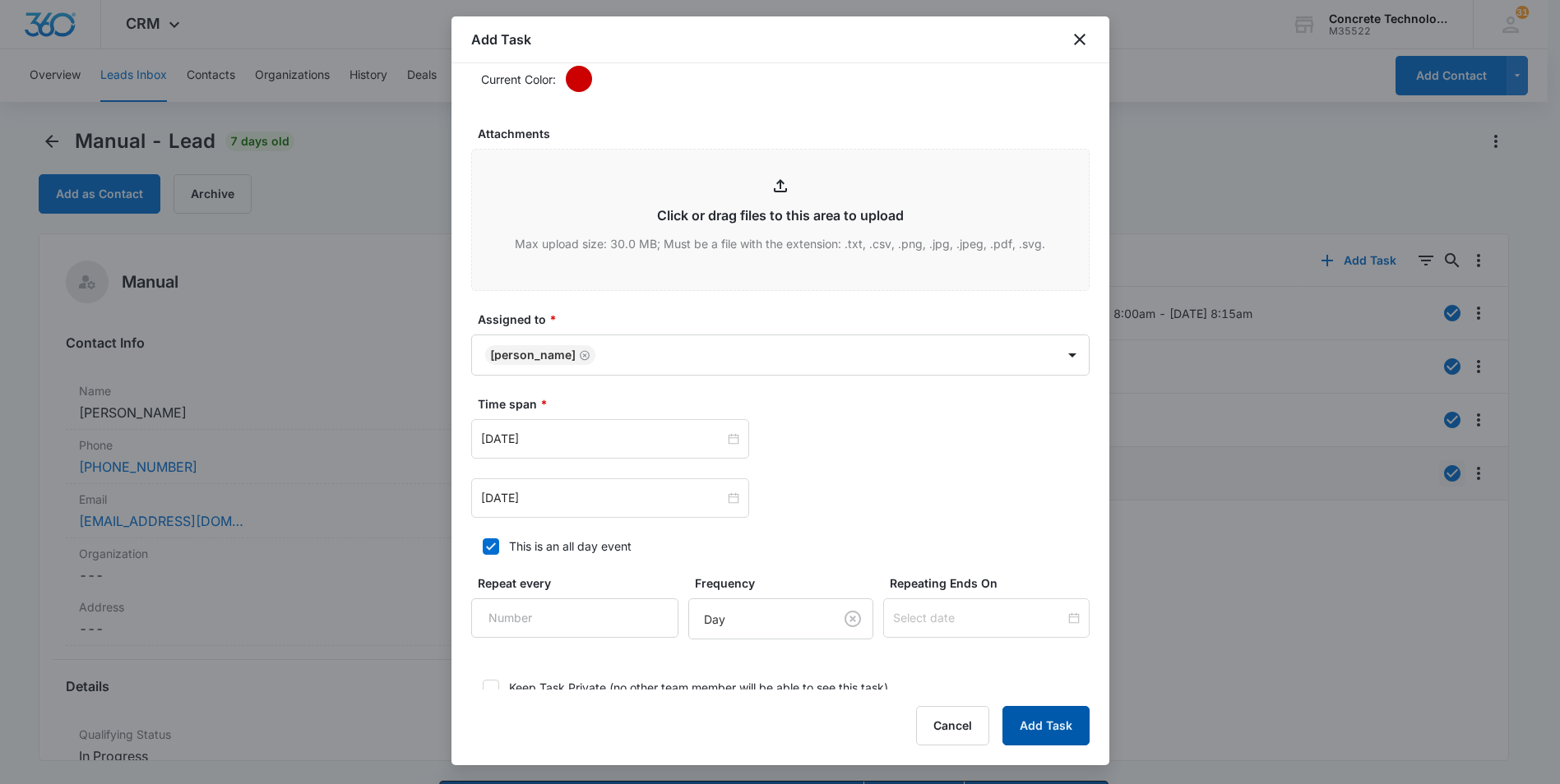
click at [1028, 728] on button "Add Task" at bounding box center [1046, 726] width 87 height 40
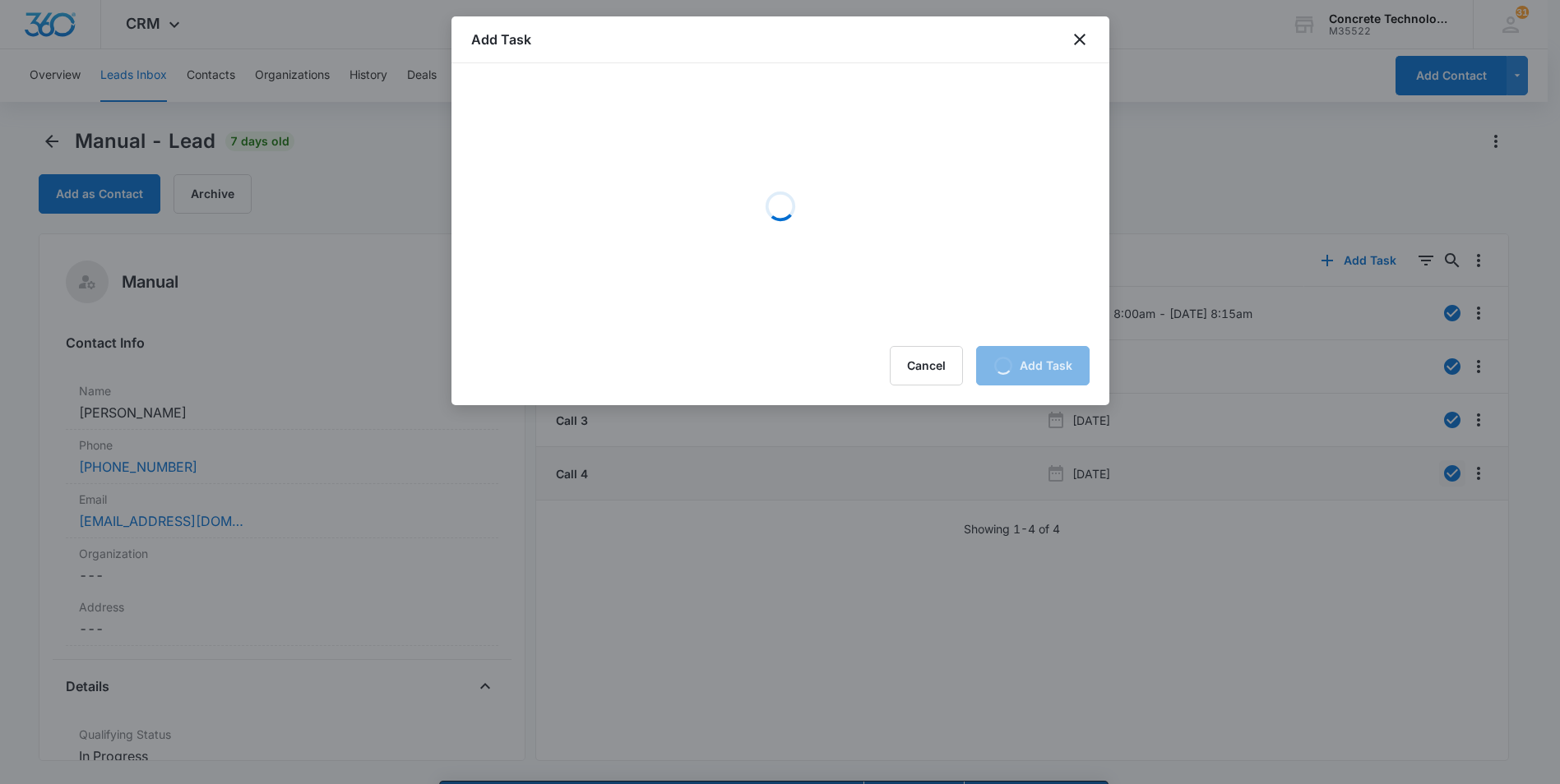
scroll to position [0, 0]
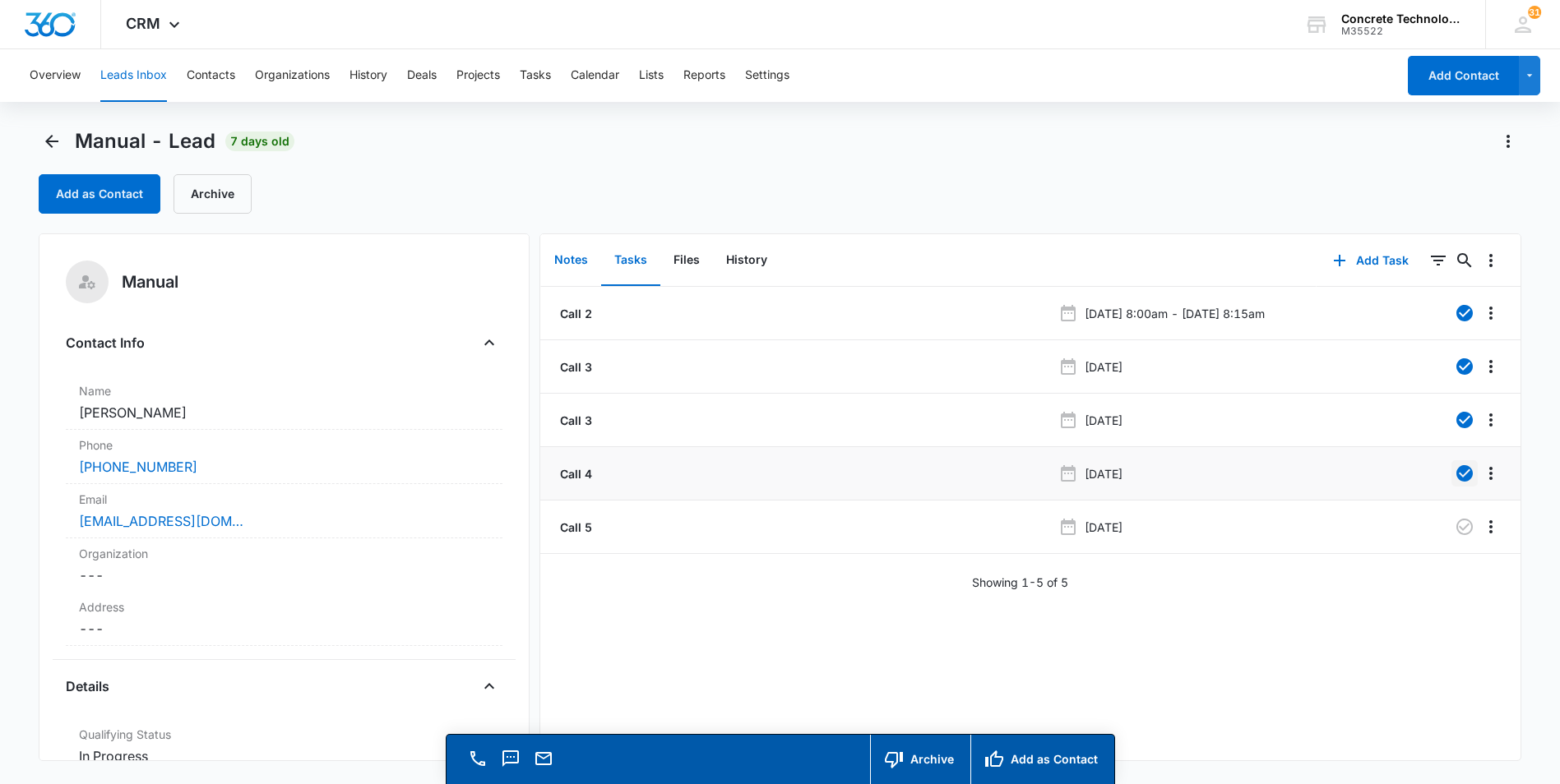
click at [572, 258] on button "Notes" at bounding box center [571, 259] width 60 height 50
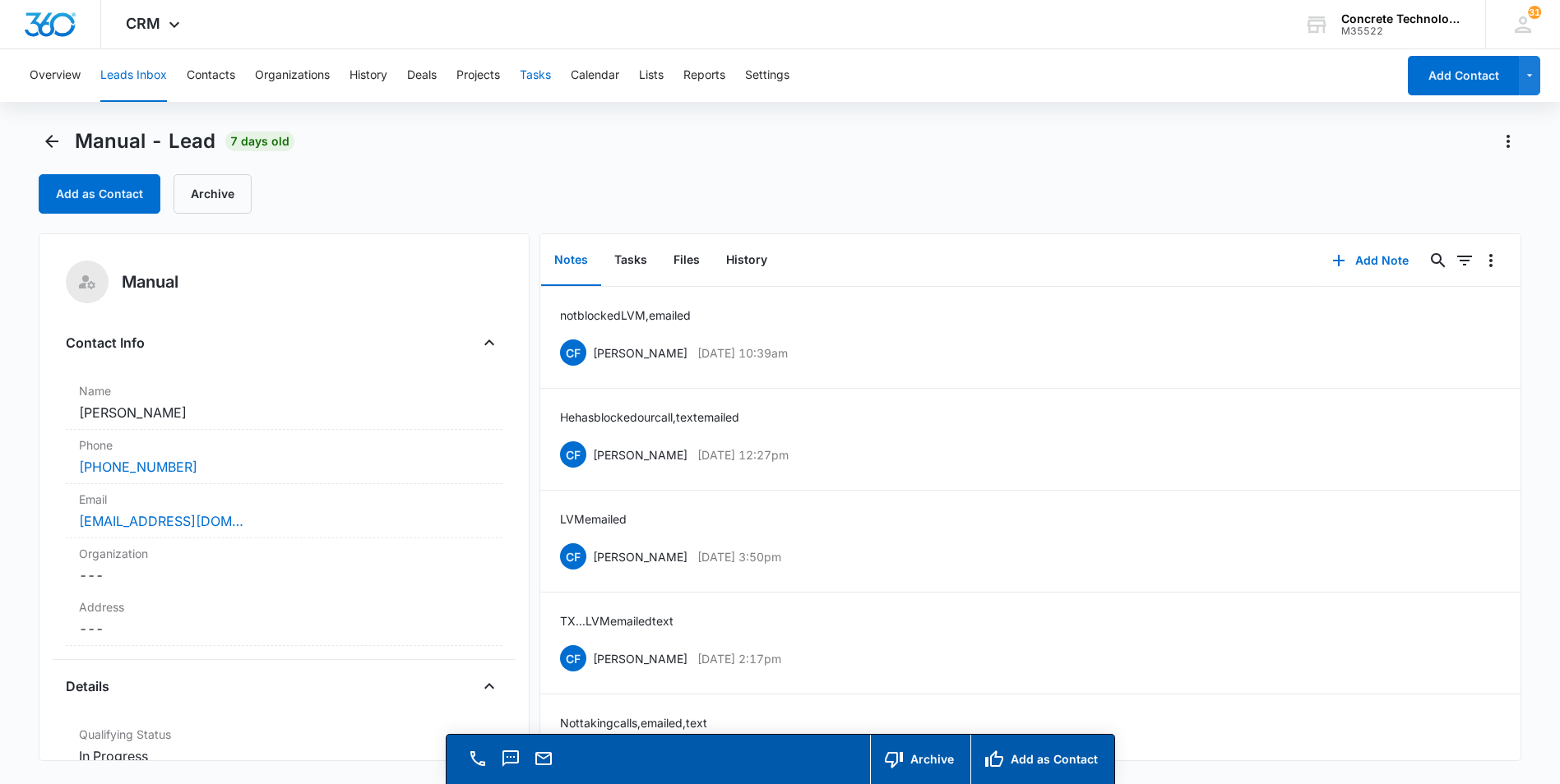
click at [537, 71] on button "Tasks" at bounding box center [536, 75] width 32 height 52
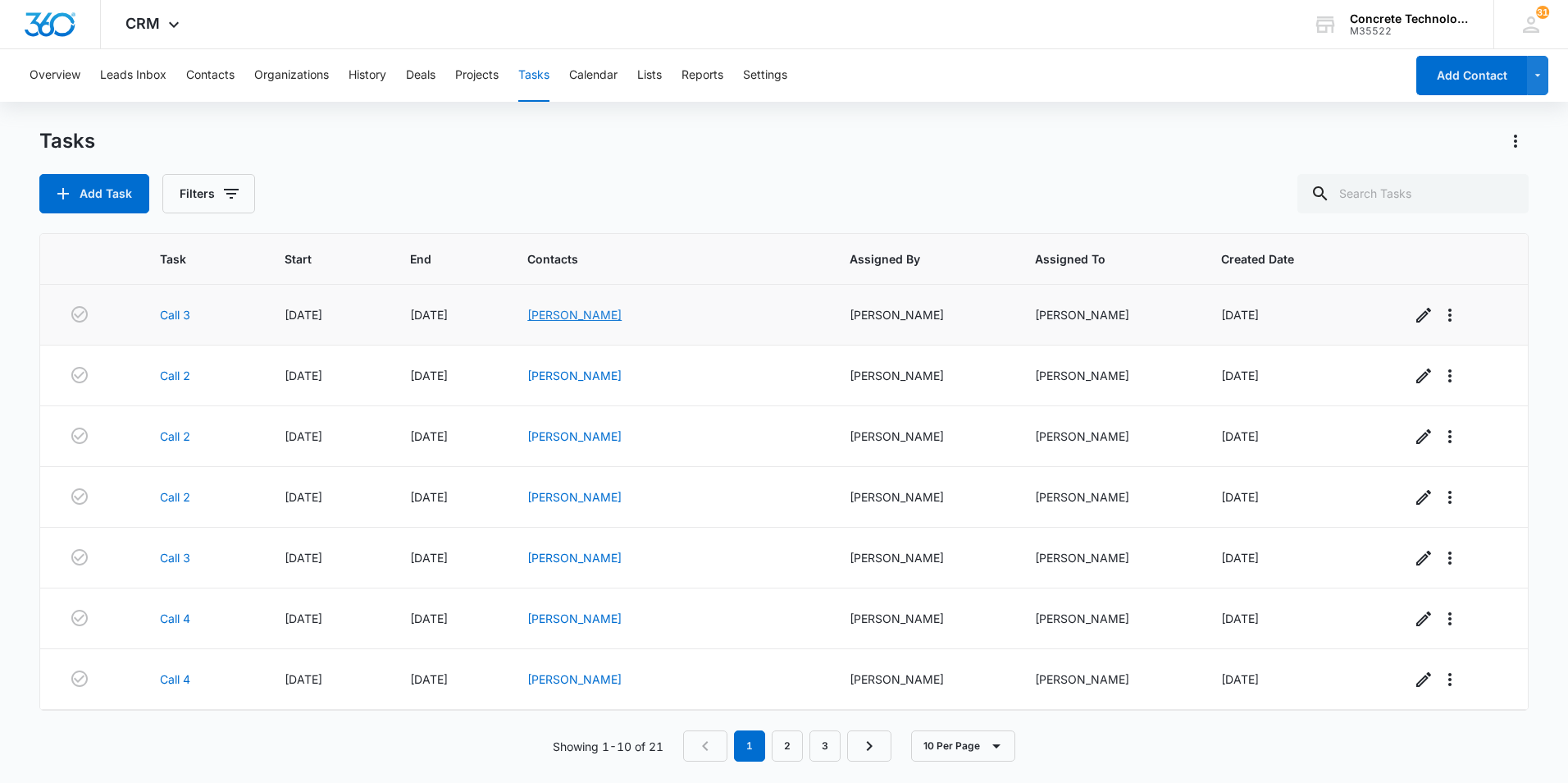
click at [621, 314] on link "[PERSON_NAME]" at bounding box center [574, 314] width 94 height 14
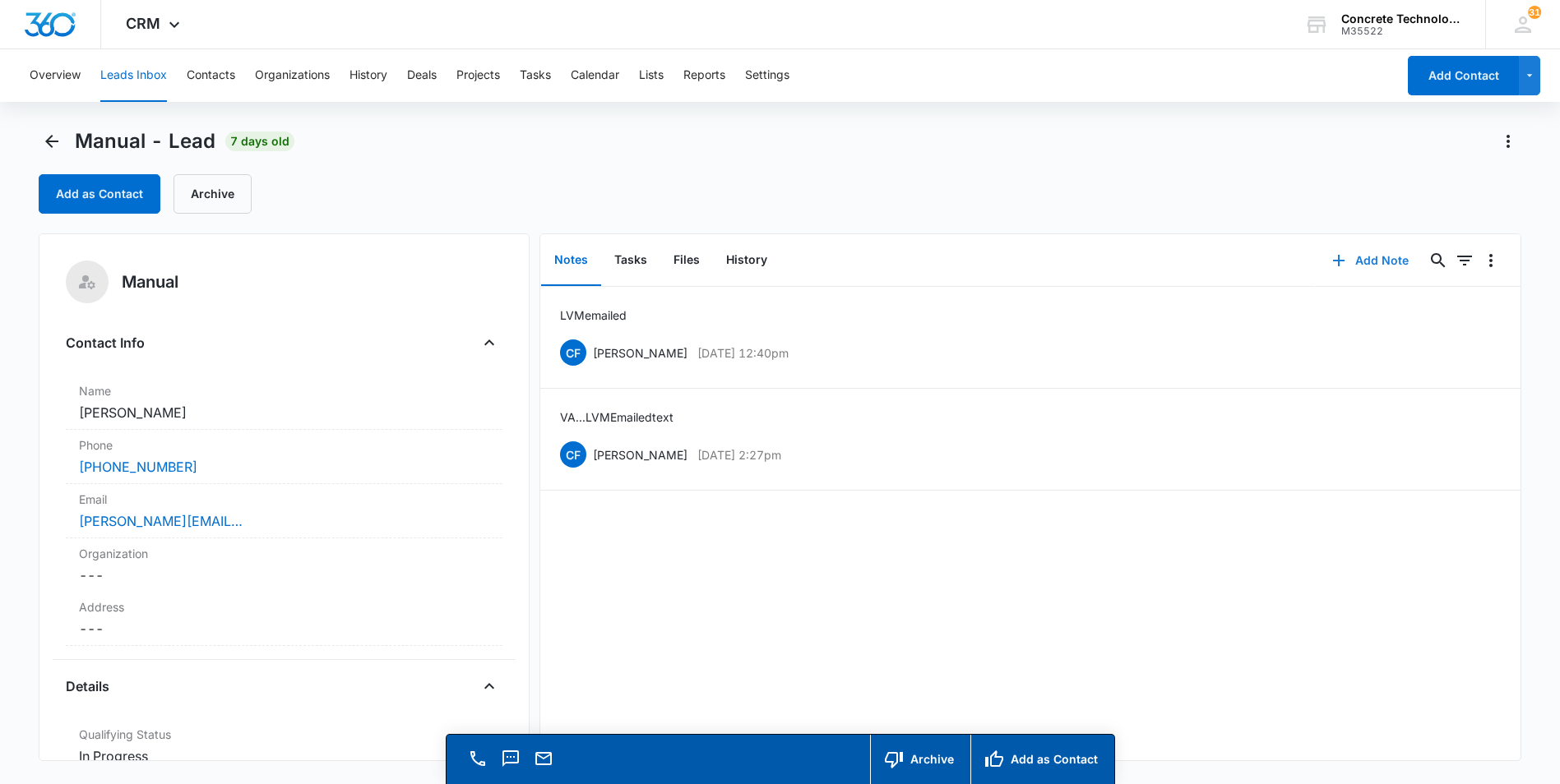
click at [1362, 259] on button "Add Note" at bounding box center [1370, 260] width 109 height 40
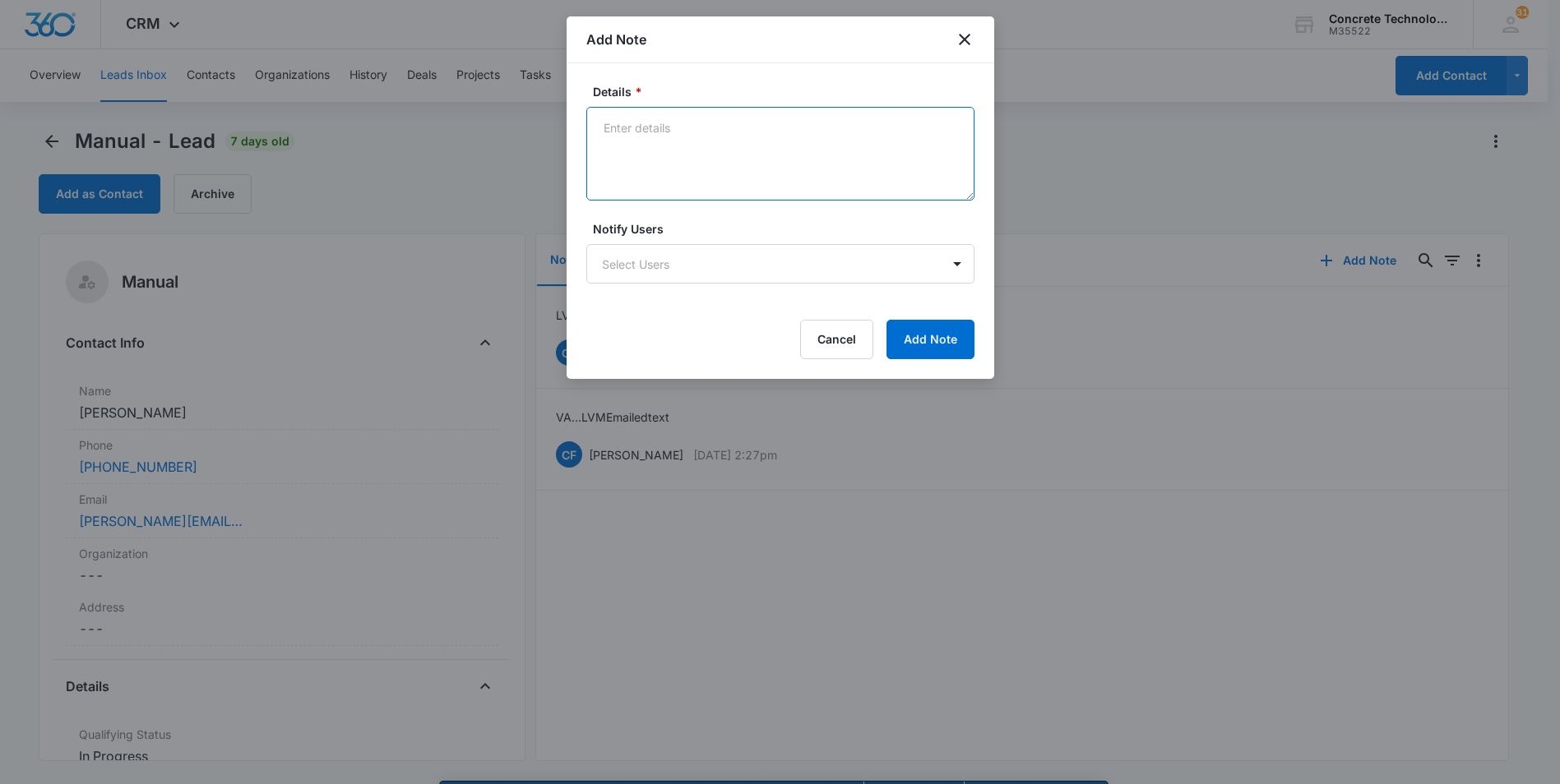
click at [607, 130] on textarea "Details *" at bounding box center [780, 153] width 388 height 94
type textarea "LVM text emailed"
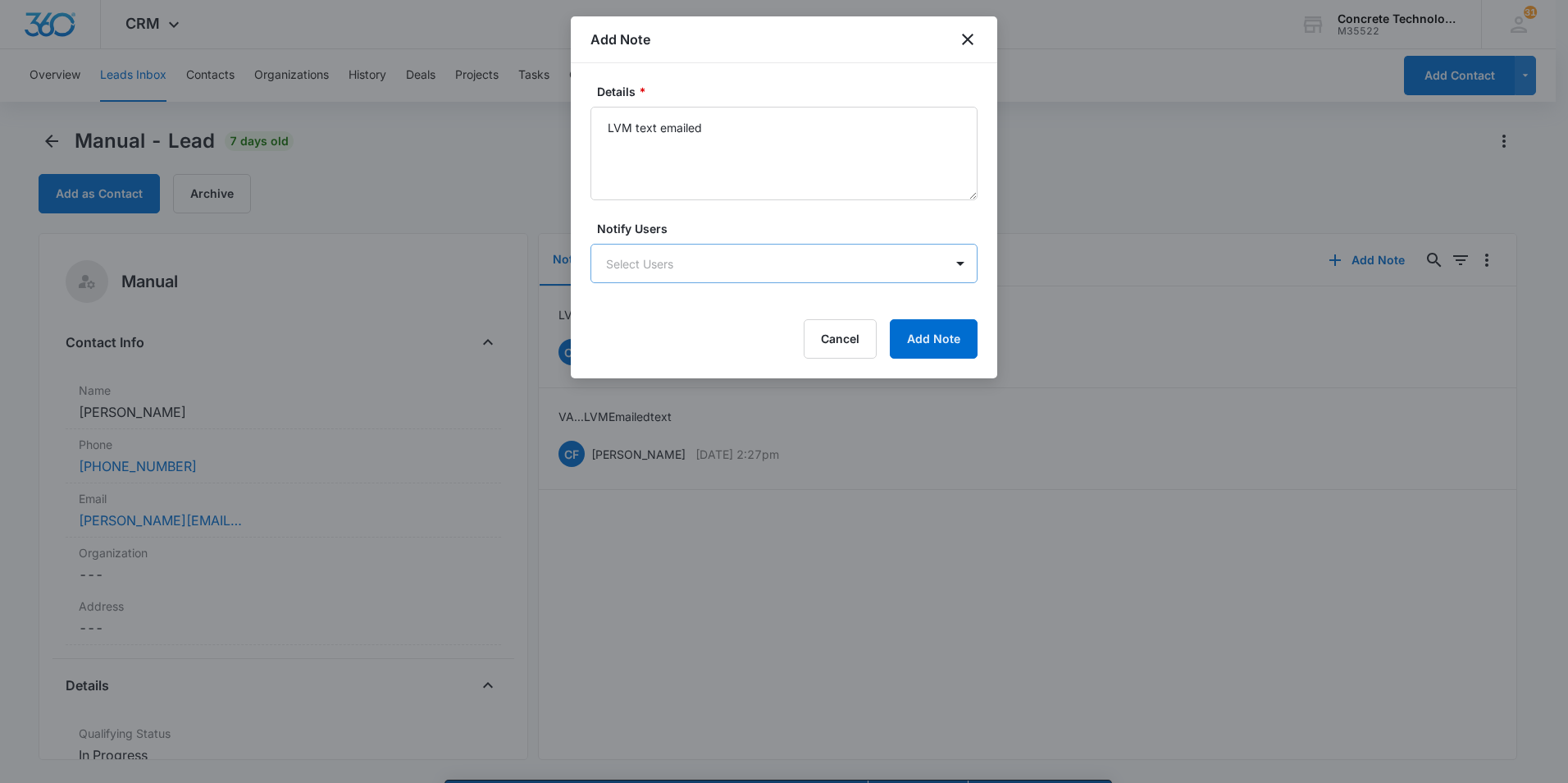
click at [679, 258] on body "CRM Apps Reputation Websites Forms CRM Email Social Content Ads Intelligence Fi…" at bounding box center [784, 414] width 1568 height 829
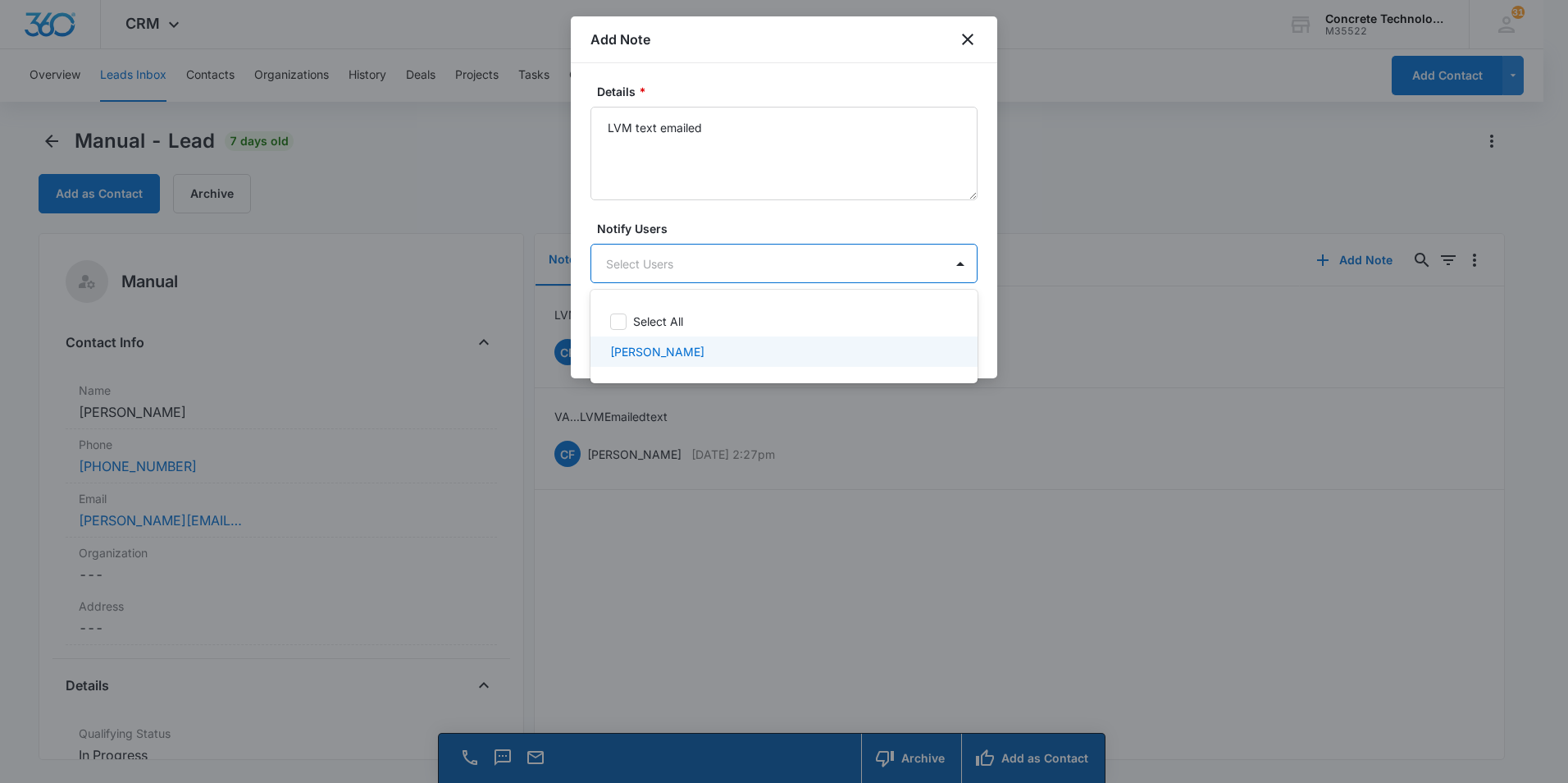
click at [654, 355] on p "[PERSON_NAME]" at bounding box center [657, 351] width 94 height 17
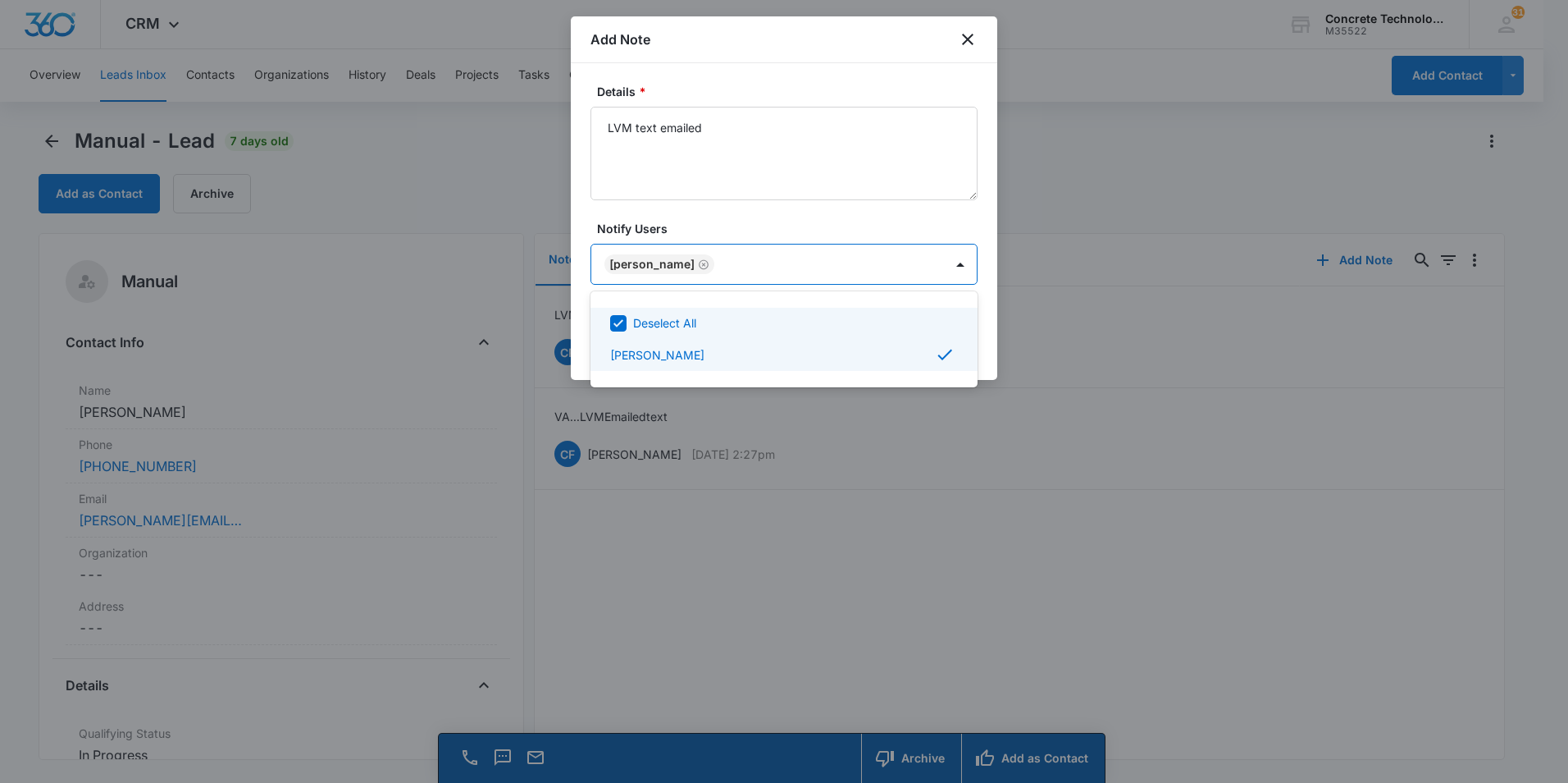
click at [907, 262] on div at bounding box center [784, 392] width 1568 height 783
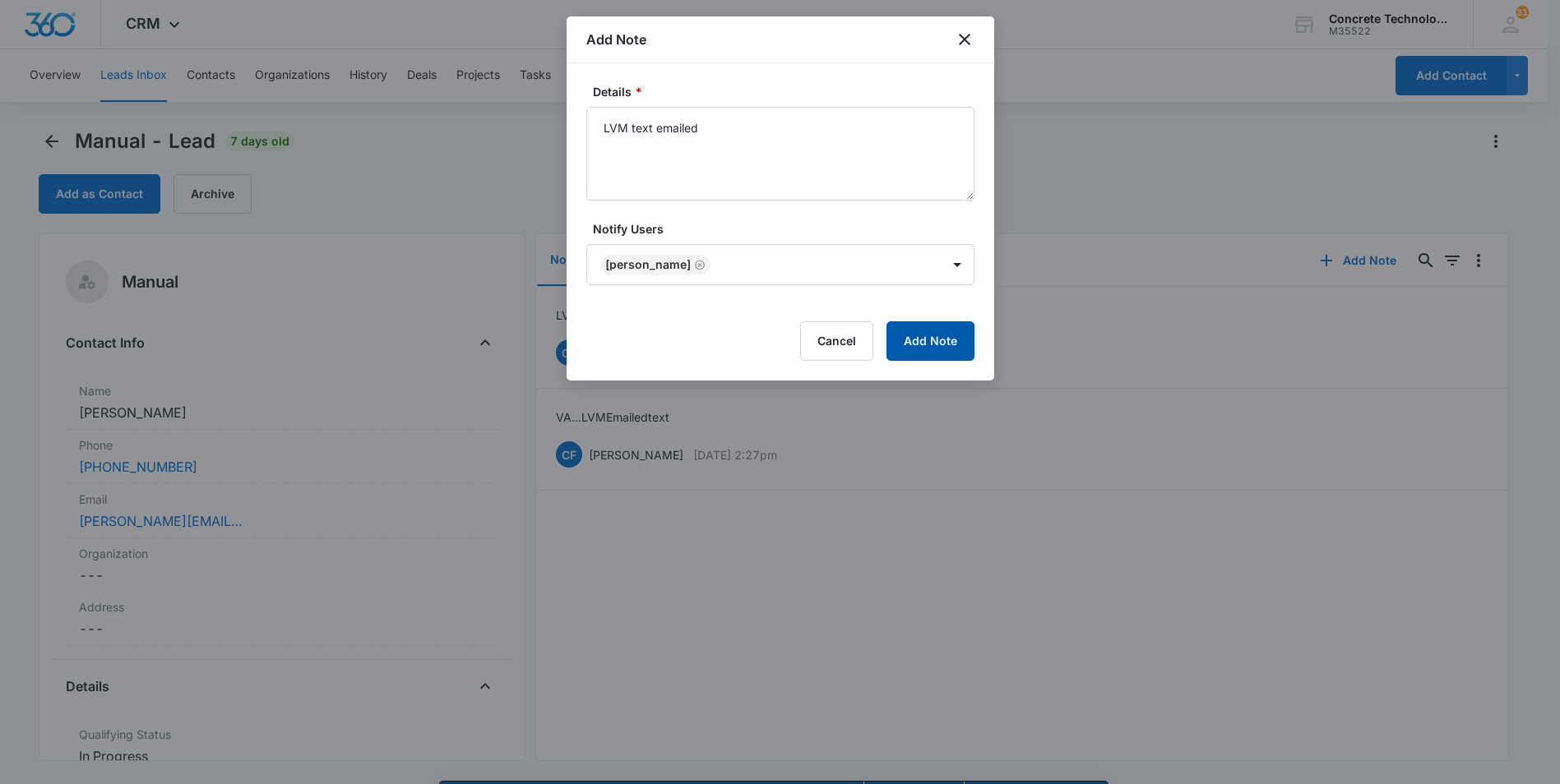
click at [922, 343] on button "Add Note" at bounding box center [930, 342] width 88 height 40
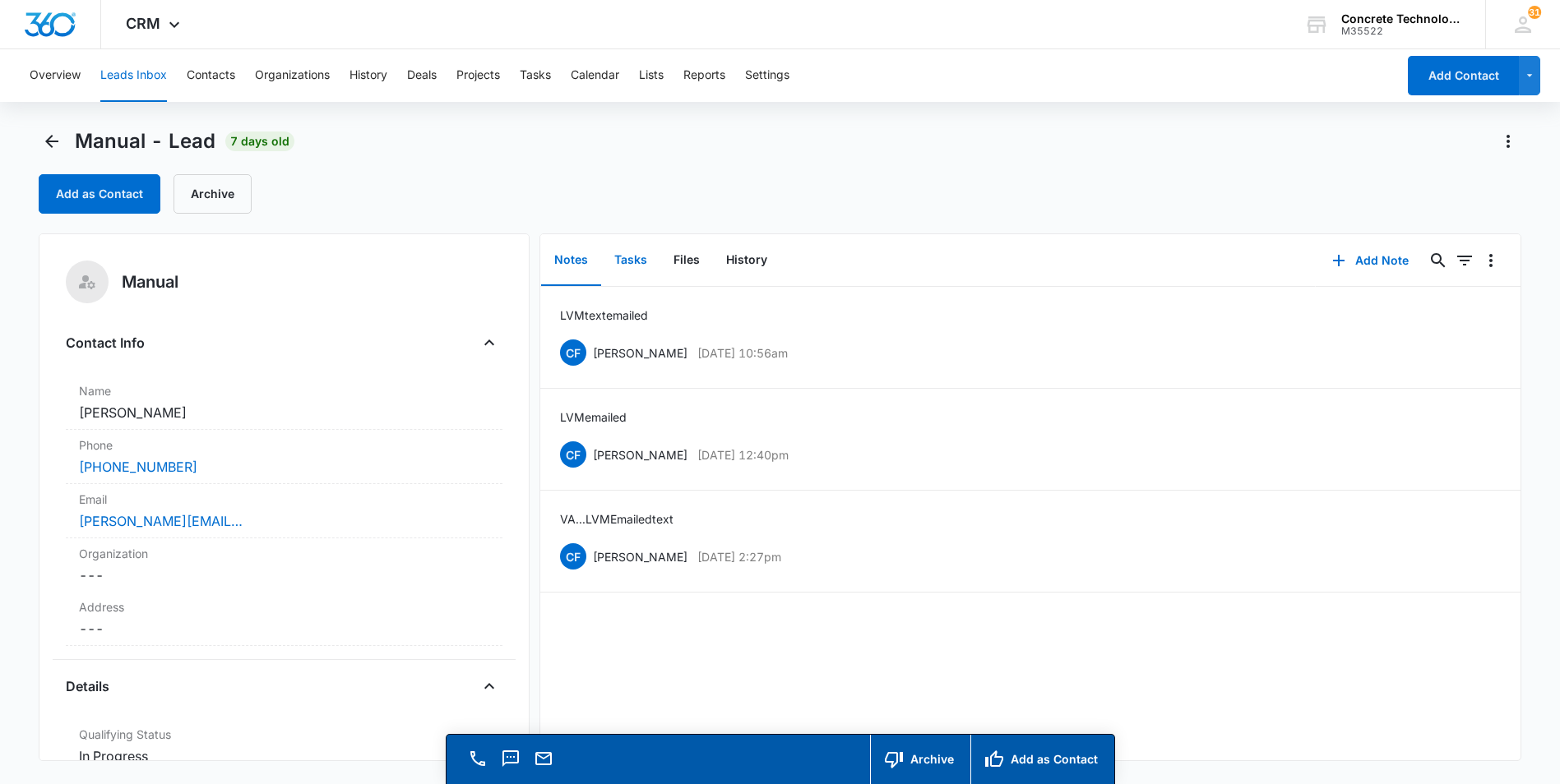
click at [631, 258] on button "Tasks" at bounding box center [631, 259] width 59 height 50
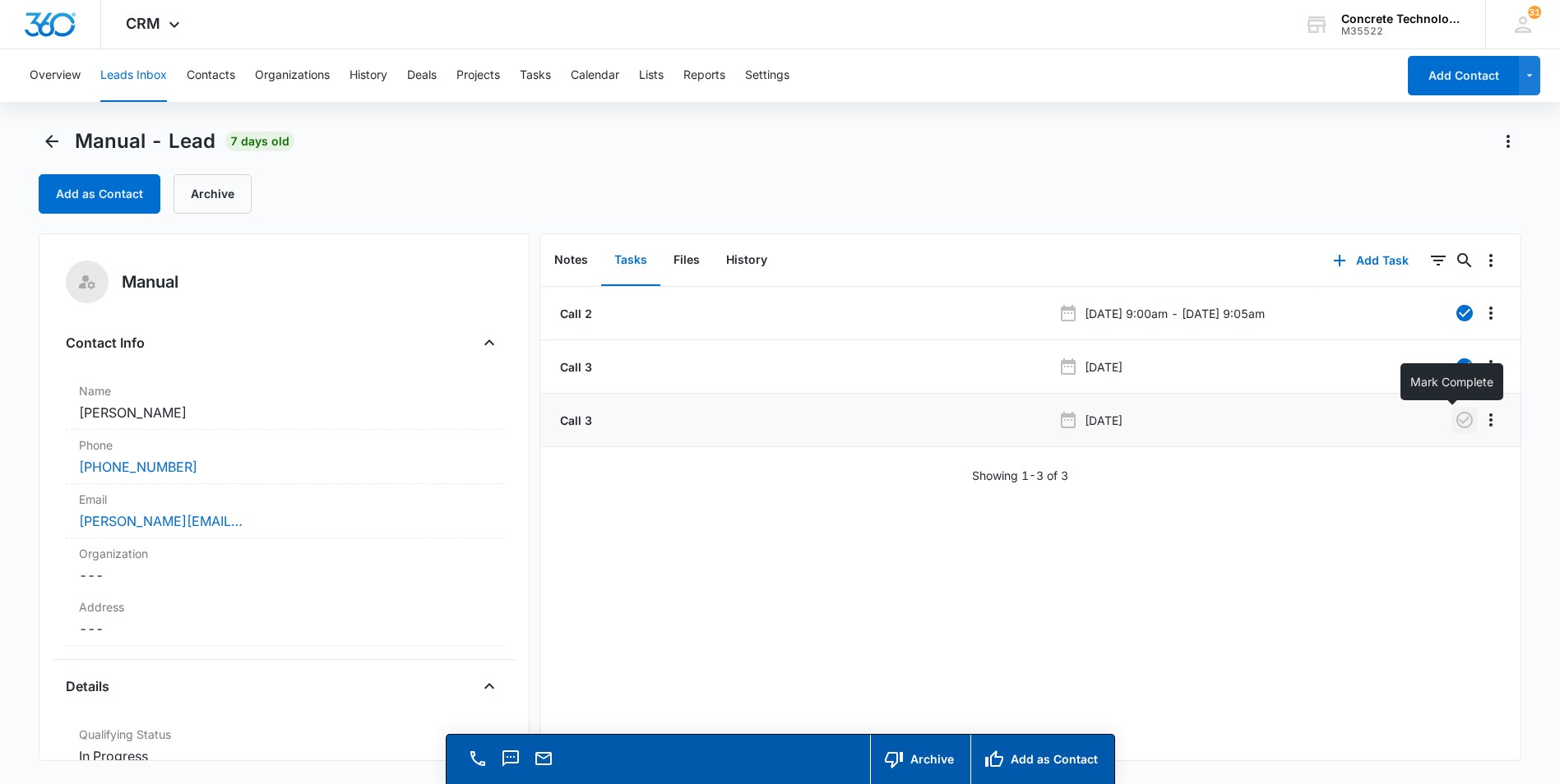
click at [1454, 416] on icon "button" at bounding box center [1464, 420] width 20 height 20
click at [1360, 258] on button "Add Task" at bounding box center [1371, 260] width 109 height 40
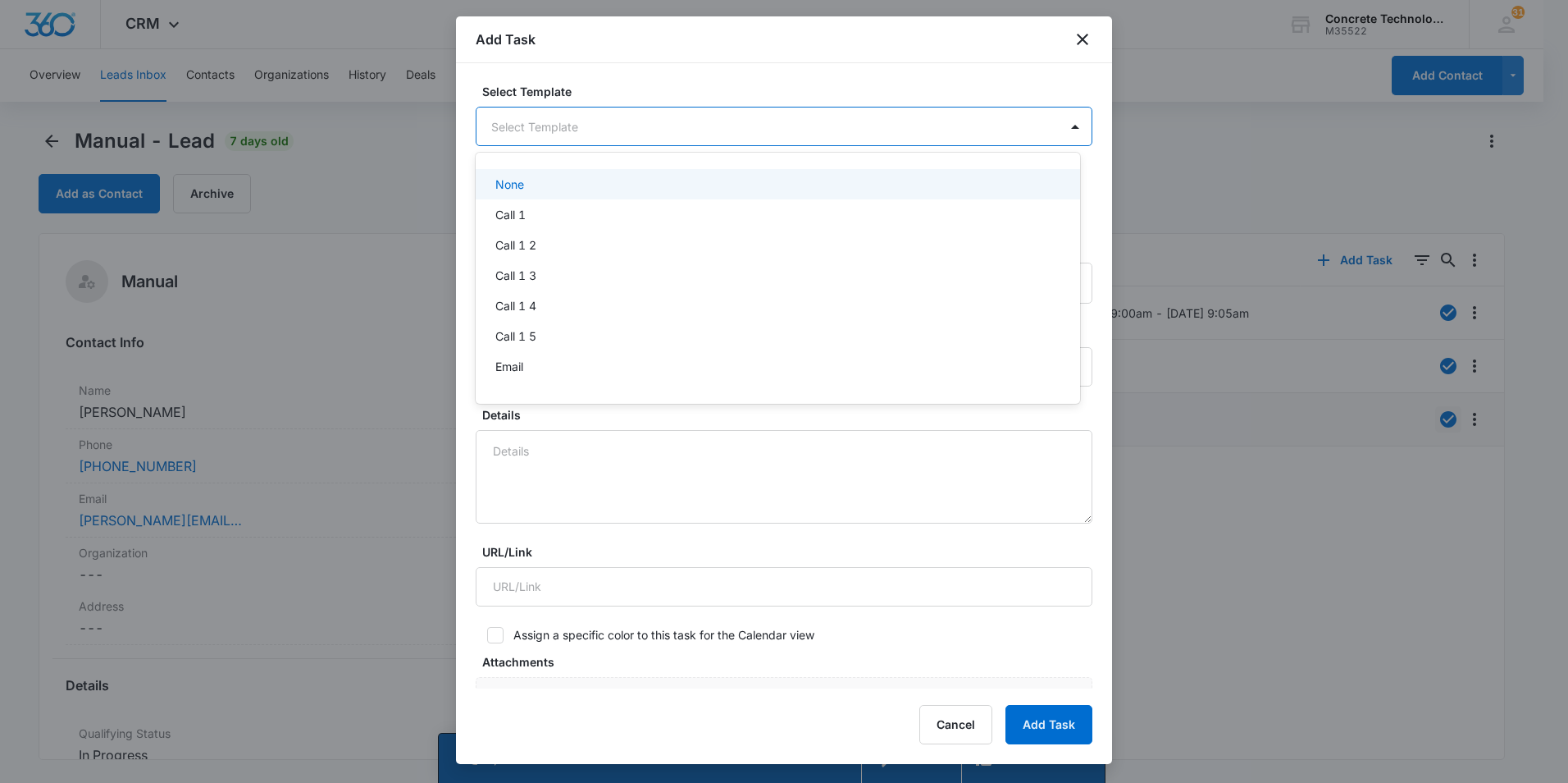
click at [811, 126] on body "CRM Apps Reputation Websites Forms CRM Email Social Content Ads Intelligence Fi…" at bounding box center [784, 392] width 1568 height 783
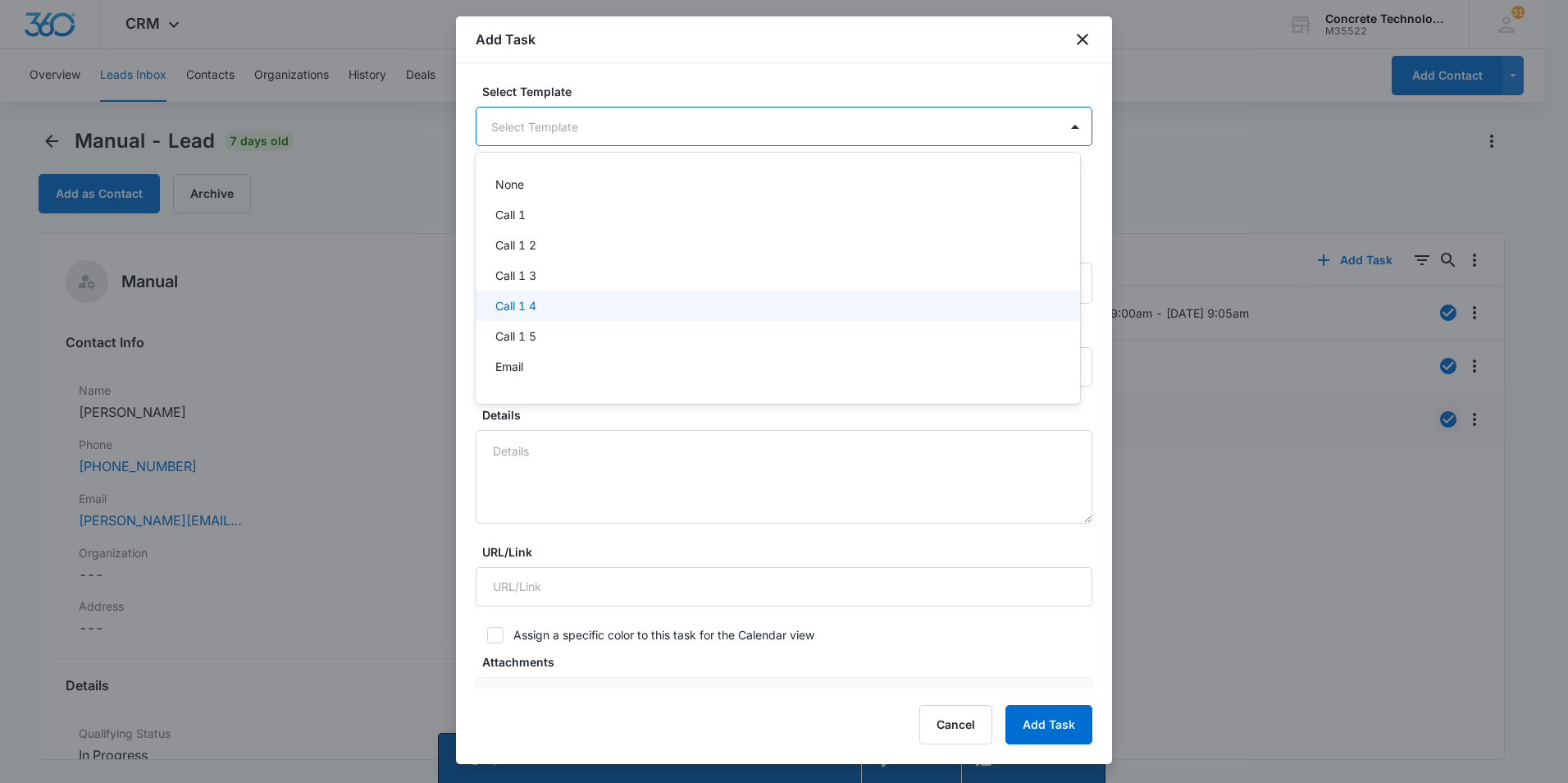
click at [529, 303] on p "Call 1 4" at bounding box center [516, 304] width 41 height 17
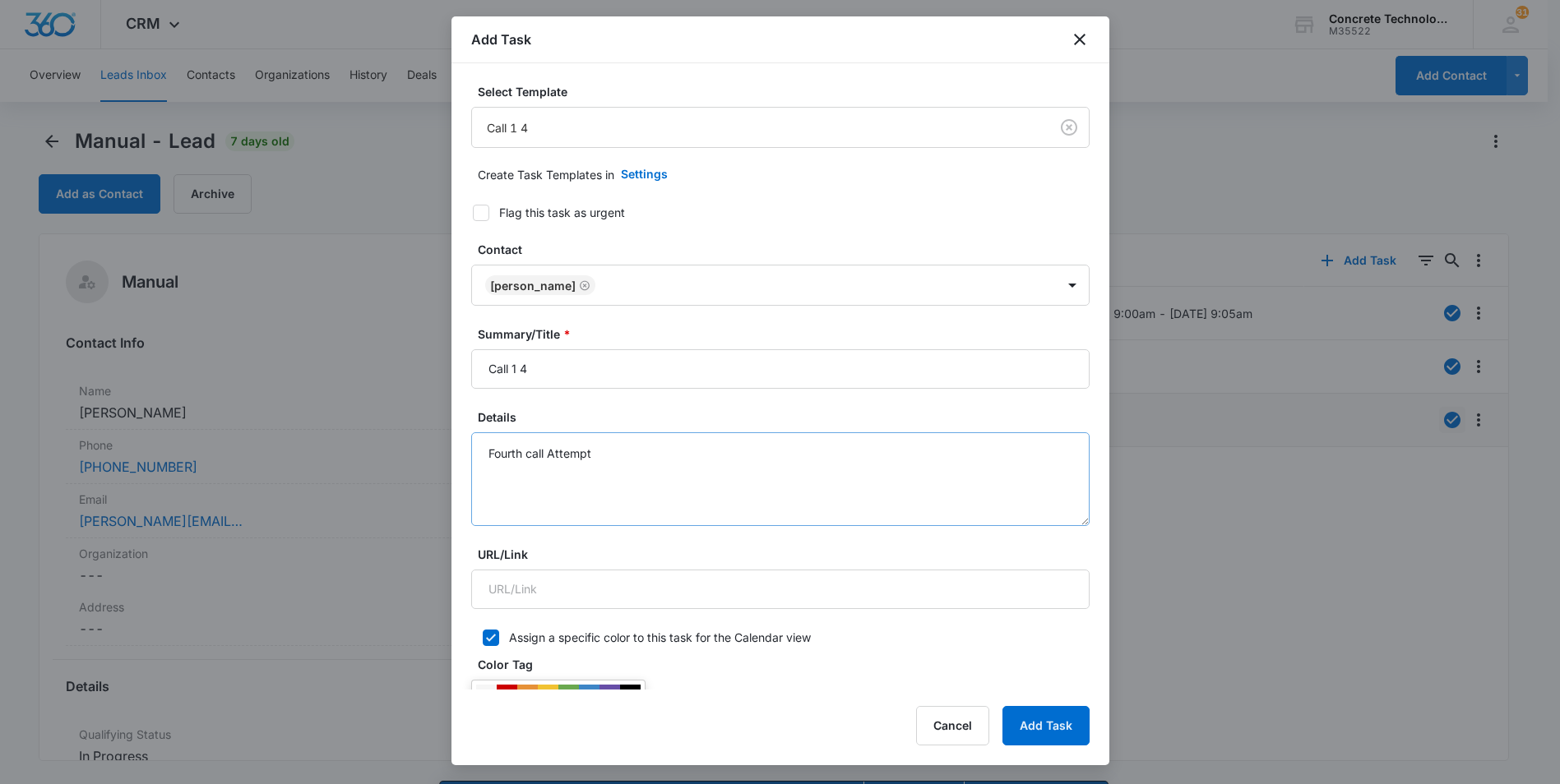
scroll to position [411, 0]
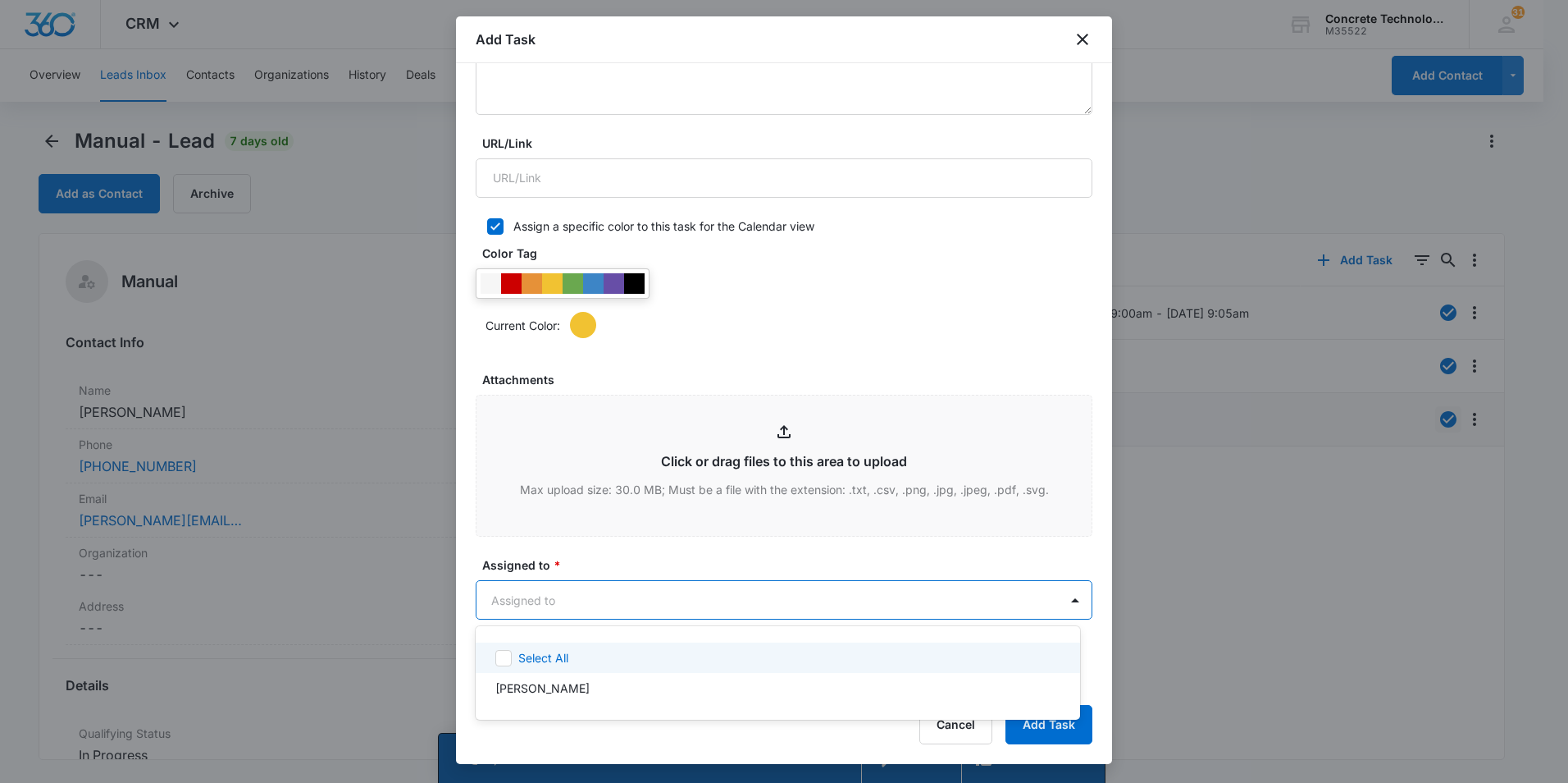
click at [611, 590] on body "CRM Apps Reputation Websites Forms CRM Email Social Content Ads Intelligence Fi…" at bounding box center [784, 392] width 1568 height 783
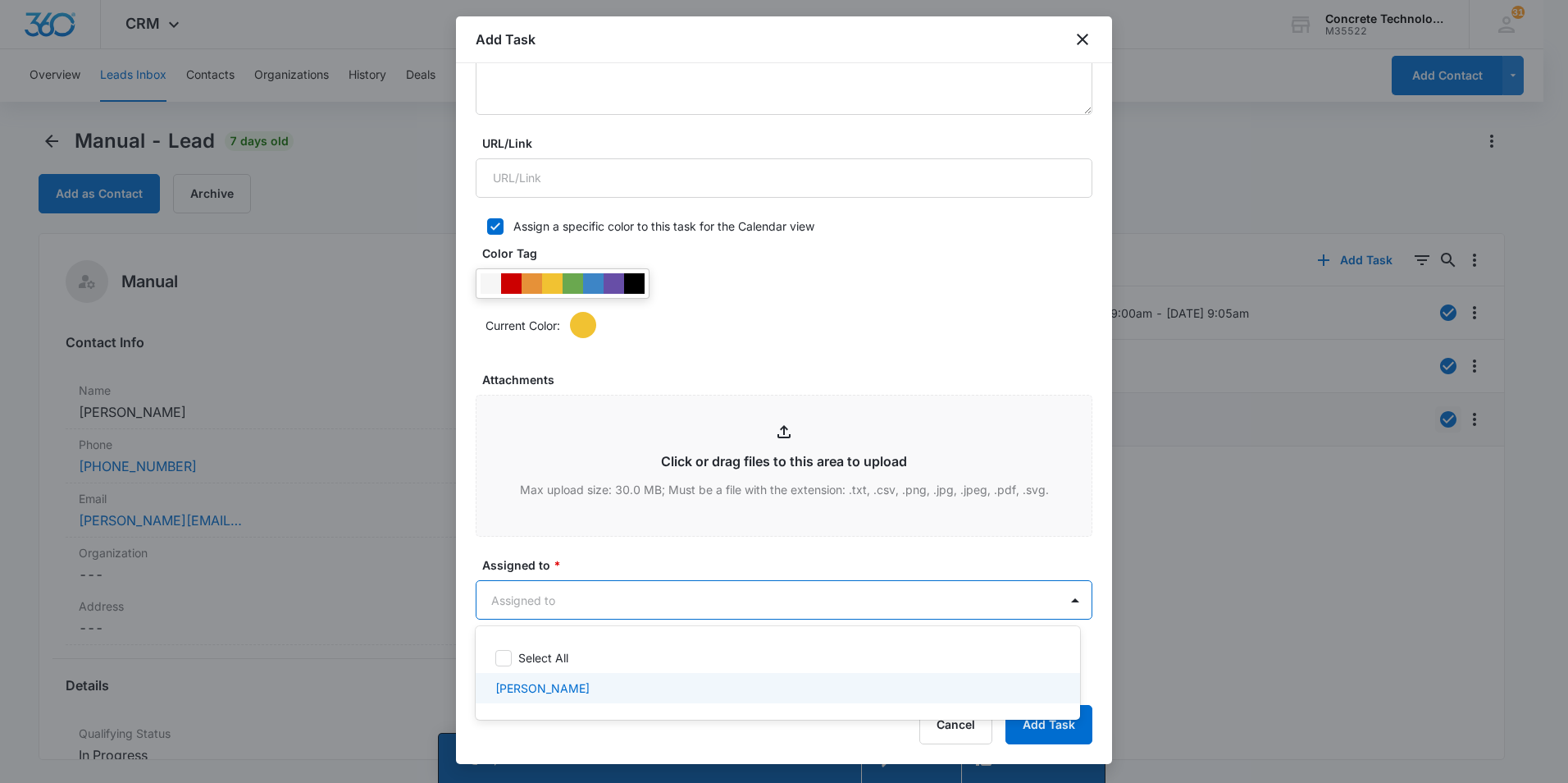
click at [533, 689] on p "[PERSON_NAME]" at bounding box center [541, 687] width 94 height 17
checkbox input "true"
click at [1106, 683] on div at bounding box center [784, 392] width 1568 height 783
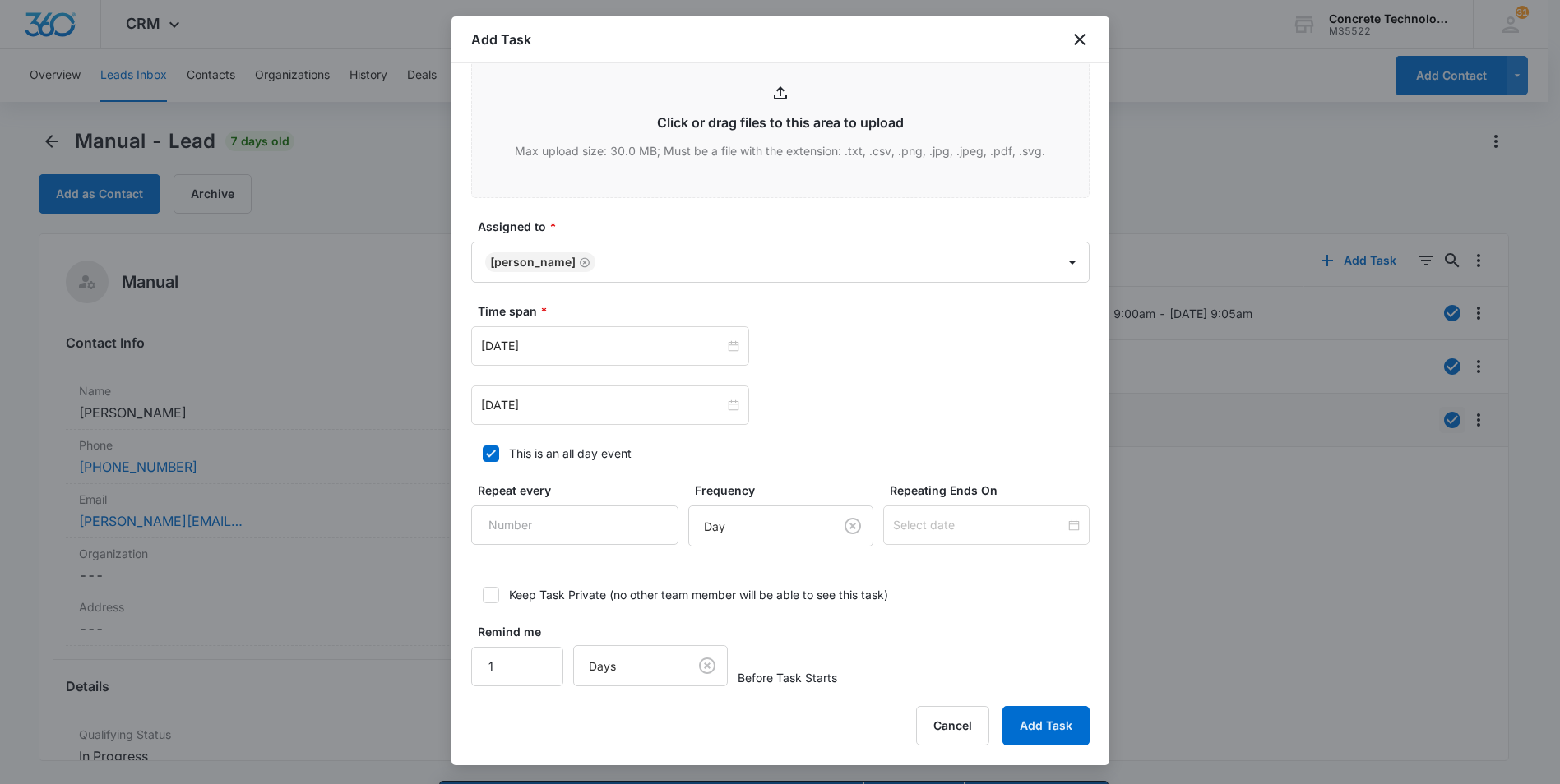
scroll to position [766, 0]
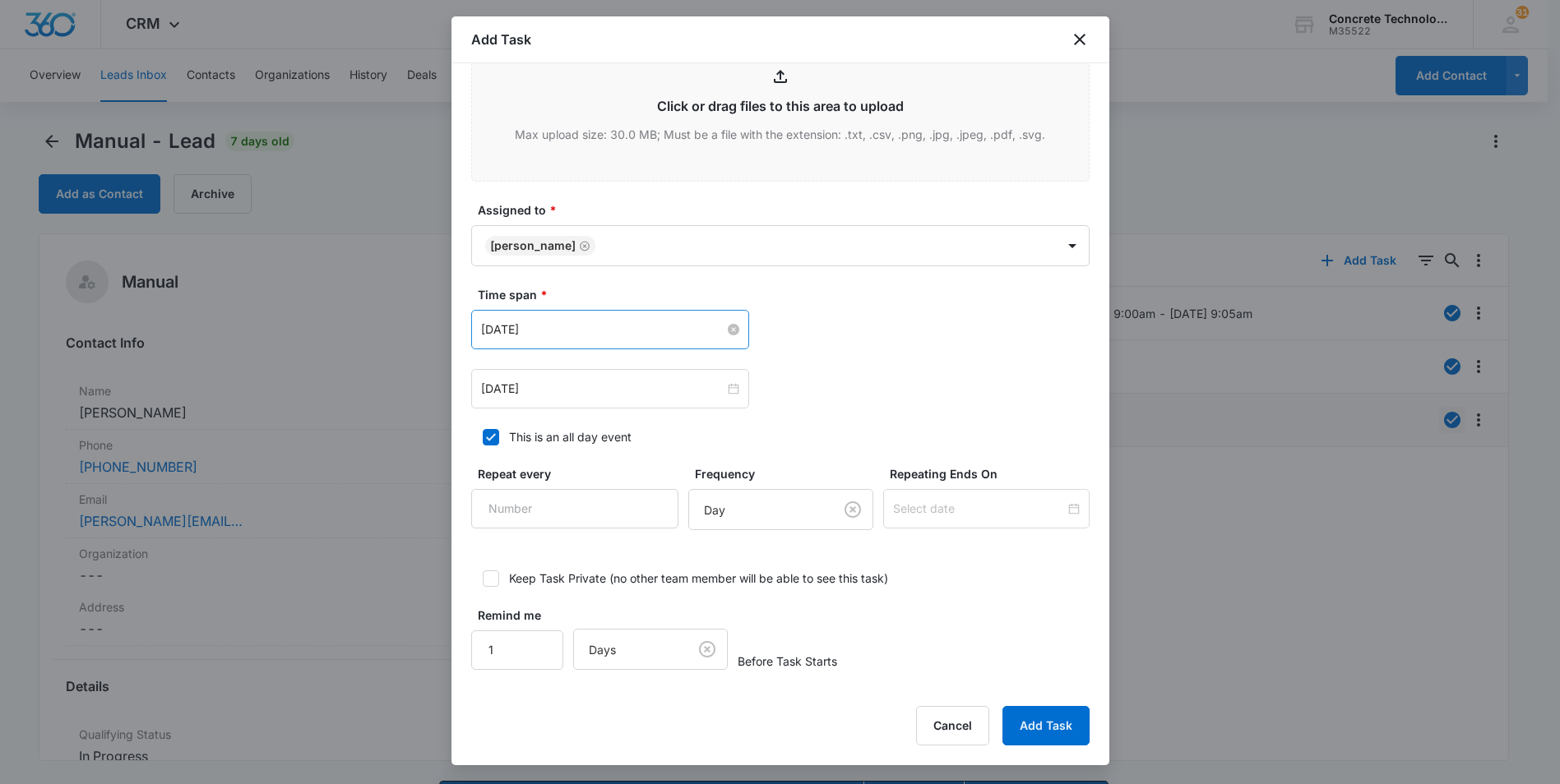
click at [612, 333] on input "[DATE]" at bounding box center [603, 330] width 244 height 18
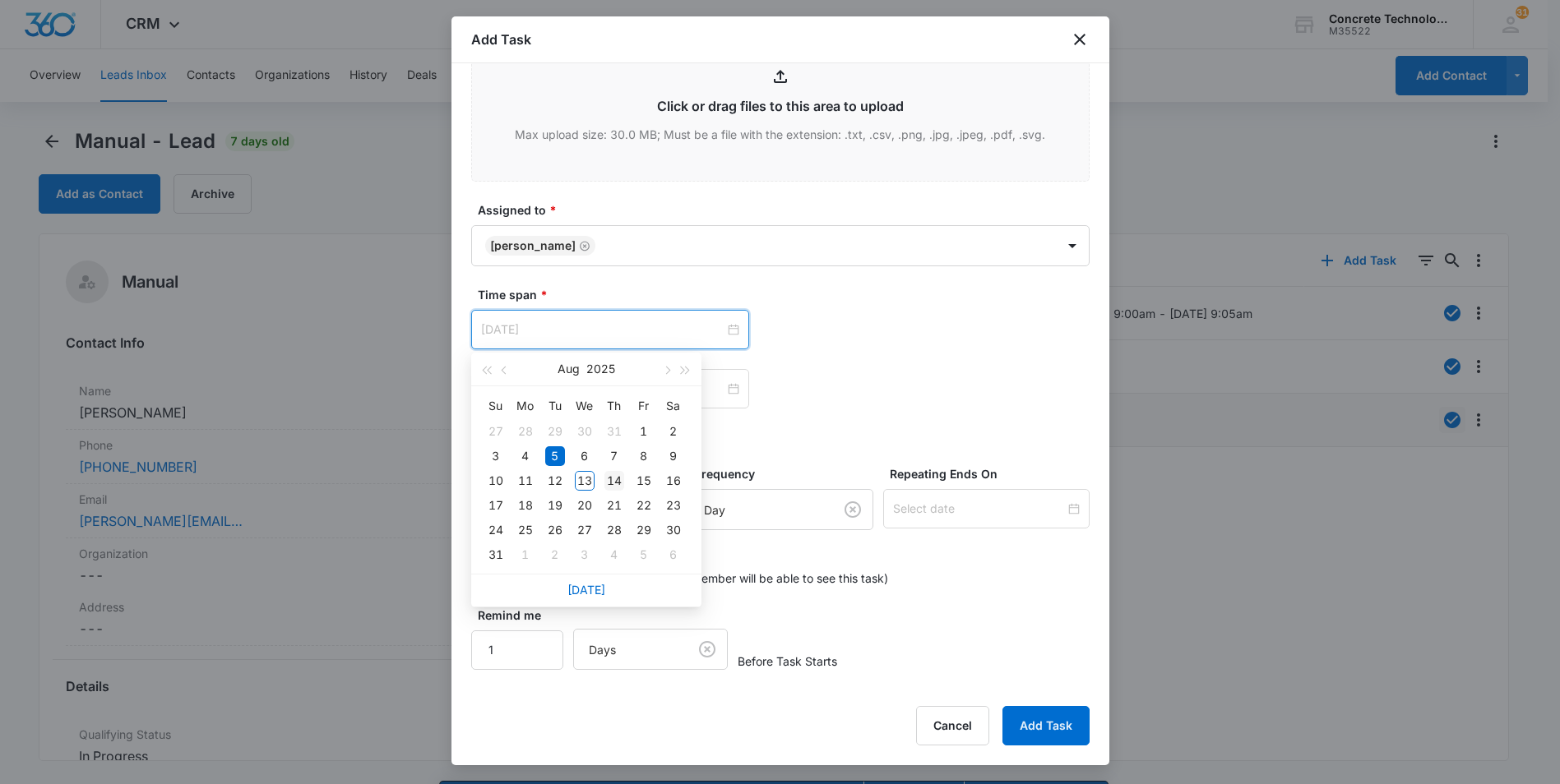
type input "[DATE]"
click at [614, 480] on div "14" at bounding box center [614, 481] width 20 height 20
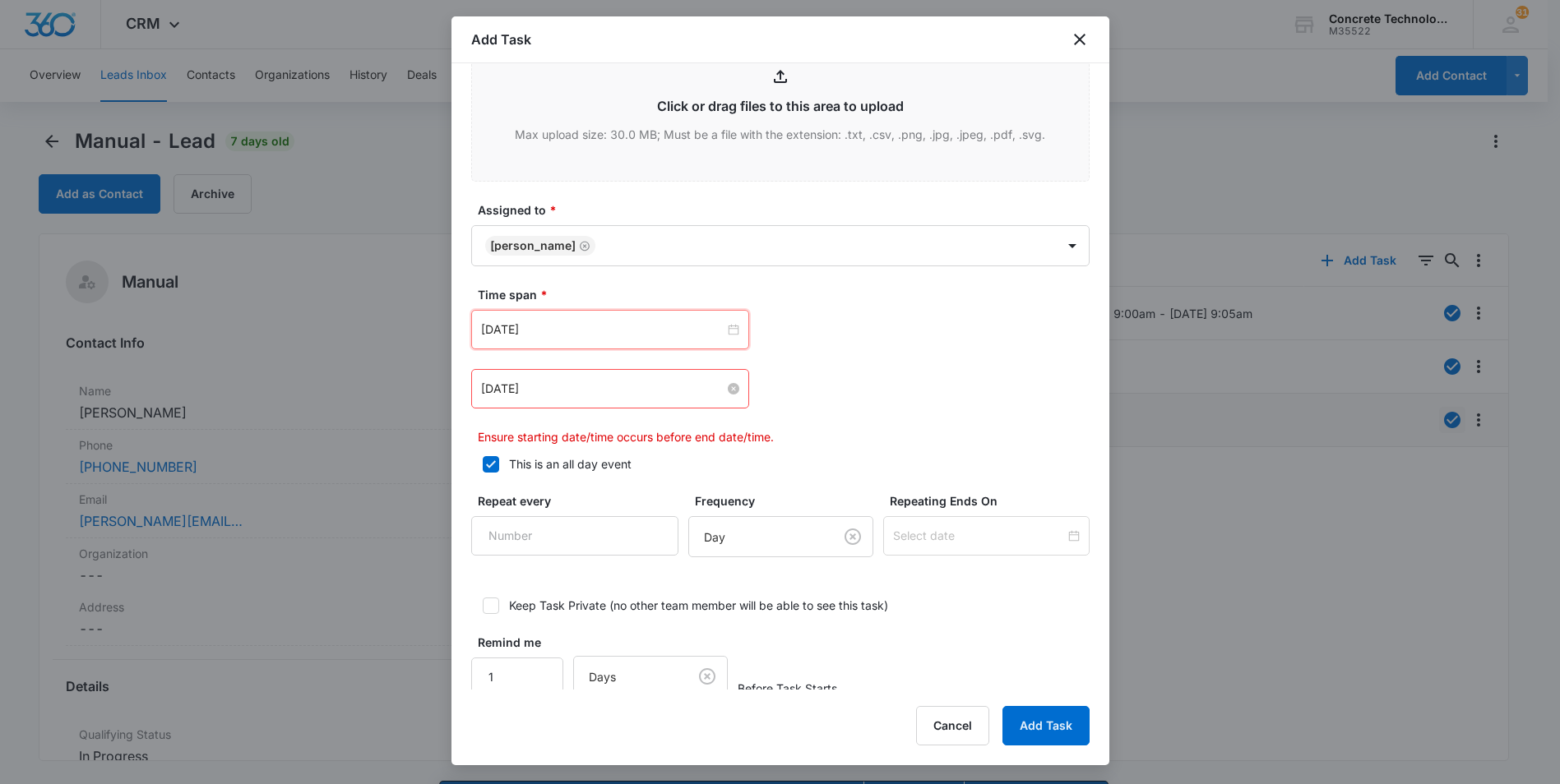
click at [663, 389] on input "[DATE]" at bounding box center [603, 388] width 244 height 18
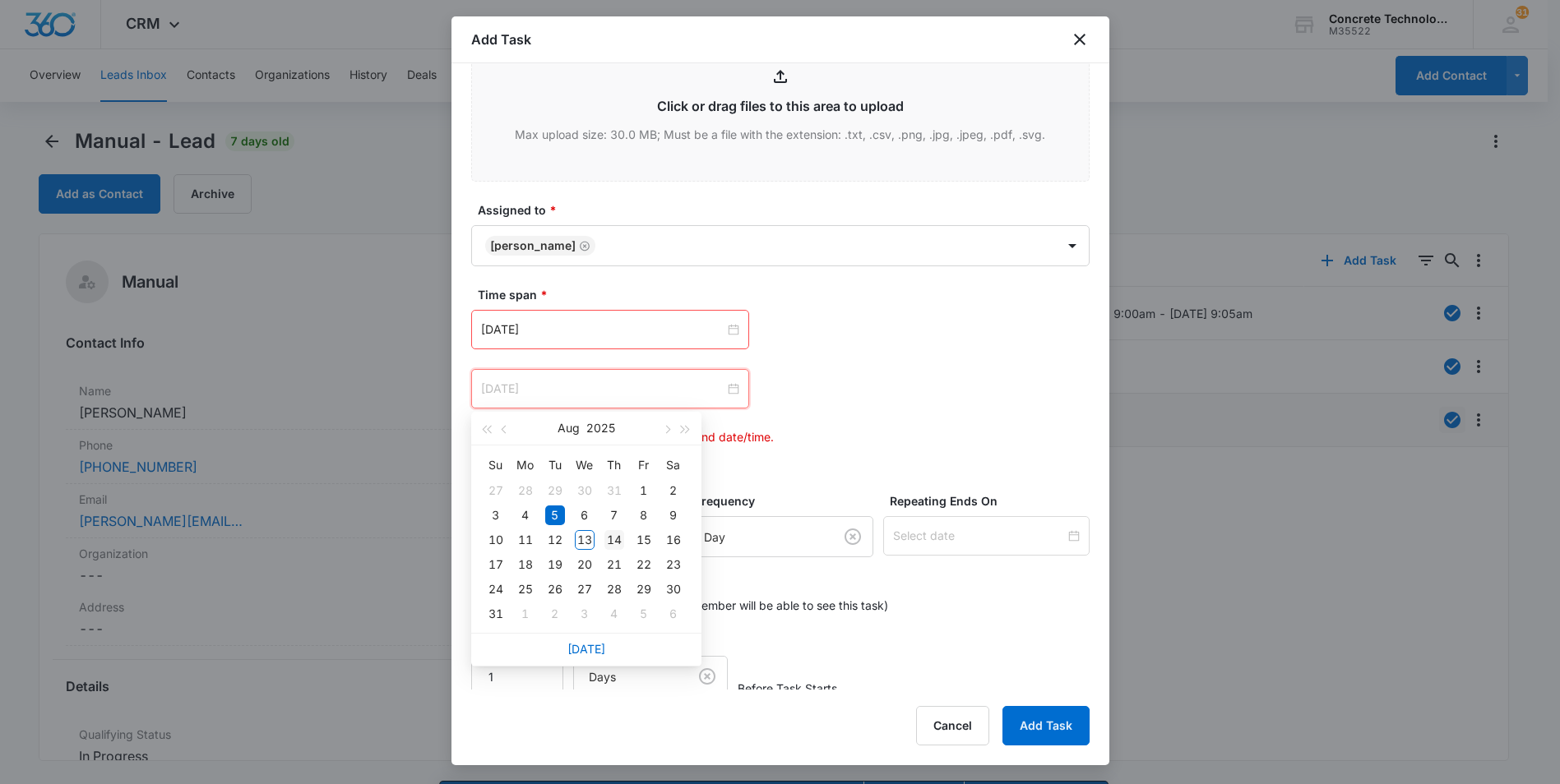
type input "[DATE]"
click at [614, 538] on div "14" at bounding box center [614, 539] width 20 height 20
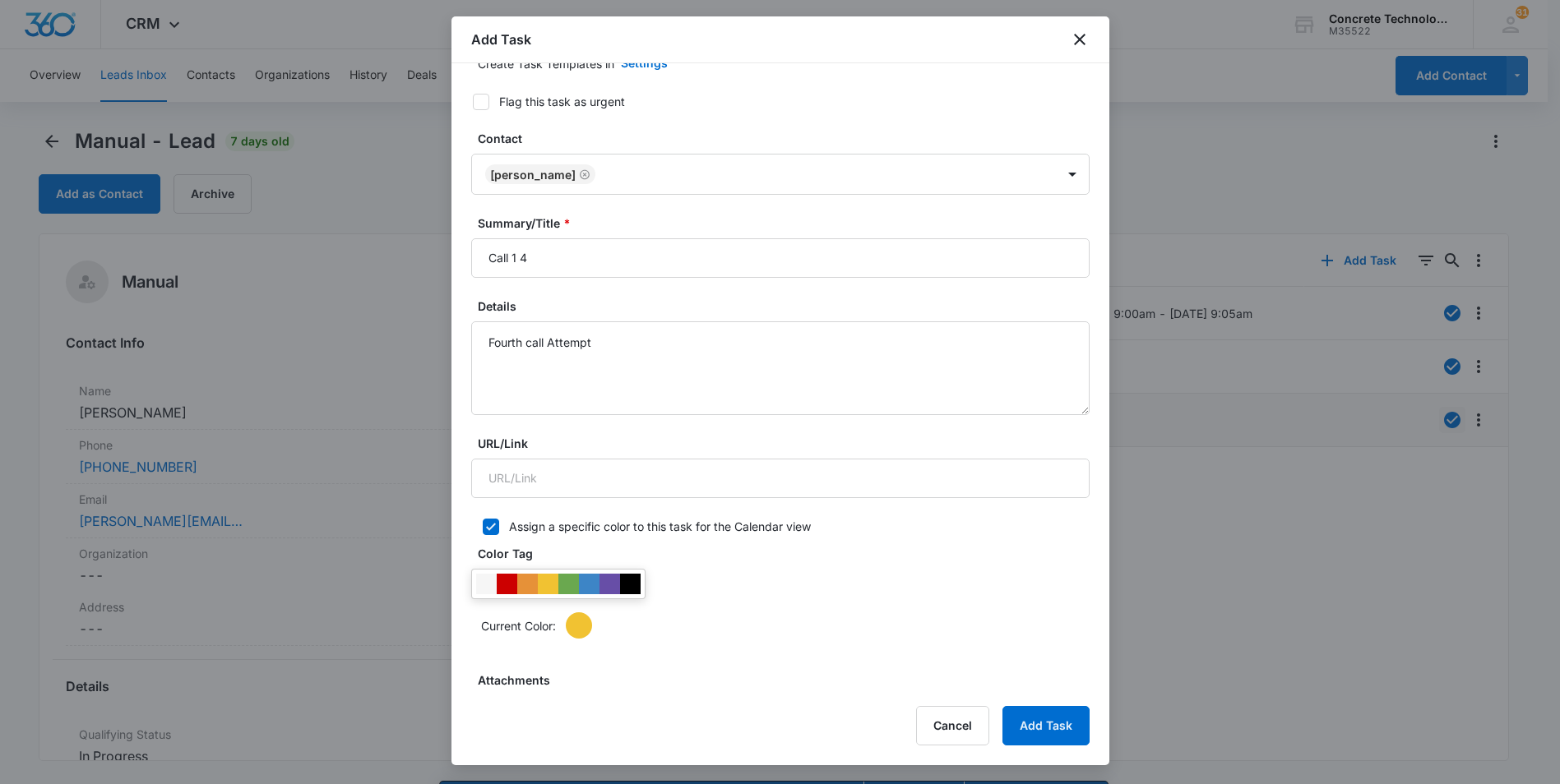
scroll to position [109, 0]
click at [515, 258] on input "Call 1 4" at bounding box center [780, 259] width 618 height 40
type input "Call 4"
click at [1038, 718] on button "Add Task" at bounding box center [1046, 726] width 87 height 40
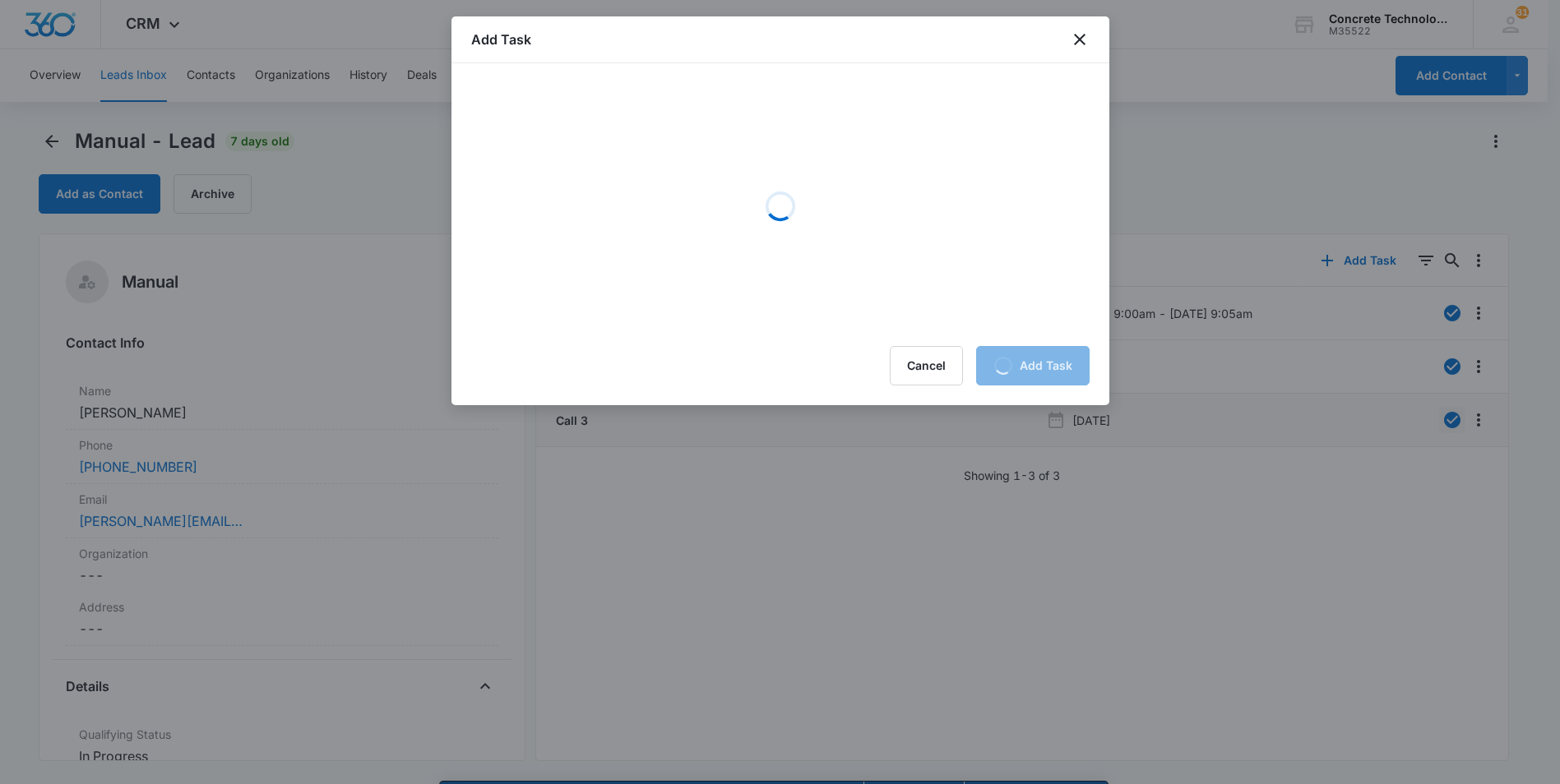
scroll to position [0, 0]
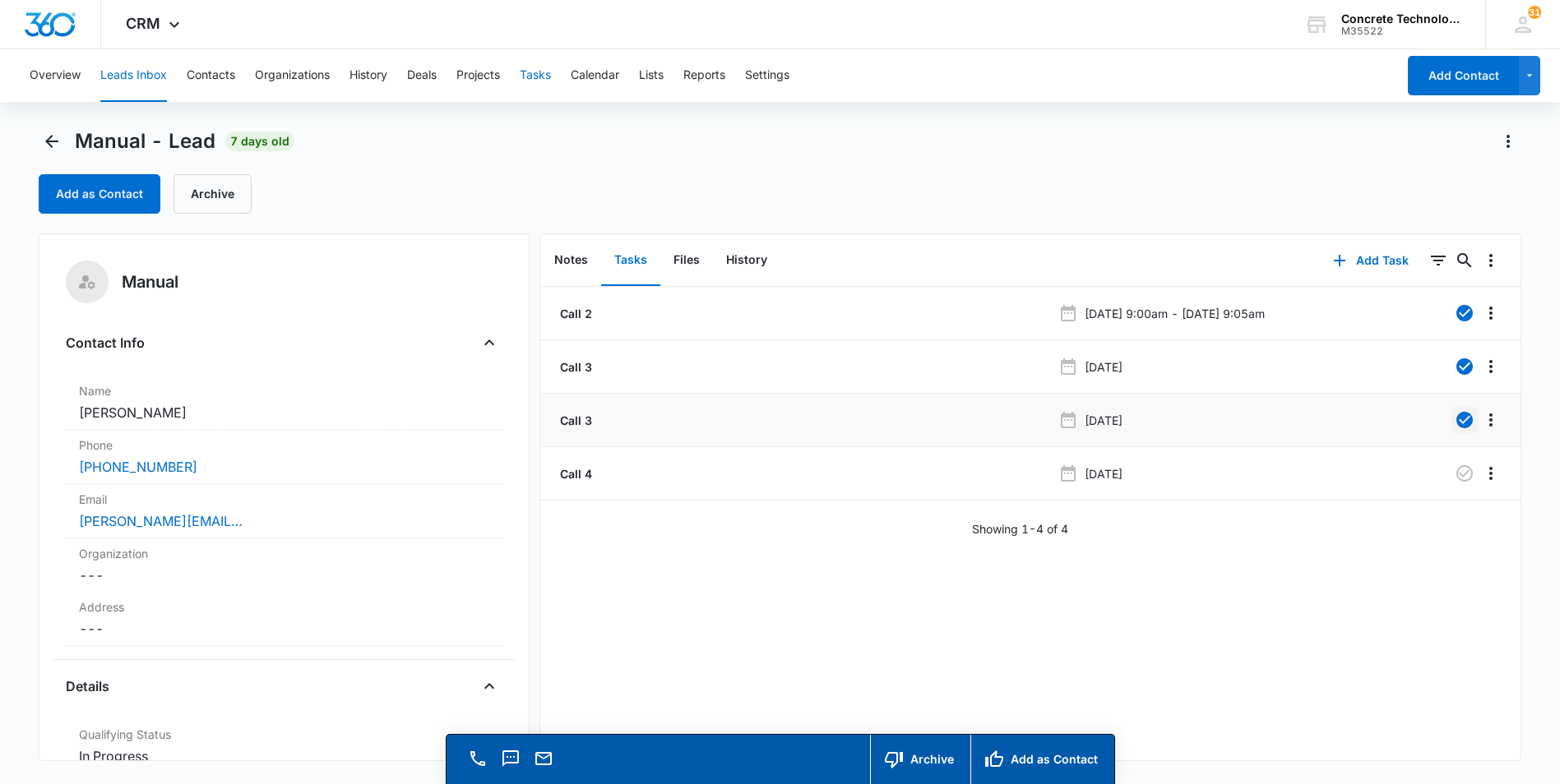
click at [540, 75] on button "Tasks" at bounding box center [536, 75] width 32 height 52
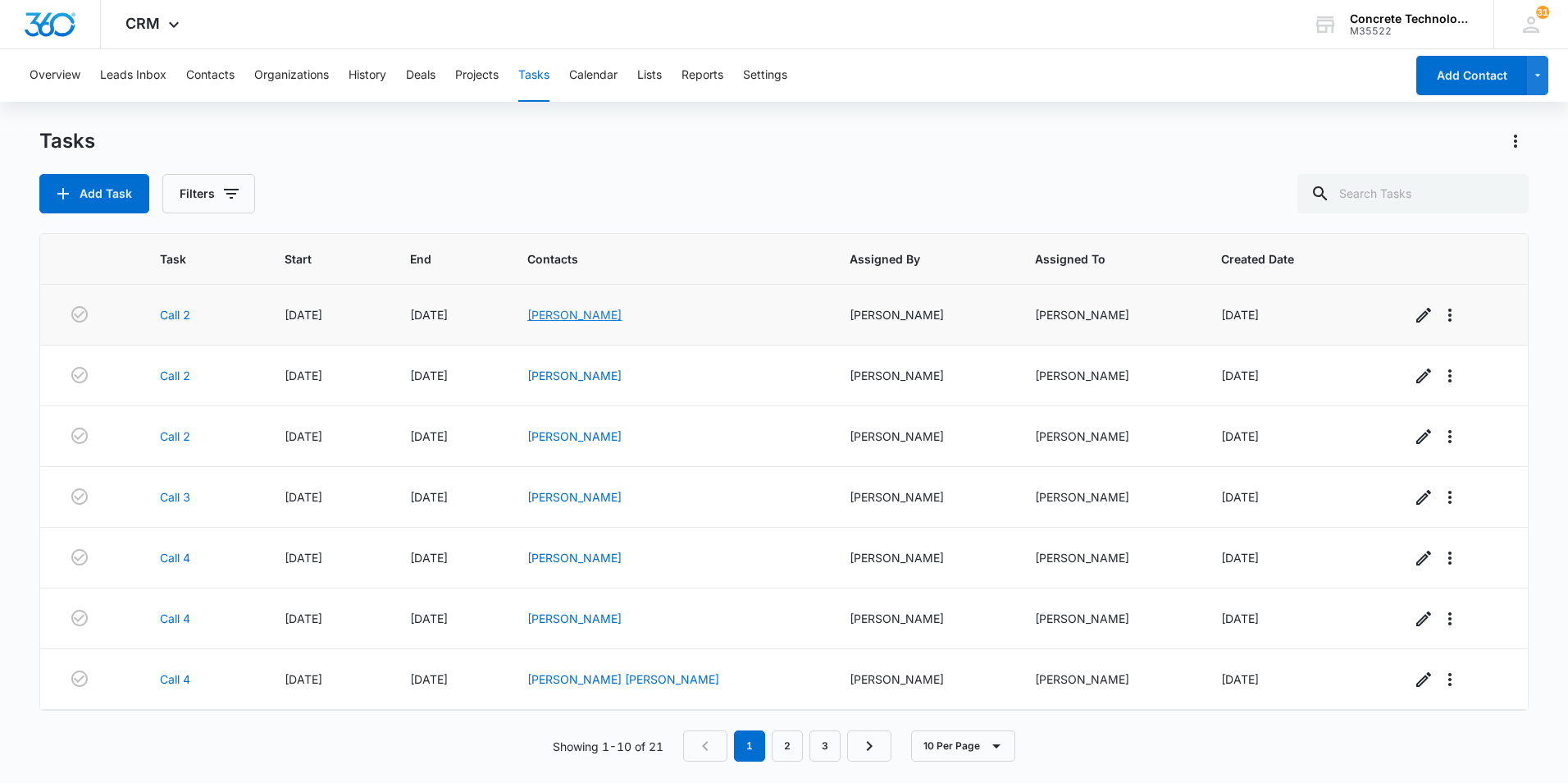
click at [621, 312] on link "[PERSON_NAME]" at bounding box center [574, 314] width 94 height 14
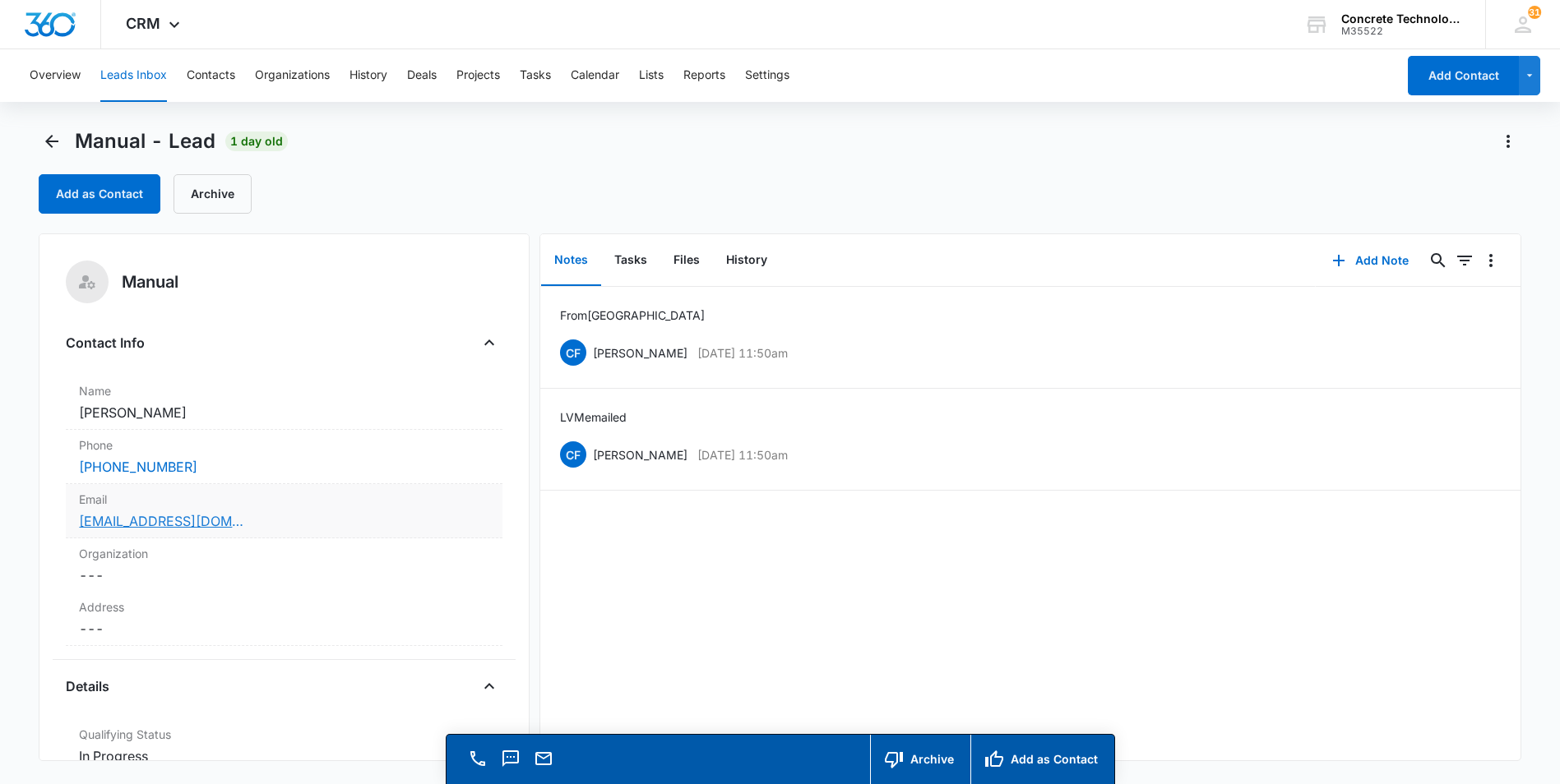
click at [129, 523] on link "[EMAIL_ADDRESS][DOMAIN_NAME]" at bounding box center [161, 521] width 164 height 20
